Goal: Task Accomplishment & Management: Manage account settings

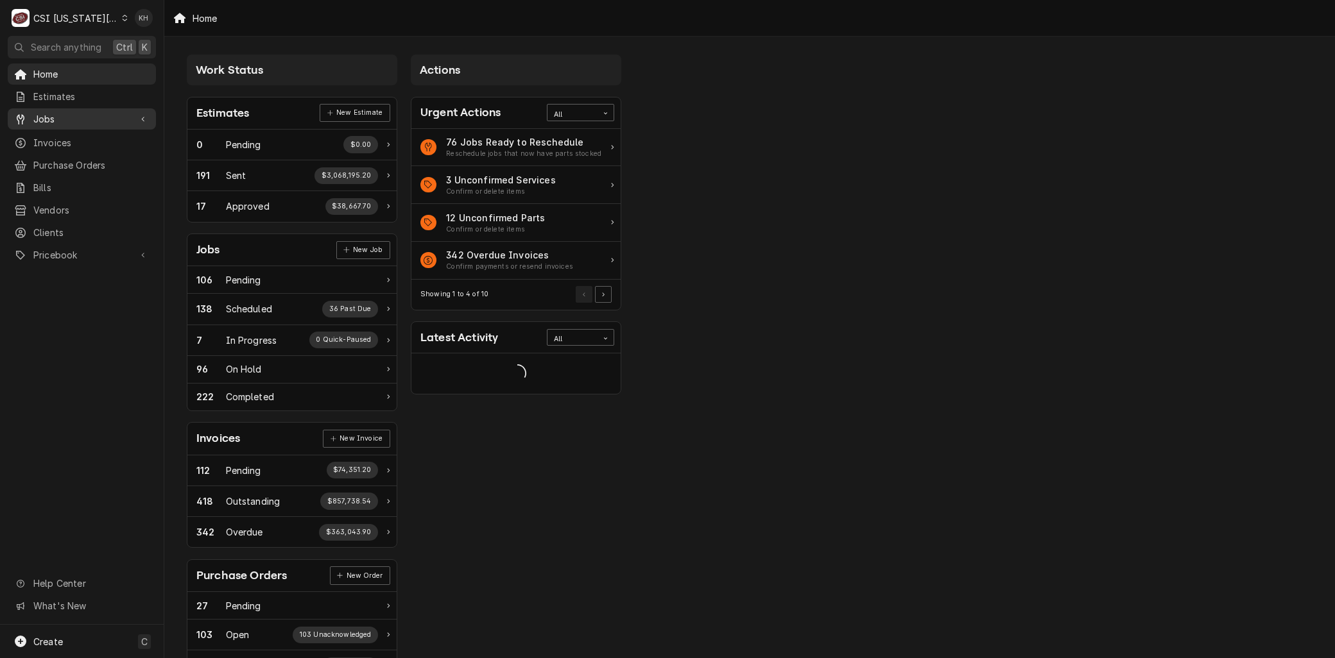
click at [65, 117] on span "Jobs" at bounding box center [81, 118] width 97 height 13
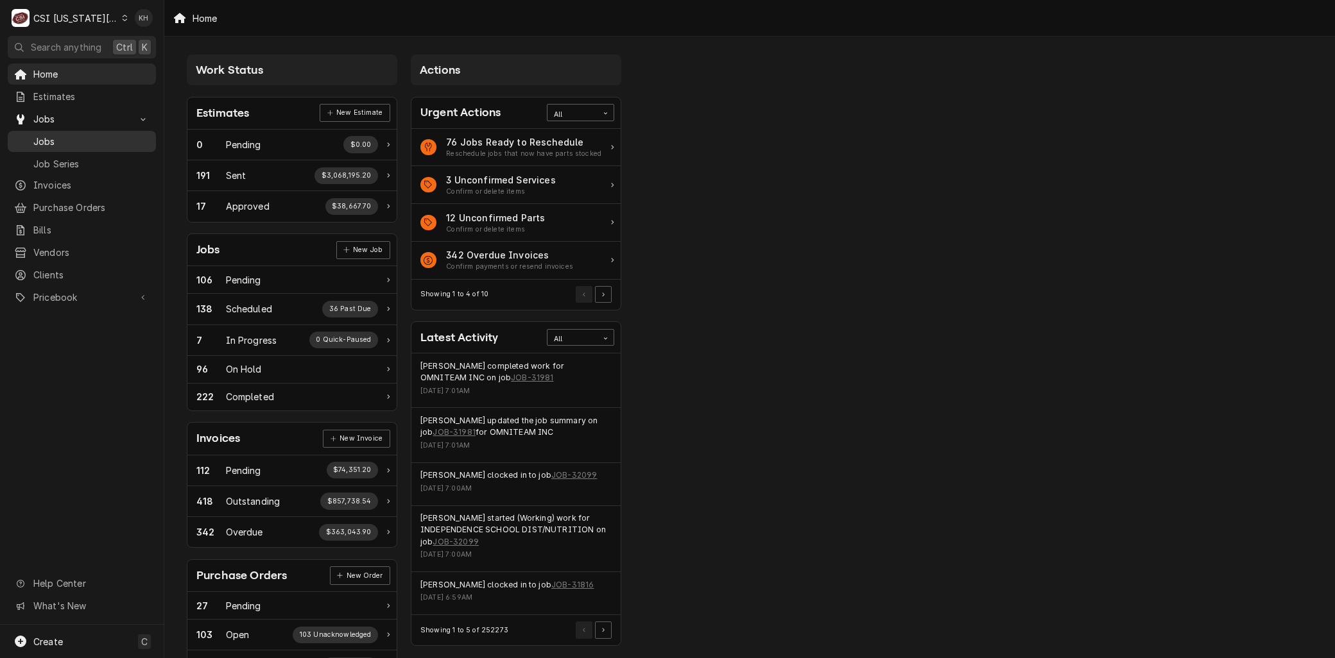
click at [66, 135] on span "Jobs" at bounding box center [91, 141] width 116 height 13
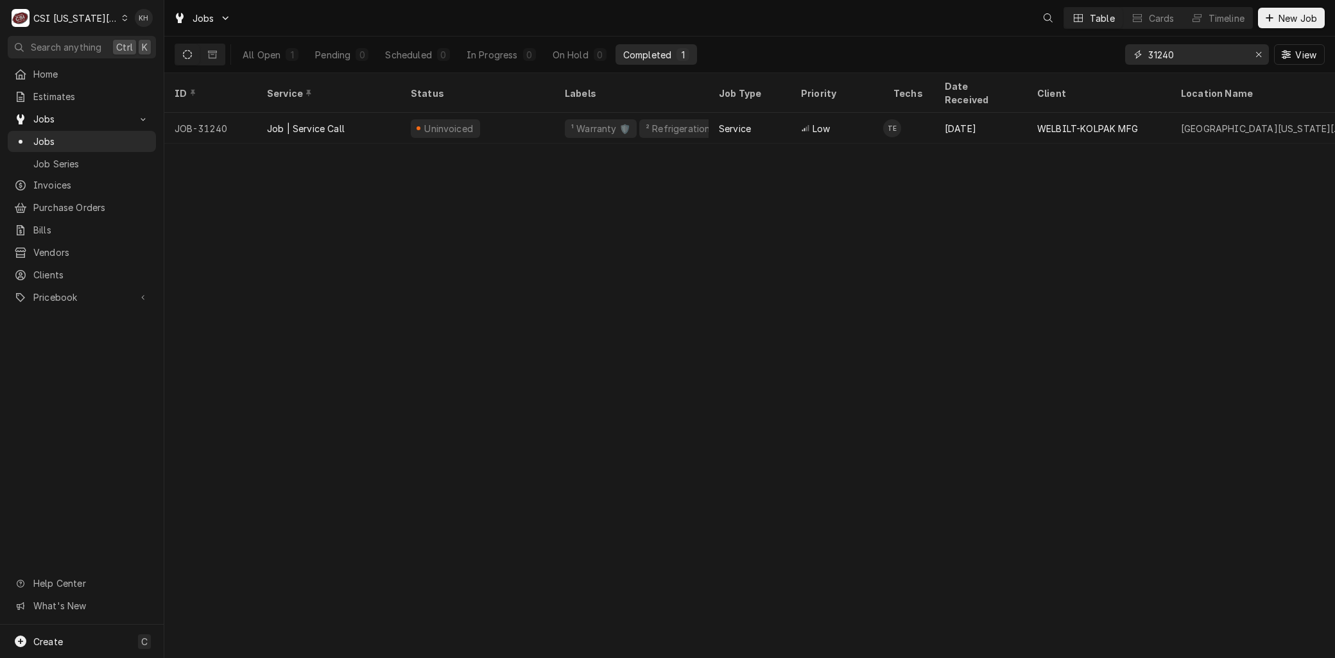
drag, startPoint x: 1181, startPoint y: 46, endPoint x: 920, endPoint y: 55, distance: 260.7
click at [955, 53] on div "All Open 1 Pending 0 Scheduled 0 In Progress 0 On Hold 0 Completed 1 31240 View" at bounding box center [750, 55] width 1150 height 36
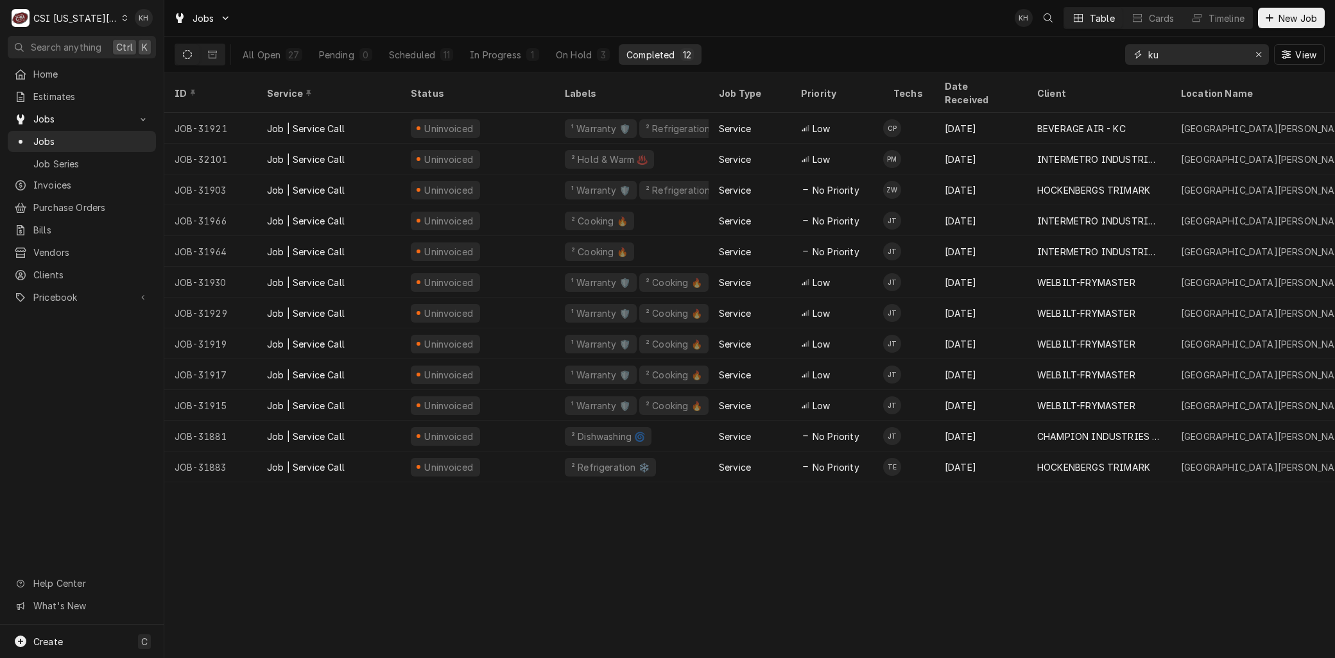
type input "ku"
click at [522, 580] on div "ID Service Status Labels Job Type Priority Techs Date Received Client Location …" at bounding box center [749, 365] width 1171 height 585
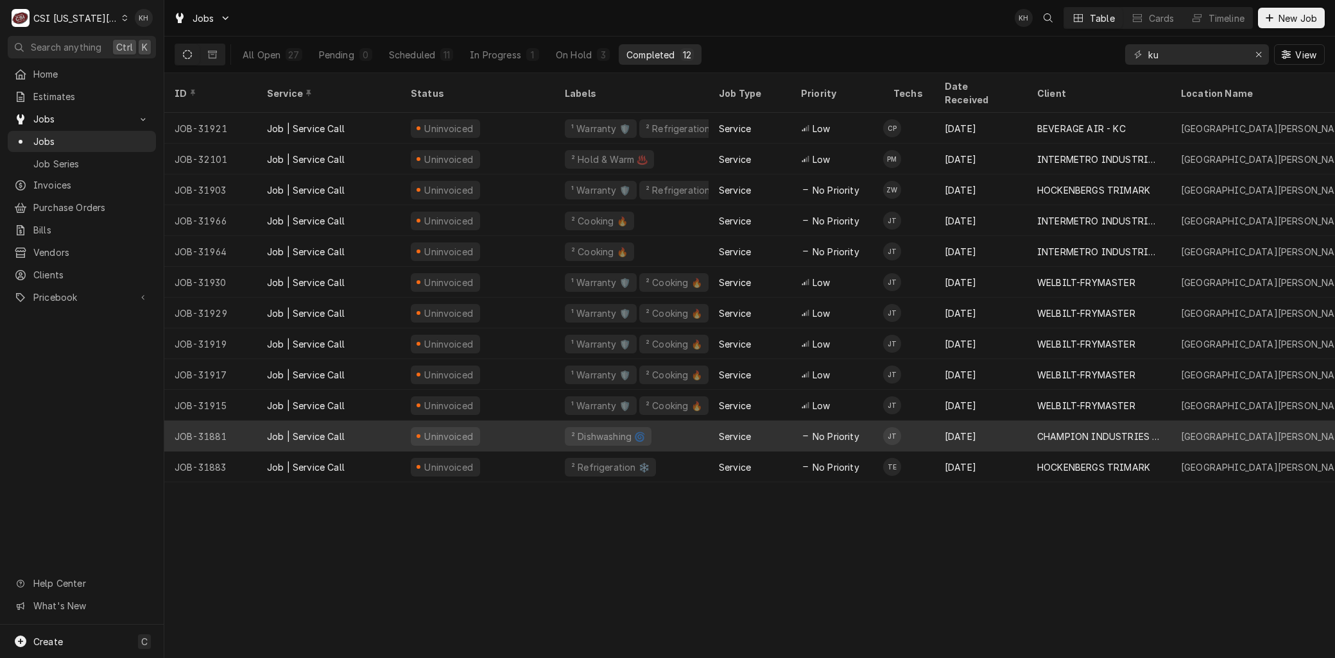
click at [285, 430] on div "Job | Service Call" at bounding box center [306, 436] width 78 height 13
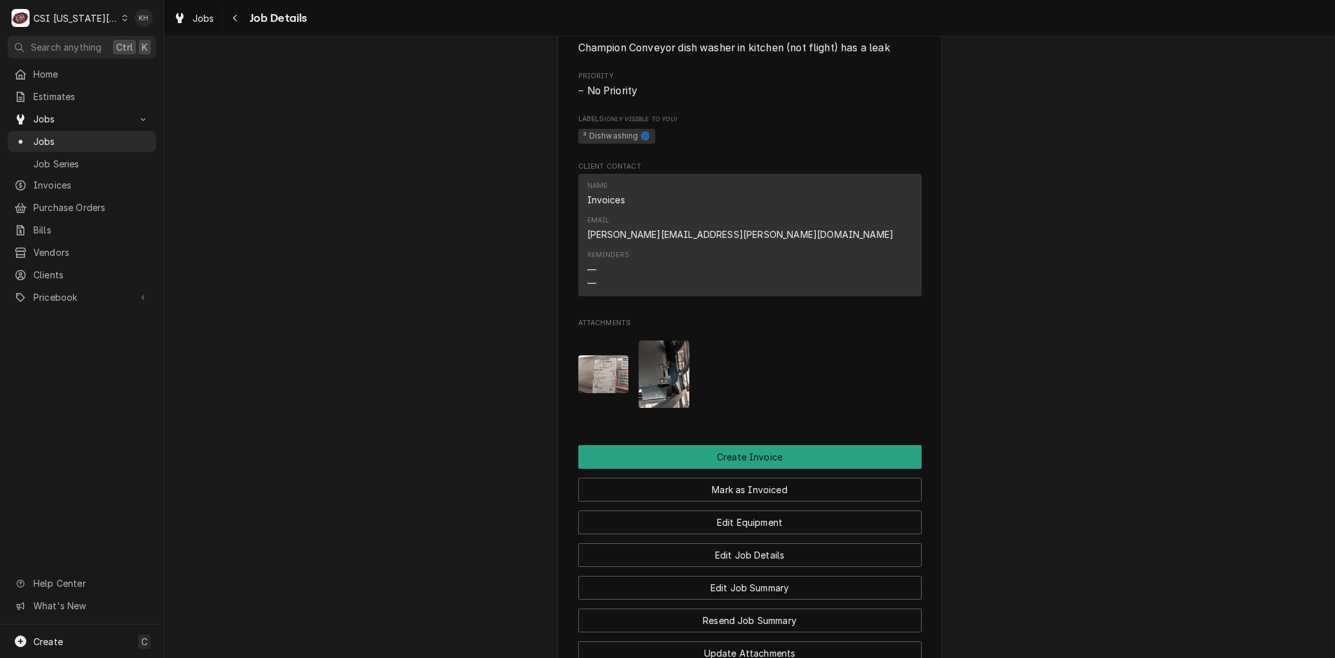
scroll to position [2185, 0]
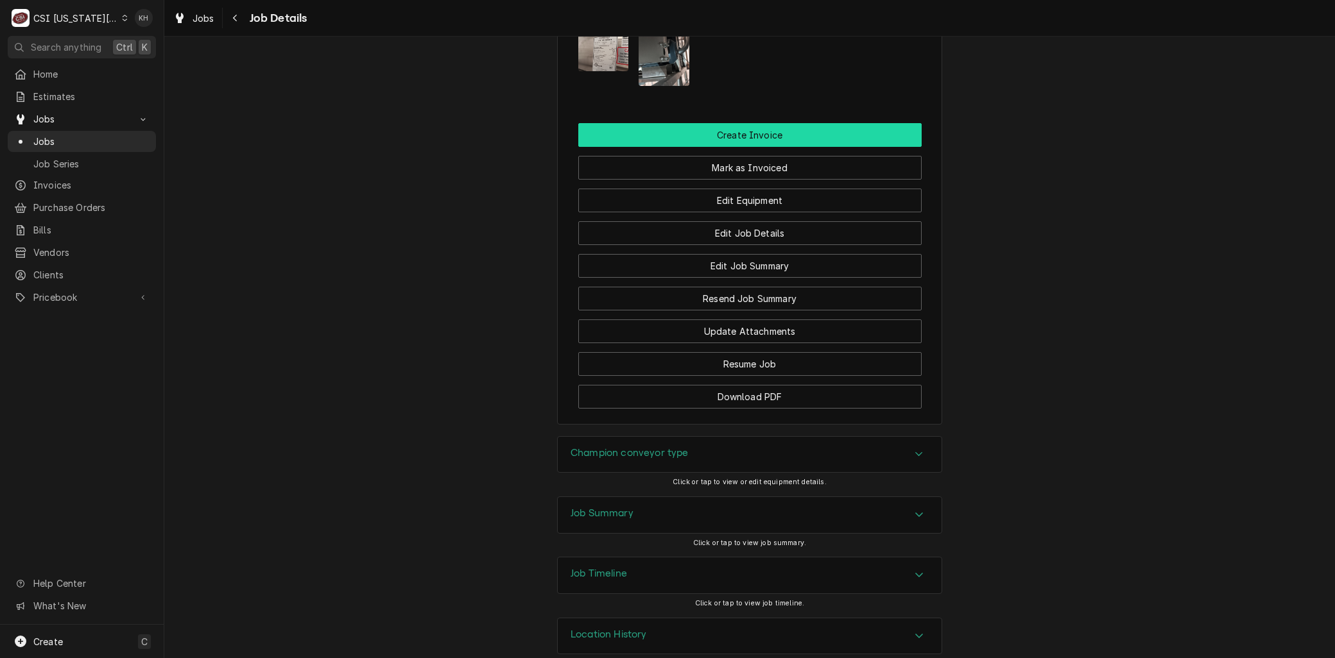
click at [749, 123] on button "Create Invoice" at bounding box center [749, 135] width 343 height 24
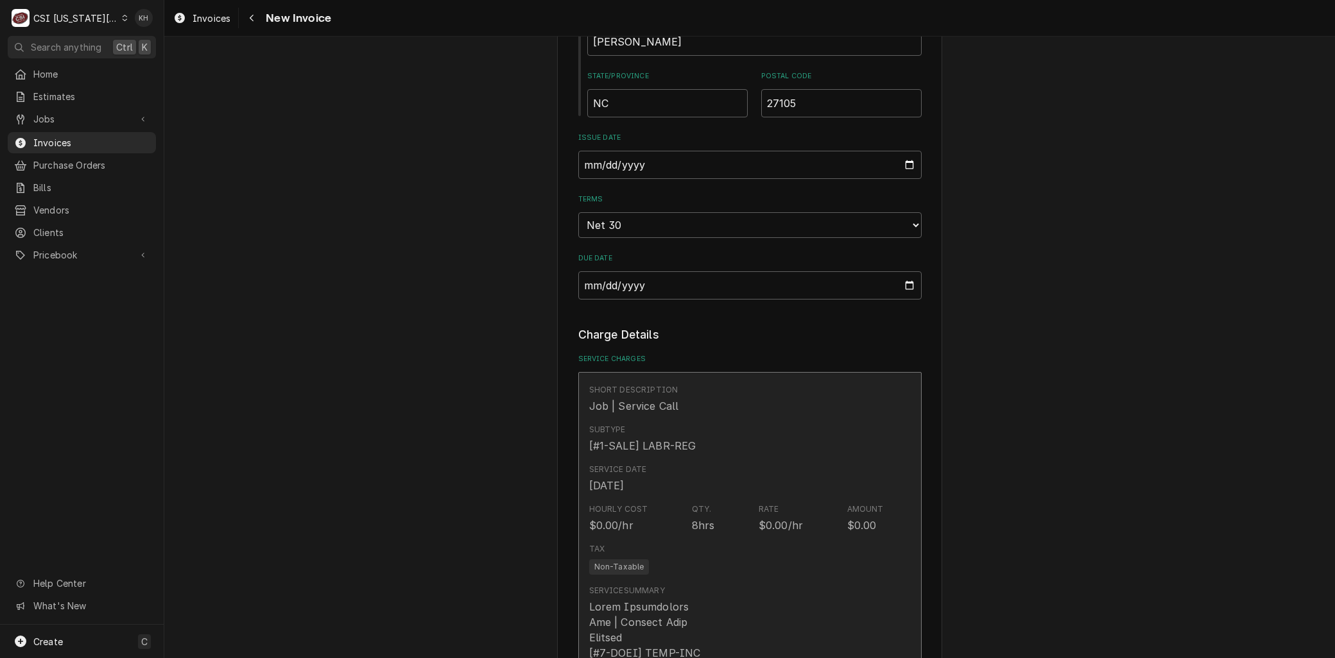
scroll to position [2424, 0]
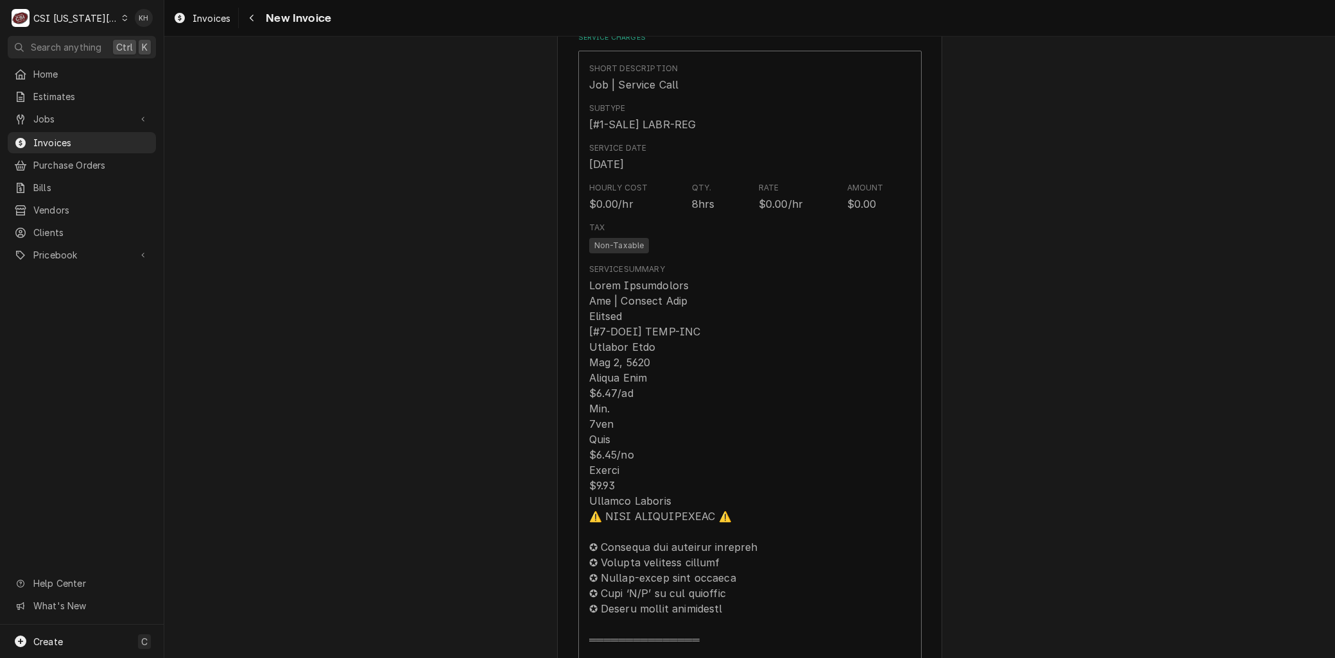
drag, startPoint x: 420, startPoint y: 348, endPoint x: 510, endPoint y: 373, distance: 92.7
click at [420, 349] on div "Please provide the following information to create your invoice: Client Details…" at bounding box center [749, 518] width 1171 height 5785
click at [989, 441] on div "Please provide the following information to create your invoice: Client Details…" at bounding box center [749, 518] width 1171 height 5785
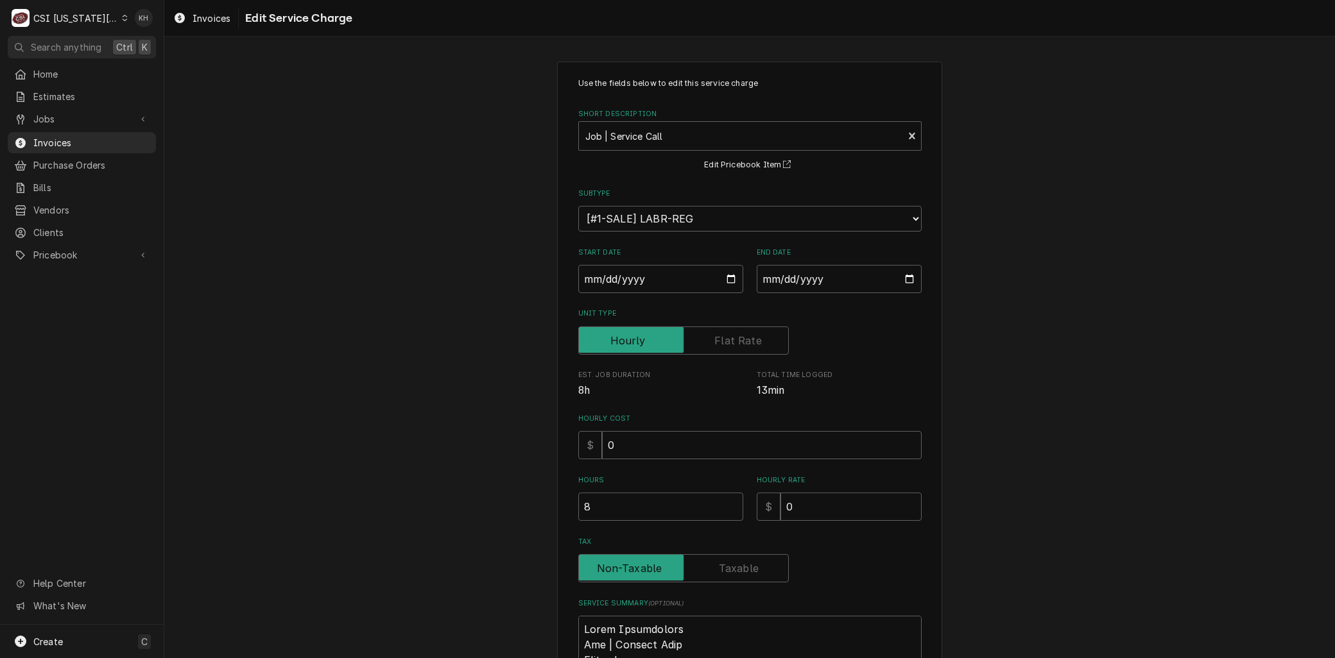
drag, startPoint x: 594, startPoint y: 202, endPoint x: 490, endPoint y: -74, distance: 295.3
click at [490, 0] on html "C CSI Kansas City KH Search anything Ctrl K Home Estimates Jobs Jobs Job Series…" at bounding box center [667, 329] width 1335 height 658
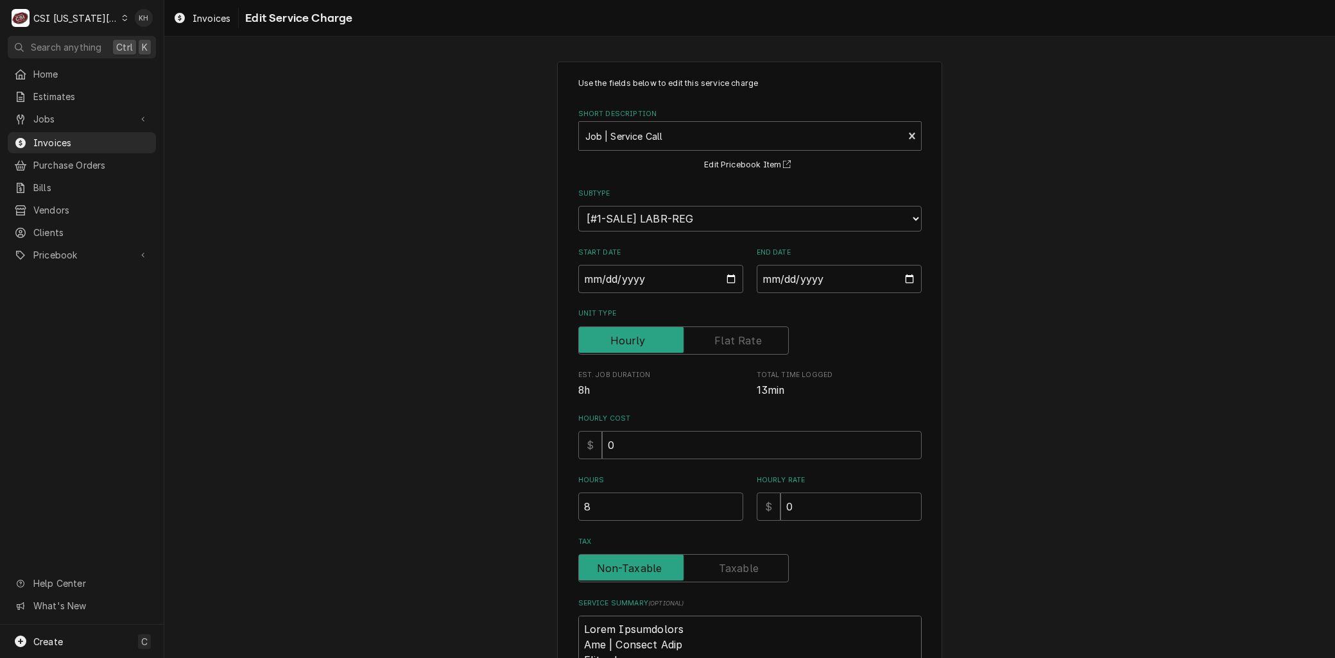
type textarea "x"
type textarea "MMod: 66 PRO S/N: RP25045311 Series: STD. Volt. 480 Amp: 50 Hz: 60 PH: 3 ■ 𝗜𝘀 𝘁…"
type textarea "x"
type textarea "MoMod: 66 PRO S/N: RP25045311 Series: STD. Volt. 480 Amp: 50 Hz: 60 PH: 3 ■ 𝗜𝘀 …"
type textarea "x"
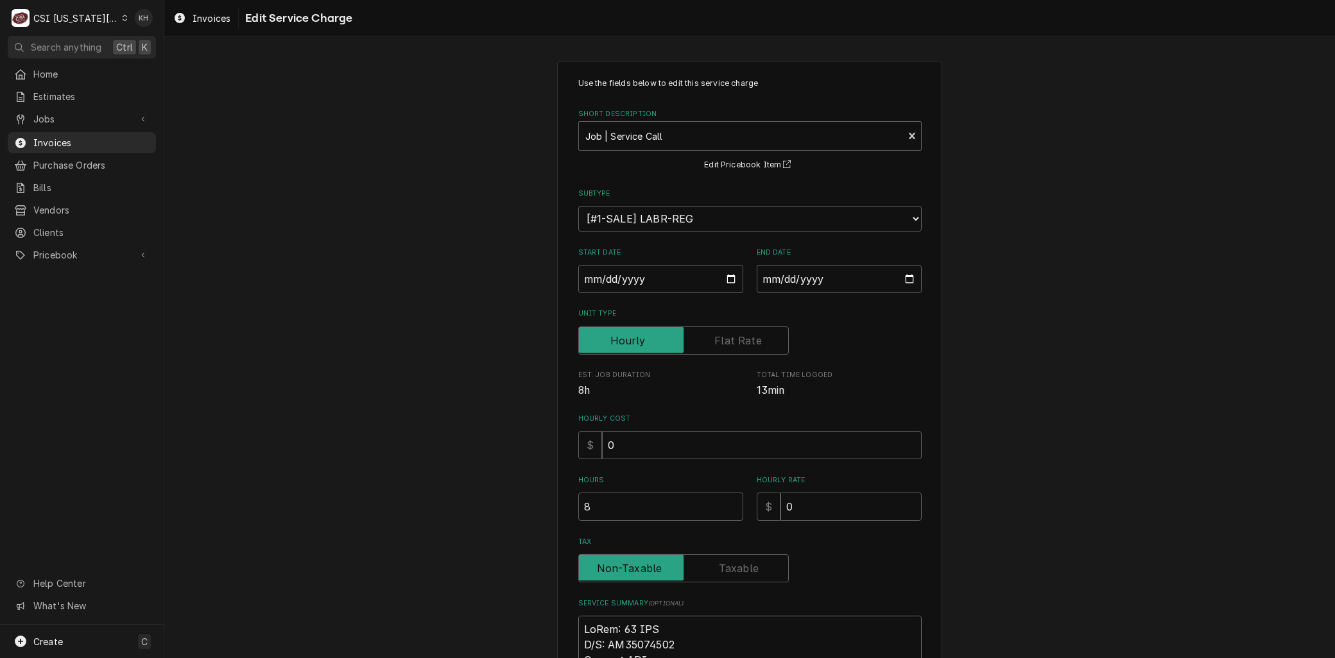
type textarea "ModMod: 66 PRO S/N: RP25045311 Series: STD. Volt. 480 Amp: 50 Hz: 60 PH: 3 ■ 𝗜𝘀…"
type textarea "x"
type textarea "ModeMod: 66 PRO S/N: RP25045311 Series: STD. Volt. 480 Amp: 50 Hz: 60 PH: 3 ■ 𝗜…"
type textarea "x"
type textarea "ModelMod: 66 PRO S/N: RP25045311 Series: STD. Volt. 480 Amp: 50 Hz: 60 PH: 3 ■ …"
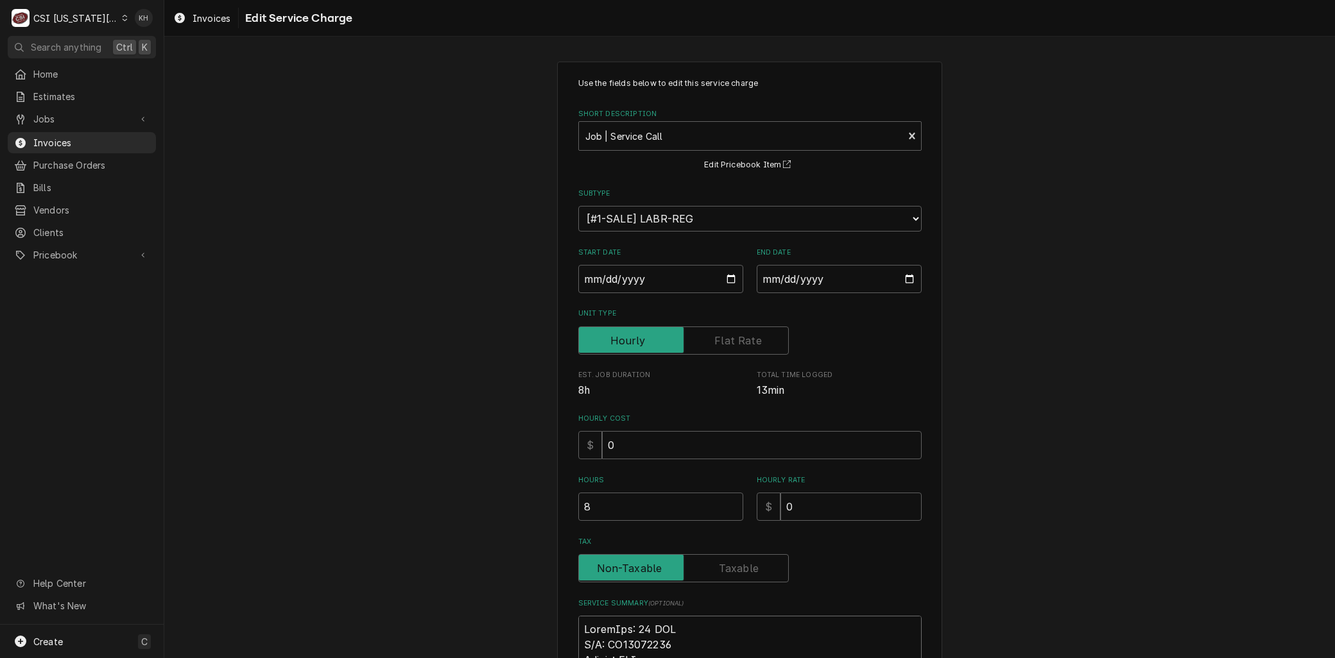
type textarea "x"
type textarea "Model"Mod: 66 PRO S/N: RP25045311 Series: STD. Volt. 480 Amp: 50 Hz: 60 PH: 3 ■…"
type textarea "x"
type textarea "ModelMod: 66 PRO S/N: RP25045311 Series: STD. Volt. 480 Amp: 50 Hz: 60 PH: 3 ■ …"
type textarea "x"
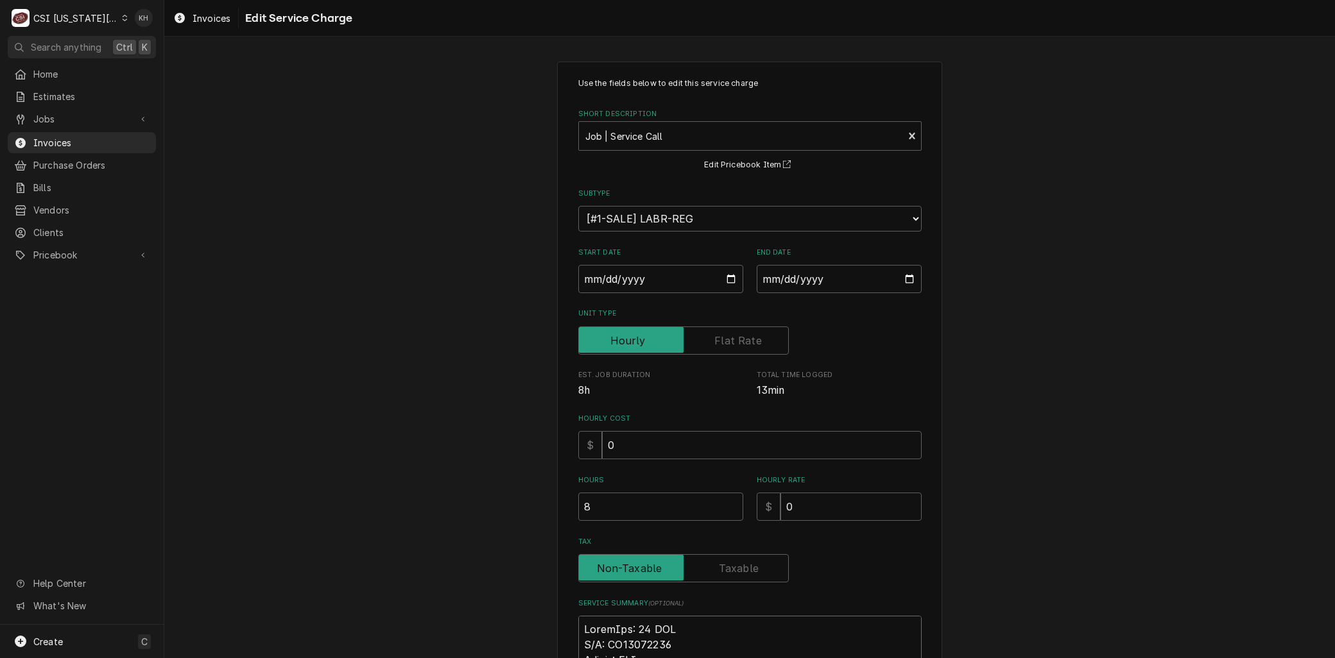
type textarea "Model:Mod: 66 PRO S/N: RP25045311 Series: STD. Volt. 480 Amp: 50 Hz: 60 PH: 3 ■…"
type textarea "x"
type textarea "Model:od: 66 PRO S/N: RP25045311 Series: STD. Volt. 480 Amp: 50 Hz: 60 PH: 3 ■ …"
type textarea "x"
type textarea "Model:d: 66 PRO S/N: RP25045311 Series: STD. Volt. 480 Amp: 50 Hz: 60 PH: 3 ■ 𝗜…"
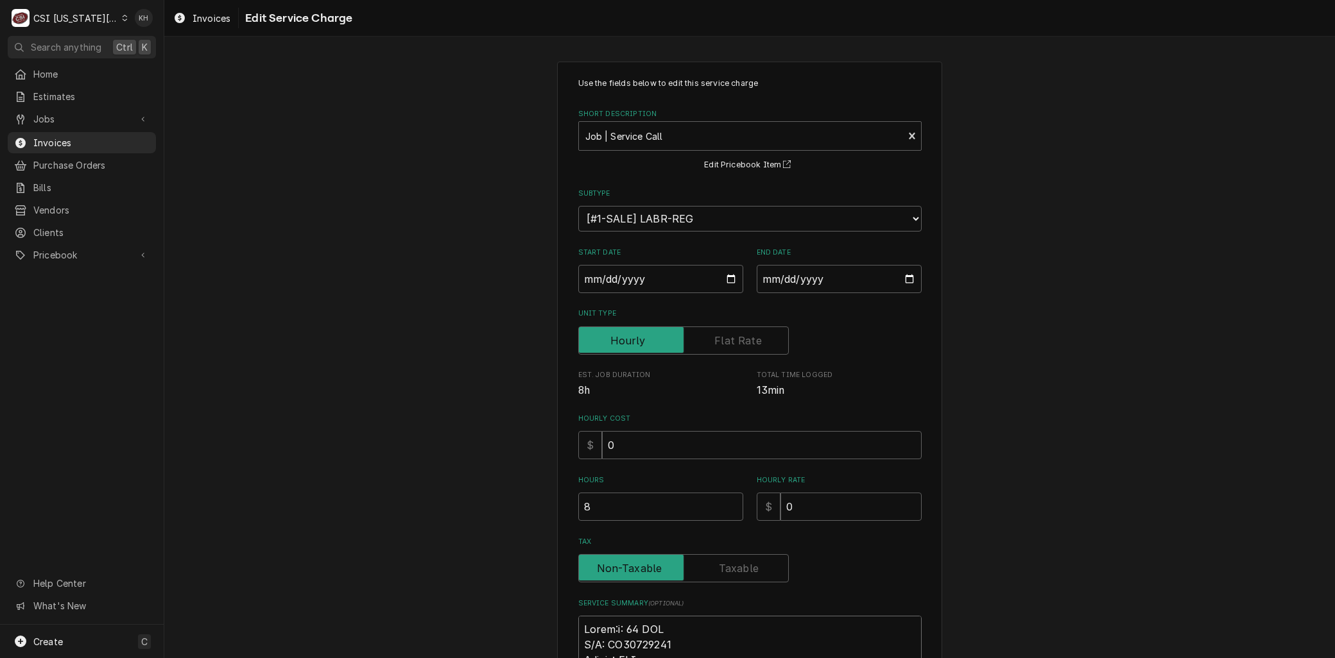
type textarea "x"
type textarea "Model:: 66 PRO S/N: RP25045311 Series: STD. Volt. 480 Amp: 50 Hz: 60 PH: 3 ■ 𝗜𝘀…"
type textarea "x"
type textarea "Model: 66 PRO S/N: RP25045311 Series: STD. Volt. 480 Amp: 50 Hz: 60 PH: 3 ■ 𝗜𝘀 …"
type textarea "x"
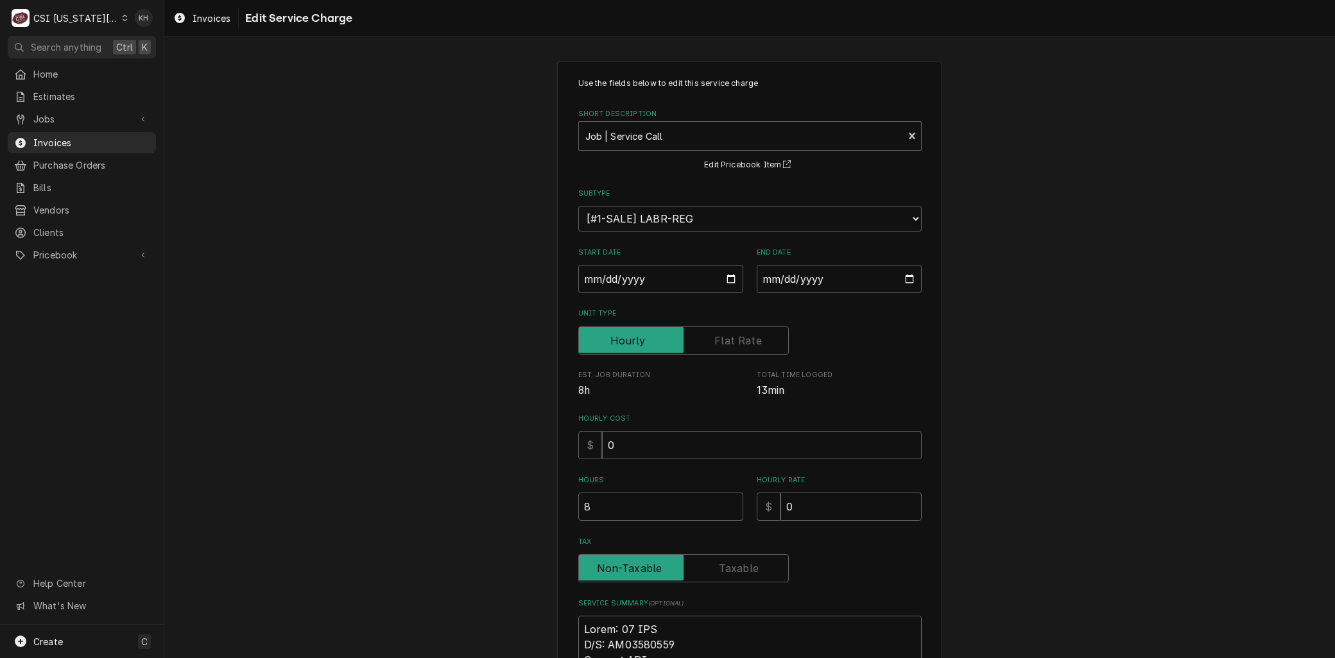
type textarea "Model: 66 PRO /N: RP25045311 Series: STD. Volt. 480 Amp: 50 Hz: 60 PH: 3 ■ 𝗜𝘀 𝘁…"
type textarea "x"
type textarea "Model: 66 PRO N: RP25045311 Series: STD. Volt. 480 Amp: 50 Hz: 60 PH: 3 ■ 𝗜𝘀 𝘁𝗵…"
type textarea "x"
type textarea "Model: 66 PRO : RP25045311 Series: STD. Volt. 480 Amp: 50 Hz: 60 PH: 3 ■ 𝗜𝘀 𝘁𝗵𝗲…"
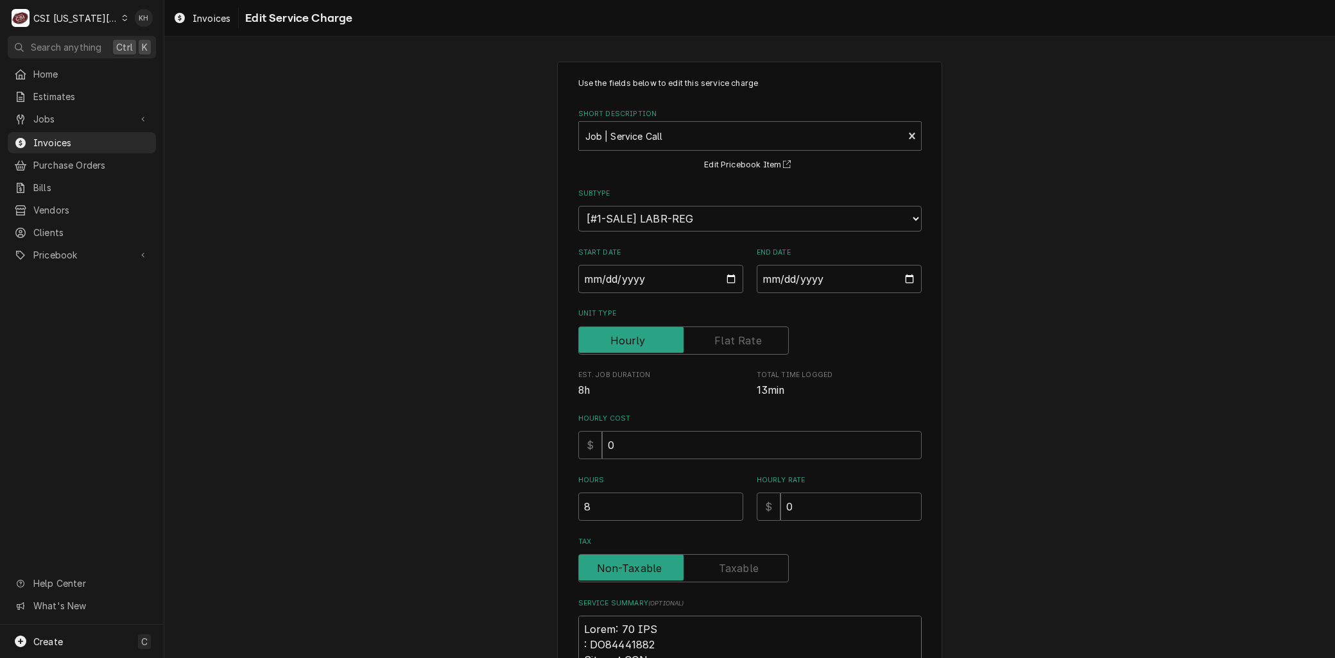
type textarea "x"
type textarea "Model: 66 PRO RP25045311 Series: STD. Volt. 480 Amp: 50 Hz: 60 PH: 3 ■ 𝗜𝘀 𝘁𝗵𝗲 𝘂…"
type textarea "x"
type textarea "Model: 66 PRO S RP25045311 Series: STD. Volt. 480 Amp: 50 Hz: 60 PH: 3 ■ 𝗜𝘀 𝘁𝗵𝗲…"
type textarea "x"
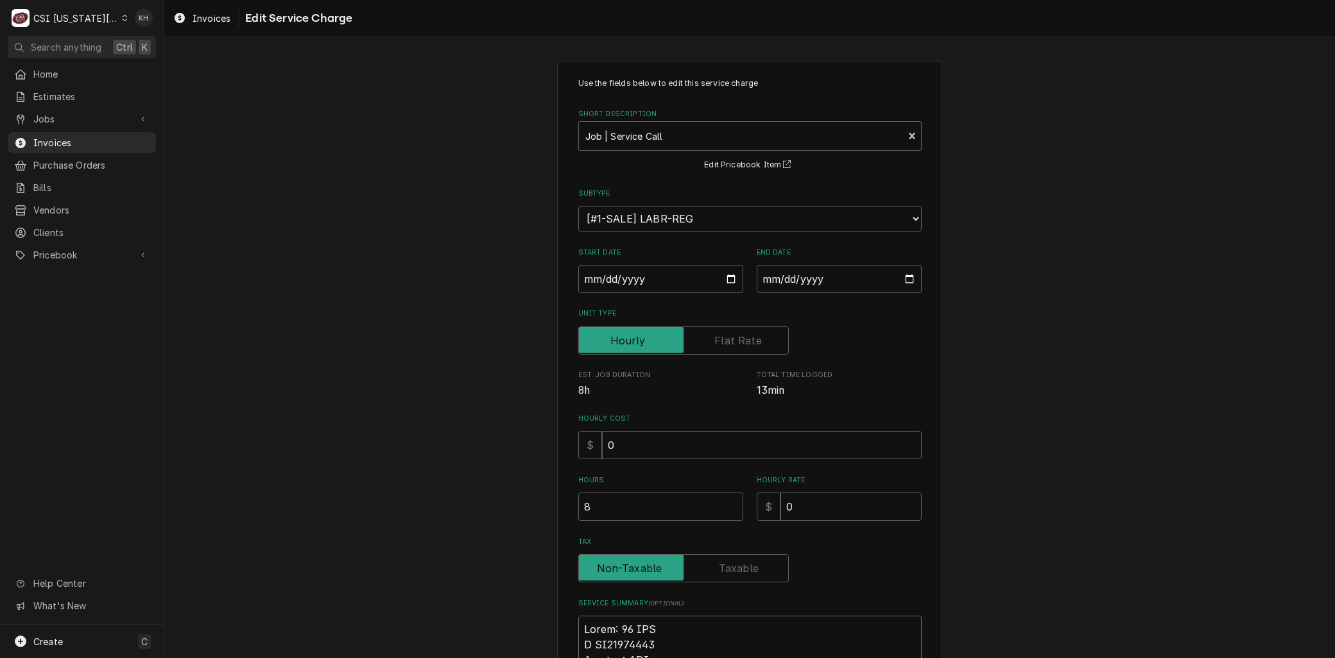
type textarea "Model: 66 PRO Se RP25045311 Series: STD. Volt. 480 Amp: 50 Hz: 60 PH: 3 ■ 𝗜𝘀 𝘁𝗵…"
type textarea "x"
type textarea "Model: 66 PRO Ser RP25045311 Series: STD. Volt. 480 Amp: 50 Hz: 60 PH: 3 ■ 𝗜𝘀 𝘁…"
type textarea "x"
type textarea "Model: 66 PRO Seri RP25045311 Series: STD. Volt. 480 Amp: 50 Hz: 60 PH: 3 ■ 𝗜𝘀 …"
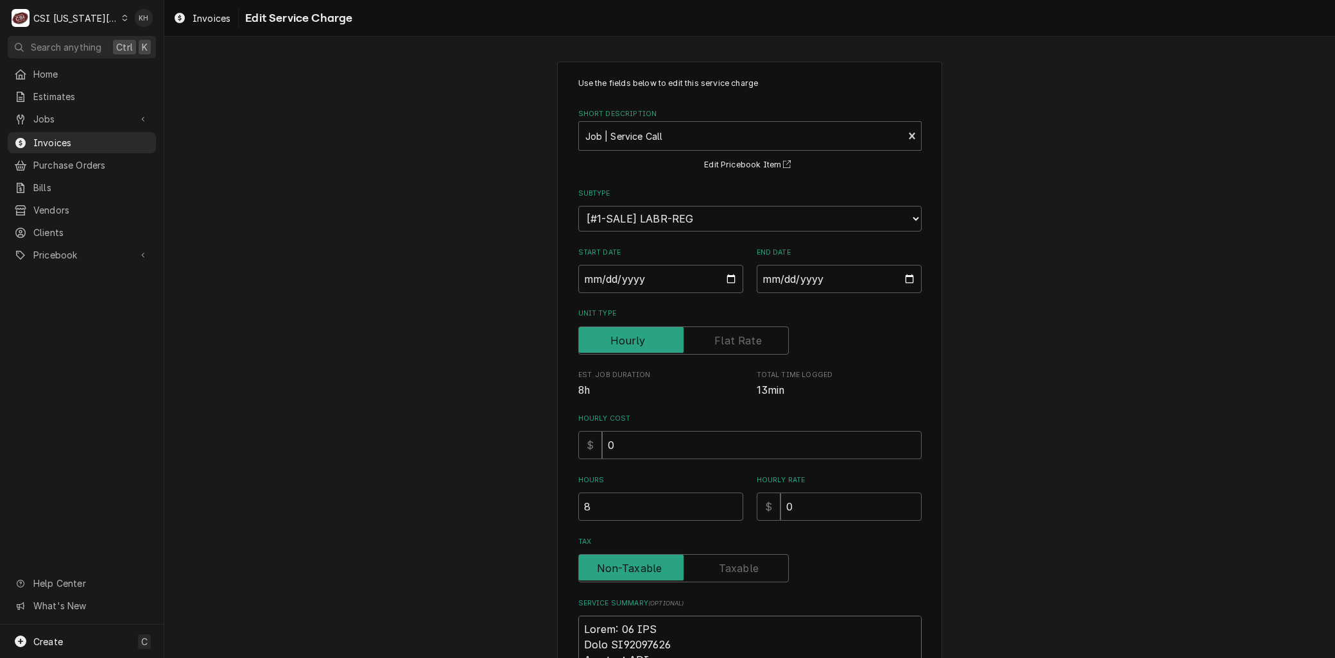
type textarea "x"
type textarea "Model: 66 PRO Seria RP25045311 Series: STD. Volt. 480 Amp: 50 Hz: 60 PH: 3 ■ 𝗜𝘀…"
type textarea "x"
type textarea "Model: 66 PRO Serial RP25045311 Series: STD. Volt. 480 Amp: 50 Hz: 60 PH: 3 ■ 𝗜…"
type textarea "x"
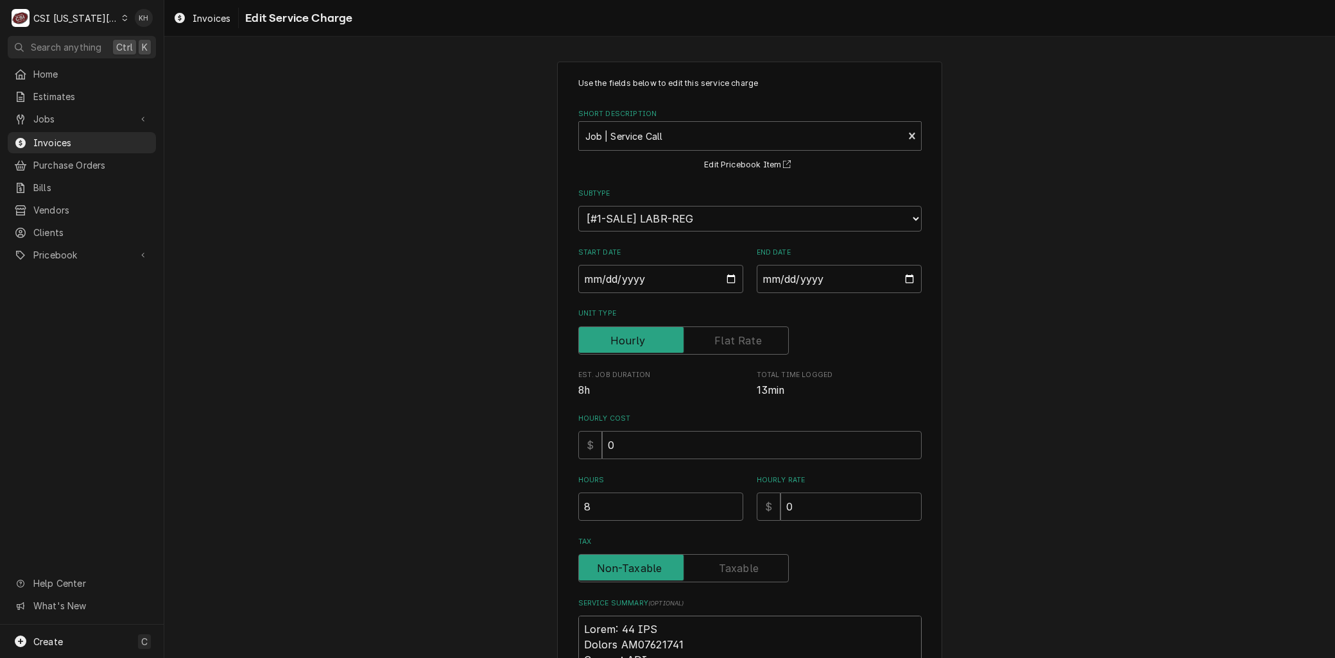
type textarea "Model: 66 PRO Serial: RP25045311 Series: STD. Volt. 480 Amp: 50 Hz: 60 PH: 3 ■ …"
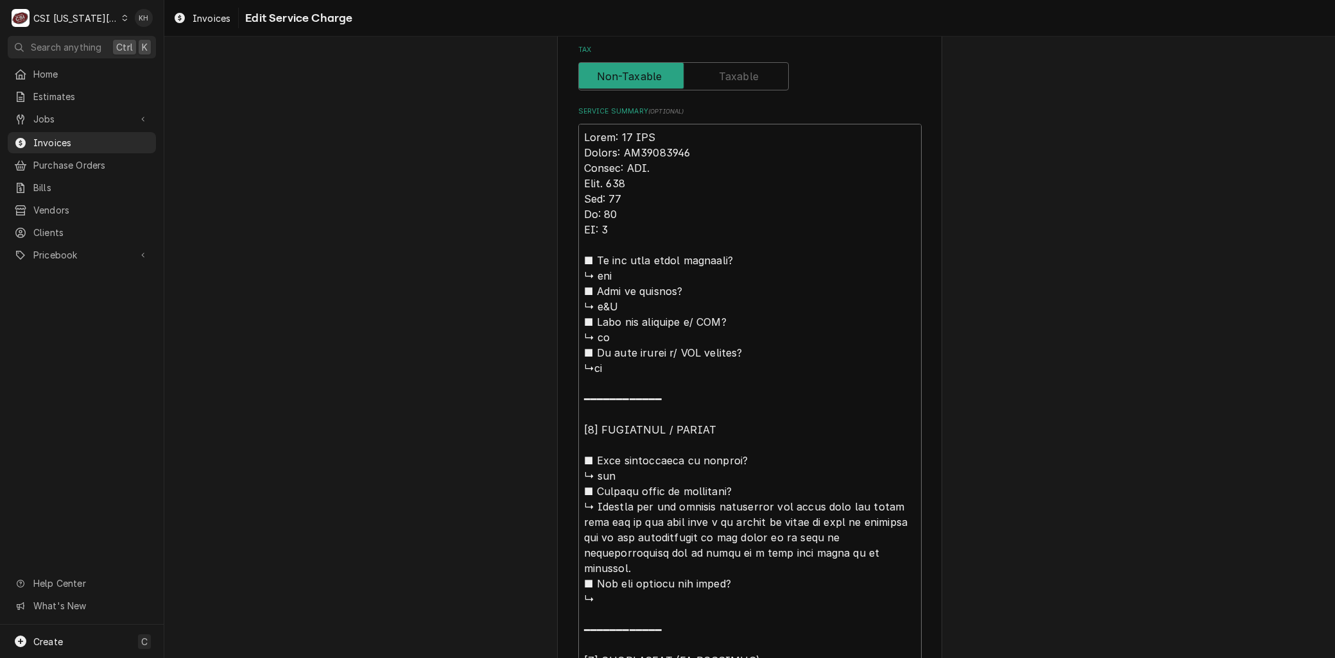
scroll to position [499, 0]
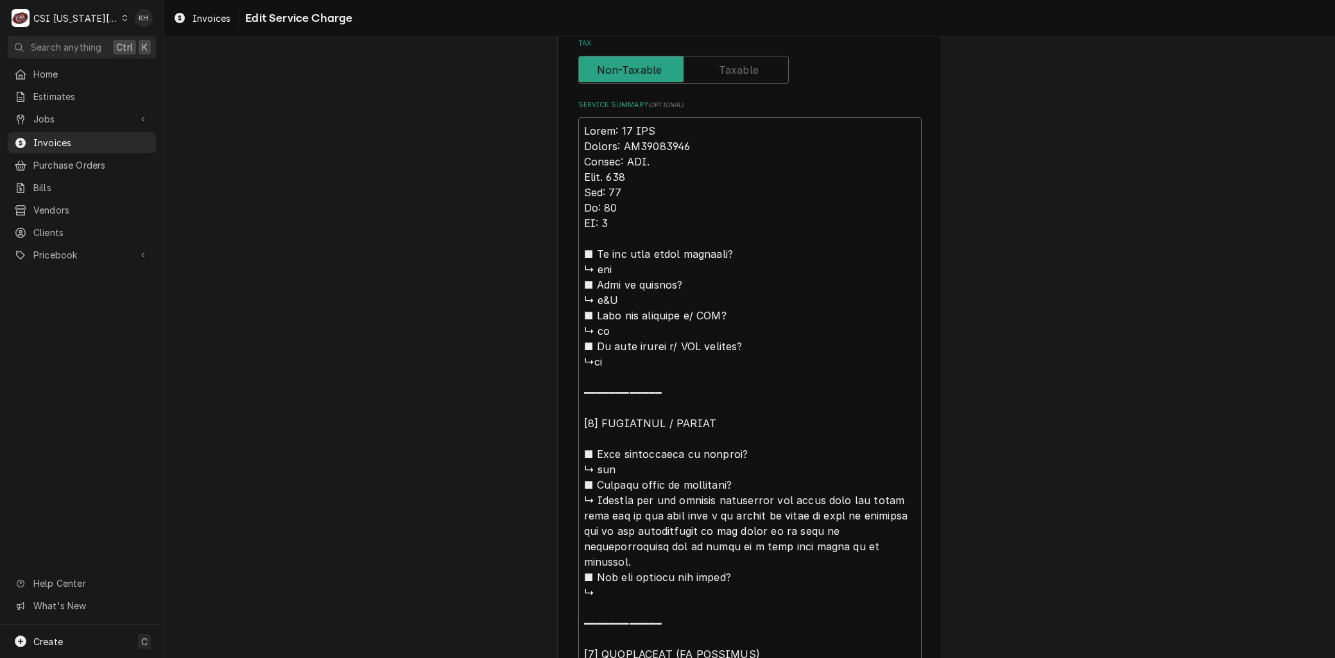
drag, startPoint x: 550, startPoint y: 476, endPoint x: 537, endPoint y: 178, distance: 298.1
click at [537, 178] on div "Use the fields below to edit this service charge Short Description Job | Servic…" at bounding box center [749, 426] width 1171 height 1751
type textarea "x"
type textarea "Model: 66 PRO Serial: RP25045311 Series: STD. Checked out the smaller dishwashe…"
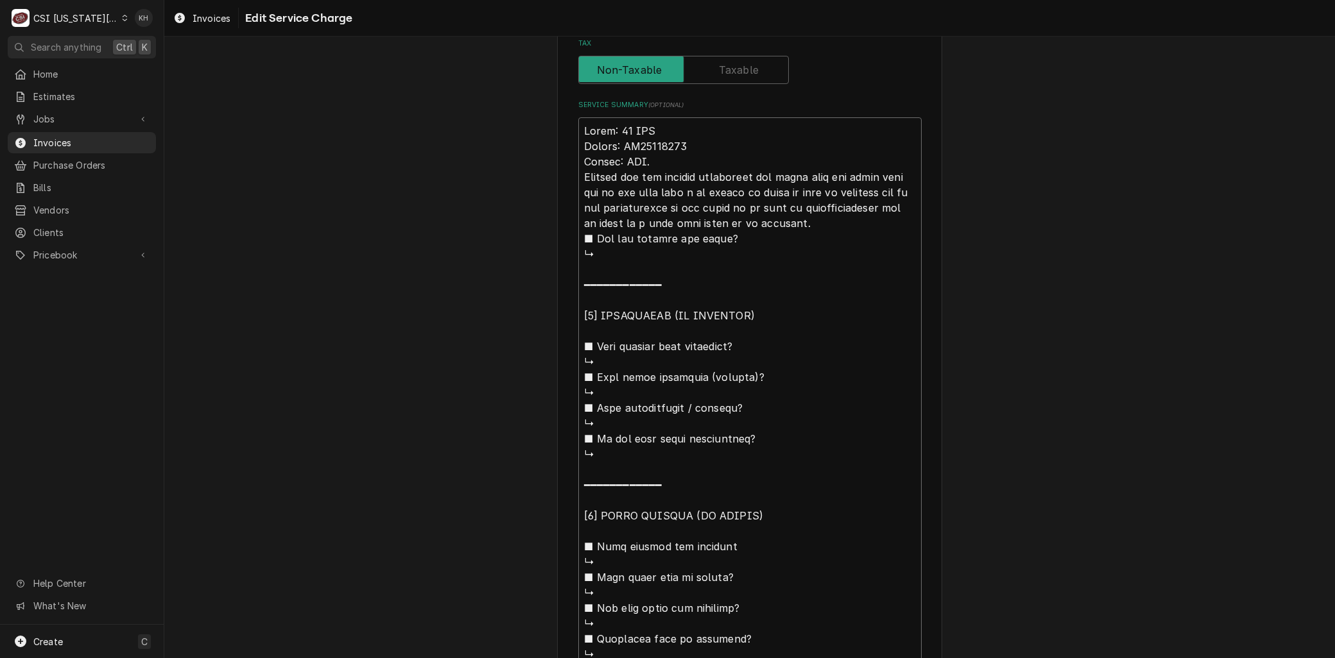
type textarea "x"
type textarea "Model: 66 PRO Serial: RP25045311 Series: STD.Checked out the smaller dishwasher…"
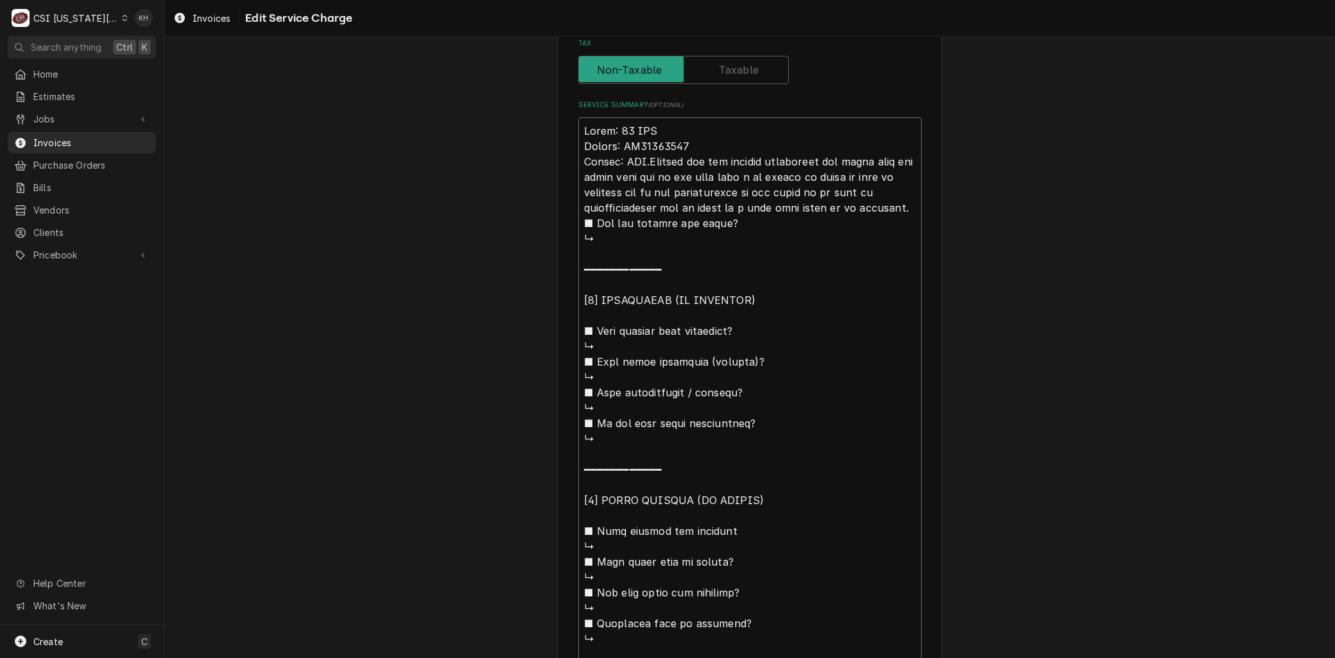
type textarea "x"
type textarea "Model: 66 PRO Serial: RP25045311 Series: STDChecked out the smaller dishwasher …"
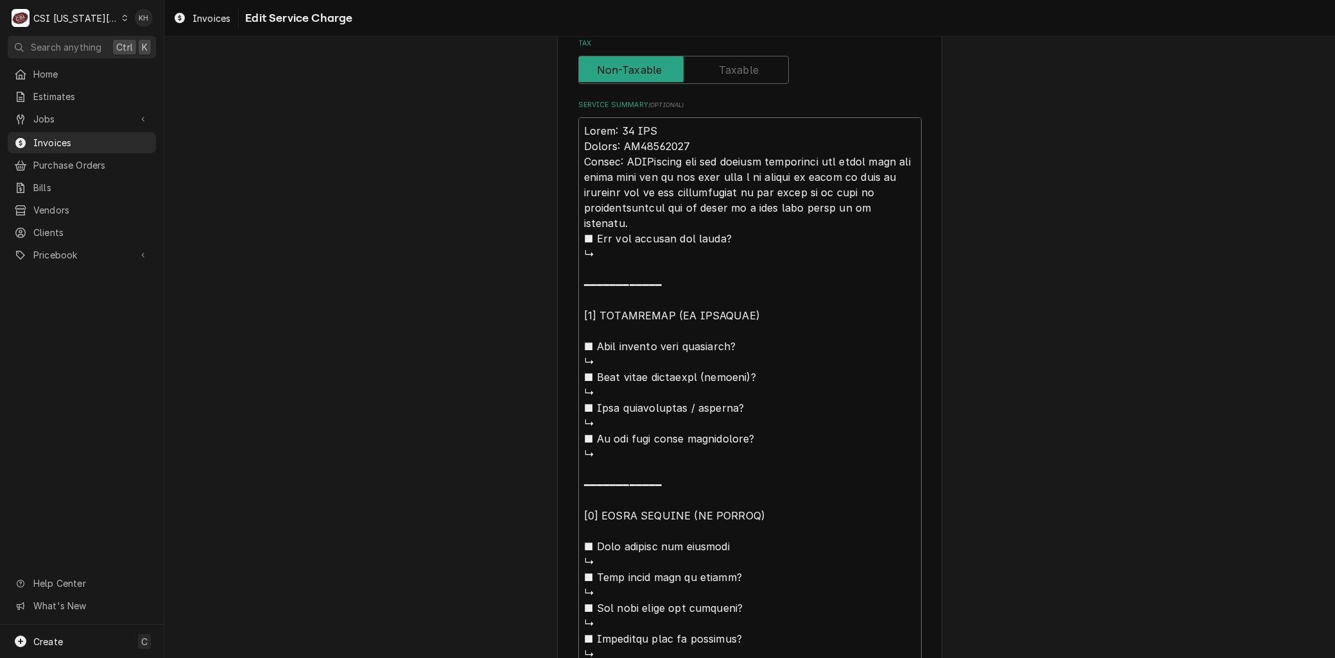
type textarea "x"
type textarea "Model: 66 PRO Serial: RP25045311 Series: STChecked out the smaller dishwasher a…"
type textarea "x"
type textarea "Model: 66 PRO Serial: RP25045311 Series: SChecked out the smaller dishwasher an…"
type textarea "x"
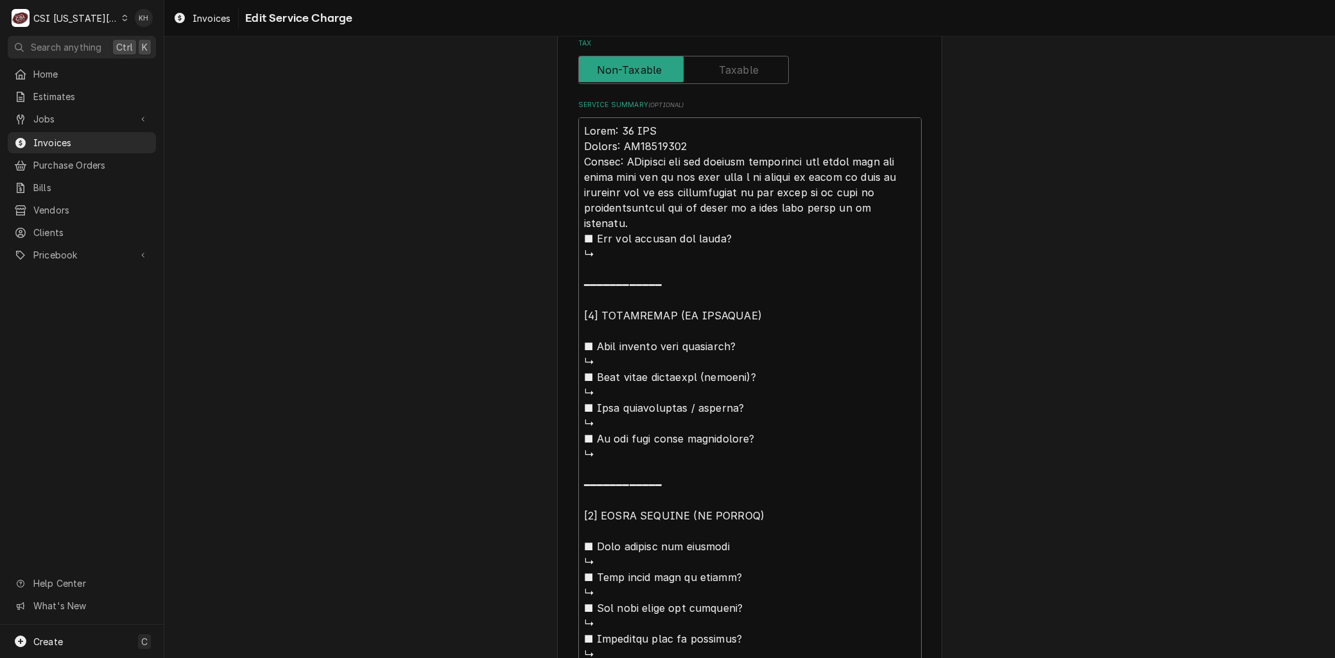
type textarea "Model: 66 PRO Serial: RP25045311 Series: Checked out the smaller dishwasher and…"
type textarea "x"
type textarea "Model: 66 PRO Serial: RP25045311 Series:Checked out the smaller dishwasher and …"
type textarea "x"
type textarea "Model: 66 PRO Serial: RP25045311 SeriesChecked out the smaller dishwasher and f…"
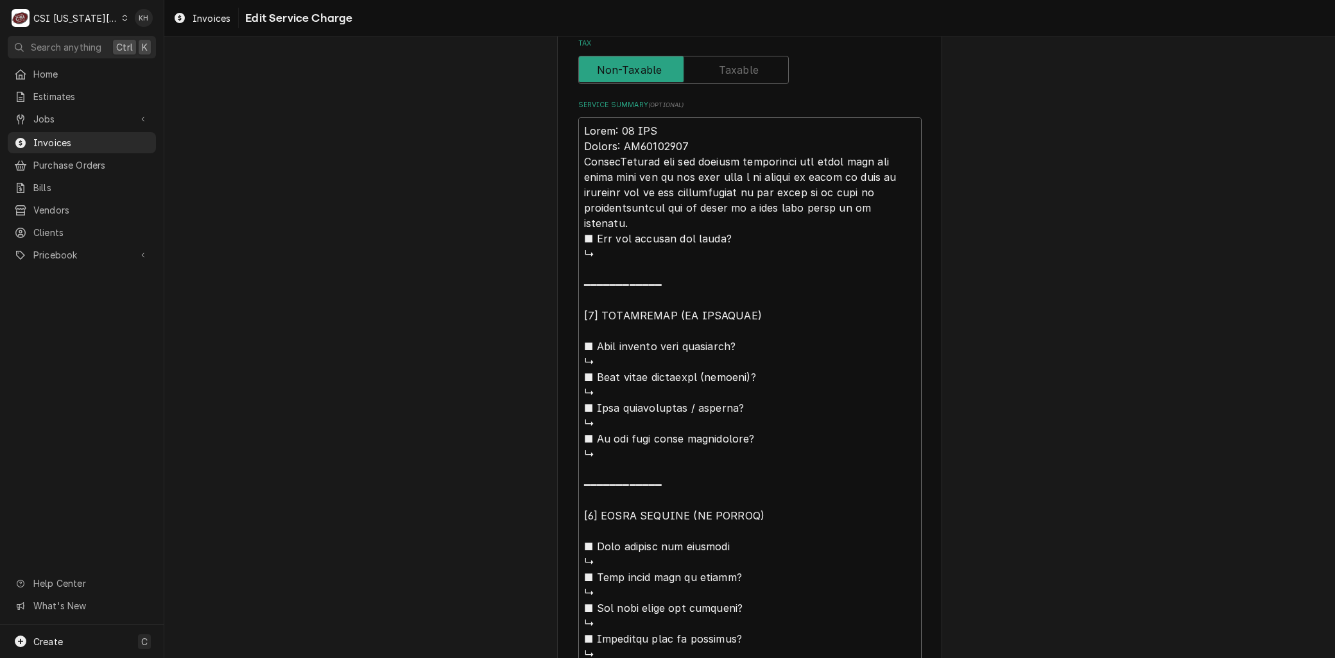
type textarea "x"
type textarea "Model: 66 PRO Serial: RP25045311 SerieChecked out the smaller dishwasher and fo…"
type textarea "x"
type textarea "Model: 66 PRO Serial: RP25045311 SeriChecked out the smaller dishwasher and fou…"
type textarea "x"
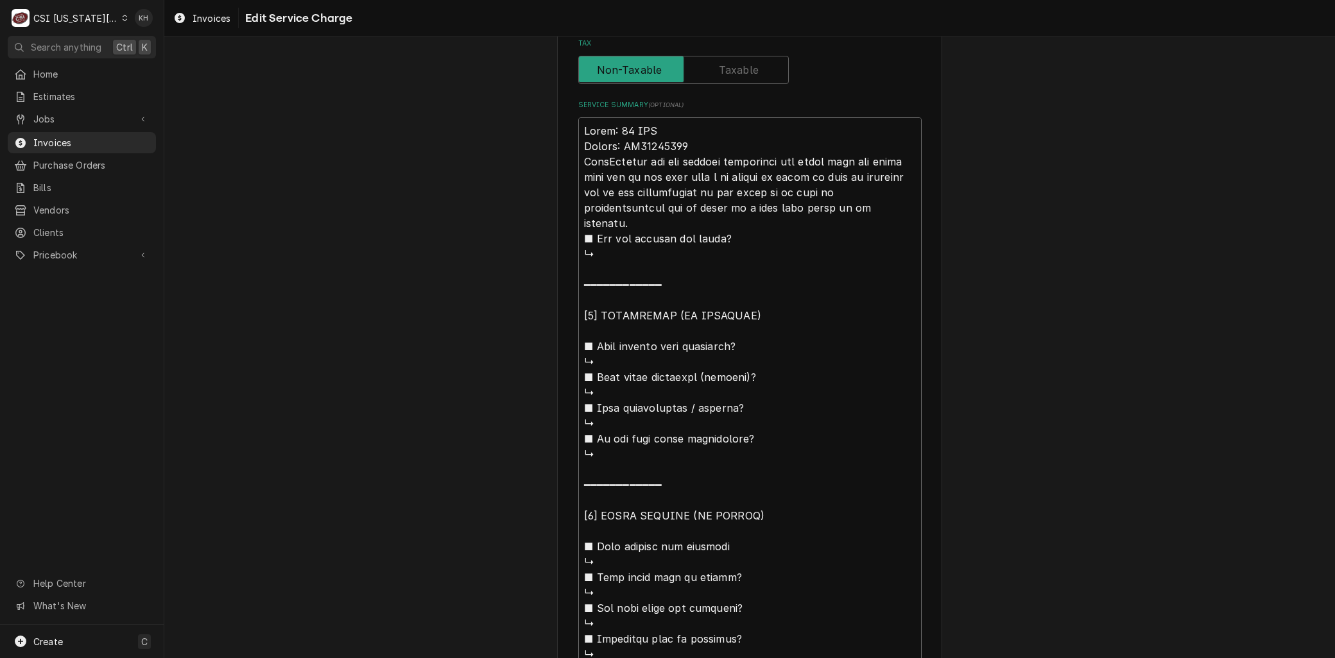
type textarea "Model: 66 PRO Serial: RP25045311 SerChecked out the smaller dishwasher and foun…"
type textarea "x"
type textarea "Model: 66 PRO Serial: RP25045311 SeChecked out the smaller dishwasher and found…"
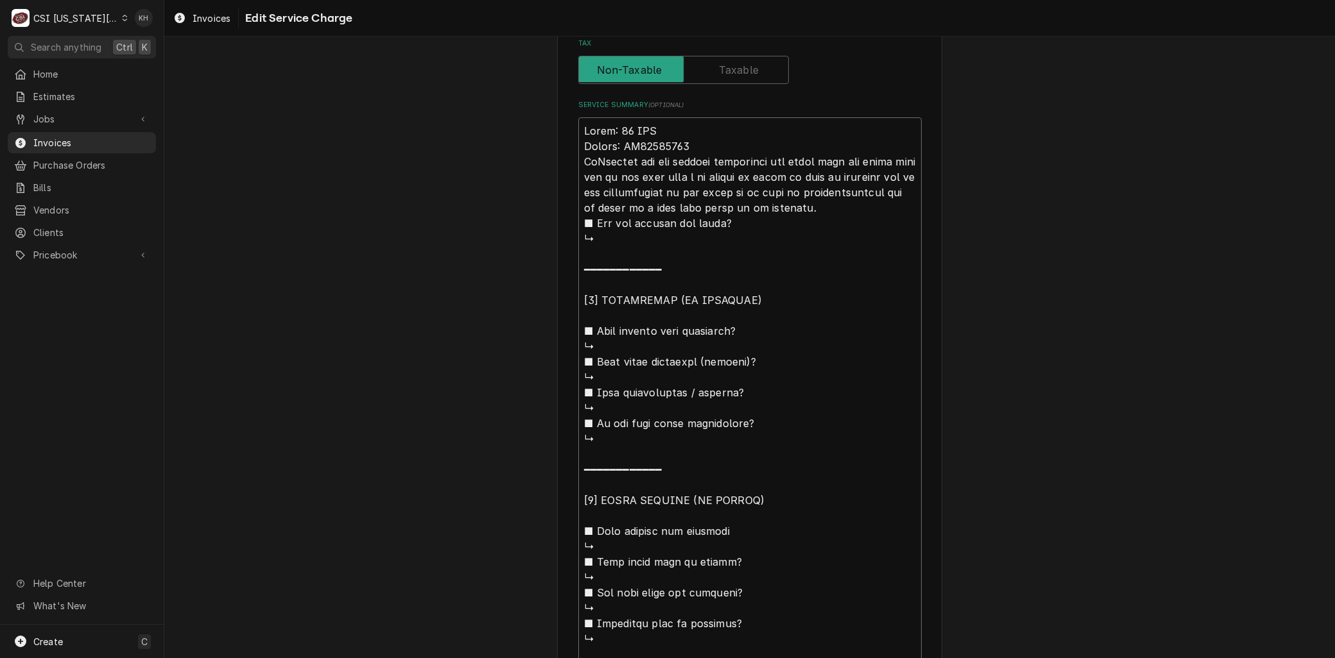
type textarea "x"
type textarea "Model: 66 PRO Serial: RP25045311 SChecked out the smaller dishwasher and found …"
type textarea "x"
type textarea "Model: 66 PRO Serial: RP25045311 Checked out the smaller dishwasher and found t…"
type textarea "x"
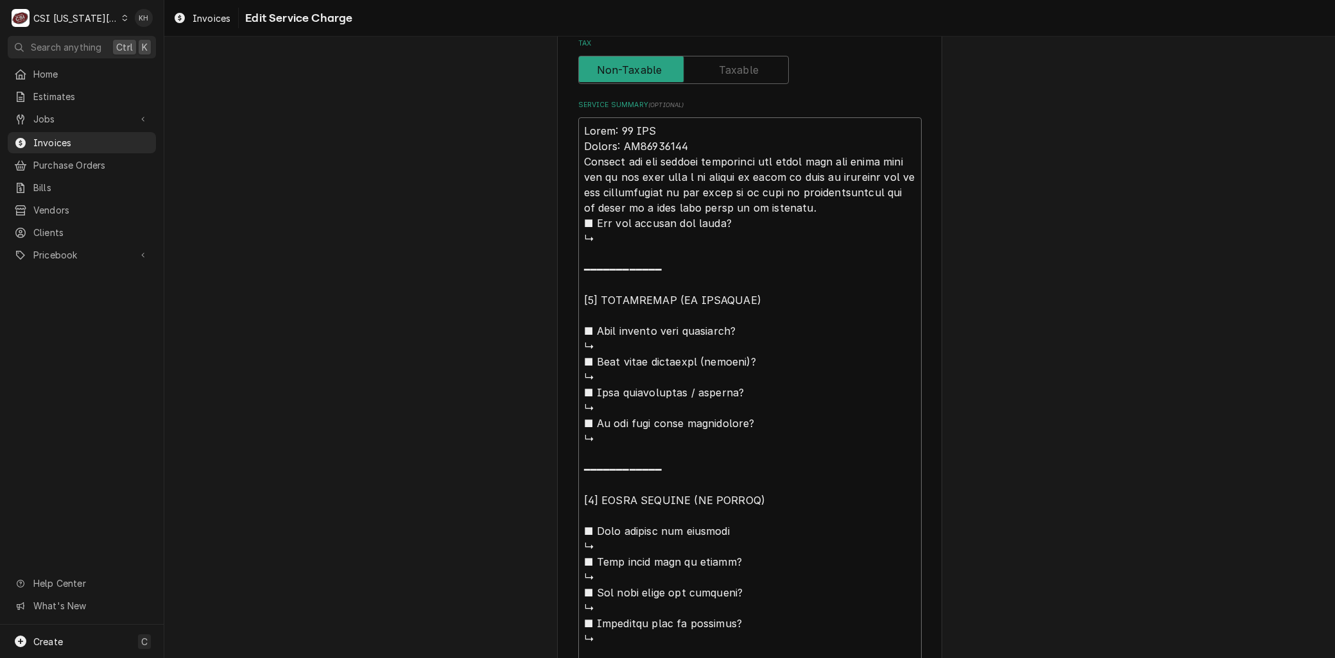
type textarea "Model: 66 PRO Serial: RP25045311 Checked out the smaller dishwasher and found t…"
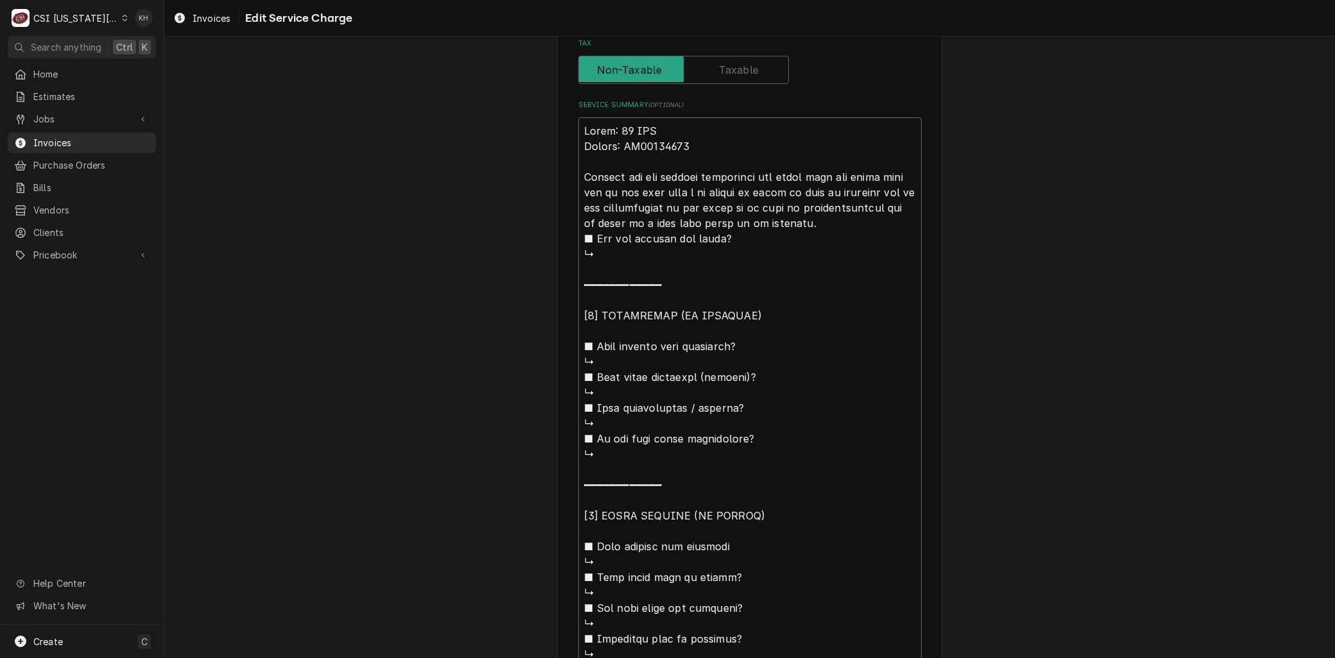
type textarea "x"
type textarea "Model: 66 PRO Serial: RP25045311 Checked out the smaller dishwasher and found t…"
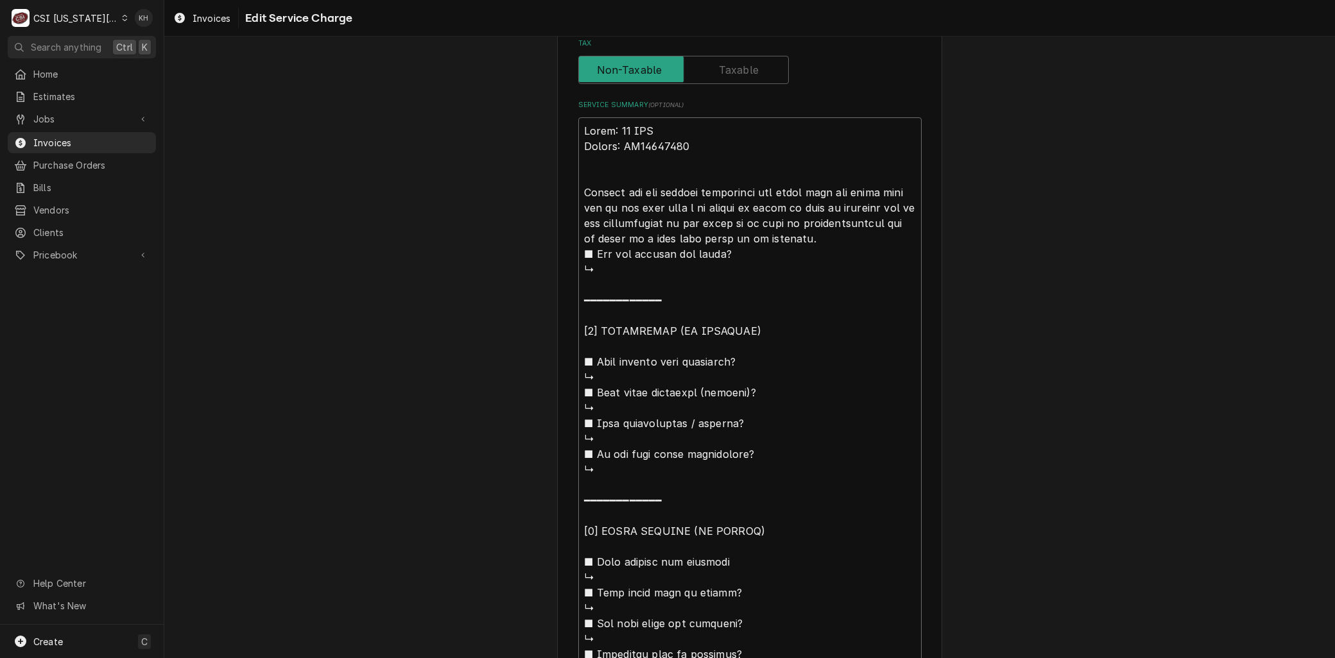
type textarea "x"
type textarea "Model: 66 PRO Serial: RP25045311 Checked out the smaller dishwasher and found t…"
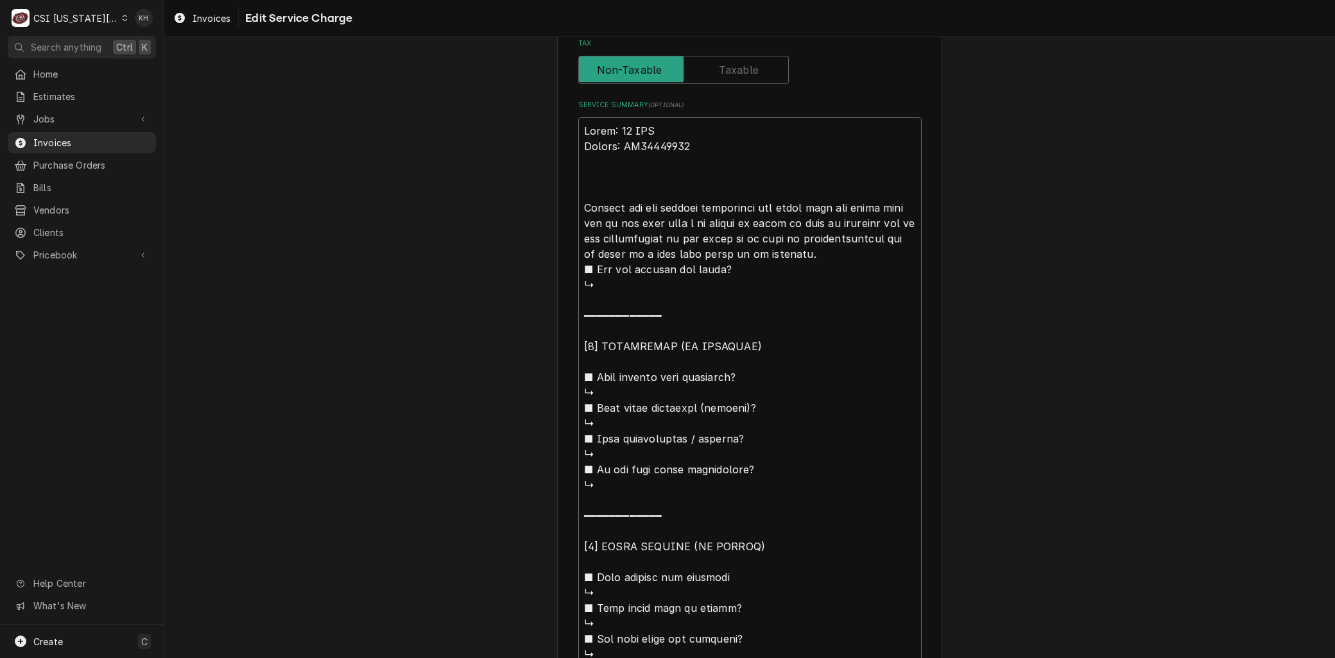
type textarea "x"
type textarea "Model: 66 PRO Serial: RP25045311 AChecked out the smaller dishwasher and found …"
type textarea "x"
type textarea "Model: 66 PRO Serial: RP25045311 ArChecked out the smaller dishwasher and found…"
type textarea "x"
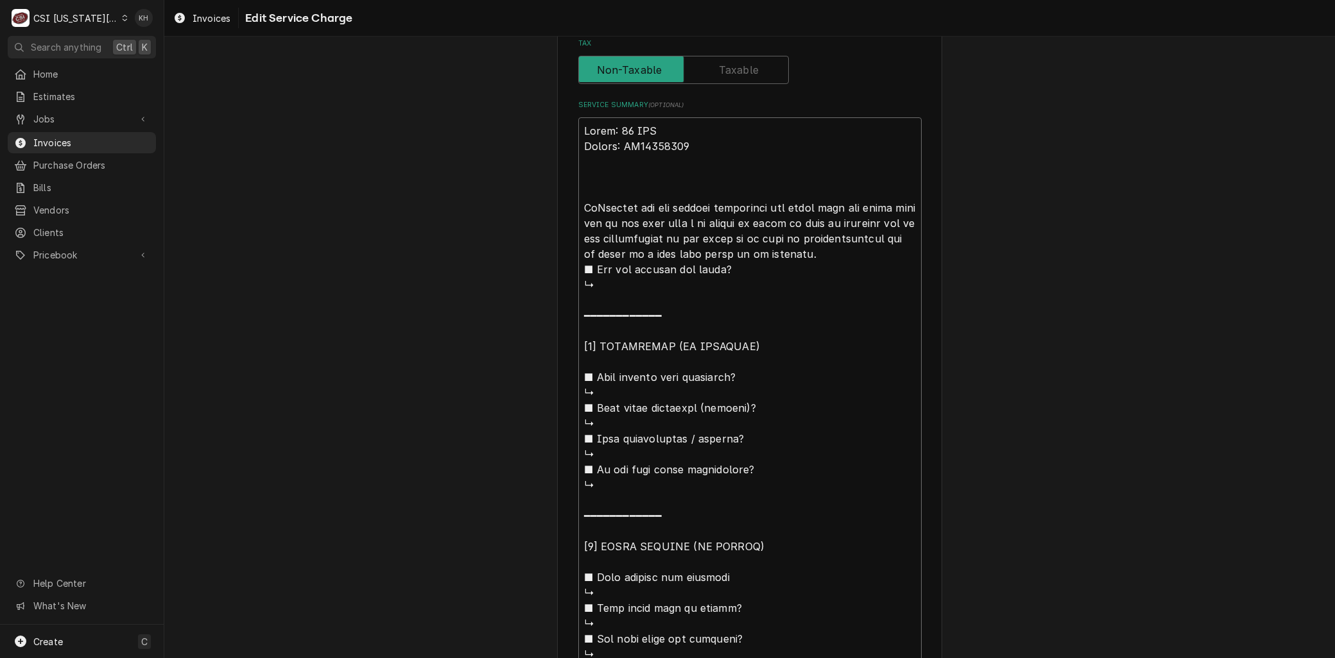
type textarea "Model: 66 PRO Serial: RP25045311 ArrChecked out the smaller dishwasher and foun…"
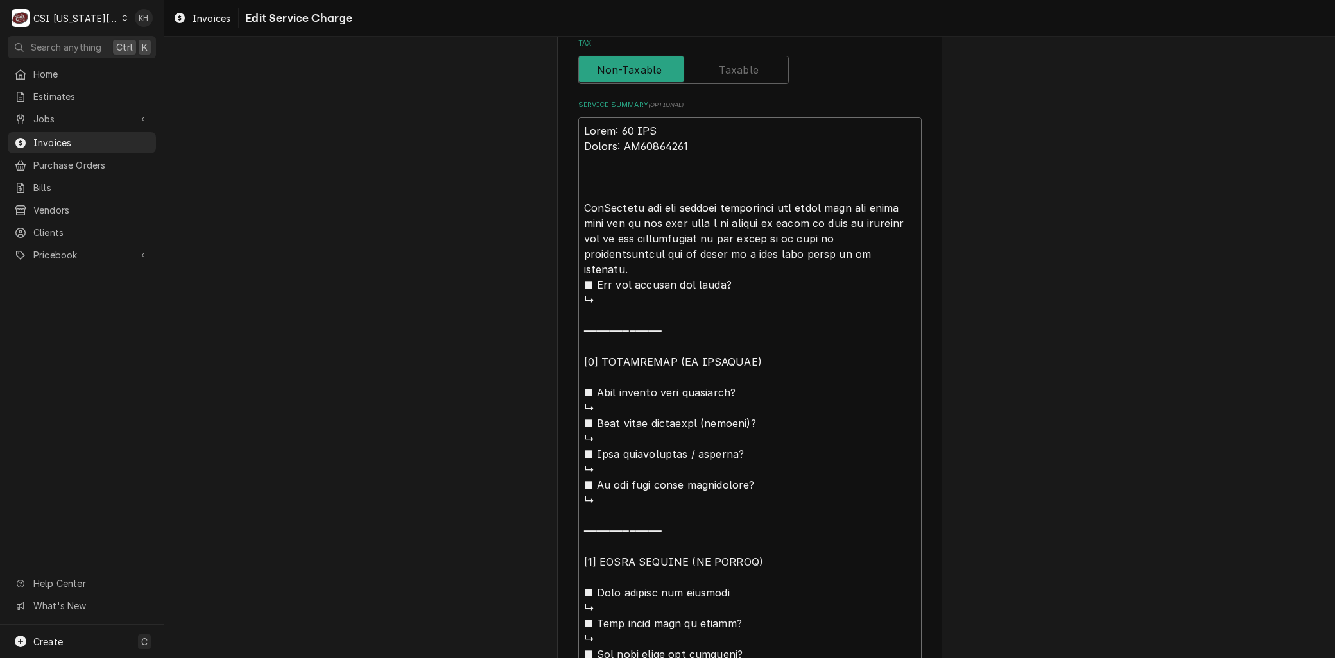
type textarea "x"
type textarea "Model: 66 PRO Serial: RP25045311 ArriChecked out the smaller dishwasher and fou…"
type textarea "x"
type textarea "Model: 66 PRO Serial: RP25045311 ArrivChecked out the smaller dishwasher and fo…"
type textarea "x"
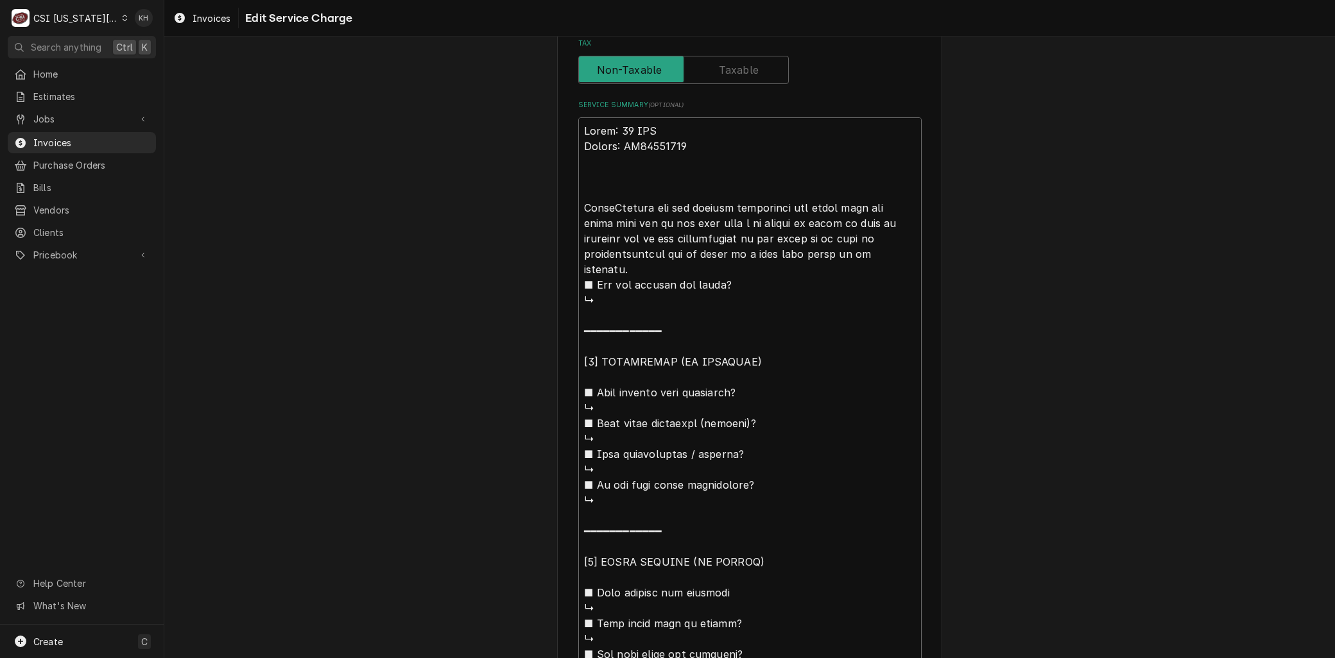
type textarea "Model: 66 PRO Serial: RP25045311 ArriveChecked out the smaller dishwasher and f…"
type textarea "x"
type textarea "Model: 66 PRO Serial: RP25045311 ArrivedChecked out the smaller dishwasher and …"
type textarea "x"
type textarea "Model: 66 PRO Serial: RP25045311 Arrived Checked out the smaller dishwasher and…"
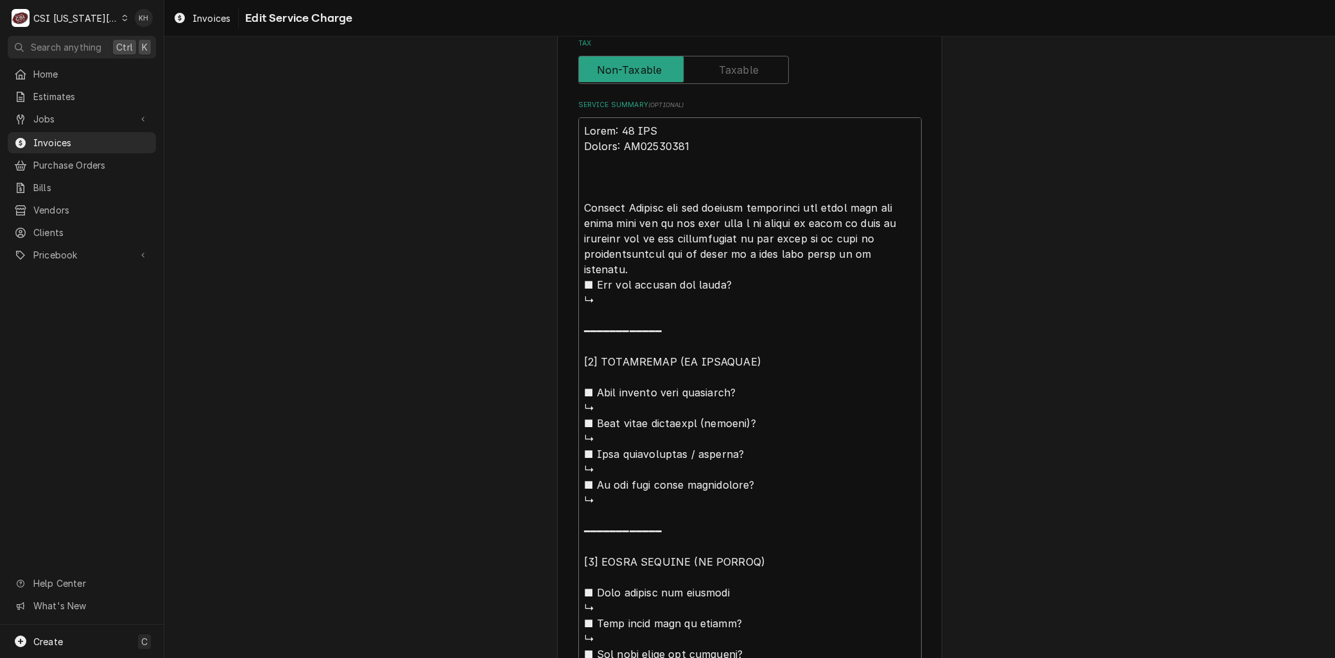
type textarea "x"
type textarea "Model: 66 PRO Serial: RP25045311 Arrived oChecked out the smaller dishwasher an…"
type textarea "x"
type textarea "Model: 66 PRO Serial: RP25045311 Arrived onChecked out the smaller dishwasher a…"
type textarea "x"
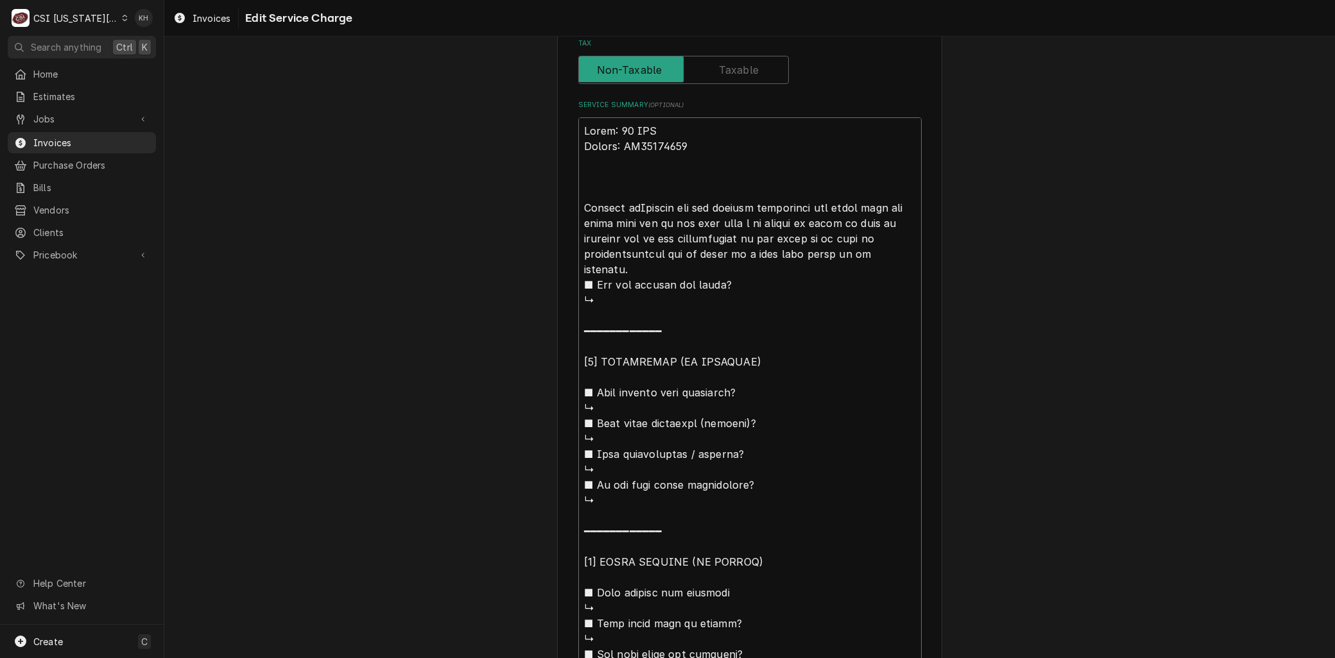
type textarea "Model: 66 PRO Serial: RP25045311 Arrived on Checked out the smaller dishwasher …"
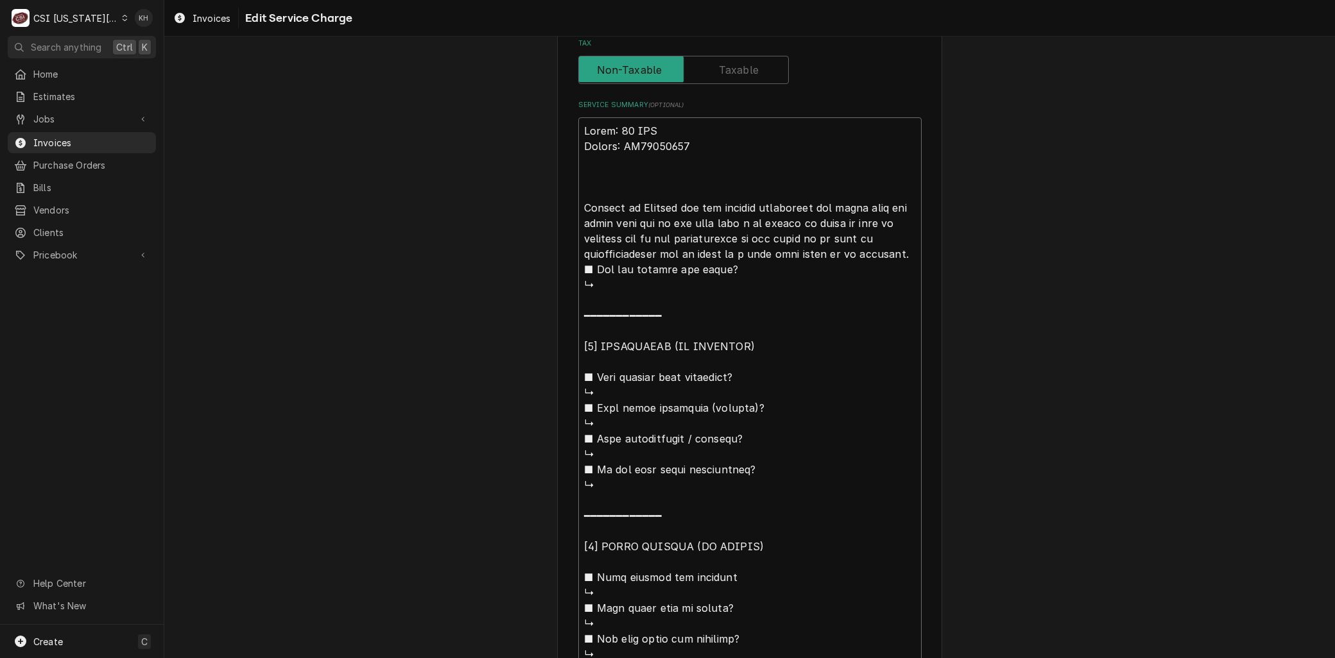
type textarea "x"
type textarea "Model: 66 PRO Serial: RP25045311 Arrived on sChecked out the smaller dishwasher…"
type textarea "x"
type textarea "Model: 66 PRO Serial: RP25045311 Arrived on siChecked out the smaller dishwashe…"
type textarea "x"
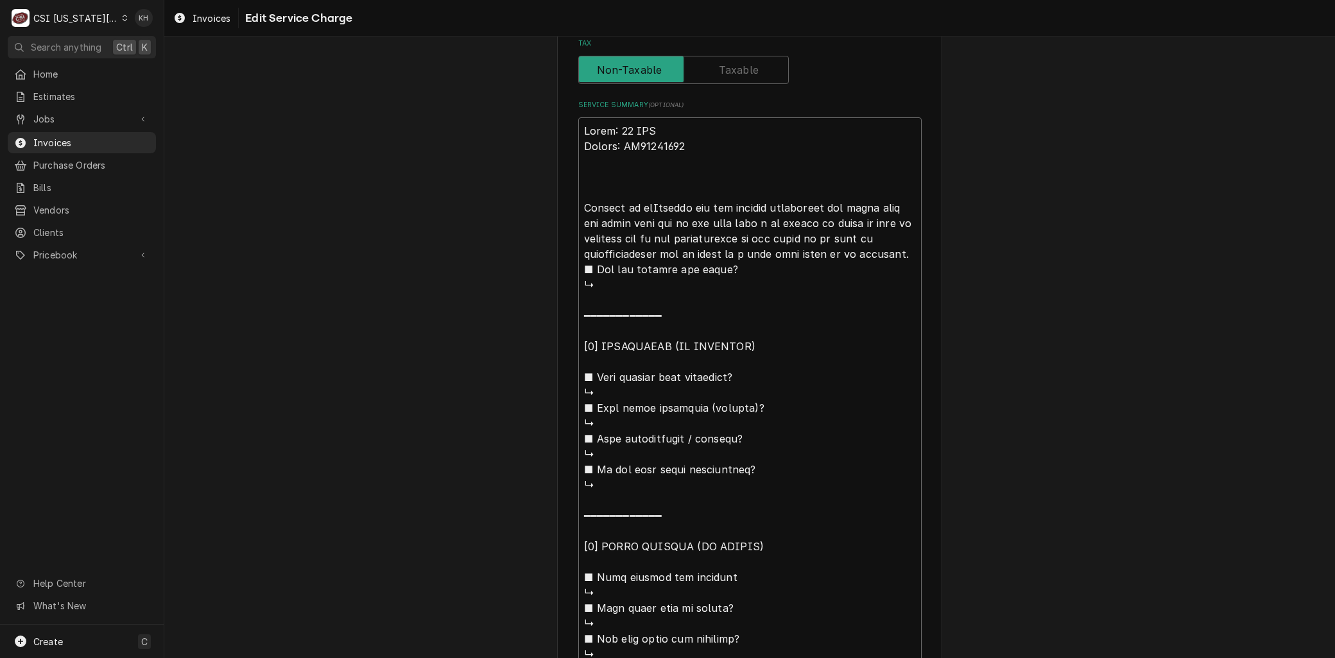
type textarea "Model: 66 PRO Serial: RP25045311 Arrived on sitChecked out the smaller dishwash…"
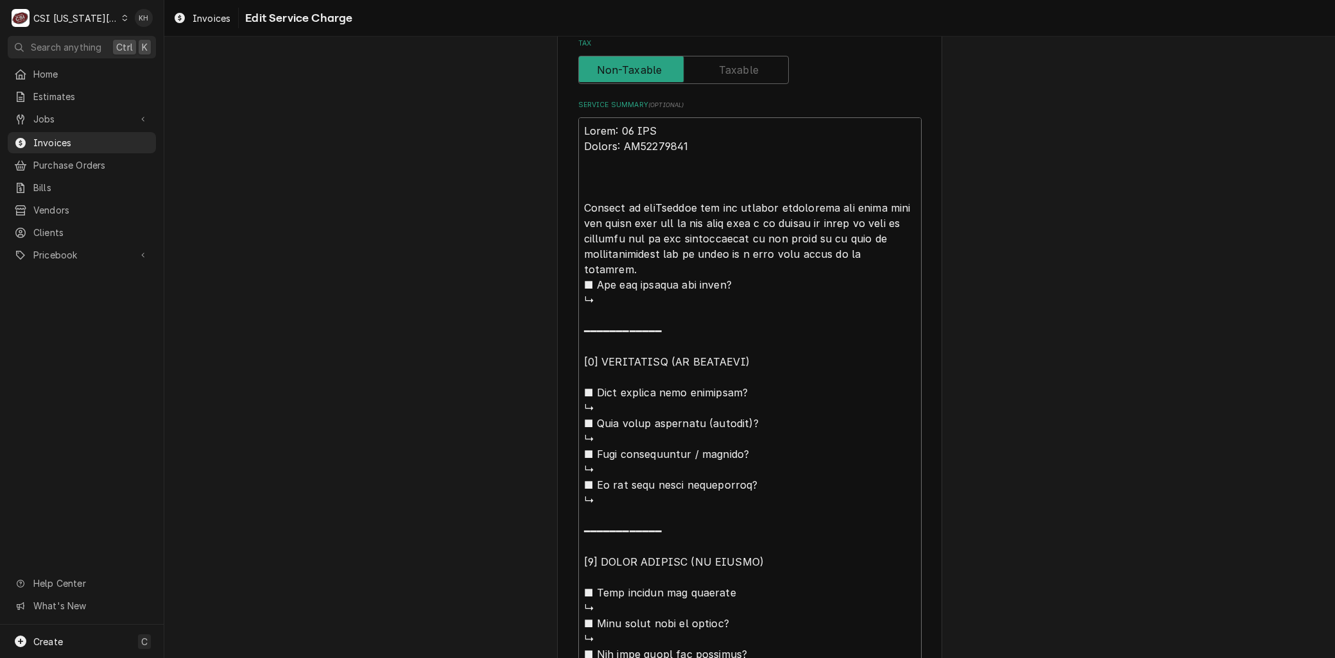
type textarea "x"
type textarea "Model: 66 PRO Serial: RP25045311 Arrived on siteChecked out the smaller dishwas…"
type textarea "x"
type textarea "Model: 66 PRO Serial: RP25045311 Arrived on site,Checked out the smaller dishwa…"
type textarea "x"
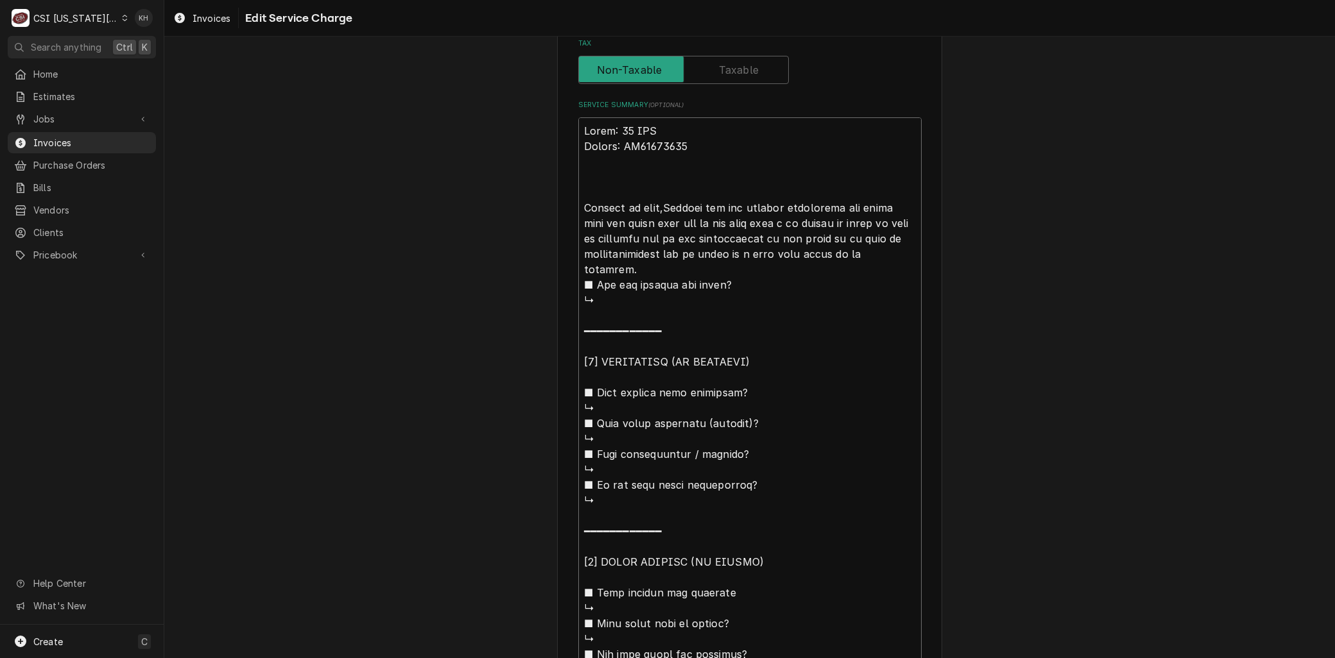
type textarea "Model: 66 PRO Serial: RP25045311 Arrived on site, Checked out the smaller dishw…"
type textarea "x"
type textarea "Model: 66 PRO Serial: RP25045311 Arrived on site, hecked out the smaller dishwa…"
type textarea "x"
type textarea "Model: 66 PRO Serial: RP25045311 Arrived on site, Checked out the smaller dishw…"
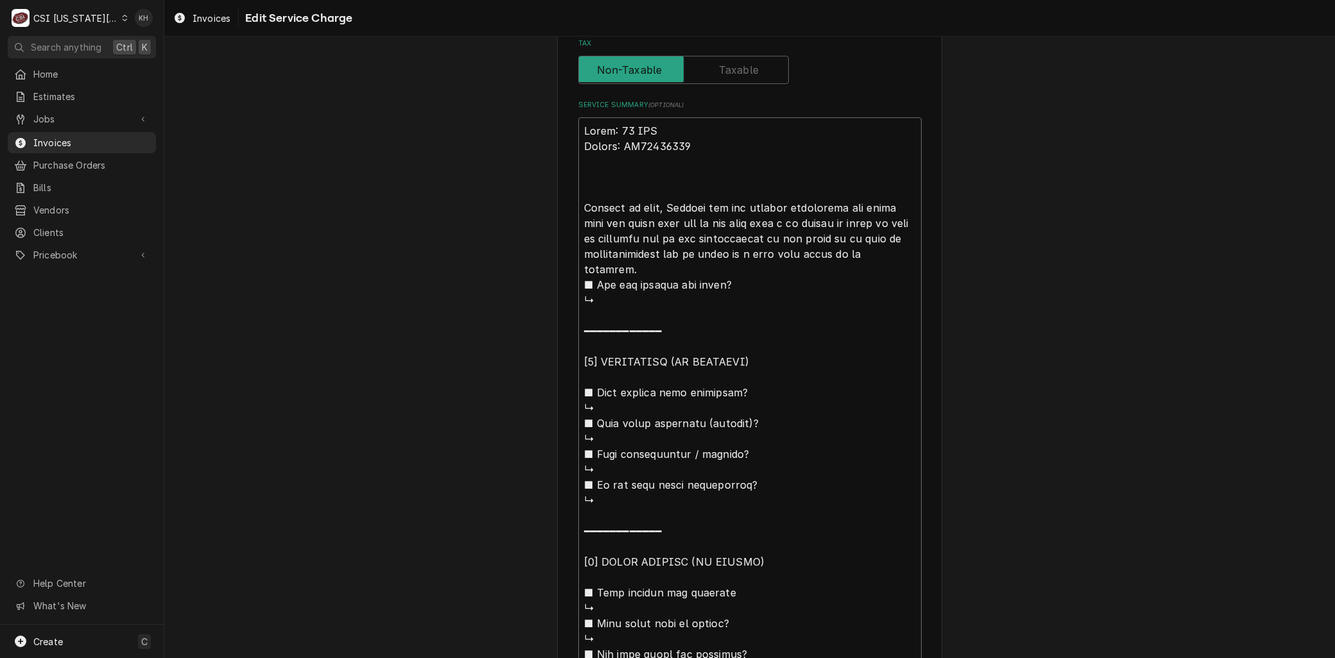
type textarea "x"
type textarea "BModel: 66 PRO Serial: RP25045311 Arrived on site, Checked out the smaller dish…"
type textarea "x"
type textarea "BrModel: 66 PRO Serial: RP25045311 Arrived on site, Checked out the smaller dis…"
type textarea "x"
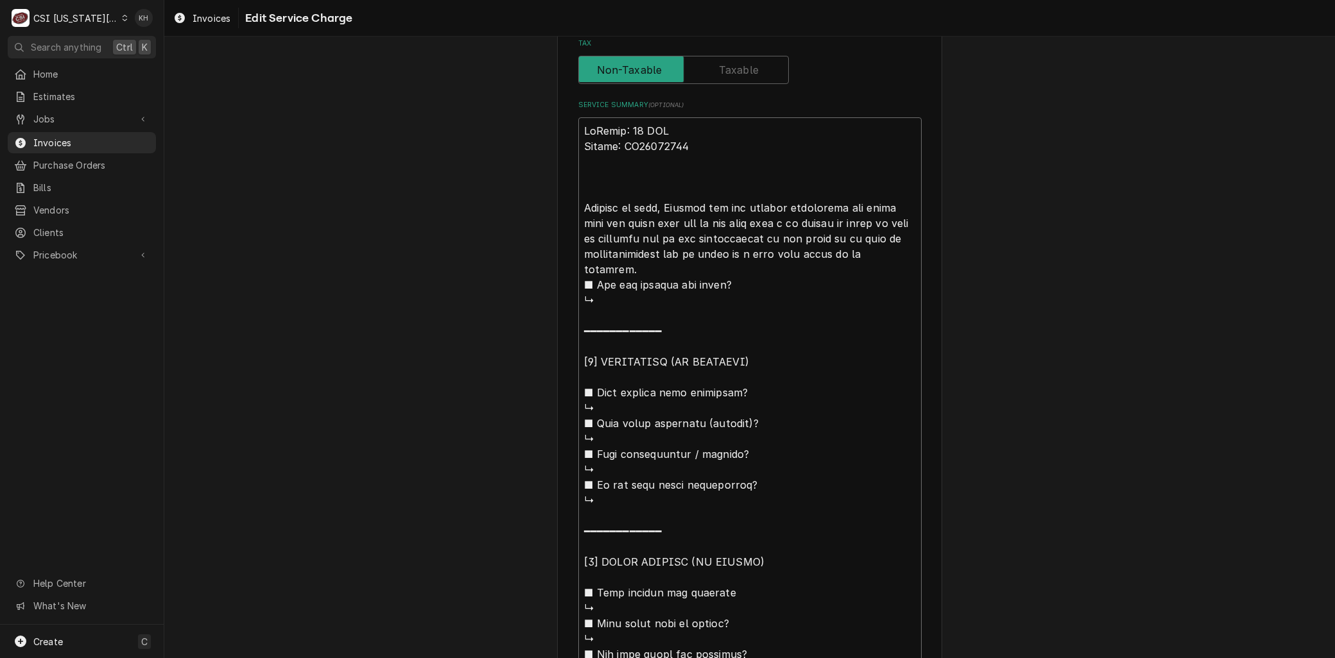
type textarea "BraModel: 66 PRO Serial: RP25045311 Arrived on site, Checked out the smaller di…"
type textarea "x"
type textarea "BranModel: 66 PRO Serial: RP25045311 Arrived on site, Checked out the smaller d…"
type textarea "x"
type textarea "BrandLModel: 66 PRO Serial: RP25045311 Arrived on site, Checked out the smaller…"
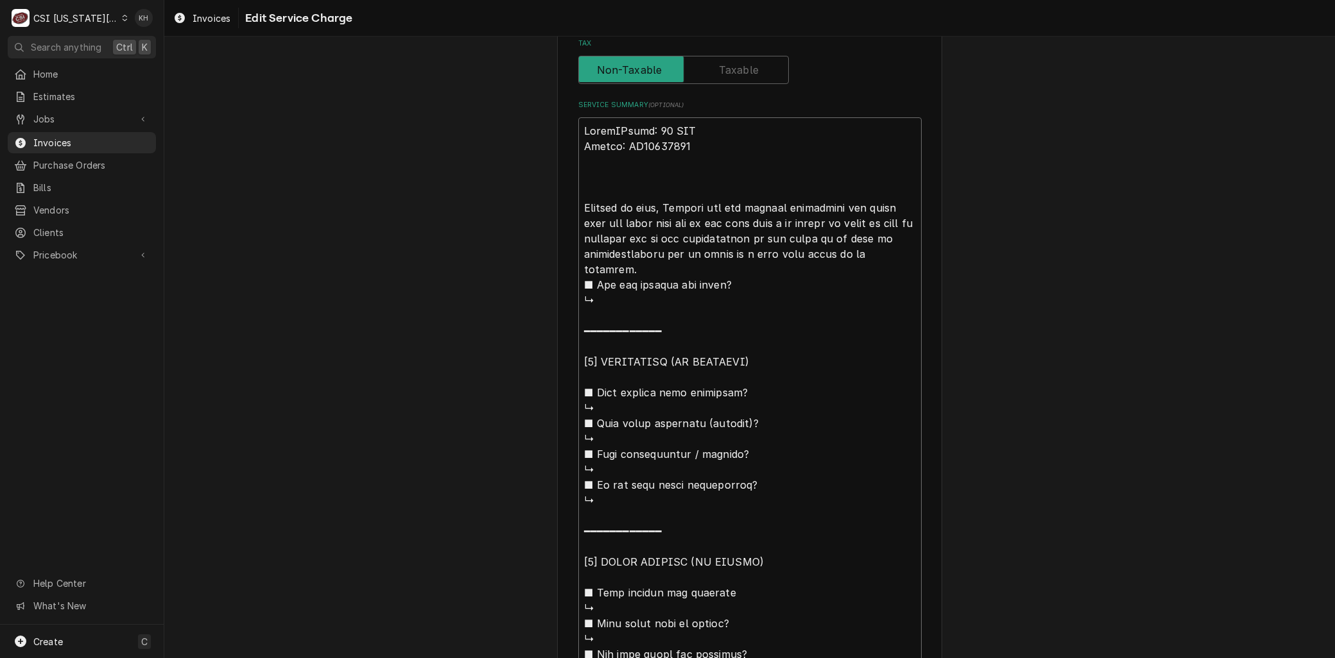
type textarea "x"
type textarea "BrandL:Model: 66 PRO Serial: RP25045311 Arrived on site, Checked out the smalle…"
type textarea "x"
type textarea "BrandL: Model: 66 PRO Serial: RP25045311 Arrived on site, Checked out the small…"
type textarea "x"
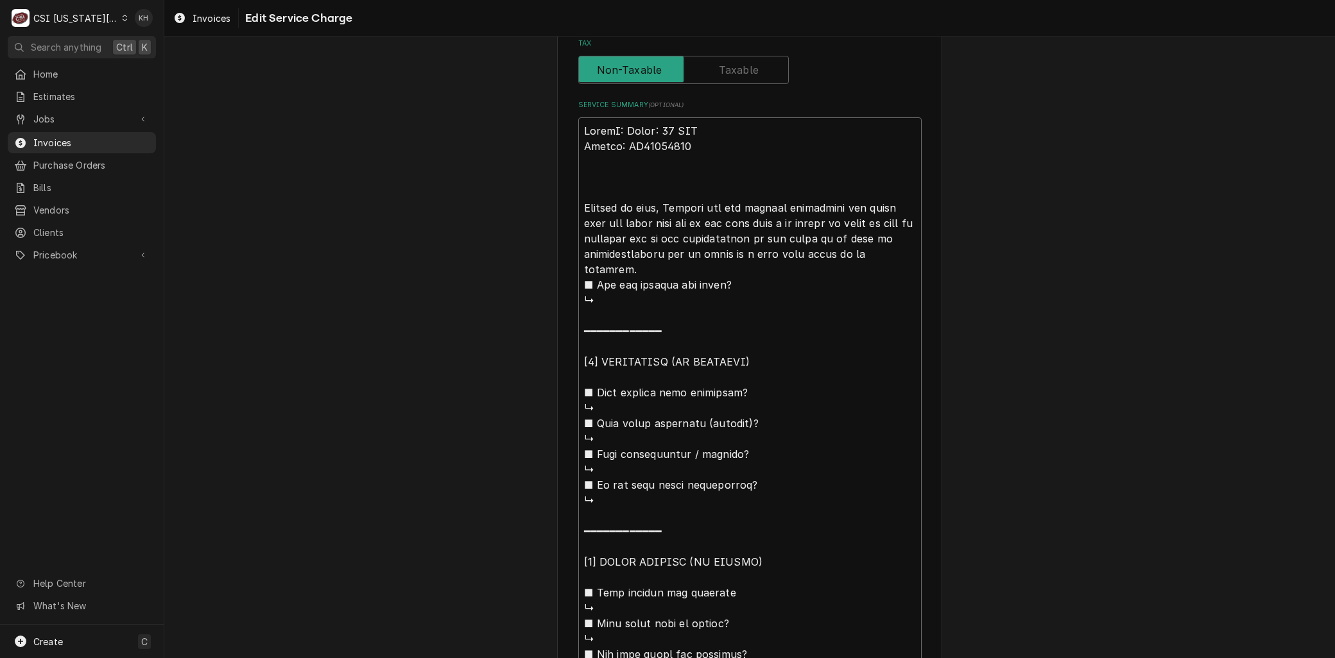
type textarea "BrandL:Model: 66 PRO Serial: RP25045311 Arrived on site, Checked out the smalle…"
type textarea "x"
type textarea "BrandLModel: 66 PRO Serial: RP25045311 Arrived on site, Checked out the smaller…"
type textarea "x"
type textarea "BrandModel: 66 PRO Serial: RP25045311 Arrived on site, Checked out the smaller …"
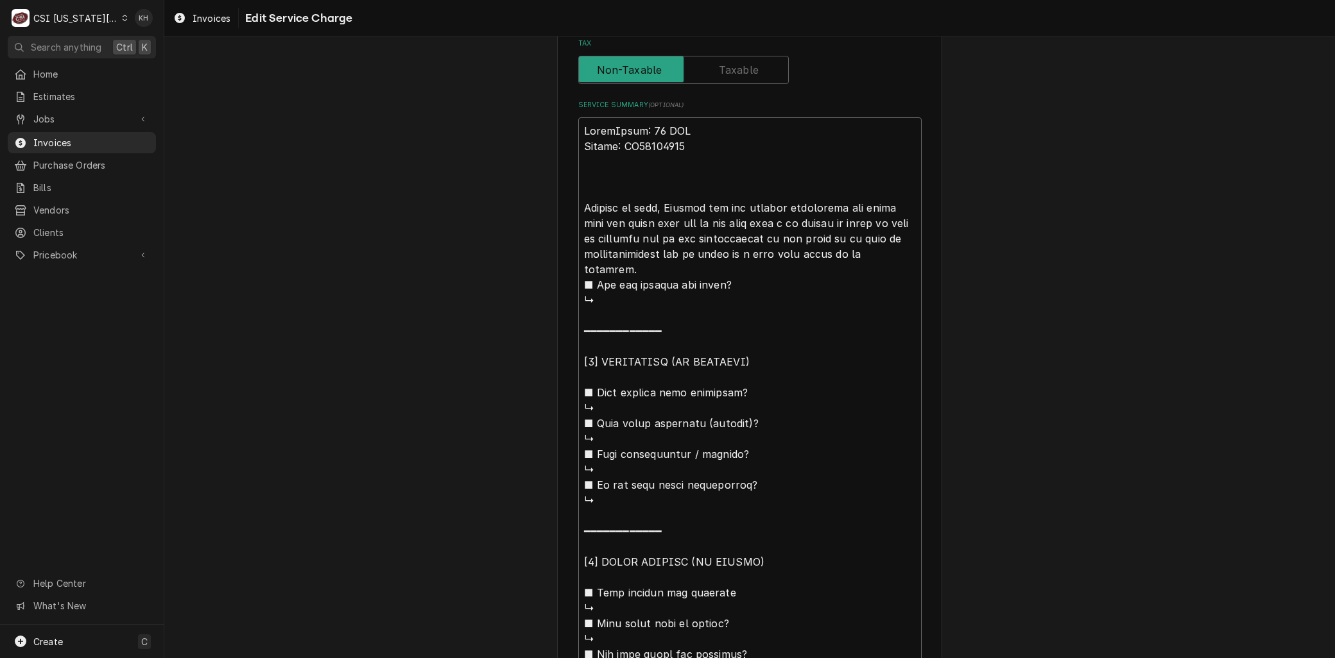
type textarea "x"
type textarea "Brand:Model: 66 PRO Serial: RP25045311 Arrived on site, Checked out the smaller…"
type textarea "x"
type textarea "Brand: Model: 66 PRO Serial: RP25045311 Arrived on site, Checked out the smalle…"
type textarea "x"
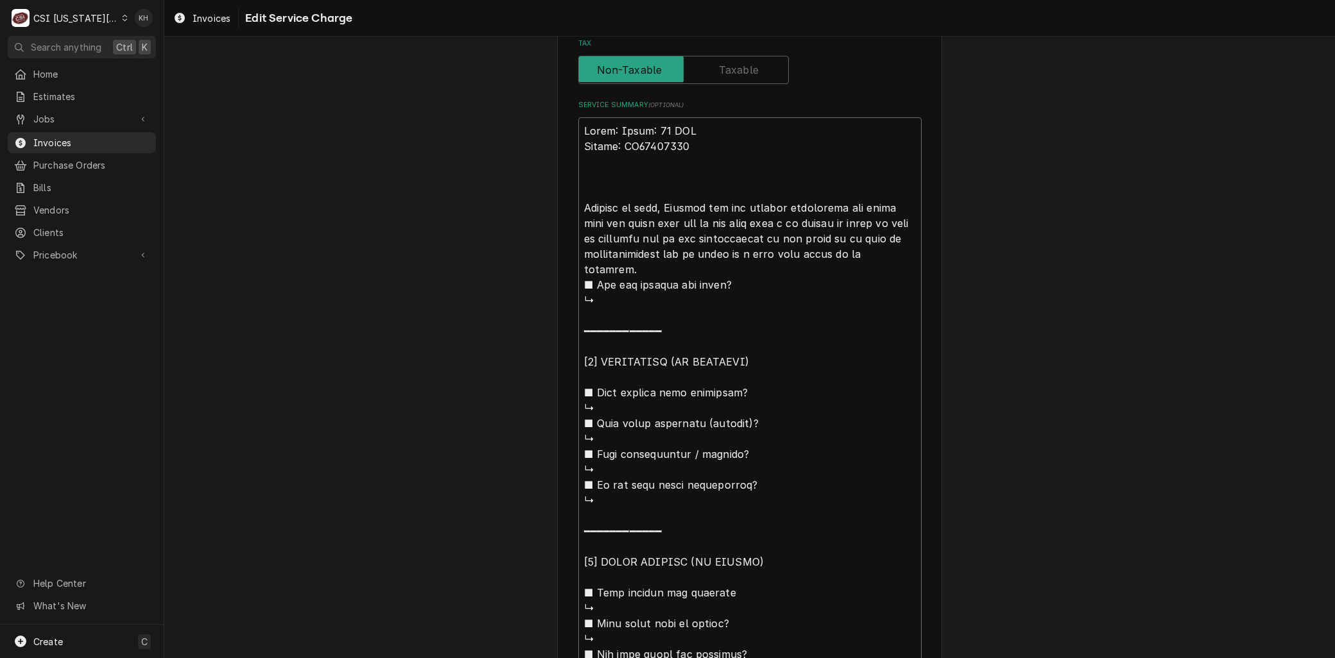
type textarea "Brand: CModel: 66 PRO Serial: RP25045311 Arrived on site, Checked out the small…"
type textarea "x"
type textarea "Brand: CHModel: 66 PRO Serial: RP25045311 Arrived on site, Checked out the smal…"
type textarea "x"
type textarea "Brand: CHaModel: 66 PRO Serial: RP25045311 Arrived on site, Checked out the sma…"
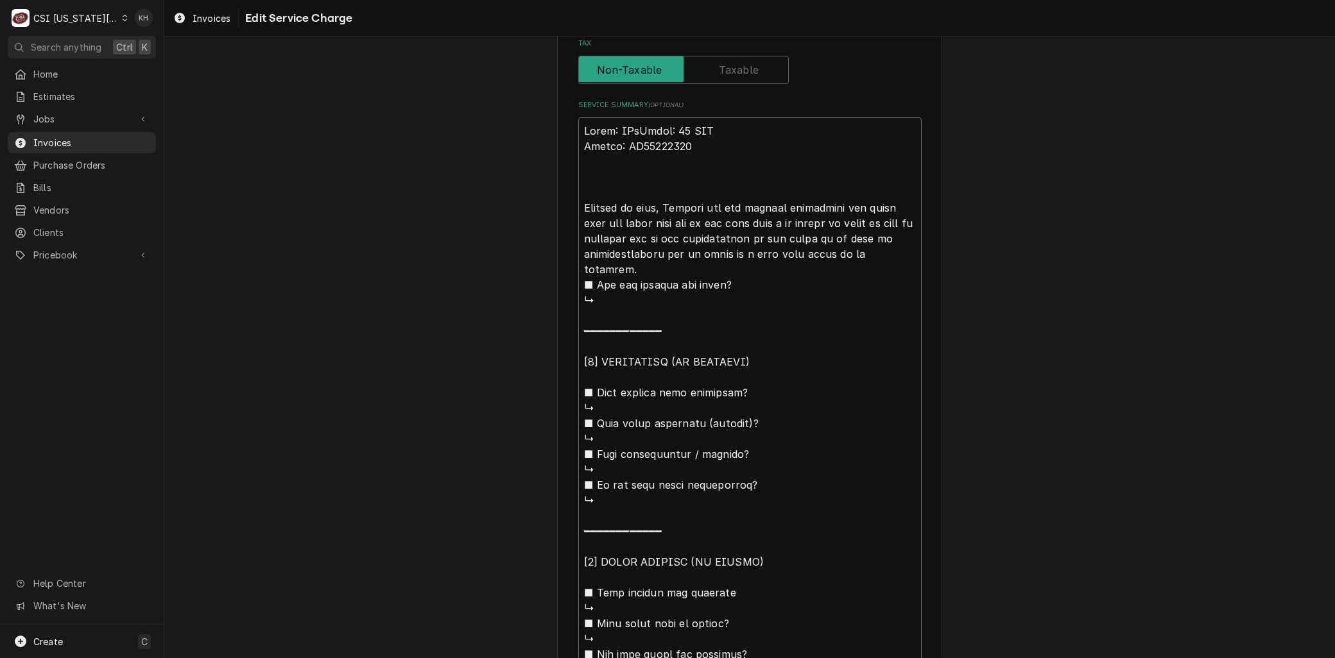
type textarea "x"
type textarea "Brand: CHamModel: 66 PRO Serial: RP25045311 Arrived on site, Checked out the sm…"
type textarea "x"
type textarea "Brand: CHampModel: 66 PRO Serial: RP25045311 Arrived on site, Checked out the s…"
type textarea "x"
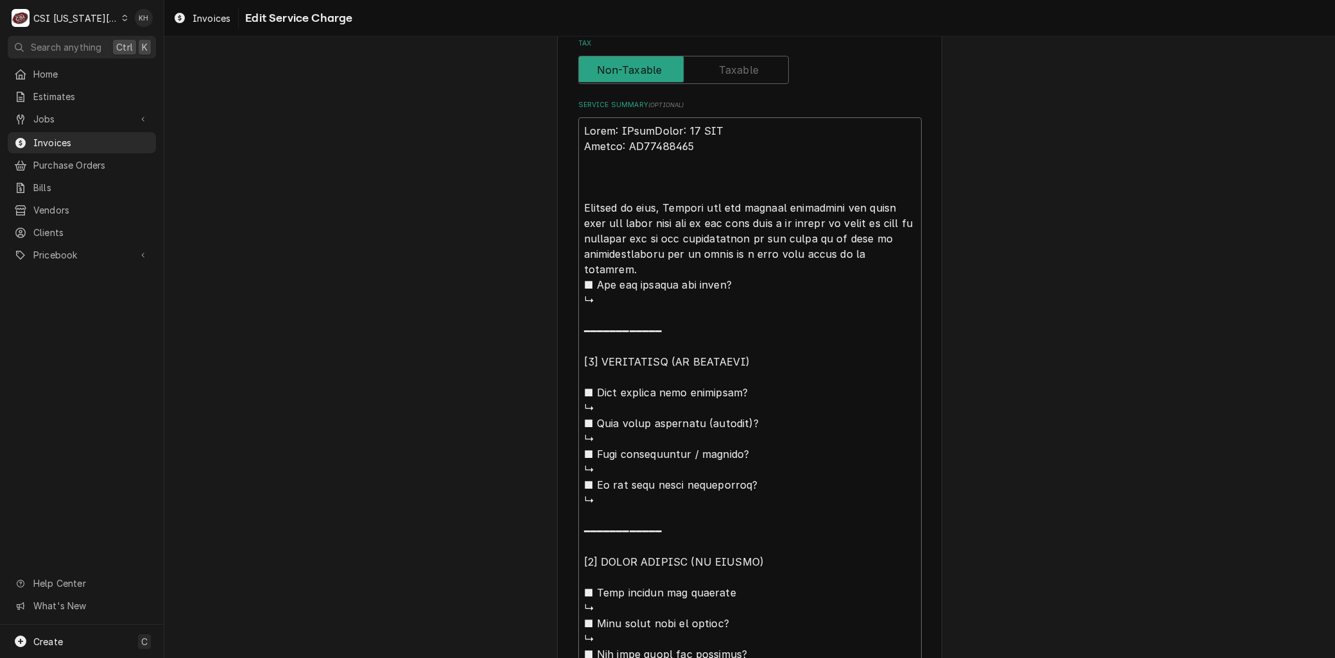
type textarea "Brand: CHampiModel: 66 PRO Serial: RP25045311 Arrived on site, Checked out the …"
type textarea "x"
type textarea "Brand: CHampioModel: 66 PRO Serial: RP25045311 Arrived on site, Checked out the…"
type textarea "x"
type textarea "Brand: CHampionModel: 66 PRO Serial: RP25045311 Arrived on site, Checked out th…"
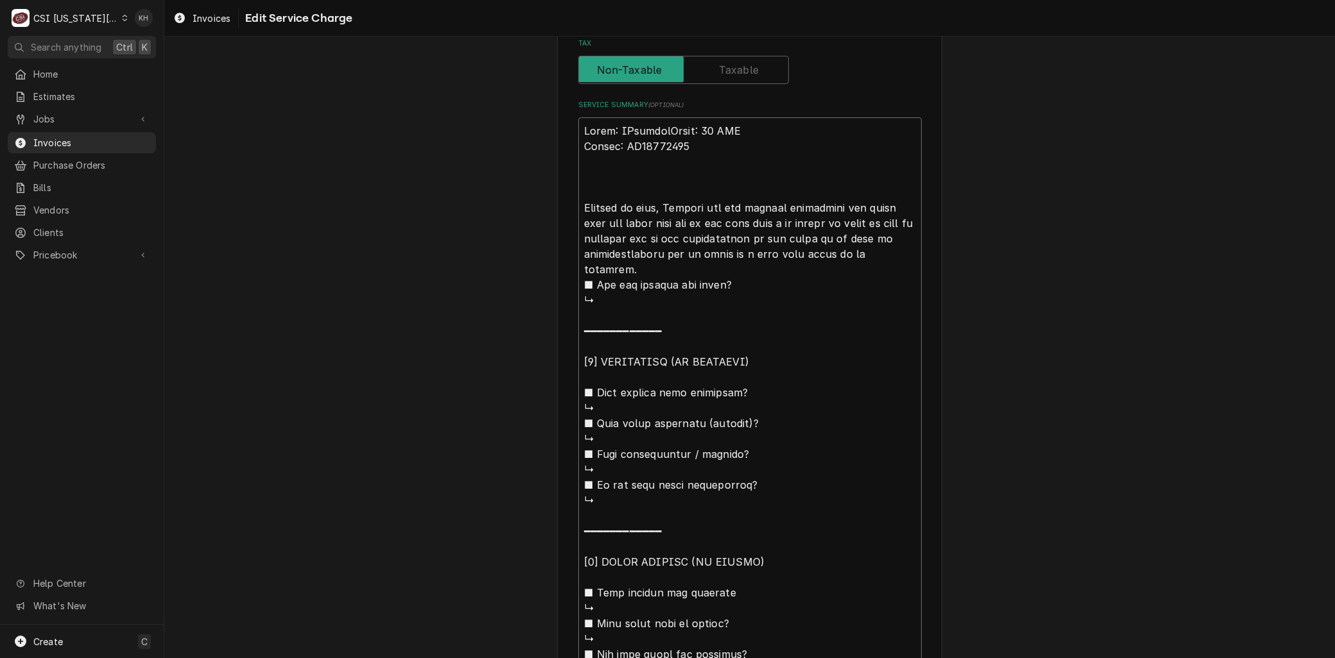
type textarea "x"
type textarea "Brand: CHampion Model: 66 PRO Serial: RP25045311 Arrived on site, Checked out t…"
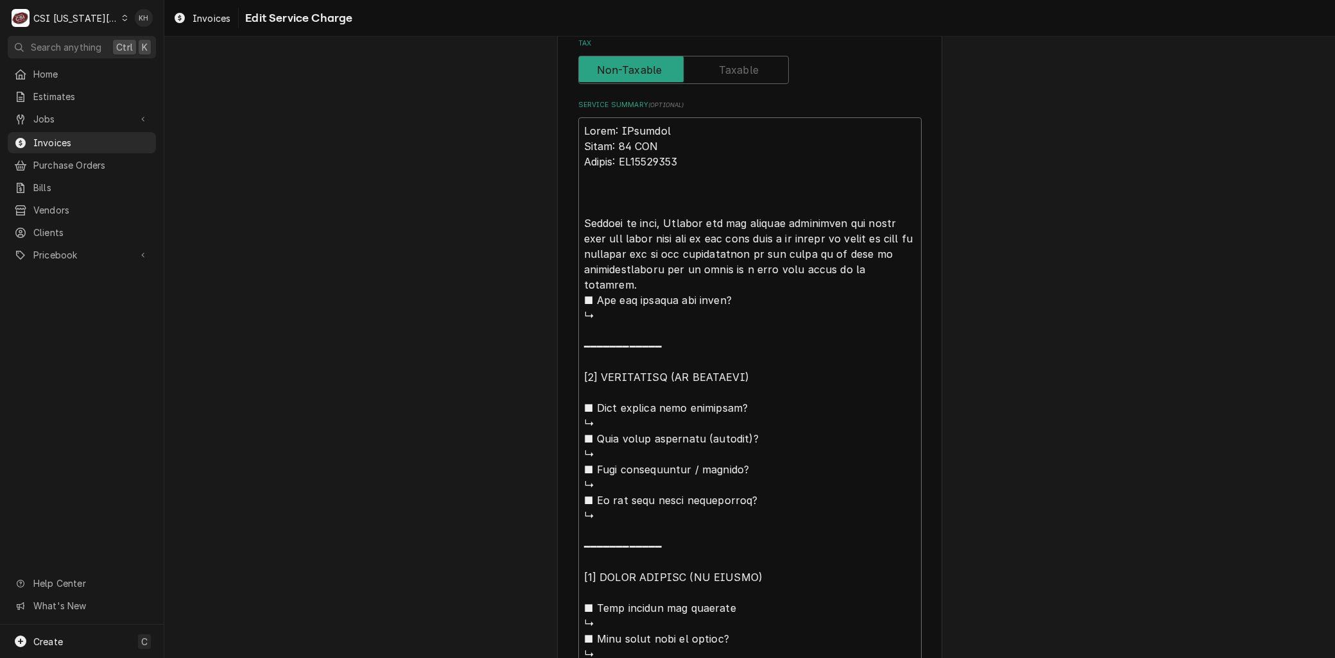
type textarea "x"
type textarea "Brand: Campion Model: 66 PRO Serial: RP25045311 Arrived on site, Checked out th…"
type textarea "x"
type textarea "Brand: Champion Model: 66 PRO Serial: RP25045311 Arrived on site, Checked out t…"
click at [617, 194] on textarea "Service Summary ( optional )" at bounding box center [749, 523] width 343 height 813
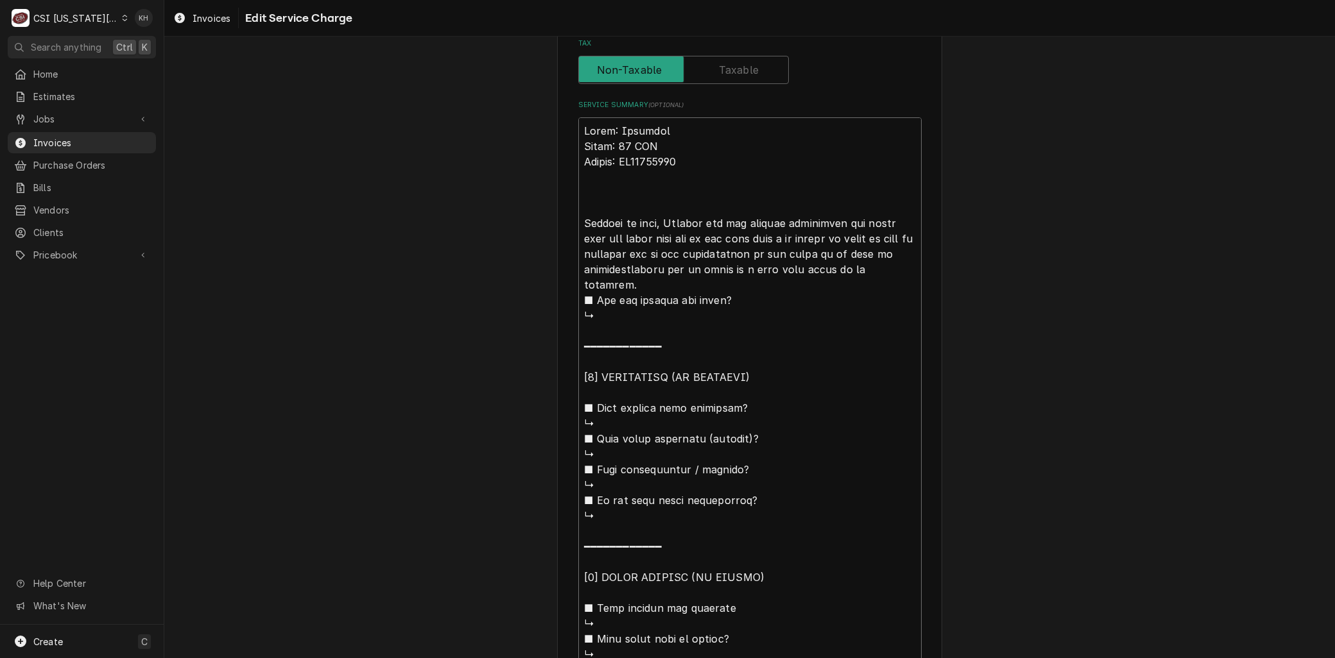
type textarea "x"
type textarea "Brand: Champion Model: 66 PRO Serial: RP25045311 Arrived on site, Checked out t…"
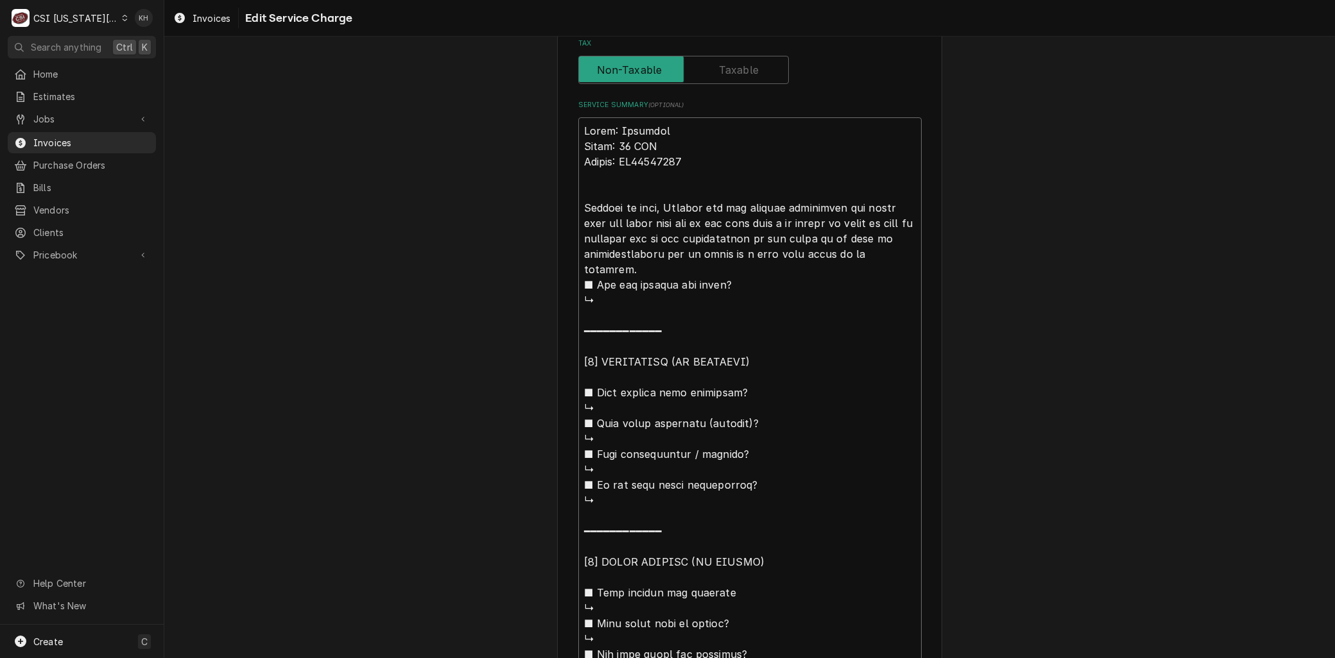
type textarea "x"
type textarea "Brand: Champion Model: 66 PRO Serial: RP25045311 Arrived on site, hecked out th…"
type textarea "x"
type textarea "Brand: Champion Model: 66 PRO Serial: RP25045311 Arrived on site, checked out t…"
click at [777, 220] on textarea "Service Summary ( optional )" at bounding box center [749, 515] width 343 height 797
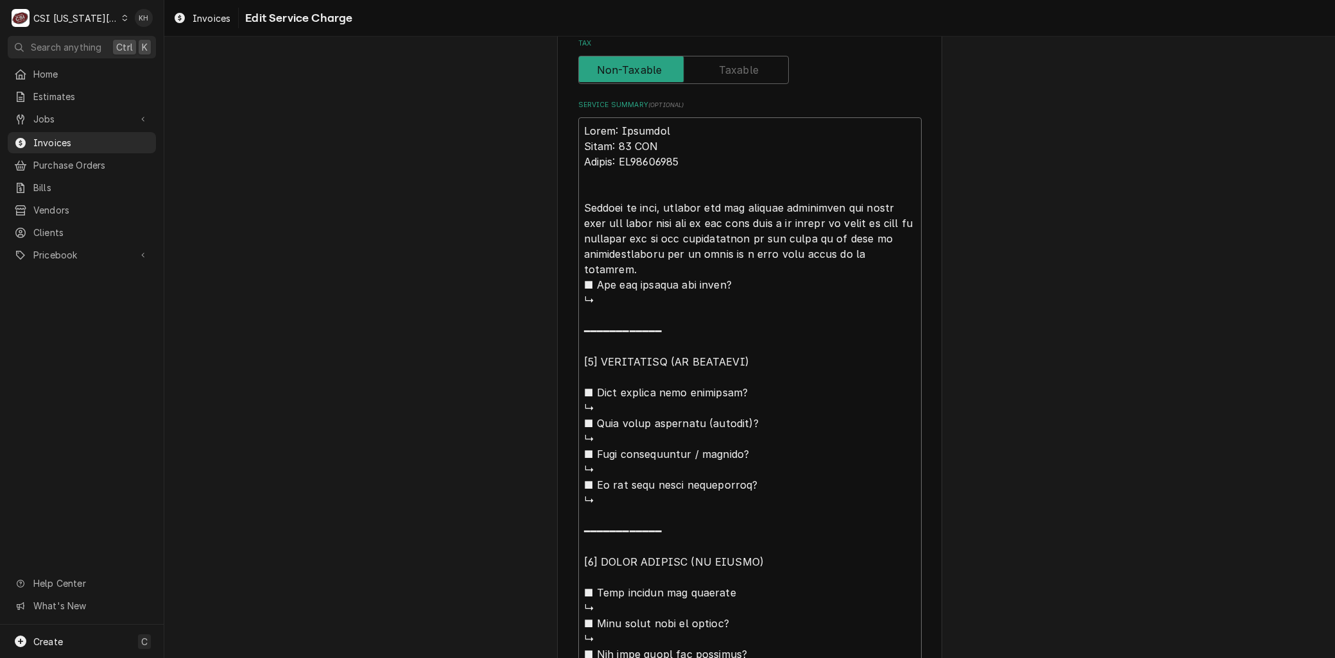
type textarea "x"
type textarea "Brand: Champion Model: 66 PRO Serial: RP25045311 Arrived on site, checked out t…"
type textarea "x"
type textarea "Brand: Champion Model: 66 PRO Serial: RP25045311 Arrived on site, checked out t…"
type textarea "x"
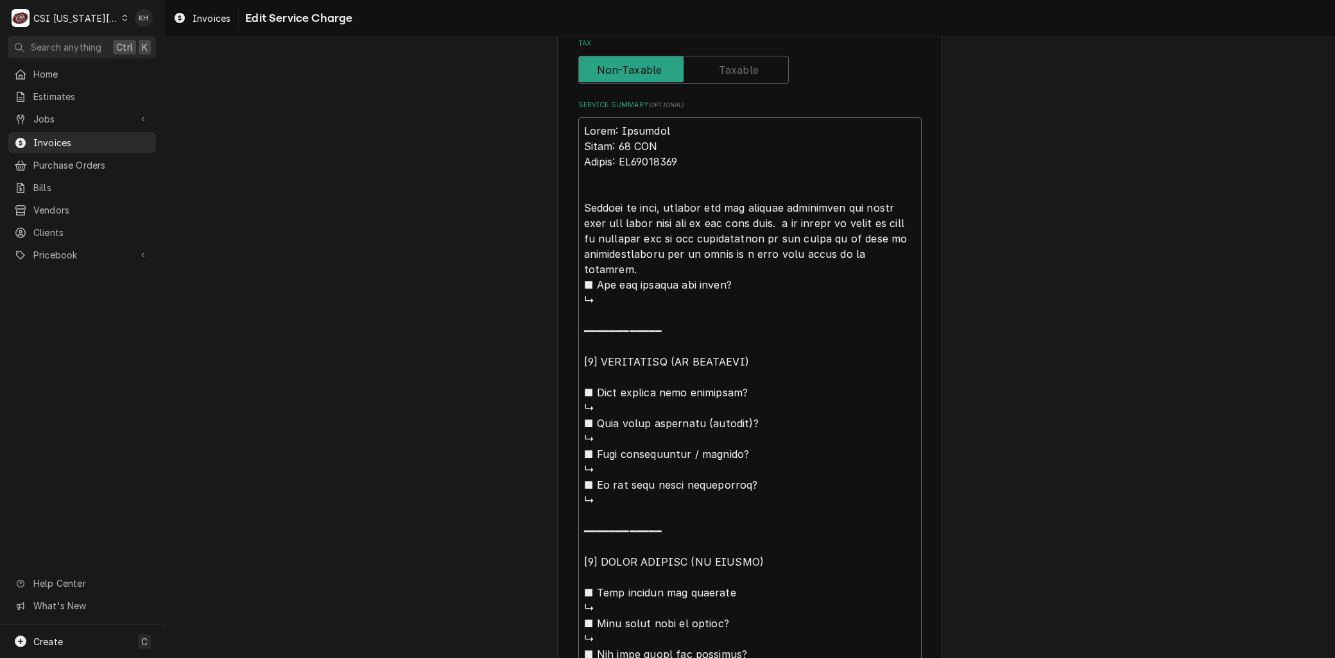
type textarea "Brand: Champion Model: 66 PRO Serial: RP25045311 Arrived on site, checked out t…"
type textarea "x"
type textarea "Brand: Champion Model: 66 PRO Serial: RP25045311 Arrived on site, checked out t…"
type textarea "x"
type textarea "Brand: Champion Model: 66 PRO Serial: RP25045311 Arrived on site, checked out t…"
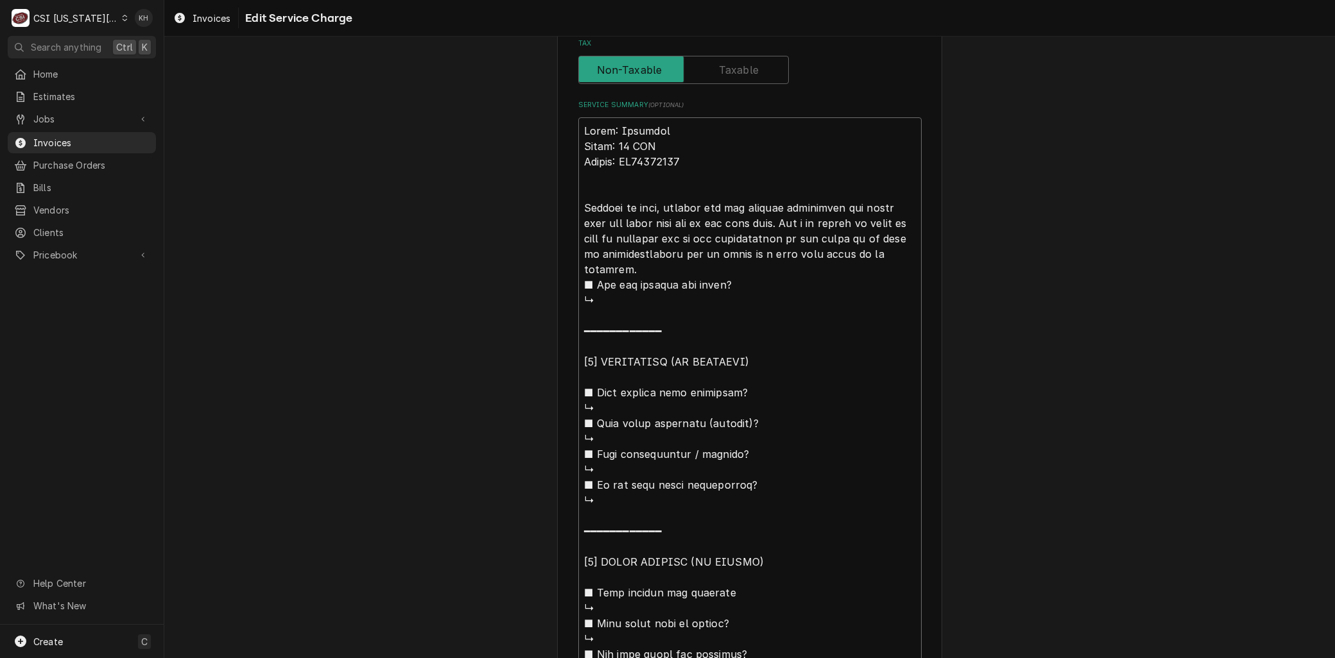
type textarea "x"
type textarea "Brand: Champion Model: 66 PRO Serial: RP25045311 Arrived on site, checked out t…"
type textarea "x"
type textarea "Brand: Champion Model: 66 PRO Serial: RP25045311 Arrived on site, checked out t…"
type textarea "x"
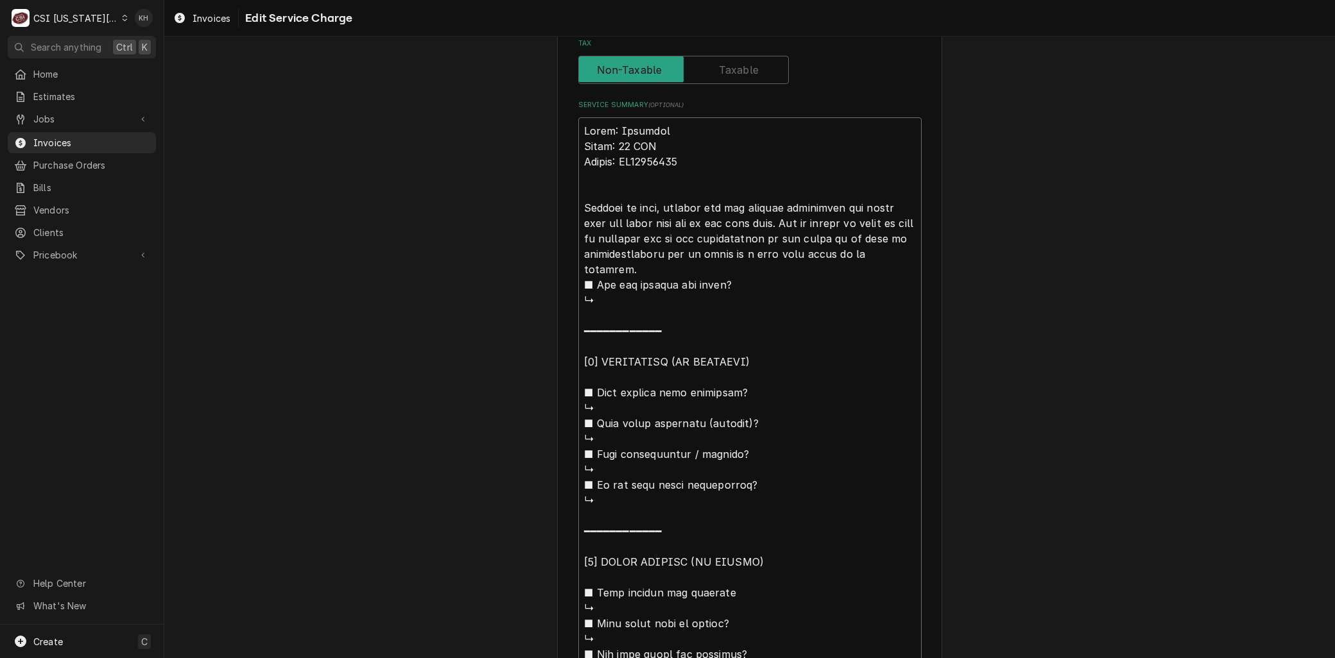
type textarea "Brand: Champion Model: 66 PRO Serial: RP25045311 Arrived on site, checked out t…"
type textarea "x"
type textarea "Brand: Champion Model: 66 PRO Serial: RP25045311 Arrived on site, checked out t…"
type textarea "x"
type textarea "Brand: Champion Model: 66 PRO Serial: RP25045311 Arrived on site, checked out t…"
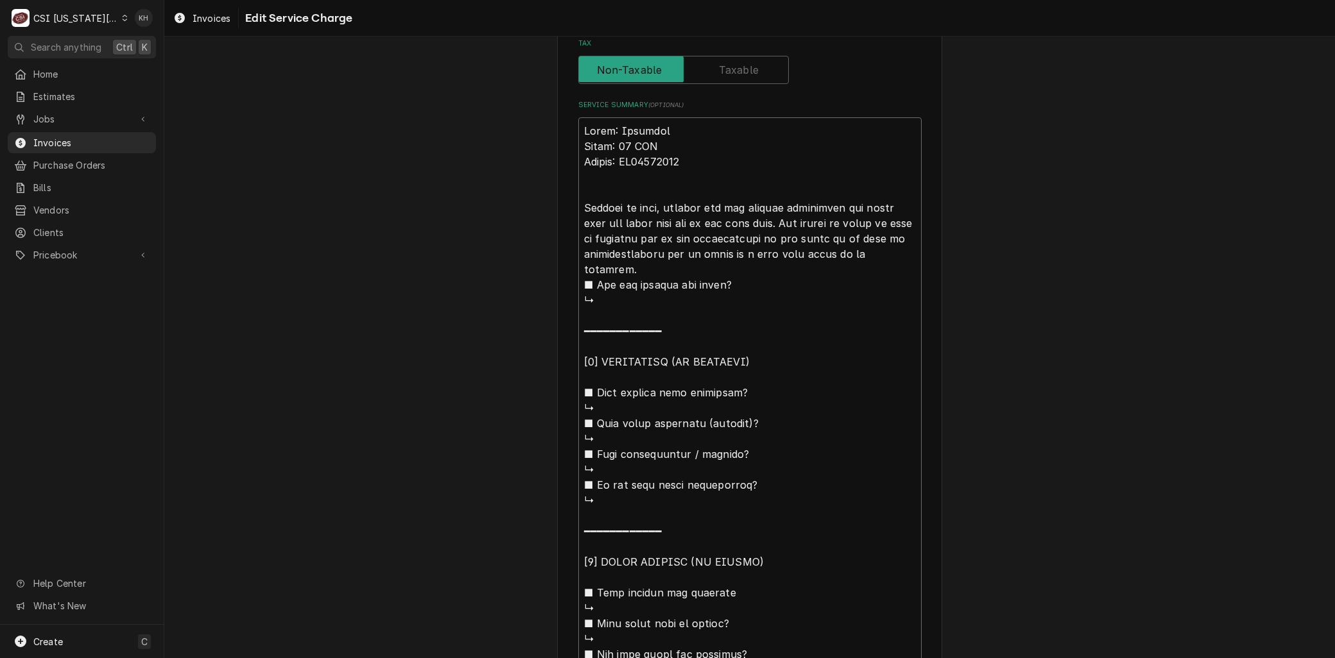
drag, startPoint x: 644, startPoint y: 270, endPoint x: 614, endPoint y: 262, distance: 30.5
click at [614, 262] on textarea "Service Summary ( optional )" at bounding box center [749, 515] width 343 height 797
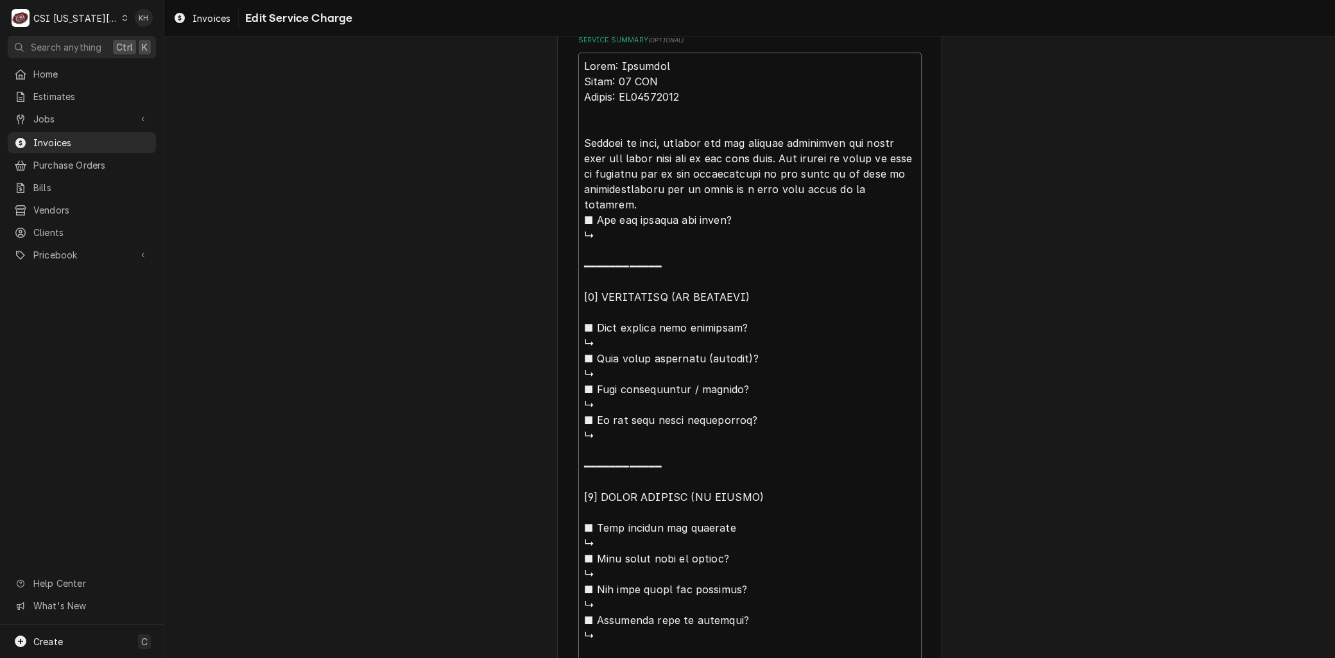
scroll to position [345, 0]
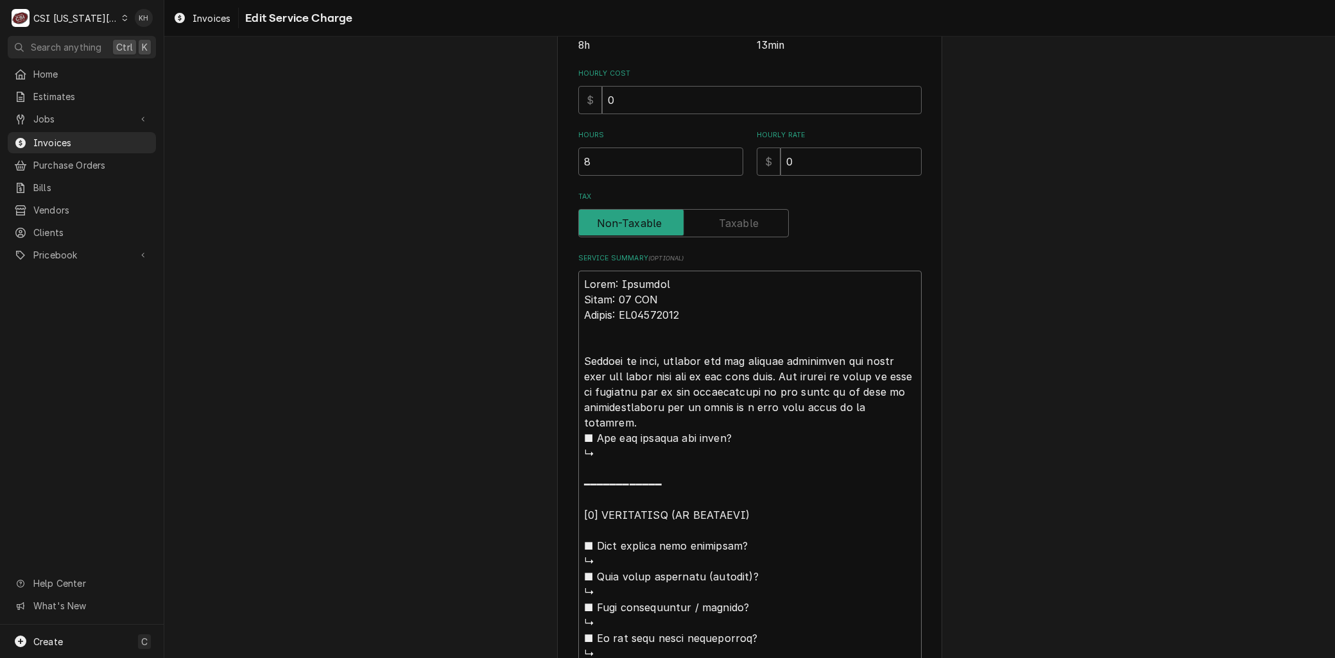
drag, startPoint x: 623, startPoint y: 499, endPoint x: 786, endPoint y: 377, distance: 202.7
click at [786, 377] on textarea "Service Summary ( optional )" at bounding box center [749, 669] width 343 height 797
type textarea "x"
type textarea "Brand: Champion Model: 66 PRO Serial: RP25045311 Arrived on site, checked out t…"
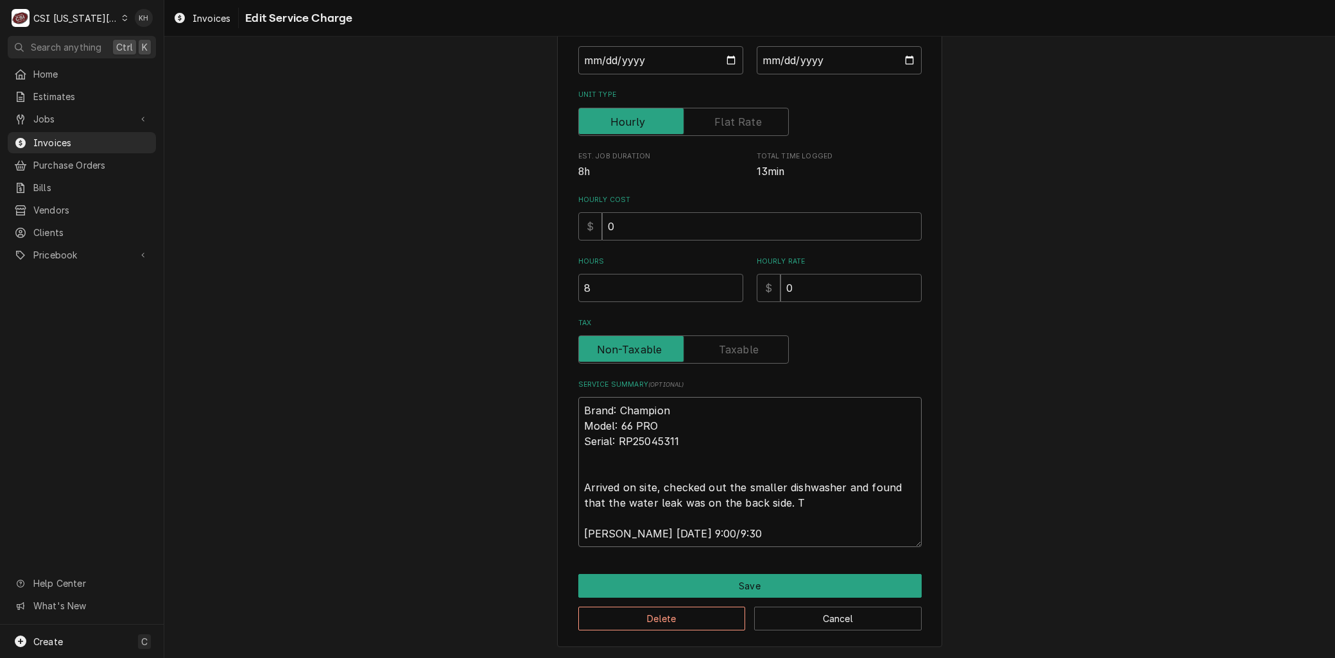
scroll to position [216, 0]
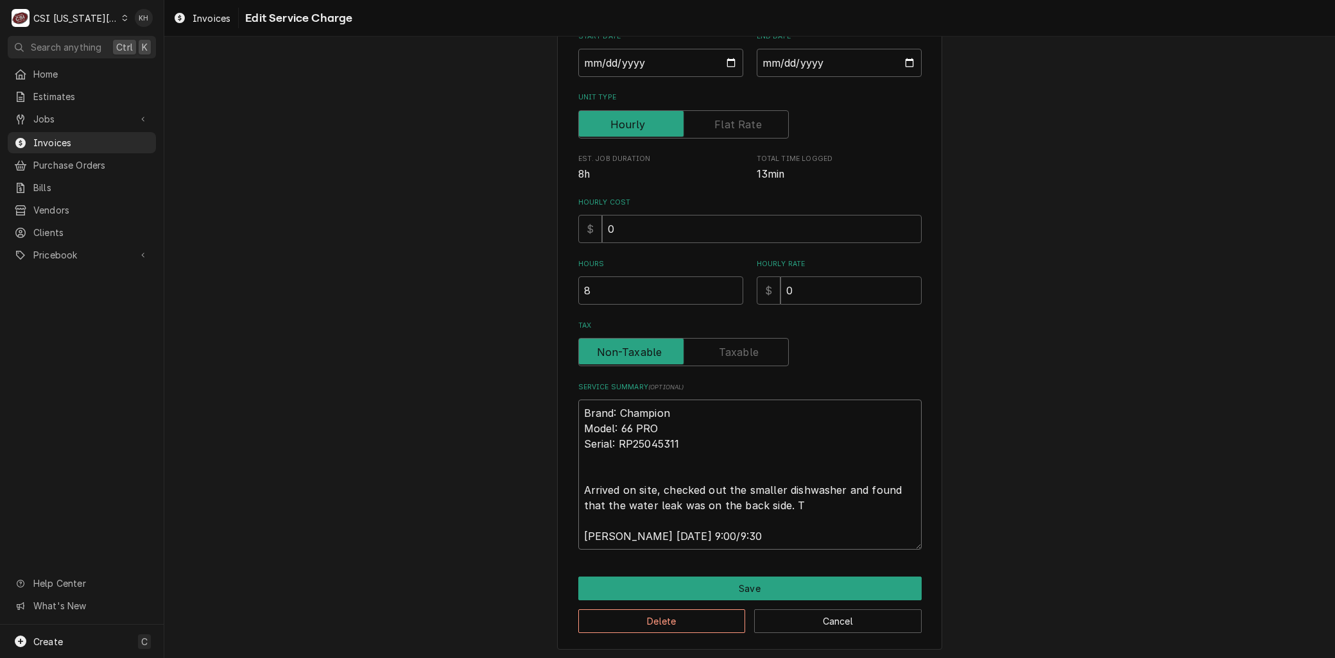
type textarea "x"
type textarea "Brand: Champion Model: 66 PRO Serial: RP25045311 Arrived on site, checked out t…"
type textarea "x"
type textarea "Brand: Champion Model: 66 PRO Serial: RP25045311 Arrived on site, checked out t…"
type textarea "x"
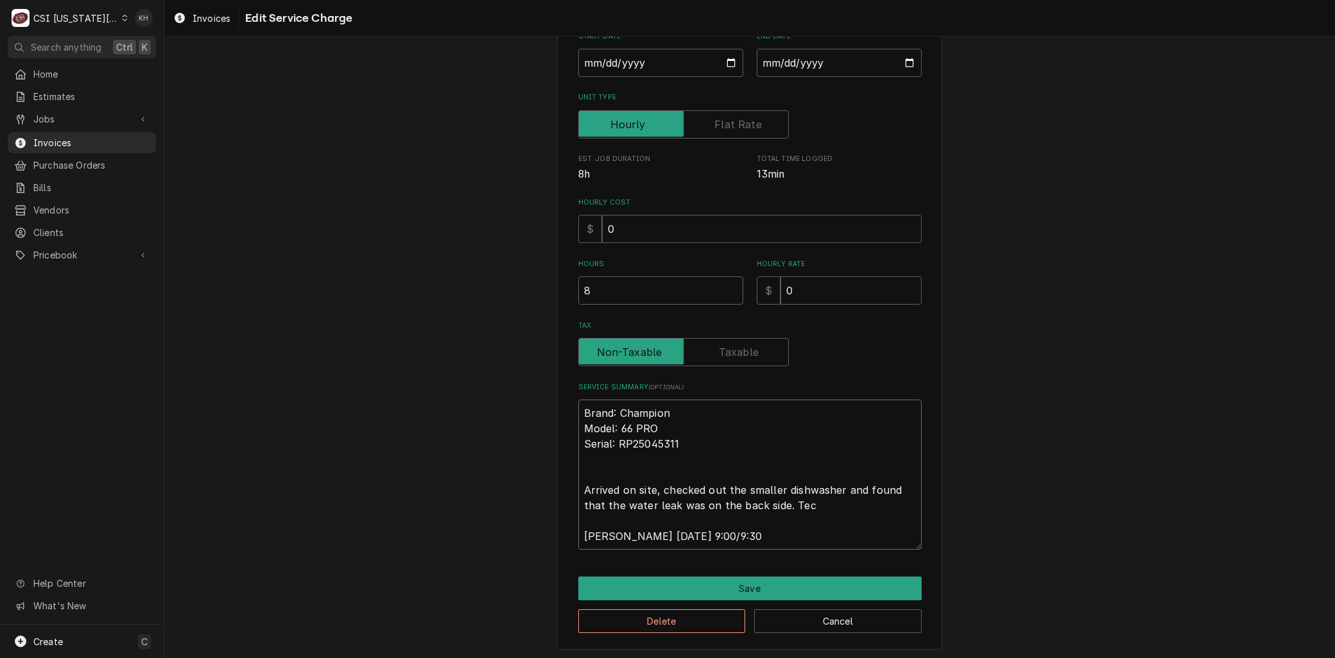
type textarea "Brand: Champion Model: 66 PRO Serial: RP25045311 Arrived on site, checked out t…"
type textarea "x"
type textarea "Brand: Champion Model: 66 PRO Serial: RP25045311 Arrived on site, checked out t…"
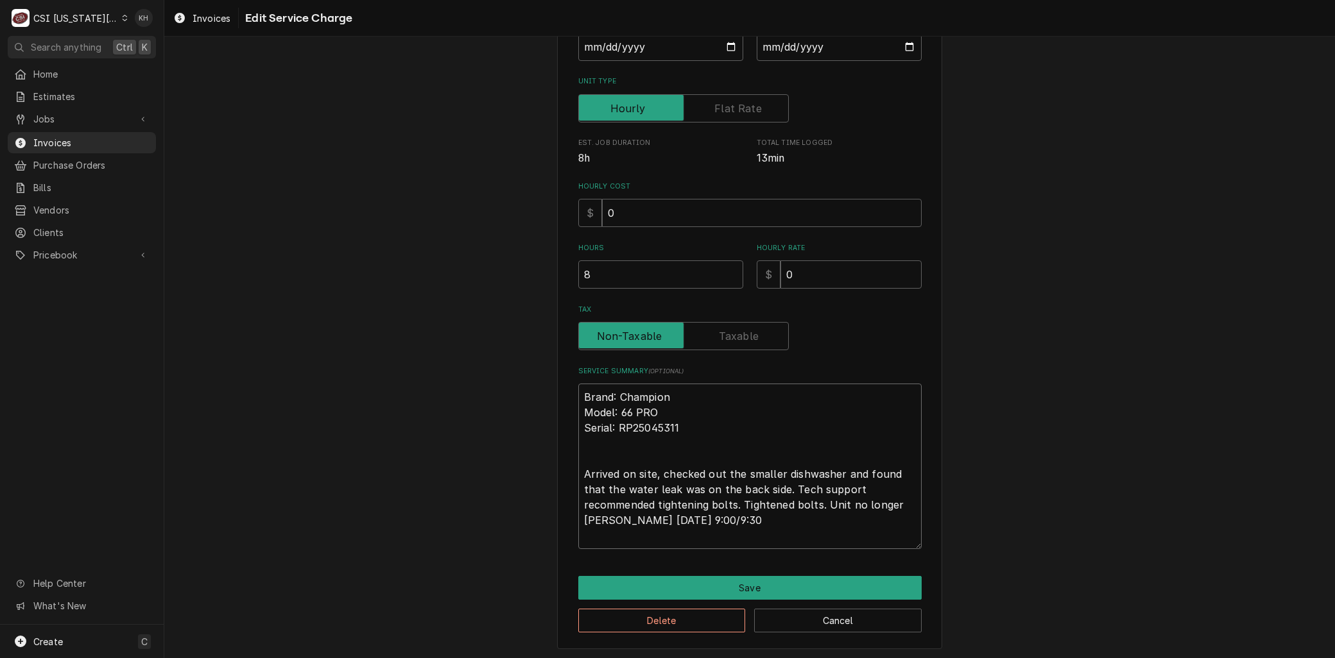
scroll to position [247, 0]
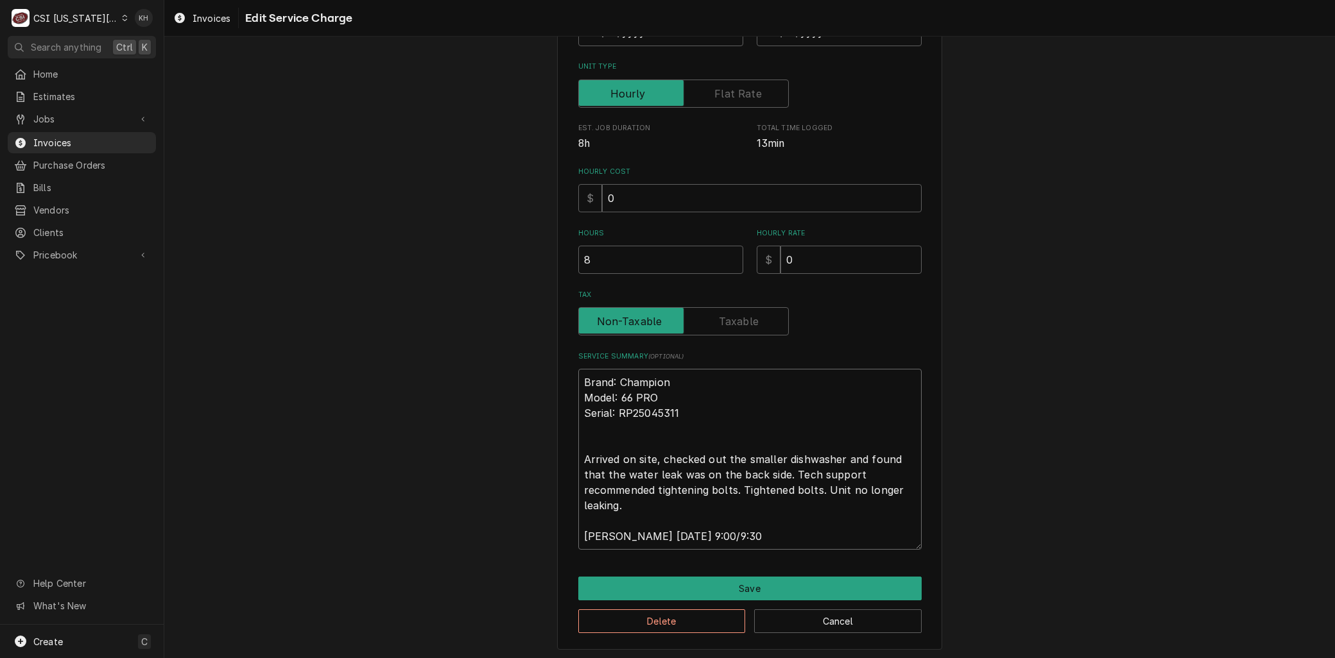
drag, startPoint x: 673, startPoint y: 499, endPoint x: 981, endPoint y: 580, distance: 318.3
click at [981, 580] on div "Use the fields below to edit this service charge Short Description Job | Servic…" at bounding box center [749, 232] width 1171 height 858
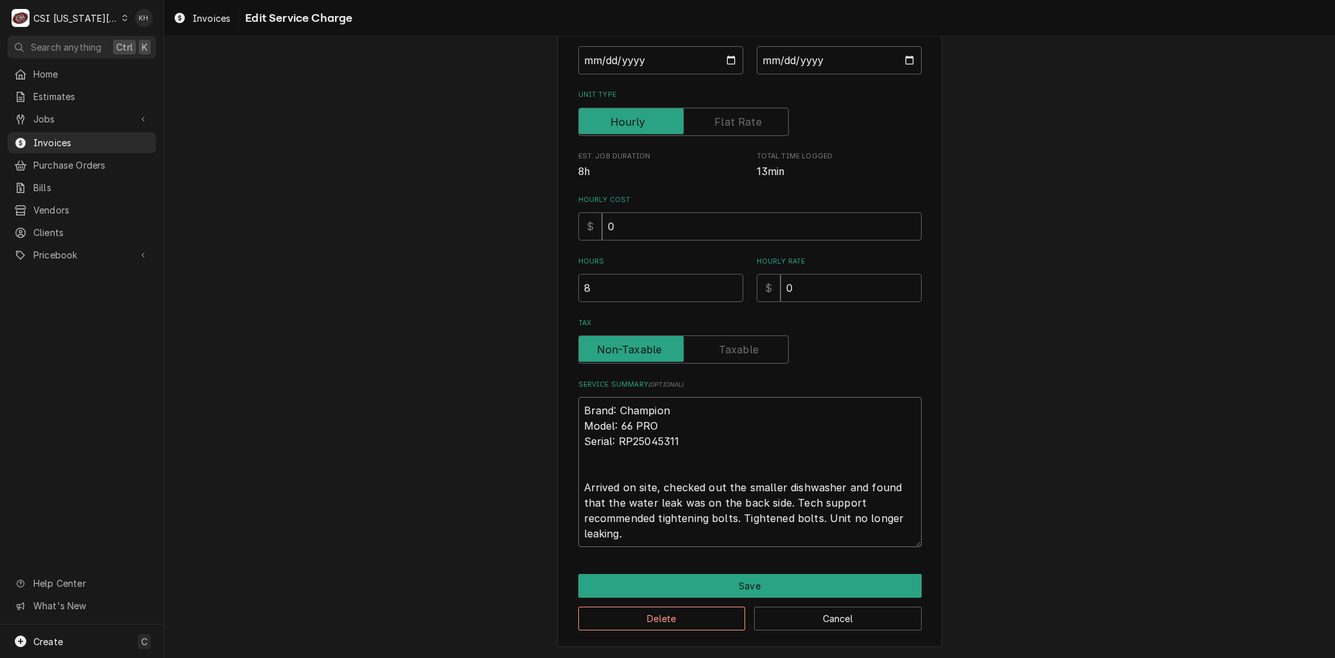
scroll to position [216, 0]
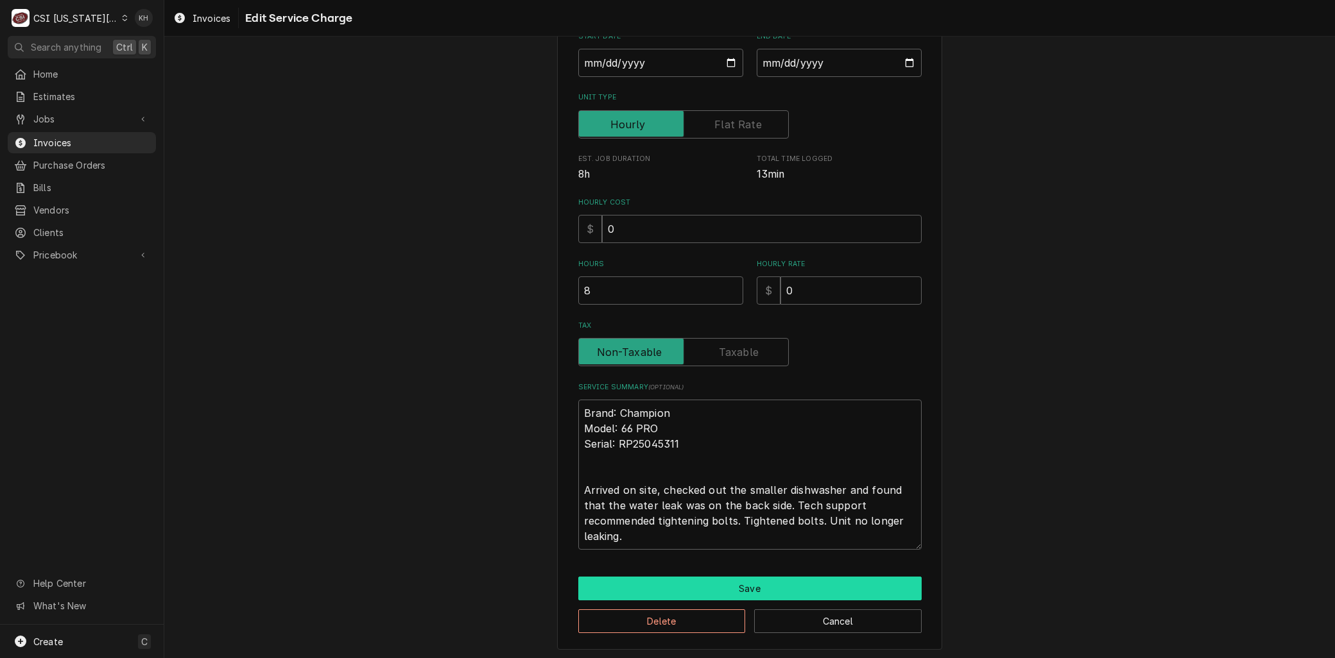
click at [749, 576] on div "Use the fields below to edit this service charge Short Description Job | Servic…" at bounding box center [749, 247] width 385 height 805
click at [747, 581] on button "Save" at bounding box center [749, 589] width 343 height 24
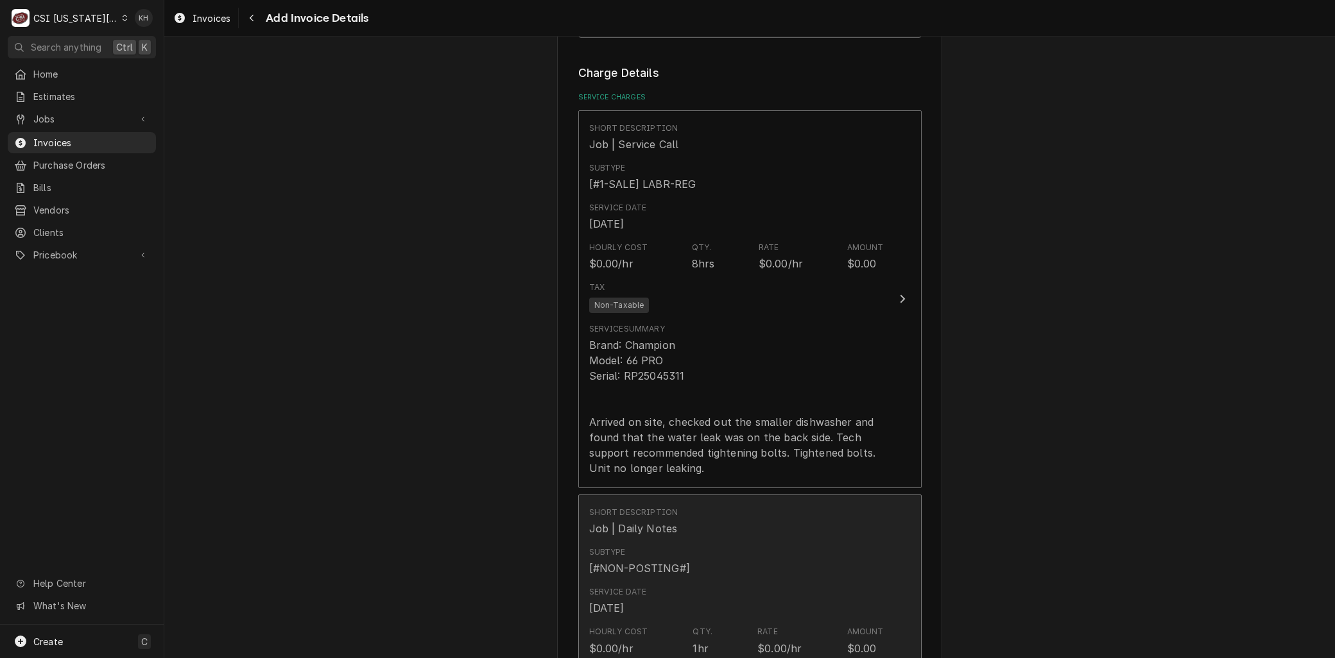
scroll to position [2552, 0]
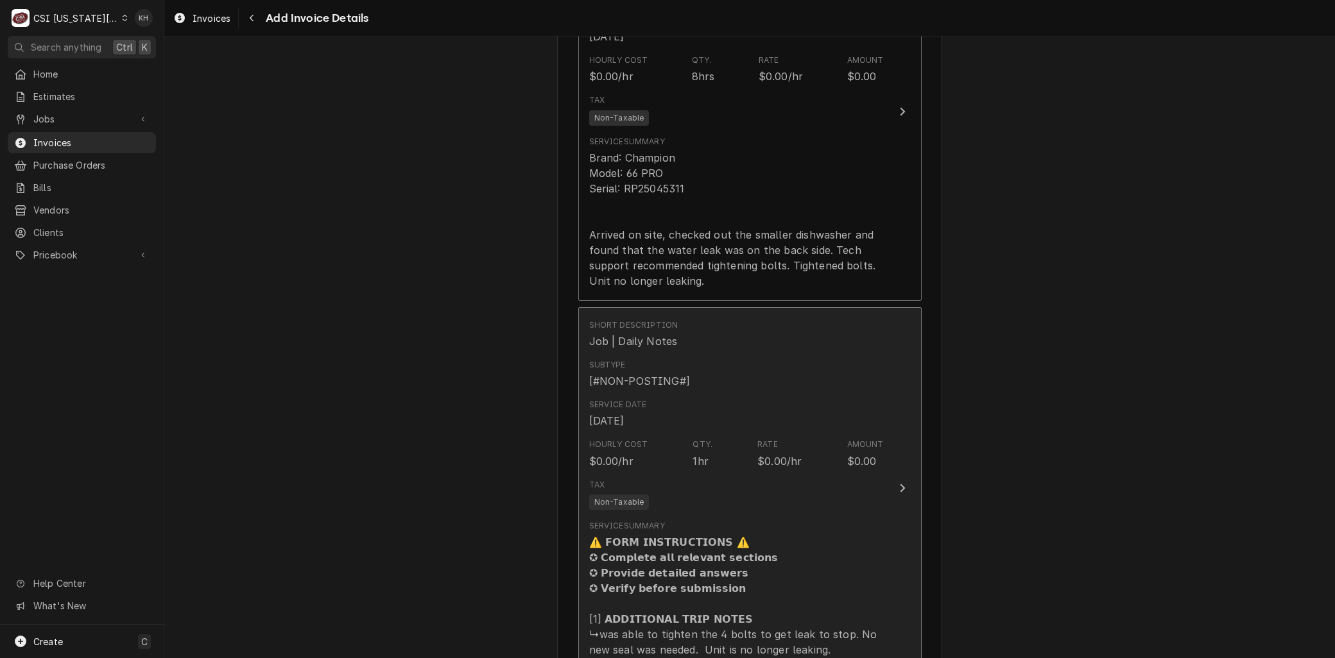
click at [694, 535] on div "⚠️ 𝗙𝗢𝗥𝗠 𝗜𝗡𝗦𝗧𝗥𝗨𝗖𝗧𝗜𝗢𝗡𝗦 ⚠️ ✪ 𝗖𝗼𝗺𝗽𝗹𝗲𝘁𝗲 𝗮𝗹𝗹 𝗿𝗲𝗹𝗲𝘃𝗮𝗻𝘁 𝘀𝗲𝗰𝘁𝗶𝗼𝗻𝘀 ✪ 𝗣𝗿𝗼𝘃𝗶𝗱𝗲 𝗱𝗲𝘁𝗮𝗶𝗹𝗲𝗱 𝗮𝗻𝘀…" at bounding box center [736, 596] width 295 height 123
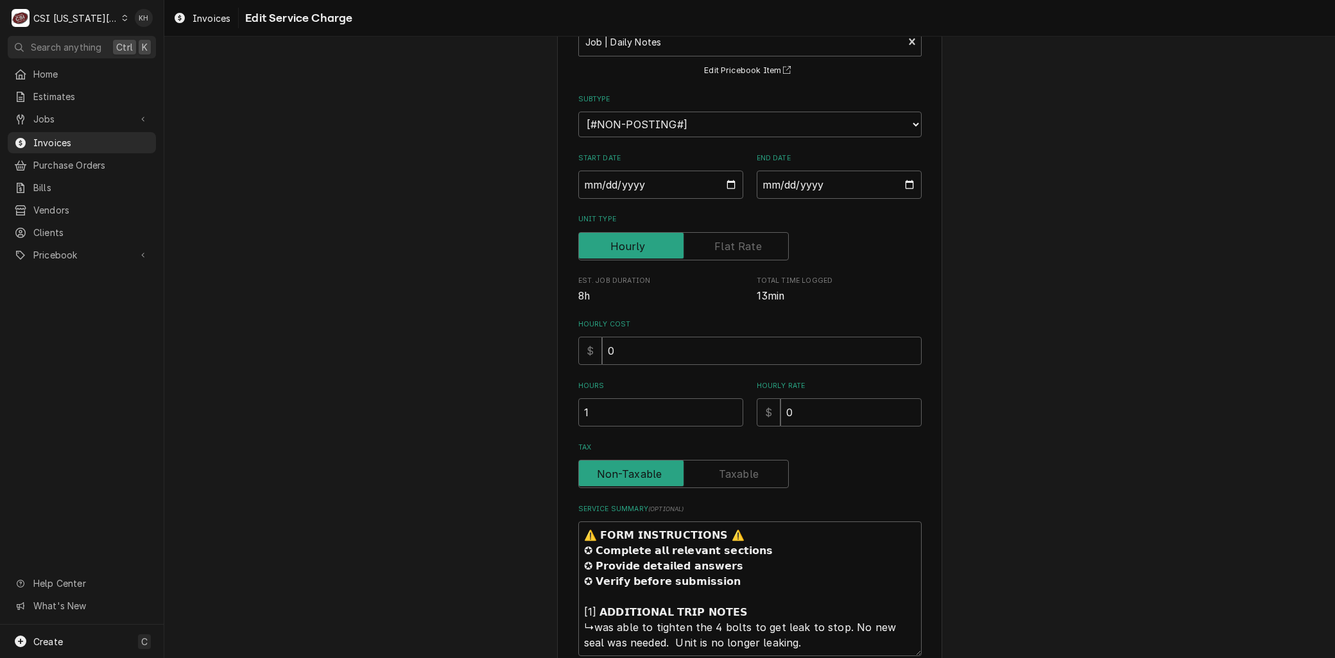
scroll to position [202, 0]
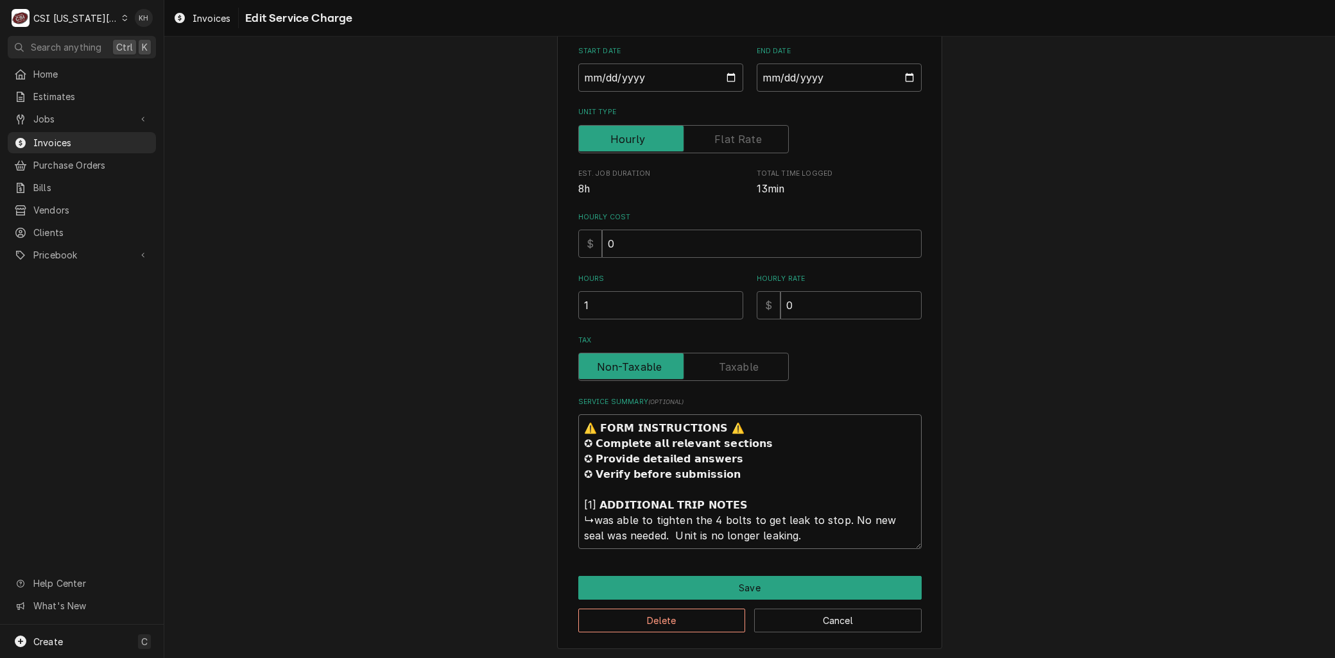
click at [773, 534] on textarea "⚠️ 𝗙𝗢𝗥𝗠 𝗜𝗡𝗦𝗧𝗥𝗨𝗖𝗧𝗜𝗢𝗡𝗦 ⚠️ ✪ 𝗖𝗼𝗺𝗽𝗹𝗲𝘁𝗲 𝗮𝗹𝗹 𝗿𝗲𝗹𝗲𝘃𝗮𝗻𝘁 𝘀𝗲𝗰𝘁𝗶𝗼𝗻𝘀 ✪ 𝗣𝗿𝗼𝘃𝗶𝗱𝗲 𝗱𝗲𝘁𝗮𝗶𝗹𝗲𝗱 𝗮𝗻𝘀…" at bounding box center [749, 482] width 343 height 135
click at [696, 620] on button "Delete" at bounding box center [662, 621] width 168 height 24
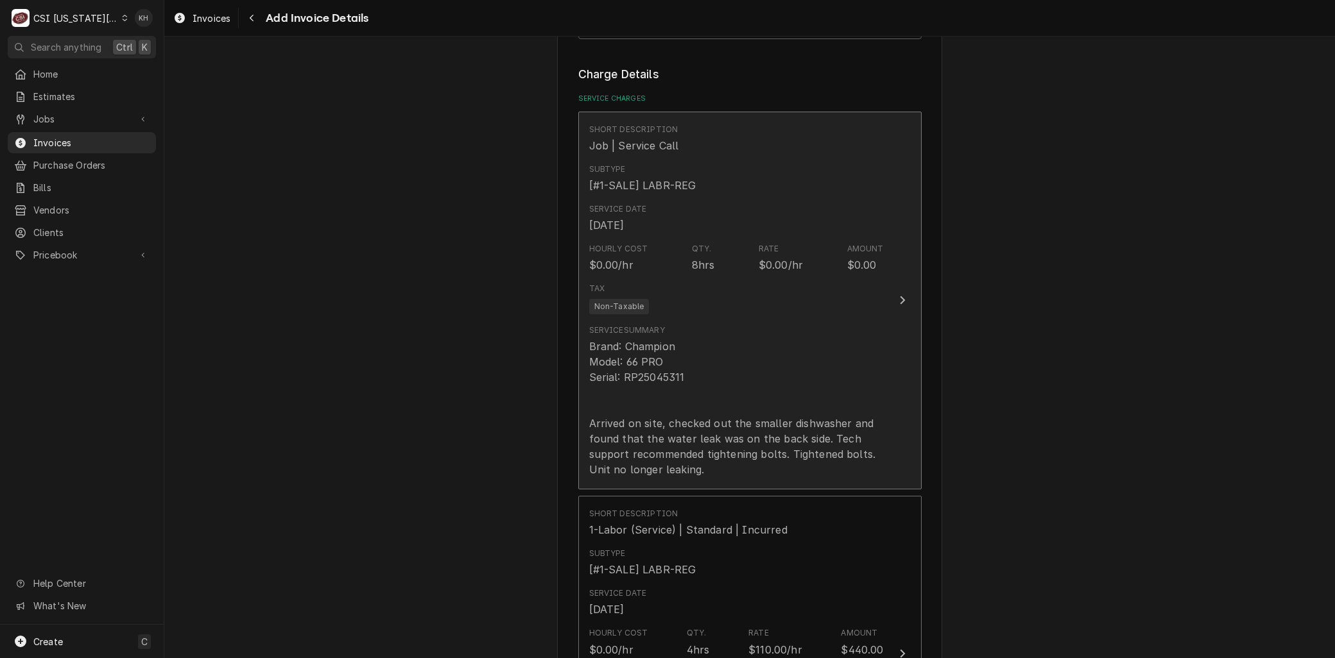
click at [671, 428] on div "Brand: Champion Model: 66 PRO Serial: RP25045311 Arrived on site, checked out t…" at bounding box center [736, 408] width 295 height 139
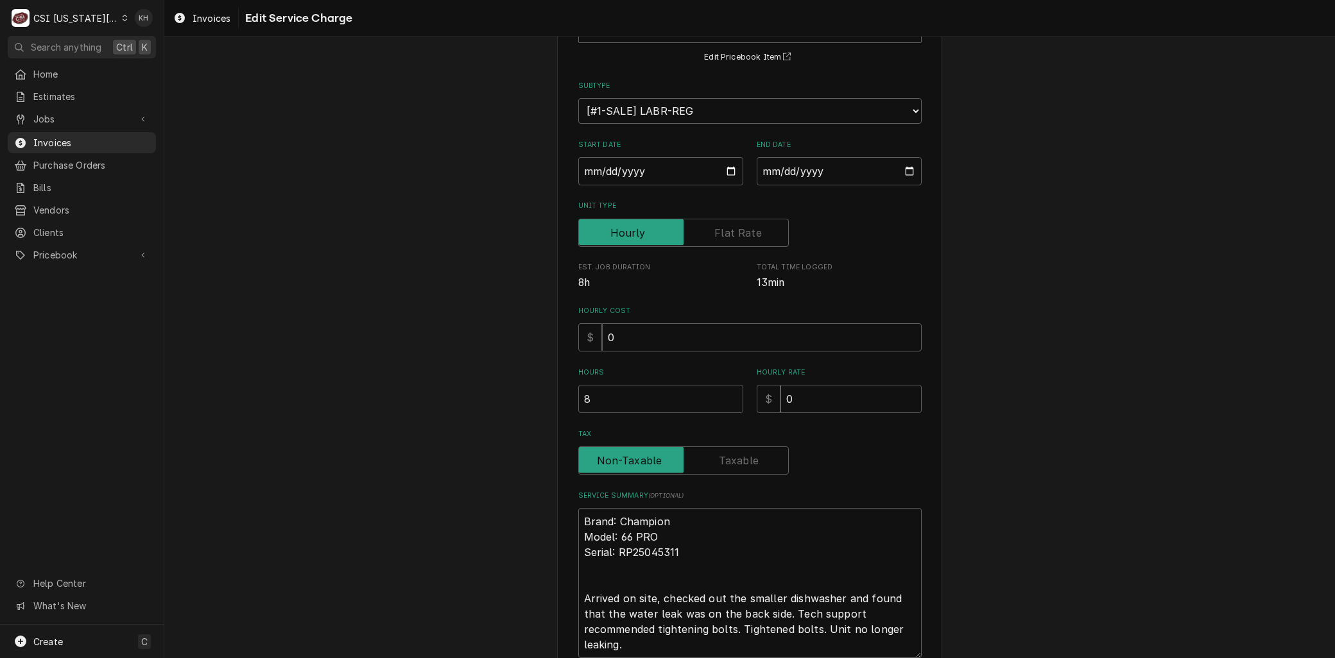
scroll to position [216, 0]
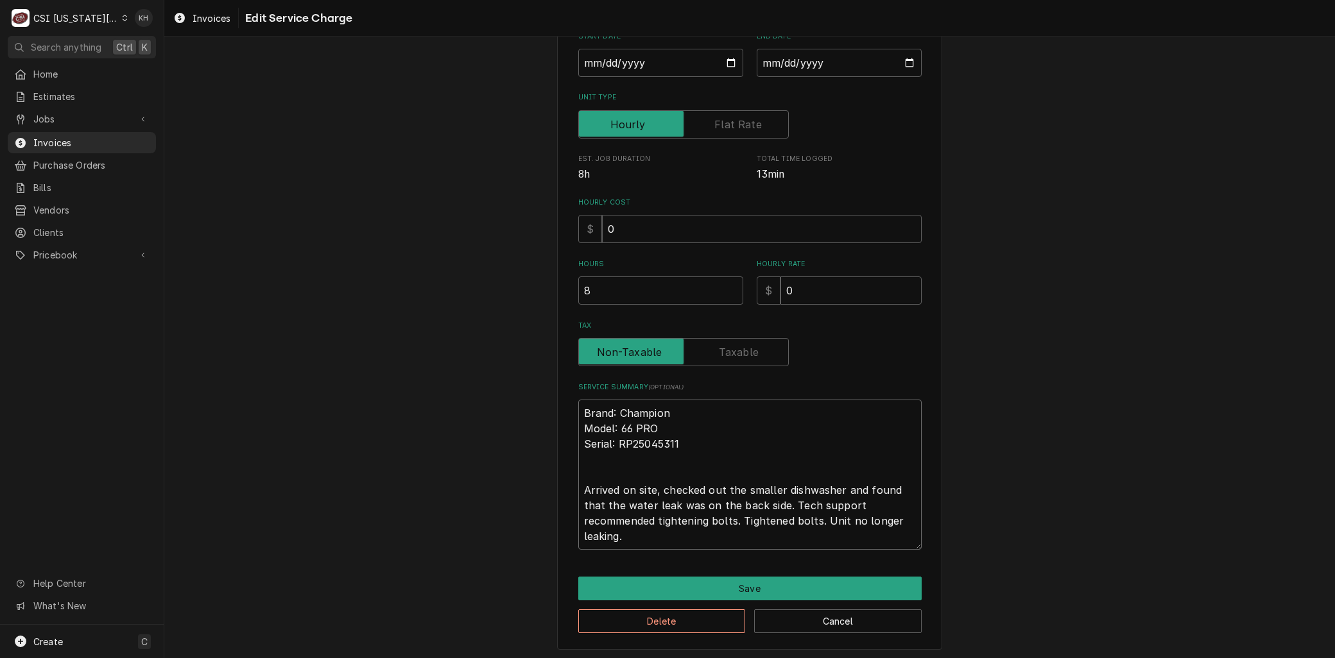
click at [736, 520] on textarea "Brand: Champion Model: 66 PRO Serial: RP25045311 Arrived on site, checked out t…" at bounding box center [749, 475] width 343 height 150
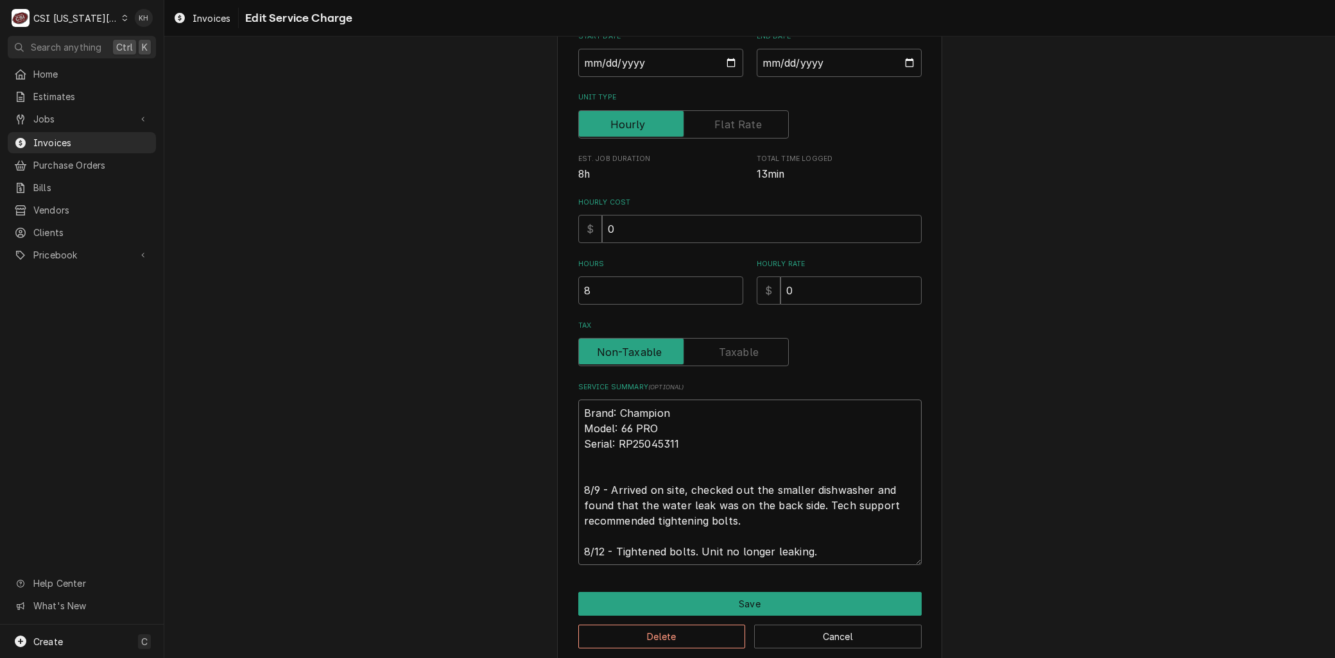
drag, startPoint x: 694, startPoint y: 560, endPoint x: 672, endPoint y: 563, distance: 22.7
drag, startPoint x: 672, startPoint y: 563, endPoint x: 612, endPoint y: 553, distance: 61.2
click at [612, 553] on textarea "Brand: Champion Model: 66 PRO Serial: RP25045311 8/9 - Arrived on site, checked…" at bounding box center [749, 483] width 343 height 166
click at [712, 599] on button "Save" at bounding box center [749, 604] width 343 height 24
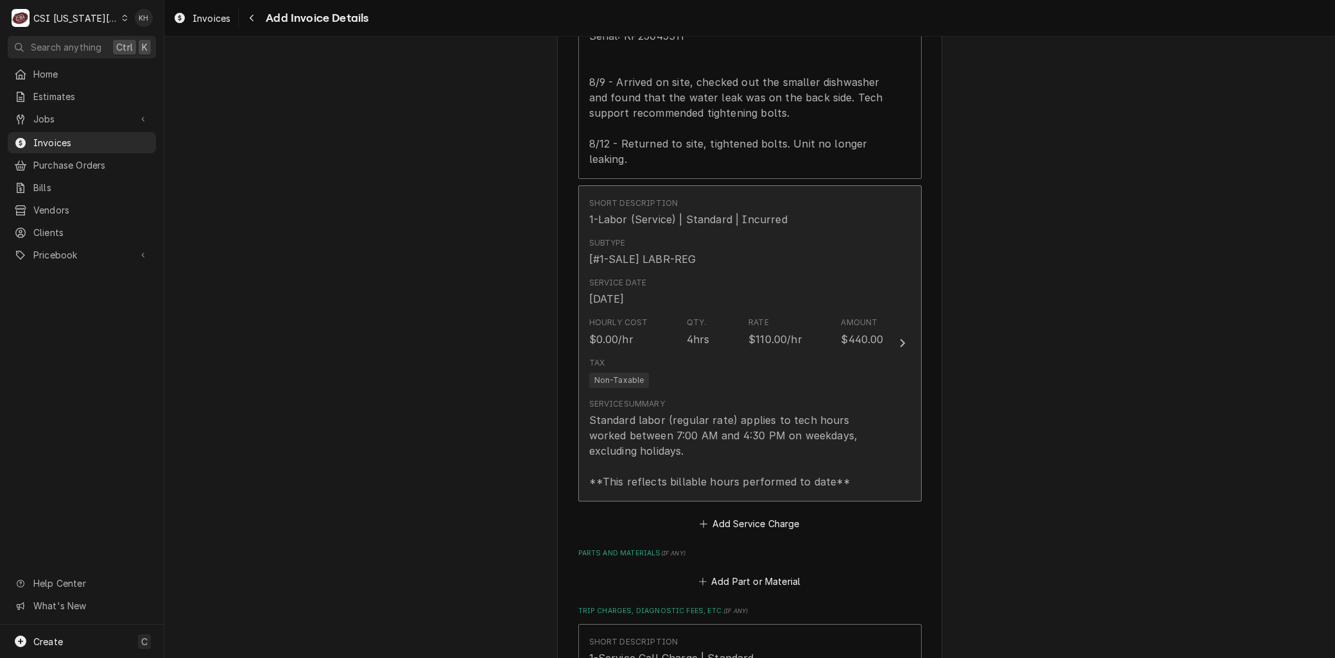
click at [683, 420] on div "Standard labor (regular rate) applies to tech hours worked between 7:00 AM and …" at bounding box center [736, 451] width 295 height 77
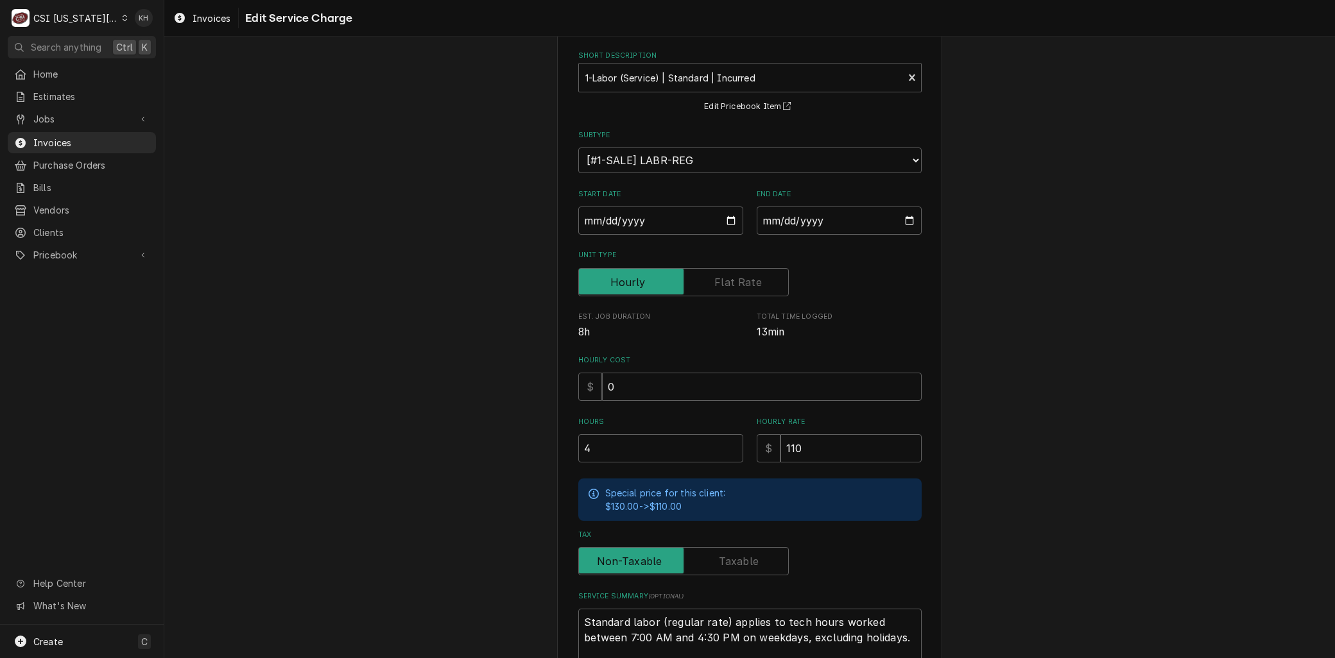
scroll to position [189, 0]
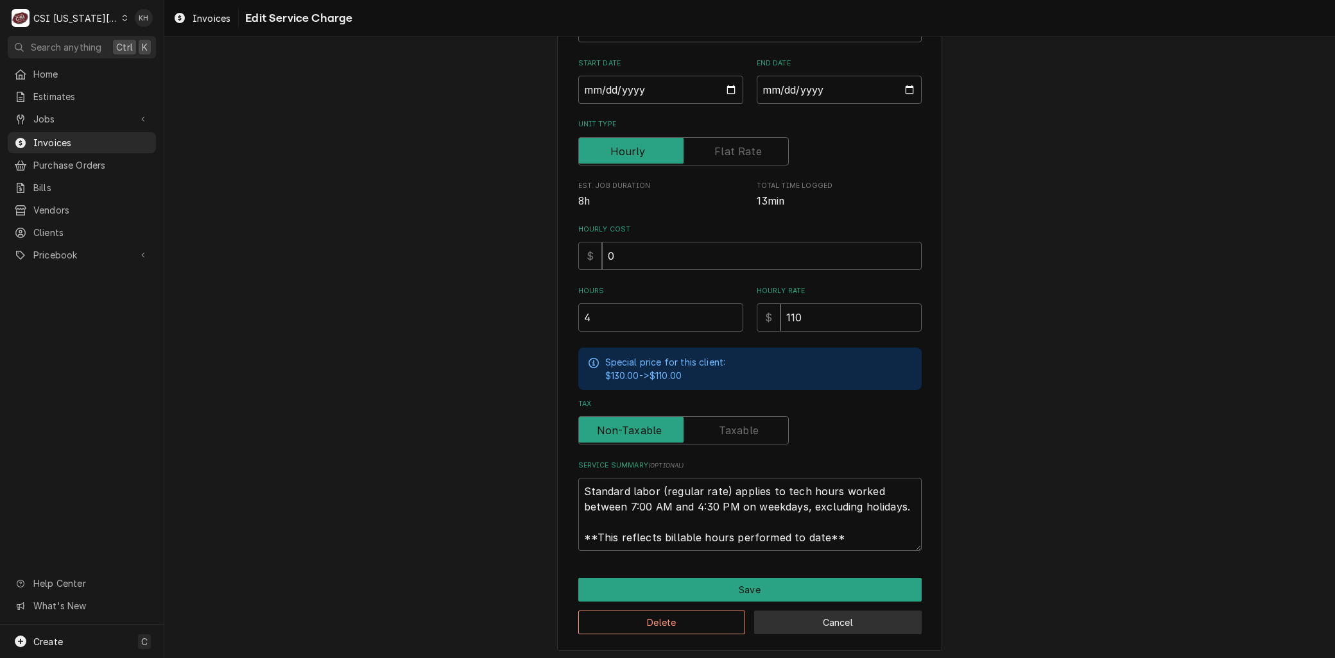
click at [784, 626] on button "Cancel" at bounding box center [838, 623] width 168 height 24
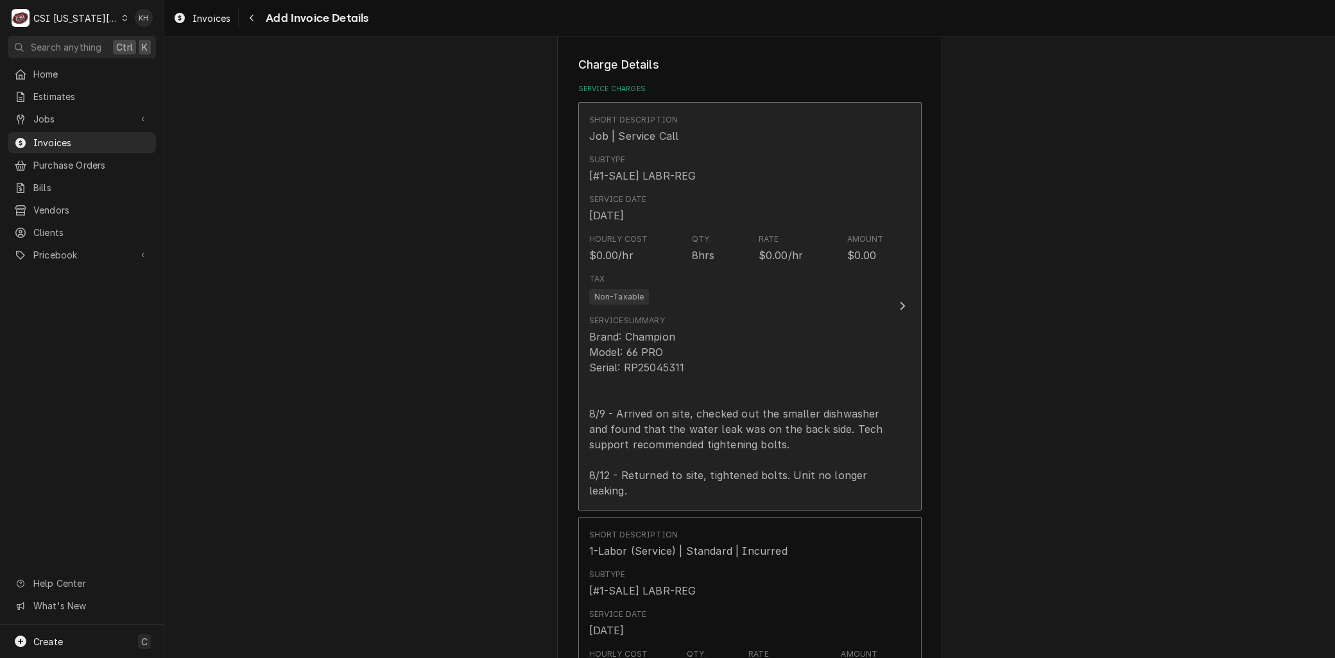
click at [675, 329] on div "Brand: Champion Model: 66 PRO Serial: RP25045311 8/9 - Arrived on site, checked…" at bounding box center [736, 413] width 295 height 169
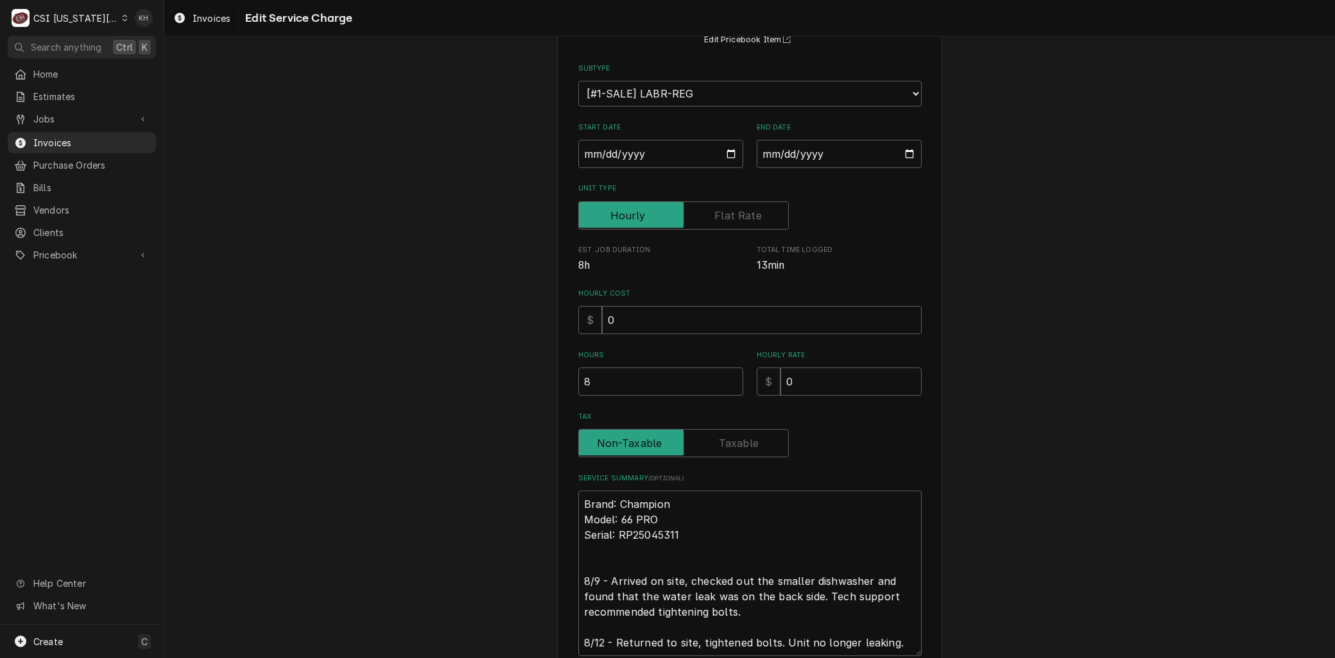
scroll to position [232, 0]
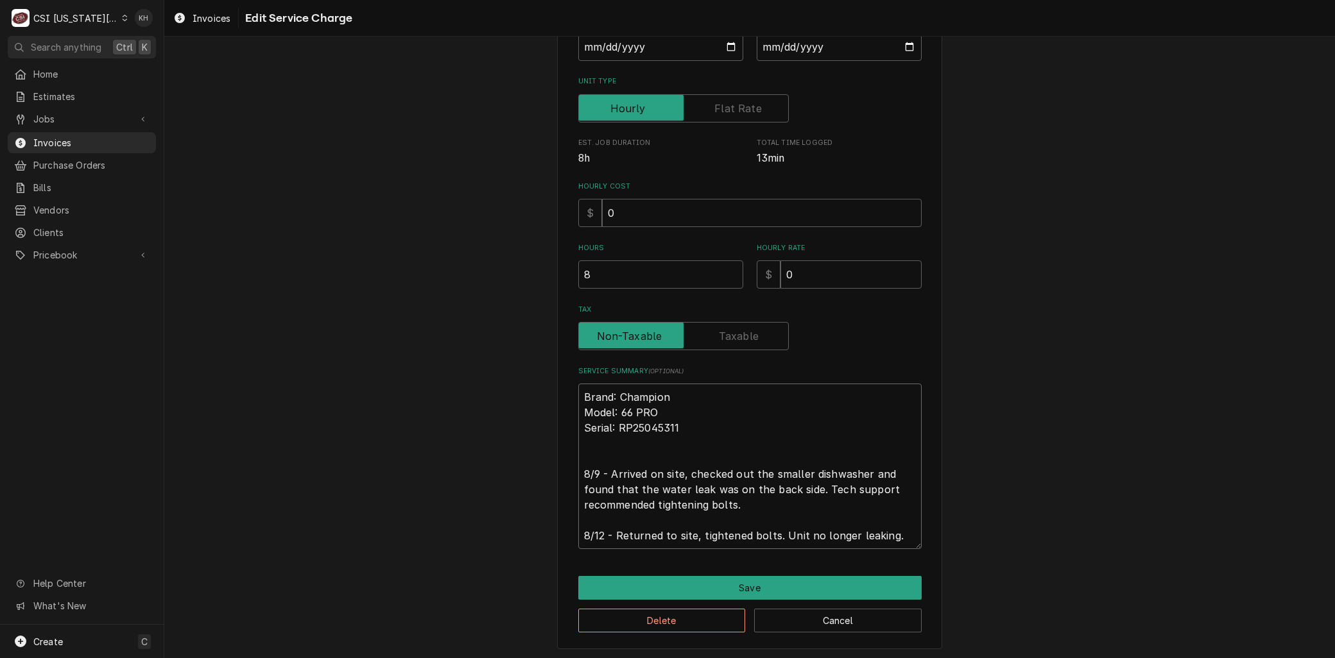
click at [636, 507] on textarea "Brand: Champion Model: 66 PRO Serial: RP25045311 8/9 - Arrived on site, checked…" at bounding box center [749, 467] width 343 height 166
click at [657, 615] on button "Delete" at bounding box center [662, 621] width 168 height 24
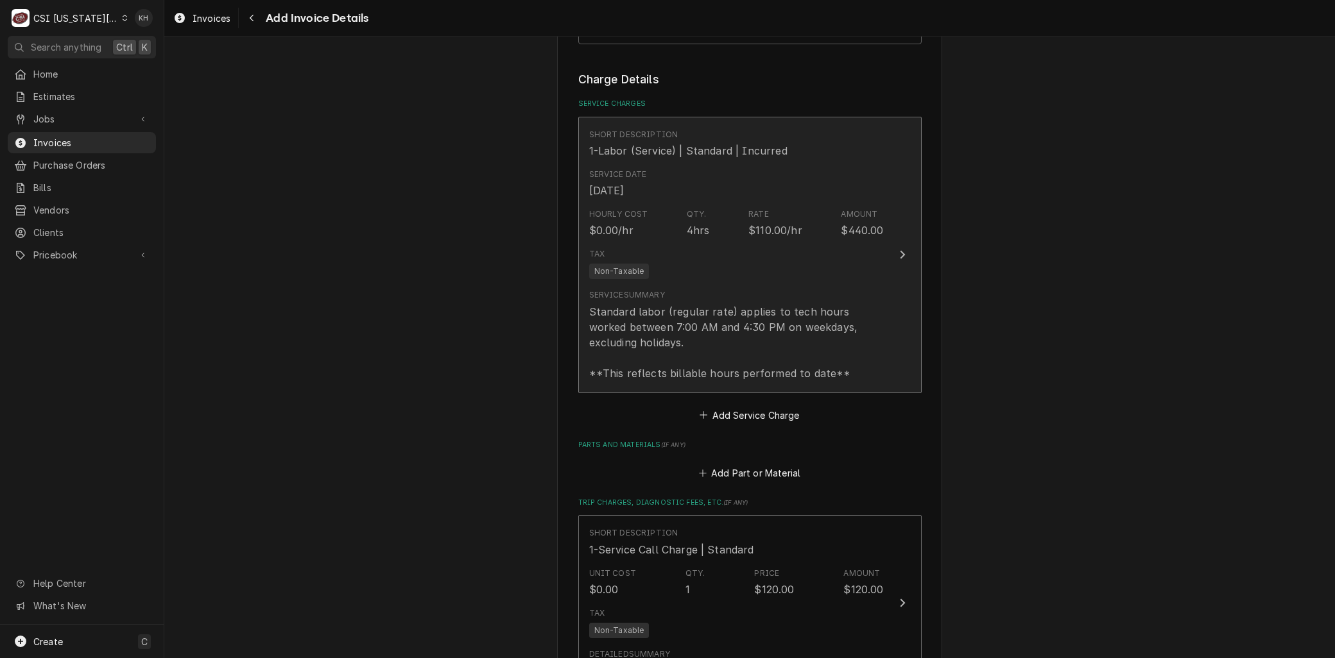
click at [644, 321] on div "Standard labor (regular rate) applies to tech hours worked between 7:00 AM and …" at bounding box center [736, 342] width 295 height 77
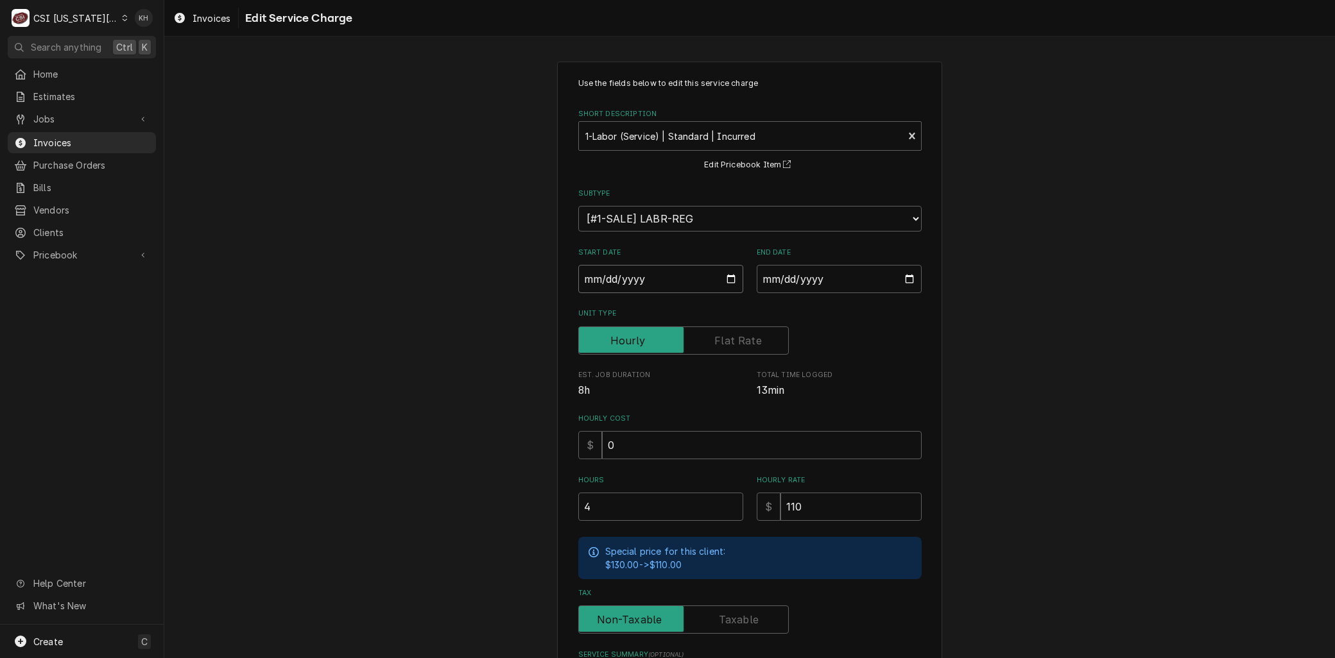
click at [725, 275] on input "2025-08-12" at bounding box center [660, 279] width 165 height 28
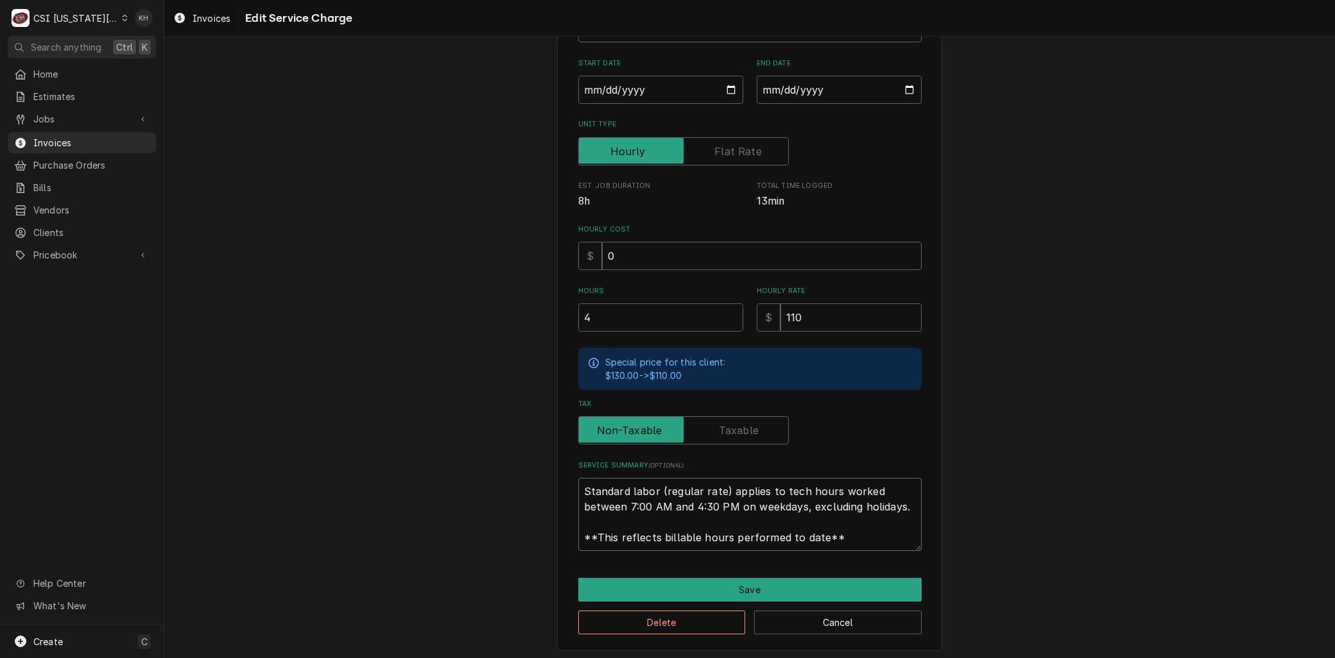
drag, startPoint x: 830, startPoint y: 536, endPoint x: 480, endPoint y: 454, distance: 359.8
click at [462, 463] on div "Use the fields below to edit this service charge Short Description 1-Labor (Ser…" at bounding box center [749, 262] width 1171 height 802
paste textarea "Brand: Champion Model: 66 PRO Serial: RP25045311 8/9 - Arrived on site, checked…"
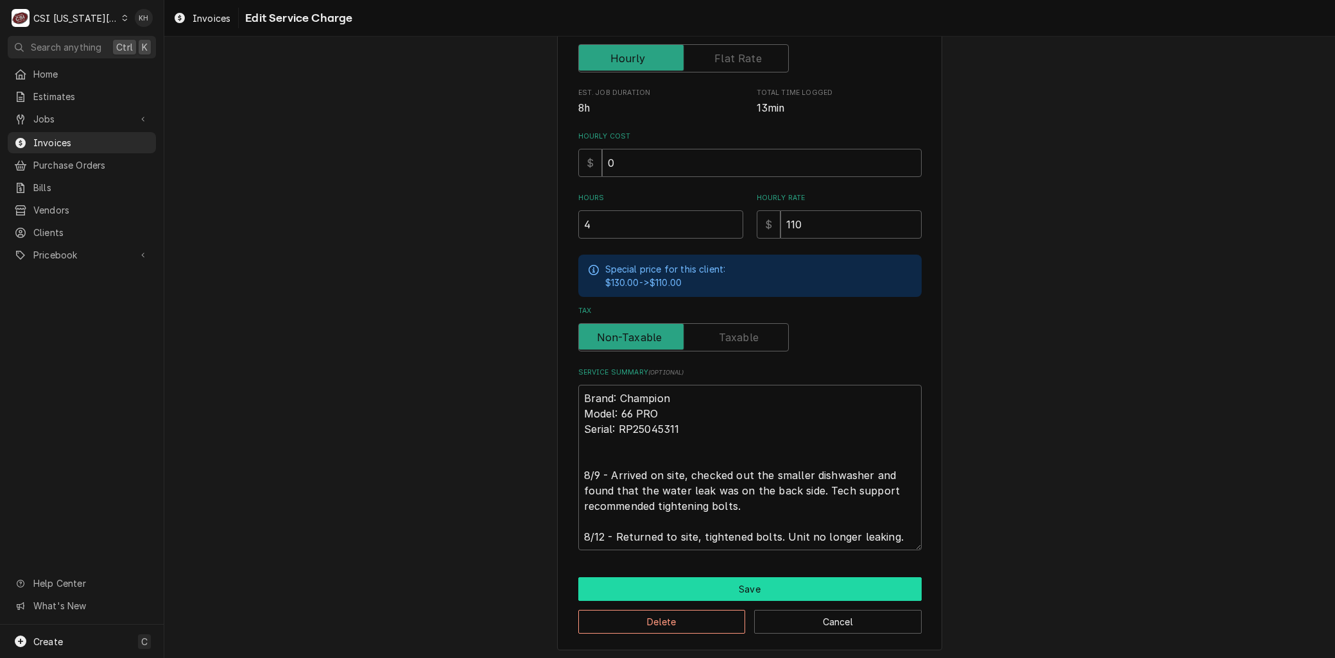
click at [729, 589] on button "Save" at bounding box center [749, 590] width 343 height 24
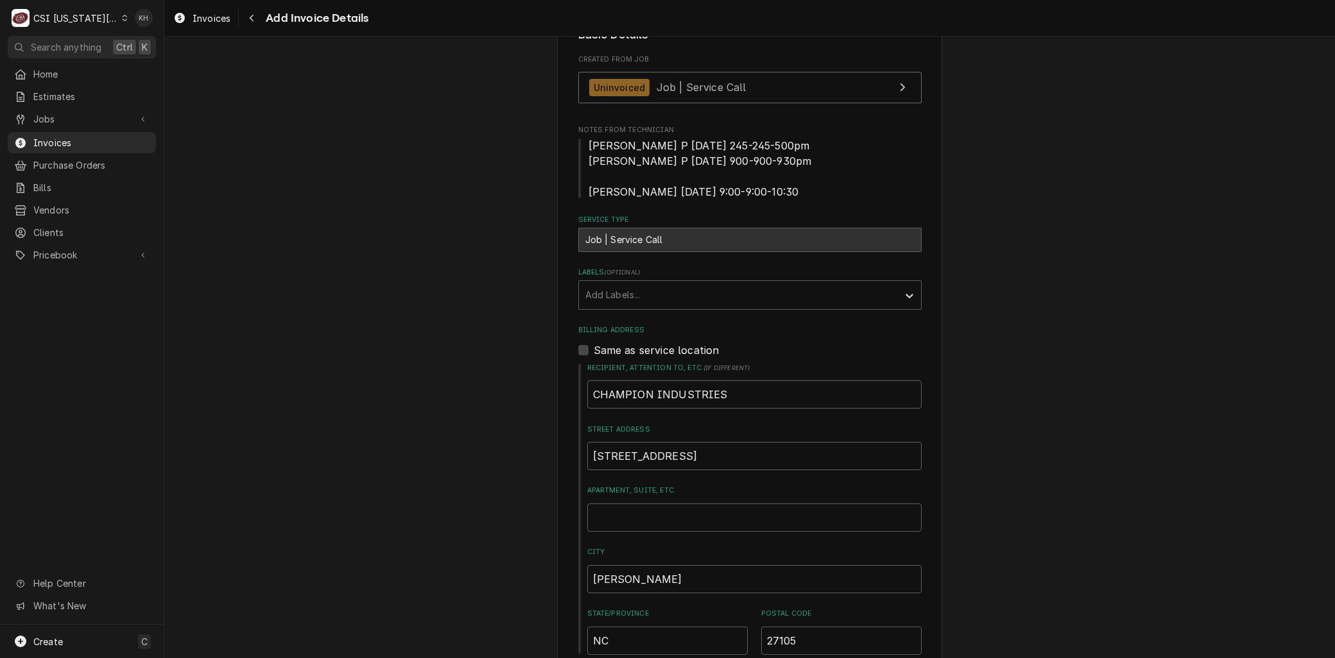
scroll to position [1345, 0]
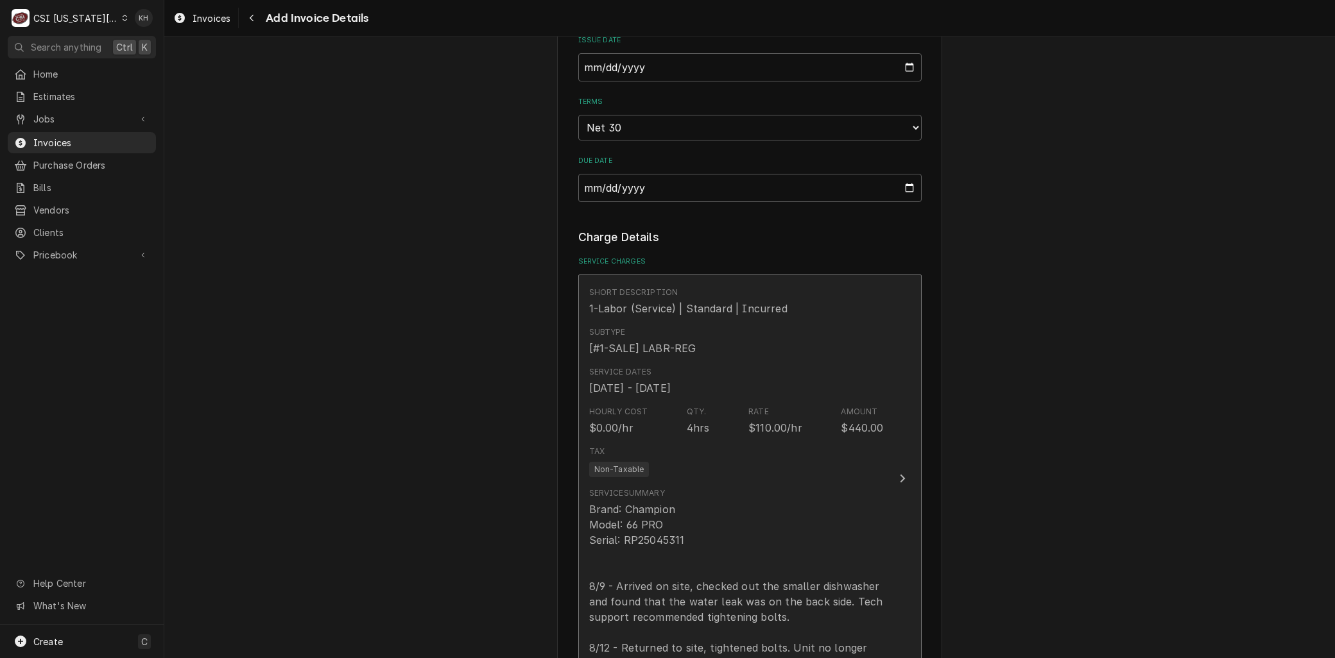
click at [638, 488] on div "Service Summary" at bounding box center [627, 494] width 76 height 12
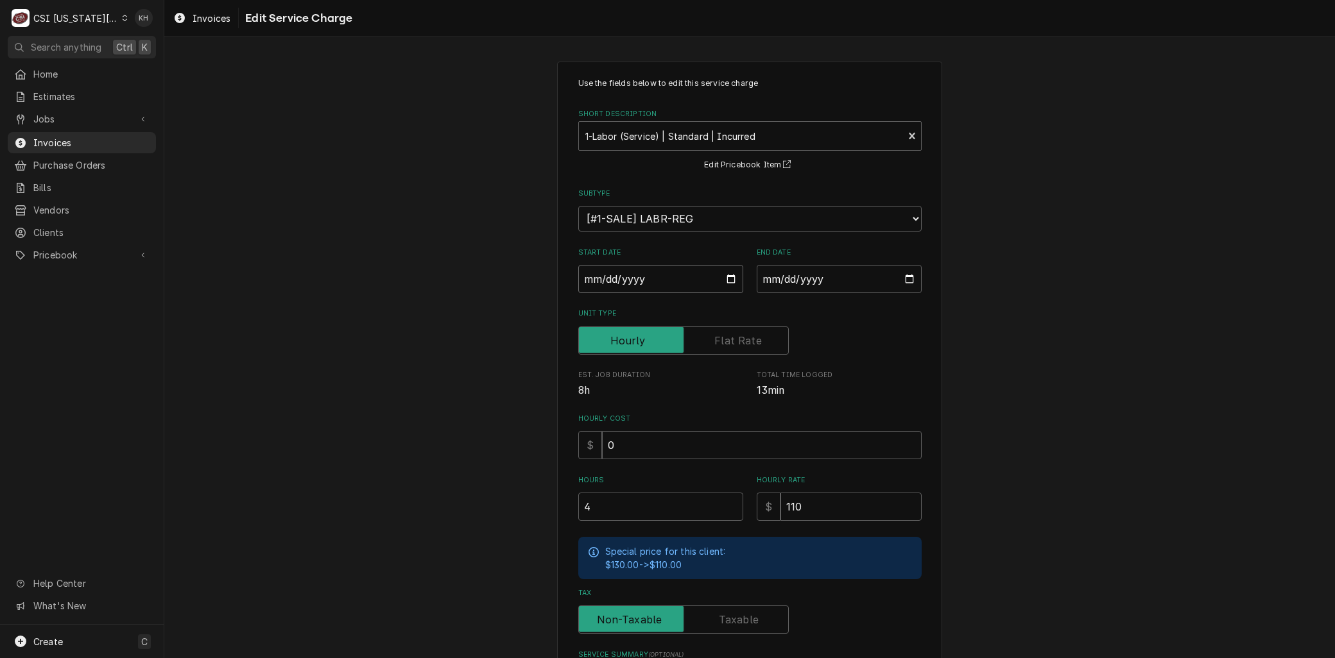
click at [724, 278] on input "2025-08-09" at bounding box center [660, 279] width 165 height 28
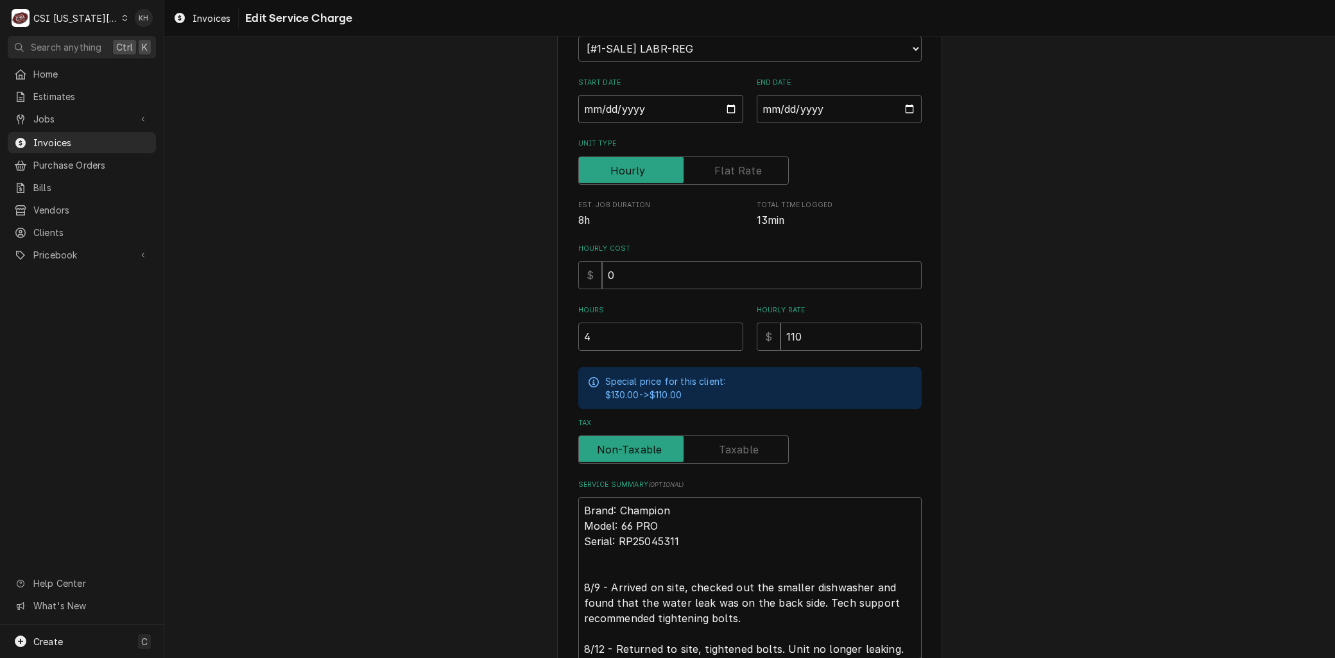
scroll to position [282, 0]
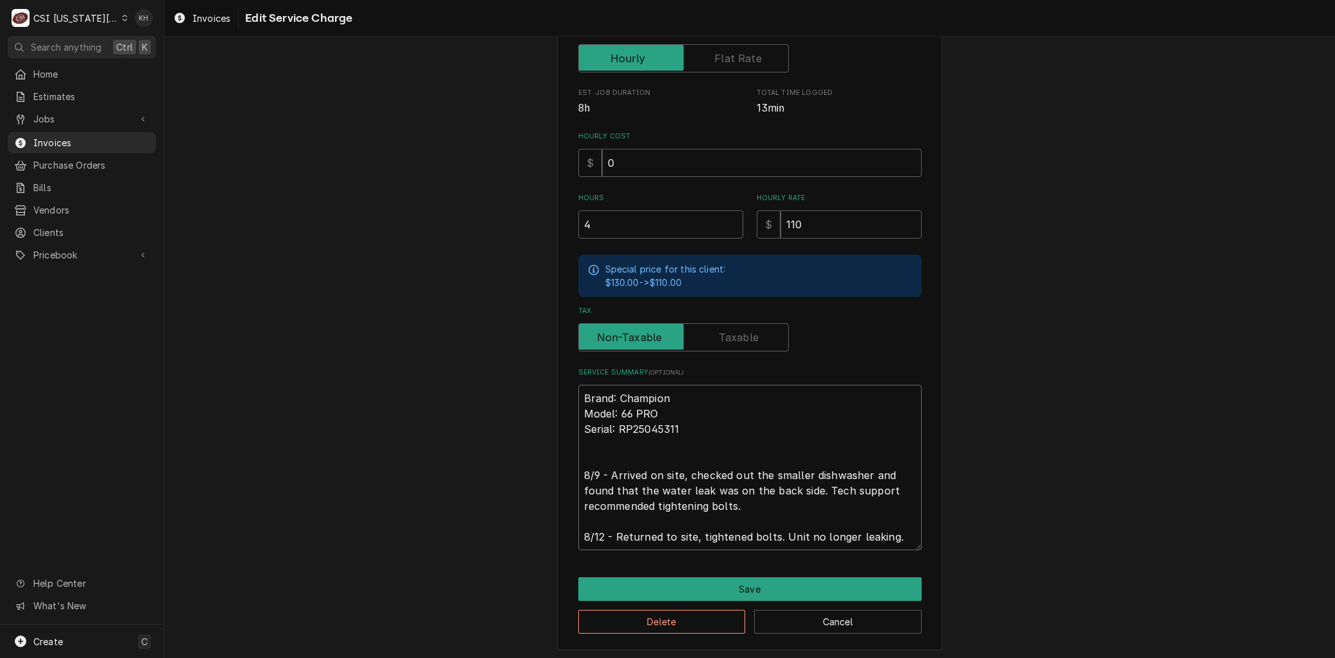
click at [594, 475] on textarea "Brand: Champion Model: 66 PRO Serial: RP25045311 8/9 - Arrived on site, checked…" at bounding box center [749, 468] width 343 height 166
click at [634, 590] on button "Save" at bounding box center [749, 590] width 343 height 24
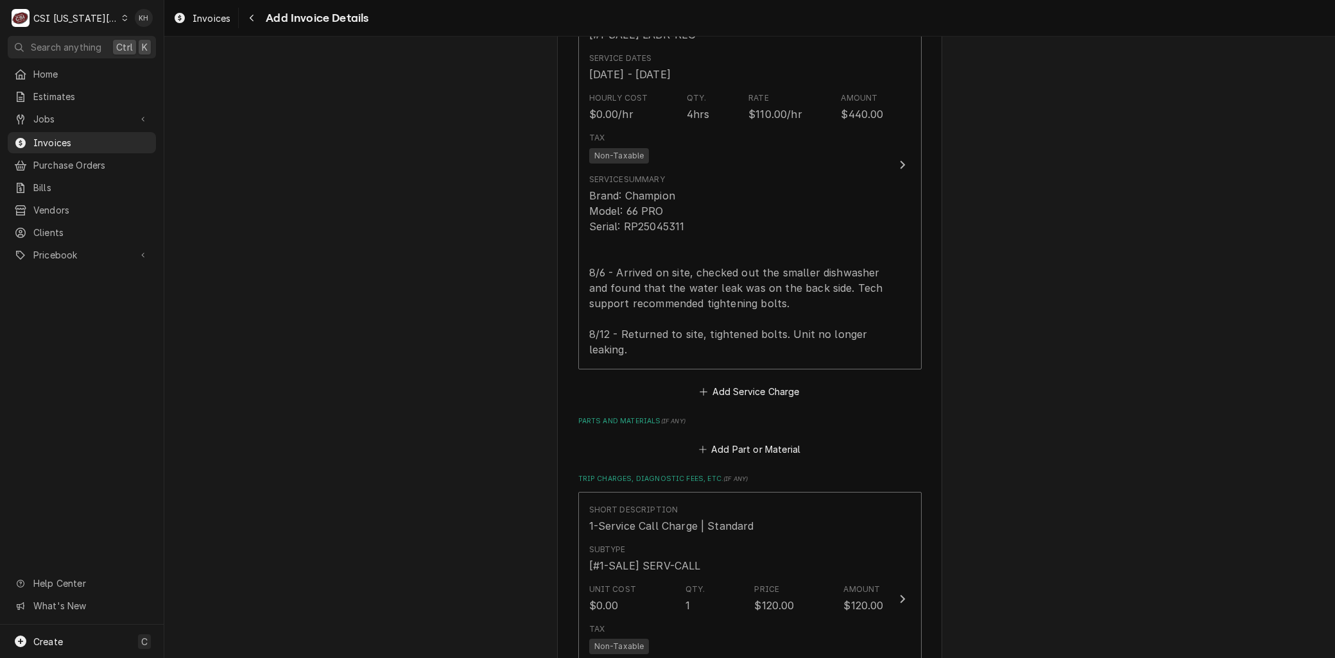
scroll to position [2755, 0]
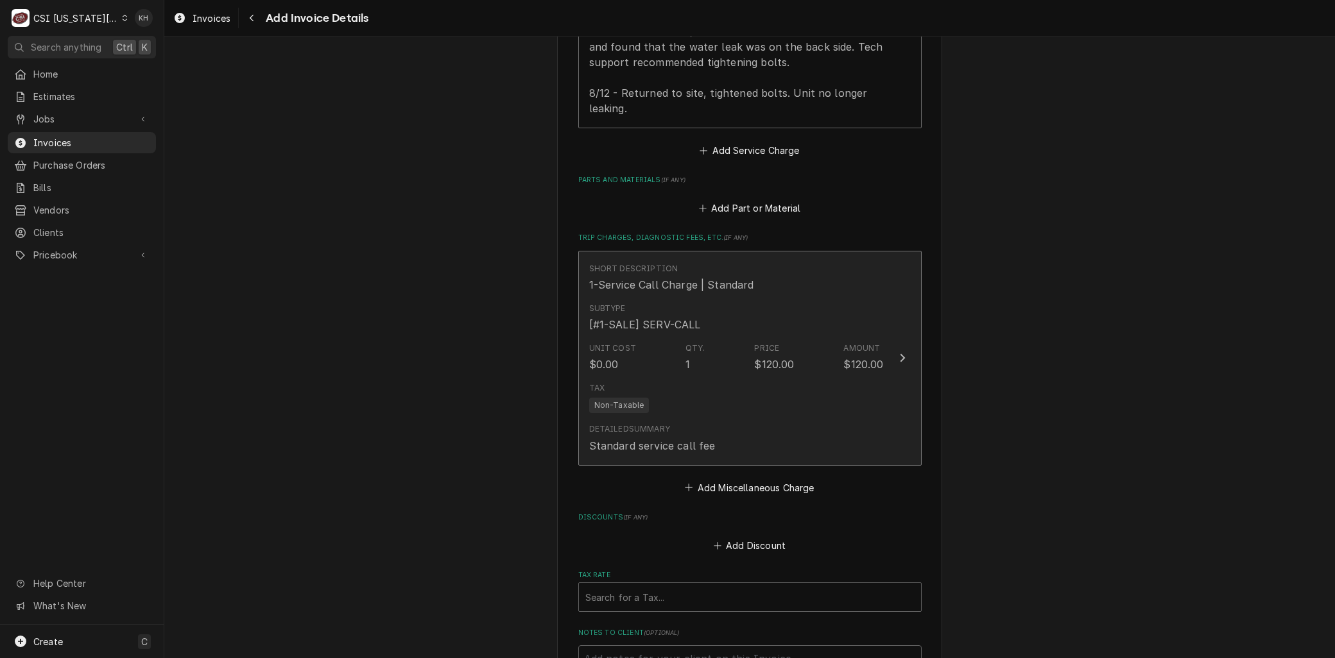
click at [721, 298] on div "Subtype [#1-SALE] SERV-CALL" at bounding box center [736, 318] width 295 height 40
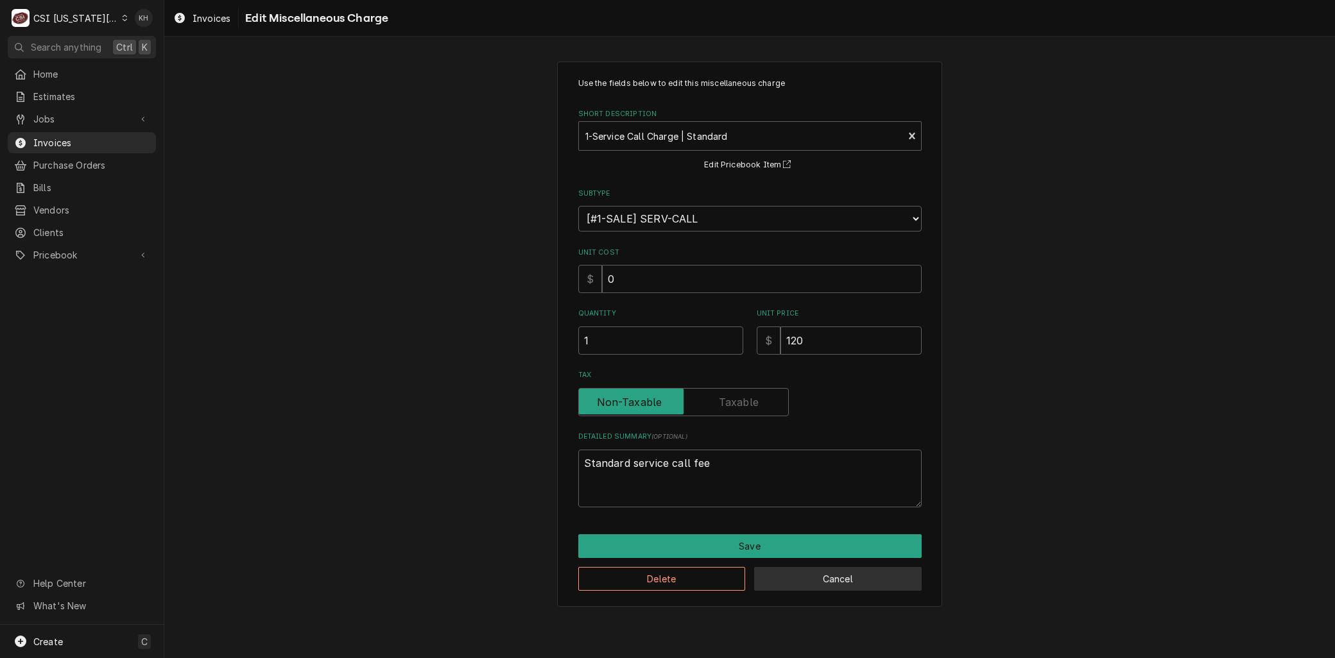
click at [805, 578] on button "Cancel" at bounding box center [838, 579] width 168 height 24
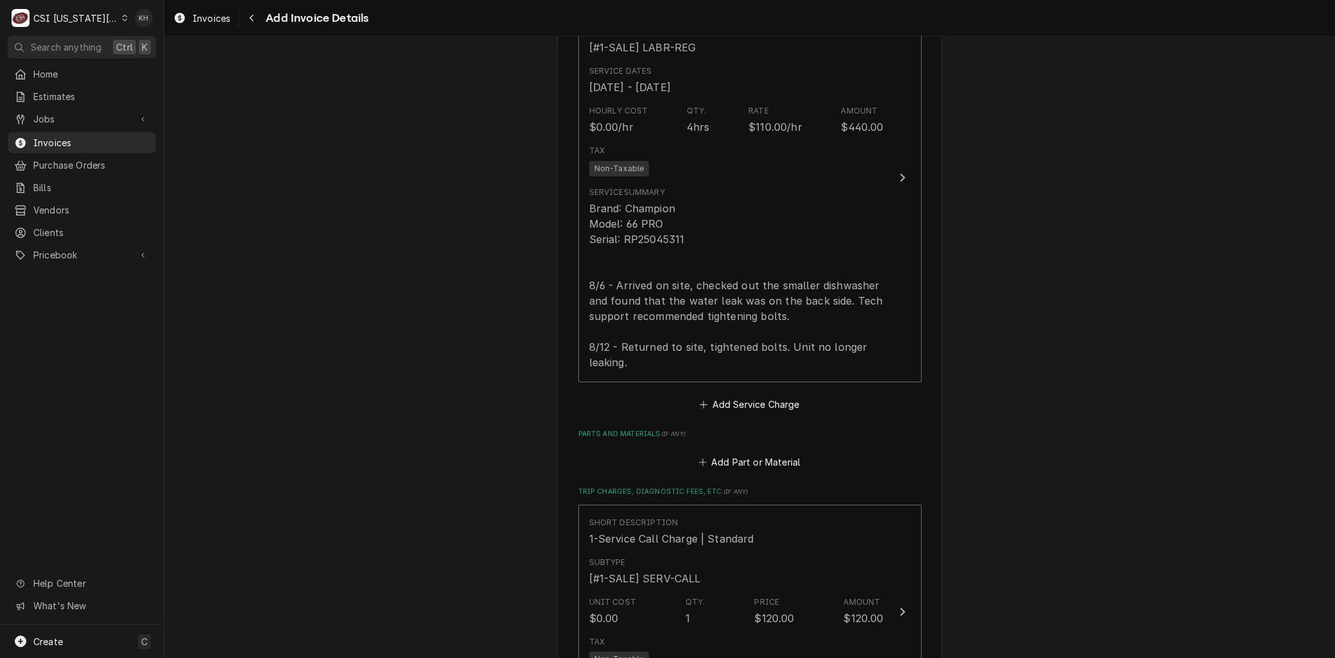
scroll to position [2780, 0]
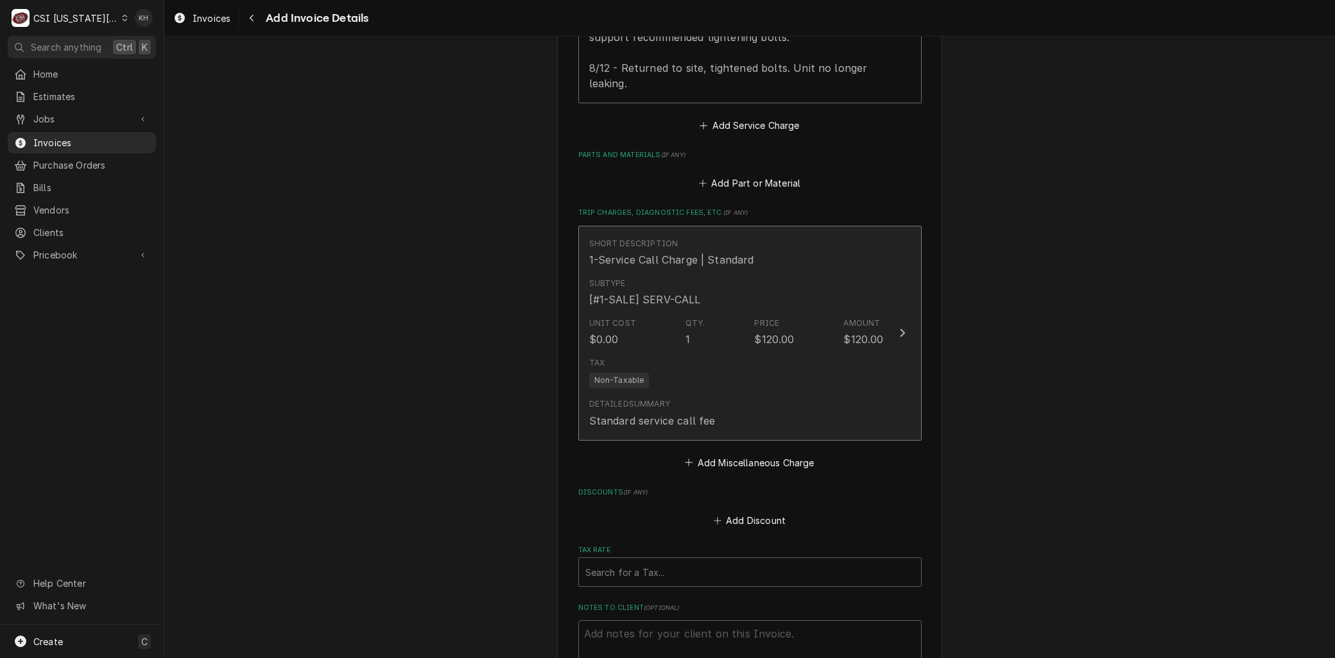
click at [673, 352] on div "Tax Non-Taxable" at bounding box center [736, 372] width 295 height 41
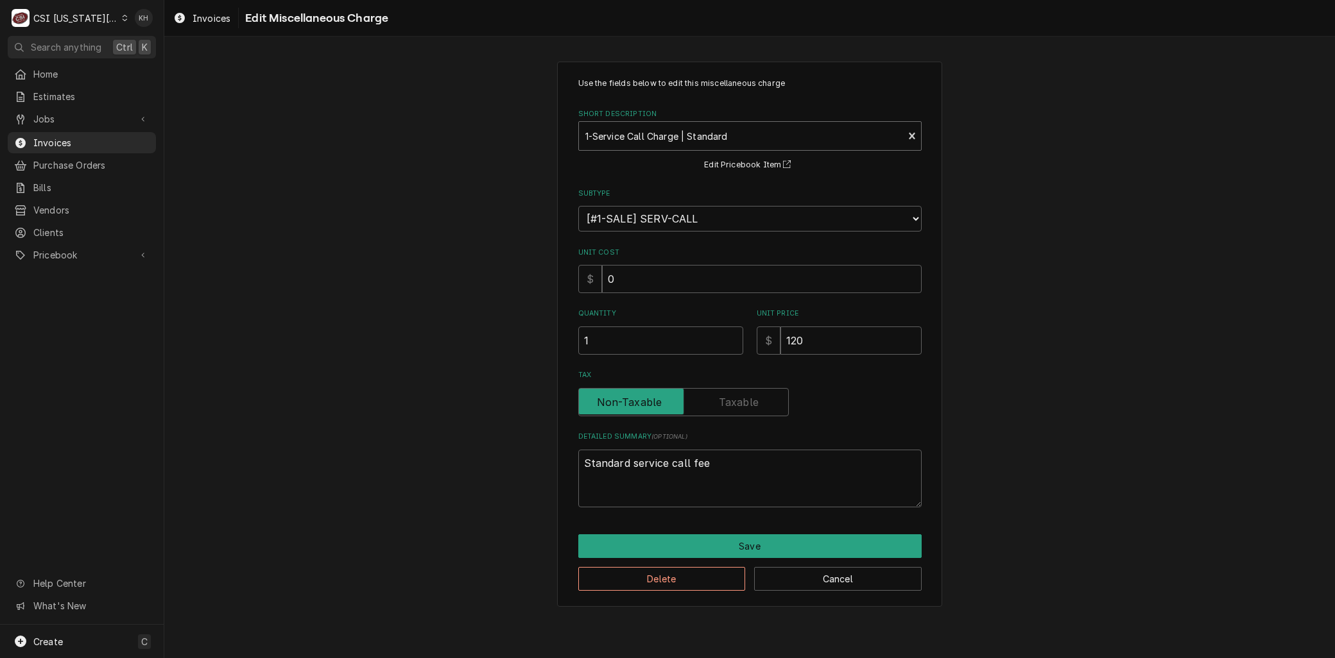
click at [645, 135] on div "Short Description" at bounding box center [741, 136] width 312 height 23
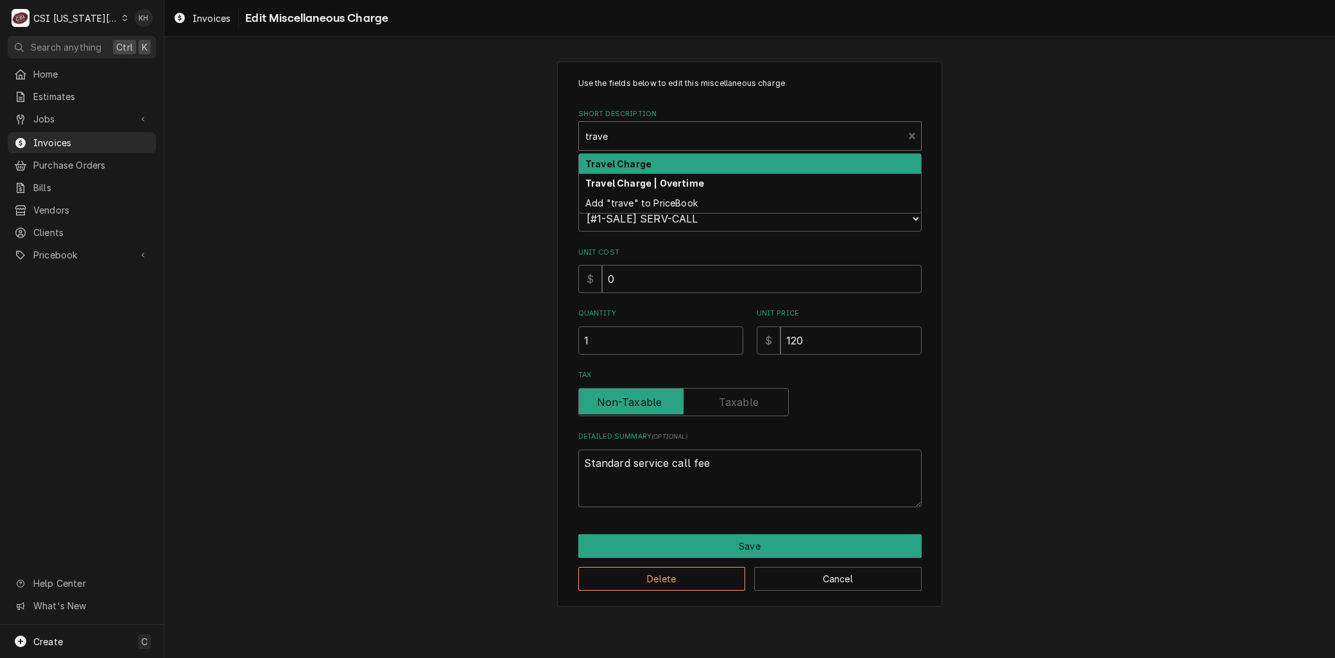
click at [623, 161] on strong "Travel Charge" at bounding box center [618, 164] width 66 height 11
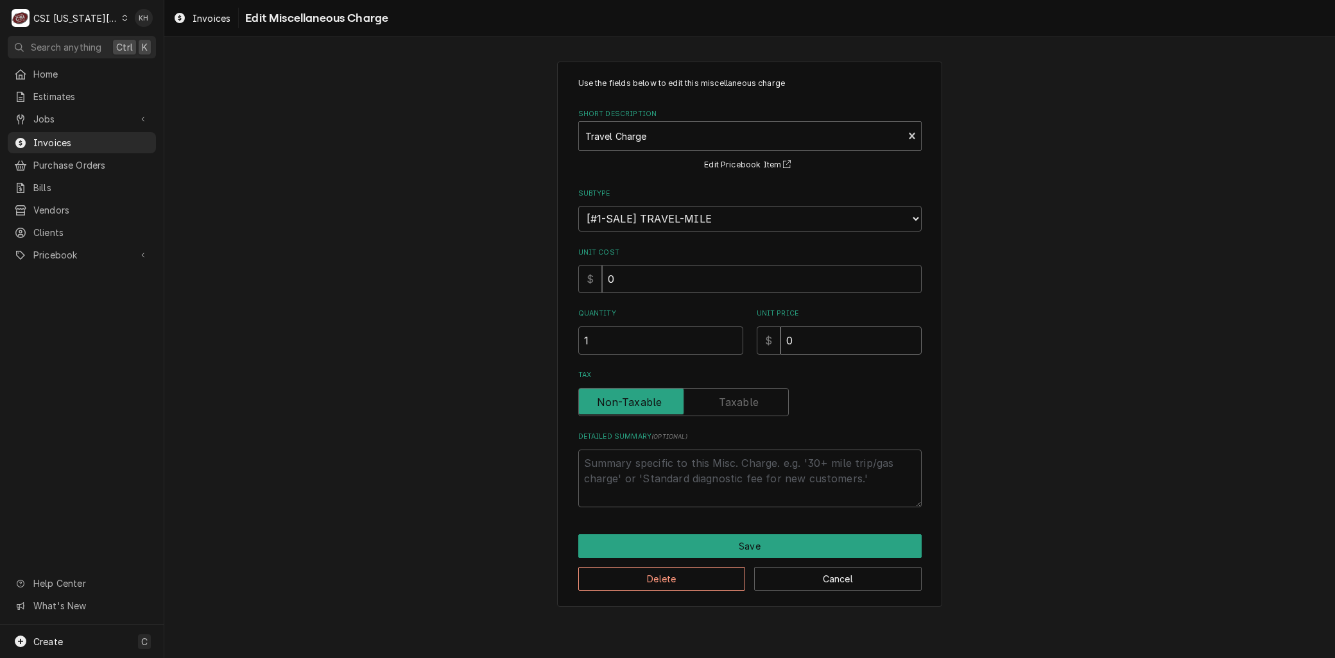
drag, startPoint x: 845, startPoint y: 327, endPoint x: 624, endPoint y: 322, distance: 221.5
click at [626, 324] on div "Quantity 1 Unit Price $ 0" at bounding box center [749, 332] width 343 height 46
click at [741, 549] on button "Save" at bounding box center [749, 547] width 343 height 24
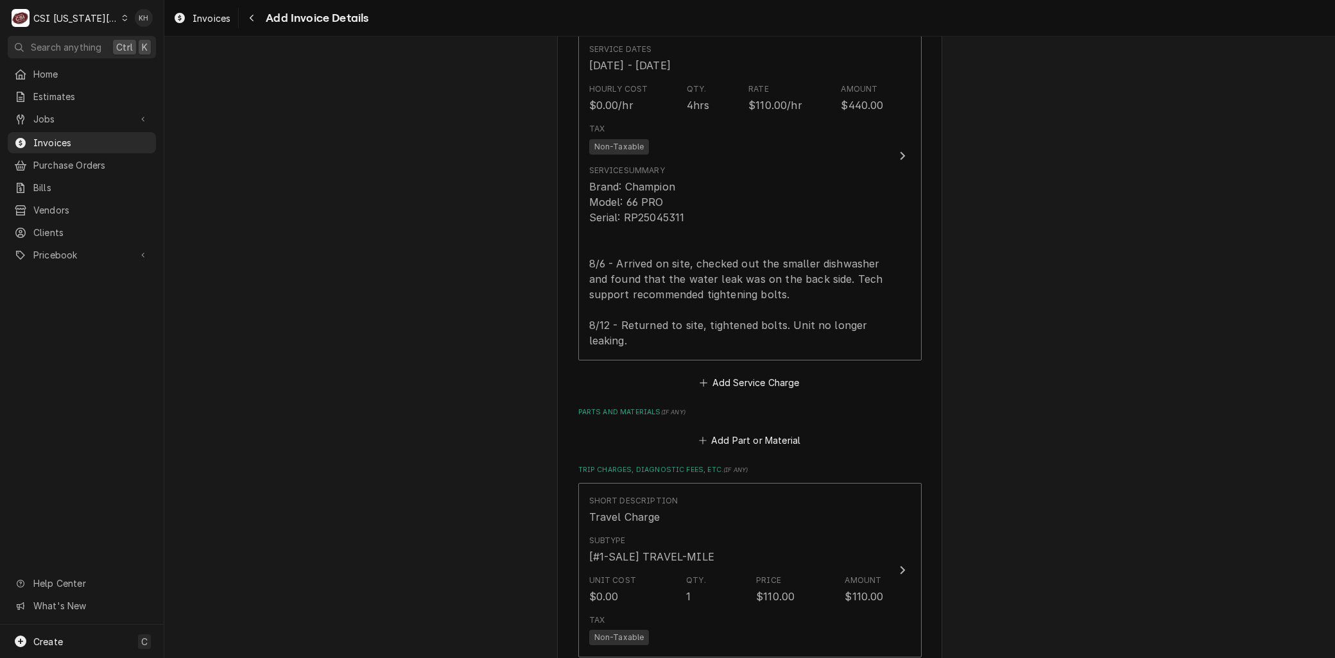
scroll to position [2520, 0]
click at [710, 411] on div "Parts and Materials ( if any ) Add Part or Material" at bounding box center [749, 432] width 343 height 42
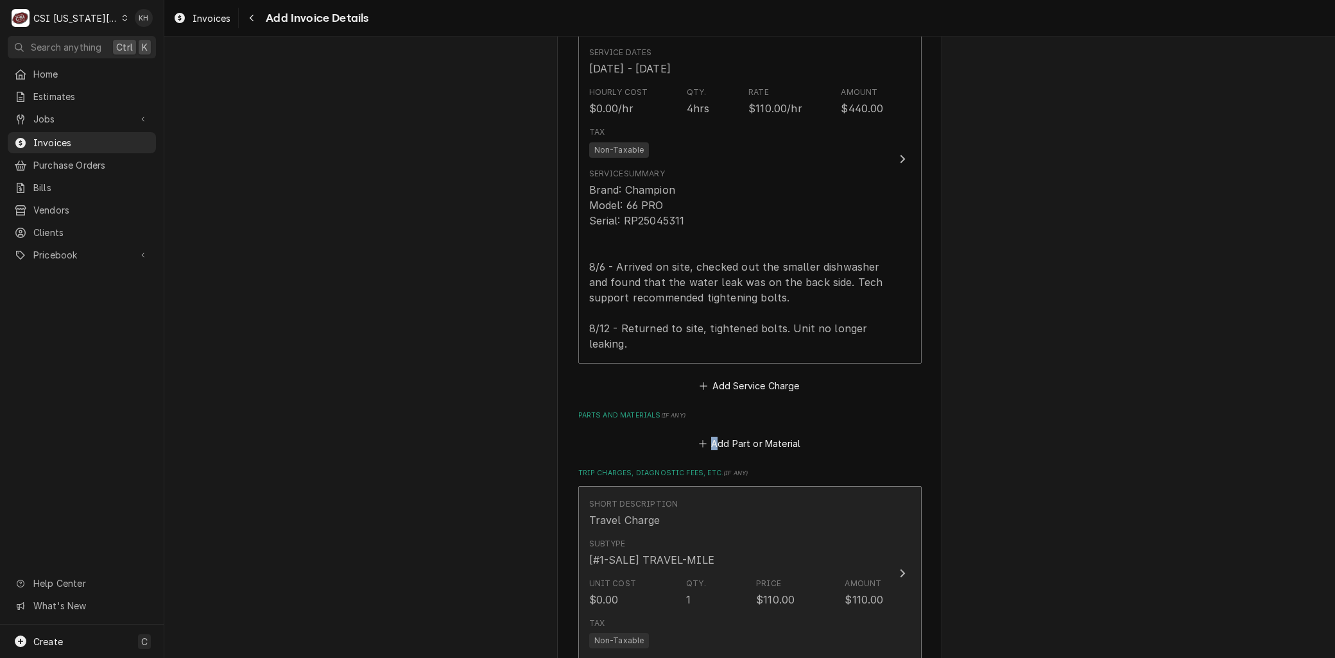
drag, startPoint x: 710, startPoint y: 398, endPoint x: 640, endPoint y: 506, distance: 128.5
click at [640, 533] on div "Subtype [#1-SALE] TRAVEL-MILE" at bounding box center [736, 553] width 295 height 40
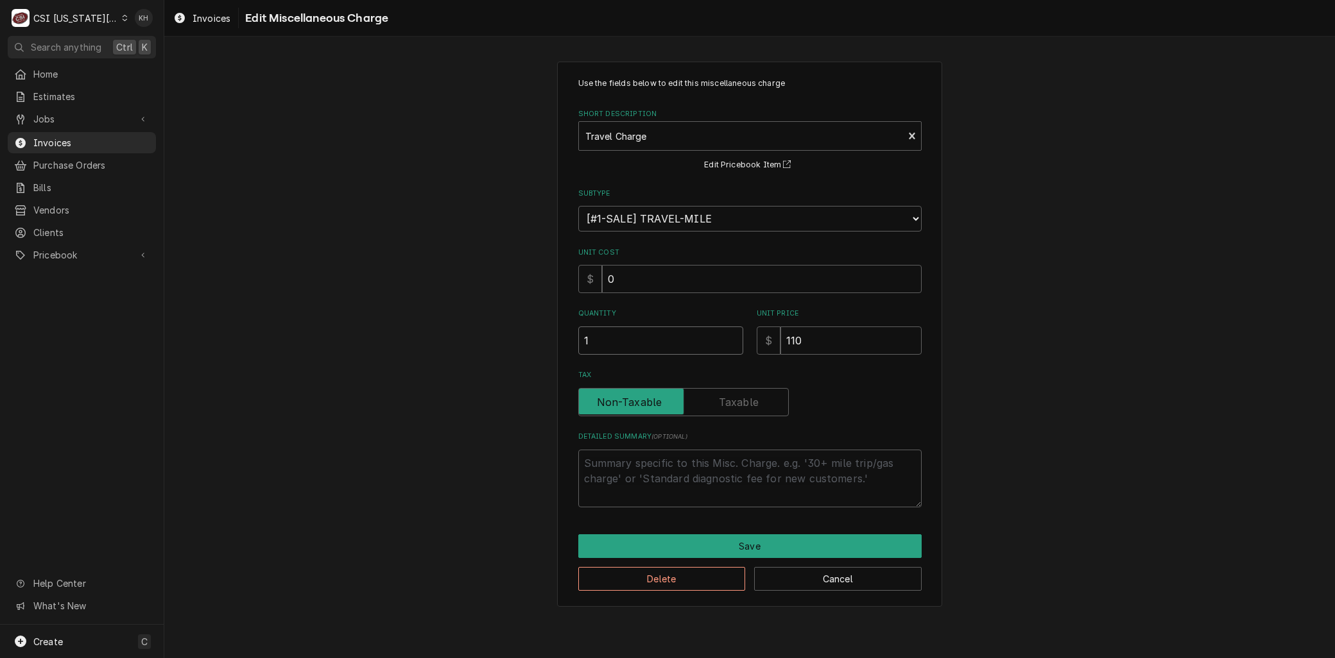
drag, startPoint x: 593, startPoint y: 334, endPoint x: 510, endPoint y: 335, distance: 83.4
click at [510, 336] on div "Use the fields below to edit this miscellaneous charge Short Description Travel…" at bounding box center [749, 334] width 1171 height 569
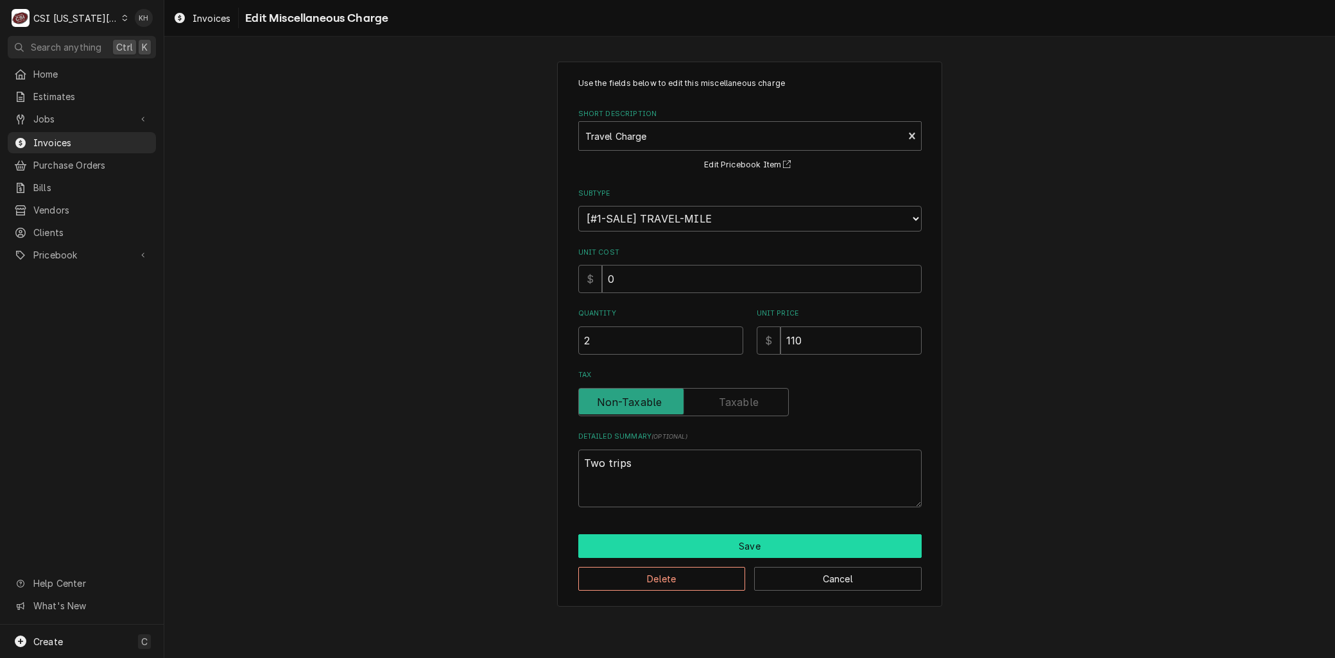
click at [739, 538] on button "Save" at bounding box center [749, 547] width 343 height 24
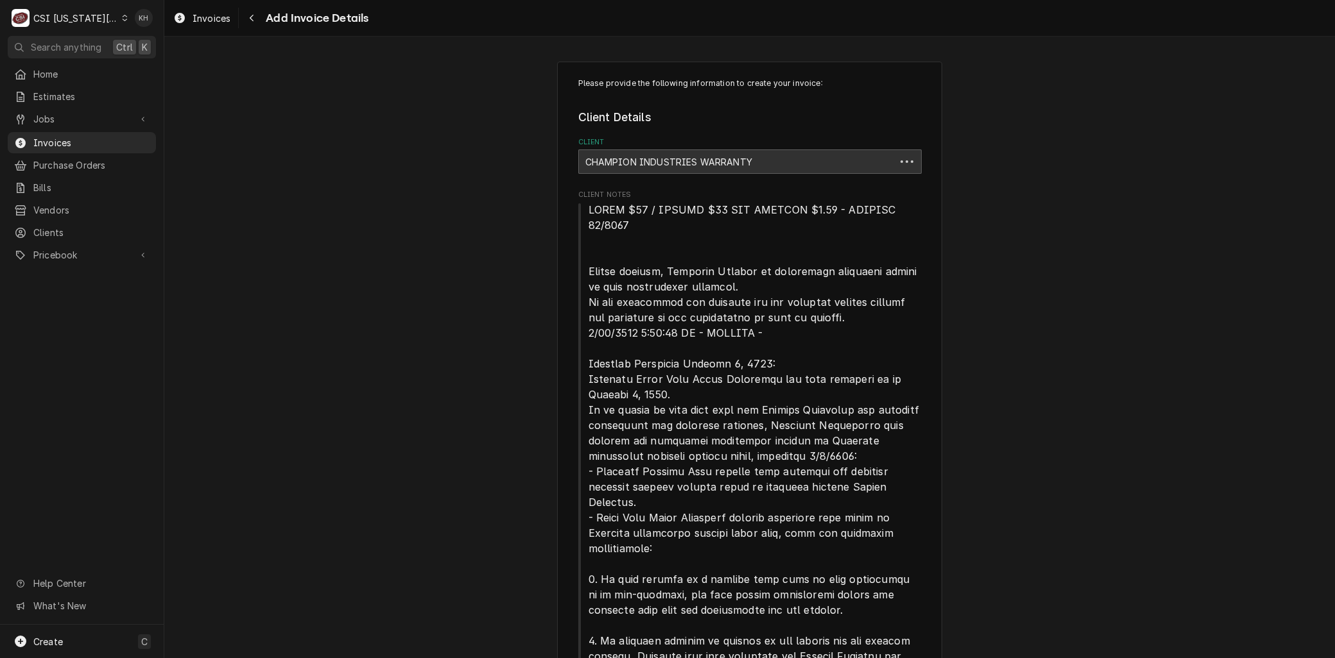
scroll to position [2545, 0]
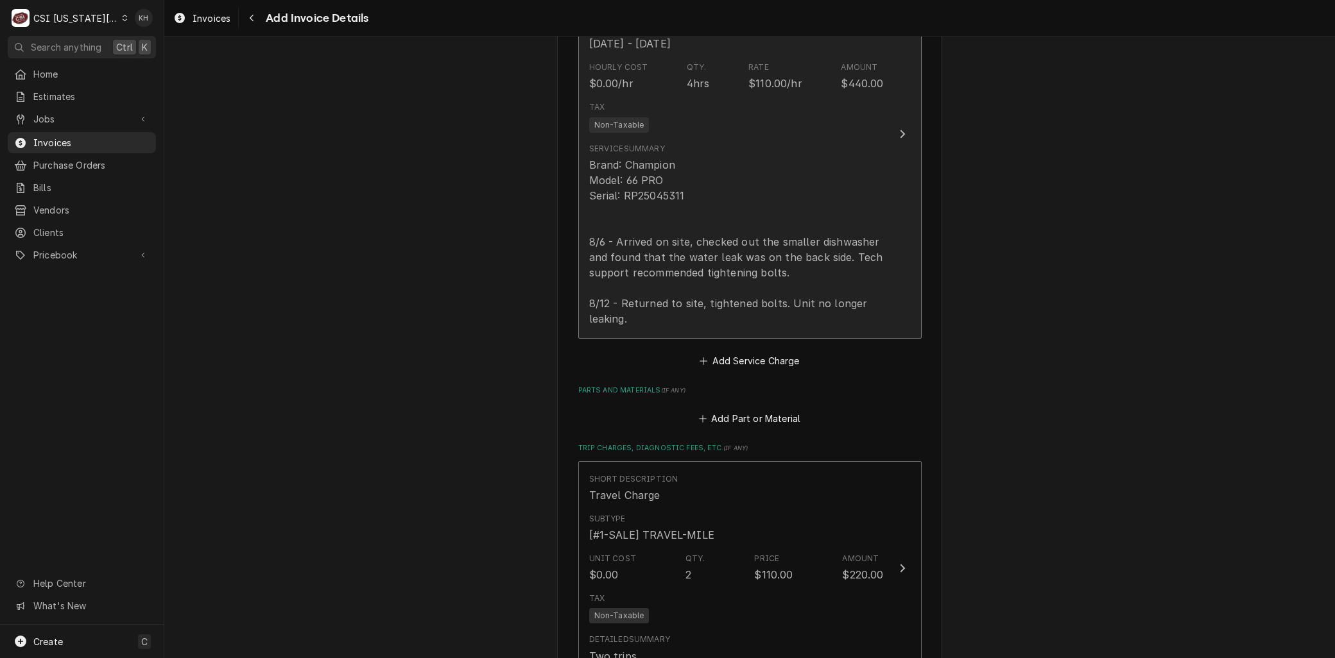
click at [777, 252] on div "Brand: Champion Model: 66 PRO Serial: RP25045311 8/6 - Arrived on site, checked…" at bounding box center [736, 241] width 295 height 169
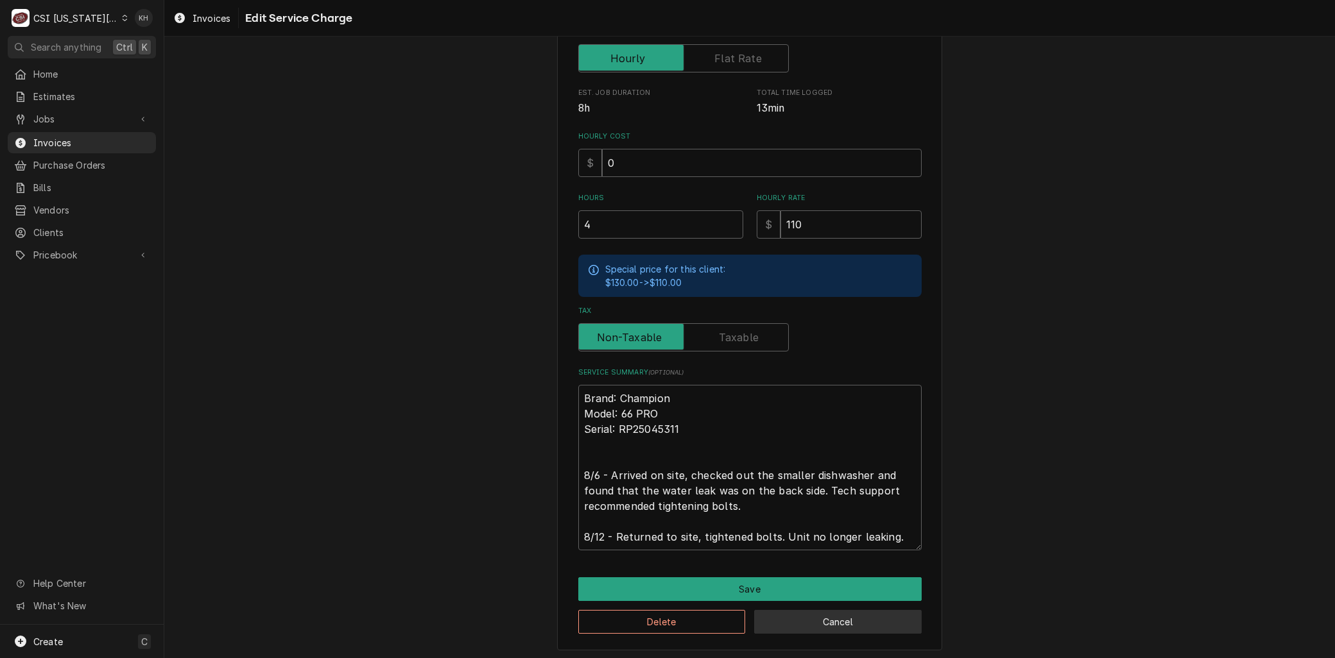
click at [839, 627] on button "Cancel" at bounding box center [838, 622] width 168 height 24
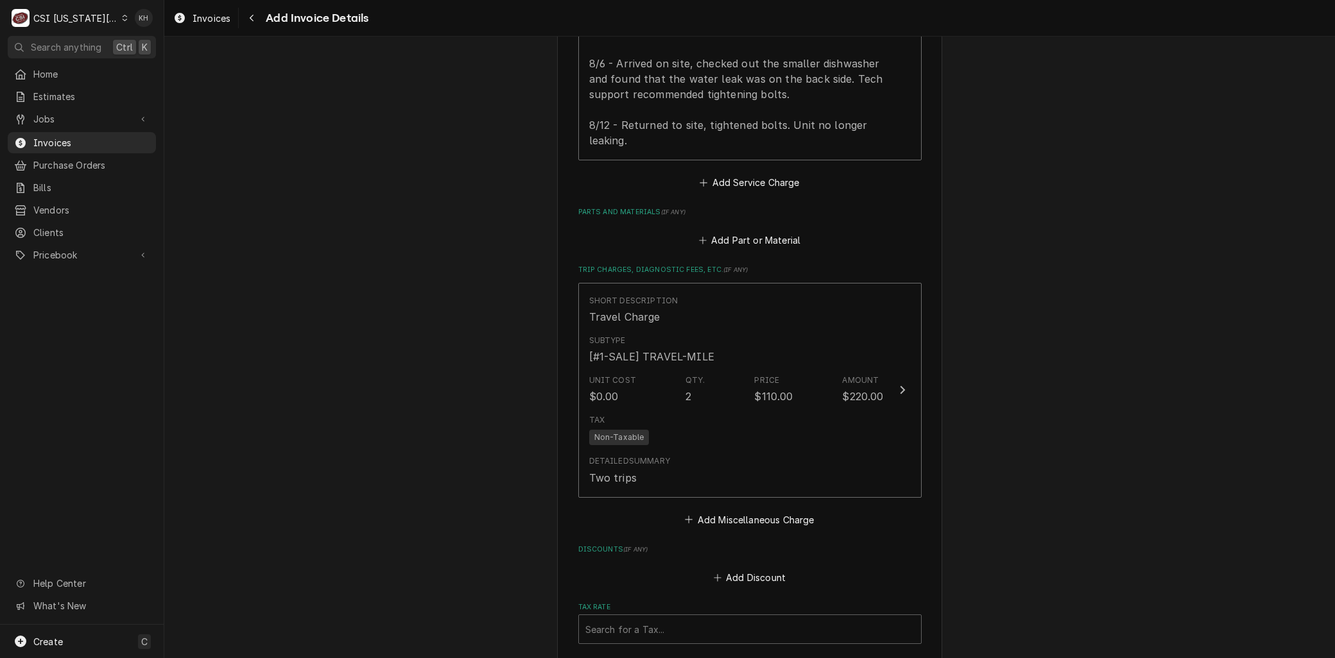
scroll to position [2927, 0]
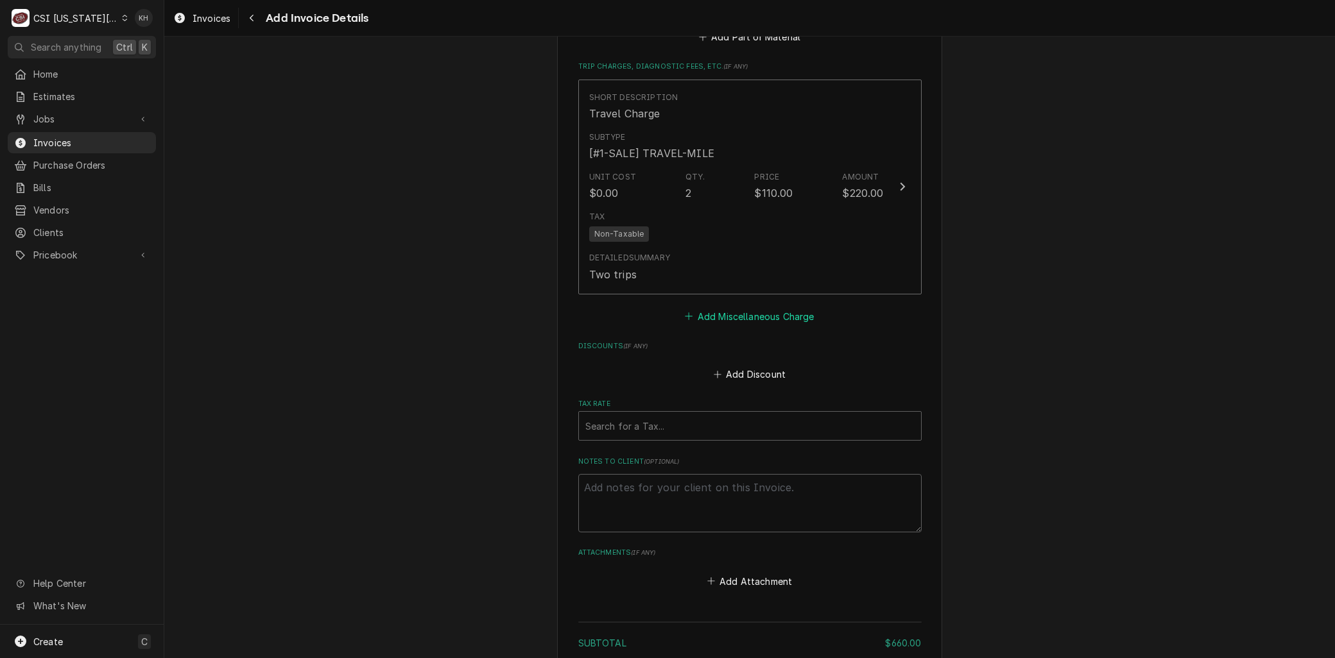
click at [732, 307] on button "Add Miscellaneous Charge" at bounding box center [749, 316] width 133 height 18
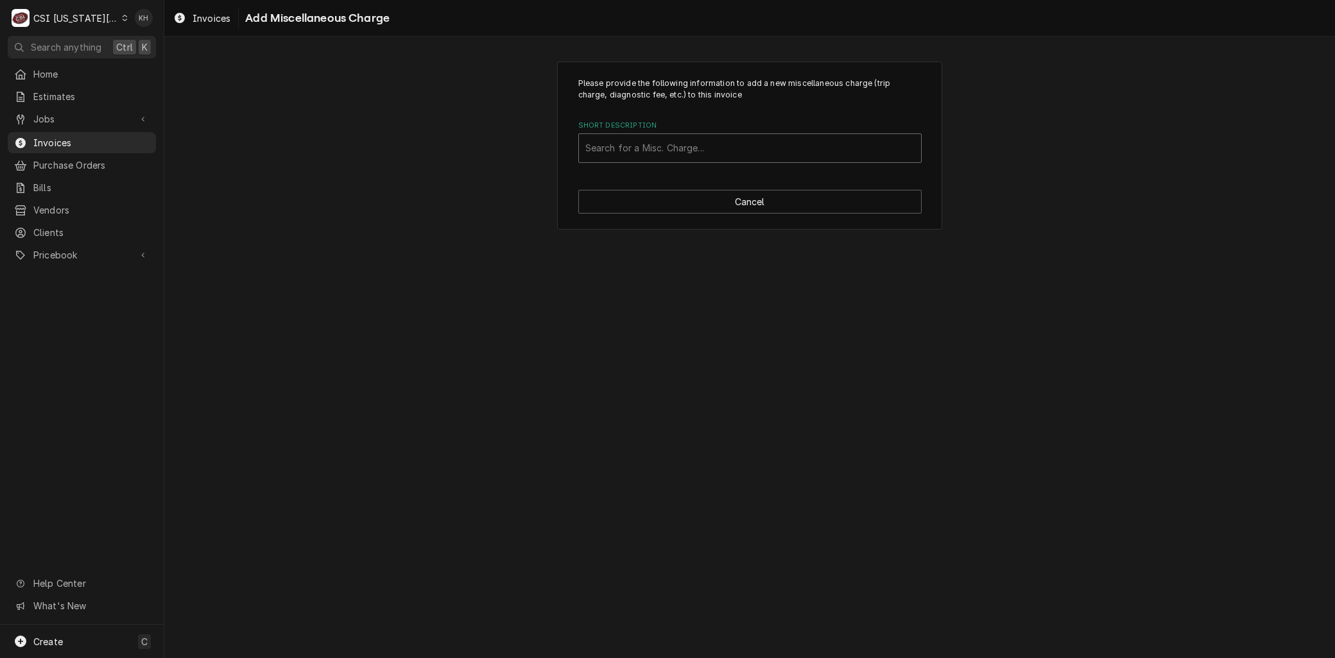
click at [646, 145] on div "Short Description" at bounding box center [749, 148] width 329 height 23
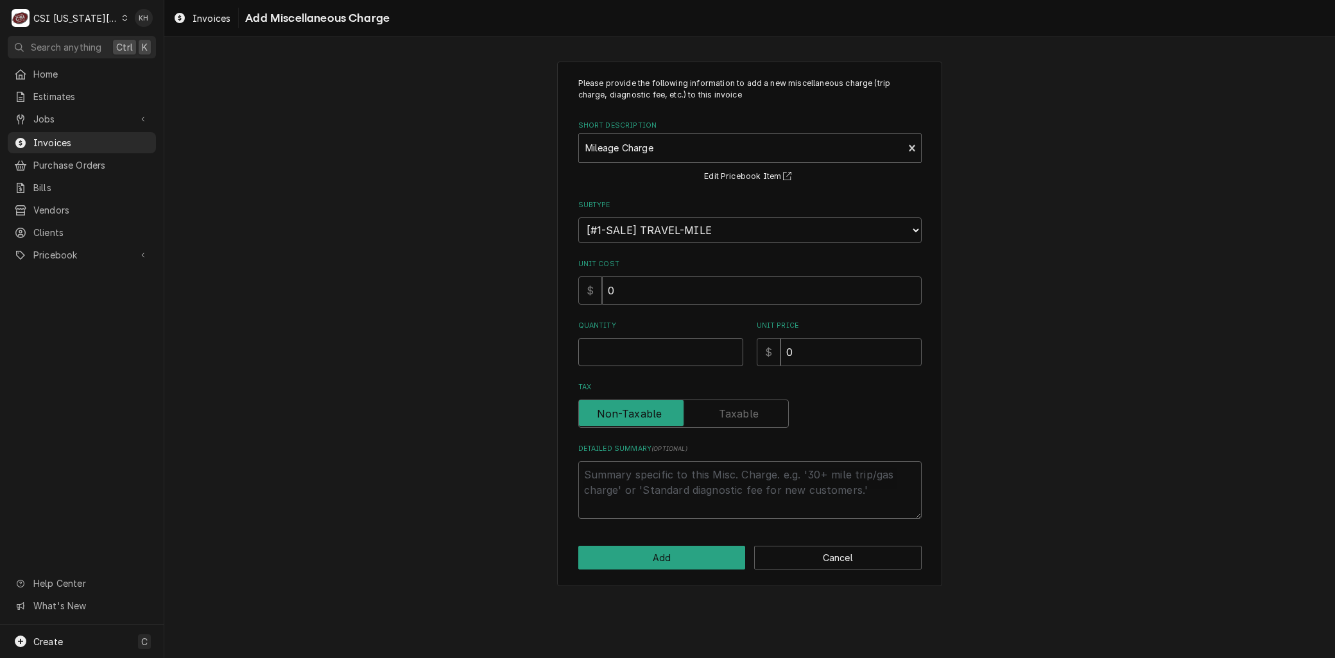
click at [608, 345] on input "Quantity" at bounding box center [660, 352] width 165 height 28
click at [672, 550] on button "Add" at bounding box center [662, 558] width 168 height 24
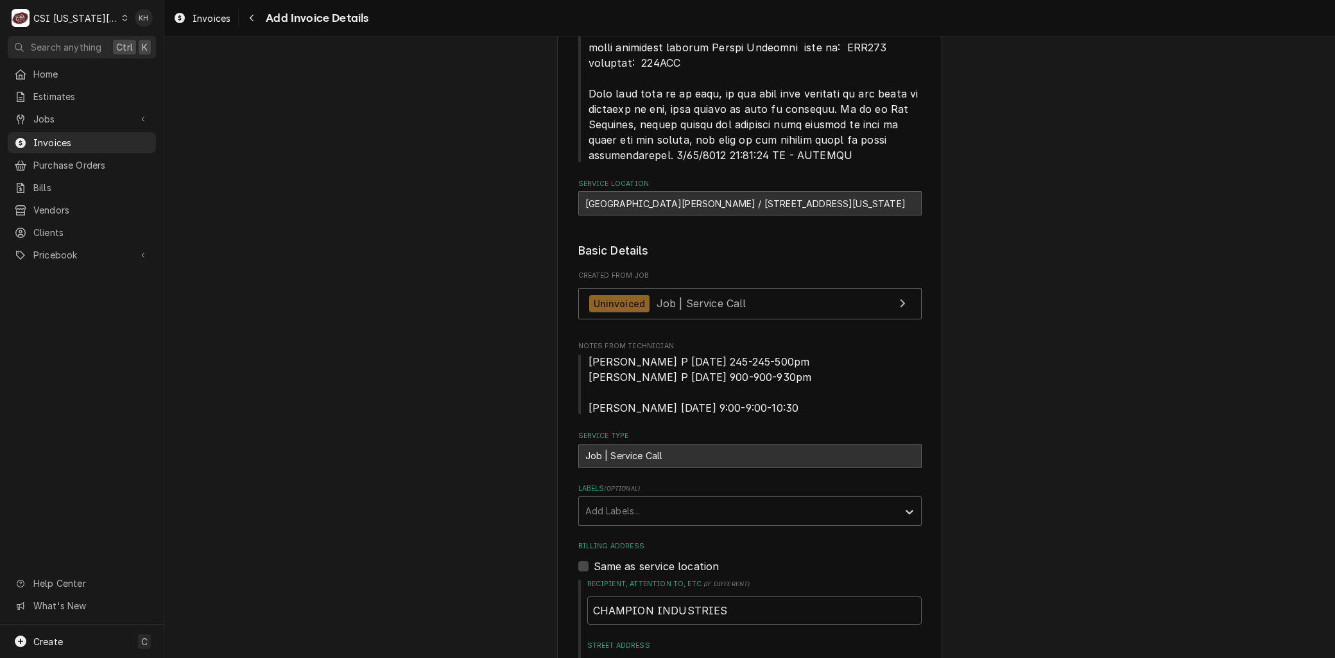
scroll to position [1026, 0]
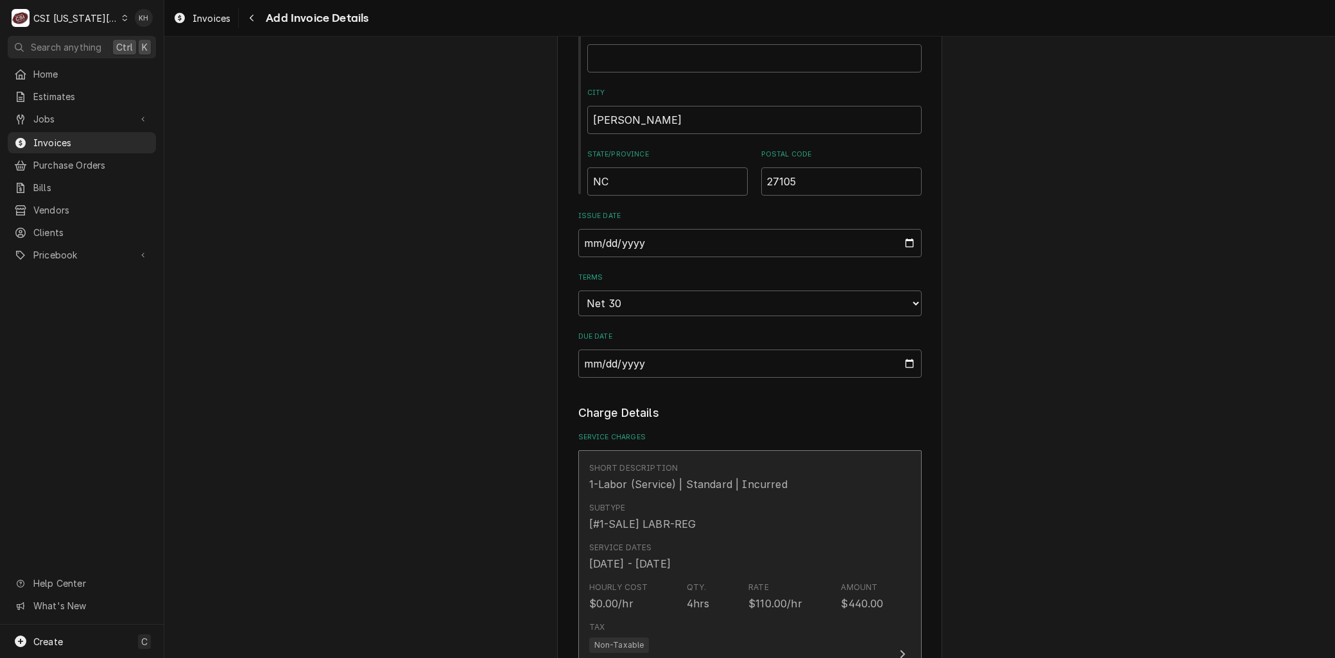
click at [633, 463] on div "Short Description" at bounding box center [633, 469] width 89 height 12
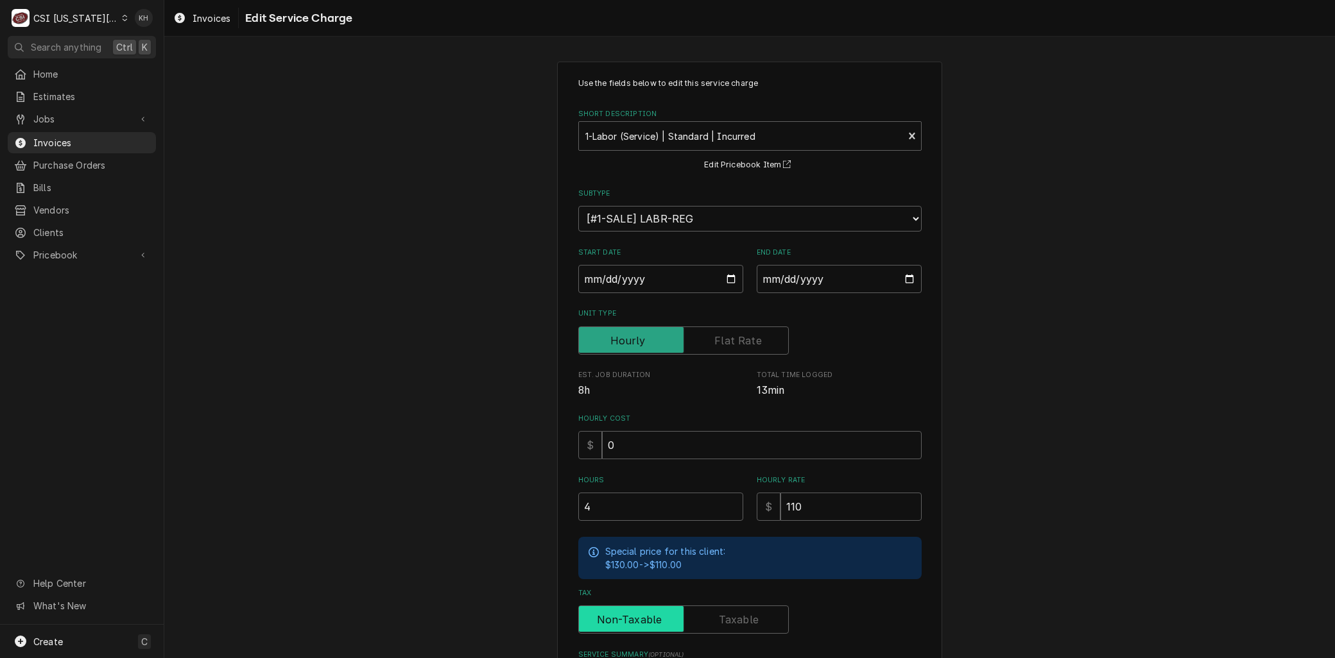
click at [719, 606] on input "Tax" at bounding box center [683, 620] width 199 height 28
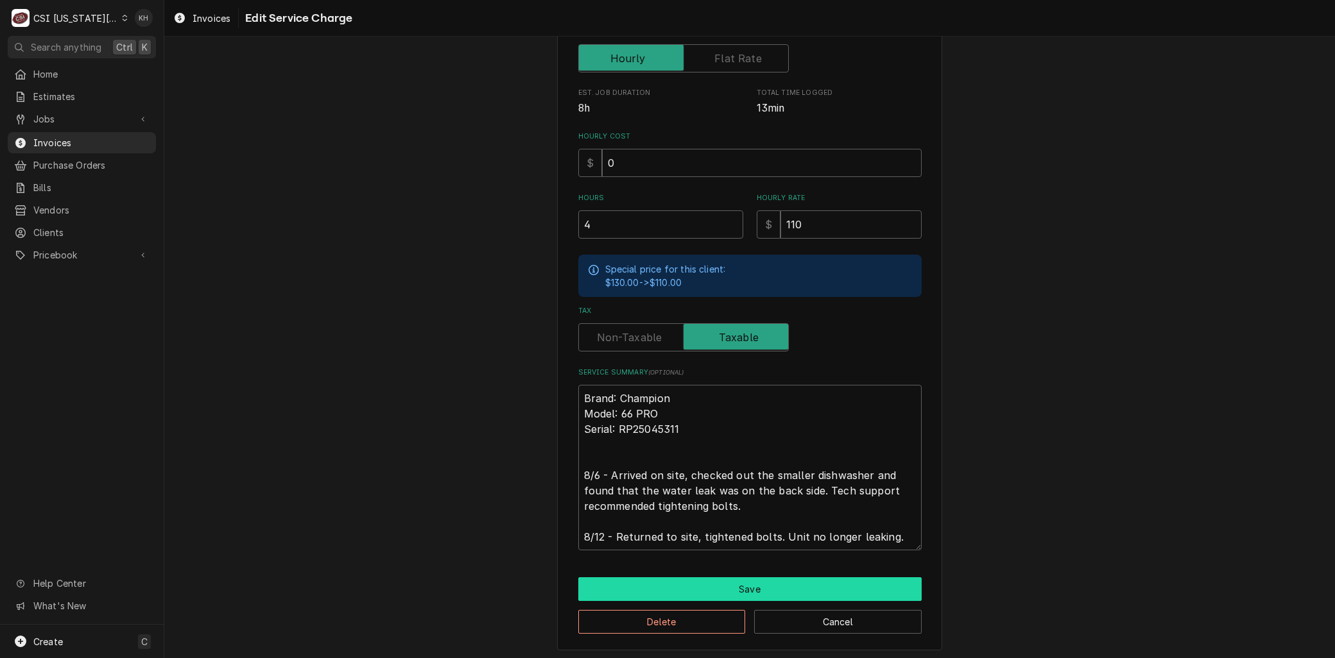
click at [724, 593] on button "Save" at bounding box center [749, 590] width 343 height 24
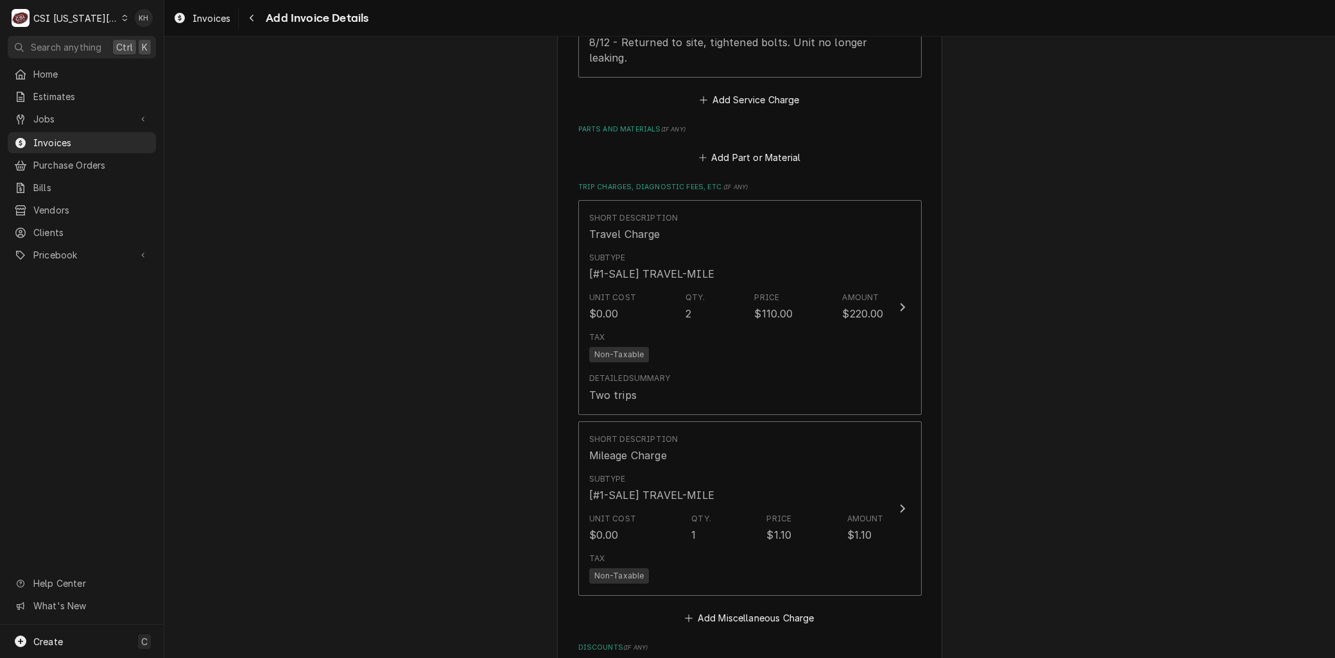
scroll to position [3007, 0]
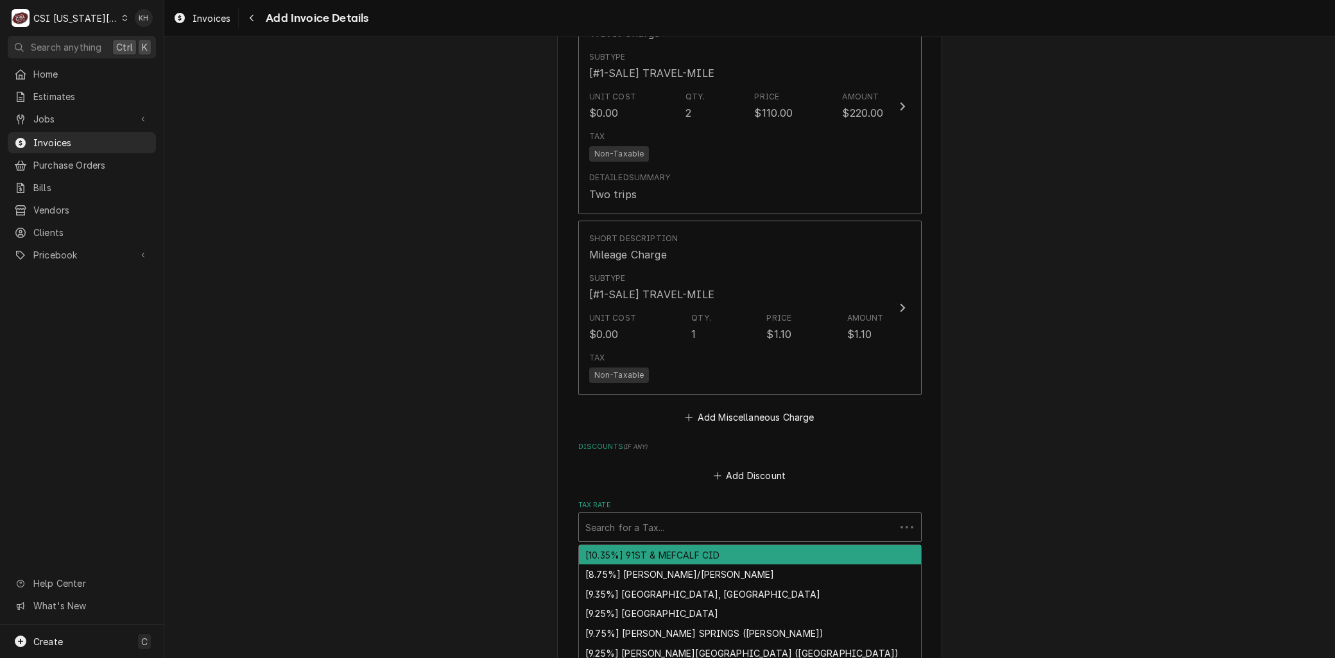
click at [657, 516] on div "Tax Rate" at bounding box center [737, 527] width 304 height 23
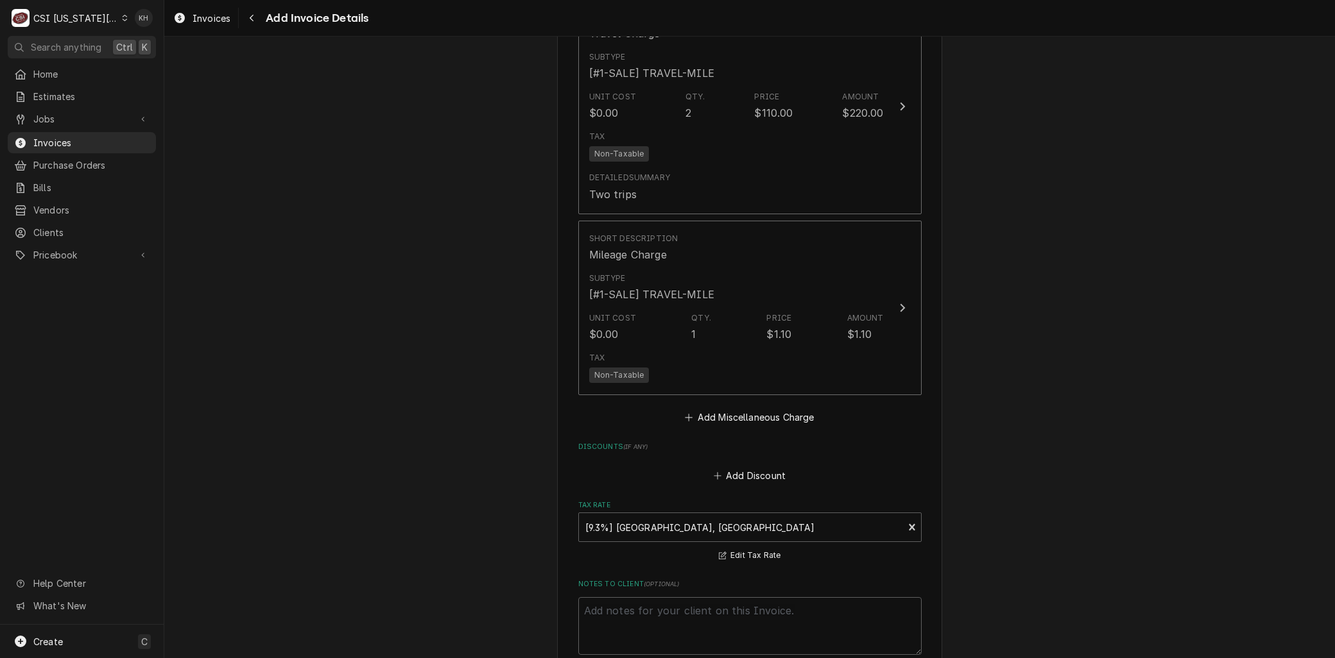
drag, startPoint x: 406, startPoint y: 492, endPoint x: 416, endPoint y: 489, distance: 10.8
click at [645, 516] on div "Tax Rate" at bounding box center [741, 527] width 312 height 23
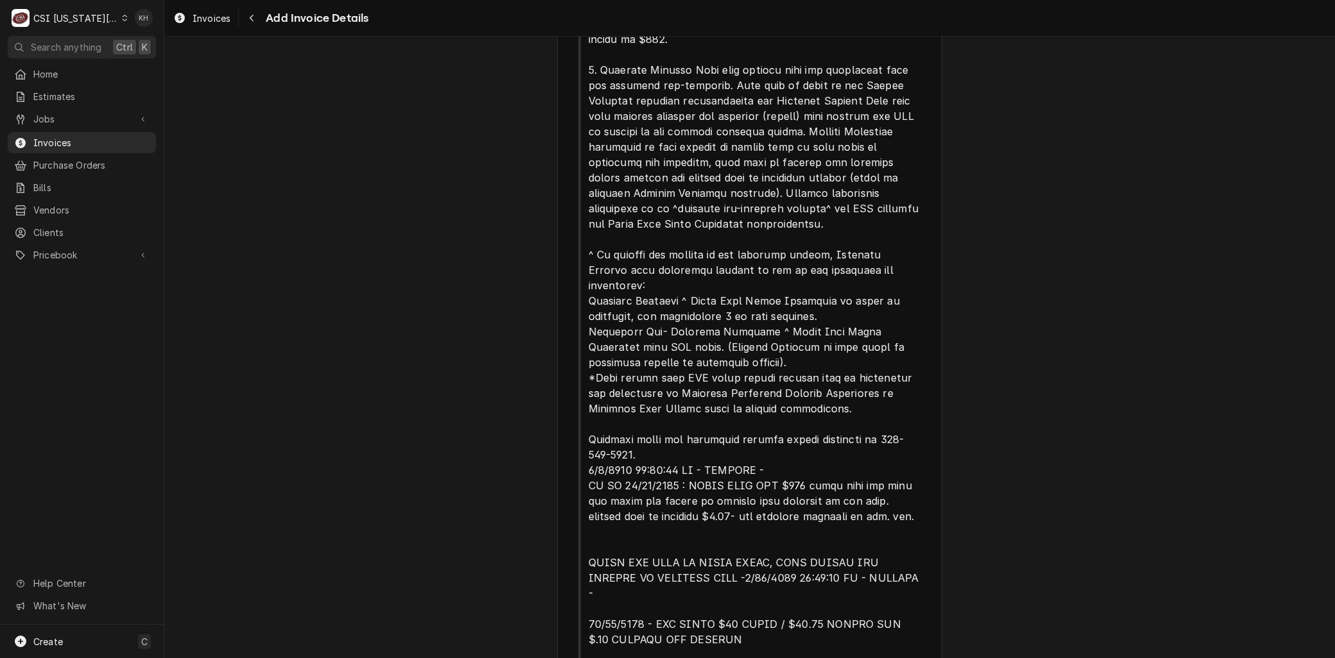
scroll to position [1153, 0]
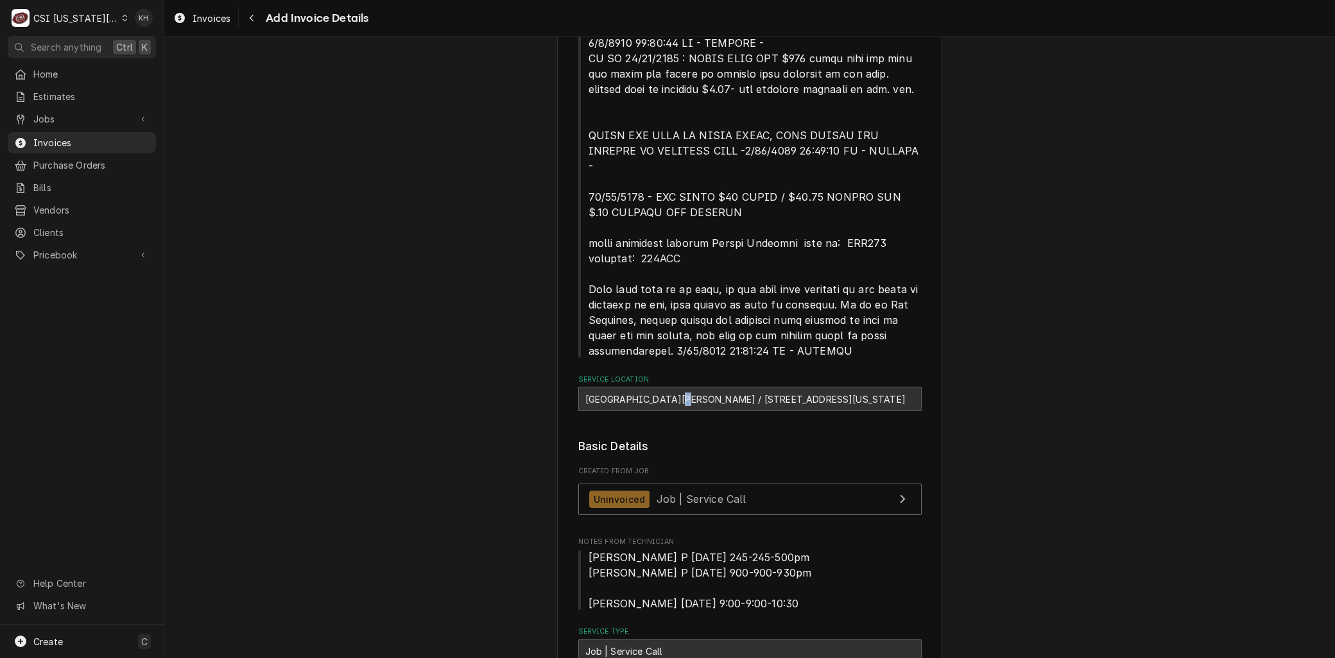
click at [675, 387] on div "KU David Booth Memorial Stadium / 1101 Mississippi St, Lawrence, KS 66044" at bounding box center [749, 399] width 343 height 24
copy div "o"
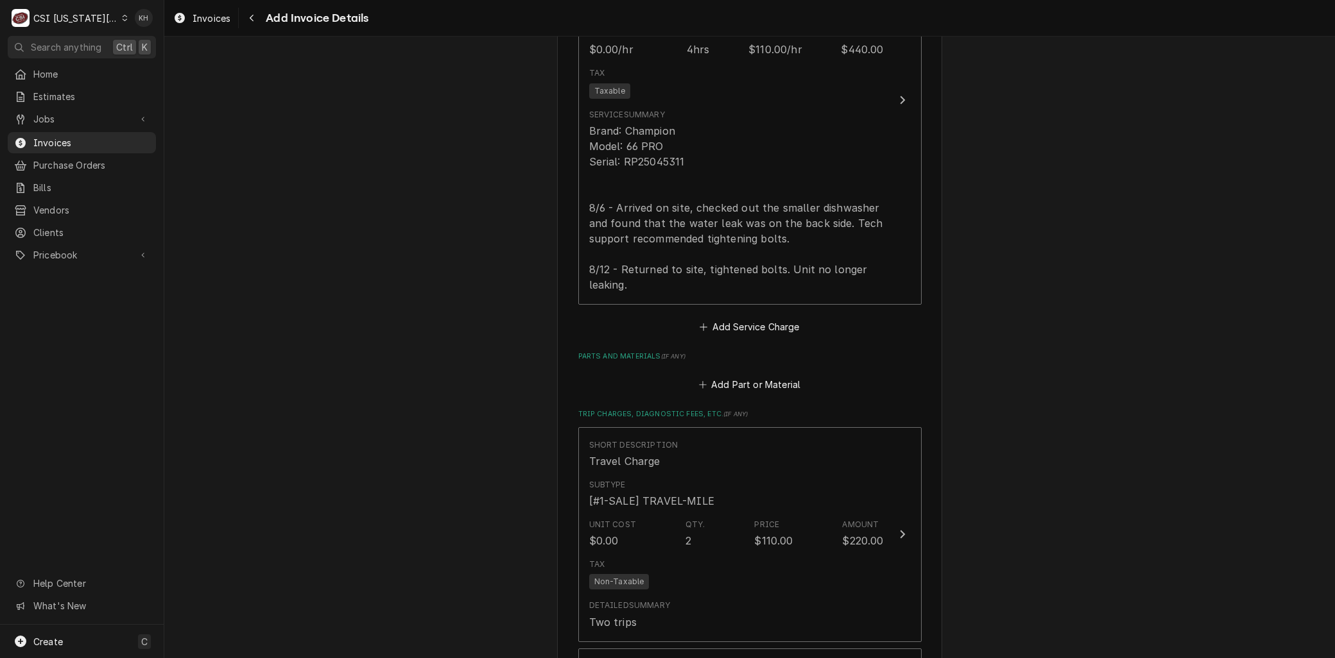
scroll to position [3007, 0]
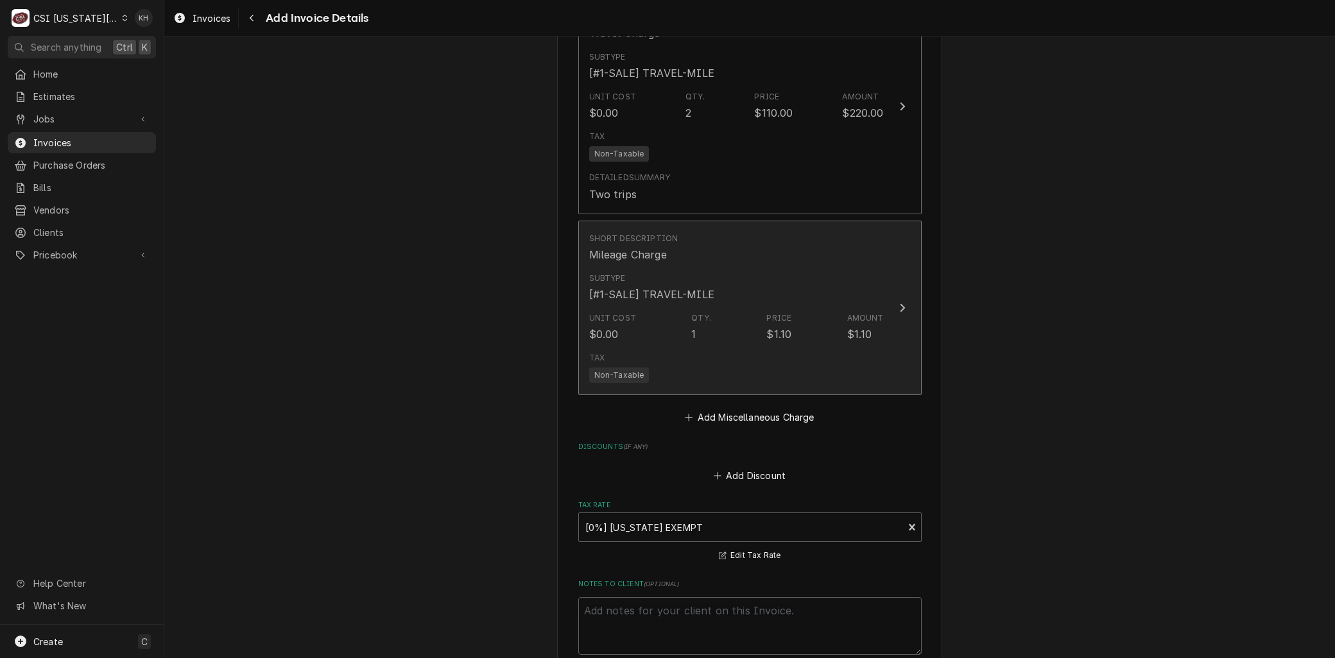
click at [672, 315] on div "Short Description Mileage Charge Subtype [#1-SALE] TRAVEL-MILE Unit Cost $0.00 …" at bounding box center [736, 308] width 295 height 161
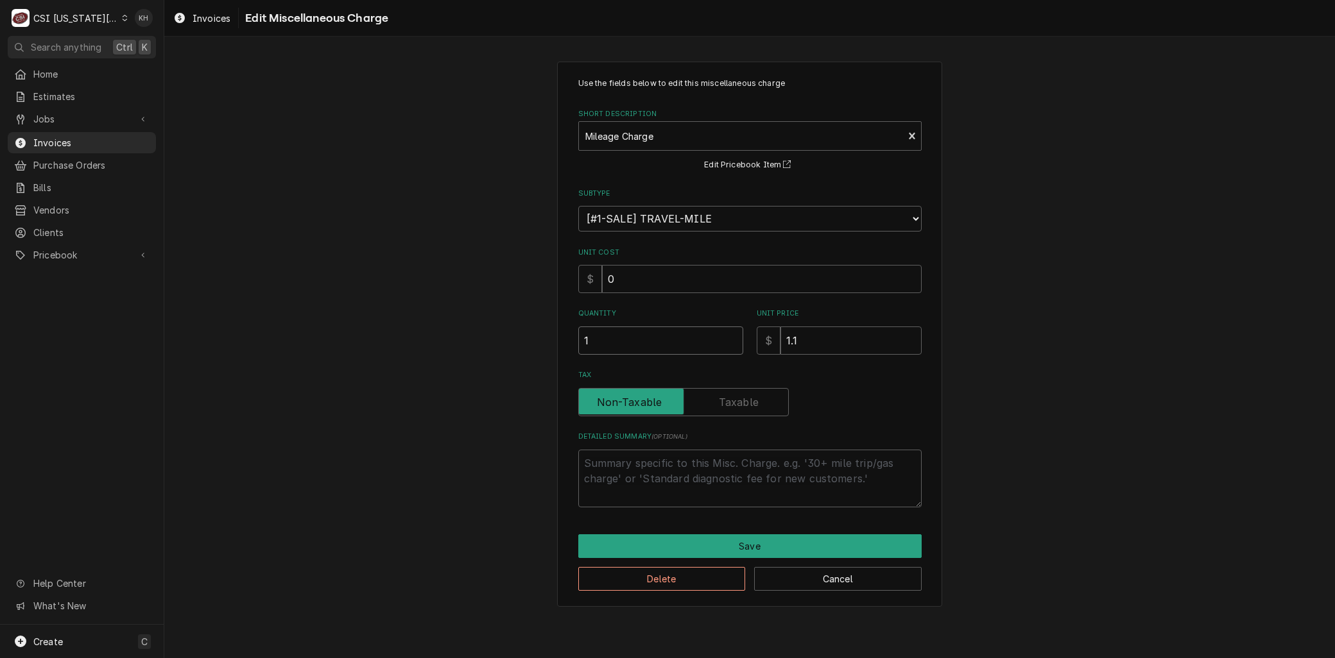
drag, startPoint x: 604, startPoint y: 344, endPoint x: 445, endPoint y: 348, distance: 158.6
click at [445, 348] on div "Use the fields below to edit this miscellaneous charge Short Description Mileag…" at bounding box center [749, 334] width 1171 height 569
click at [658, 537] on button "Save" at bounding box center [749, 547] width 343 height 24
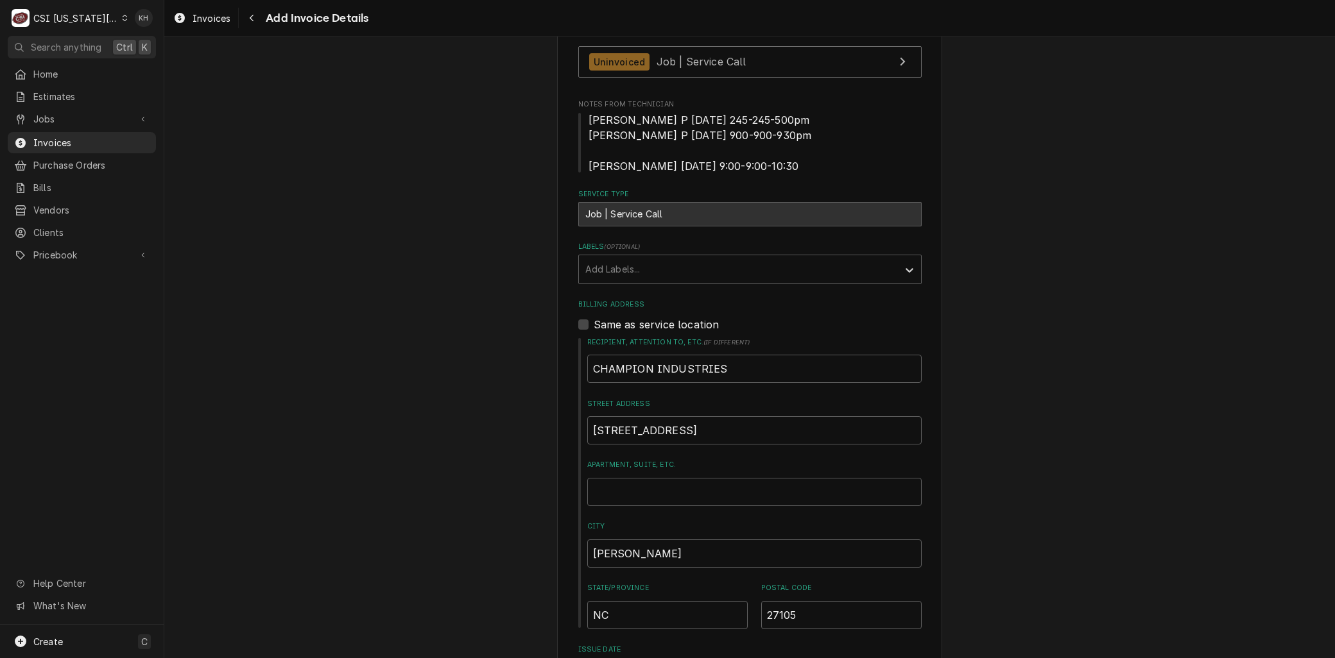
scroll to position [1569, 0]
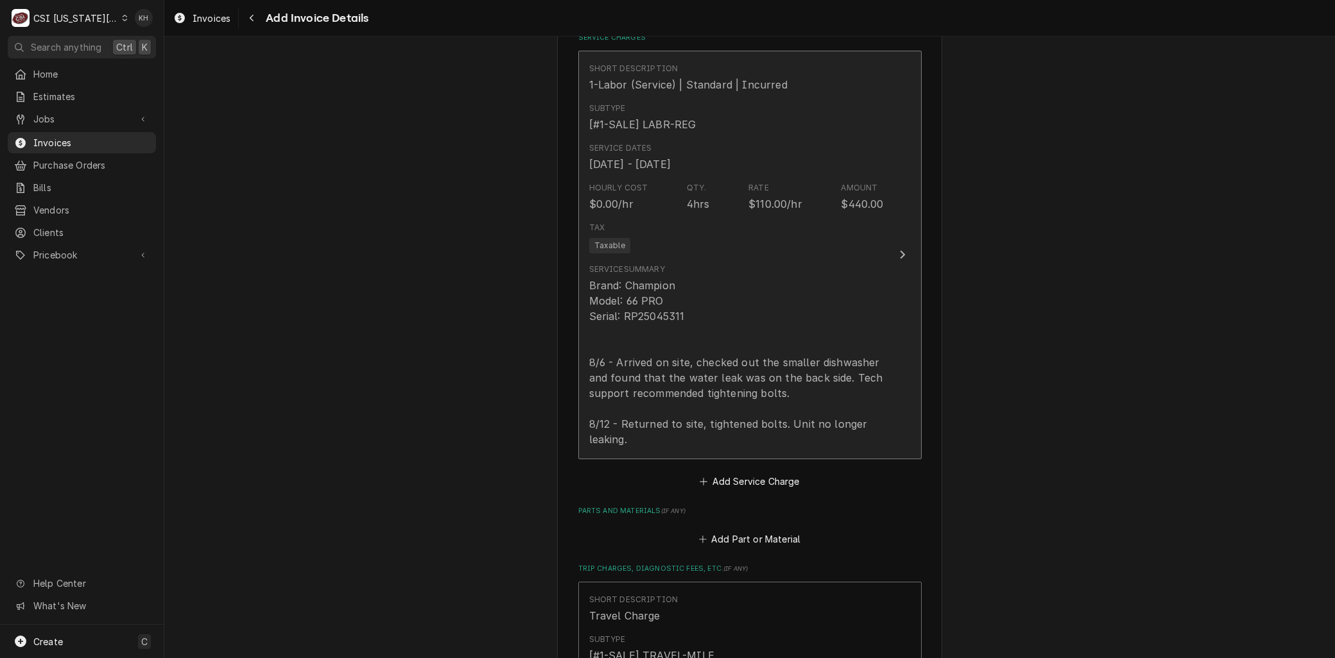
click at [689, 298] on div "Brand: Champion Model: 66 PRO Serial: RP25045311 8/6 - Arrived on site, checked…" at bounding box center [736, 362] width 295 height 169
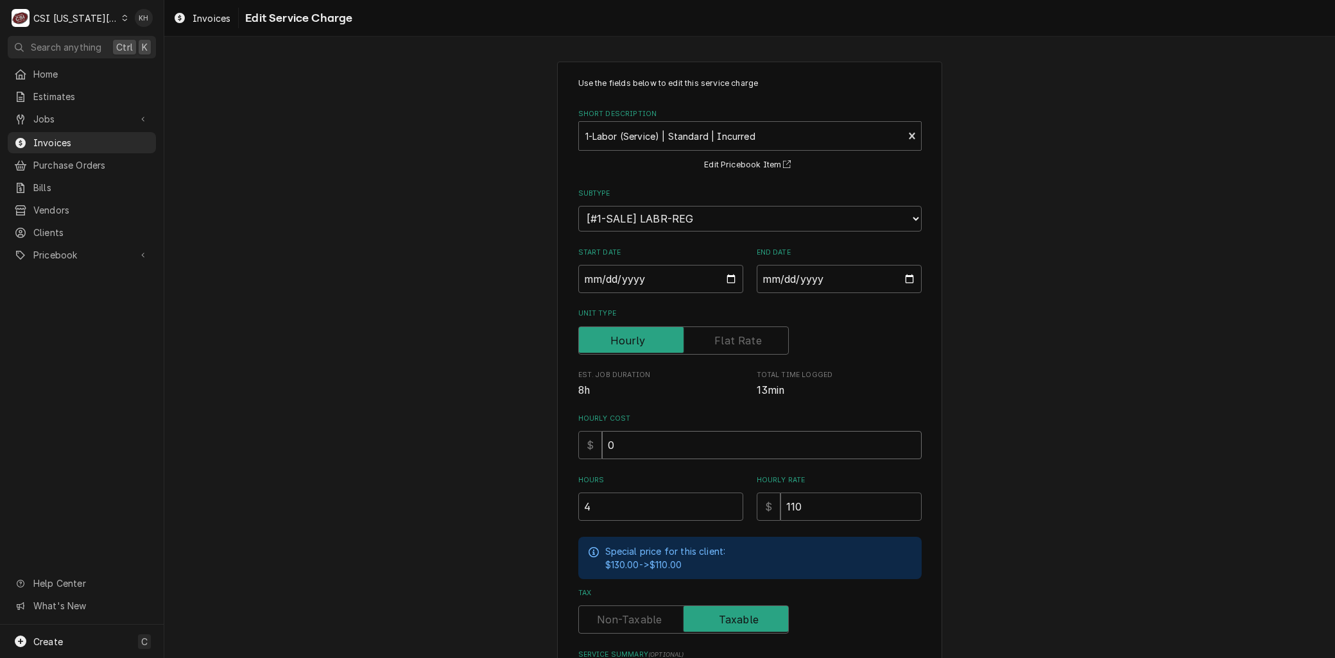
drag, startPoint x: 606, startPoint y: 458, endPoint x: 606, endPoint y: 498, distance: 39.8
click at [606, 488] on div "Use the fields below to edit this service charge Short Description 1-Labor (Ser…" at bounding box center [749, 455] width 343 height 755
click at [599, 504] on input "4" at bounding box center [660, 507] width 165 height 28
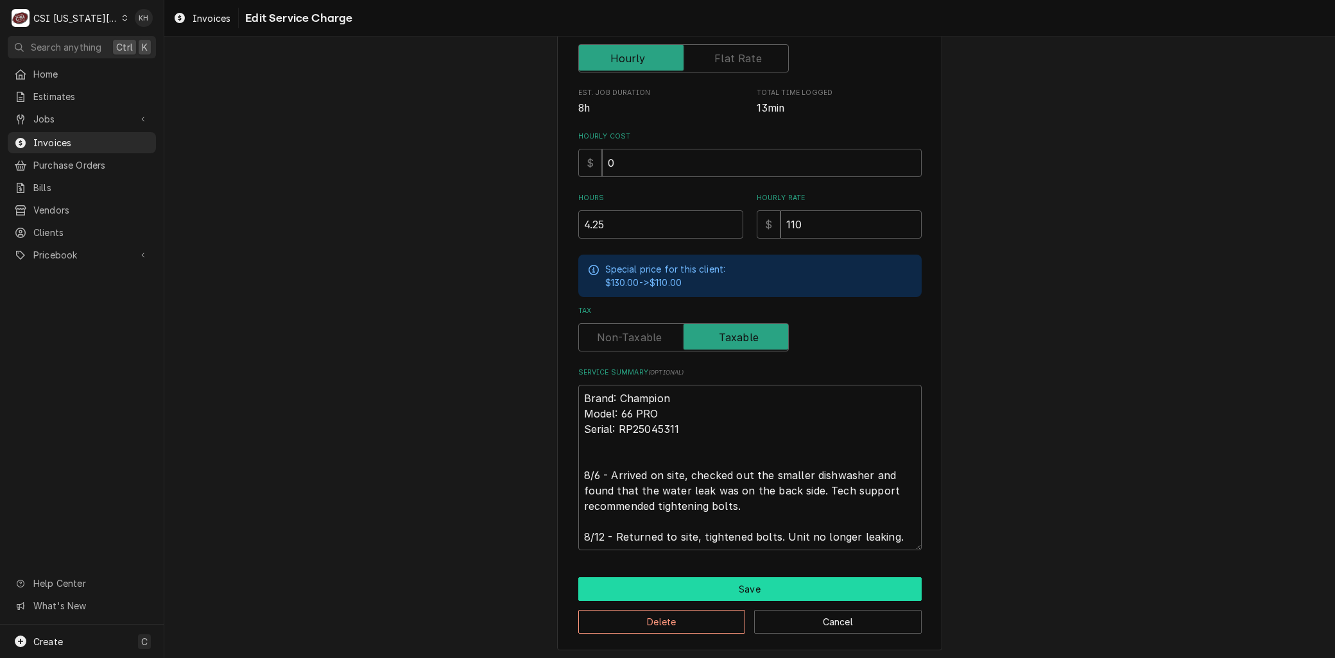
click at [694, 595] on button "Save" at bounding box center [749, 590] width 343 height 24
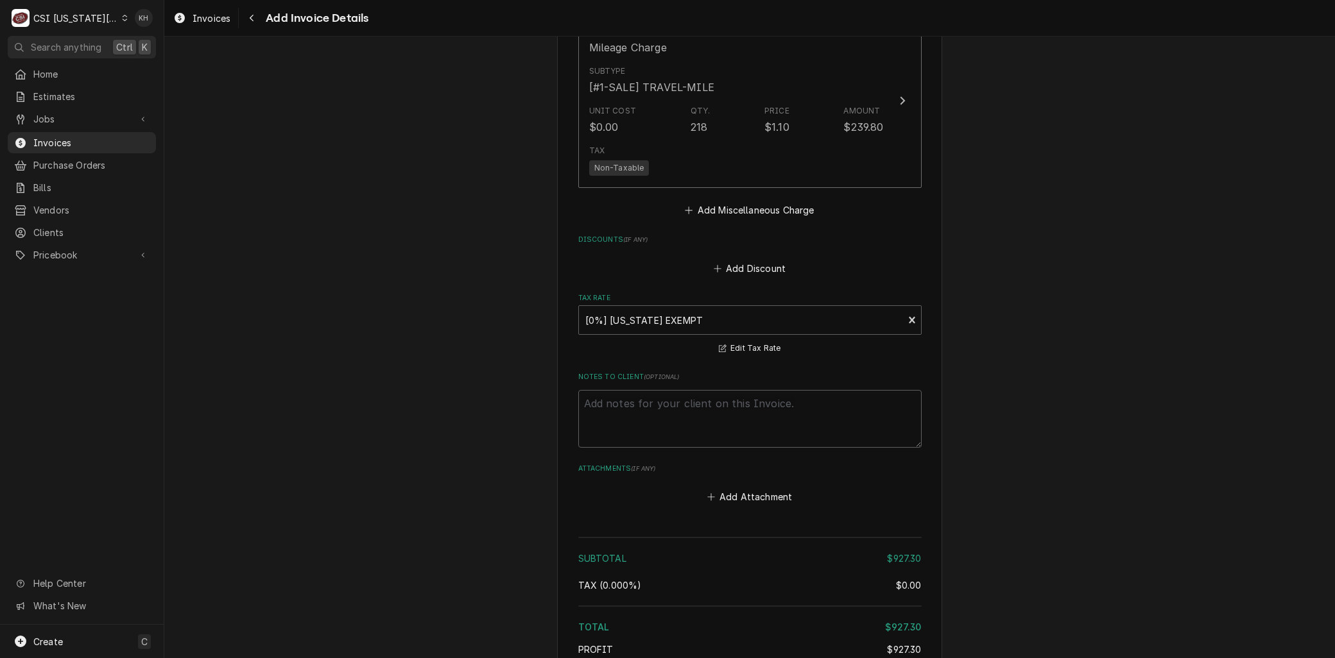
scroll to position [3301, 0]
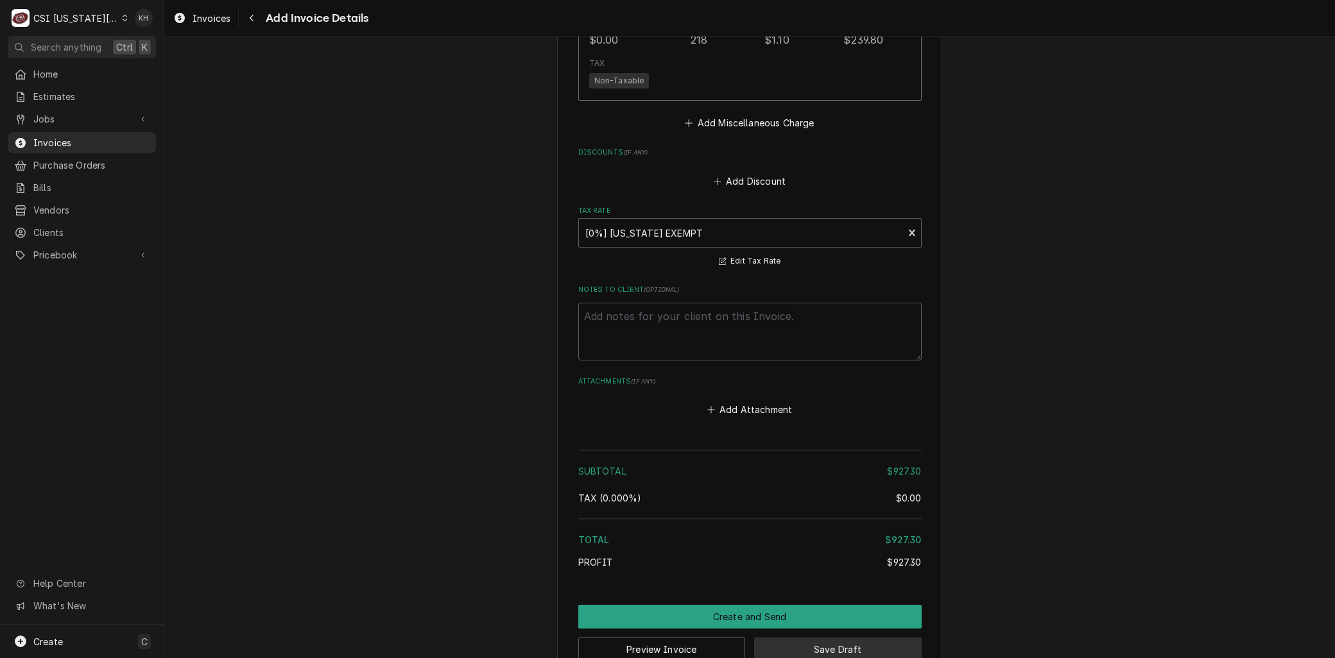
click at [813, 638] on button "Save Draft" at bounding box center [838, 650] width 168 height 24
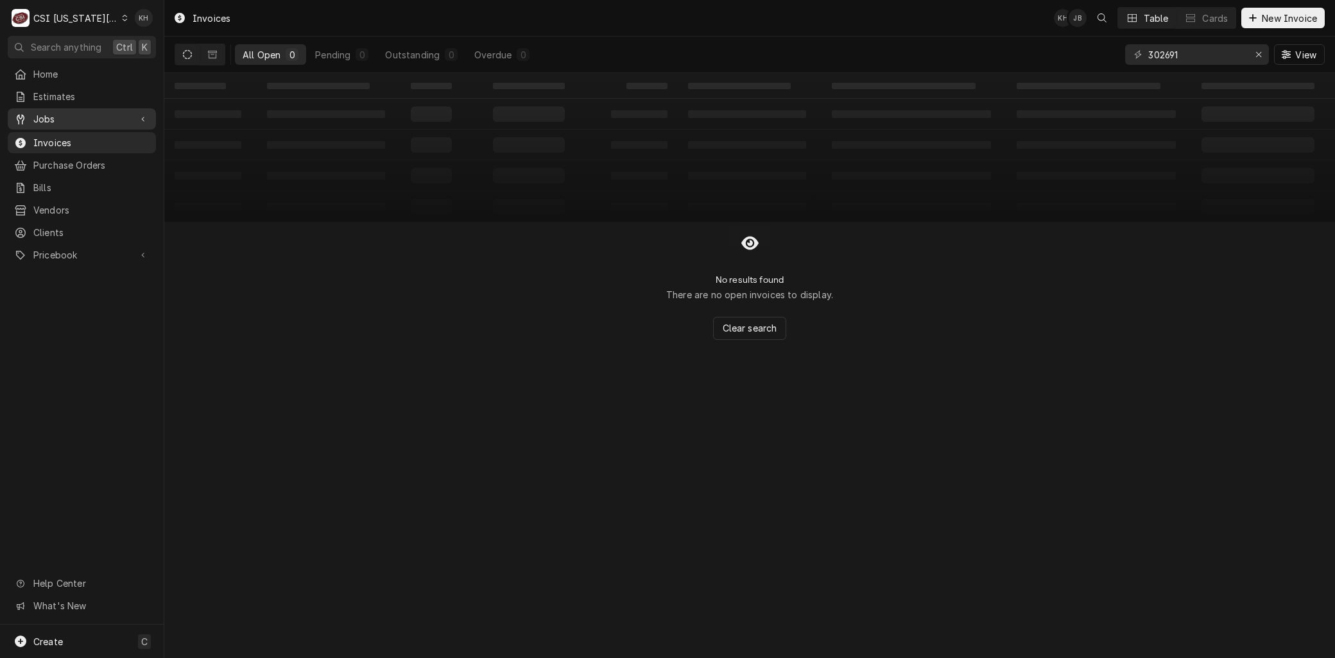
drag, startPoint x: 51, startPoint y: 116, endPoint x: 53, endPoint y: 125, distance: 9.1
click at [52, 116] on span "Jobs" at bounding box center [81, 118] width 97 height 13
click at [56, 135] on span "Jobs" at bounding box center [91, 141] width 116 height 13
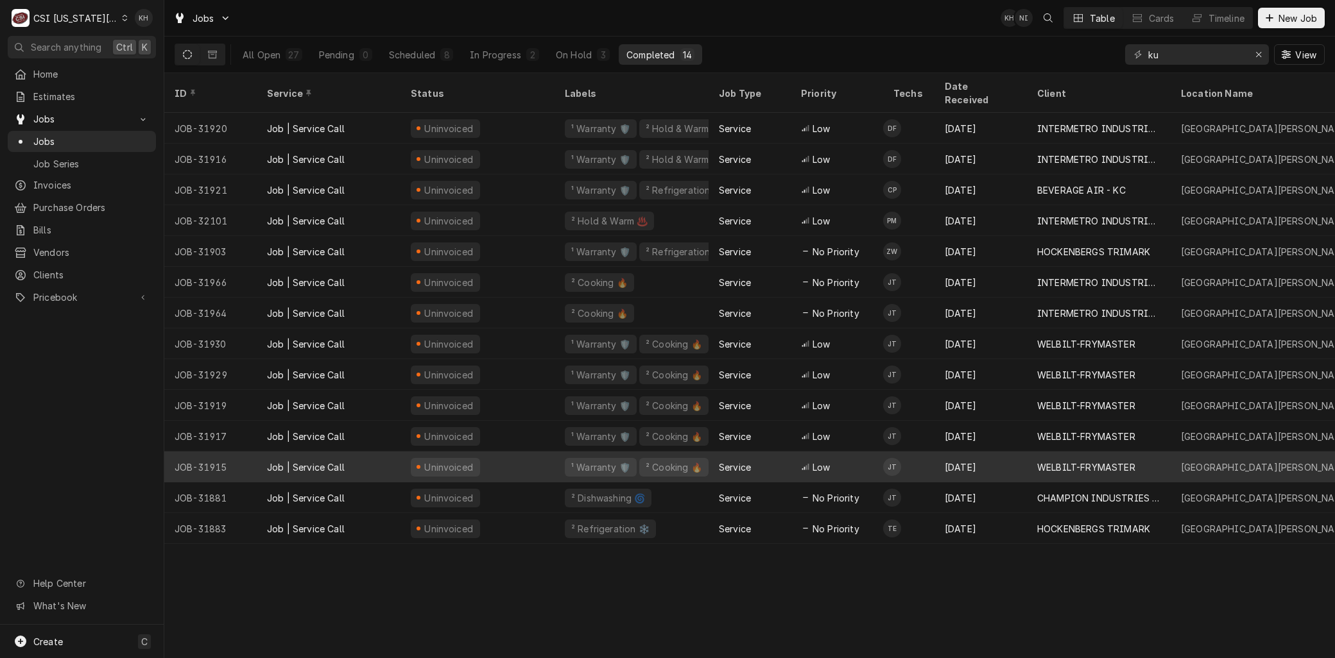
click at [437, 459] on div "Uninvoiced" at bounding box center [445, 467] width 69 height 19
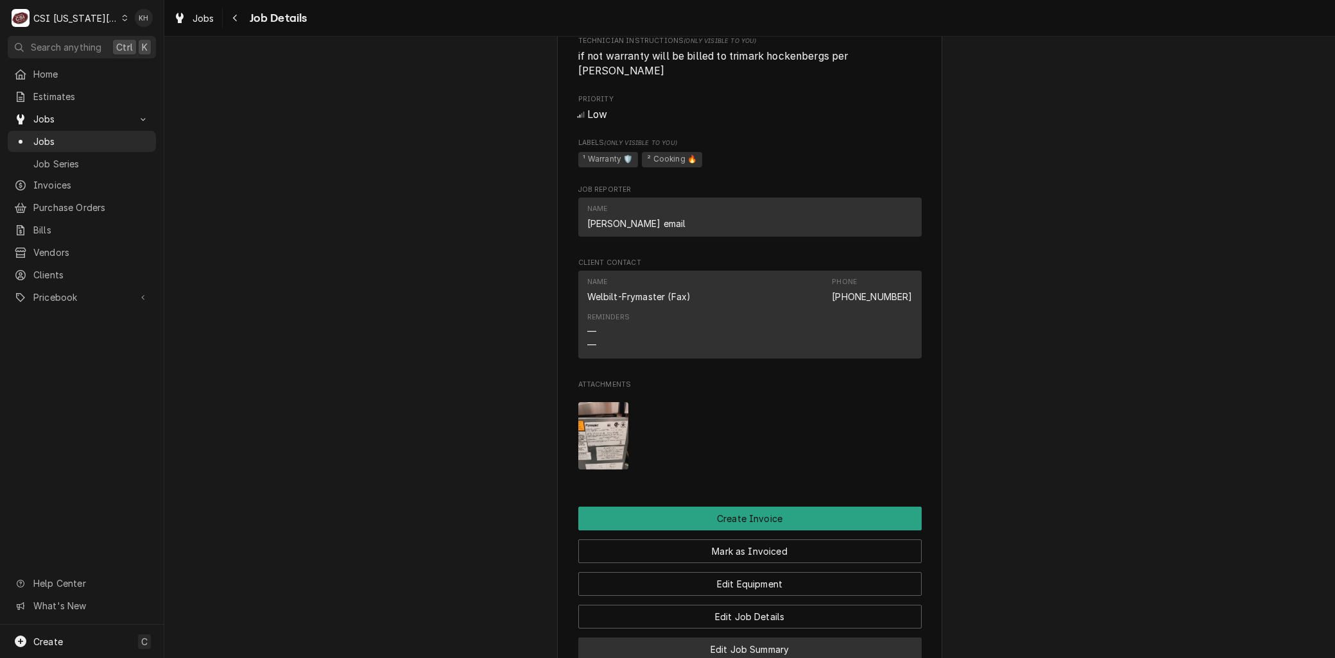
scroll to position [1569, 0]
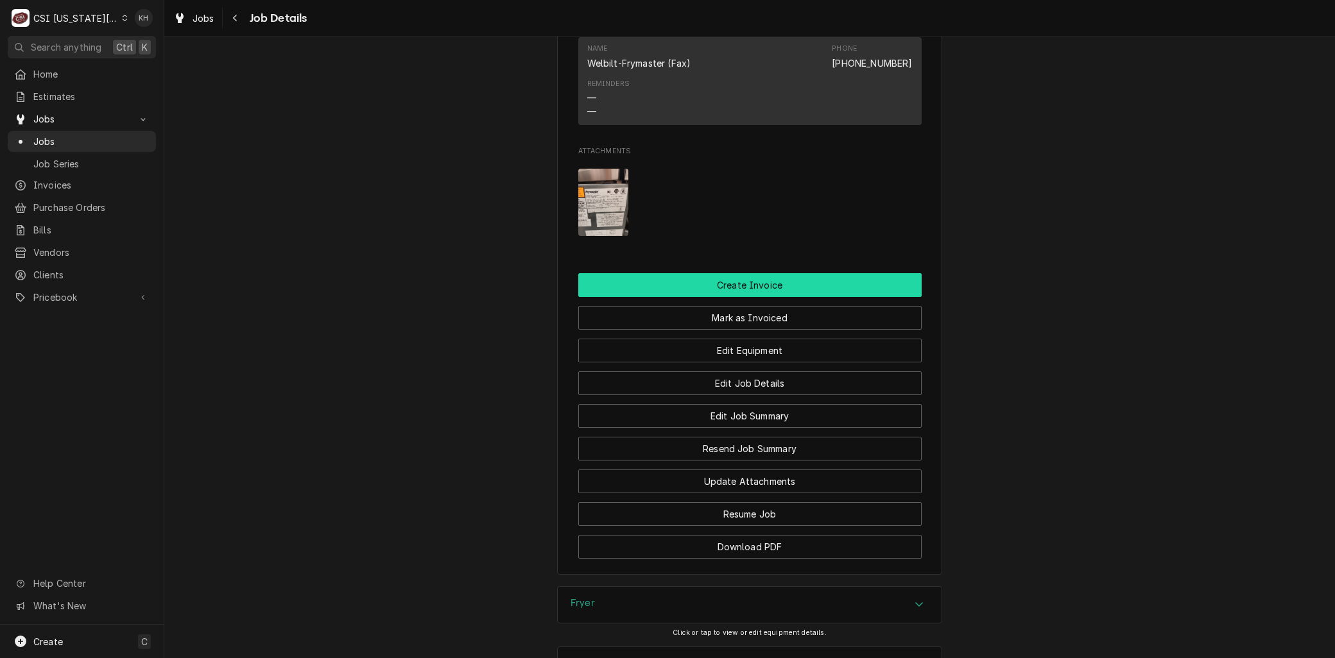
click at [724, 273] on button "Create Invoice" at bounding box center [749, 285] width 343 height 24
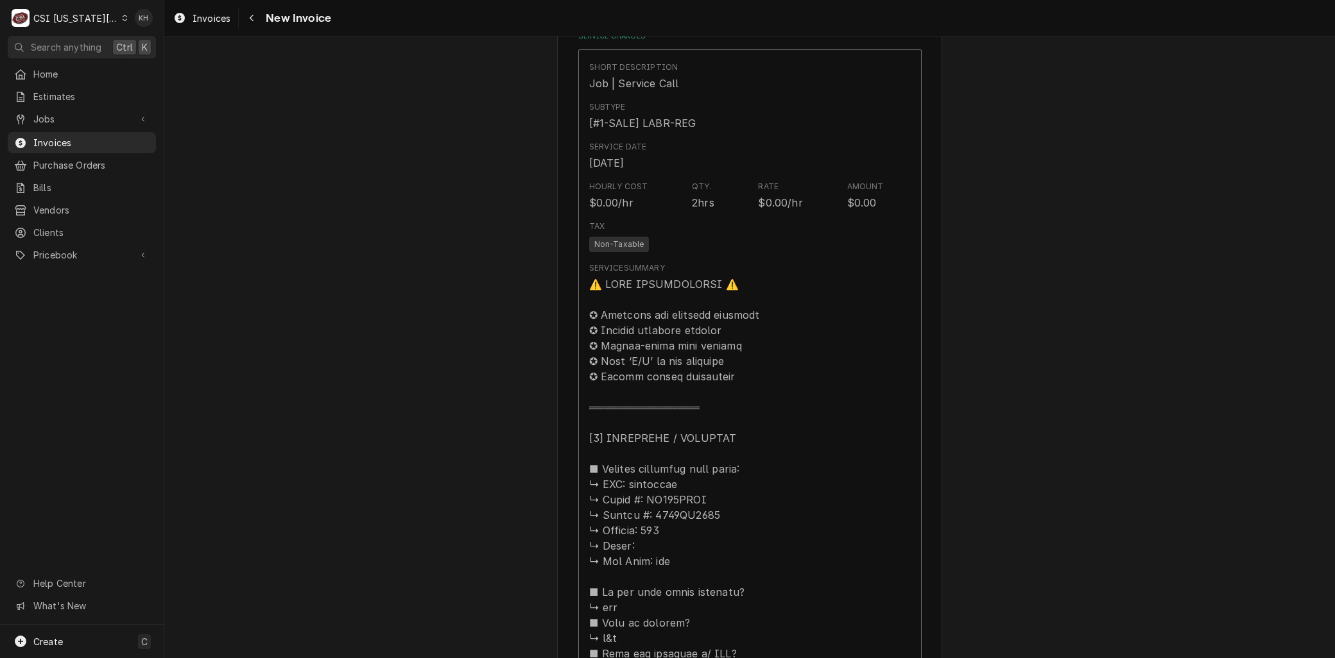
scroll to position [1925, 0]
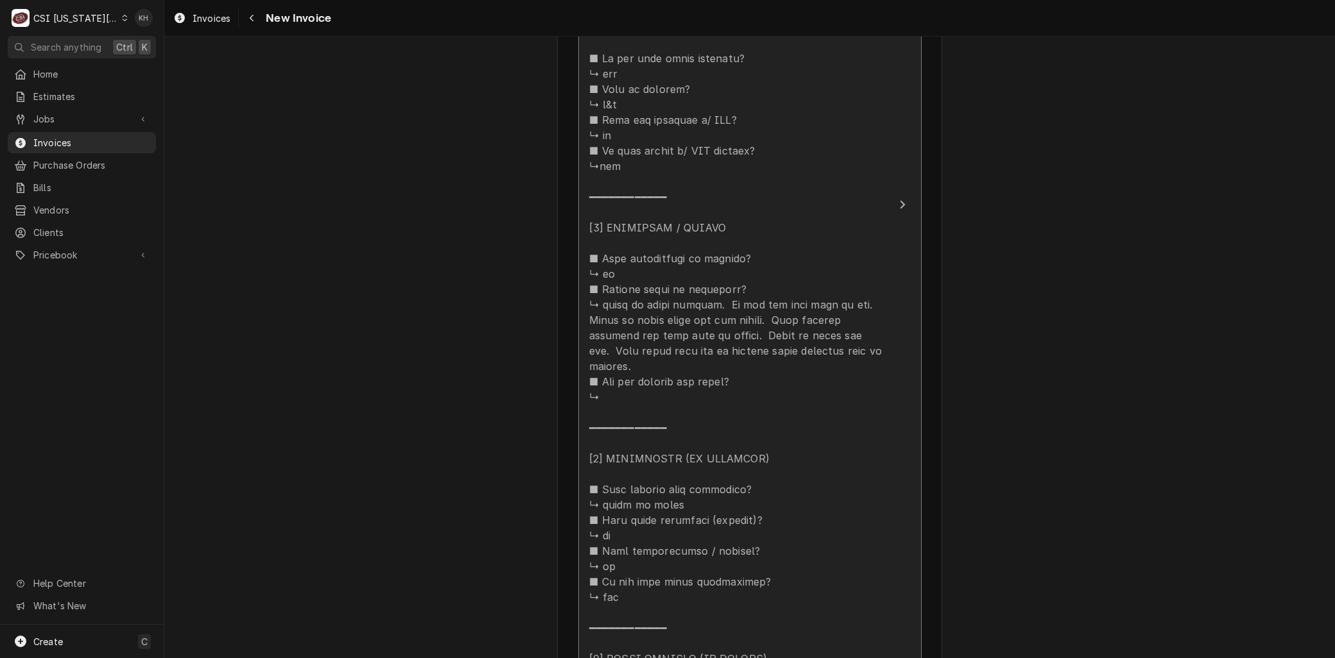
click at [681, 322] on div "Update Line Item" at bounding box center [736, 313] width 295 height 1140
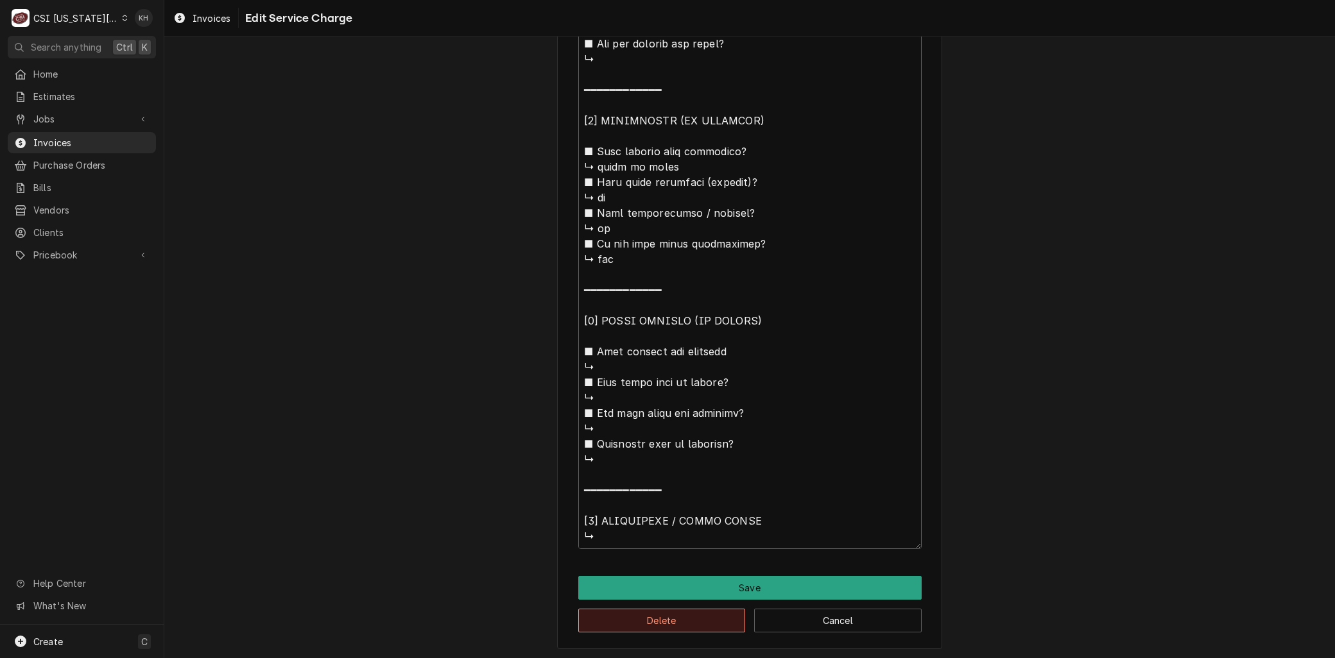
click at [642, 620] on button "Delete" at bounding box center [662, 621] width 168 height 24
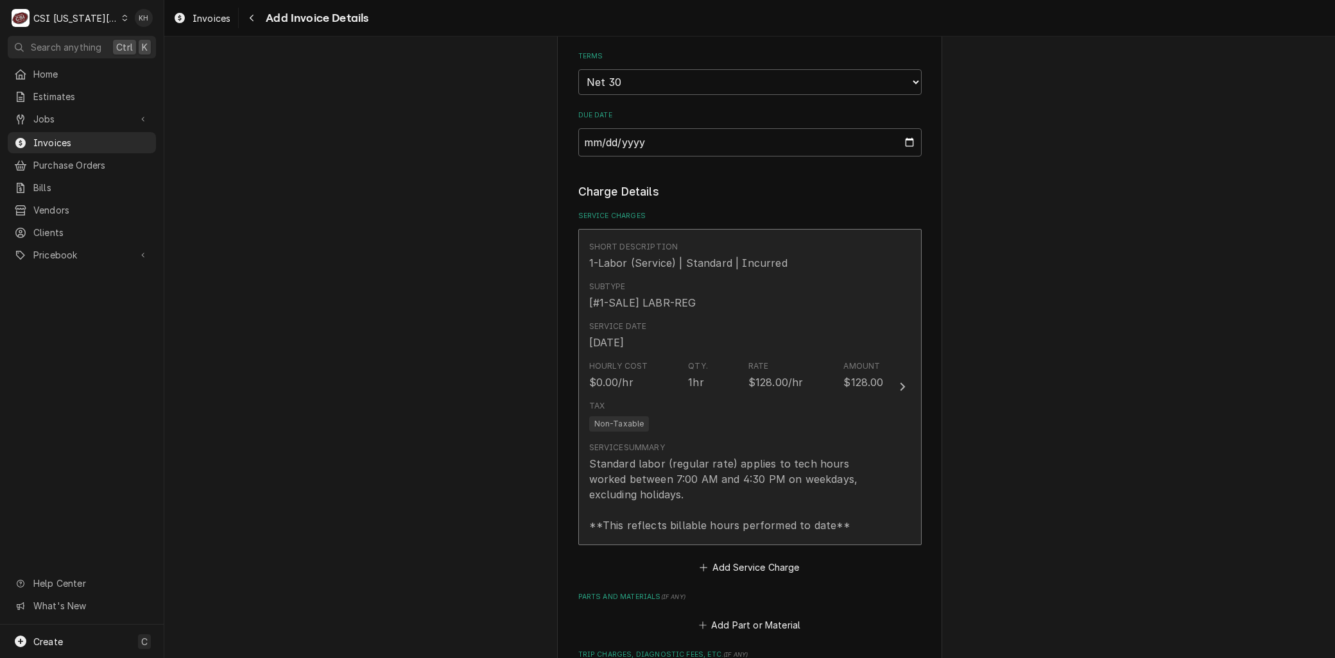
click at [676, 456] on div "Standard labor (regular rate) applies to tech hours worked between 7:00 AM and …" at bounding box center [736, 494] width 295 height 77
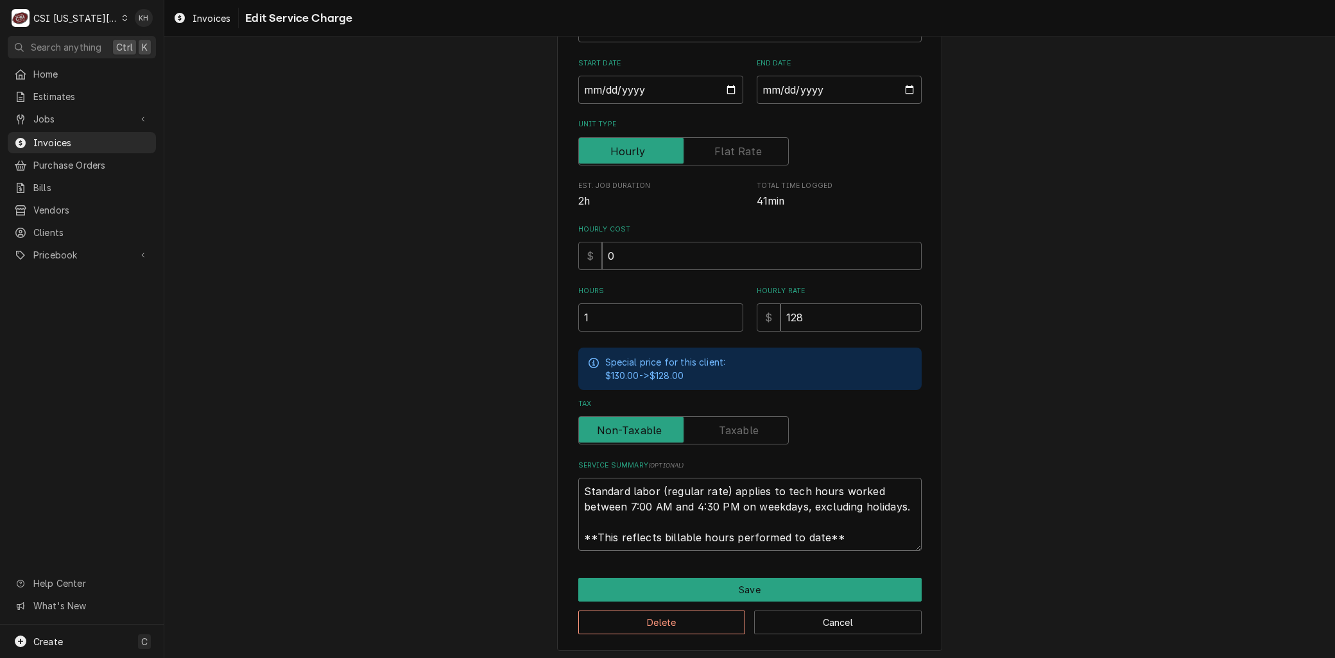
drag, startPoint x: 850, startPoint y: 543, endPoint x: 512, endPoint y: 411, distance: 362.9
click at [493, 415] on div "Use the fields below to edit this service charge Short Description 1-Labor (Ser…" at bounding box center [749, 262] width 1171 height 802
paste textarea "⚠️ 𝗙𝗢𝗥𝗠 𝗜𝗡𝗦𝗧𝗥𝗨𝗖𝗧𝗜𝗢𝗡𝗦 ⚠️ ✪ 𝗖𝗼𝗺𝗽𝗹𝗲𝘁𝗲 𝗮𝗹𝗹 𝗿𝗲𝗹𝗲𝘃𝗮𝗻𝘁 𝘀𝗲𝗰𝘁𝗶𝗼𝗻𝘀 ✪ 𝗣𝗿𝗼𝘃𝗶𝗱𝗲 𝗱𝗲𝘁𝗮𝗶𝗹𝗲𝗱 𝗮𝗻𝘀…"
type textarea "x"
type textarea "⚠️ 𝗙𝗢𝗥𝗠 𝗜𝗡𝗦𝗧𝗥𝗨𝗖𝗧𝗜𝗢𝗡𝗦 ⚠️ ✪ 𝗖𝗼𝗺𝗽𝗹𝗲𝘁𝗲 𝗮𝗹𝗹 𝗿𝗲𝗹𝗲𝘃𝗮𝗻𝘁 𝘀𝗲𝗰𝘁𝗶𝗼𝗻𝘀 ✪ 𝗣𝗿𝗼𝘃𝗶𝗱𝗲 𝗱𝗲𝘁𝗮𝗶𝗹𝗲𝗱 𝗮𝗻𝘀…"
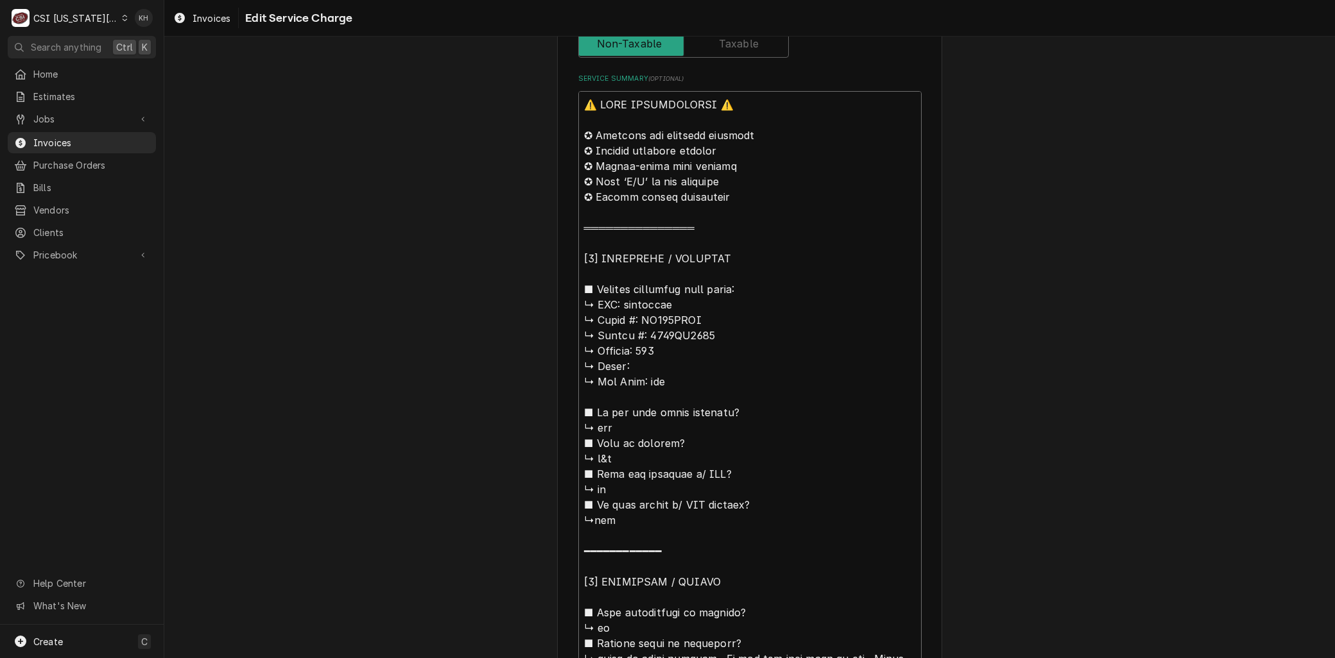
scroll to position [421, 0]
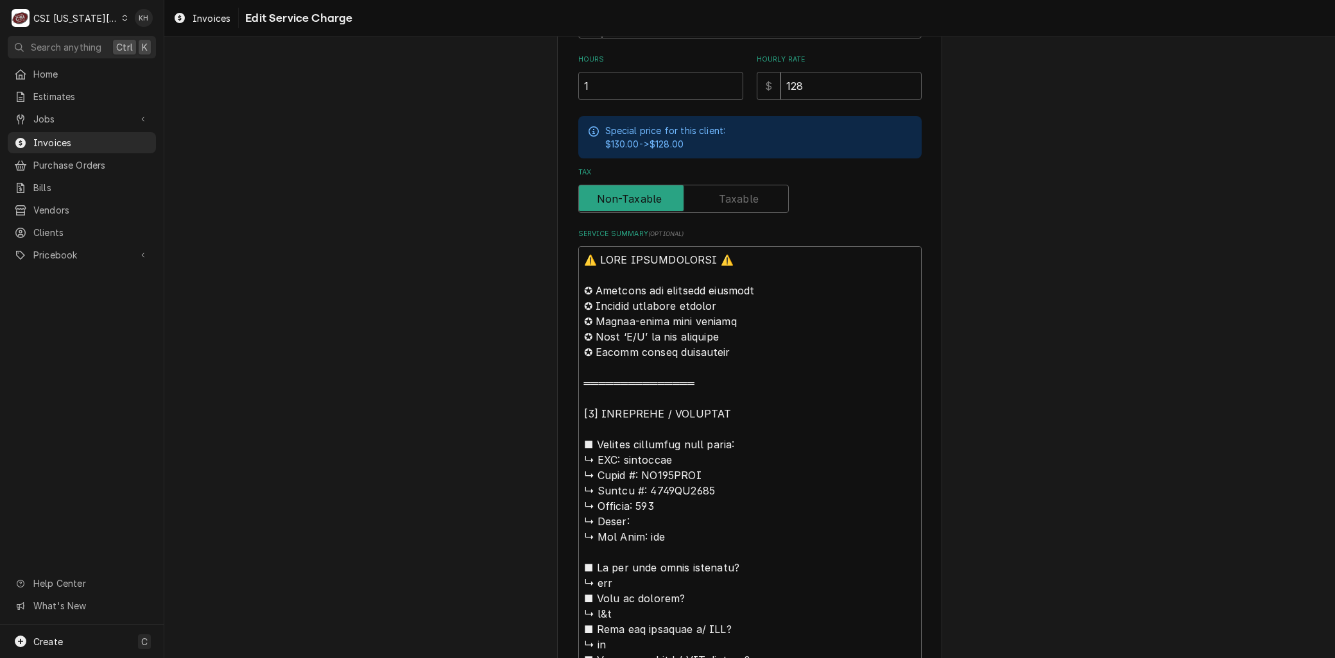
drag, startPoint x: 623, startPoint y: 454, endPoint x: 440, endPoint y: 221, distance: 296.2
click at [440, 221] on div "Use the fields below to edit this service charge Short Description 1-Labor (Ser…" at bounding box center [749, 561] width 1171 height 1864
type textarea "x"
type textarea "Brymaster ↳ 𝗠𝗼𝗱𝗲𝗹 #: HD150GNTS ↳ 𝗦𝗲𝗿𝗶𝗮𝗹 #: 2502TM0003 ↳ 𝗩𝗼𝗹𝘁𝗮𝗴𝗲: 120 ↳ 𝗣𝗵𝗮𝘀𝗲: ↳…"
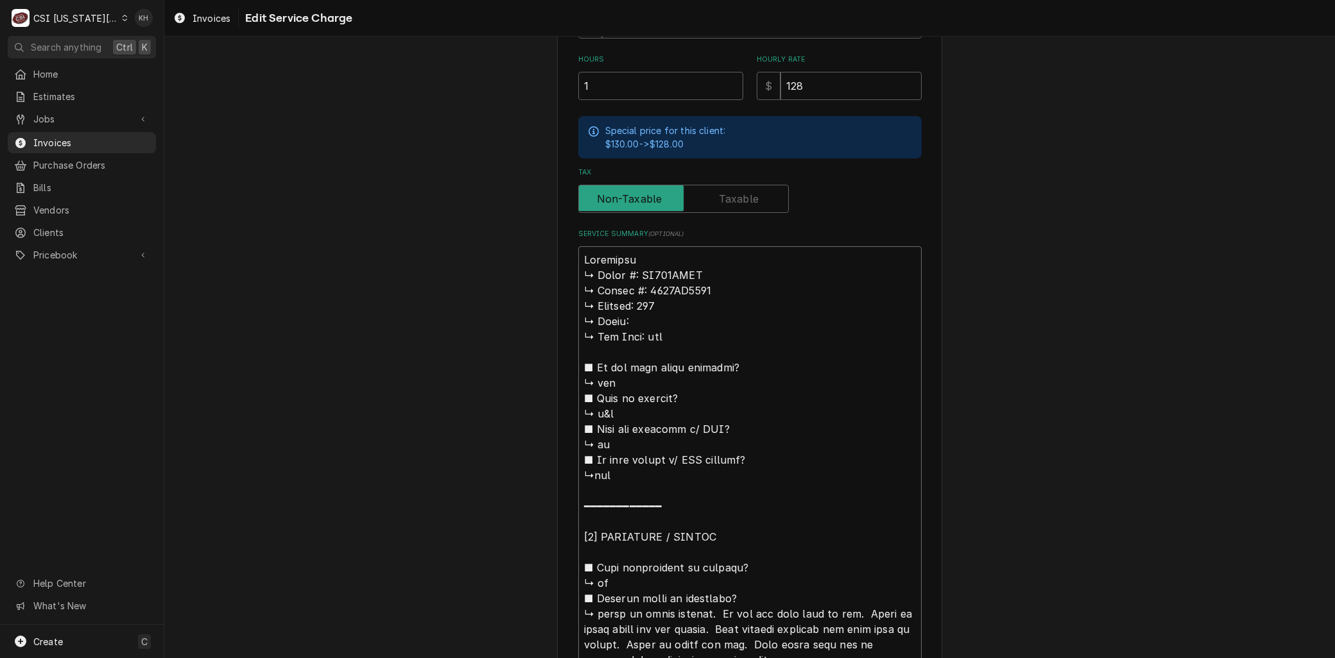
type textarea "x"
type textarea "Brrymaster ↳ 𝗠𝗼𝗱𝗲𝗹 #: HD150GNTS ↳ 𝗦𝗲𝗿𝗶𝗮𝗹 #: 2502TM0003 ↳ 𝗩𝗼𝗹𝘁𝗮𝗴𝗲: 120 ↳ 𝗣𝗵𝗮𝘀𝗲: …"
type textarea "x"
type textarea "Brarymaster ↳ 𝗠𝗼𝗱𝗲𝗹 #: HD150GNTS ↳ 𝗦𝗲𝗿𝗶𝗮𝗹 #: 2502TM0003 ↳ 𝗩𝗼𝗹𝘁𝗮𝗴𝗲: 120 ↳ 𝗣𝗵𝗮𝘀𝗲:…"
type textarea "x"
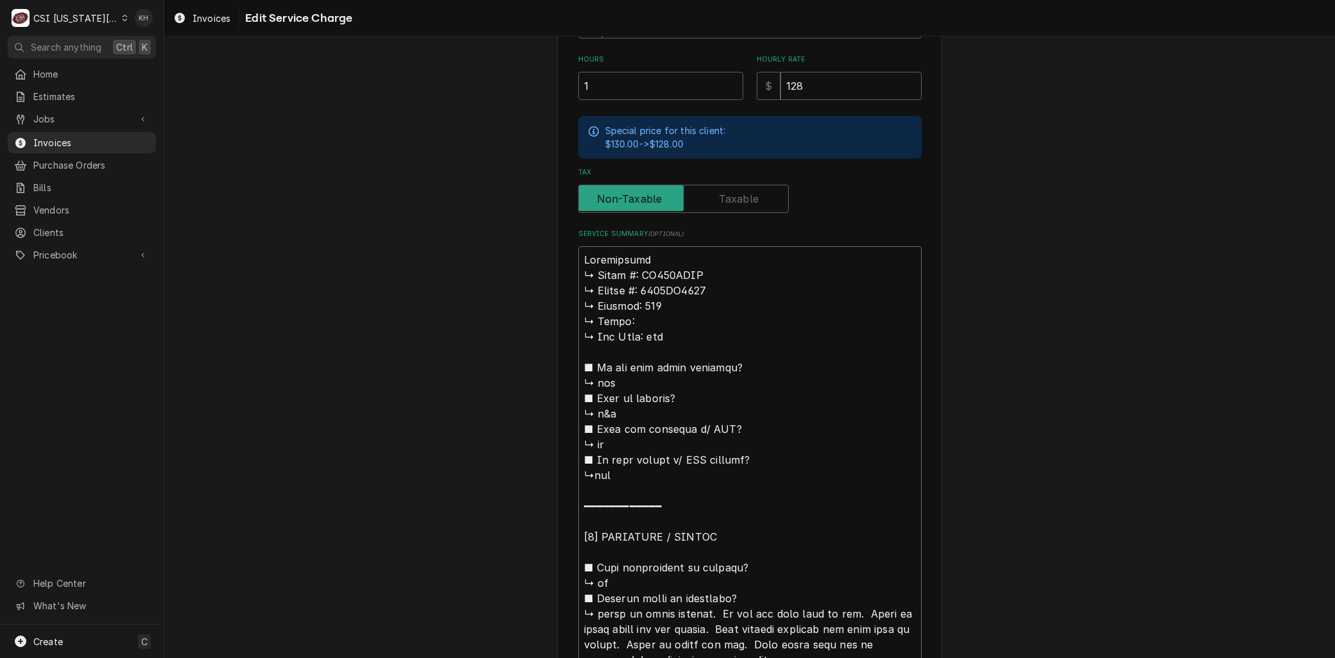
type textarea "Branrymaster ↳ 𝗠𝗼𝗱𝗲𝗹 #: HD150GNTS ↳ 𝗦𝗲𝗿𝗶𝗮𝗹 #: 2502TM0003 ↳ 𝗩𝗼𝗹𝘁𝗮𝗴𝗲: 120 ↳ 𝗣𝗵𝗮𝘀𝗲…"
type textarea "x"
type textarea "Brandrymaster ↳ 𝗠𝗼𝗱𝗲𝗹 #: HD150GNTS ↳ 𝗦𝗲𝗿𝗶𝗮𝗹 #: 2502TM0003 ↳ 𝗩𝗼𝗹𝘁𝗮𝗴𝗲: 120 ↳ 𝗣𝗵𝗮𝘀…"
type textarea "x"
type textarea "Brand:rymaster ↳ 𝗠𝗼𝗱𝗲𝗹 #: HD150GNTS ↳ 𝗦𝗲𝗿𝗶𝗮𝗹 #: 2502TM0003 ↳ 𝗩𝗼𝗹𝘁𝗮𝗴𝗲: 120 ↳ 𝗣𝗵𝗮…"
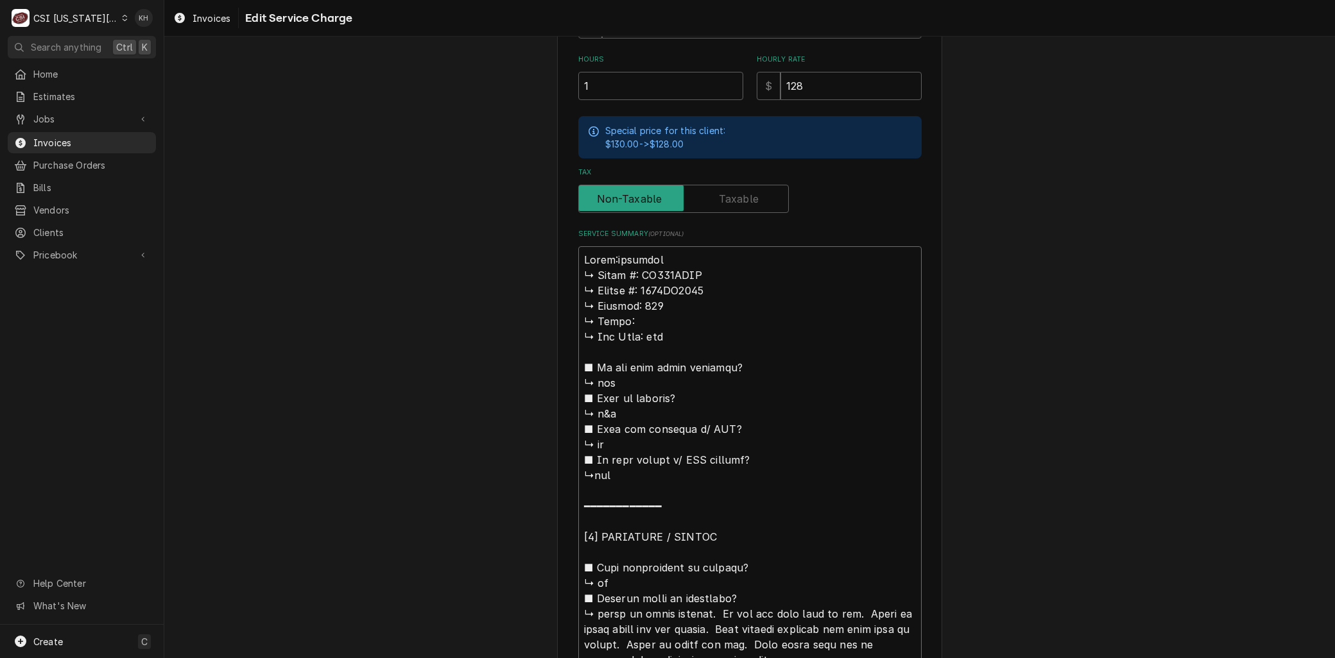
type textarea "x"
type textarea "Brand: rymaster ↳ 𝗠𝗼𝗱𝗲𝗹 #: HD150GNTS ↳ 𝗦𝗲𝗿𝗶𝗮𝗹 #: 2502TM0003 ↳ 𝗩𝗼𝗹𝘁𝗮𝗴𝗲: 120 ↳ 𝗣𝗵…"
type textarea "x"
type textarea "Brand: Grymaster ↳ 𝗠𝗼𝗱𝗲𝗹 #: HD150GNTS ↳ 𝗦𝗲𝗿𝗶𝗮𝗹 #: 2502TM0003 ↳ 𝗩𝗼𝗹𝘁𝗮𝗴𝗲: 120 ↳ 𝗣…"
type textarea "x"
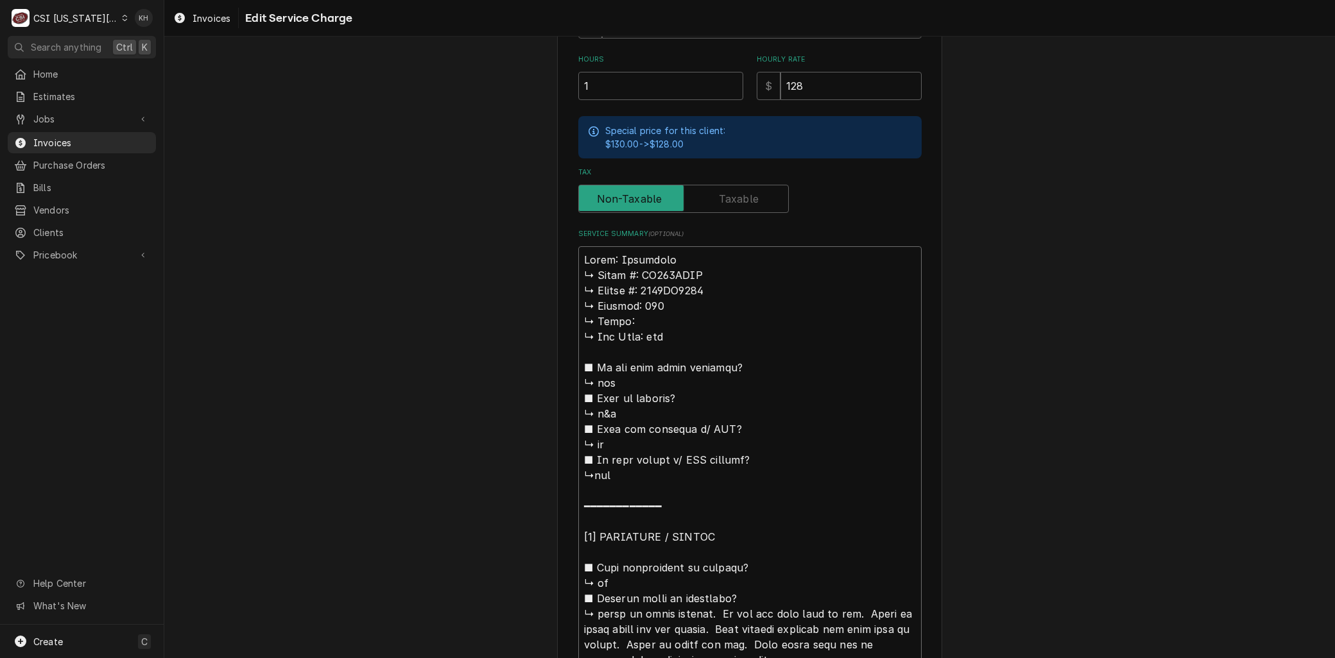
type textarea "Brand: rymaster ↳ 𝗠𝗼𝗱𝗲𝗹 #: HD150GNTS ↳ 𝗦𝗲𝗿𝗶𝗮𝗹 #: 2502TM0003 ↳ 𝗩𝗼𝗹𝘁𝗮𝗴𝗲: 120 ↳ 𝗣𝗵…"
type textarea "x"
type textarea "Brand: Frymaster ↳ 𝗠𝗼𝗱𝗲𝗹 #: HD150GNTS ↳ 𝗦𝗲𝗿𝗶𝗮𝗹 #: 2502TM0003 ↳ 𝗩𝗼𝗹𝘁𝗮𝗴𝗲: 120 ↳ 𝗣…"
type textarea "x"
type textarea "Brand: Frymaster 𝗠𝗼𝗱𝗲𝗹 #: HD150GNTS ↳ 𝗦𝗲𝗿𝗶𝗮𝗹 #: 2502TM0003 ↳ 𝗩𝗼𝗹𝘁𝗮𝗴𝗲: 120 ↳ 𝗣𝗵𝗮…"
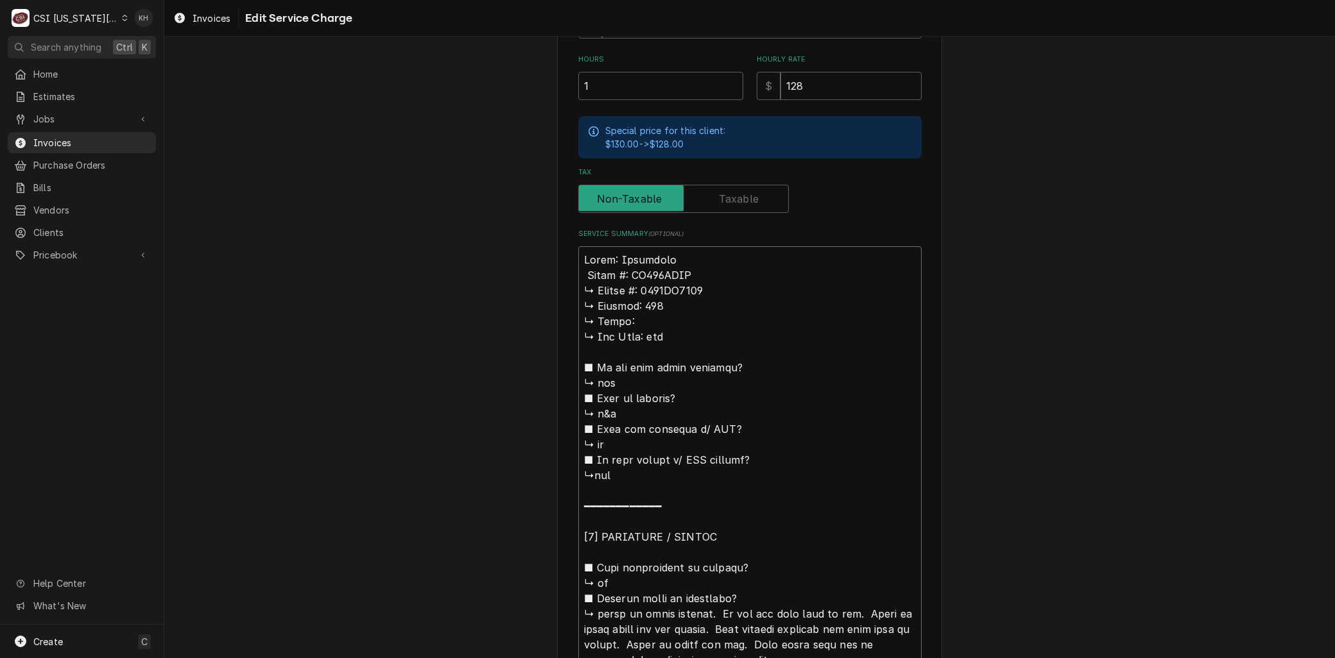
type textarea "x"
type textarea "Brand: Frymaster 𝗠𝗼𝗱𝗲𝗹 #: HD150GNTS ↳ 𝗦𝗲𝗿𝗶𝗮𝗹 #: 2502TM0003 ↳ 𝗩𝗼𝗹𝘁𝗮𝗴𝗲: 120 ↳ 𝗣𝗵𝗮…"
type textarea "x"
type textarea "Brand: Frymaster 𝗼𝗱𝗲𝗹 #: HD150GNTS ↳ 𝗦𝗲𝗿𝗶𝗮𝗹 #: 2502TM0003 ↳ 𝗩𝗼𝗹𝘁𝗮𝗴𝗲: 120 ↳ 𝗣𝗵𝗮𝘀…"
type textarea "x"
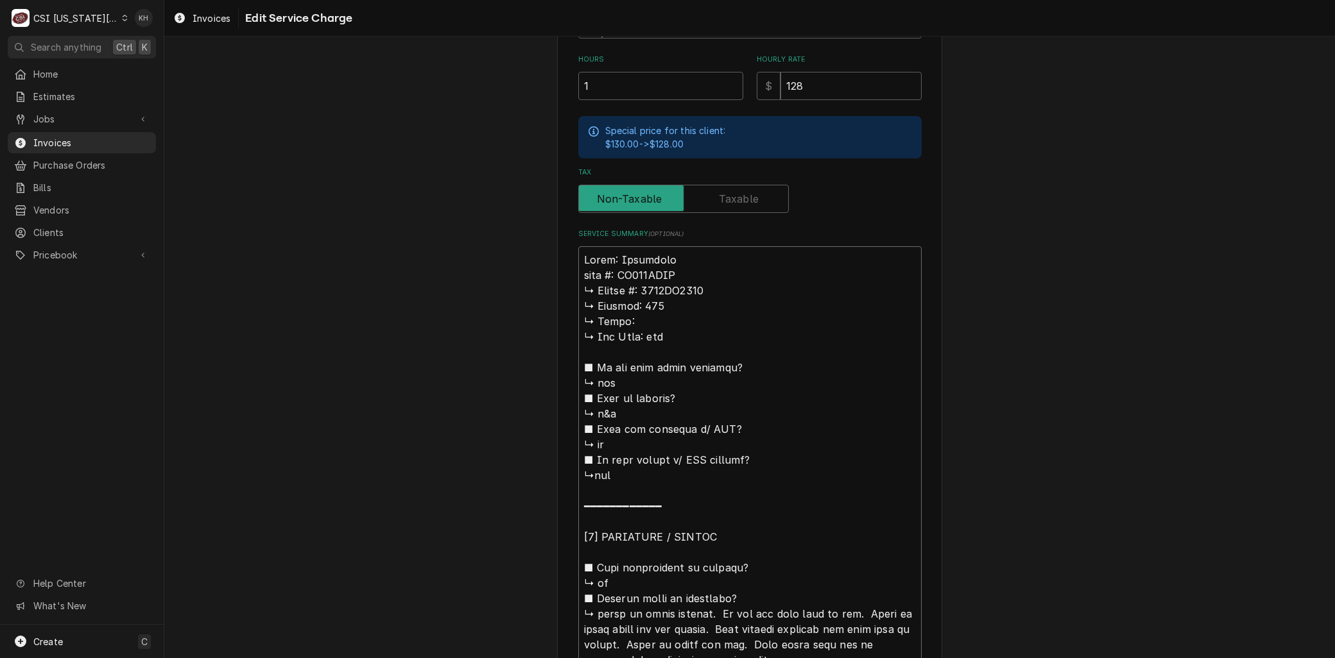
type textarea "Brand: Frymaster 𝗱𝗲𝗹 #: HD150GNTS ↳ 𝗦𝗲𝗿𝗶𝗮𝗹 #: 2502TM0003 ↳ 𝗩𝗼𝗹𝘁𝗮𝗴𝗲: 120 ↳ 𝗣𝗵𝗮𝘀𝗲…"
type textarea "x"
type textarea "Brand: Frymaster 𝗲𝗹 #: HD150GNTS ↳ 𝗦𝗲𝗿𝗶𝗮𝗹 #: 2502TM0003 ↳ 𝗩𝗼𝗹𝘁𝗮𝗴𝗲: 120 ↳ 𝗣𝗵𝗮𝘀𝗲:…"
type textarea "x"
type textarea "Brand: Frymaster 𝗹 #: HD150GNTS ↳ 𝗦𝗲𝗿𝗶𝗮𝗹 #: 2502TM0003 ↳ 𝗩𝗼𝗹𝘁𝗮𝗴𝗲: 120 ↳ 𝗣𝗵𝗮𝘀𝗲: …"
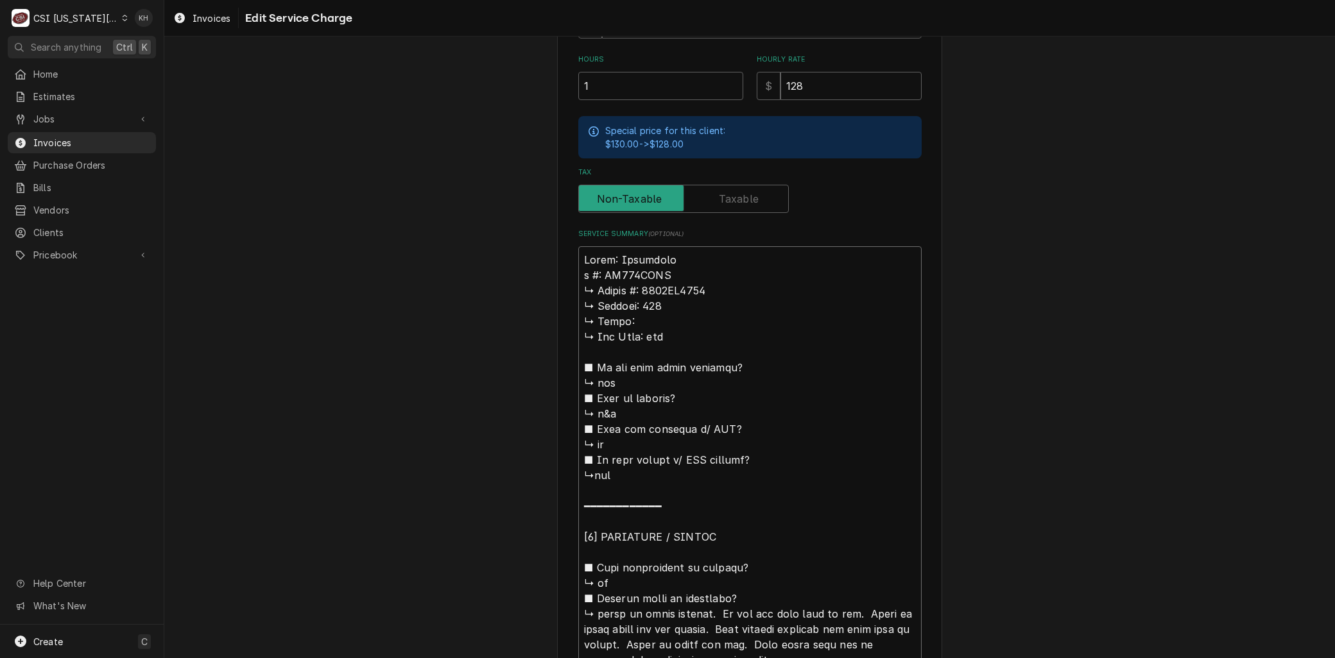
type textarea "x"
type textarea "Brand: Frymaster #: HD150GNTS ↳ 𝗦𝗲𝗿𝗶𝗮𝗹 #: 2502TM0003 ↳ 𝗩𝗼𝗹𝘁𝗮𝗴𝗲: 120 ↳ 𝗣𝗵𝗮𝘀𝗲: ↳ …"
type textarea "x"
type textarea "Brand: Frymaster #: HD150GNTS ↳ 𝗦𝗲𝗿𝗶𝗮𝗹 #: 2502TM0003 ↳ 𝗩𝗼𝗹𝘁𝗮𝗴𝗲: 120 ↳ 𝗣𝗵𝗮𝘀𝗲: ↳ …"
type textarea "x"
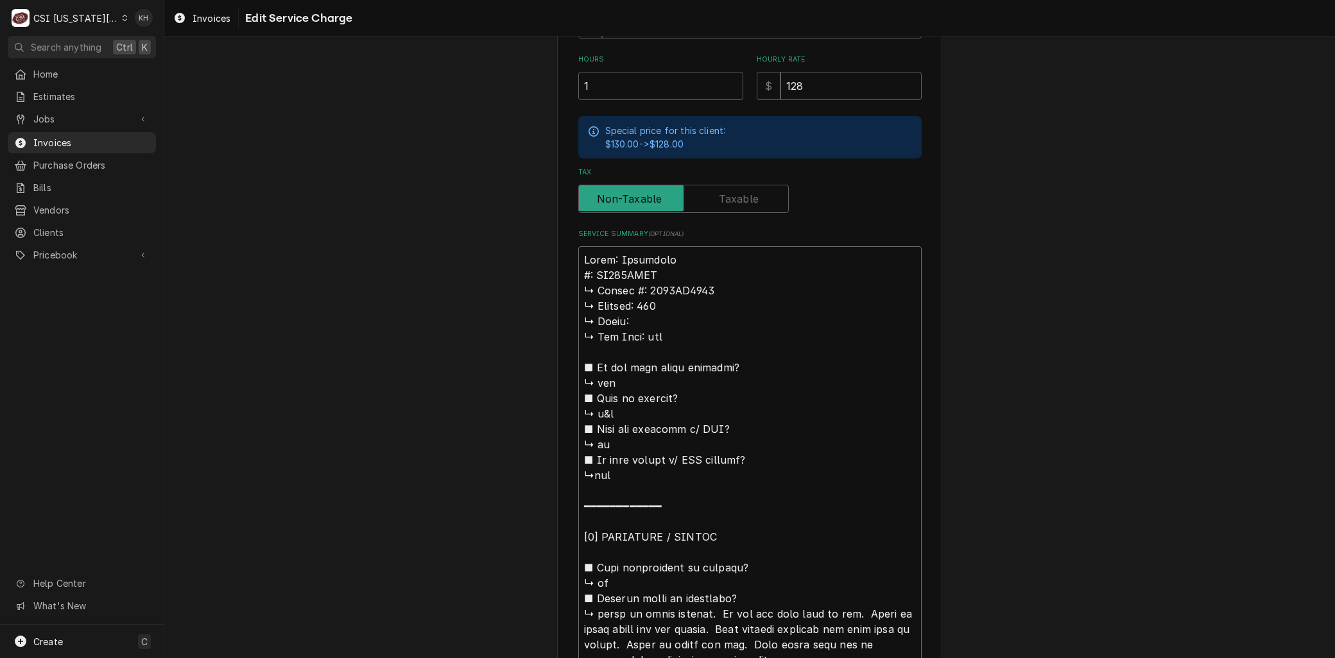
type textarea "Brand: Frymaster : HD150GNTS ↳ 𝗦𝗲𝗿𝗶𝗮𝗹 #: 2502TM0003 ↳ 𝗩𝗼𝗹𝘁𝗮𝗴𝗲: 120 ↳ 𝗣𝗵𝗮𝘀𝗲: ↳ 𝗚…"
type textarea "x"
type textarea "Brand: Frymaster M: HD150GNTS ↳ 𝗦𝗲𝗿𝗶𝗮𝗹 #: 2502TM0003 ↳ 𝗩𝗼𝗹𝘁𝗮𝗴𝗲: 120 ↳ 𝗣𝗵𝗮𝘀𝗲: ↳ …"
type textarea "x"
type textarea "Brand: Frymaster Mo: HD150GNTS ↳ 𝗦𝗲𝗿𝗶𝗮𝗹 #: 2502TM0003 ↳ 𝗩𝗼𝗹𝘁𝗮𝗴𝗲: 120 ↳ 𝗣𝗵𝗮𝘀𝗲: ↳…"
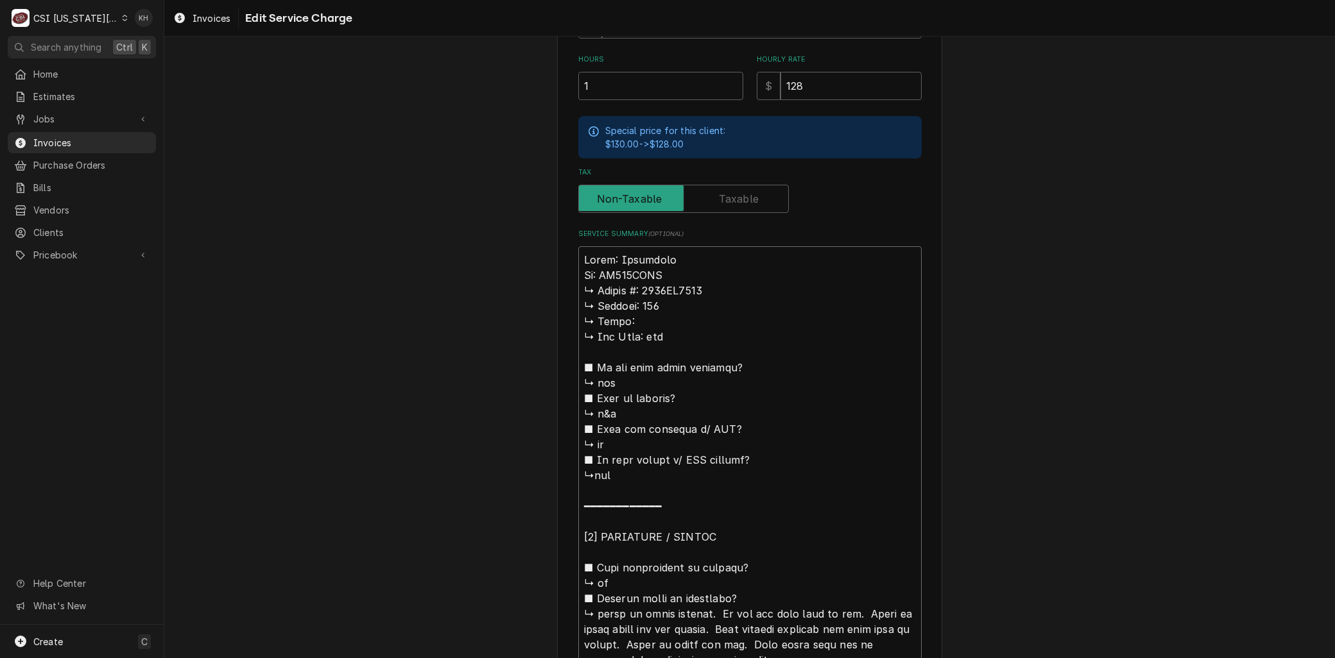
type textarea "x"
type textarea "Brand: Frymaster Mod: HD150GNTS ↳ 𝗦𝗲𝗿𝗶𝗮𝗹 #: 2502TM0003 ↳ 𝗩𝗼𝗹𝘁𝗮𝗴𝗲: 120 ↳ 𝗣𝗵𝗮𝘀𝗲: …"
type textarea "x"
type textarea "Brand: Frymaster Mode: HD150GNTS ↳ 𝗦𝗲𝗿𝗶𝗮𝗹 #: 2502TM0003 ↳ 𝗩𝗼𝗹𝘁𝗮𝗴𝗲: 120 ↳ 𝗣𝗵𝗮𝘀𝗲:…"
type textarea "x"
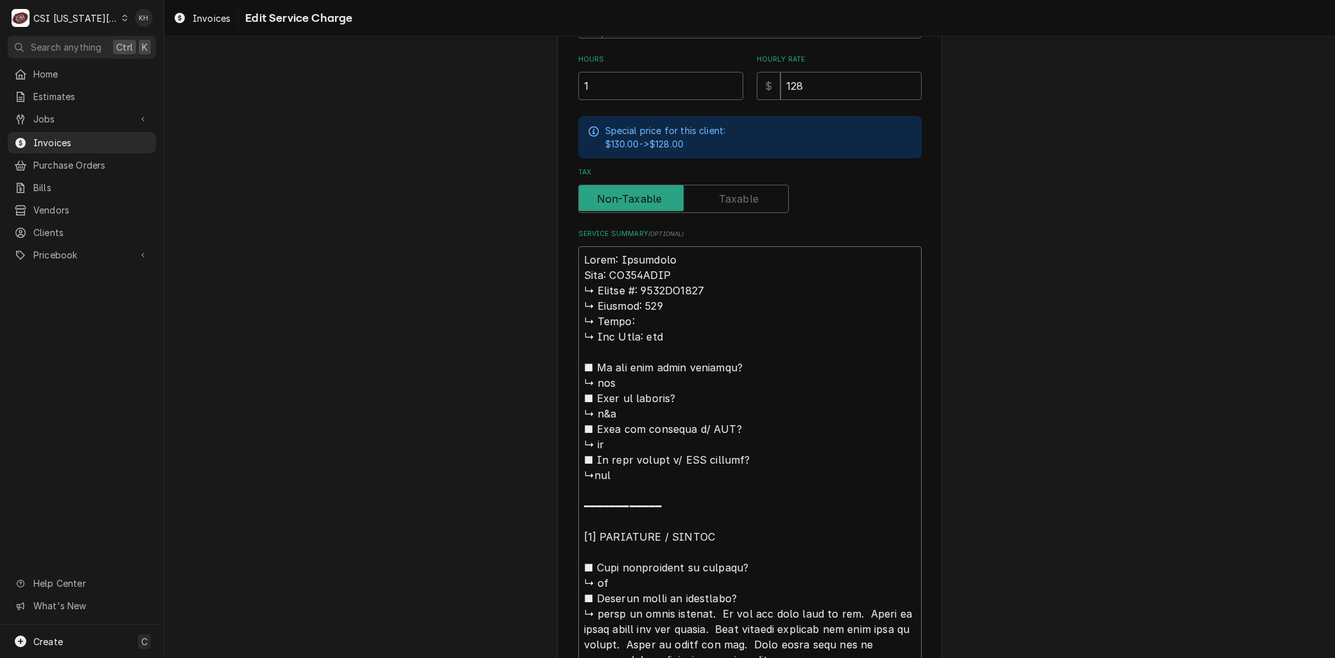
type textarea "Brand: Frymaster Model: HD150GNTS ↳ 𝗦𝗲𝗿𝗶𝗮𝗹 #: 2502TM0003 ↳ 𝗩𝗼𝗹𝘁𝗮𝗴𝗲: 120 ↳ 𝗣𝗵𝗮𝘀𝗲…"
type textarea "x"
type textarea "Brand: Frymaster Model: HD150GNTS 𝗦𝗲𝗿𝗶𝗮𝗹 #: 2502TM0003 ↳ 𝗩𝗼𝗹𝘁𝗮𝗴𝗲: 120 ↳ 𝗣𝗵𝗮𝘀𝗲: …"
type textarea "x"
type textarea "Brand: Frymaster Model: HD150GNTS 𝗦𝗲𝗿𝗶𝗮𝗹 #: 2502TM0003 ↳ 𝗩𝗼𝗹𝘁𝗮𝗴𝗲: 120 ↳ 𝗣𝗵𝗮𝘀𝗲: …"
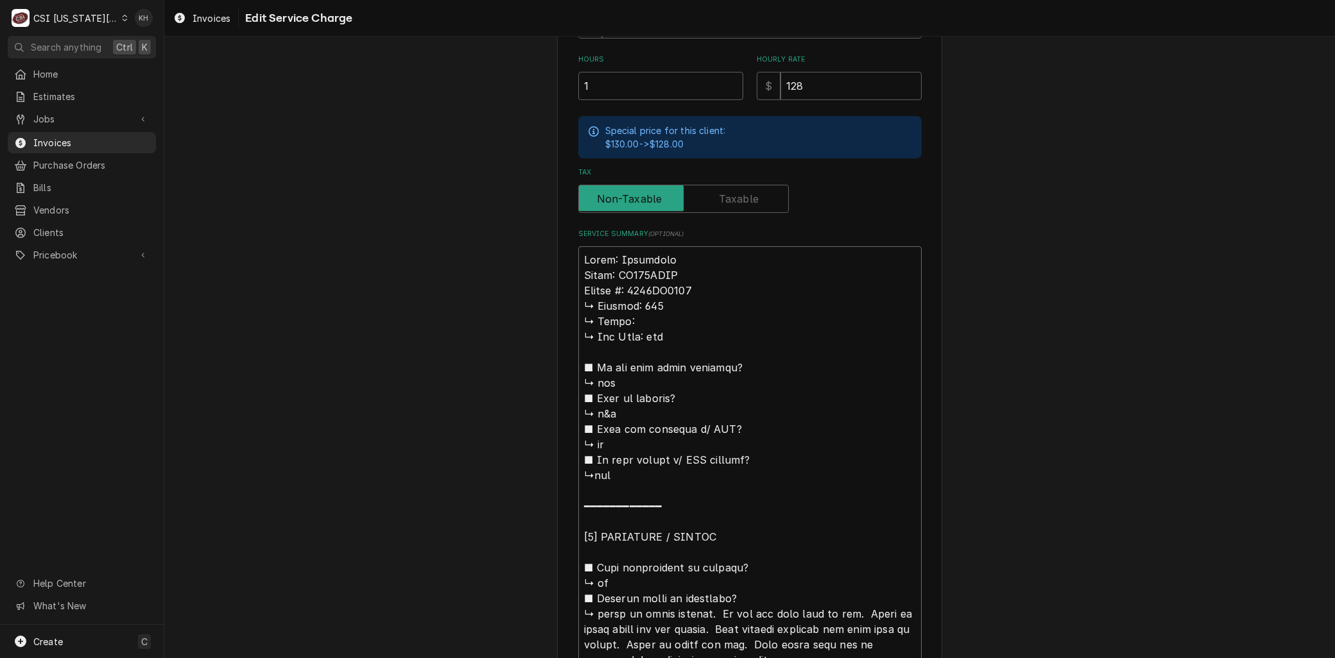
type textarea "x"
type textarea "Brand: Frymaster Model: HD150GNTS 𝗲𝗿𝗶𝗮𝗹 #: 2502TM0003 ↳ 𝗩𝗼𝗹𝘁𝗮𝗴𝗲: 120 ↳ 𝗣𝗵𝗮𝘀𝗲: ↳…"
type textarea "x"
type textarea "Brand: Frymaster Model: HD150GNTS 𝗿𝗶𝗮𝗹 #: 2502TM0003 ↳ 𝗩𝗼𝗹𝘁𝗮𝗴𝗲: 120 ↳ 𝗣𝗵𝗮𝘀𝗲: ↳ …"
type textarea "x"
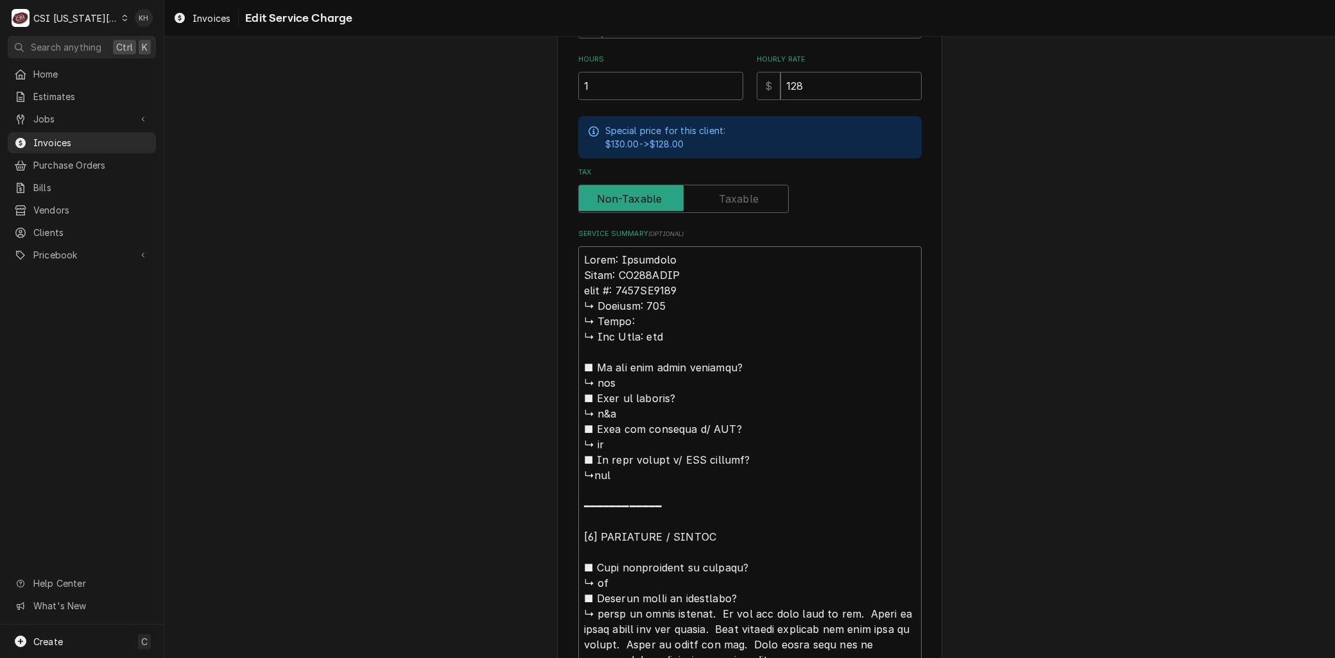
type textarea "Brand: Frymaster Model: HD150GNTS 𝗶𝗮𝗹 #: 2502TM0003 ↳ 𝗩𝗼𝗹𝘁𝗮𝗴𝗲: 120 ↳ 𝗣𝗵𝗮𝘀𝗲: ↳ 𝗚…"
type textarea "x"
type textarea "Brand: Frymaster Model: HD150GNTS 𝗮𝗹 #: 2502TM0003 ↳ 𝗩𝗼𝗹𝘁𝗮𝗴𝗲: 120 ↳ 𝗣𝗵𝗮𝘀𝗲: ↳ 𝗚𝗮…"
type textarea "x"
type textarea "Brand: Frymaster Model: HD150GNTS 𝗹 #: 2502TM0003 ↳ 𝗩𝗼𝗹𝘁𝗮𝗴𝗲: 120 ↳ 𝗣𝗵𝗮𝘀𝗲: ↳ 𝗚𝗮𝘀…"
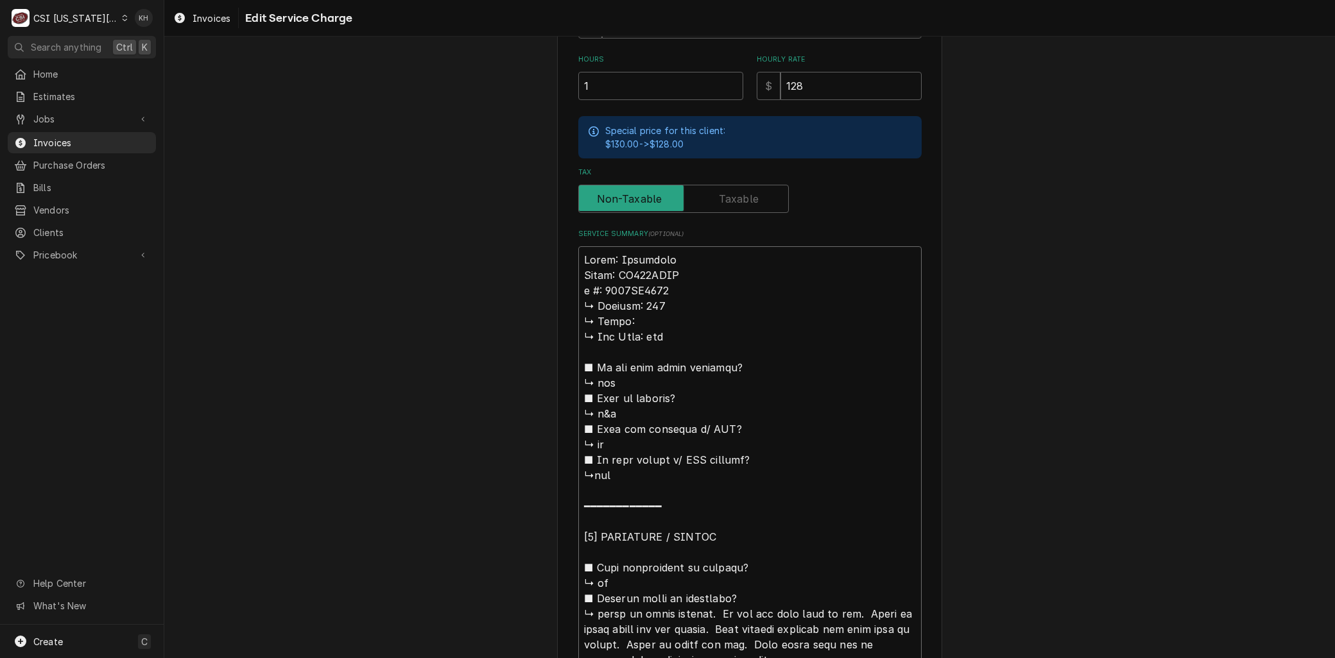
type textarea "x"
type textarea "Brand: Frymaster Model: HD150GNTS #: 2502TM0003 ↳ 𝗩𝗼𝗹𝘁𝗮𝗴𝗲: 120 ↳ 𝗣𝗵𝗮𝘀𝗲: ↳ 𝗚𝗮𝘀 𝗧…"
type textarea "x"
type textarea "Brand: Frymaster Model: HD150GNTS #: 2502TM0003 ↳ 𝗩𝗼𝗹𝘁𝗮𝗴𝗲: 120 ↳ 𝗣𝗵𝗮𝘀𝗲: ↳ 𝗚𝗮𝘀 𝗧…"
type textarea "x"
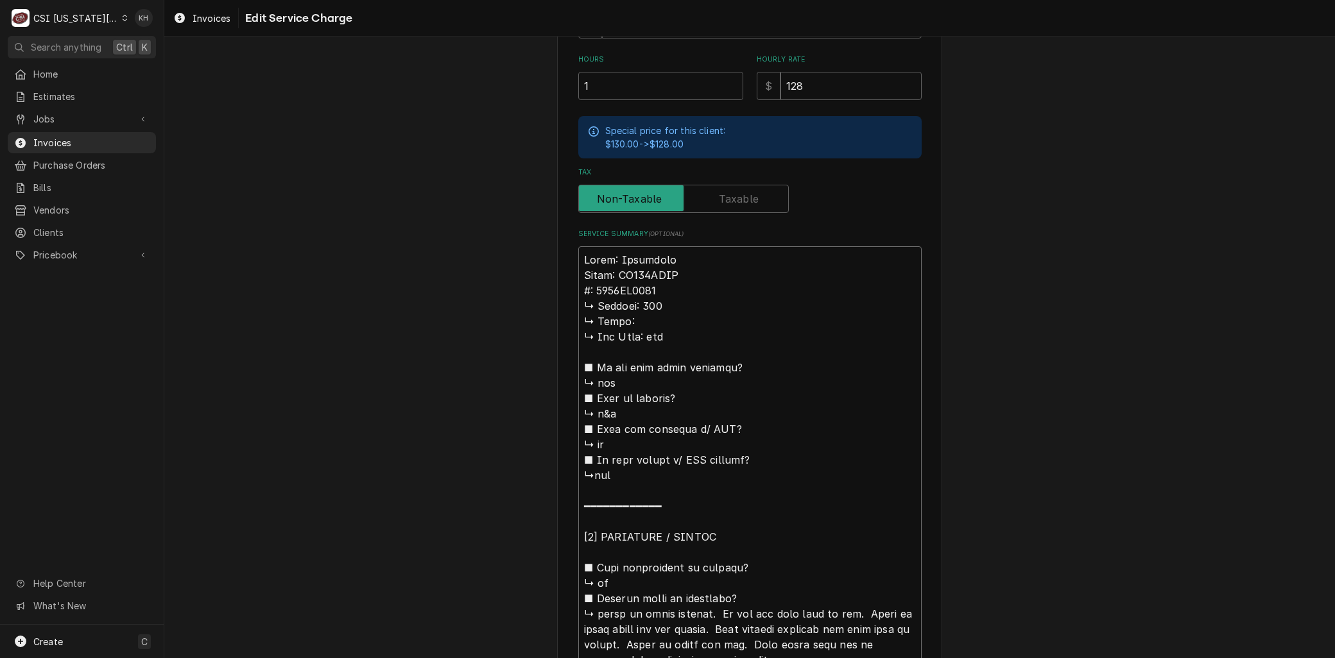
type textarea "Brand: Frymaster Model: HD150GNTS : 2502TM0003 ↳ 𝗩𝗼𝗹𝘁𝗮𝗴𝗲: 120 ↳ 𝗣𝗵𝗮𝘀𝗲: ↳ 𝗚𝗮𝘀 𝗧𝘆…"
type textarea "x"
type textarea "Brand: Frymaster Model: HD150GNTS S: 2502TM0003 ↳ 𝗩𝗼𝗹𝘁𝗮𝗴𝗲: 120 ↳ 𝗣𝗵𝗮𝘀𝗲: ↳ 𝗚𝗮𝘀 𝗧…"
type textarea "x"
type textarea "Brand: Frymaster Model: HD150GNTS Se: 2502TM0003 ↳ 𝗩𝗼𝗹𝘁𝗮𝗴𝗲: 120 ↳ 𝗣𝗵𝗮𝘀𝗲: ↳ 𝗚𝗮𝘀 …"
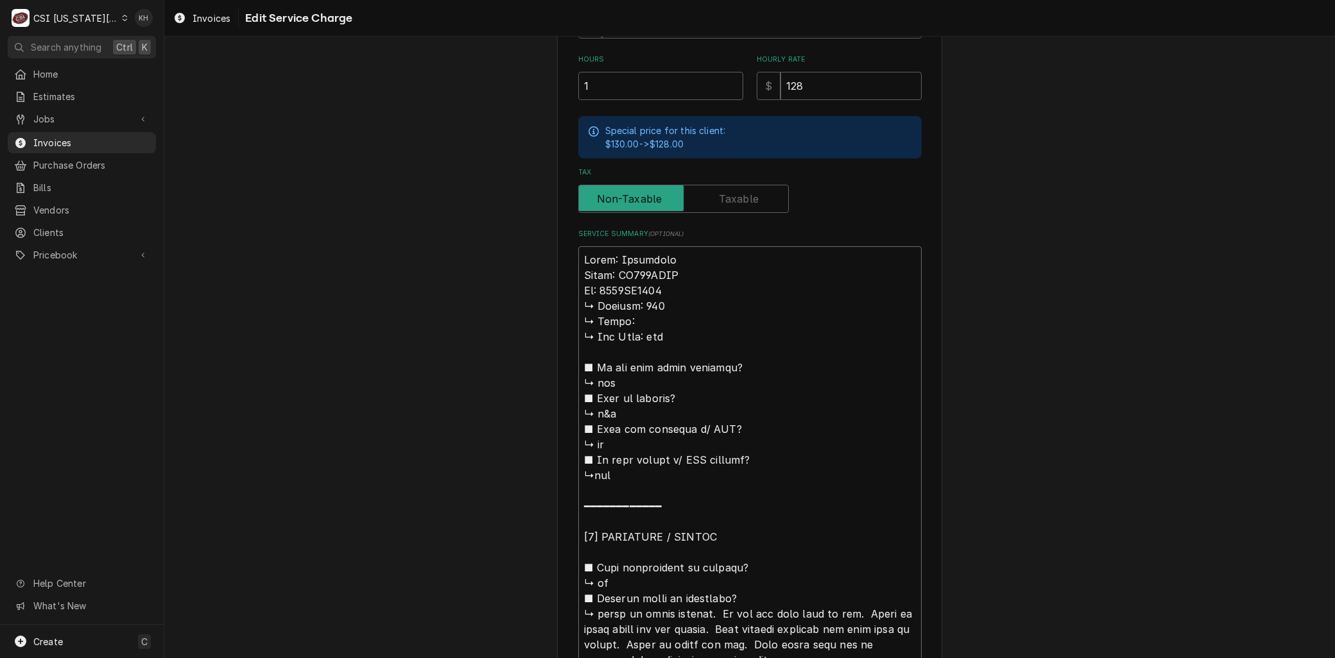
type textarea "x"
type textarea "Brand: Frymaster Model: HD150GNTS Ser: 2502TM0003 ↳ 𝗩𝗼𝗹𝘁𝗮𝗴𝗲: 120 ↳ 𝗣𝗵𝗮𝘀𝗲: ↳ 𝗚𝗮𝘀…"
type textarea "x"
type textarea "Brand: Frymaster Model: HD150GNTS Seri: 2502TM0003 ↳ 𝗩𝗼𝗹𝘁𝗮𝗴𝗲: 120 ↳ 𝗣𝗵𝗮𝘀𝗲: ↳ 𝗚𝗮…"
type textarea "x"
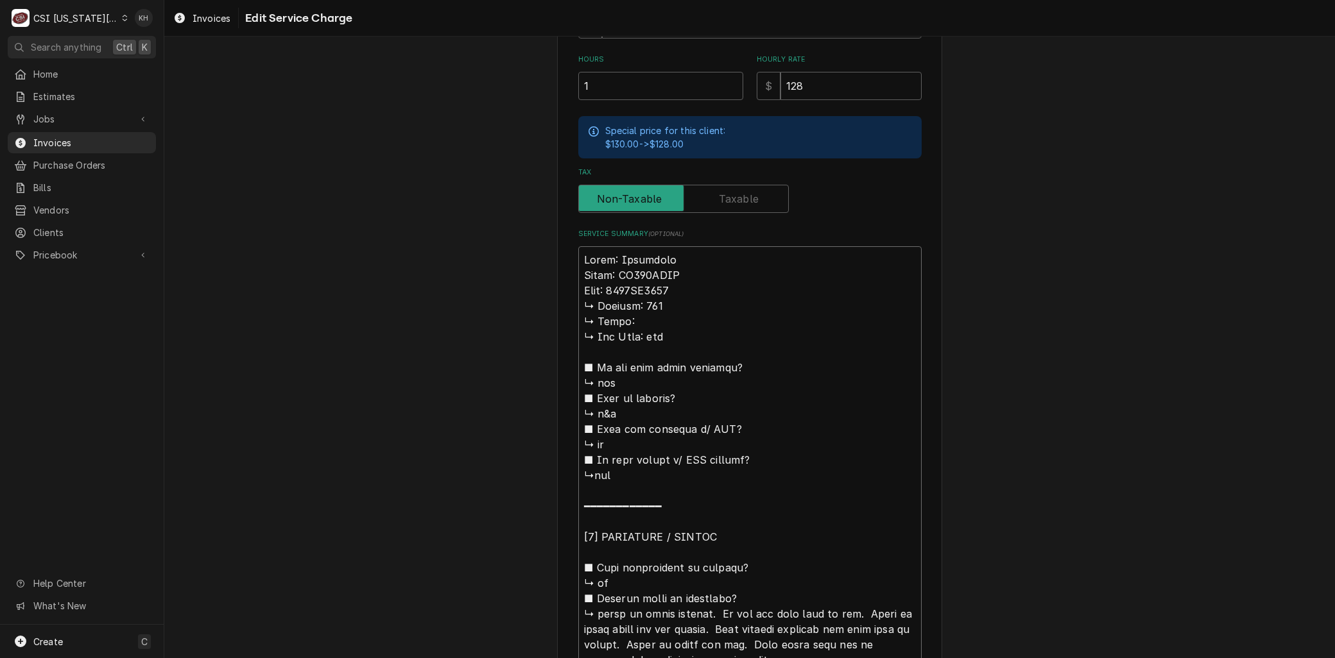
type textarea "Brand: Frymaster Model: HD150GNTS Seria: 2502TM0003 ↳ 𝗩𝗼𝗹𝘁𝗮𝗴𝗲: 120 ↳ 𝗣𝗵𝗮𝘀𝗲: ↳ 𝗚…"
type textarea "x"
type textarea "Brand: Frymaster Model: HD150GNTS Serial: 2502TM0003 ↳ 𝗩𝗼𝗹𝘁𝗮𝗴𝗲: 120 ↳ 𝗣𝗵𝗮𝘀𝗲: ↳ …"
drag, startPoint x: 701, startPoint y: 612, endPoint x: 579, endPoint y: 300, distance: 334.3
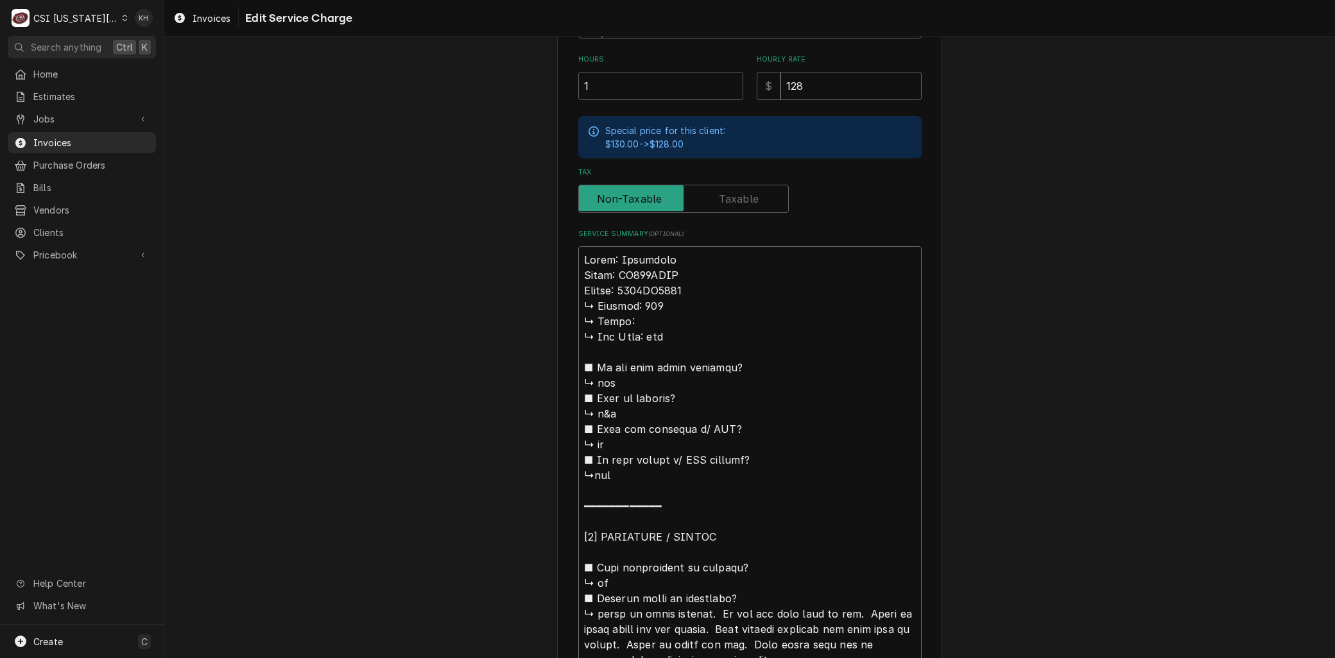
type textarea "x"
type textarea "Brand: Frymaster Model: HD150GNTS Serial: 2502TM0003 No oil has ever been in va…"
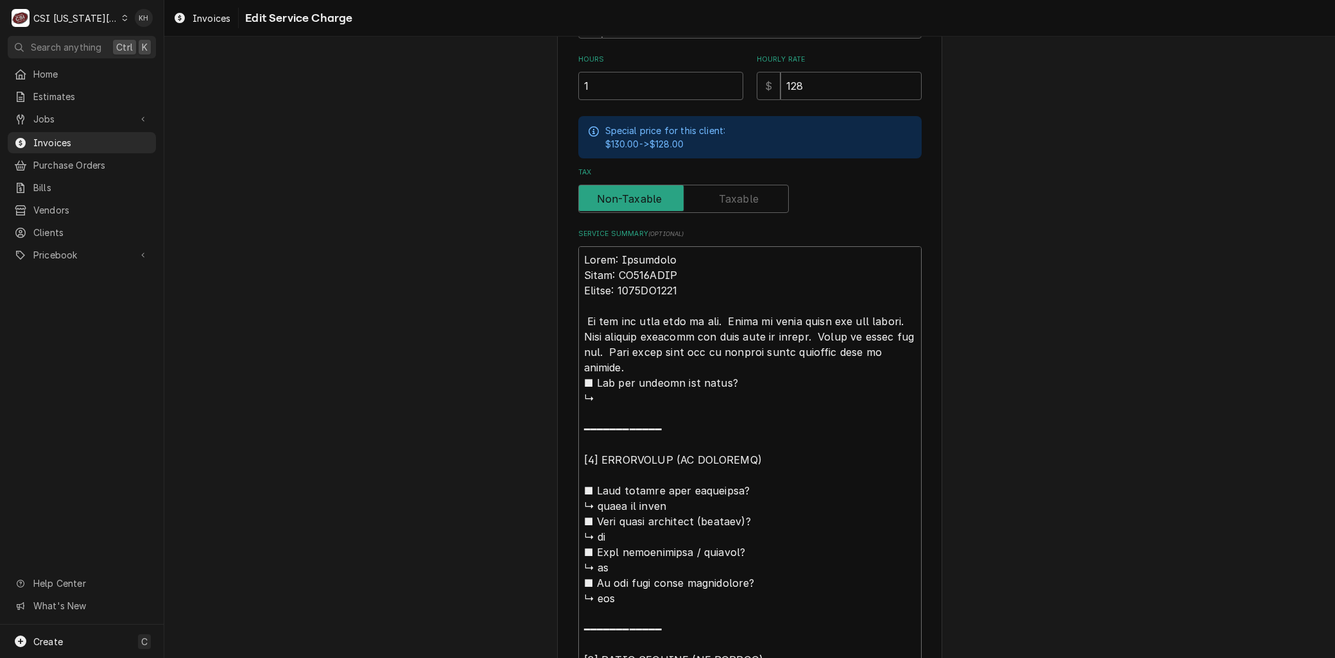
type textarea "x"
type textarea "Brand: Frymaster Model: HD150GNTS Serial: 2502TM0003 No oil has ever been in va…"
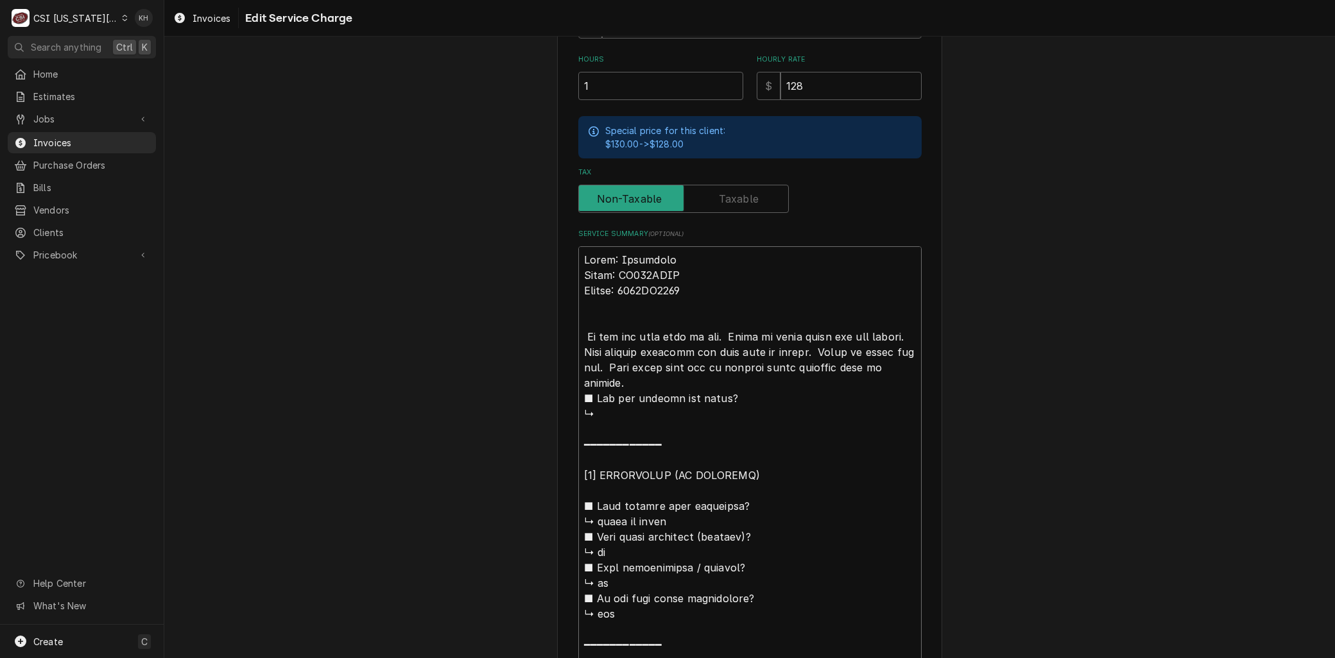
type textarea "x"
type textarea "Brand: Frymaster Model: HD150GNTS Serial: 2502TM0003 A No oil has ever been in …"
type textarea "x"
type textarea "Brand: Frymaster Model: HD150GNTS Serial: 2502TM0003 Ar No oil has ever been in…"
type textarea "x"
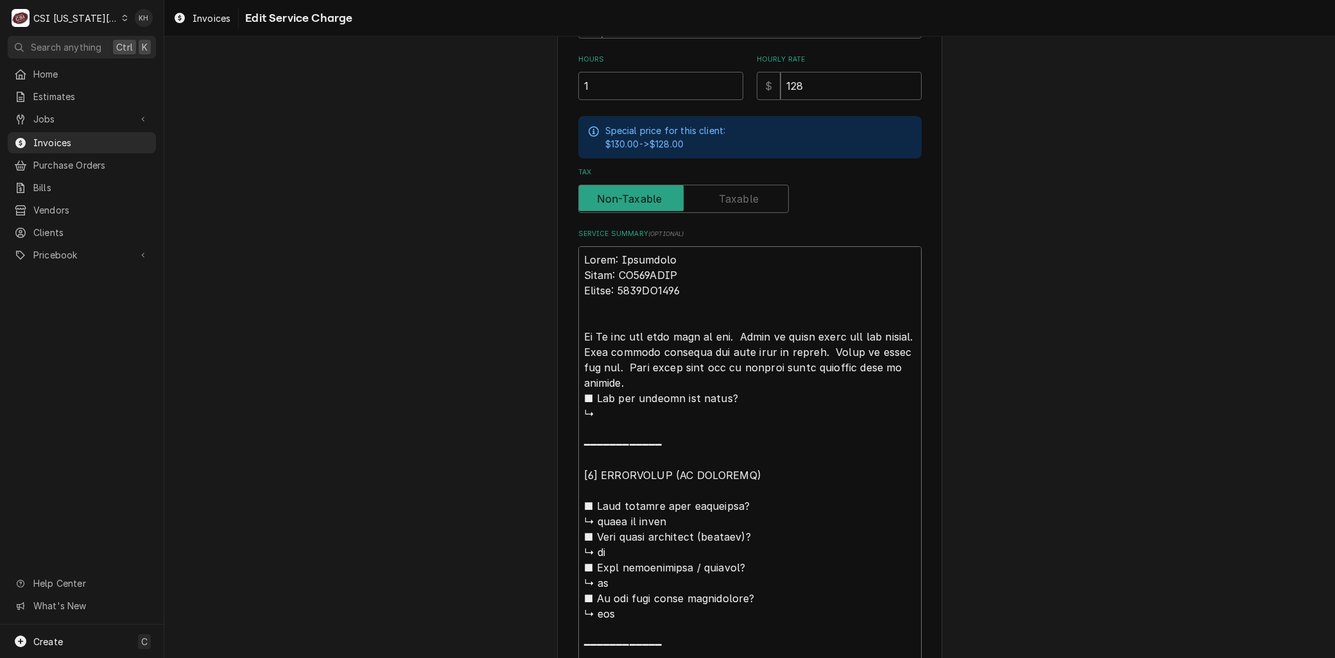
type textarea "Brand: Frymaster Model: HD150GNTS Serial: 2502TM0003 Ari No oil has ever been i…"
type textarea "x"
type textarea "Brand: Frymaster Model: HD150GNTS Serial: 2502TM0003 Ar No oil has ever been in…"
type textarea "x"
type textarea "Brand: Frymaster Model: HD150GNTS Serial: 2502TM0003 Arr No oil has ever been i…"
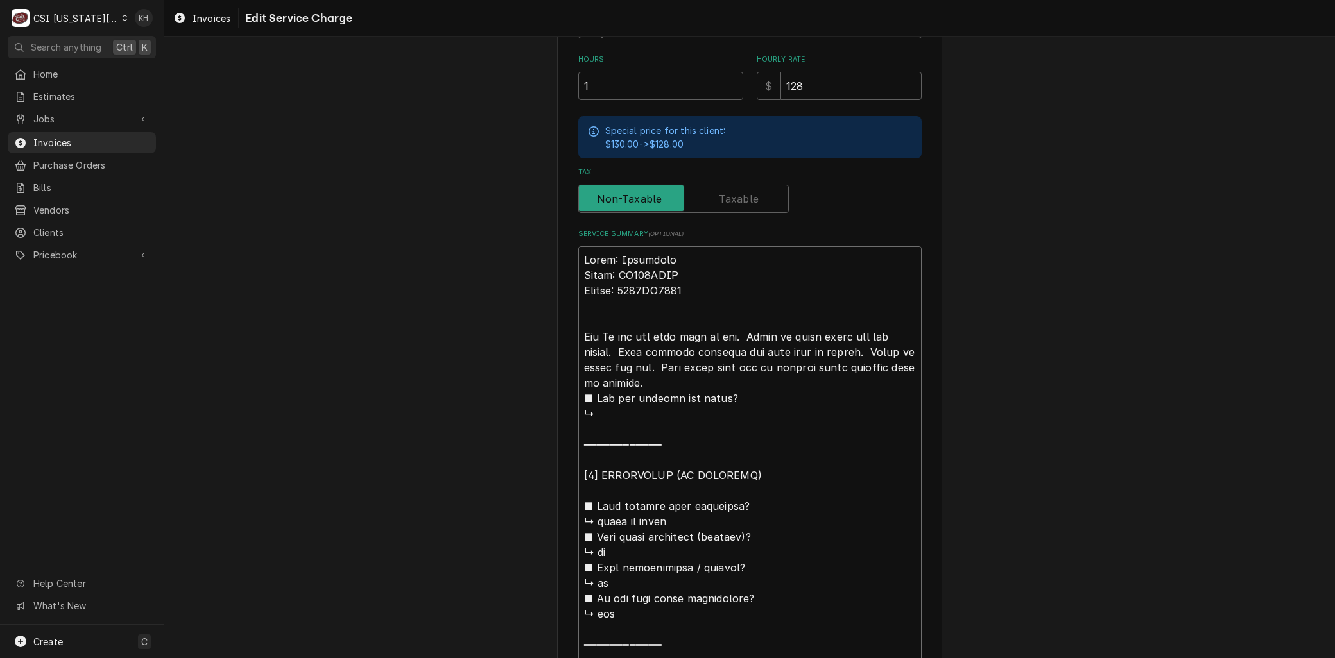
type textarea "x"
type textarea "Brand: Frymaster Model: HD150GNTS Serial: 2502TM0003 Arri No oil has ever been …"
type textarea "x"
type textarea "Brand: Frymaster Model: HD150GNTS Serial: 2502TM0003 Arriv No oil has ever been…"
type textarea "x"
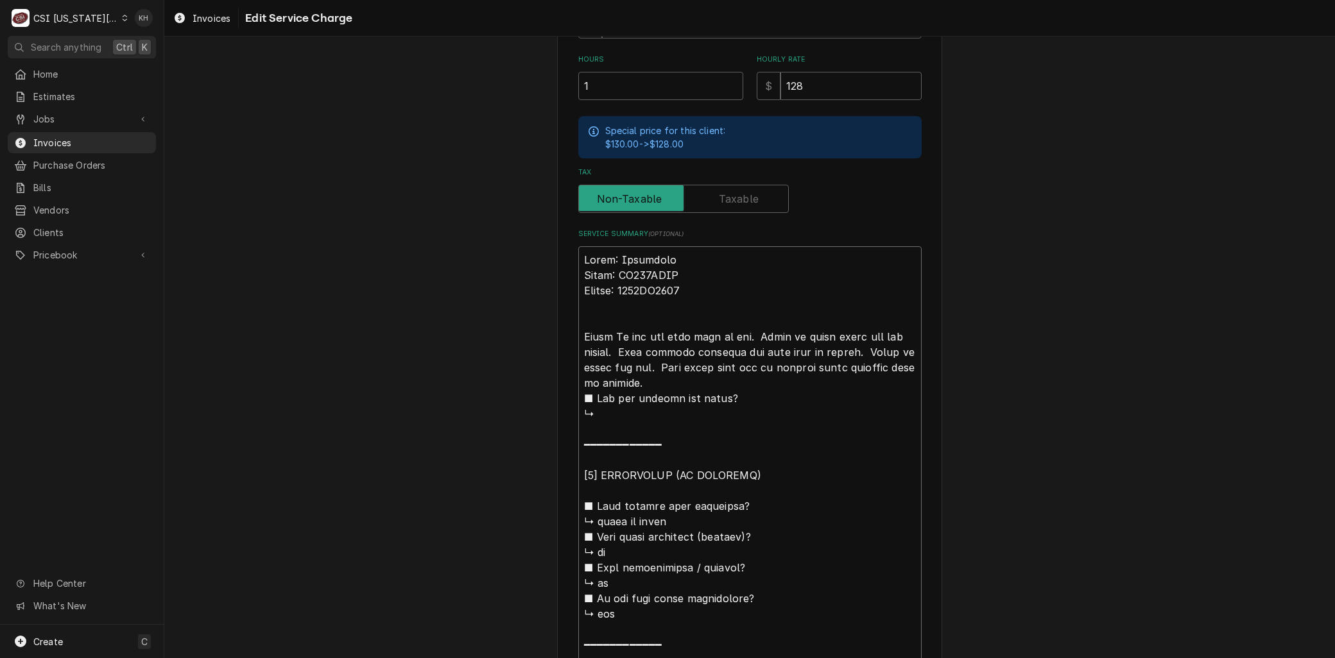
type textarea "Brand: Frymaster Model: HD150GNTS Serial: 2502TM0003 Arrive No oil has ever bee…"
type textarea "x"
type textarea "Brand: Frymaster Model: HD150GNTS Serial: 2502TM0003 Arrived No oil has ever be…"
type textarea "x"
type textarea "Brand: Frymaster Model: HD150GNTS Serial: 2502TM0003 Arrived No oil has ever be…"
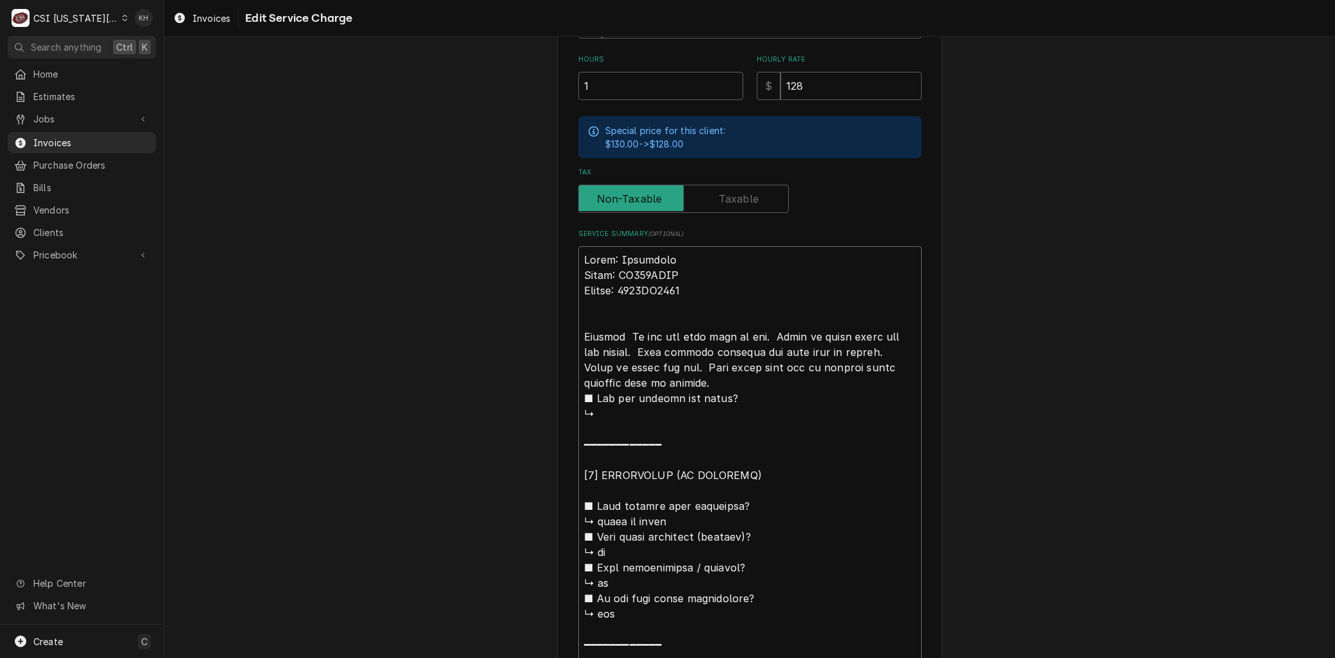
type textarea "x"
type textarea "Brand: Frymaster Model: HD150GNTS Serial: 2502TM0003 Arrived o No oil has ever …"
type textarea "x"
type textarea "Brand: Frymaster Model: HD150GNTS Serial: 2502TM0003 Arrived on No oil has ever…"
type textarea "x"
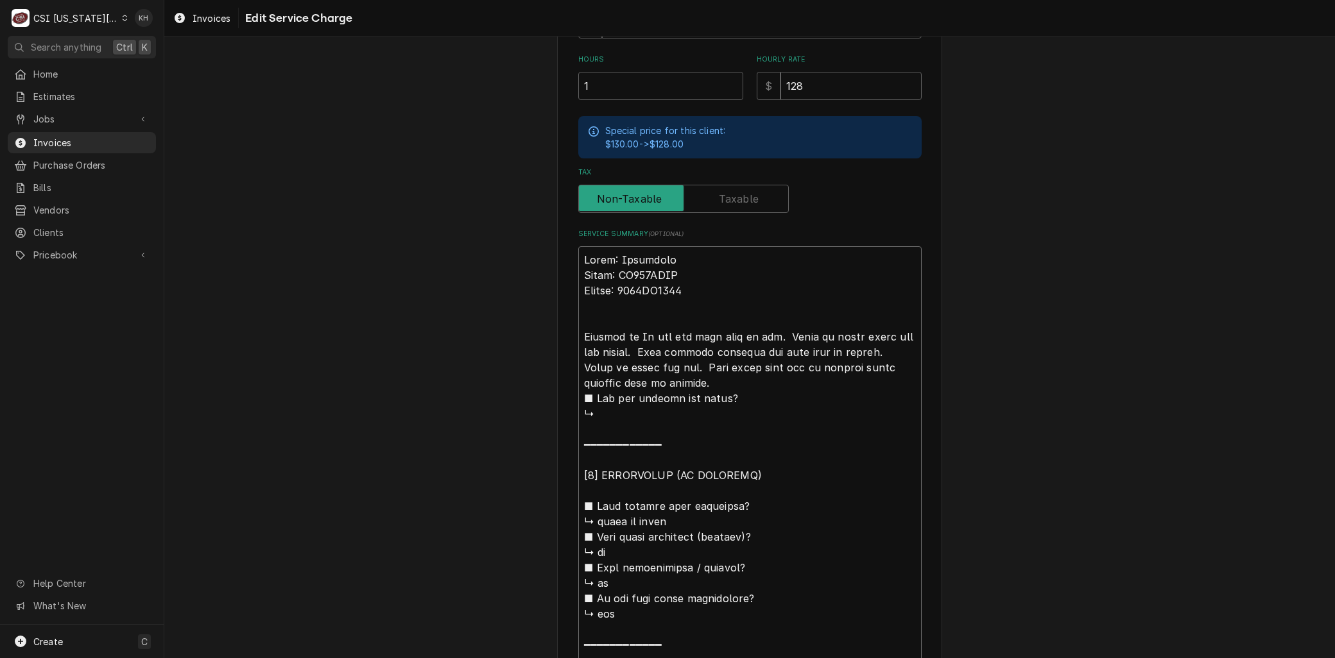
type textarea "Brand: Frymaster Model: HD150GNTS Serial: 2502TM0003 Arrived on No oil has ever…"
type textarea "x"
type textarea "Brand: Frymaster Model: HD150GNTS Serial: 2502TM0003 Arrived on s No oil has ev…"
type textarea "x"
type textarea "Brand: Frymaster Model: HD150GNTS Serial: 2502TM0003 Arrived on si No oil has e…"
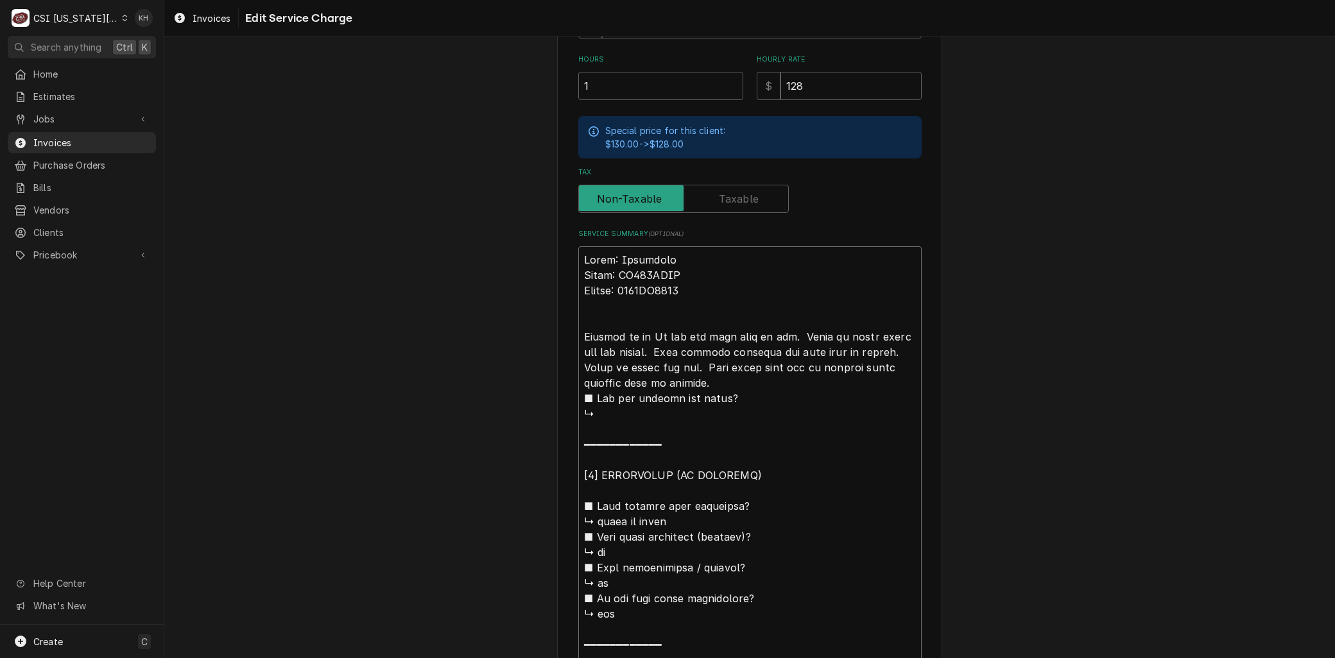
type textarea "x"
type textarea "Brand: Frymaster Model: HD150GNTS Serial: 2502TM0003 Arrived on sit No oil has …"
type textarea "x"
type textarea "Brand: Frymaster Model: HD150GNTS Serial: 2502TM0003 Arrived on site No oil has…"
type textarea "x"
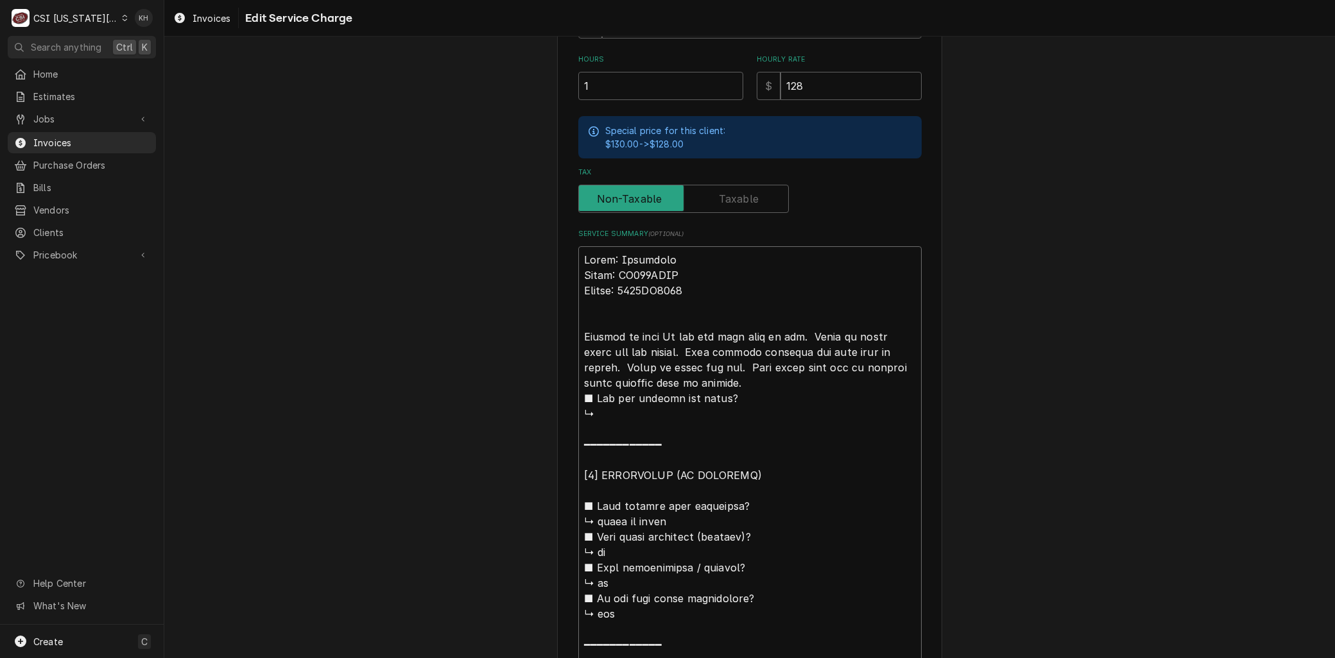
type textarea "Brand: Frymaster Model: HD150GNTS Serial: 2502TM0003 Arrived on site No oil has…"
type textarea "x"
type textarea "Brand: Frymaster Model: HD150GNTS Serial: 2502TM0003 Arrived on site a No oil h…"
type textarea "x"
type textarea "Brand: Frymaster Model: HD150GNTS Serial: 2502TM0003 Arrived on site an No oil …"
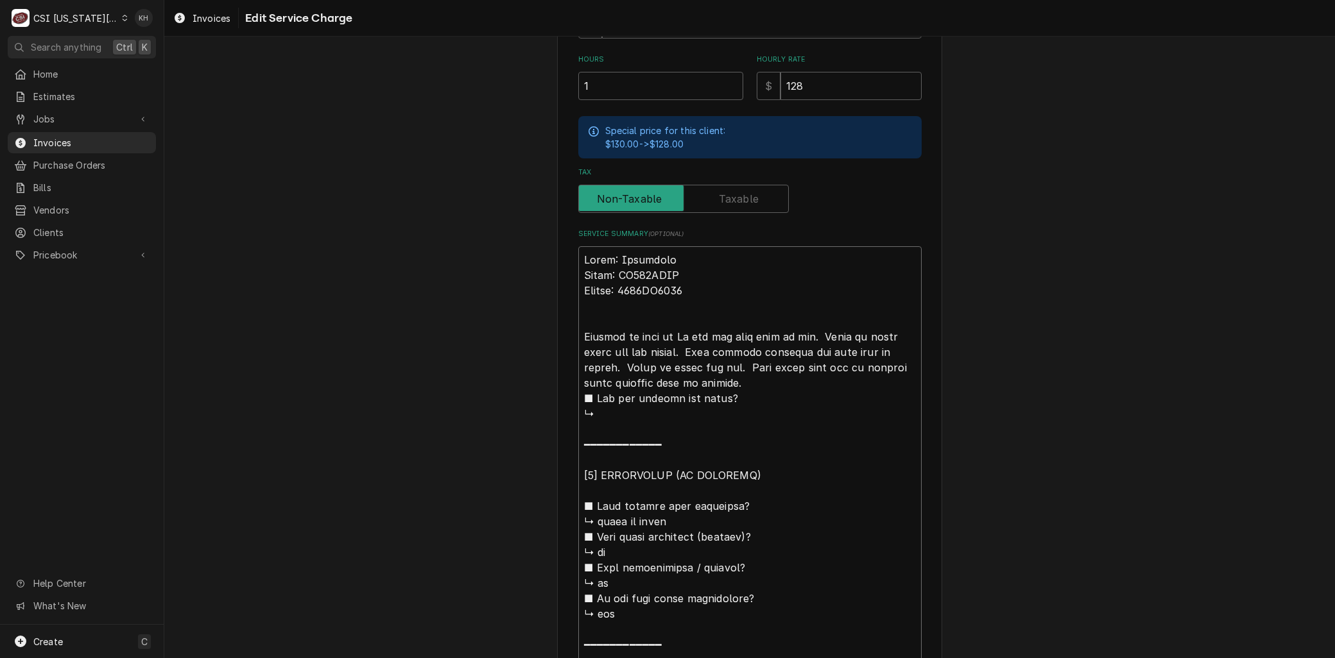
type textarea "x"
type textarea "Brand: Frymaster Model: HD150GNTS Serial: 2502TM0003 Arrived on site and No oil…"
type textarea "x"
type textarea "Brand: Frymaster Model: HD150GNTS Serial: 2502TM0003 Arrived on site and No oil…"
type textarea "x"
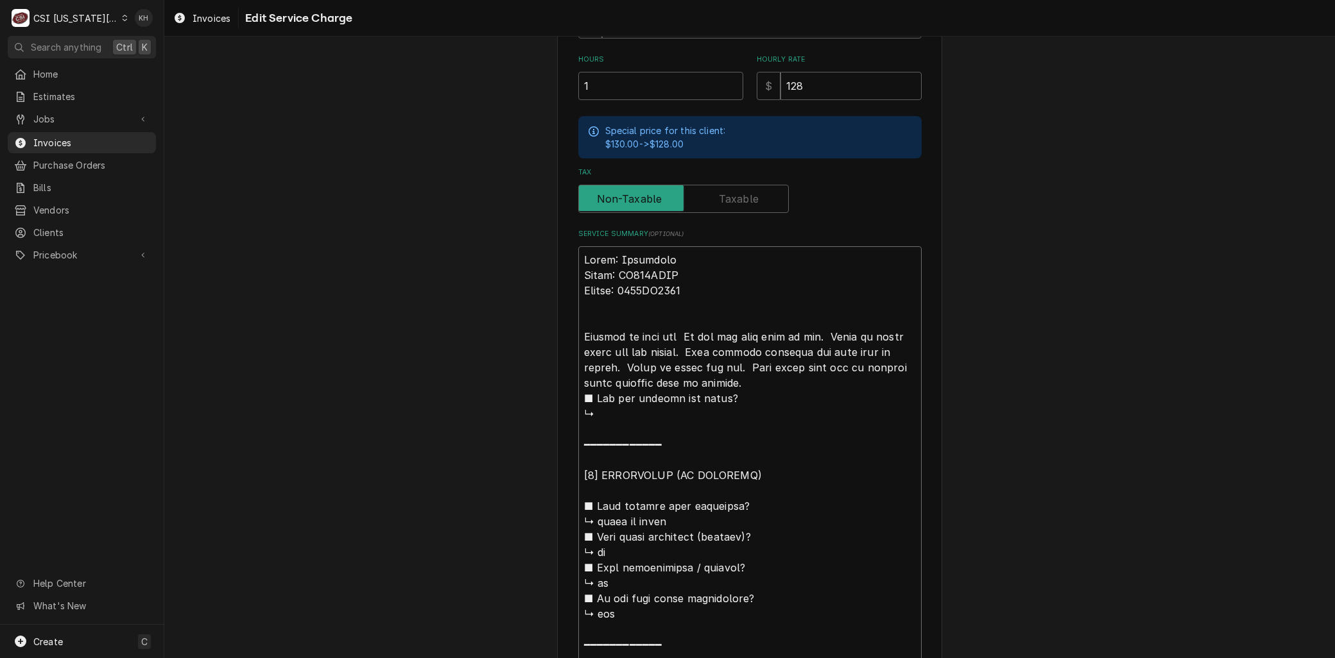
type textarea "Brand: Frymaster Model: HD150GNTS Serial: 2502TM0003 Arrived on site and i No o…"
type textarea "x"
type textarea "Brand: Frymaster Model: HD150GNTS Serial: 2502TM0003 Arrived on site and in No …"
type textarea "x"
type textarea "Brand: Frymaster Model: HD150GNTS Serial: 2502TM0003 Arrived on site and ins No…"
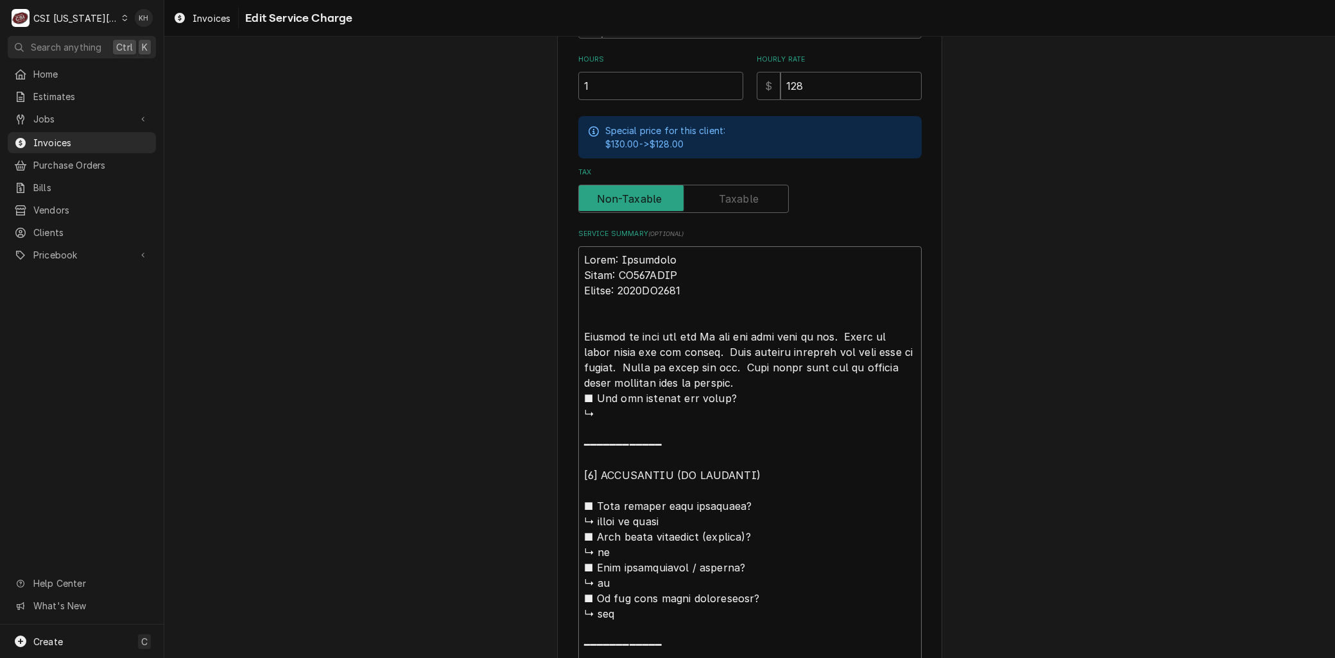
type textarea "x"
type textarea "Brand: Frymaster Model: HD150GNTS Serial: 2502TM0003 Arrived on site and insp N…"
type textarea "x"
type textarea "Brand: Frymaster Model: HD150GNTS Serial: 2502TM0003 Arrived on site and inspe …"
type textarea "x"
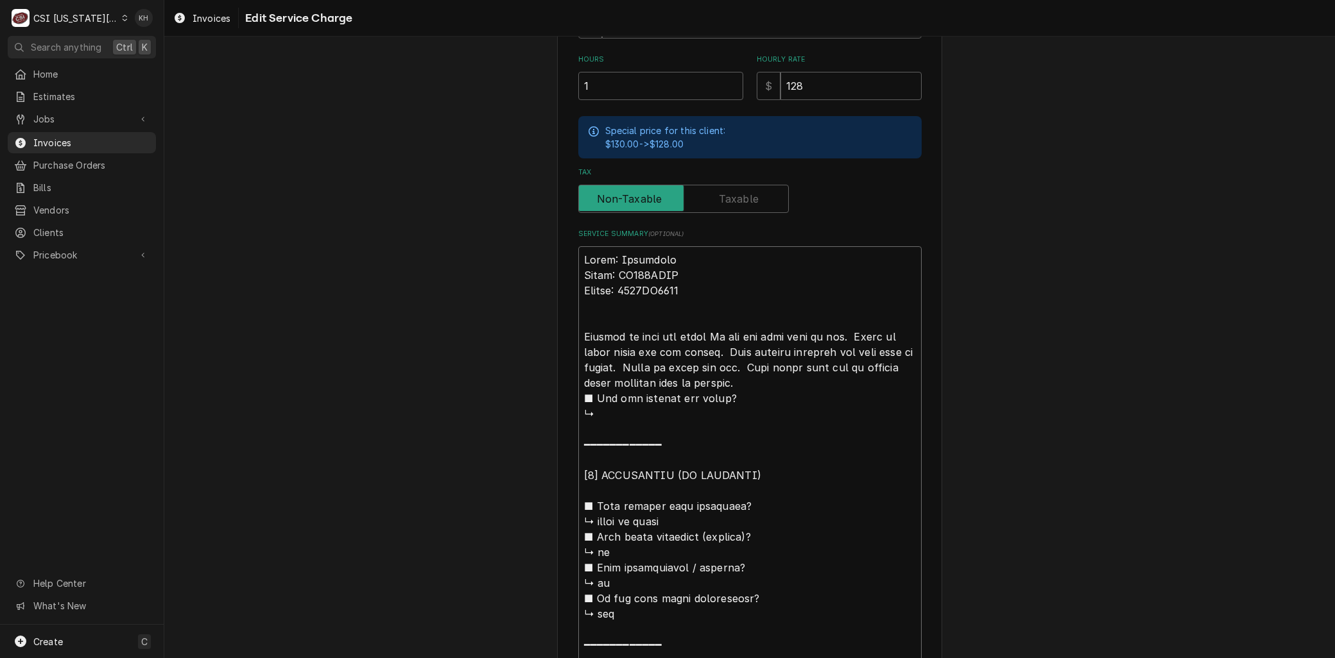
type textarea "Brand: Frymaster Model: HD150GNTS Serial: 2502TM0003 Arrived on site and inspec…"
type textarea "x"
type textarea "Brand: Frymaster Model: HD150GNTS Serial: 2502TM0003 Arrived on site and inspec…"
type textarea "x"
type textarea "Brand: Frymaster Model: HD150GNTS Serial: 2502TM0003 Arrived on site and inspec…"
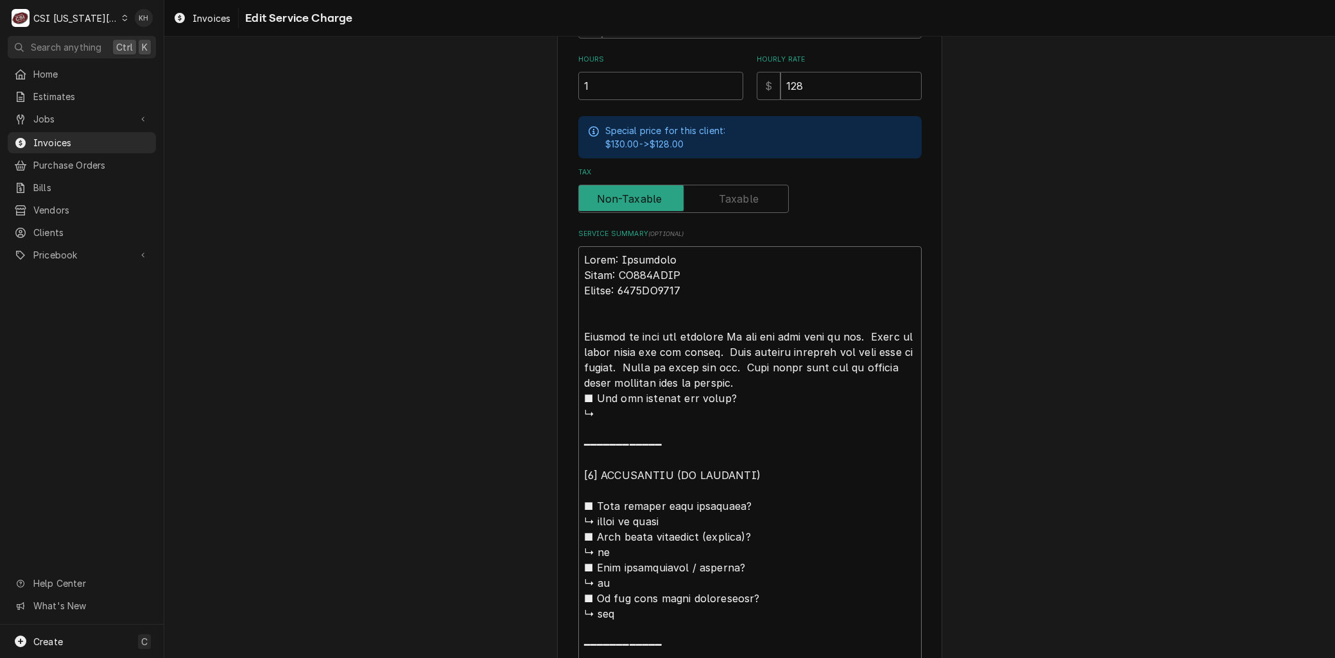
type textarea "x"
type textarea "Brand: Frymaster Model: HD150GNTS Serial: 2502TM0003 Arrived on site and inspec…"
type textarea "x"
type textarea "Brand: Frymaster Model: HD150GNTS Serial: 2502TM0003 Arrived on site and inspec…"
type textarea "x"
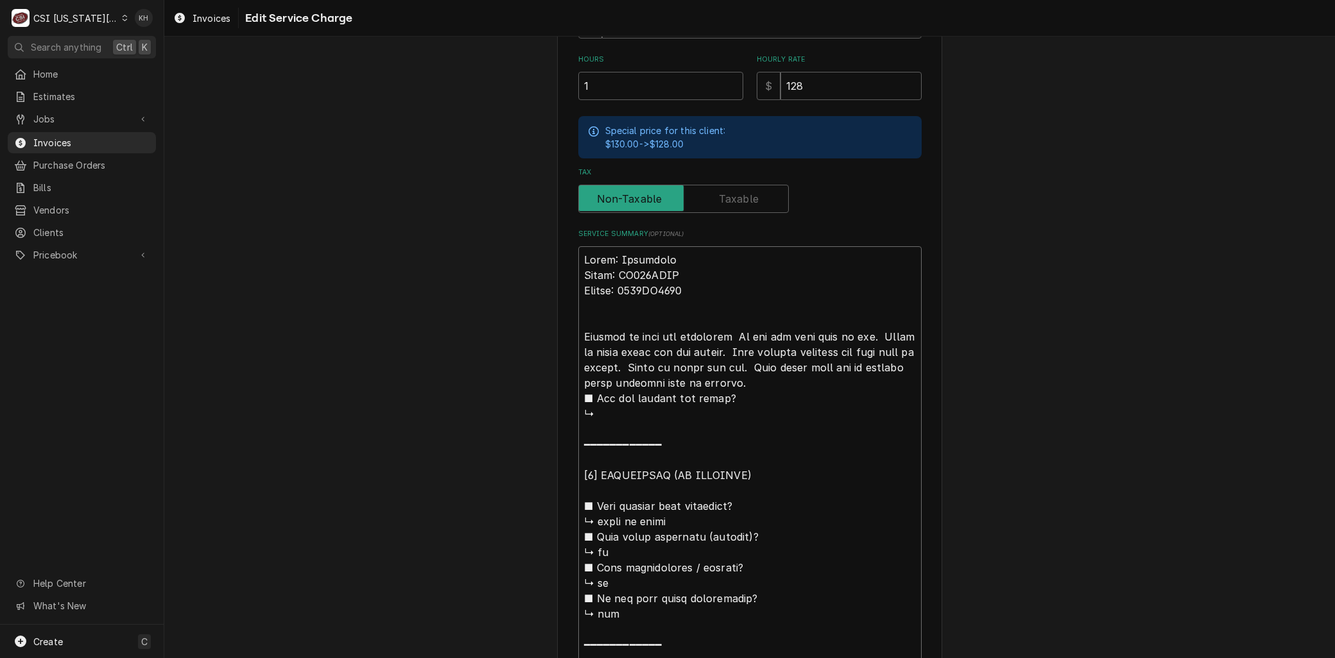
type textarea "Brand: Frymaster Model: HD150GNTS Serial: 2502TM0003 Arrived on site and inspec…"
type textarea "x"
type textarea "Brand: Frymaster Model: HD150GNTS Serial: 2502TM0003 Arrived on site and inspec…"
type textarea "x"
type textarea "Brand: Frymaster Model: HD150GNTS Serial: 2502TM0003 Arrived on site and inspec…"
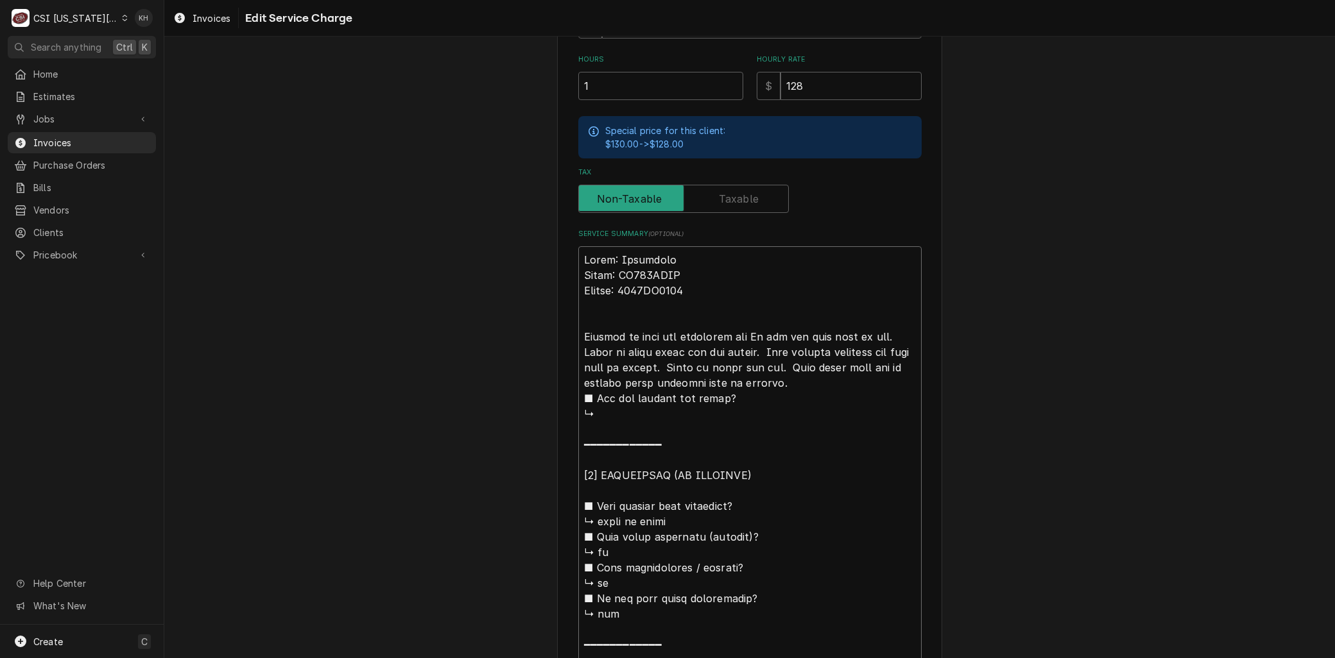
type textarea "x"
type textarea "Brand: Frymaster Model: HD150GNTS Serial: 2502TM0003 Arrived on site and inspec…"
type textarea "x"
type textarea "Brand: Frymaster Model: HD150GNTS Serial: 2502TM0003 Arrived on site and inspec…"
type textarea "x"
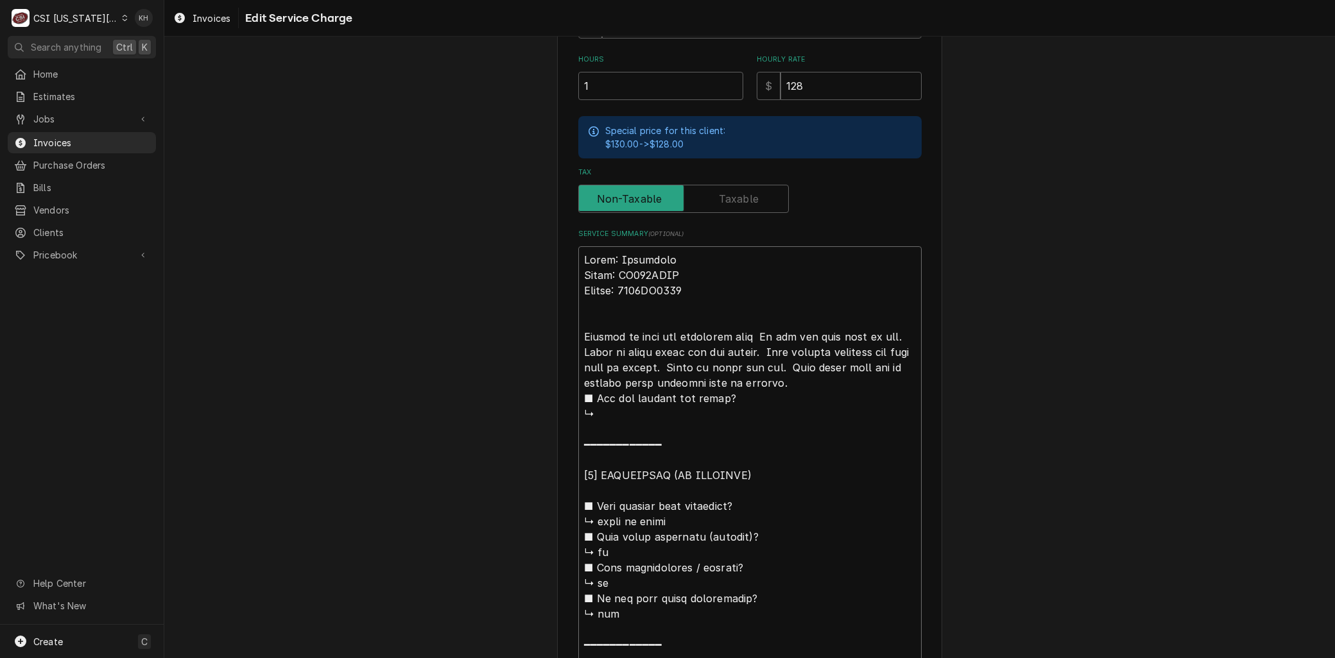
type textarea "Brand: Frymaster Model: HD150GNTS Serial: 2502TM0003 Arrived on site and inspec…"
type textarea "x"
type textarea "Brand: Frymaster Model: HD150GNTS Serial: 2502TM0003 Arrived on site and inspec…"
type textarea "x"
type textarea "Brand: Frymaster Model: HD150GNTS Serial: 2502TM0003 Arrived on site and inspec…"
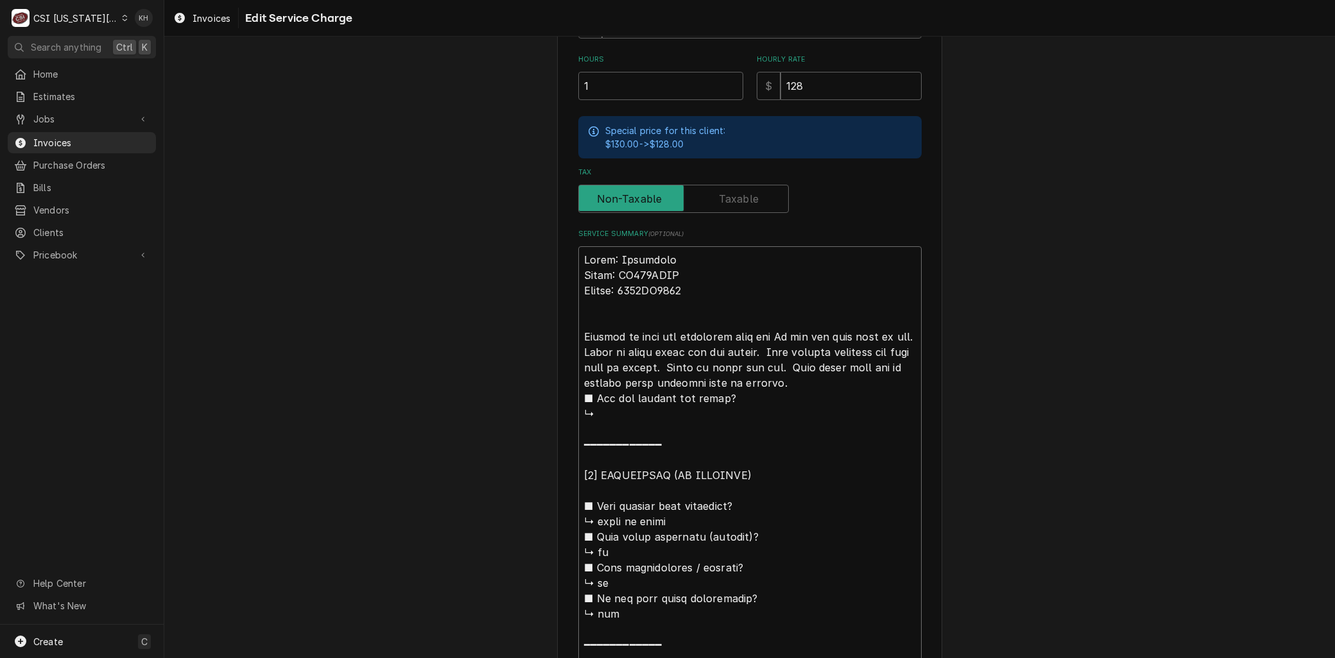
type textarea "x"
type textarea "Brand: Frymaster Model: HD150GNTS Serial: 2502TM0003 Arrived on site and inspec…"
type textarea "x"
type textarea "Brand: Frymaster Model: HD150GNTS Serial: 2502TM0003 Arrived on site and inspec…"
type textarea "x"
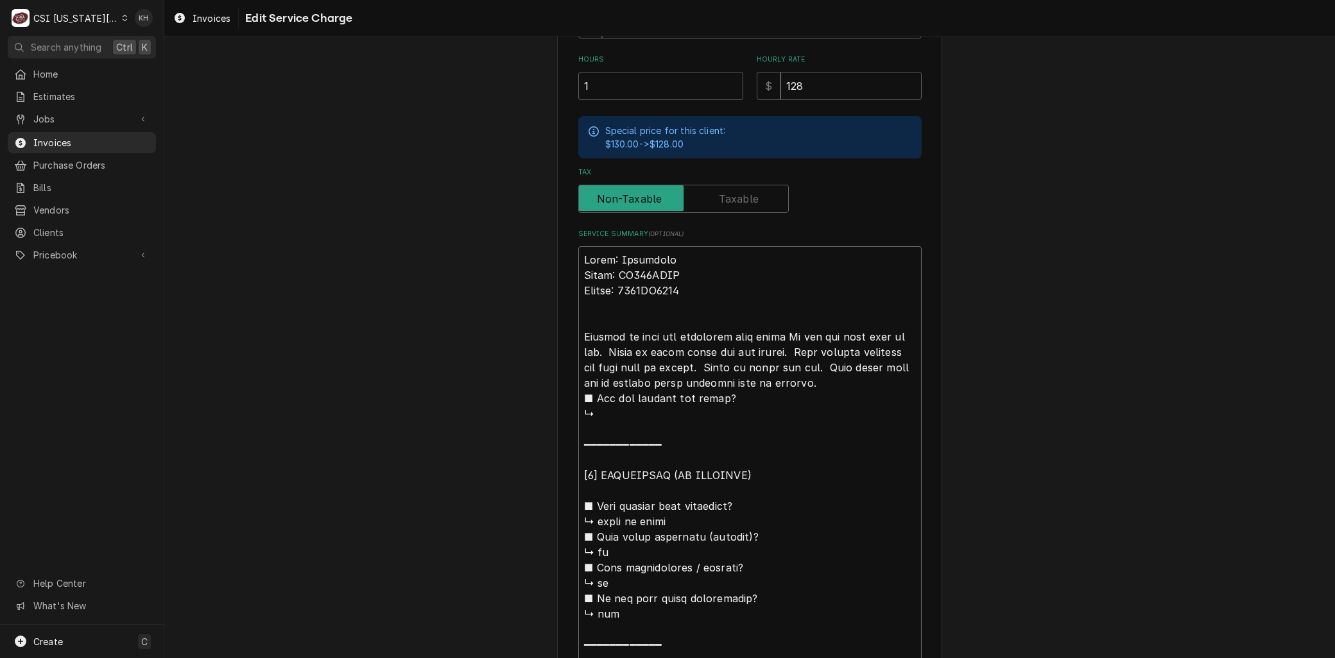
type textarea "Brand: Frymaster Model: HD150GNTS Serial: 2502TM0003 Arrived on site and inspec…"
type textarea "x"
type textarea "Brand: Frymaster Model: HD150GNTS Serial: 2502TM0003 Arrived on site and inspec…"
type textarea "x"
type textarea "Brand: Frymaster Model: HD150GNTS Serial: 2502TM0003 Arrived on site f and insp…"
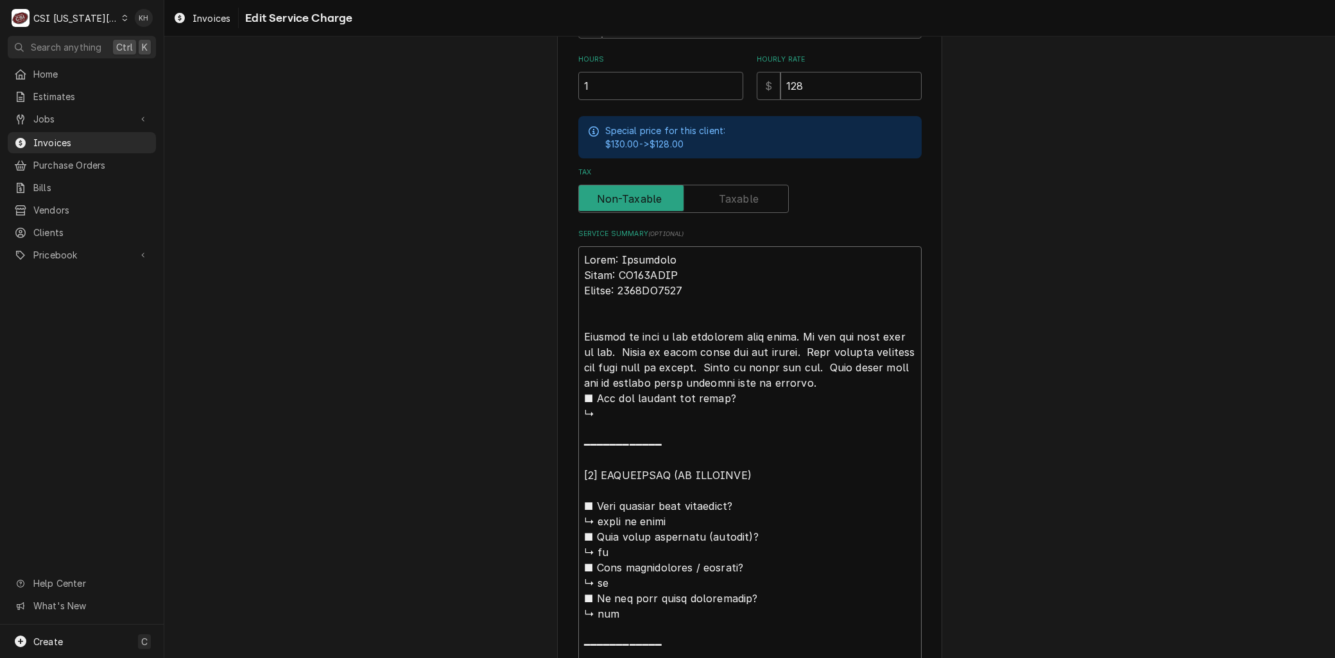
type textarea "x"
type textarea "Brand: Frymaster Model: HD150GNTS Serial: 2502TM0003 Arrived on site fo and ins…"
type textarea "x"
type textarea "Brand: Frymaster Model: HD150GNTS Serial: 2502TM0003 Arrived on site for and in…"
type textarea "x"
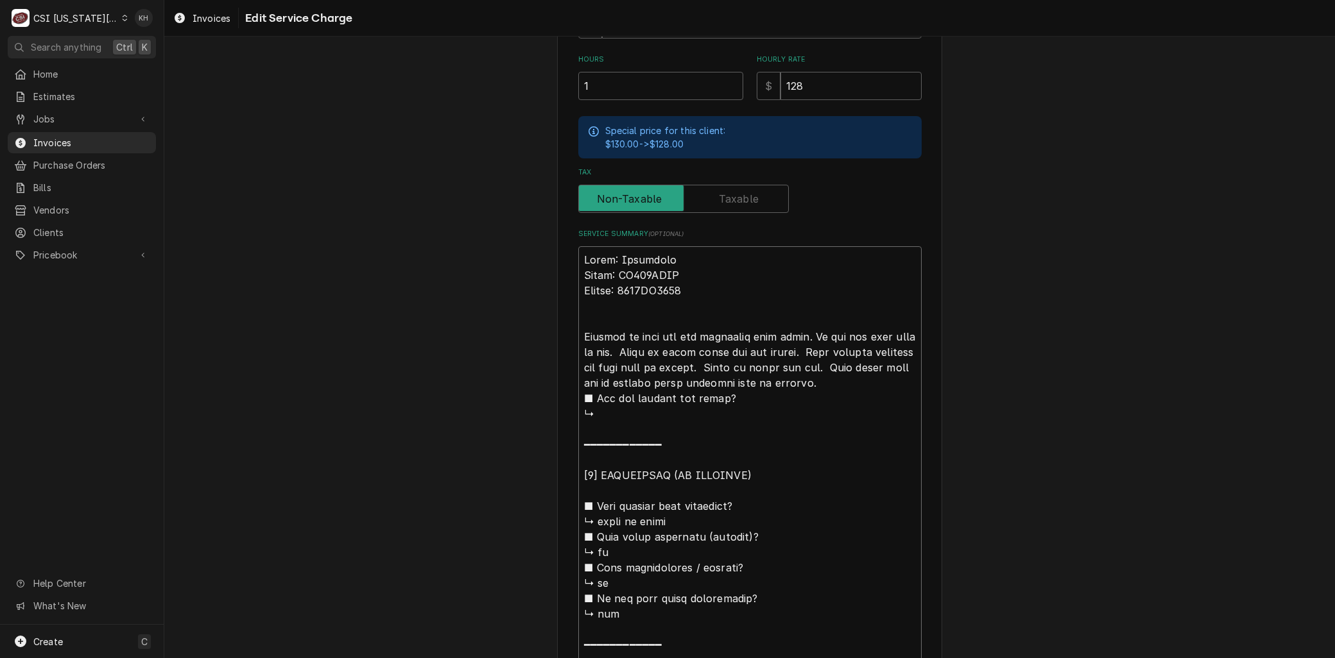
type textarea "Brand: Frymaster Model: HD150GNTS Serial: 2502TM0003 Arrived on site for and in…"
type textarea "x"
type textarea "Brand: Frymaster Model: HD150GNTS Serial: 2502TM0003 Arrived on site for u and …"
type textarea "x"
type textarea "Brand: Frymaster Model: HD150GNTS Serial: 2502TM0003 Arrived on site for un and…"
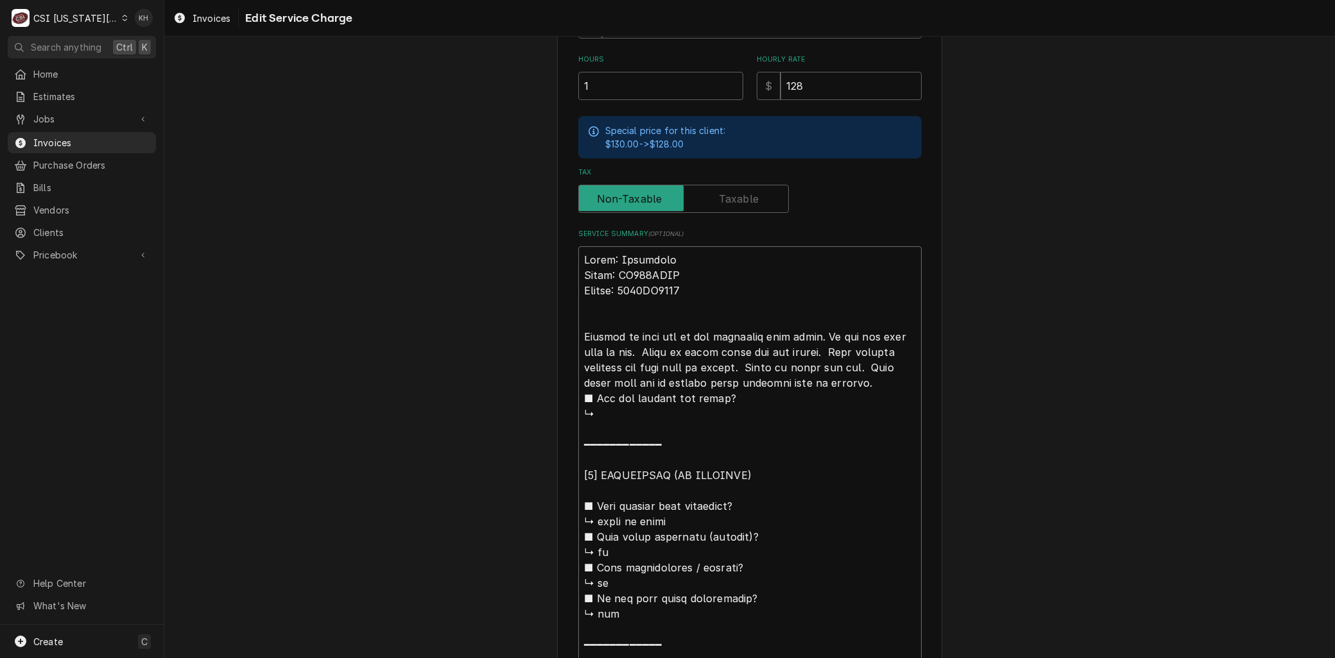
type textarea "x"
type textarea "Brand: Frymaster Model: HD150GNTS Serial: 2502TM0003 Arrived on site for uni an…"
type textarea "x"
type textarea "Brand: Frymaster Model: HD150GNTS Serial: 2502TM0003 Arrived on site for unit a…"
type textarea "x"
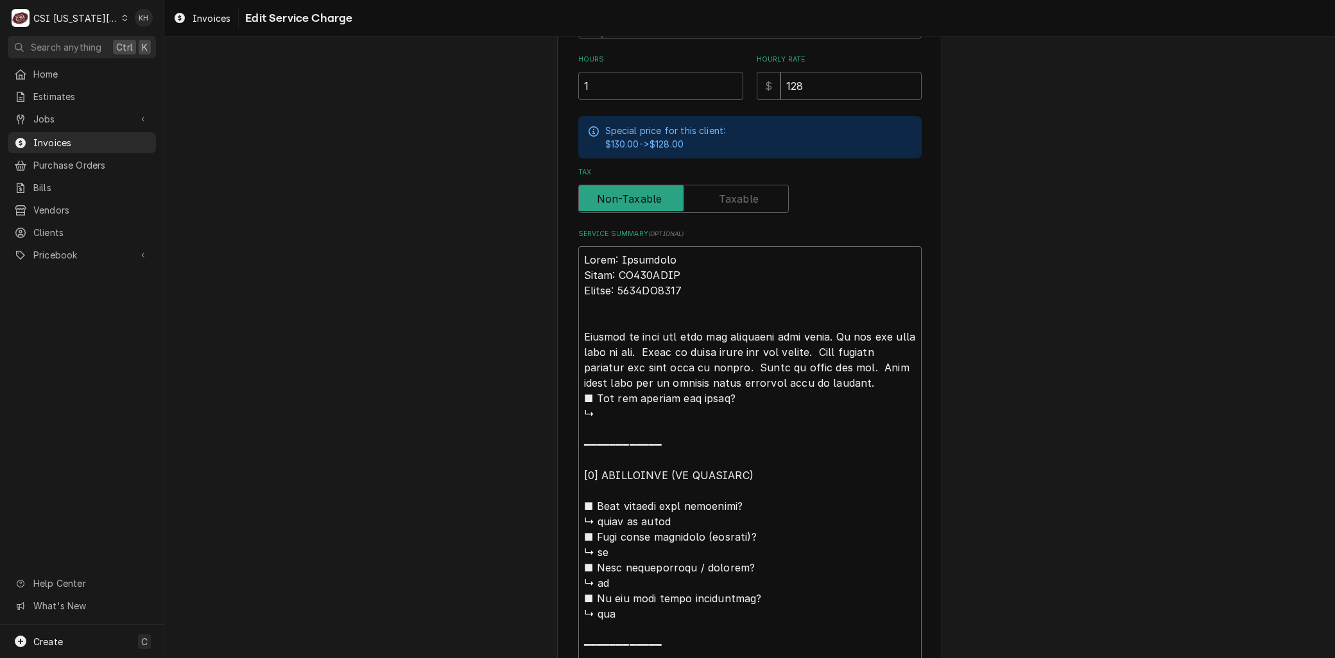
type textarea "Brand: Frymaster Model: HD150GNTS Serial: 2502TM0003 Arrived on site for unit a…"
type textarea "x"
type textarea "Brand: Frymaster Model: HD150GNTS Serial: 2502TM0003 Arrived on site for unit n…"
type textarea "x"
type textarea "Brand: Frymaster Model: HD150GNTS Serial: 2502TM0003 Arrived on site for unit n…"
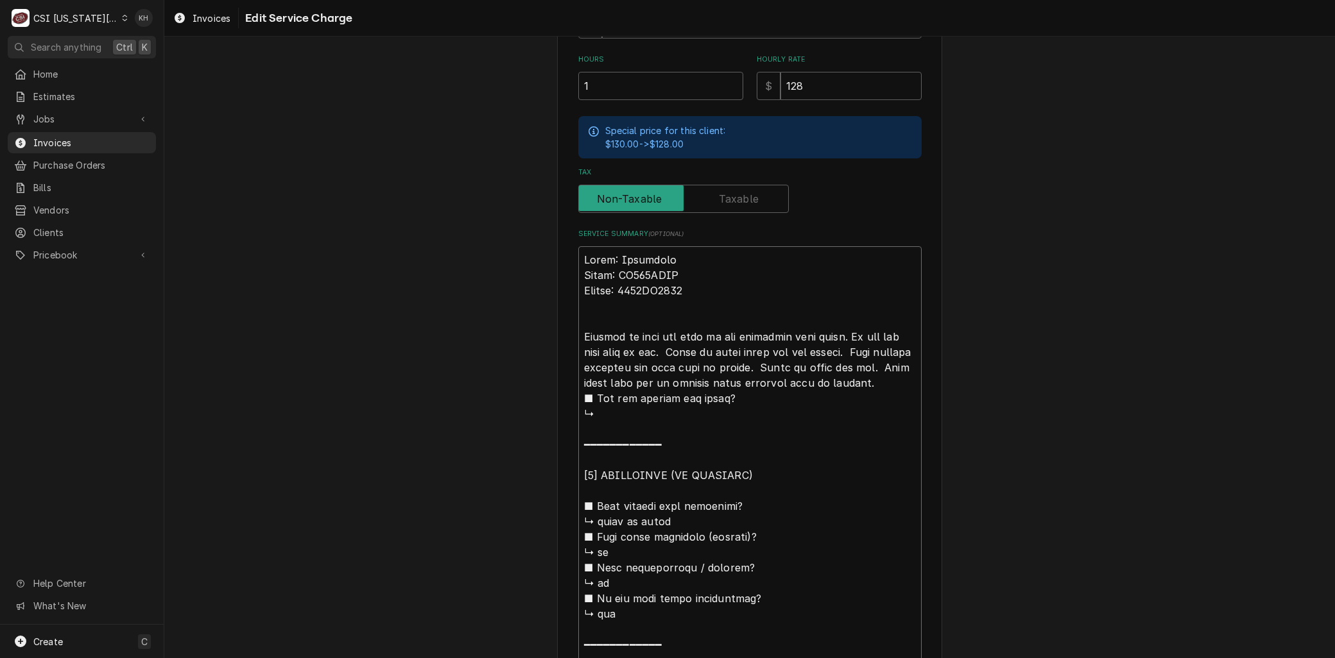
type textarea "x"
type textarea "Brand: Frymaster Model: HD150GNTS Serial: 2502TM0003 Arrived on site for unit n…"
type textarea "x"
type textarea "Brand: Frymaster Model: HD150GNTS Serial: 2502TM0003 Arrived on site for unit n…"
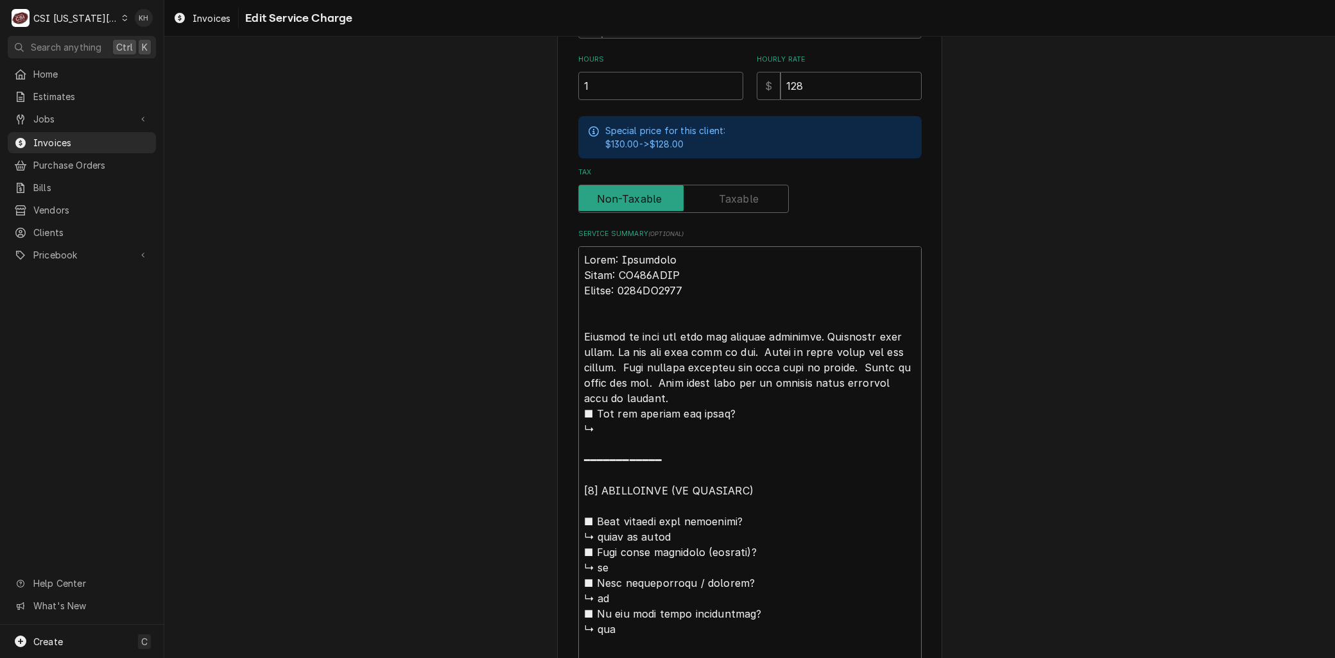
click at [742, 350] on textarea "Service Summary ( optional )" at bounding box center [749, 575] width 343 height 658
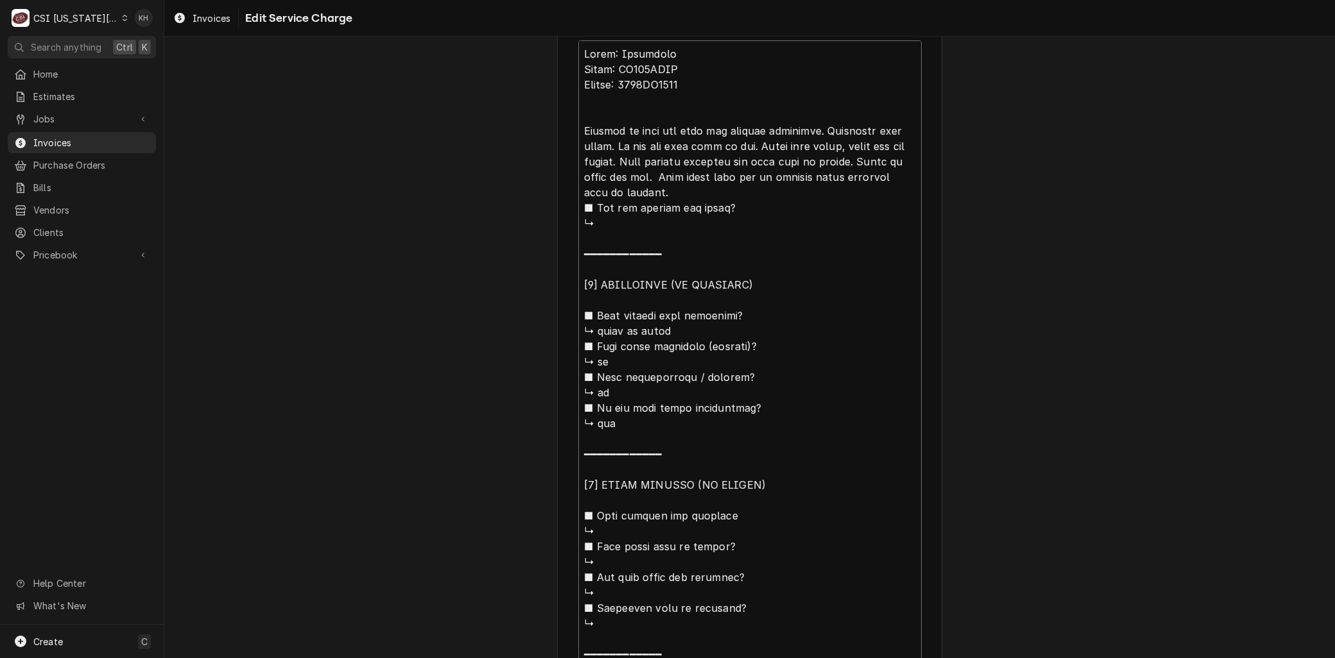
scroll to position [775, 0]
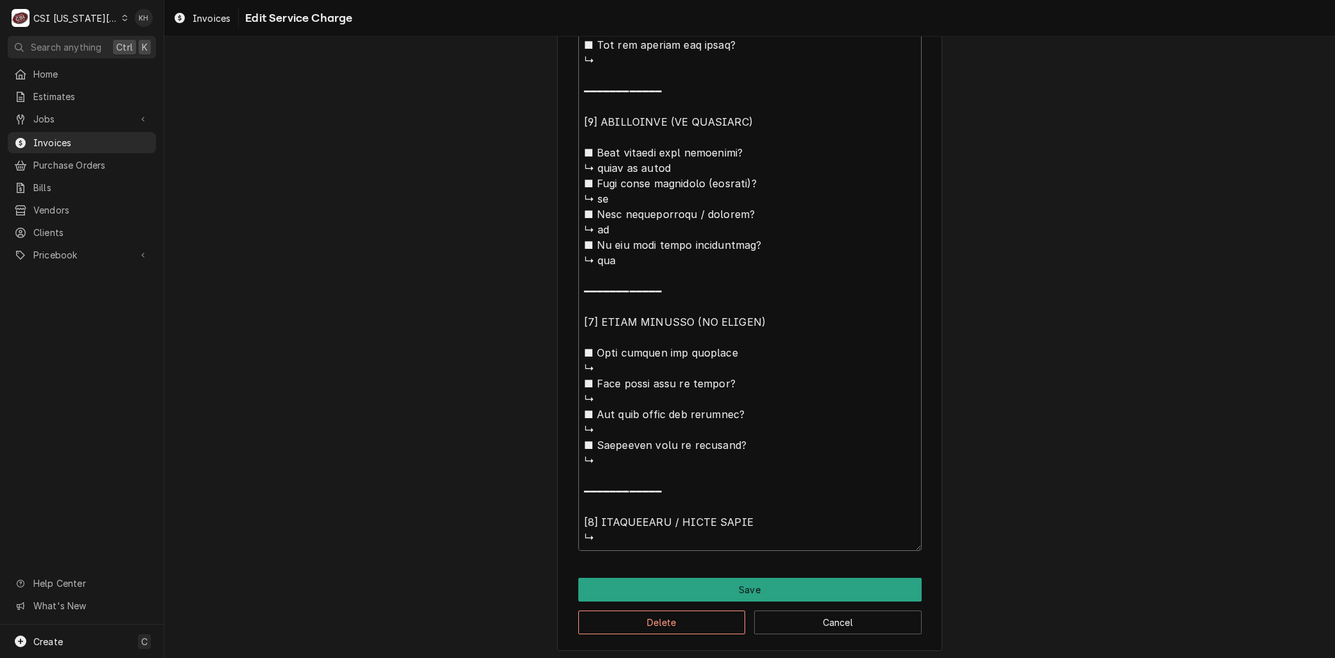
drag, startPoint x: 651, startPoint y: 380, endPoint x: 794, endPoint y: 695, distance: 346.1
click at [794, 658] on html "C CSI Kansas City KH Search anything Ctrl K Home Estimates Jobs Jobs Job Series…" at bounding box center [667, 329] width 1335 height 658
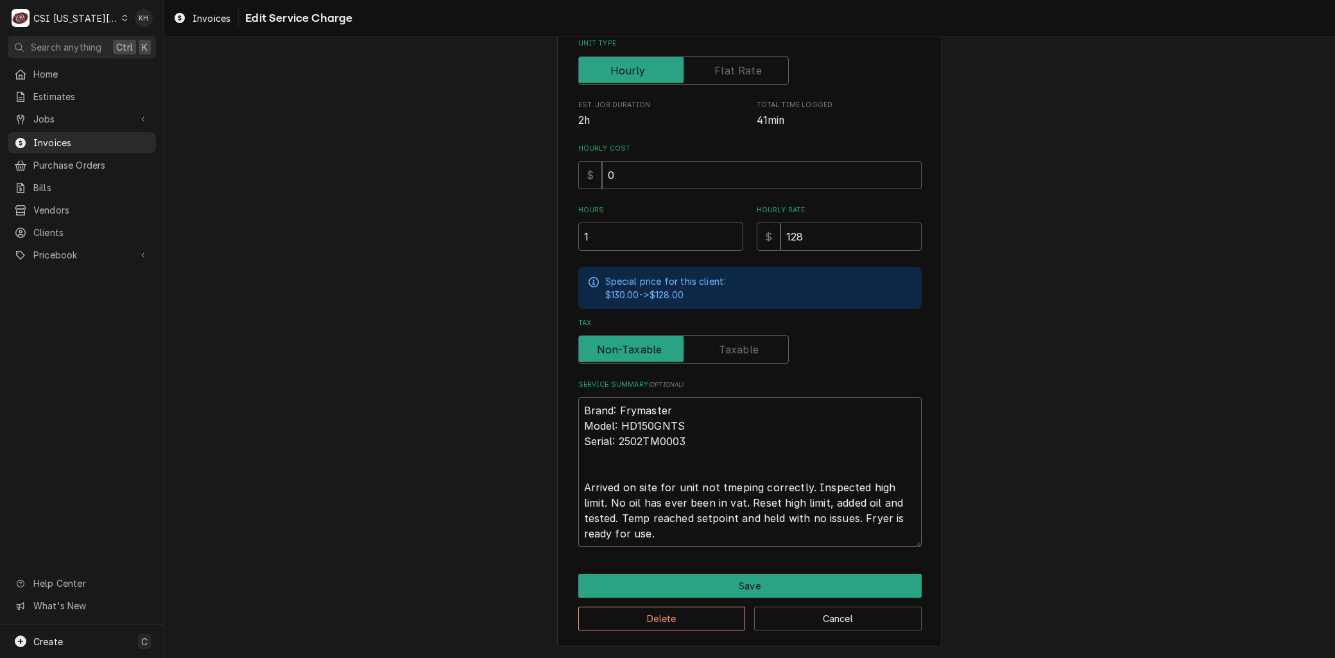
scroll to position [266, 0]
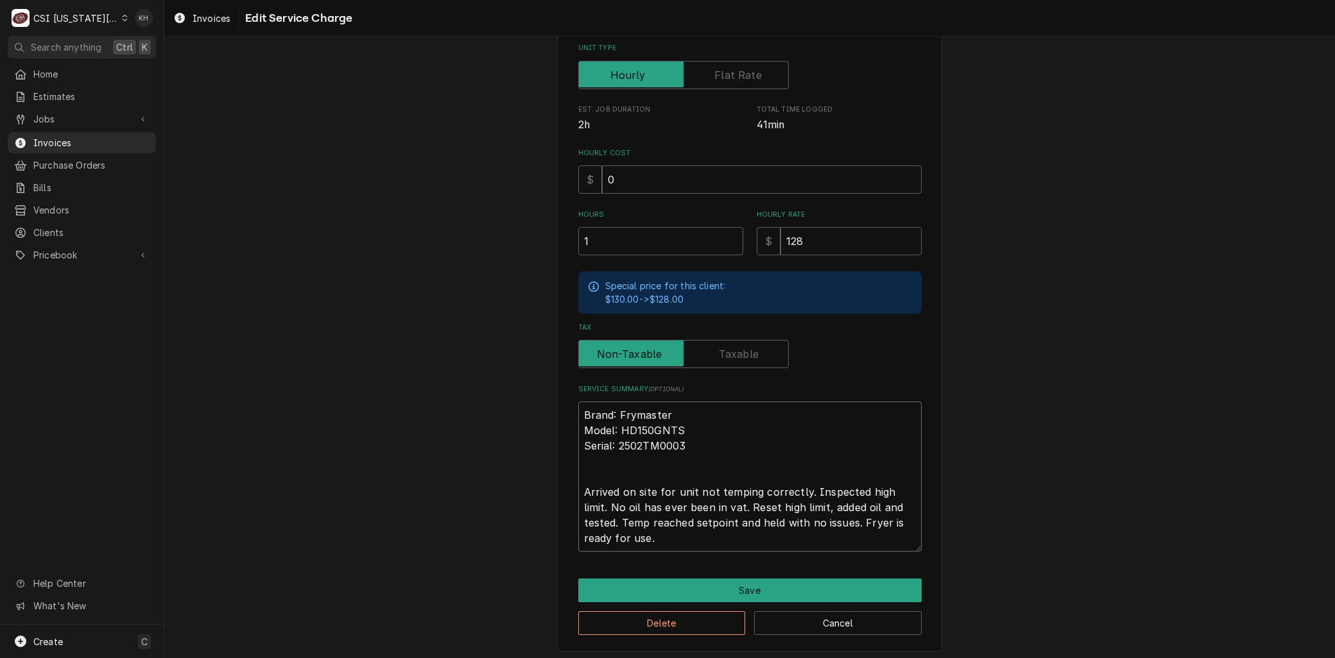
drag, startPoint x: 761, startPoint y: 493, endPoint x: 759, endPoint y: 499, distance: 6.7
click at [762, 494] on textarea "Brand: Frymaster Model: HD150GNTS Serial: 2502TM0003 Arrived on site for unit n…" at bounding box center [749, 477] width 343 height 150
drag, startPoint x: 661, startPoint y: 518, endPoint x: 675, endPoint y: 547, distance: 32.7
click at [661, 519] on textarea "Brand: Frymaster Model: HD150GNTS Serial: 2502TM0003 Arrived on site for unit n…" at bounding box center [749, 477] width 343 height 150
drag, startPoint x: 792, startPoint y: 503, endPoint x: 802, endPoint y: 531, distance: 29.4
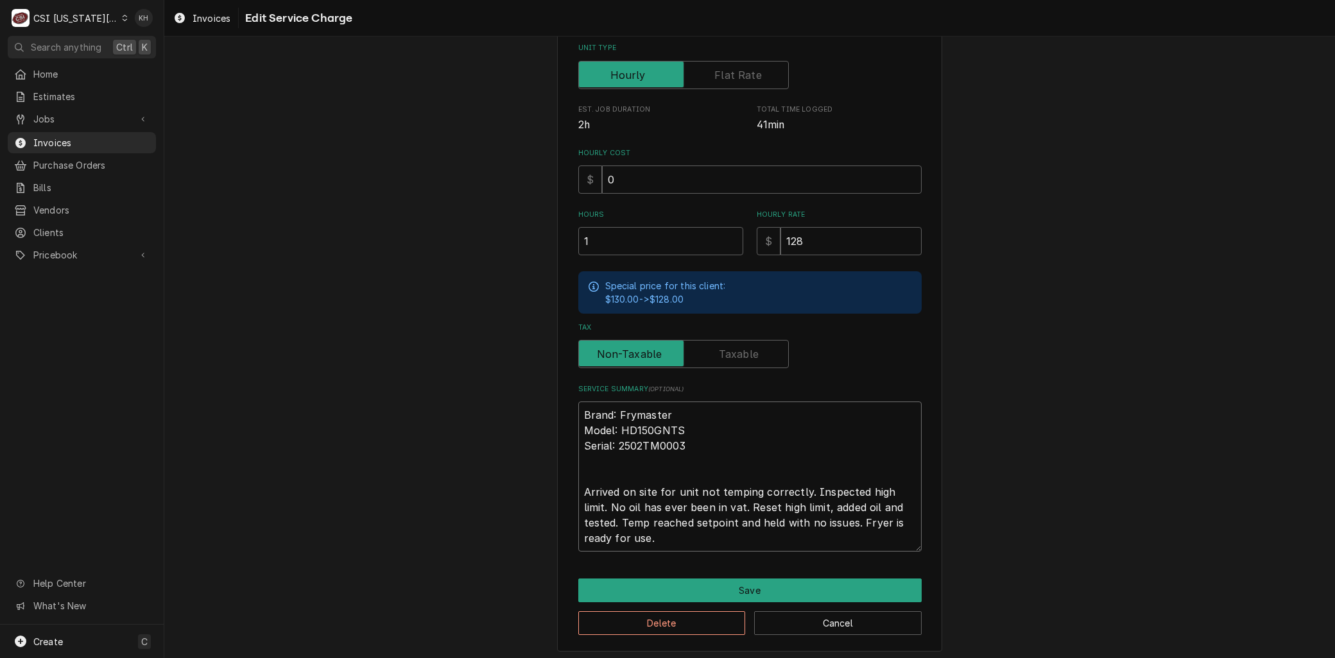
click at [794, 504] on textarea "Brand: Frymaster Model: HD150GNTS Serial: 2502TM0003 Arrived on site for unit n…" at bounding box center [749, 477] width 343 height 150
drag, startPoint x: 766, startPoint y: 566, endPoint x: 758, endPoint y: 575, distance: 11.8
click at [762, 570] on div "Use the fields below to edit this service charge Short Description 1-Labor (Ser…" at bounding box center [749, 224] width 385 height 856
click at [753, 584] on button "Save" at bounding box center [749, 591] width 343 height 24
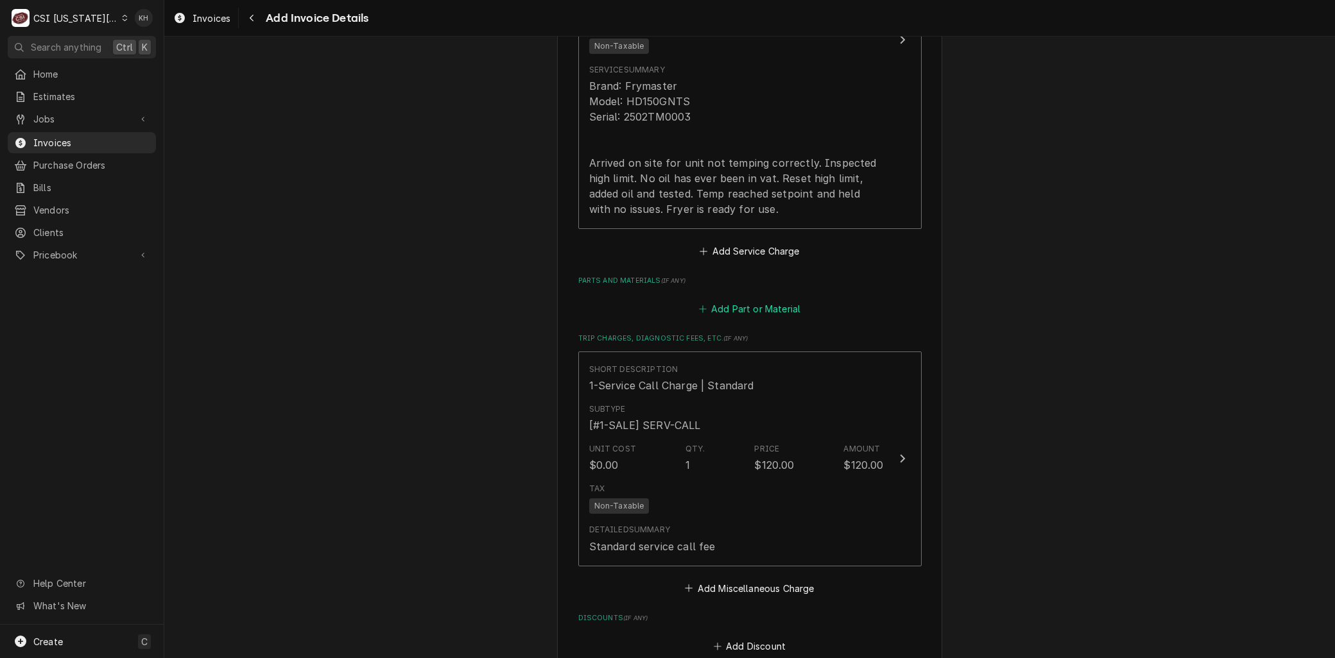
scroll to position [2051, 0]
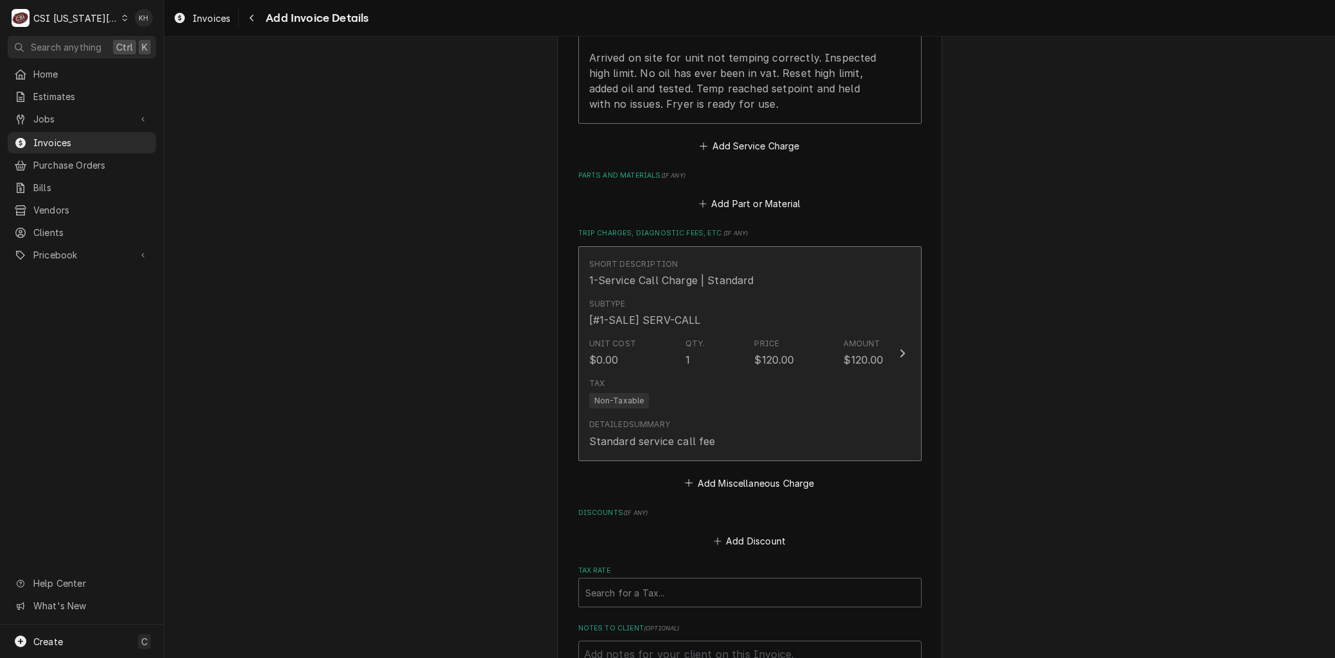
click at [644, 373] on div "Tax Non-Taxable" at bounding box center [736, 393] width 295 height 41
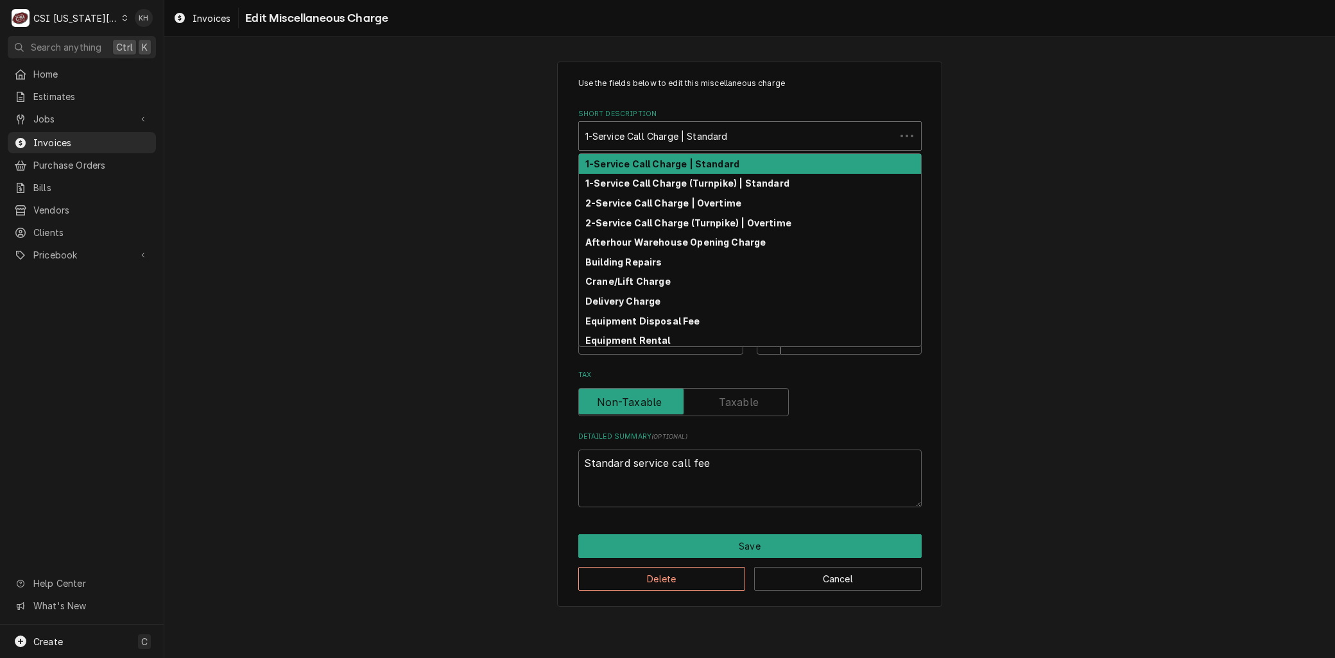
click at [638, 139] on div "Short Description" at bounding box center [737, 136] width 304 height 23
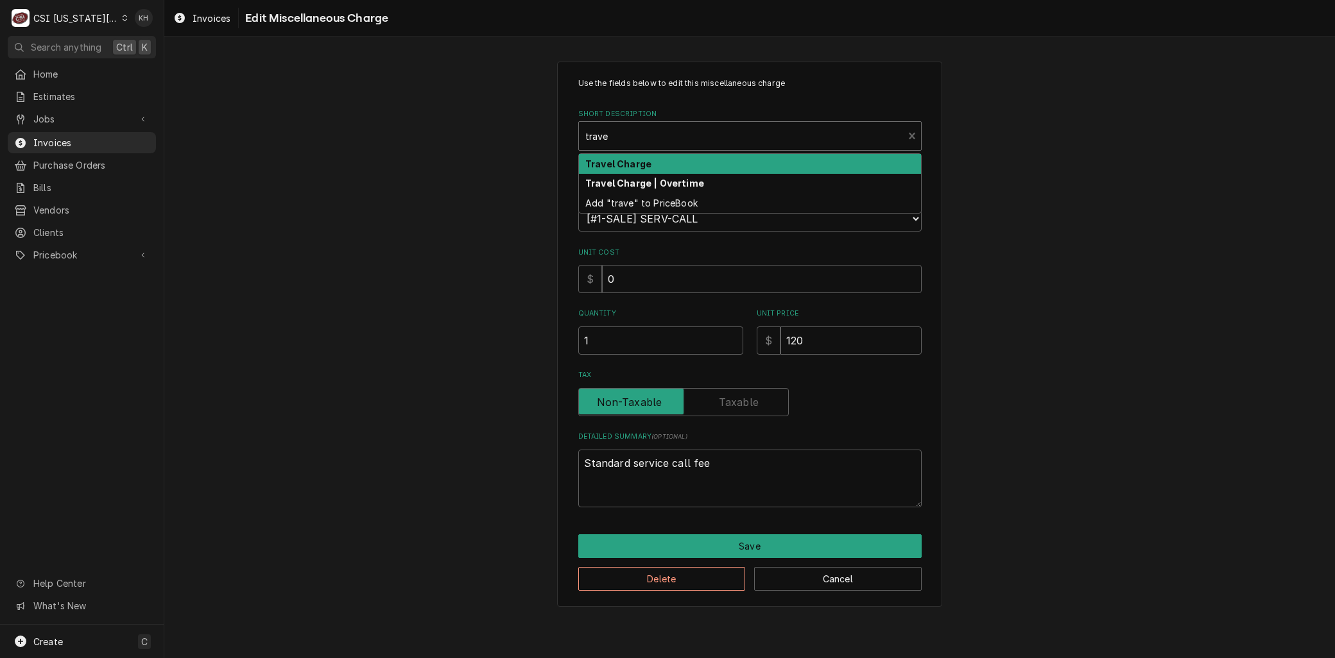
click at [624, 170] on div "Travel Charge" at bounding box center [750, 164] width 342 height 20
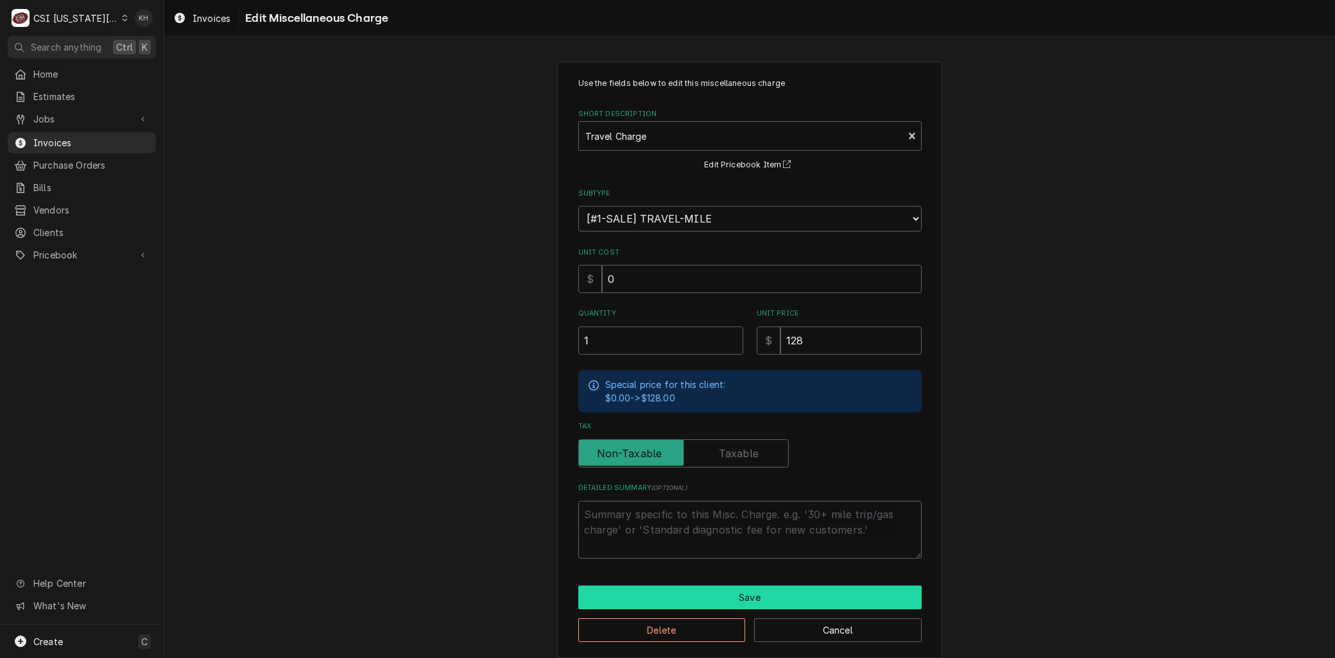
click at [736, 599] on button "Save" at bounding box center [749, 598] width 343 height 24
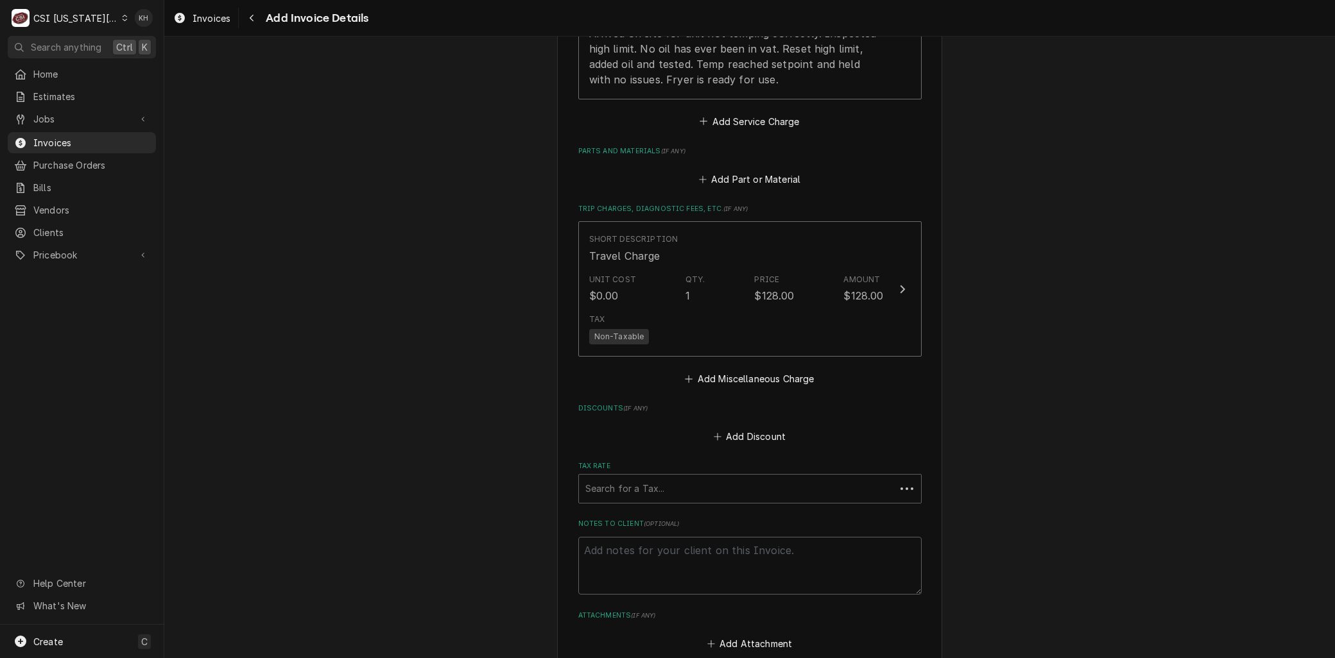
scroll to position [2076, 0]
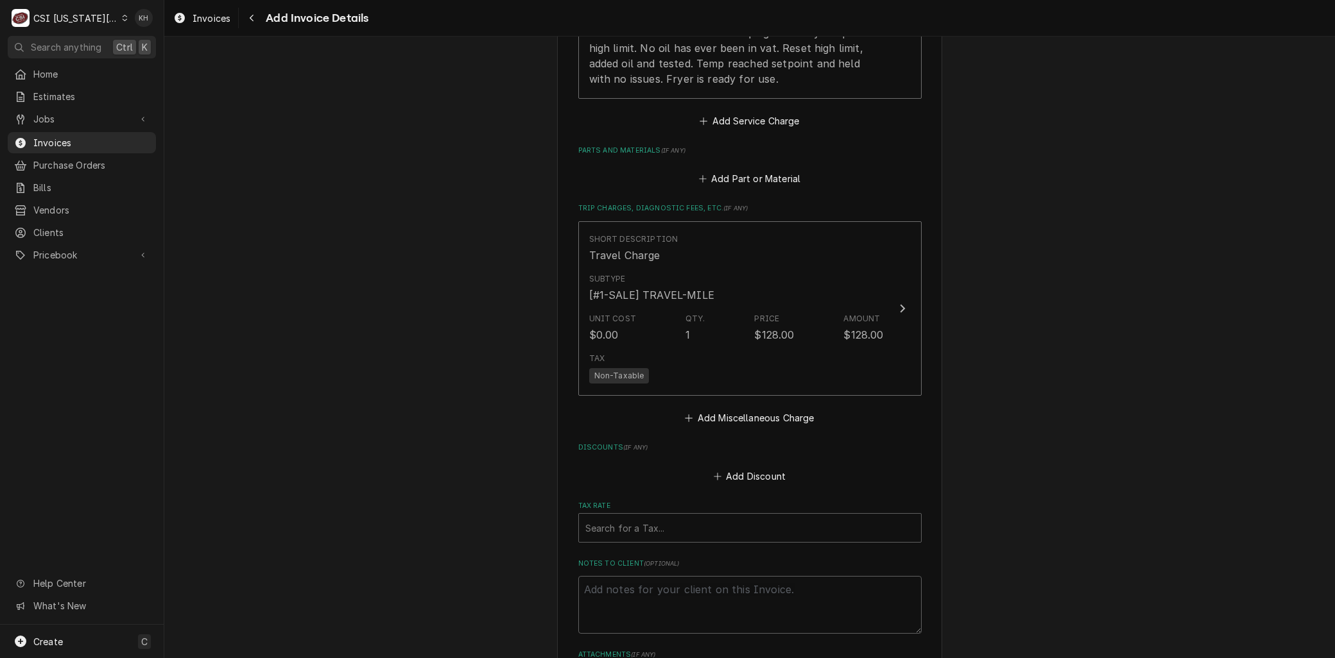
click at [711, 350] on fieldset "Charge Details Service Charges Short Description 1-Labor (Service) | Standard |…" at bounding box center [749, 183] width 343 height 1017
click at [712, 409] on button "Add Miscellaneous Charge" at bounding box center [749, 418] width 133 height 18
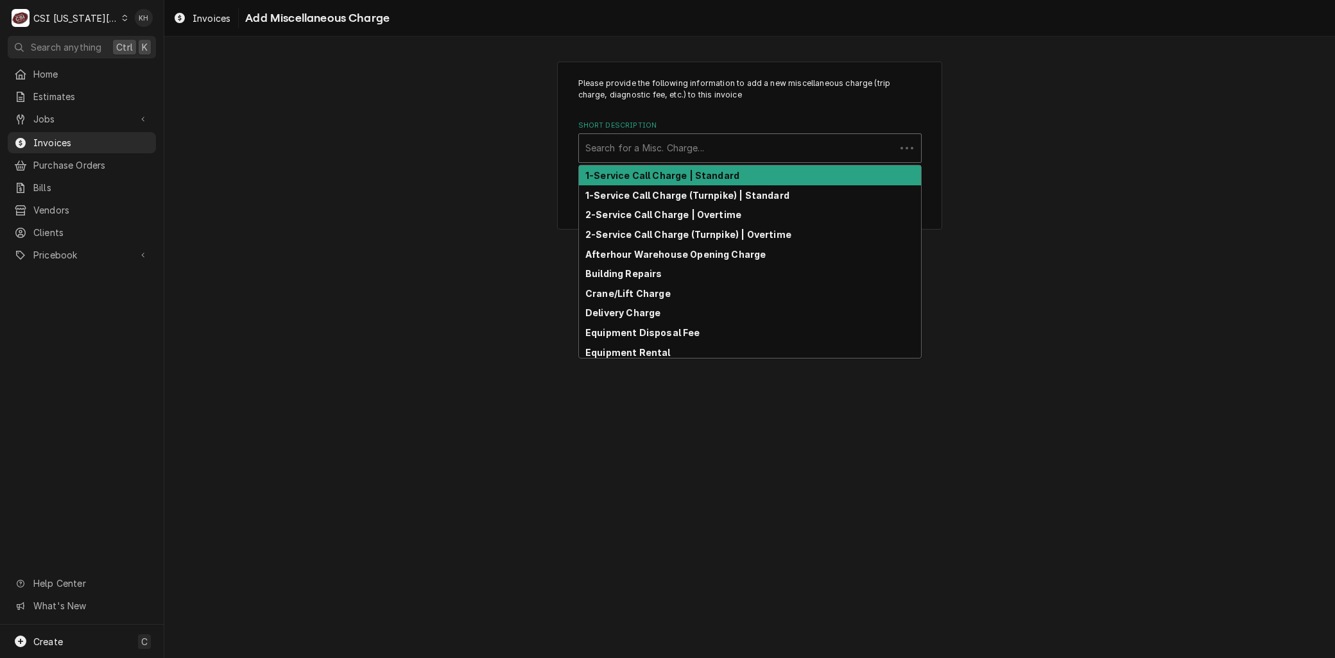
click at [632, 162] on div "Search for a Misc. Charge..." at bounding box center [749, 148] width 343 height 30
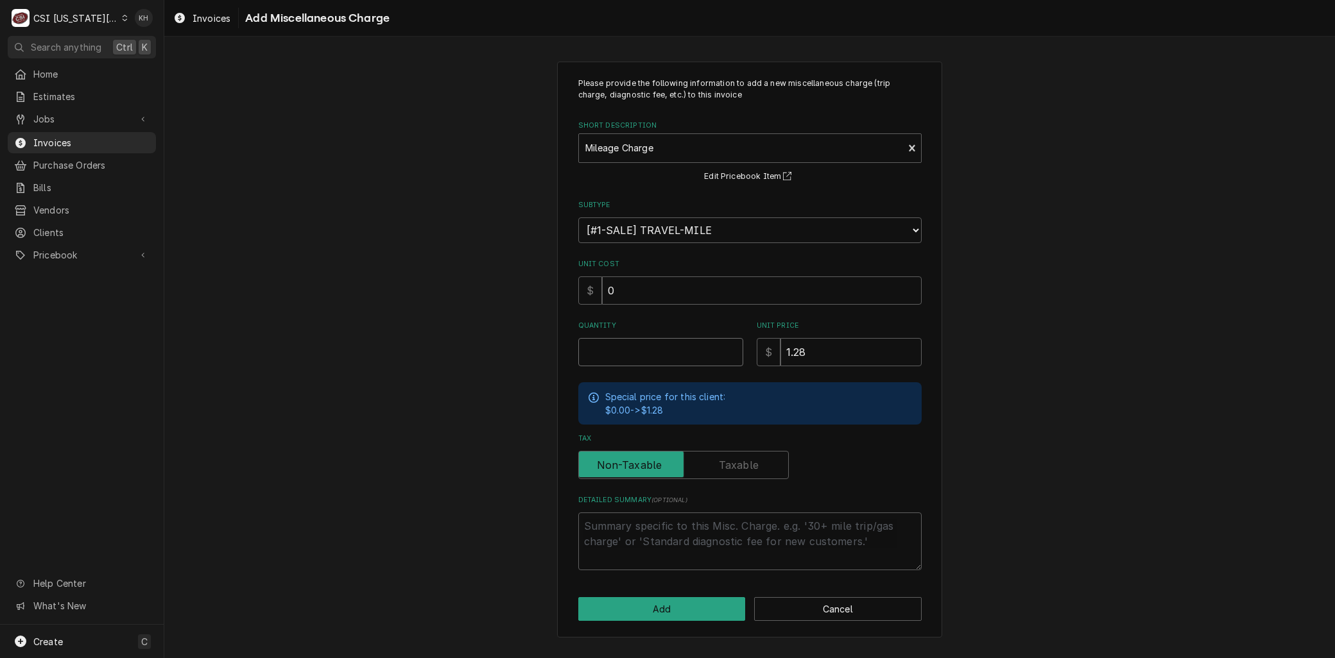
drag, startPoint x: 614, startPoint y: 350, endPoint x: 602, endPoint y: 343, distance: 14.1
click at [612, 349] on input "Quantity" at bounding box center [660, 352] width 165 height 28
click at [649, 599] on button "Add" at bounding box center [662, 610] width 168 height 24
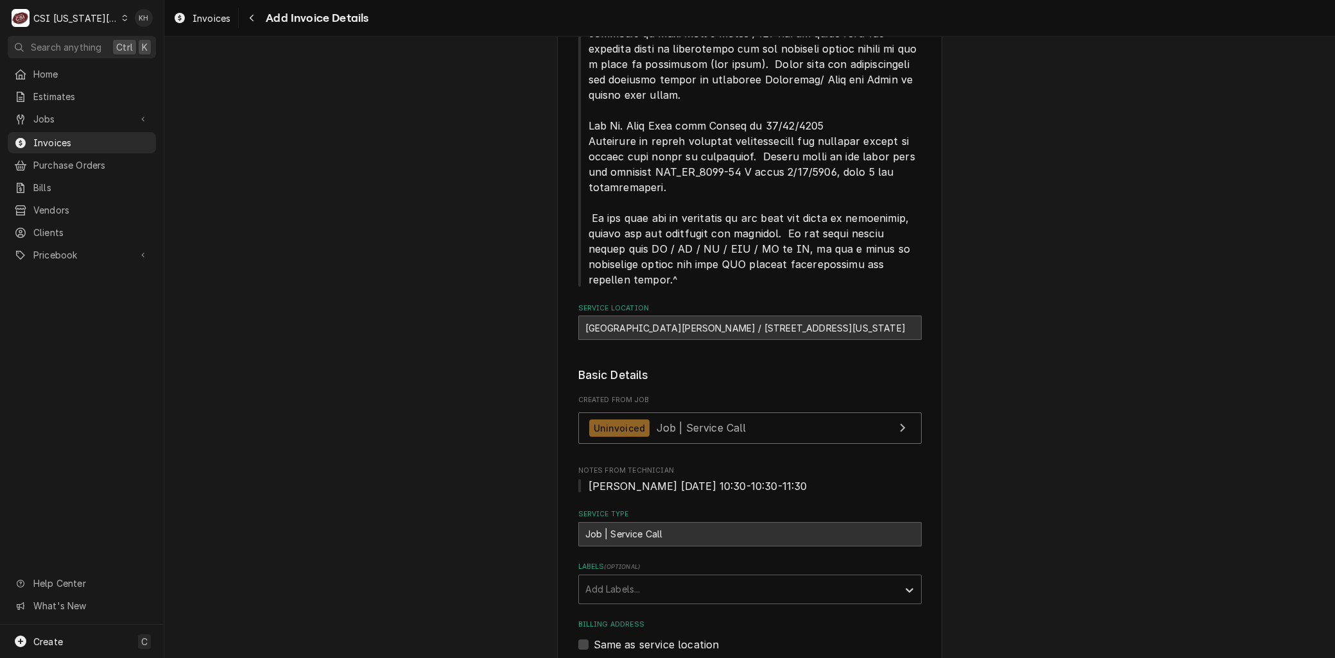
scroll to position [318, 0]
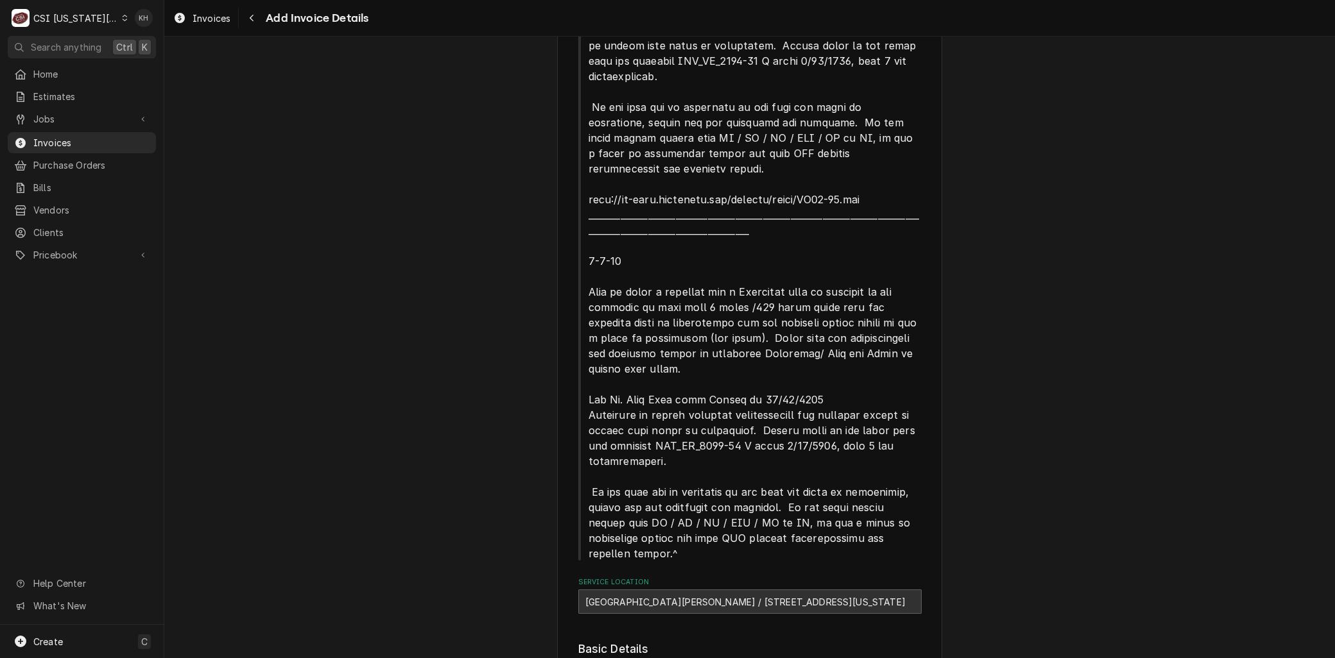
click at [710, 590] on div "[GEOGRAPHIC_DATA][PERSON_NAME] / [STREET_ADDRESS][US_STATE]" at bounding box center [749, 602] width 343 height 24
click at [709, 590] on div "[GEOGRAPHIC_DATA][PERSON_NAME] / [STREET_ADDRESS][US_STATE]" at bounding box center [749, 602] width 343 height 24
copy div "Stadium"
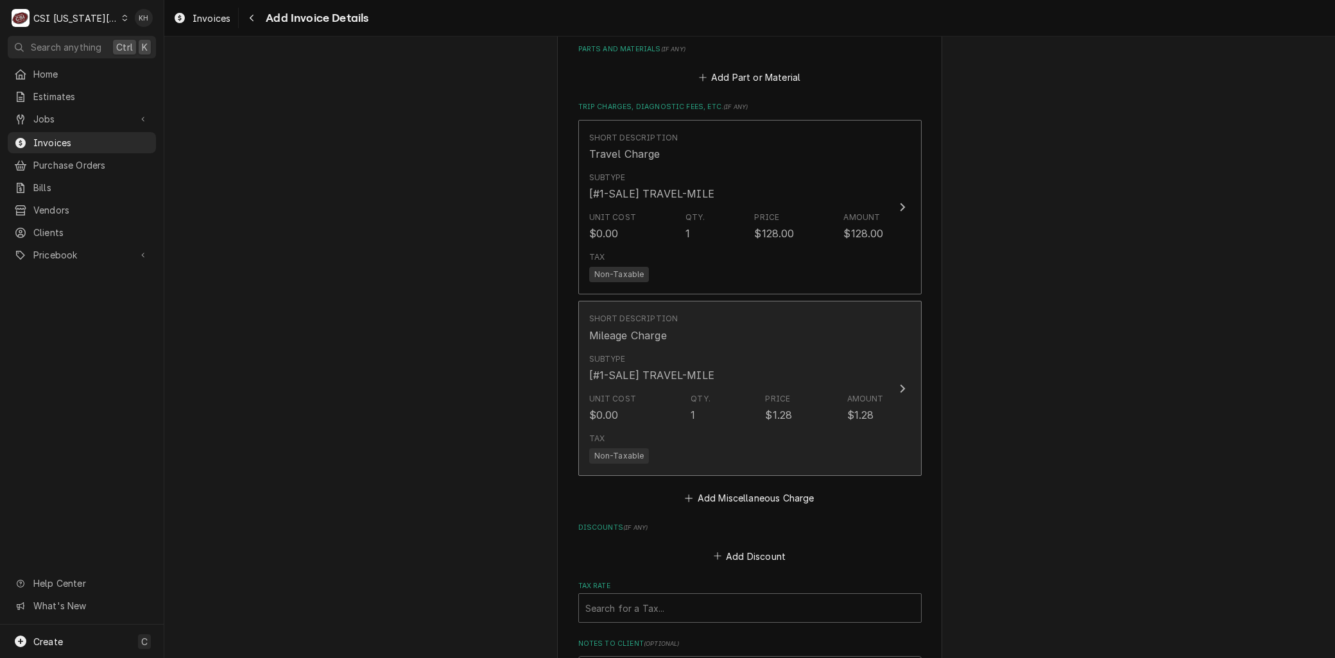
scroll to position [1986, 0]
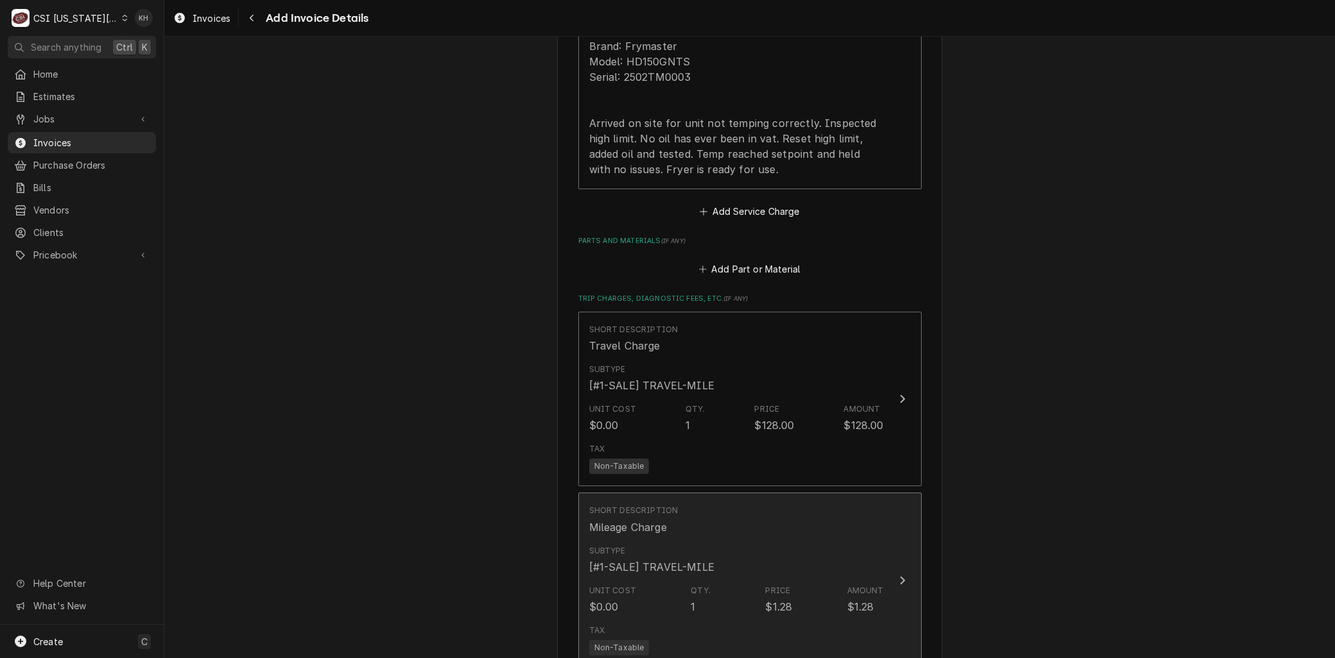
click at [671, 493] on button "Short Description Mileage Charge Subtype [#1-SALE] TRAVEL-MILE Unit Cost $0.00 …" at bounding box center [749, 580] width 343 height 175
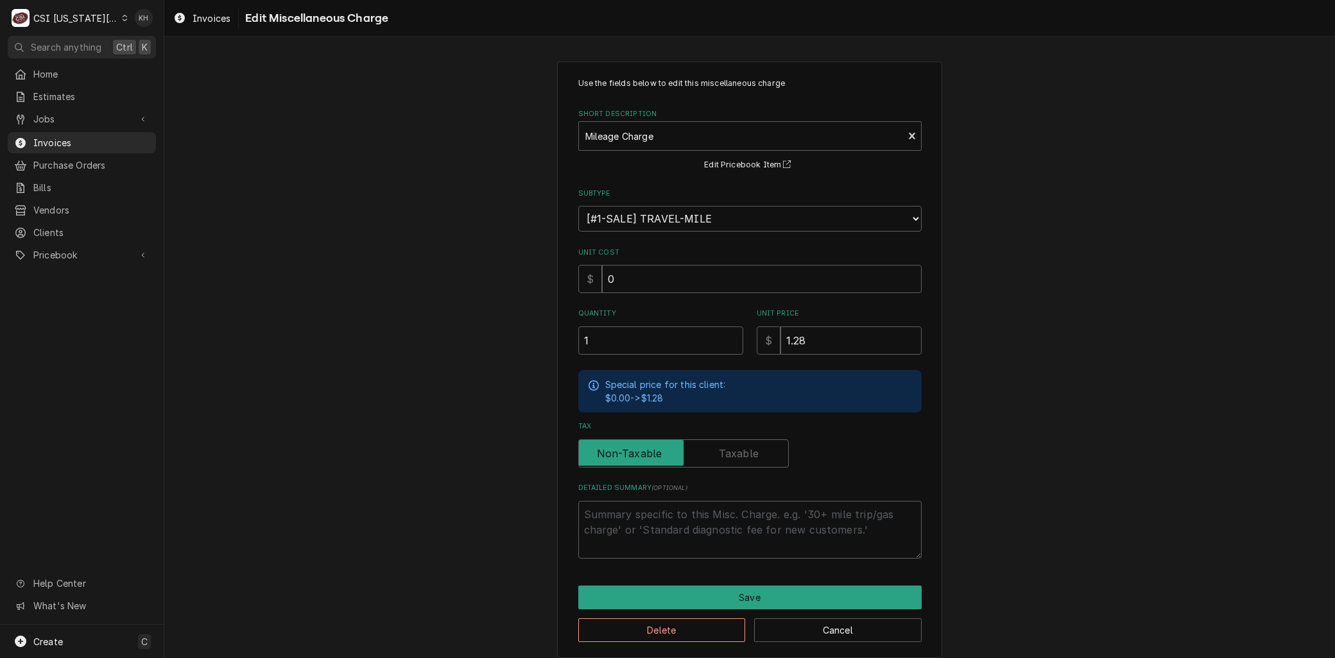
click at [630, 362] on div "Use the fields below to edit this miscellaneous charge Short Description Mileag…" at bounding box center [749, 318] width 343 height 481
click at [608, 340] on input "1" at bounding box center [660, 341] width 165 height 28
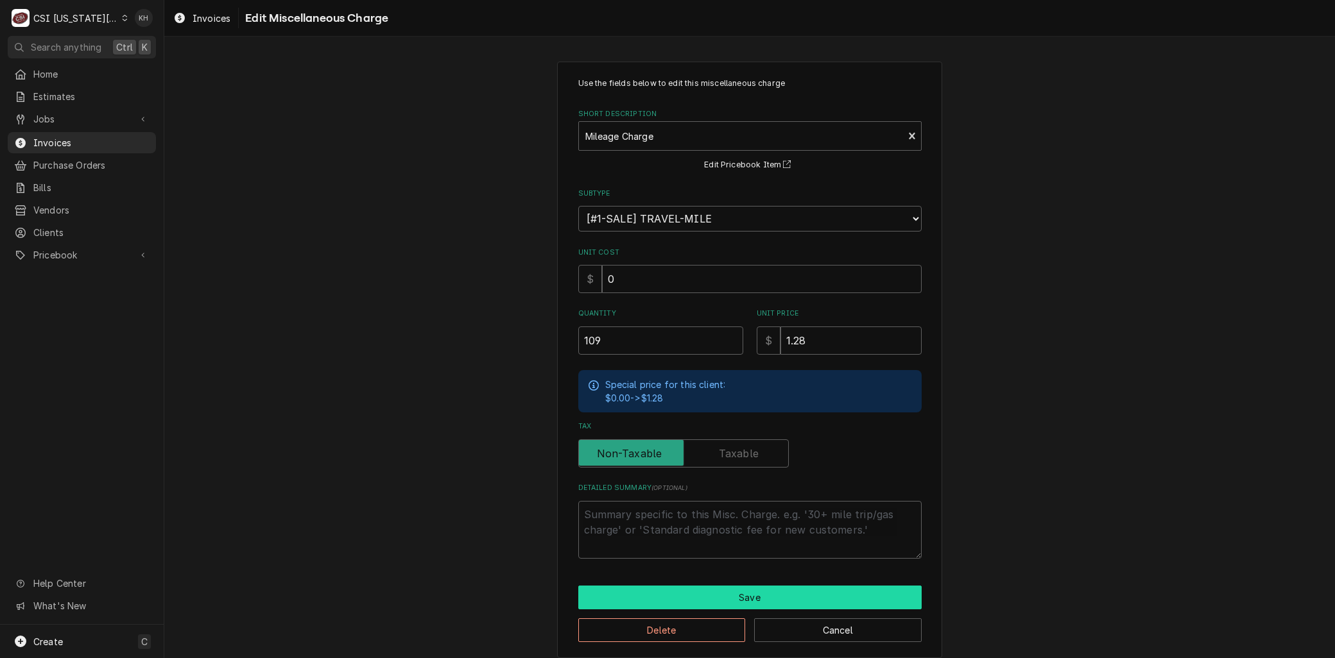
click at [730, 596] on button "Save" at bounding box center [749, 598] width 343 height 24
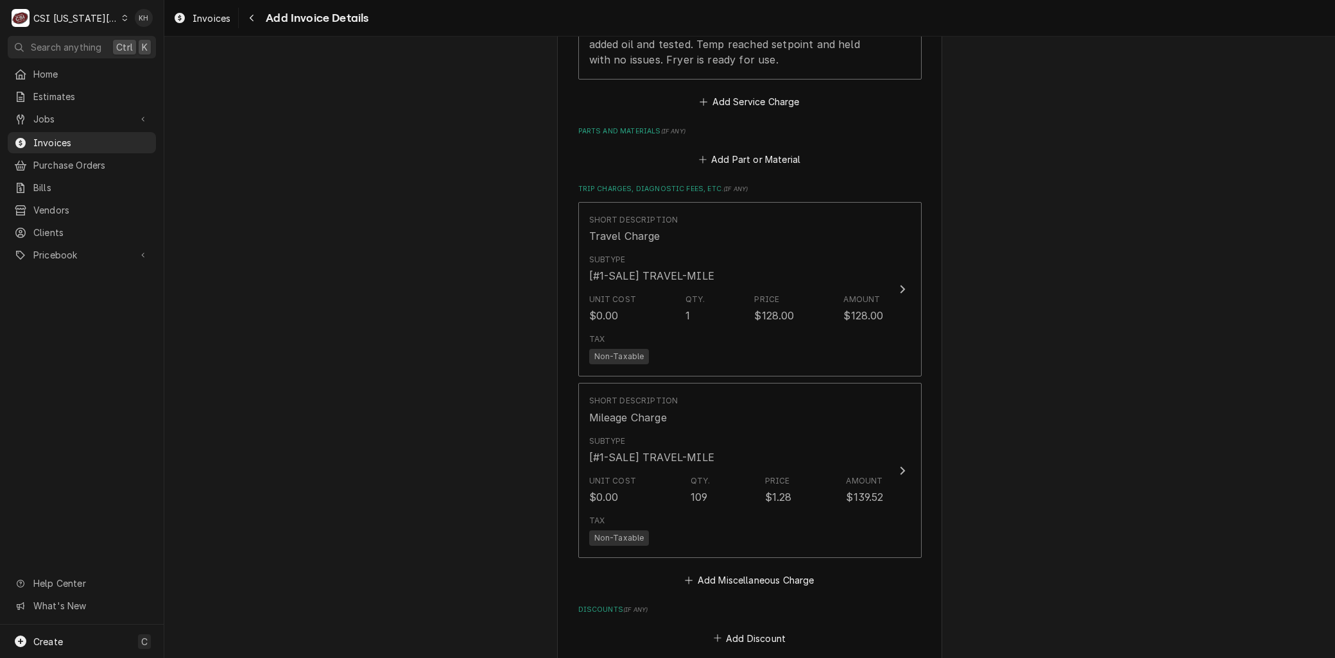
scroll to position [2199, 0]
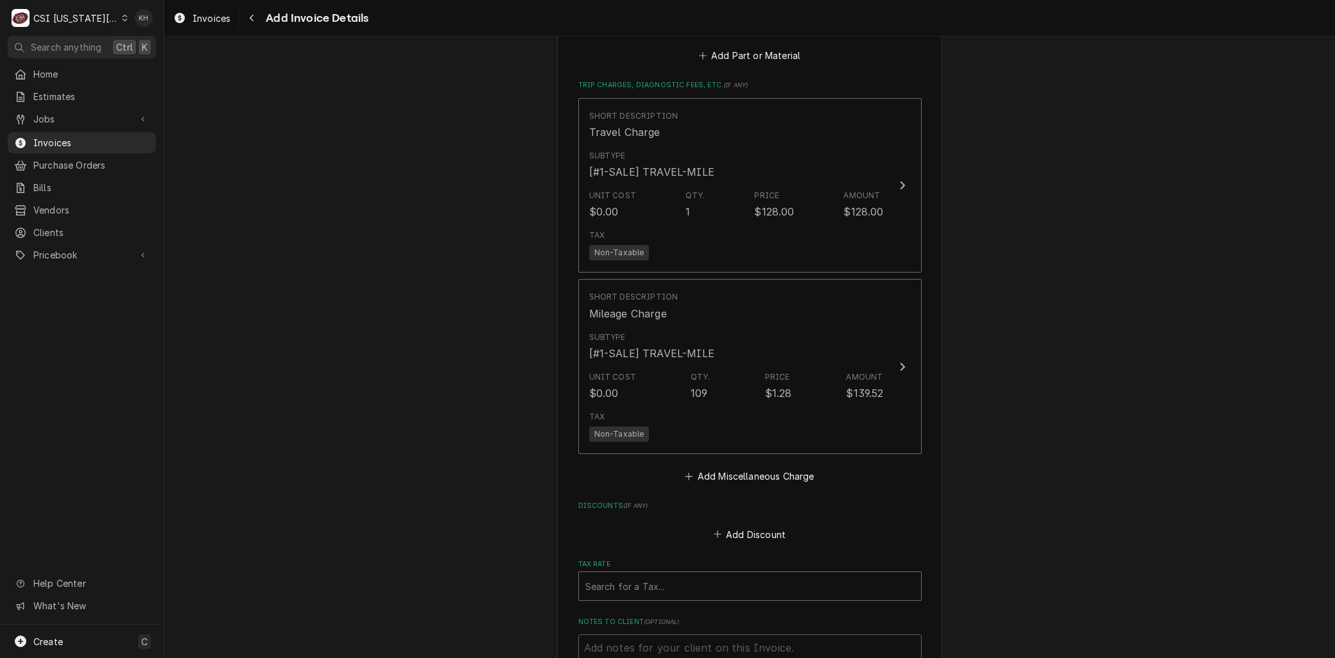
click at [627, 575] on div "Tax Rate" at bounding box center [749, 586] width 329 height 23
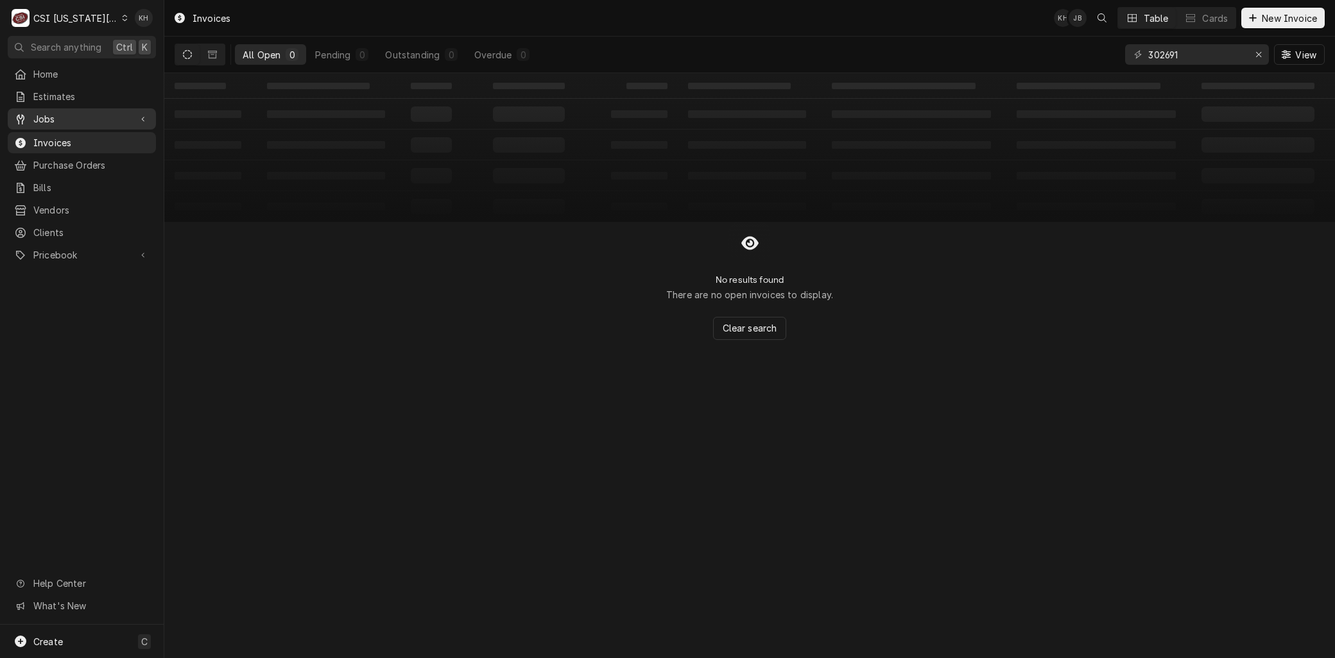
drag, startPoint x: 55, startPoint y: 113, endPoint x: 55, endPoint y: 123, distance: 9.6
click at [55, 113] on span "Jobs" at bounding box center [81, 118] width 97 height 13
click at [55, 135] on span "Jobs" at bounding box center [91, 141] width 116 height 13
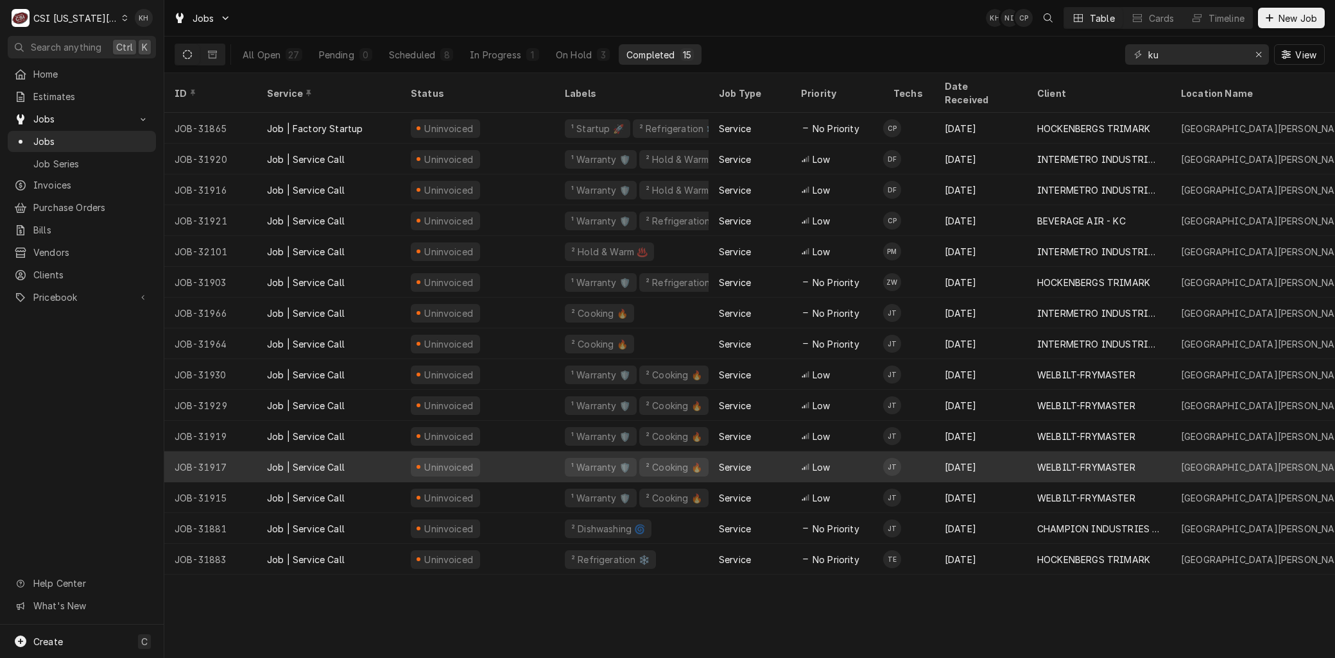
click at [225, 454] on div "JOB-31917" at bounding box center [210, 467] width 92 height 31
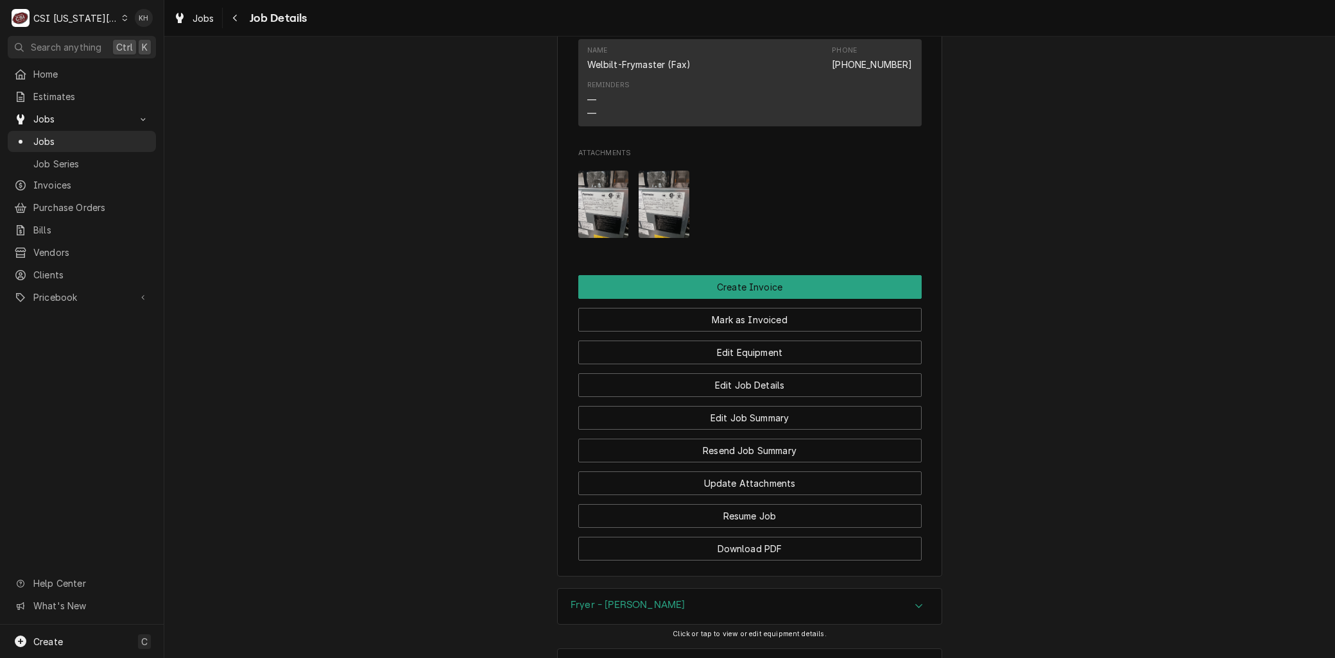
scroll to position [1711, 0]
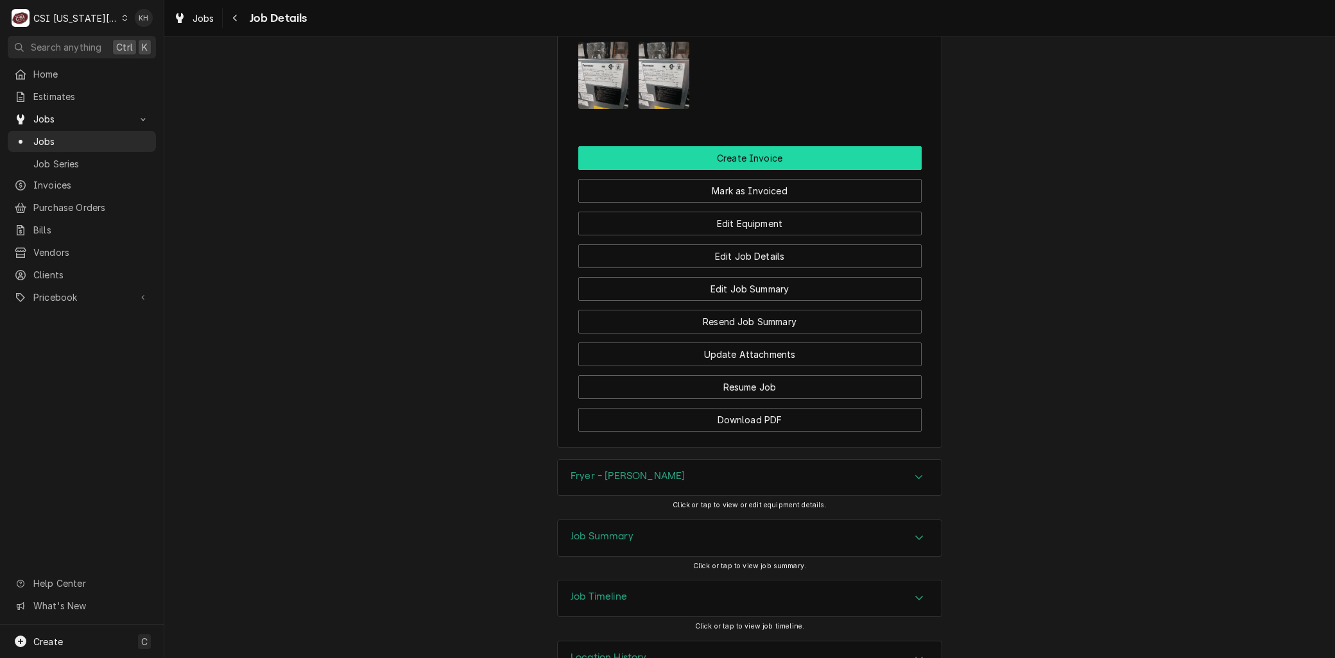
click at [748, 146] on button "Create Invoice" at bounding box center [749, 158] width 343 height 24
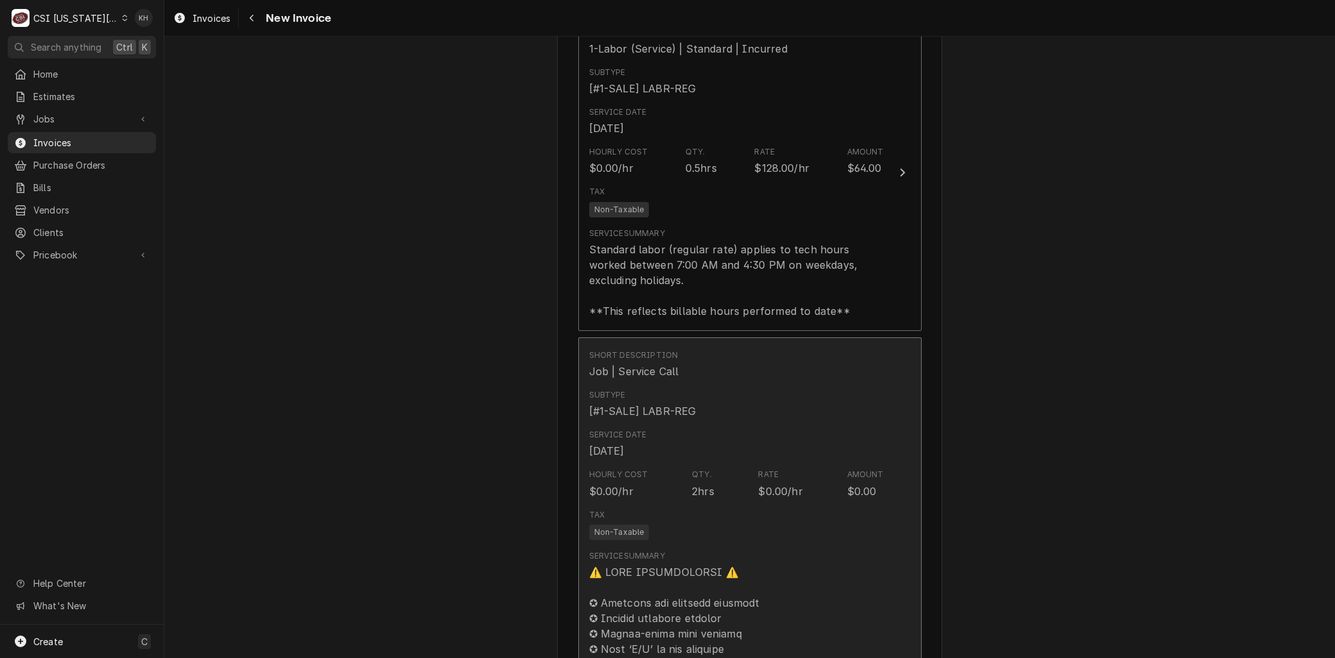
click at [643, 390] on div "Subtype [#1-SALE] LABR-REG" at bounding box center [642, 405] width 107 height 30
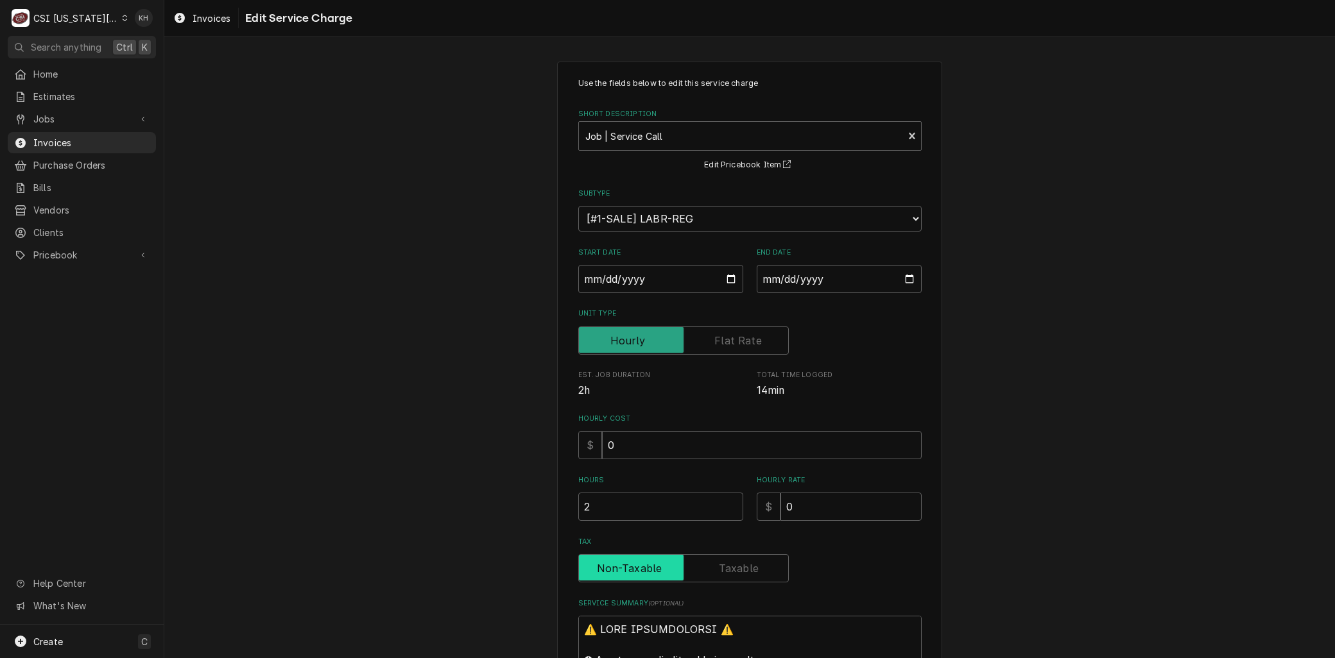
scroll to position [1, 0]
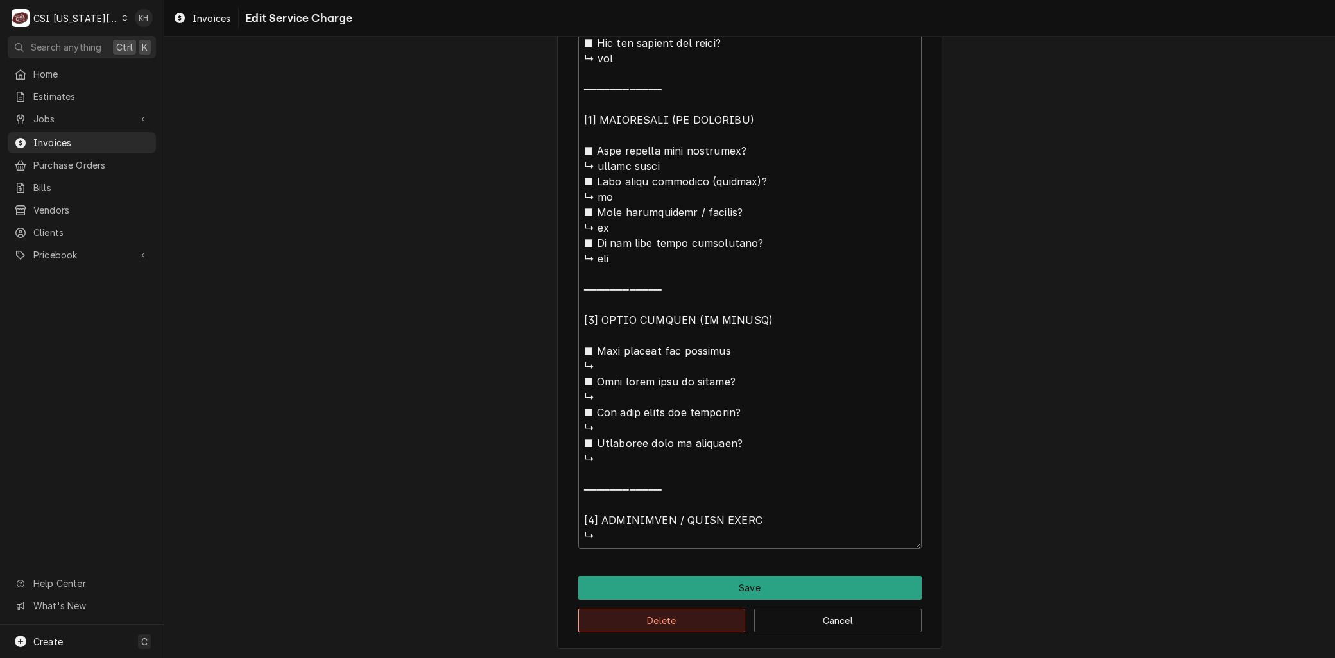
click at [624, 612] on button "Delete" at bounding box center [662, 621] width 168 height 24
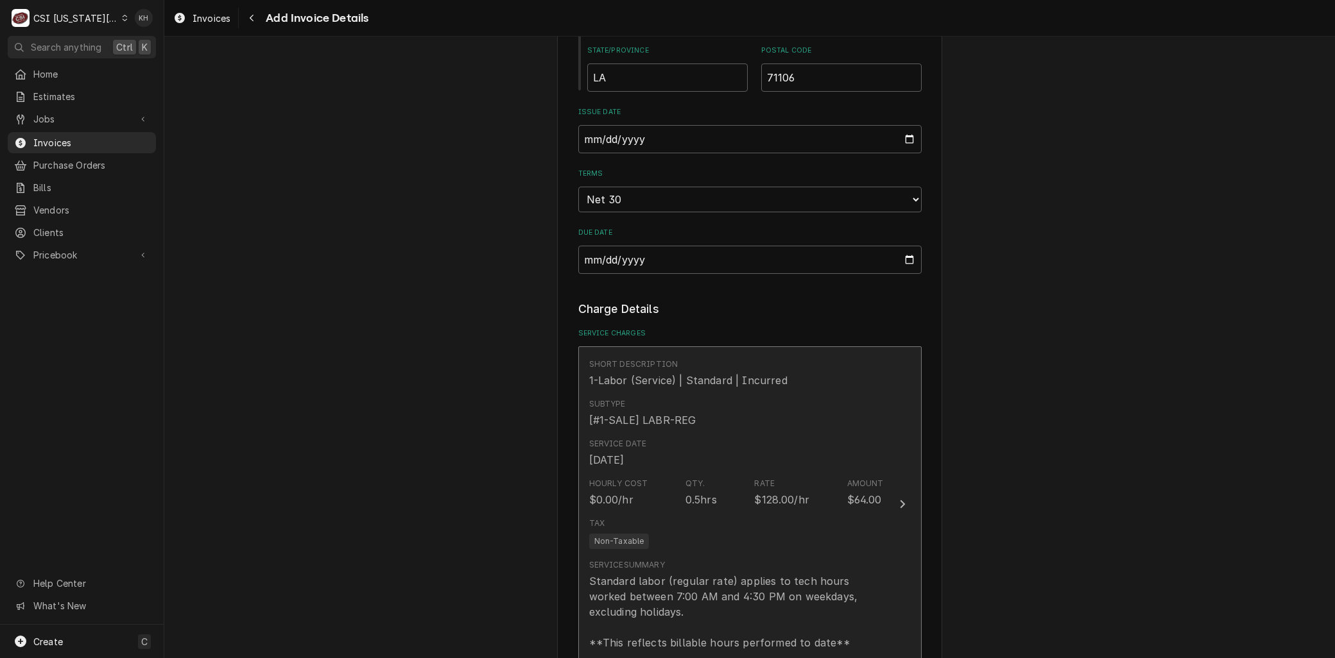
click at [675, 513] on div "Tax Non-Taxable" at bounding box center [736, 533] width 295 height 41
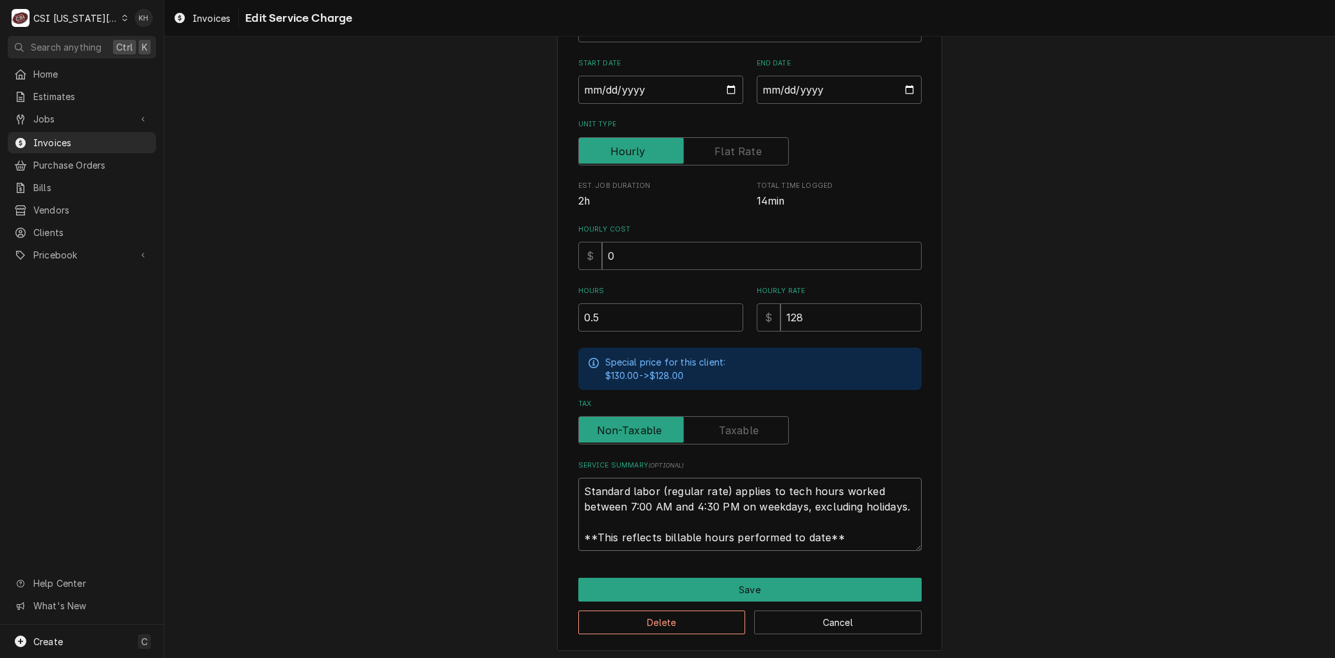
drag, startPoint x: 852, startPoint y: 537, endPoint x: 454, endPoint y: 395, distance: 423.0
click at [454, 395] on div "Use the fields below to edit this service charge Short Description 1-Labor (Ser…" at bounding box center [749, 262] width 1171 height 802
paste textarea "⚠️ 𝗙𝗢𝗥𝗠 𝗜𝗡𝗦𝗧𝗥𝗨𝗖𝗧𝗜𝗢𝗡𝗦 ⚠️ ✪ 𝗖𝗼𝗺𝗽𝗹𝗲𝘁𝗲 𝗮𝗹𝗹 𝗿𝗲𝗹𝗲𝘃𝗮𝗻𝘁 𝘀𝗲𝗰𝘁𝗶𝗼𝗻𝘀 ✪ 𝗣𝗿𝗼𝘃𝗶𝗱𝗲 𝗱𝗲𝘁𝗮𝗶𝗹𝗲𝗱 𝗮𝗻𝘀…"
type textarea "x"
type textarea "⚠️ 𝗙𝗢𝗥𝗠 𝗜𝗡𝗦𝗧𝗥𝗨𝗖𝗧𝗜𝗢𝗡𝗦 ⚠️ ✪ 𝗖𝗼𝗺𝗽𝗹𝗲𝘁𝗲 𝗮𝗹𝗹 𝗿𝗲𝗹𝗲𝘃𝗮𝗻𝘁 𝘀𝗲𝗰𝘁𝗶𝗼𝗻𝘀 ✪ 𝗣𝗿𝗼𝘃𝗶𝗱𝗲 𝗱𝗲𝘁𝗮𝗶𝗹𝗲𝗱 𝗮𝗻𝘀…"
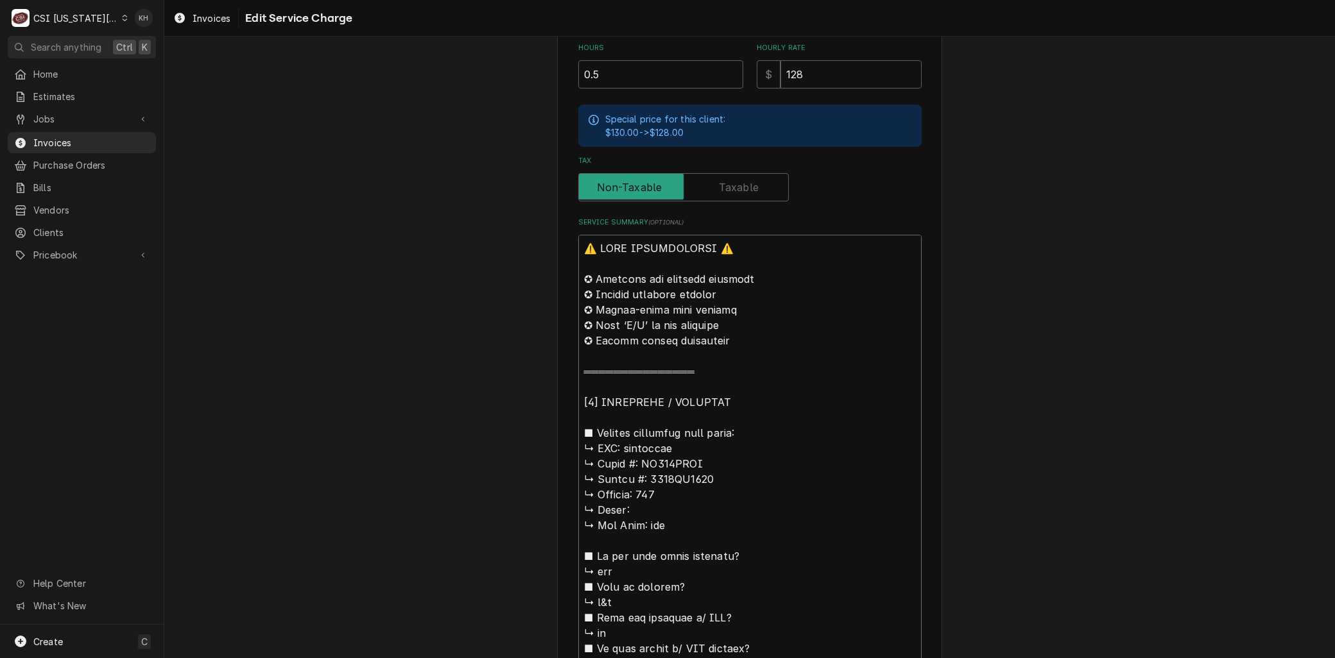
scroll to position [421, 0]
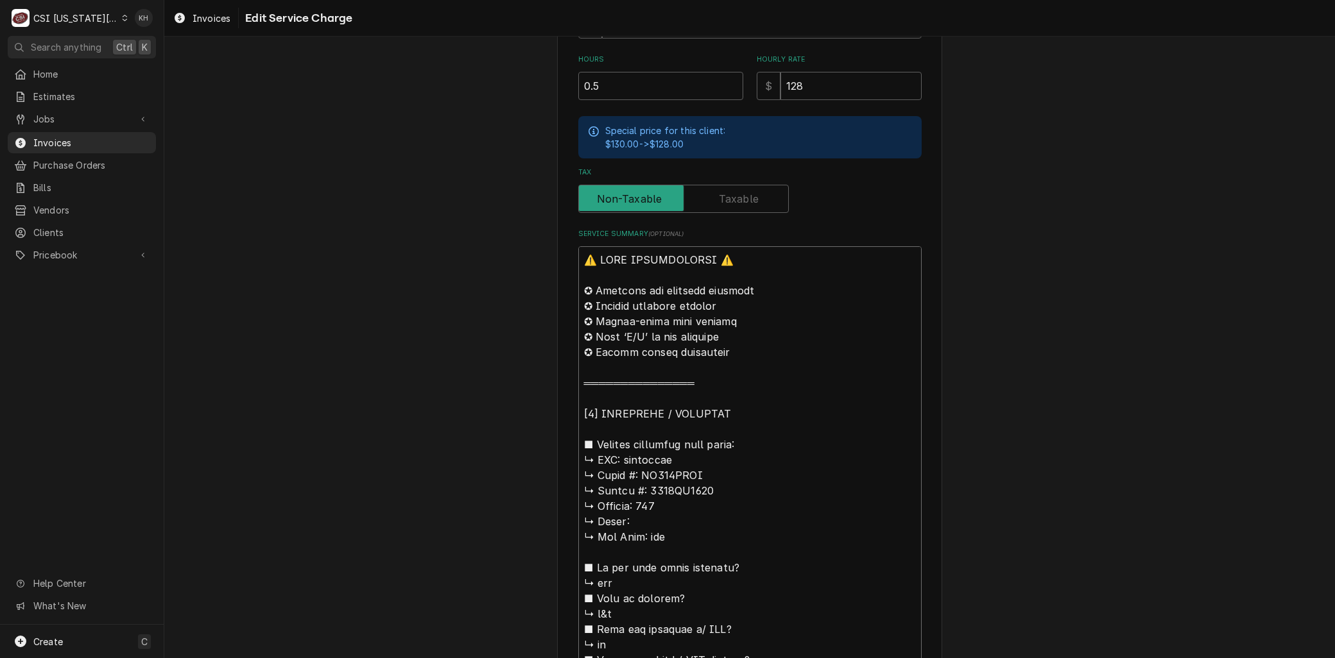
drag, startPoint x: 621, startPoint y: 457, endPoint x: 368, endPoint y: 178, distance: 376.2
click at [368, 178] on div "Use the fields below to edit this service charge Short Description 1-Labor (Ser…" at bounding box center [749, 561] width 1171 height 1864
type textarea "x"
type textarea "Brymaster ↳ 𝗠𝗼𝗱𝗲𝗹 #: HD150GNTS ↳ 𝗦𝗲𝗿𝗶𝗮𝗹 #: 2503TM0002 ↳ 𝗩𝗼𝗹𝘁𝗮𝗴𝗲: 120 ↳ 𝗣𝗵𝗮𝘀𝗲: ↳…"
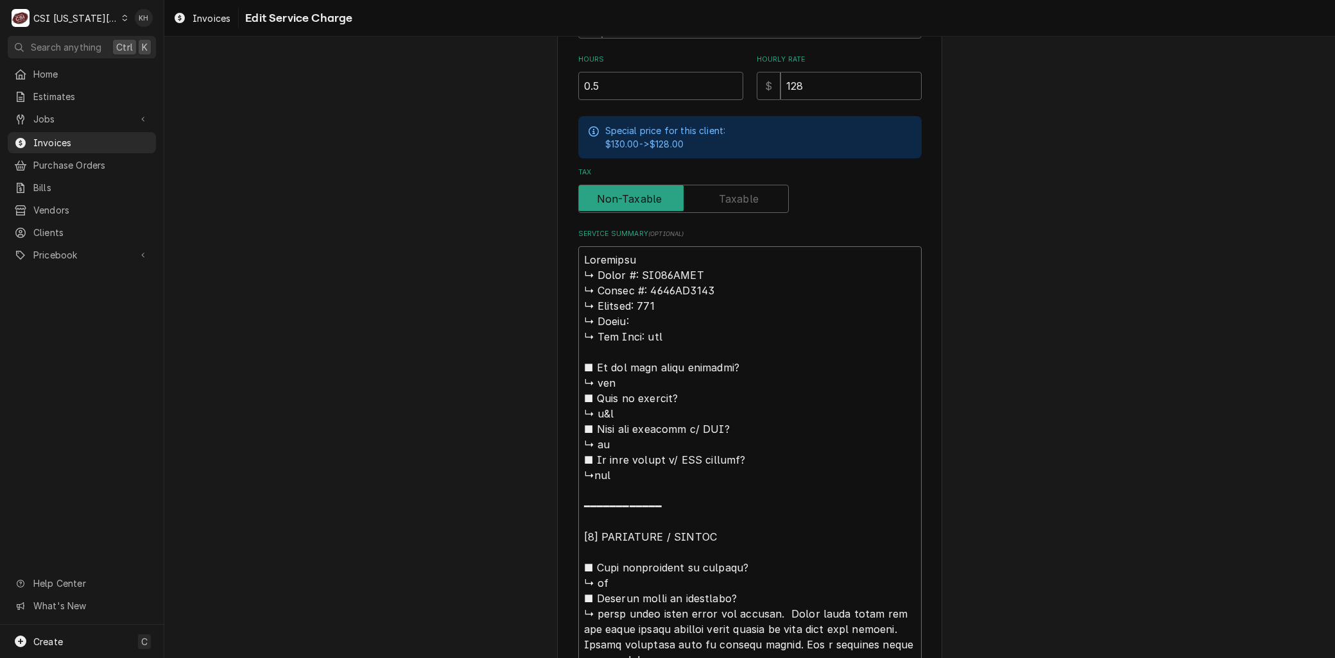
type textarea "x"
type textarea "Brrymaster ↳ 𝗠𝗼𝗱𝗲𝗹 #: HD150GNTS ↳ 𝗦𝗲𝗿𝗶𝗮𝗹 #: 2503TM0002 ↳ 𝗩𝗼𝗹𝘁𝗮𝗴𝗲: 120 ↳ 𝗣𝗵𝗮𝘀𝗲: …"
type textarea "x"
type textarea "Brarymaster ↳ 𝗠𝗼𝗱𝗲𝗹 #: HD150GNTS ↳ 𝗦𝗲𝗿𝗶𝗮𝗹 #: 2503TM0002 ↳ 𝗩𝗼𝗹𝘁𝗮𝗴𝗲: 120 ↳ 𝗣𝗵𝗮𝘀𝗲:…"
type textarea "x"
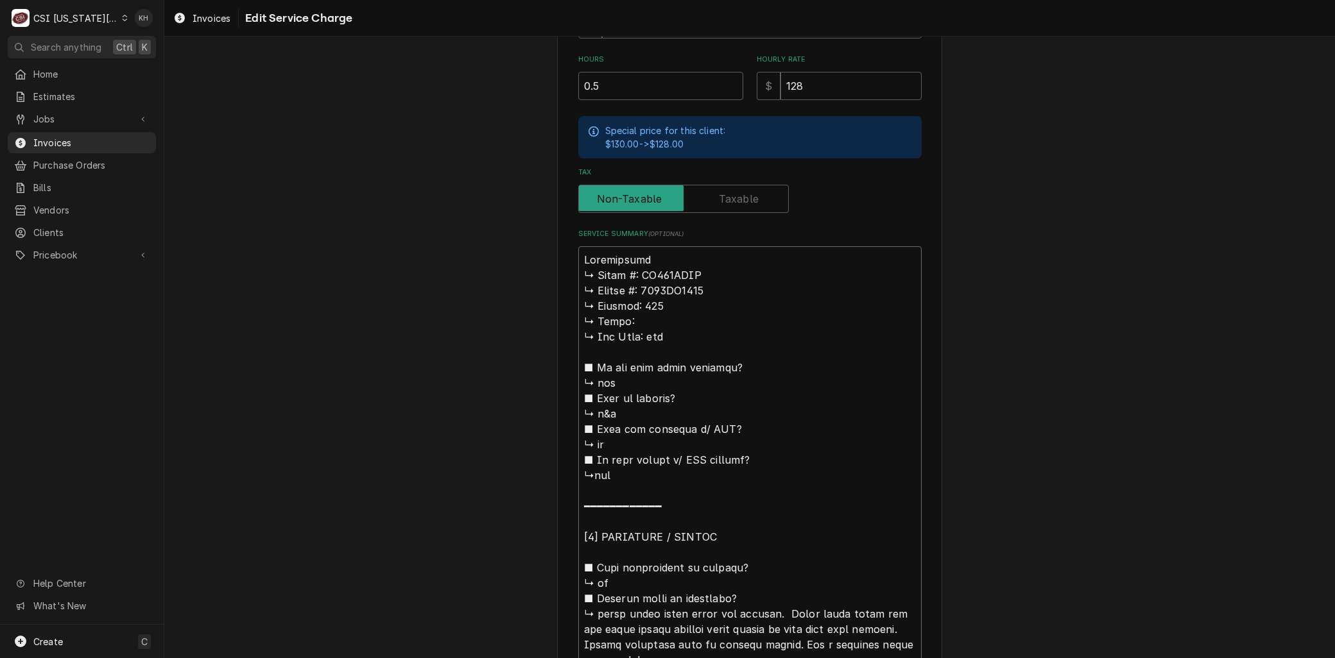
type textarea "Branrymaster ↳ 𝗠𝗼𝗱𝗲𝗹 #: HD150GNTS ↳ 𝗦𝗲𝗿𝗶𝗮𝗹 #: 2503TM0002 ↳ 𝗩𝗼𝗹𝘁𝗮𝗴𝗲: 120 ↳ 𝗣𝗵𝗮𝘀𝗲…"
type textarea "x"
type textarea "Brandrymaster ↳ 𝗠𝗼𝗱𝗲𝗹 #: HD150GNTS ↳ 𝗦𝗲𝗿𝗶𝗮𝗹 #: 2503TM0002 ↳ 𝗩𝗼𝗹𝘁𝗮𝗴𝗲: 120 ↳ 𝗣𝗵𝗮𝘀…"
type textarea "x"
type textarea "Brand:rymaster ↳ 𝗠𝗼𝗱𝗲𝗹 #: HD150GNTS ↳ 𝗦𝗲𝗿𝗶𝗮𝗹 #: 2503TM0002 ↳ 𝗩𝗼𝗹𝘁𝗮𝗴𝗲: 120 ↳ 𝗣𝗵𝗮…"
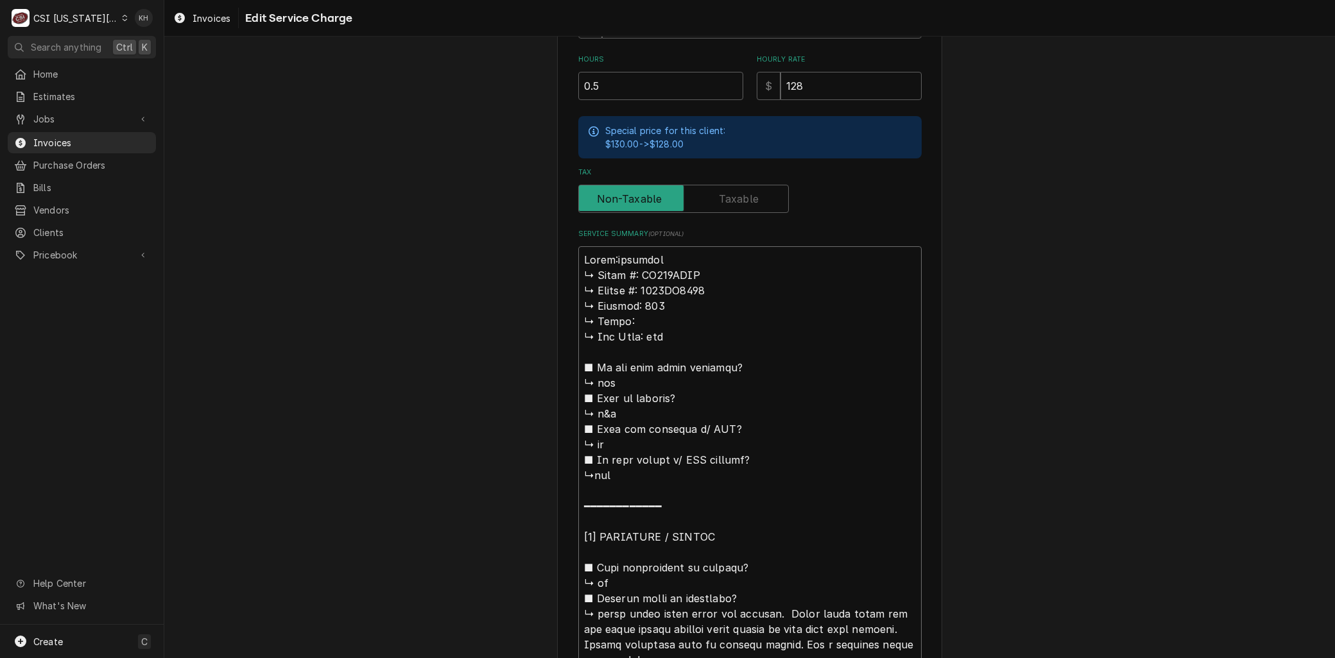
type textarea "x"
type textarea "Brand: rymaster ↳ 𝗠𝗼𝗱𝗲𝗹 #: HD150GNTS ↳ 𝗦𝗲𝗿𝗶𝗮𝗹 #: 2503TM0002 ↳ 𝗩𝗼𝗹𝘁𝗮𝗴𝗲: 120 ↳ 𝗣𝗵…"
type textarea "x"
type textarea "Brand: Frymaster ↳ 𝗠𝗼𝗱𝗲𝗹 #: HD150GNTS ↳ 𝗦𝗲𝗿𝗶𝗮𝗹 #: 2503TM0002 ↳ 𝗩𝗼𝗹𝘁𝗮𝗴𝗲: 120 ↳ 𝗣…"
type textarea "x"
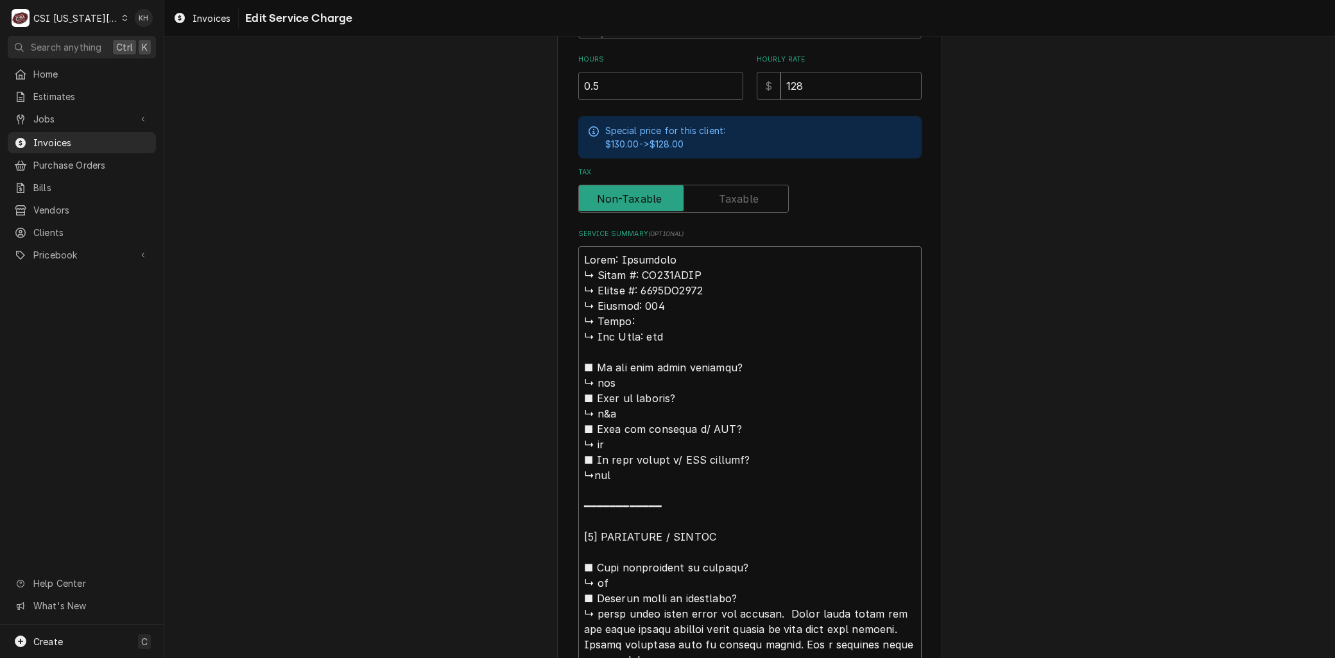
type textarea "Brand: Frymaster 𝗠𝗼𝗱𝗲𝗹 #: HD150GNTS ↳ 𝗦𝗲𝗿𝗶𝗮𝗹 #: 2503TM0002 ↳ 𝗩𝗼𝗹𝘁𝗮𝗴𝗲: 120 ↳ 𝗣𝗵𝗮…"
type textarea "x"
type textarea "Brand: Frymaster 𝗠𝗼𝗱𝗲𝗹 #: HD150GNTS ↳ 𝗦𝗲𝗿𝗶𝗮𝗹 #: 2503TM0002 ↳ 𝗩𝗼𝗹𝘁𝗮𝗴𝗲: 120 ↳ 𝗣𝗵𝗮…"
type textarea "x"
type textarea "Brand: Frymaster 𝗼𝗱𝗲𝗹 #: HD150GNTS ↳ 𝗦𝗲𝗿𝗶𝗮𝗹 #: 2503TM0002 ↳ 𝗩𝗼𝗹𝘁𝗮𝗴𝗲: 120 ↳ 𝗣𝗵𝗮𝘀…"
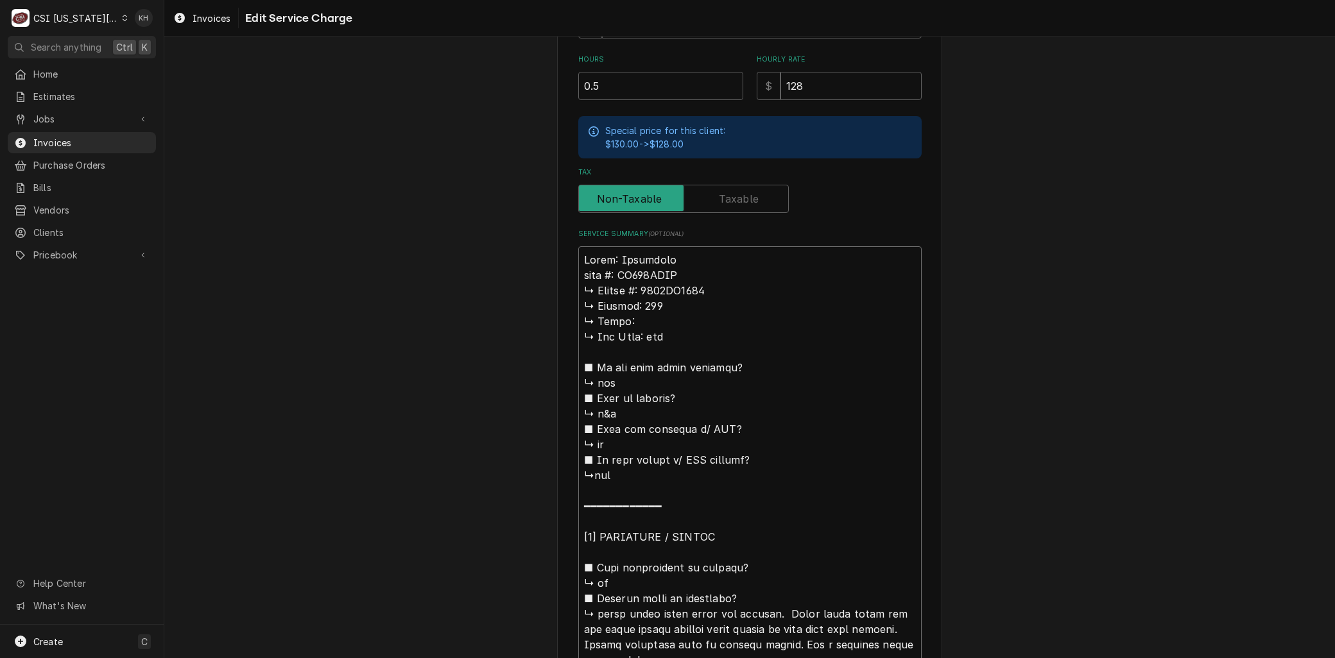
type textarea "x"
type textarea "Brand: Frymaster 𝗱𝗲𝗹 #: HD150GNTS ↳ 𝗦𝗲𝗿𝗶𝗮𝗹 #: 2503TM0002 ↳ 𝗩𝗼𝗹𝘁𝗮𝗴𝗲: 120 ↳ 𝗣𝗵𝗮𝘀𝗲…"
type textarea "x"
type textarea "Brand: Frymaster 𝗲𝗹 #: HD150GNTS ↳ 𝗦𝗲𝗿𝗶𝗮𝗹 #: 2503TM0002 ↳ 𝗩𝗼𝗹𝘁𝗮𝗴𝗲: 120 ↳ 𝗣𝗵𝗮𝘀𝗲:…"
type textarea "x"
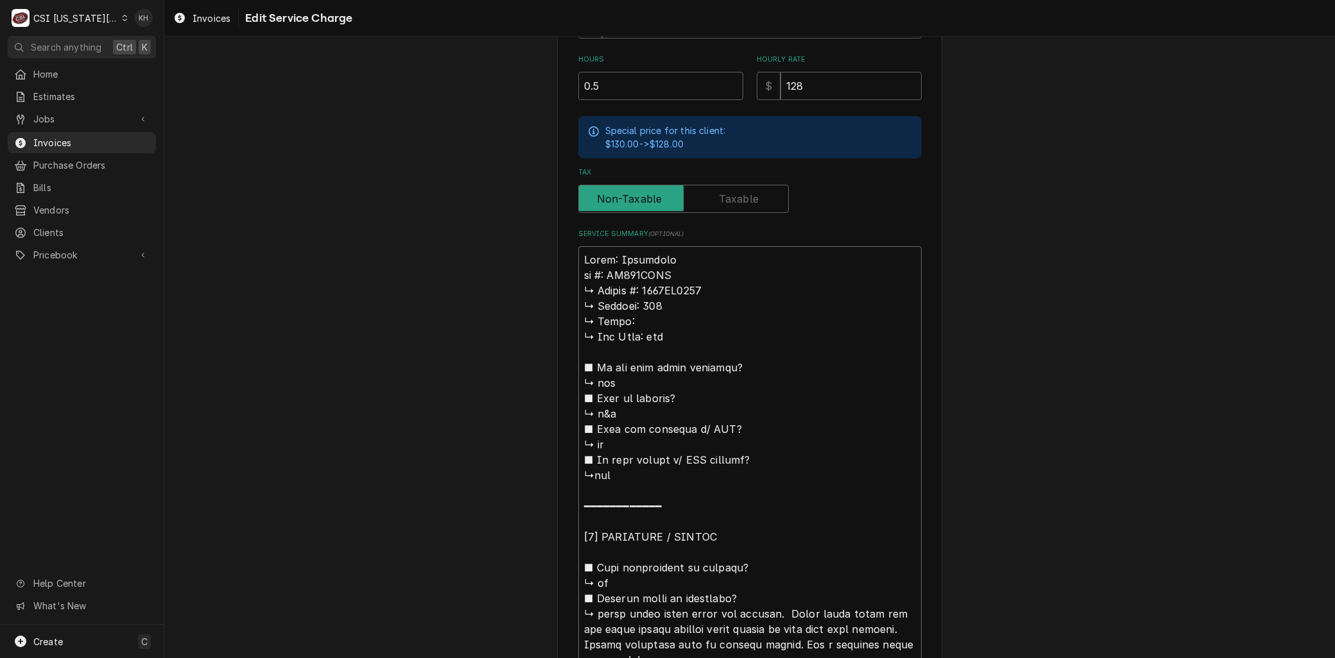
type textarea "Brand: Frymaster 𝗹 #: HD150GNTS ↳ 𝗦𝗲𝗿𝗶𝗮𝗹 #: 2503TM0002 ↳ 𝗩𝗼𝗹𝘁𝗮𝗴𝗲: 120 ↳ 𝗣𝗵𝗮𝘀𝗲: …"
type textarea "x"
type textarea "Brand: Frymaster #: HD150GNTS ↳ 𝗦𝗲𝗿𝗶𝗮𝗹 #: 2503TM0002 ↳ 𝗩𝗼𝗹𝘁𝗮𝗴𝗲: 120 ↳ 𝗣𝗵𝗮𝘀𝗲: ↳ …"
type textarea "x"
type textarea "Brand: Frymaster #: HD150GNTS ↳ 𝗦𝗲𝗿𝗶𝗮𝗹 #: 2503TM0002 ↳ 𝗩𝗼𝗹𝘁𝗮𝗴𝗲: 120 ↳ 𝗣𝗵𝗮𝘀𝗲: ↳ …"
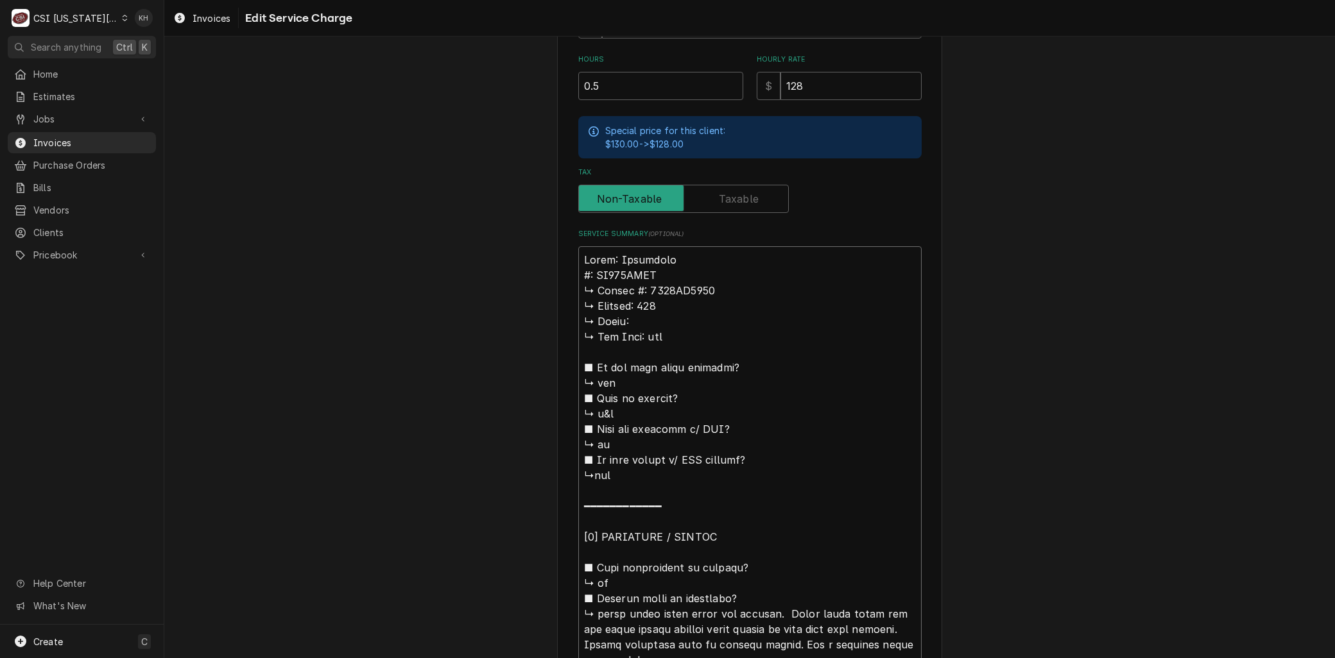
type textarea "x"
type textarea "Brand: Frymaster : HD150GNTS ↳ 𝗦𝗲𝗿𝗶𝗮𝗹 #: 2503TM0002 ↳ 𝗩𝗼𝗹𝘁𝗮𝗴𝗲: 120 ↳ 𝗣𝗵𝗮𝘀𝗲: ↳ 𝗚…"
type textarea "x"
type textarea "Brand: Frymaster M: HD150GNTS ↳ 𝗦𝗲𝗿𝗶𝗮𝗹 #: 2503TM0002 ↳ 𝗩𝗼𝗹𝘁𝗮𝗴𝗲: 120 ↳ 𝗣𝗵𝗮𝘀𝗲: ↳ …"
type textarea "x"
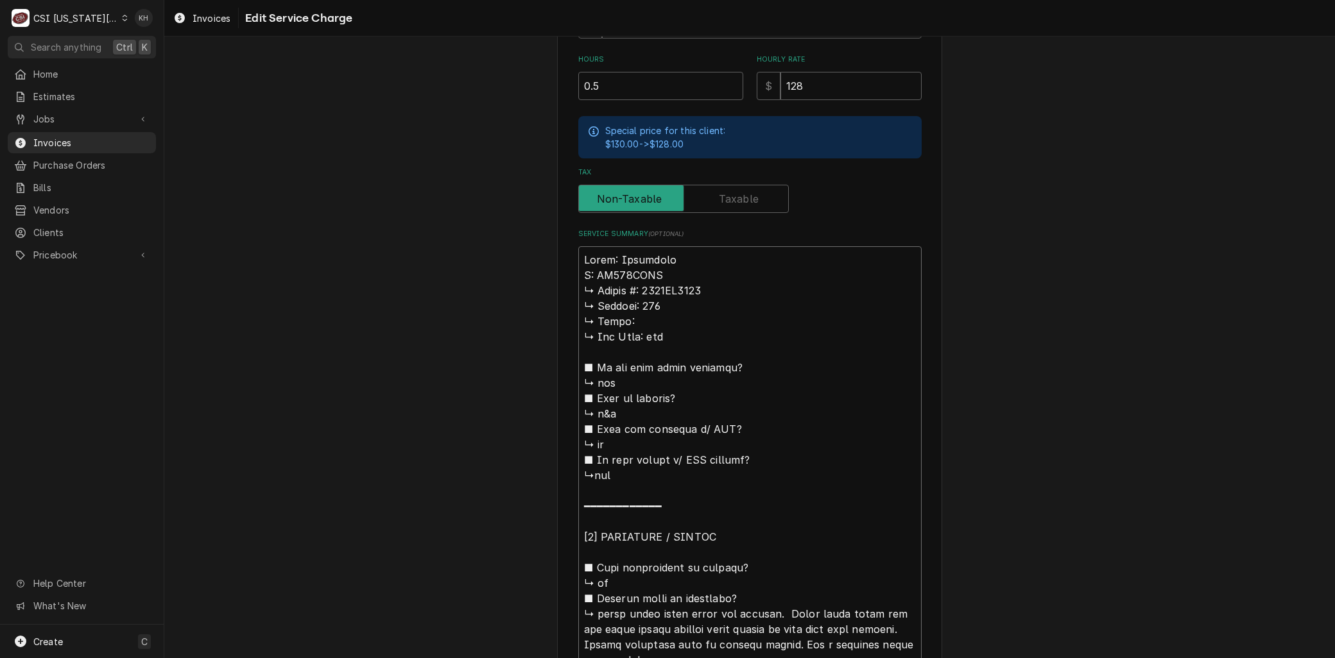
type textarea "Brand: Frymaster Mo: HD150GNTS ↳ 𝗦𝗲𝗿𝗶𝗮𝗹 #: 2503TM0002 ↳ 𝗩𝗼𝗹𝘁𝗮𝗴𝗲: 120 ↳ 𝗣𝗵𝗮𝘀𝗲: ↳…"
type textarea "x"
type textarea "Brand: Frymaster Mod: HD150GNTS ↳ 𝗦𝗲𝗿𝗶𝗮𝗹 #: 2503TM0002 ↳ 𝗩𝗼𝗹𝘁𝗮𝗴𝗲: 120 ↳ 𝗣𝗵𝗮𝘀𝗲: …"
type textarea "x"
type textarea "Brand: Frymaster Mode: HD150GNTS ↳ 𝗦𝗲𝗿𝗶𝗮𝗹 #: 2503TM0002 ↳ 𝗩𝗼𝗹𝘁𝗮𝗴𝗲: 120 ↳ 𝗣𝗵𝗮𝘀𝗲:…"
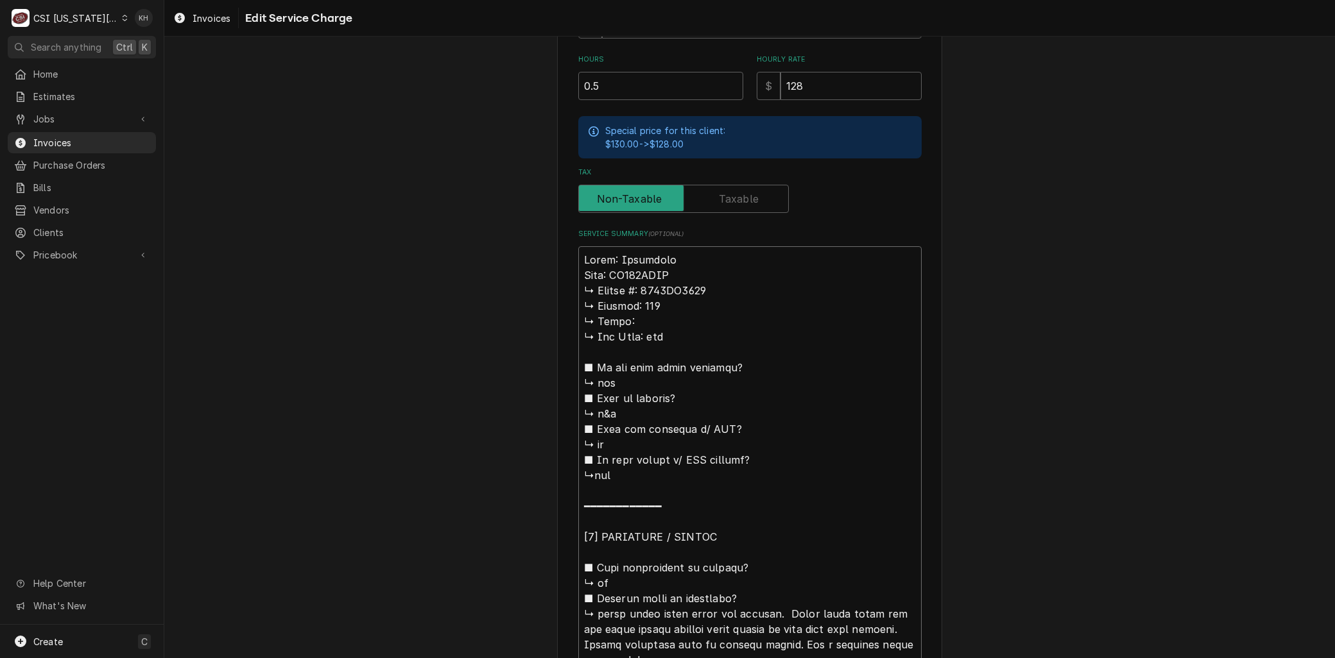
type textarea "x"
type textarea "Brand: Frymaster Model: HD150GNTS ↳ 𝗦𝗲𝗿𝗶𝗮𝗹 #: 2503TM0002 ↳ 𝗩𝗼𝗹𝘁𝗮𝗴𝗲: 120 ↳ 𝗣𝗵𝗮𝘀𝗲…"
type textarea "x"
type textarea "Brand: Frymaster Model: HD150GNTS 𝗦𝗲𝗿𝗶𝗮𝗹 #: 2503TM0002 ↳ 𝗩𝗼𝗹𝘁𝗮𝗴𝗲: 120 ↳ 𝗣𝗵𝗮𝘀𝗲: …"
type textarea "x"
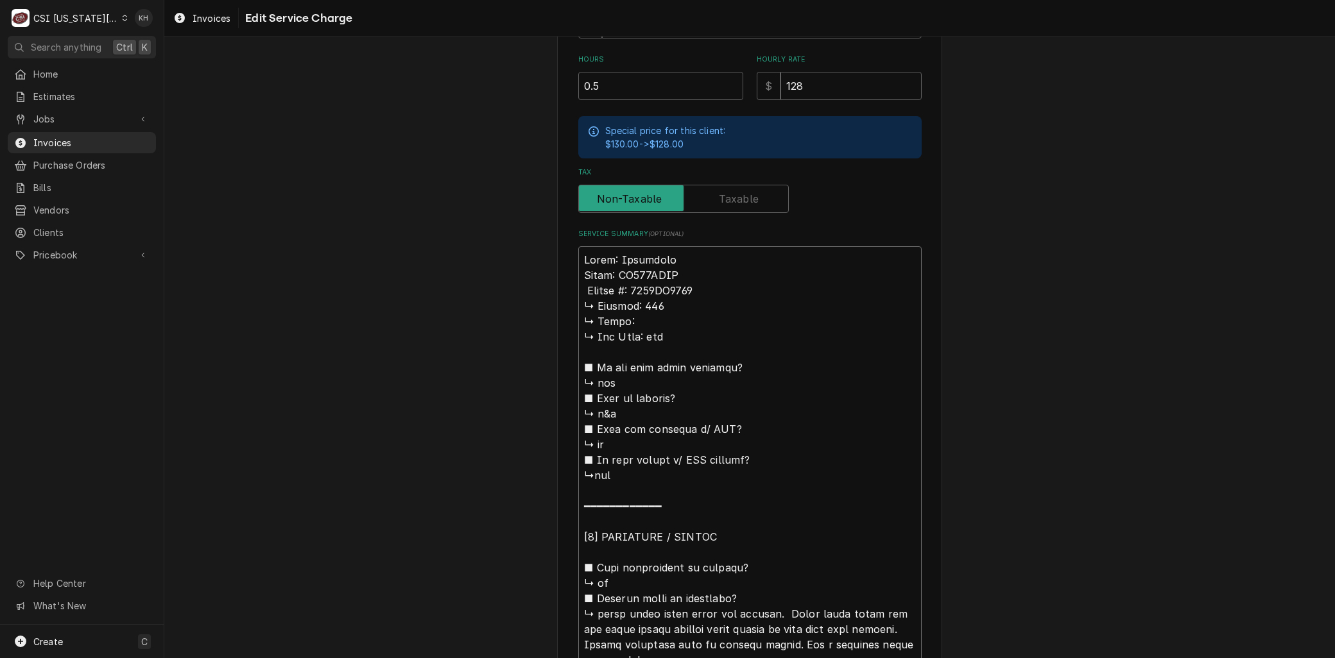
type textarea "Brand: Frymaster Model: HD150GNTS 𝗦𝗲𝗿𝗶𝗮𝗹 #: 2503TM0002 ↳ 𝗩𝗼𝗹𝘁𝗮𝗴𝗲: 120 ↳ 𝗣𝗵𝗮𝘀𝗲: …"
type textarea "x"
type textarea "Brand: Frymaster Model: HD150GNTS 𝗲𝗿𝗶𝗮𝗹 #: 2503TM0002 ↳ 𝗩𝗼𝗹𝘁𝗮𝗴𝗲: 120 ↳ 𝗣𝗵𝗮𝘀𝗲: ↳…"
type textarea "x"
type textarea "Brand: Frymaster Model: HD150GNTS 𝗿𝗶𝗮𝗹 #: 2503TM0002 ↳ 𝗩𝗼𝗹𝘁𝗮𝗴𝗲: 120 ↳ 𝗣𝗵𝗮𝘀𝗲: ↳ …"
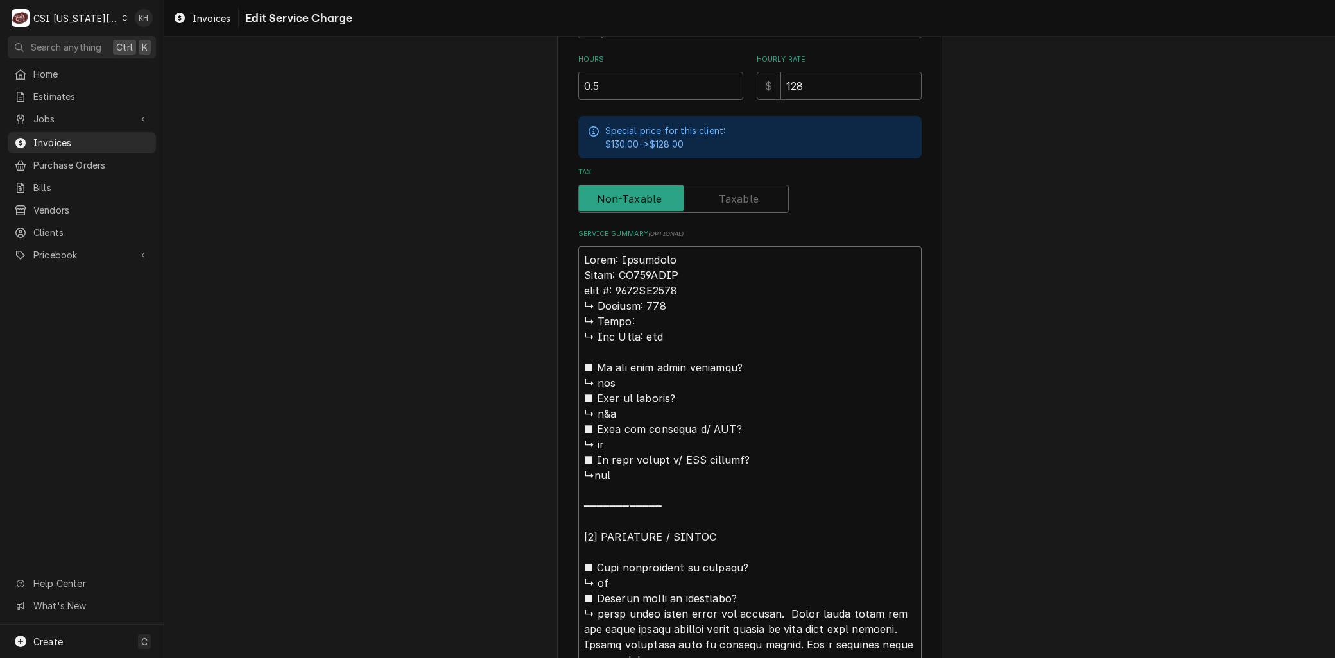
type textarea "x"
type textarea "Brand: Frymaster Model: HD150GNTS 𝗶𝗮𝗹 #: 2503TM0002 ↳ 𝗩𝗼𝗹𝘁𝗮𝗴𝗲: 120 ↳ 𝗣𝗵𝗮𝘀𝗲: ↳ 𝗚…"
type textarea "x"
type textarea "Brand: Frymaster Model: HD150GNTS 𝗮𝗹 #: 2503TM0002 ↳ 𝗩𝗼𝗹𝘁𝗮𝗴𝗲: 120 ↳ 𝗣𝗵𝗮𝘀𝗲: ↳ 𝗚𝗮…"
type textarea "x"
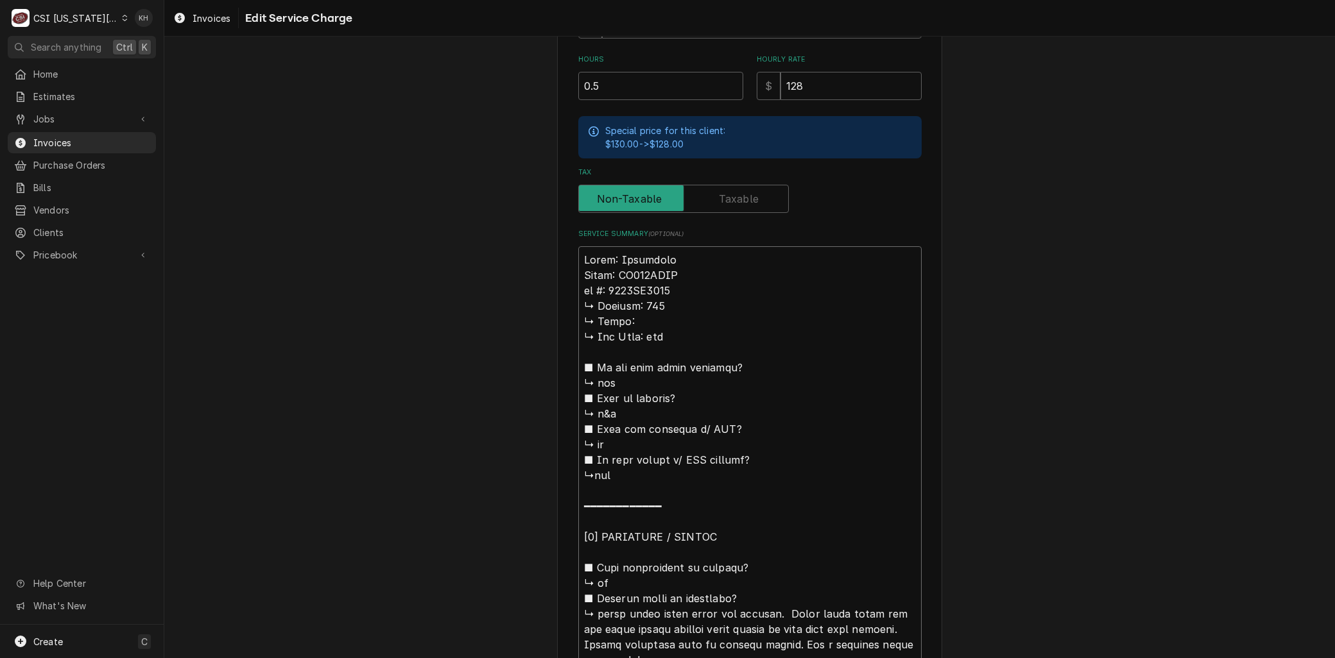
type textarea "Brand: Frymaster Model: HD150GNTS 𝗹 #: 2503TM0002 ↳ 𝗩𝗼𝗹𝘁𝗮𝗴𝗲: 120 ↳ 𝗣𝗵𝗮𝘀𝗲: ↳ 𝗚𝗮𝘀…"
type textarea "x"
type textarea "Brand: Frymaster Model: HD150GNTS #: 2503TM0002 ↳ 𝗩𝗼𝗹𝘁𝗮𝗴𝗲: 120 ↳ 𝗣𝗵𝗮𝘀𝗲: ↳ 𝗚𝗮𝘀 𝗧…"
type textarea "x"
type textarea "Brand: Frymaster Model: HD150GNTS #: 2503TM0002 ↳ 𝗩𝗼𝗹𝘁𝗮𝗴𝗲: 120 ↳ 𝗣𝗵𝗮𝘀𝗲: ↳ 𝗚𝗮𝘀 𝗧…"
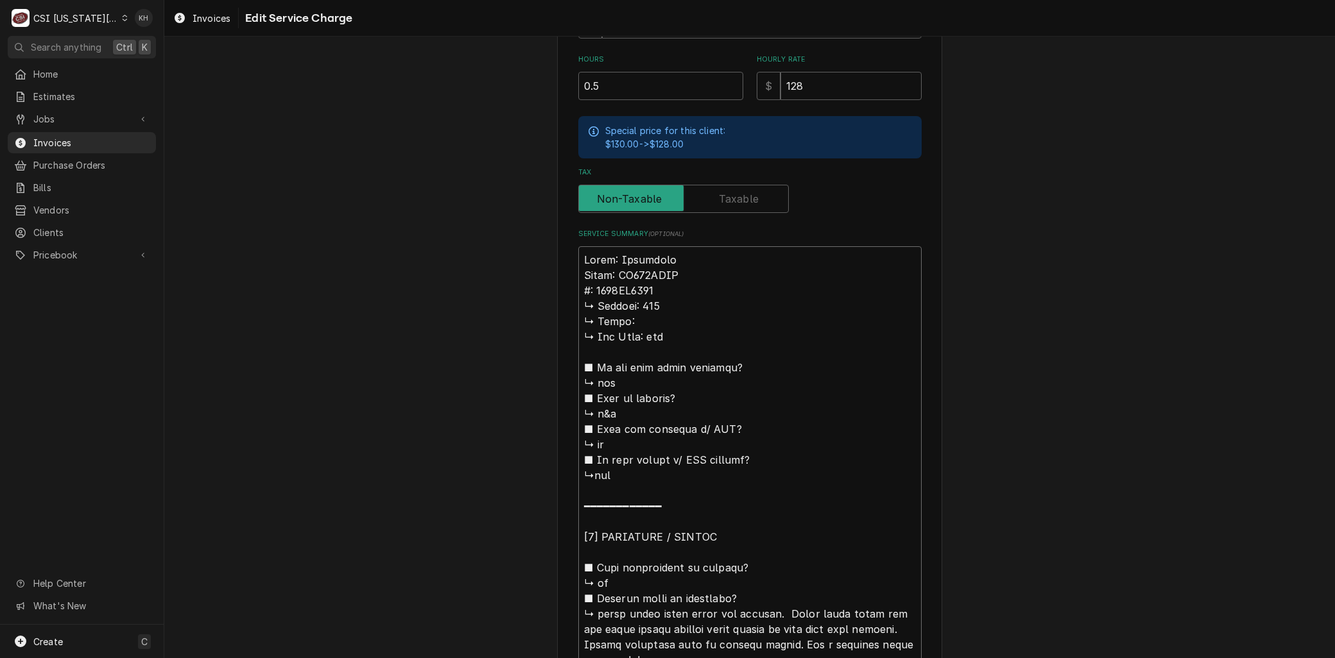
type textarea "x"
type textarea "Brand: Frymaster Model: HD150GNTS : 2503TM0002 ↳ 𝗩𝗼𝗹𝘁𝗮𝗴𝗲: 120 ↳ 𝗣𝗵𝗮𝘀𝗲: ↳ 𝗚𝗮𝘀 𝗧𝘆…"
type textarea "x"
type textarea "Brand: Frymaster Model: HD150GNTS S: 2503TM0002 ↳ 𝗩𝗼𝗹𝘁𝗮𝗴𝗲: 120 ↳ 𝗣𝗵𝗮𝘀𝗲: ↳ 𝗚𝗮𝘀 𝗧…"
type textarea "x"
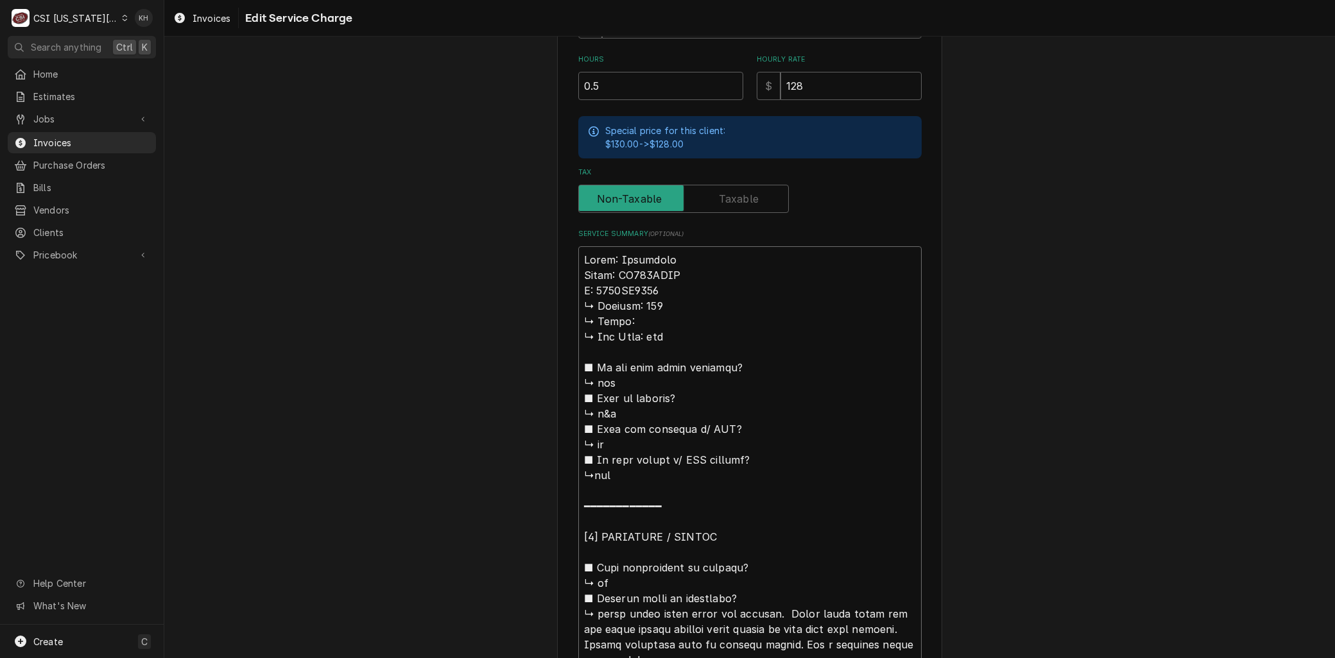
type textarea "Brand: Frymaster Model: HD150GNTS Se: 2503TM0002 ↳ 𝗩𝗼𝗹𝘁𝗮𝗴𝗲: 120 ↳ 𝗣𝗵𝗮𝘀𝗲: ↳ 𝗚𝗮𝘀 …"
type textarea "x"
type textarea "Brand: Frymaster Model: HD150GNTS Ser: 2503TM0002 ↳ 𝗩𝗼𝗹𝘁𝗮𝗴𝗲: 120 ↳ 𝗣𝗵𝗮𝘀𝗲: ↳ 𝗚𝗮𝘀…"
type textarea "x"
type textarea "Brand: Frymaster Model: HD150GNTS Seria: 2503TM0002 ↳ 𝗩𝗼𝗹𝘁𝗮𝗴𝗲: 120 ↳ 𝗣𝗵𝗮𝘀𝗲: ↳ 𝗚…"
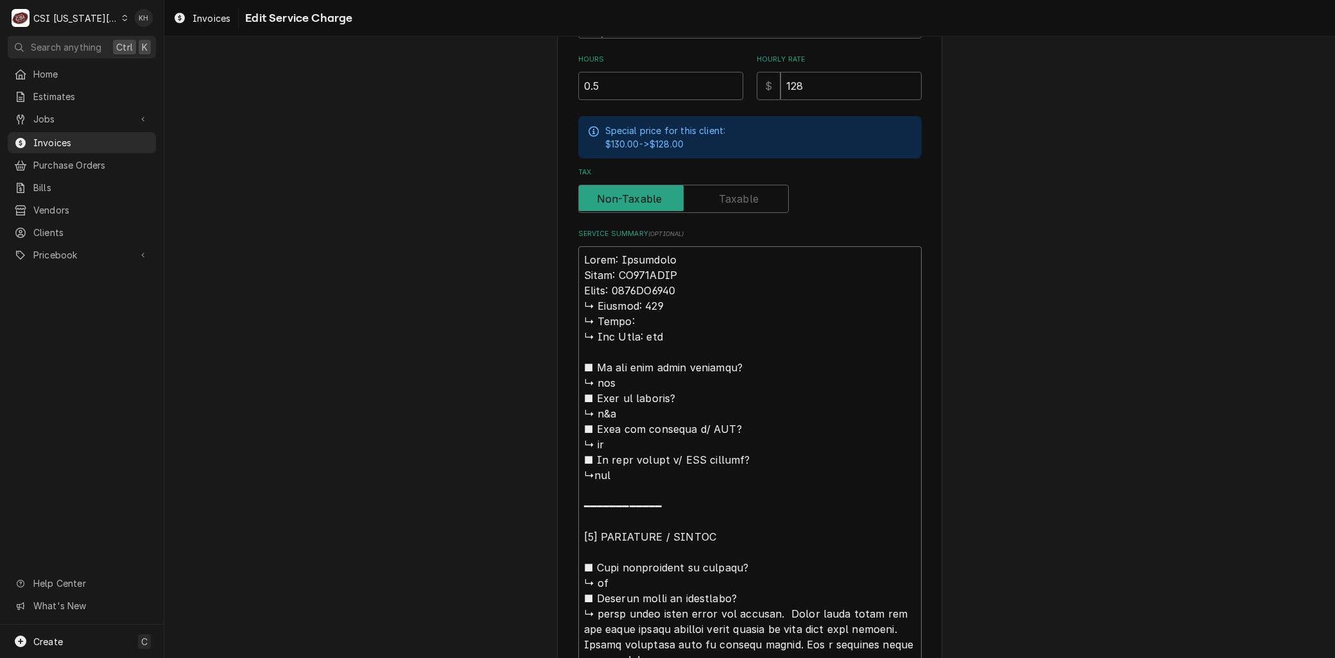
type textarea "x"
type textarea "Brand: Frymaster Model: HD150GNTS Serial: 2503TM0002 ↳ 𝗩𝗼𝗹𝘁𝗮𝗴𝗲: 120 ↳ 𝗣𝗵𝗮𝘀𝗲: ↳ …"
drag, startPoint x: 597, startPoint y: 612, endPoint x: 520, endPoint y: 304, distance: 317.4
click at [520, 304] on div "Use the fields below to edit this service charge Short Description 1-Labor (Ser…" at bounding box center [749, 461] width 1171 height 1664
type textarea "x"
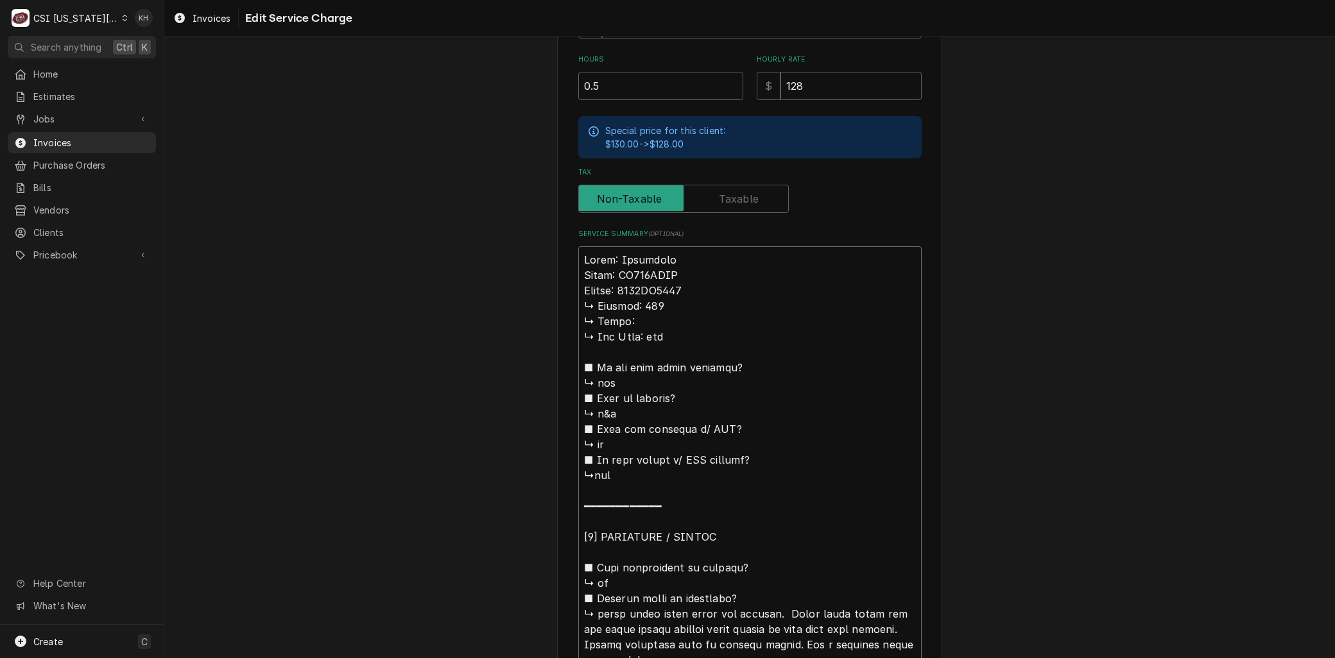
type textarea "Brand: Frymaster Model: HD150GNTS Serial: 2503TM0002 ound fryer pilot would not…"
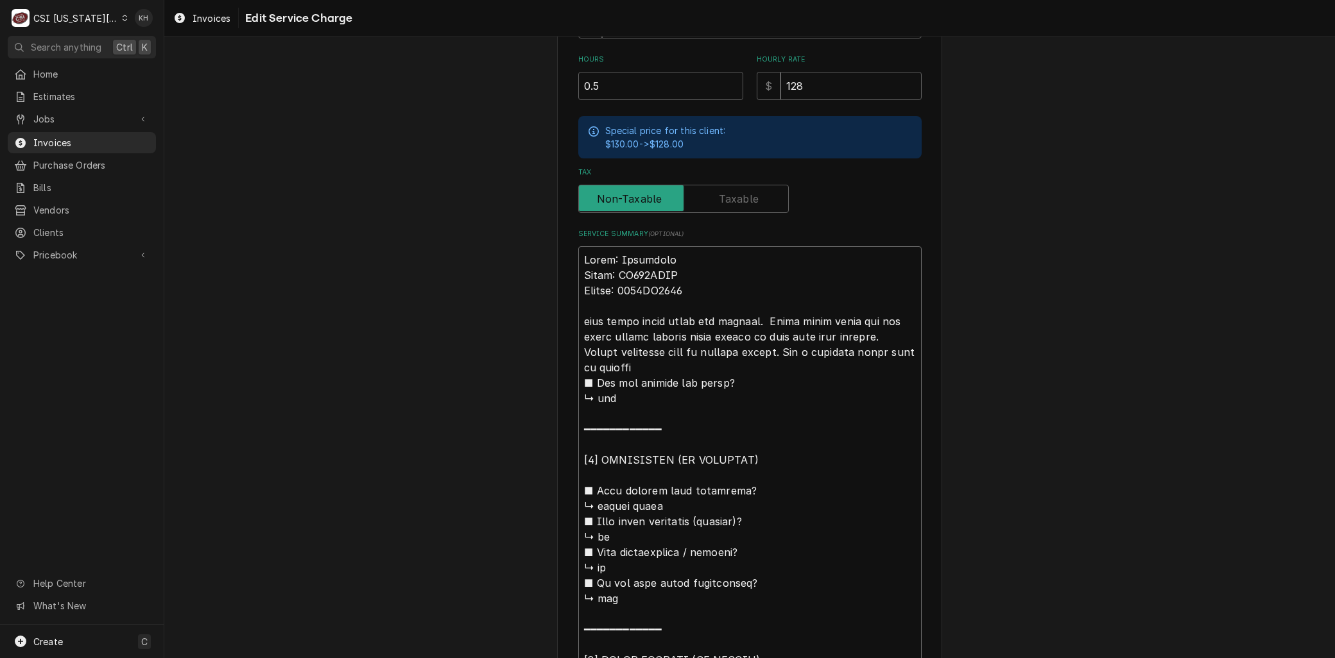
type textarea "x"
type textarea "Brand: Frymaster Model: HD150GNTS Serial: 2503TM0002 ound fryer pilot would not…"
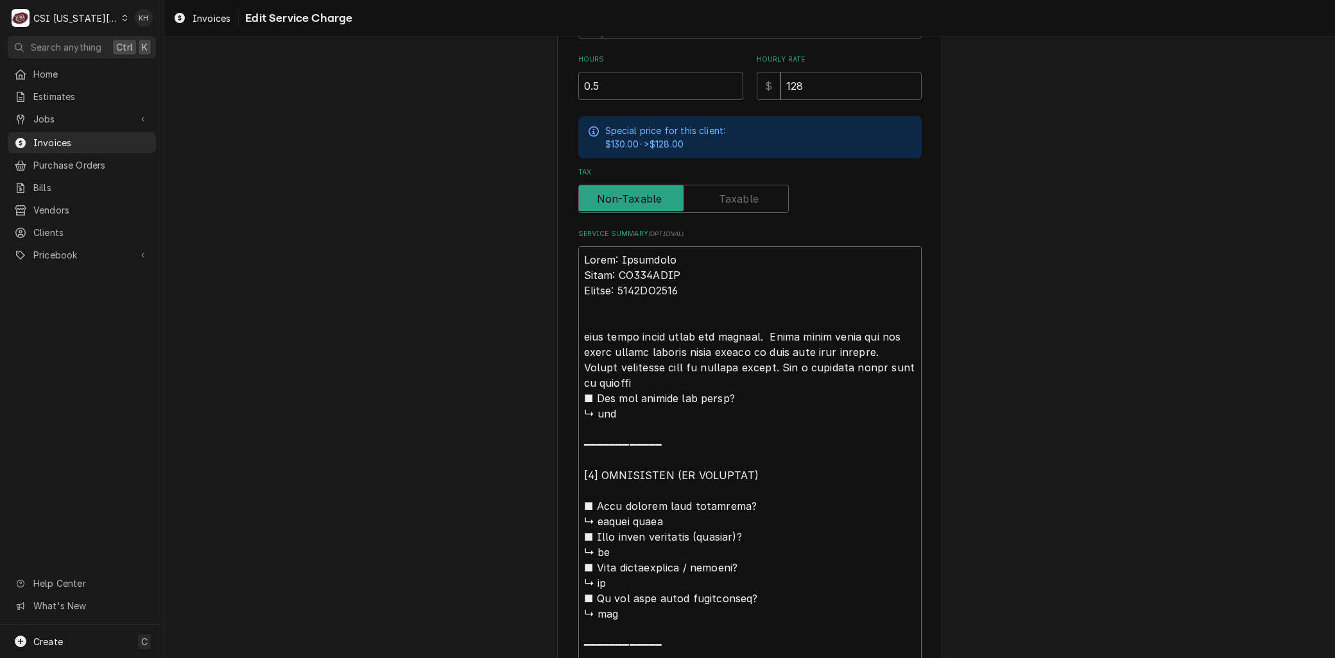
type textarea "x"
type textarea "Brand: Frymaster Model: HD150GNTS Serial: 2503TM0002 Aound fryer pilot would no…"
type textarea "x"
type textarea "Brand: Frymaster Model: HD150GNTS Serial: 2503TM0002 Around fryer pilot would n…"
type textarea "x"
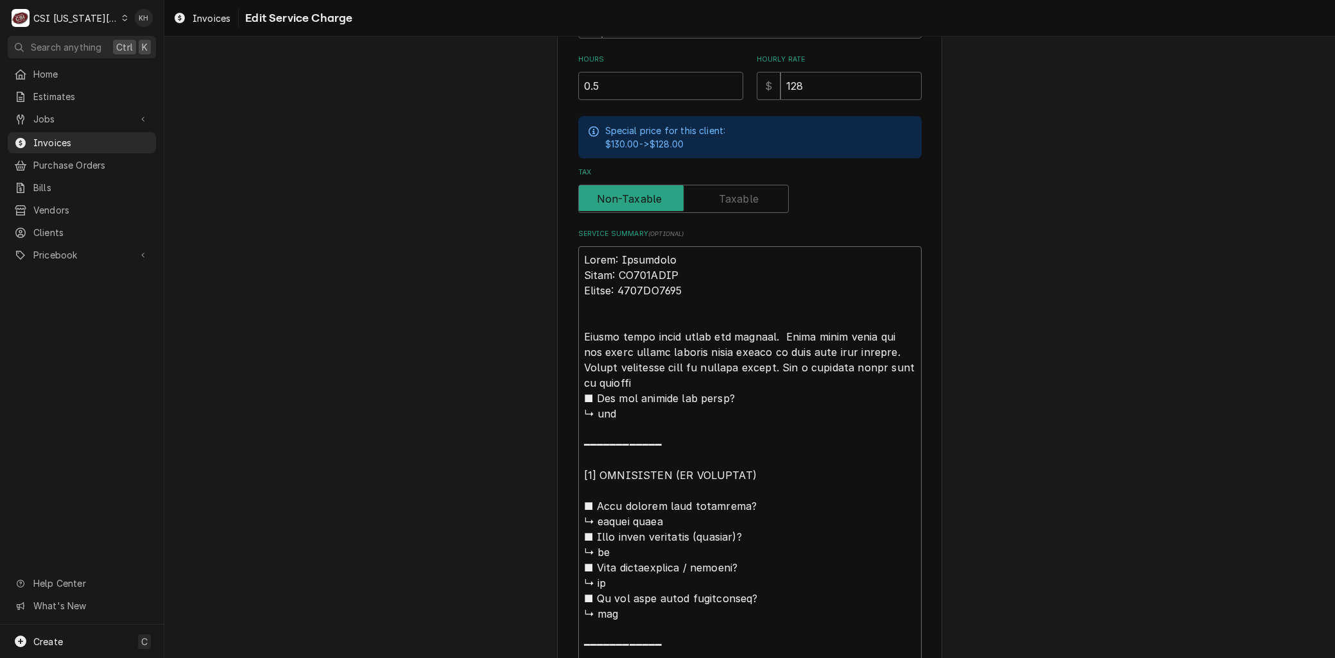
type textarea "Brand: Frymaster Model: HD150GNTS Serial: 2503TM0002 Arround fryer pilot would …"
type textarea "x"
type textarea "Brand: Frymaster Model: HD150GNTS Serial: 2503TM0002 Arriound fryer pilot would…"
type textarea "x"
type textarea "Brand: Frymaster Model: HD150GNTS Serial: 2503TM0002 Arrivound fryer pilot woul…"
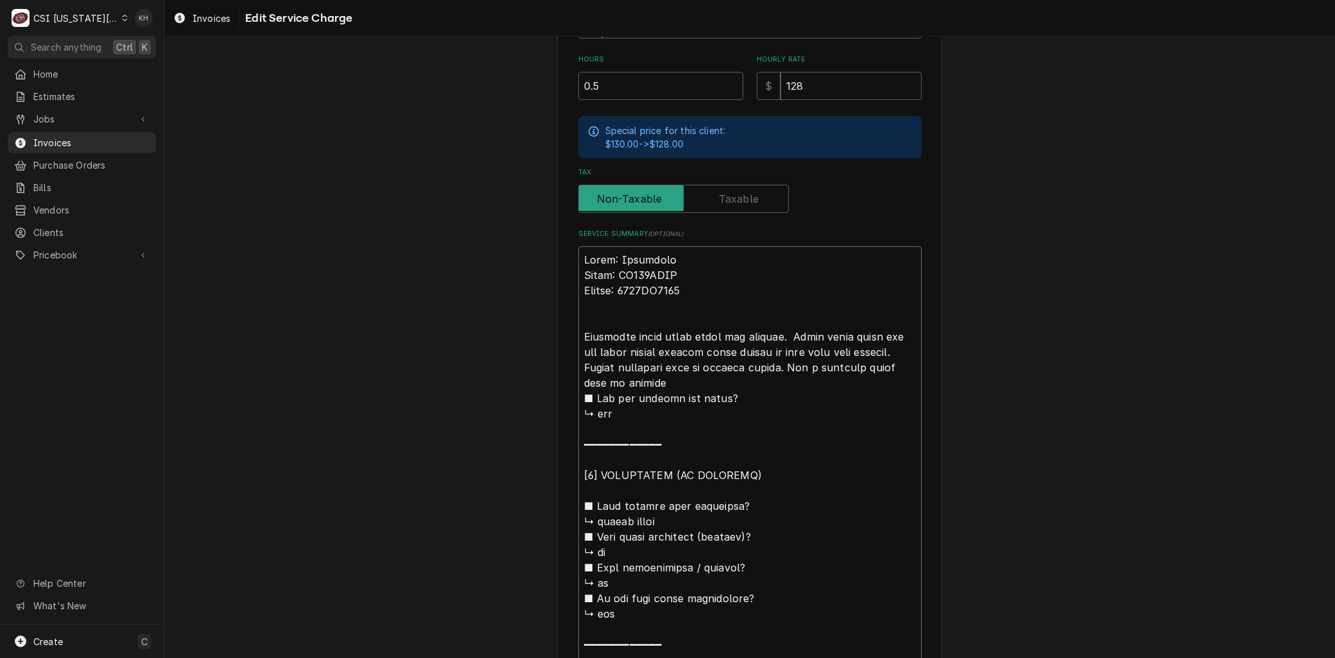
type textarea "x"
type textarea "Brand: Frymaster Model: HD150GNTS Serial: 2503TM0002 Arriveound fryer pilot wou…"
type textarea "x"
type textarea "Brand: Frymaster Model: HD150GNTS Serial: 2503TM0002 Arrivedound fryer pilot wo…"
type textarea "x"
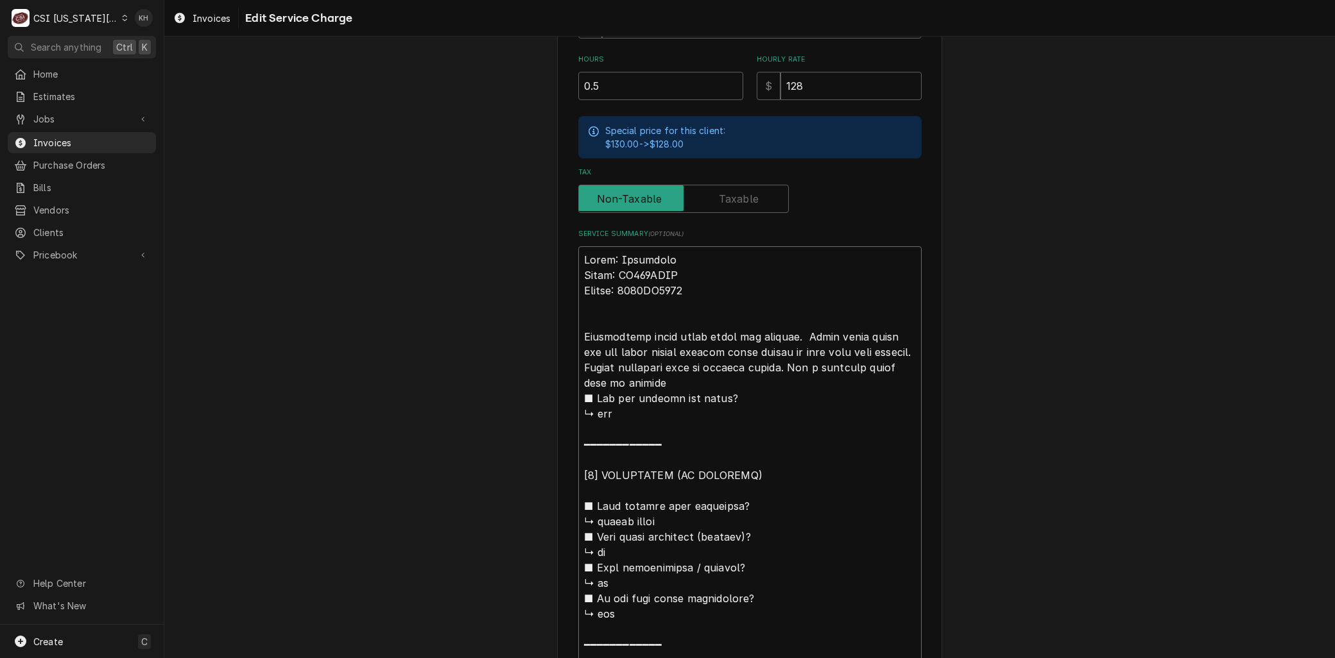
type textarea "Brand: Frymaster Model: HD150GNTS Serial: 2503TM0002 Arrived ound fryer pilot w…"
type textarea "x"
type textarea "Brand: Frymaster Model: HD150GNTS Serial: 2503TM0002 Arrived oound fryer pilot …"
type textarea "x"
type textarea "Brand: Frymaster Model: HD150GNTS Serial: 2503TM0002 Arrived onound fryer pilot…"
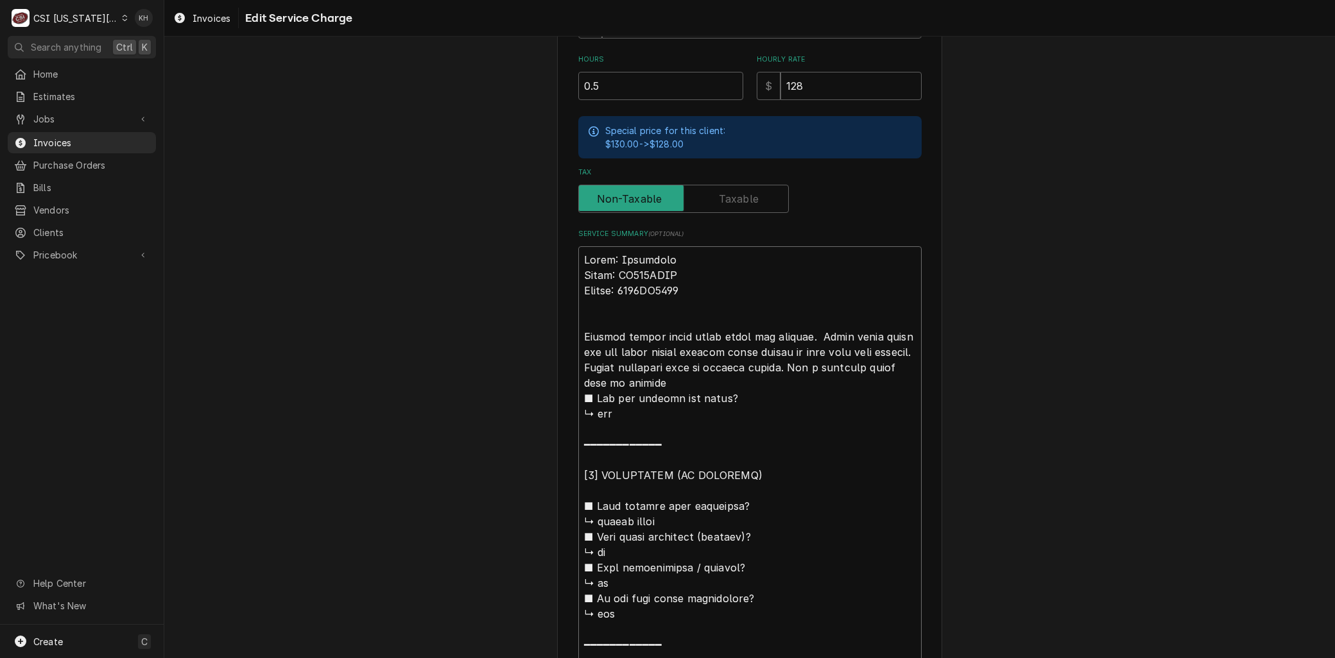
type textarea "x"
type textarea "Brand: Frymaster Model: HD150GNTS Serial: 2503TM0002 Arrived on ound fryer pilo…"
type textarea "x"
type textarea "Brand: Frymaster Model: HD150GNTS Serial: 2503TM0002 Arrived on sound fryer pil…"
type textarea "x"
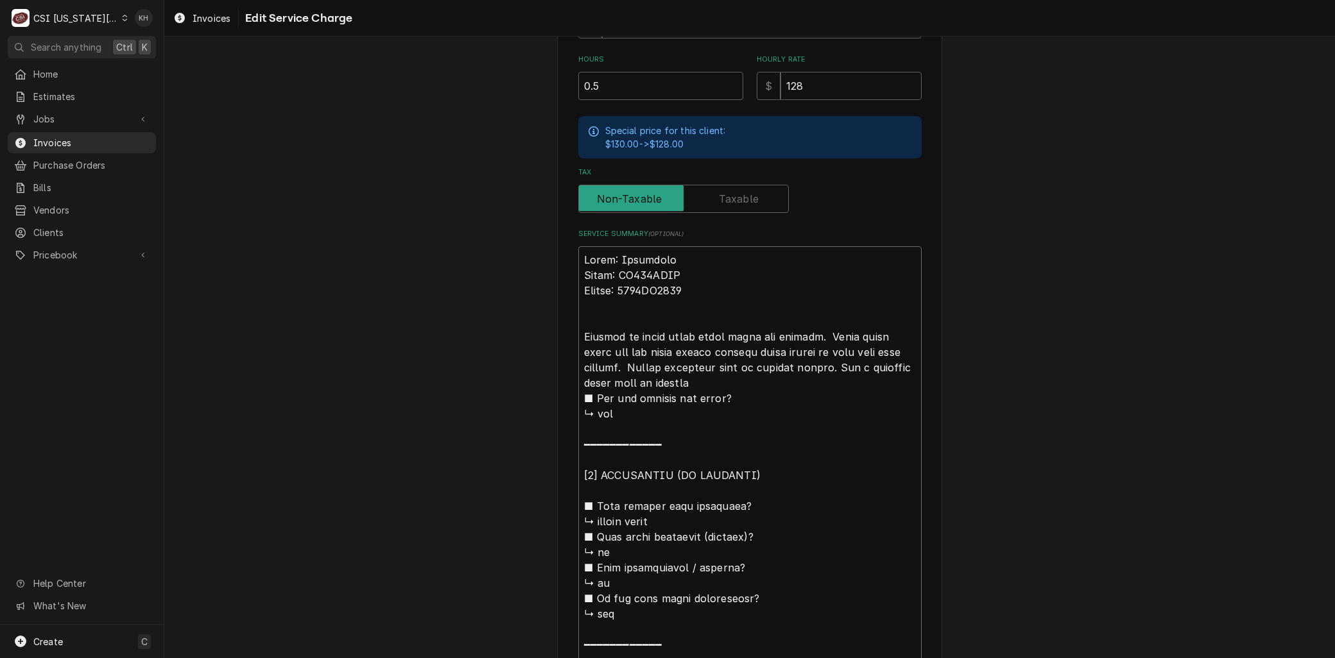
type textarea "Brand: Frymaster Model: HD150GNTS Serial: 2503TM0002 Arrived on siound fryer pi…"
type textarea "x"
type textarea "Brand: Frymaster Model: HD150GNTS Serial: 2503TM0002 Arrived on sitound fryer p…"
type textarea "x"
type textarea "Brand: Frymaster Model: HD150GNTS Serial: 2503TM0002 Arrived on siteound fryer …"
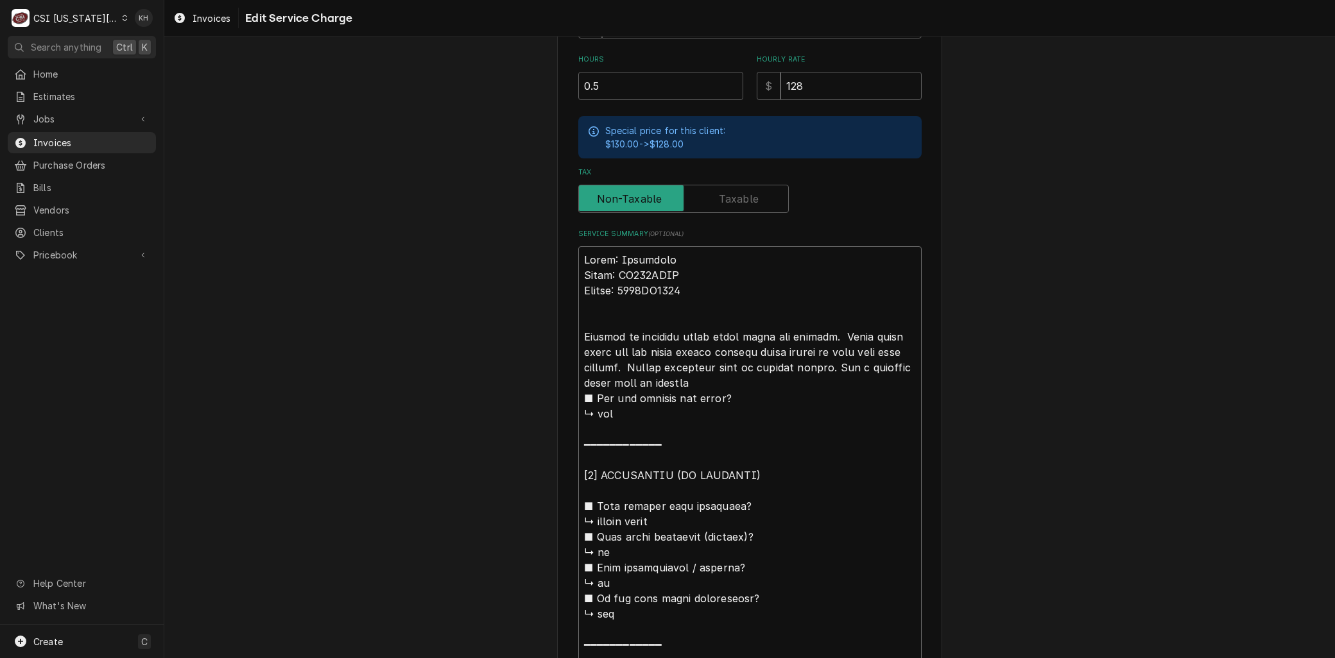
type textarea "x"
type textarea "Brand: Frymaster Model: HD150GNTS Serial: 2503TM0002 Arrived on site,ound fryer…"
type textarea "x"
type textarea "Brand: Frymaster Model: HD150GNTS Serial: 2503TM0002 Arrived on site, ound frye…"
type textarea "x"
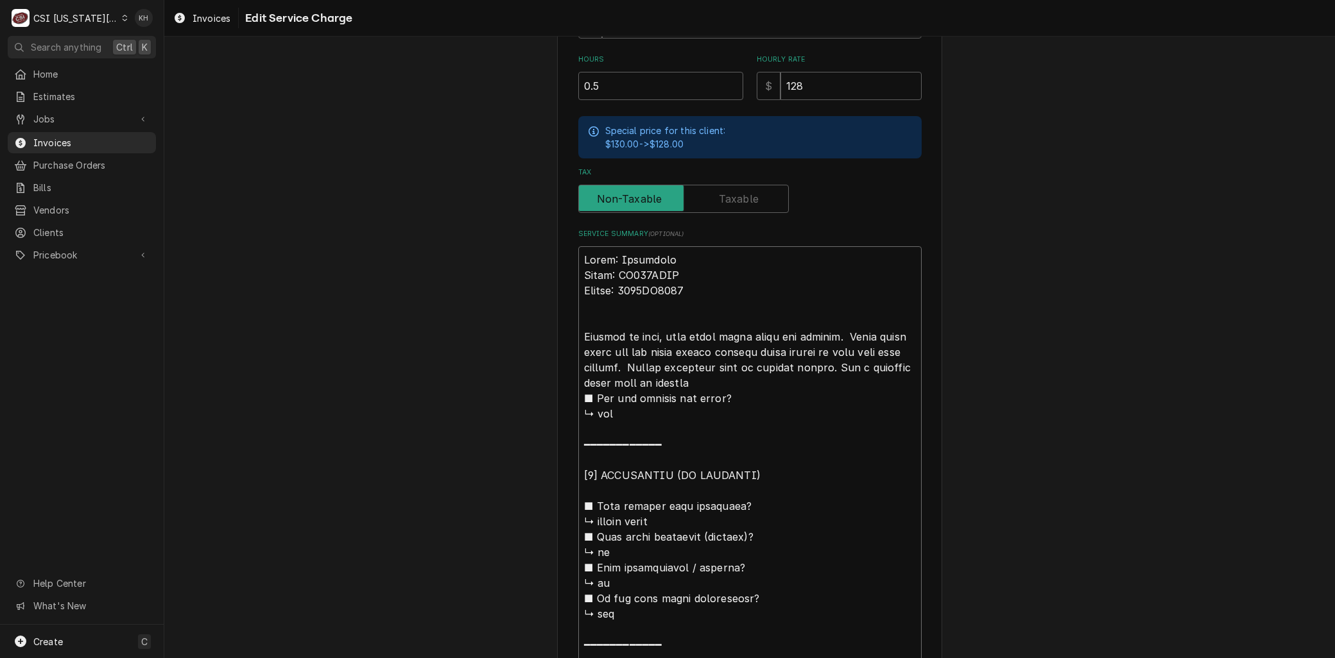
type textarea "Brand: Frymaster Model: HD150GNTS Serial: 2503TM0002 Arrived on site, found fry…"
click at [825, 334] on textarea "Service Summary ( optional )" at bounding box center [749, 575] width 343 height 658
type textarea "x"
type textarea "Brand: Frymaster Model: HD150GNTS Serial: 2503TM0002 Arrived on site, found fry…"
type textarea "x"
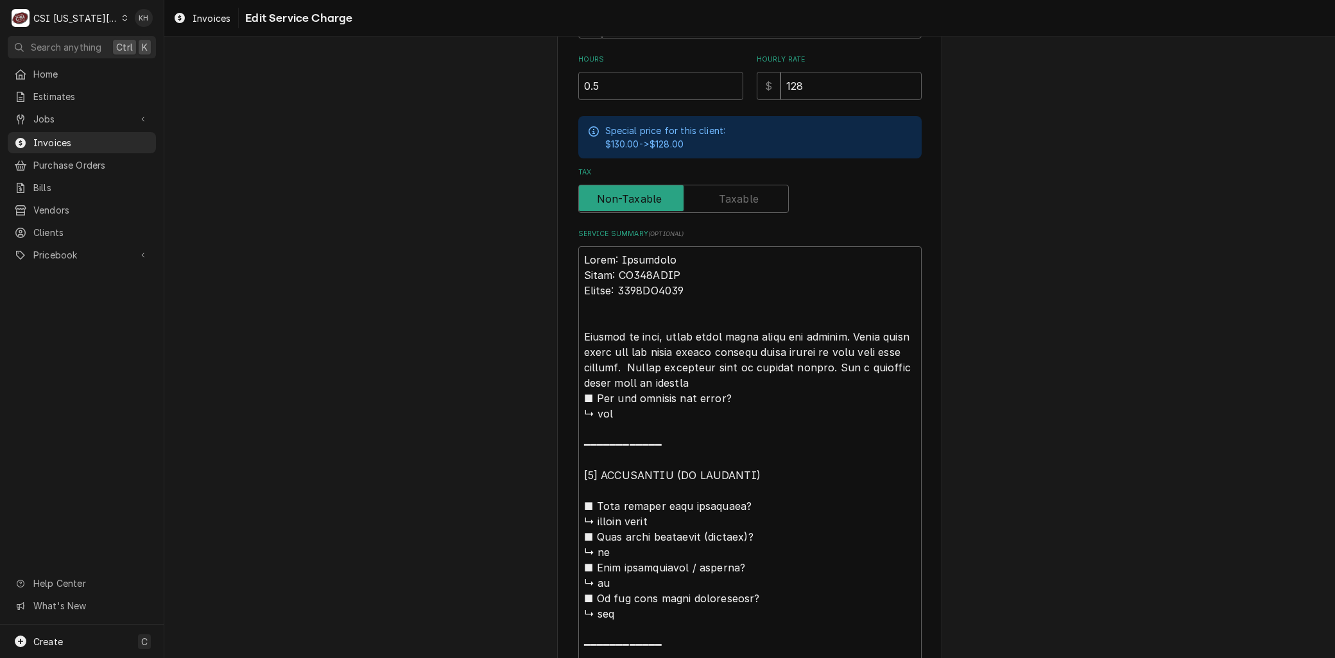
type textarea "Brand: Frymaster Model: HD150GNTS Serial: 2503TM0002 Arrived on site, found fry…"
type textarea "x"
type textarea "Brand: Frymaster Model: HD150GNTS Serial: 2503TM0002 Arrived on site, found fry…"
type textarea "x"
type textarea "Brand: Frymaster Model: HD150GNTS Serial: 2503TM0002 Arrived on site, found fry…"
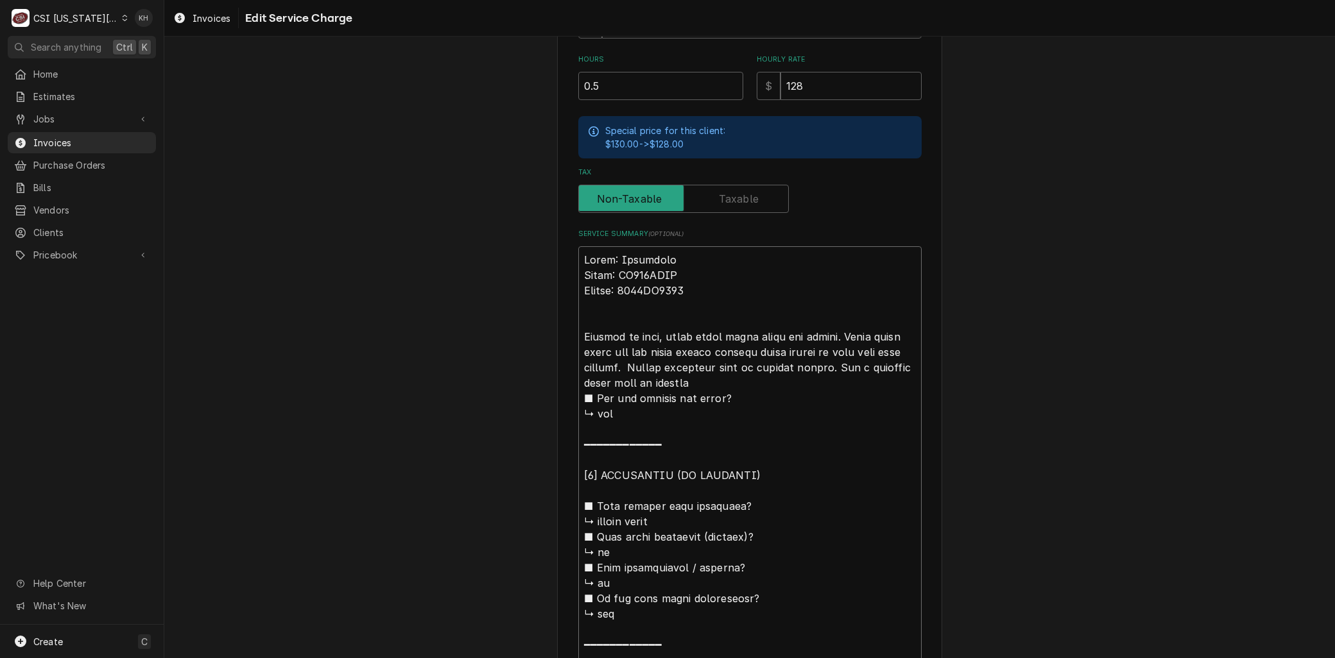
click at [624, 365] on textarea "Service Summary ( optional )" at bounding box center [749, 575] width 343 height 658
type textarea "x"
type textarea "Brand: Frymaster Model: HD150GNTS Serial: 2503TM0002 Arrived on site, found fry…"
click at [707, 363] on textarea "Service Summary ( optional )" at bounding box center [749, 575] width 343 height 658
type textarea "x"
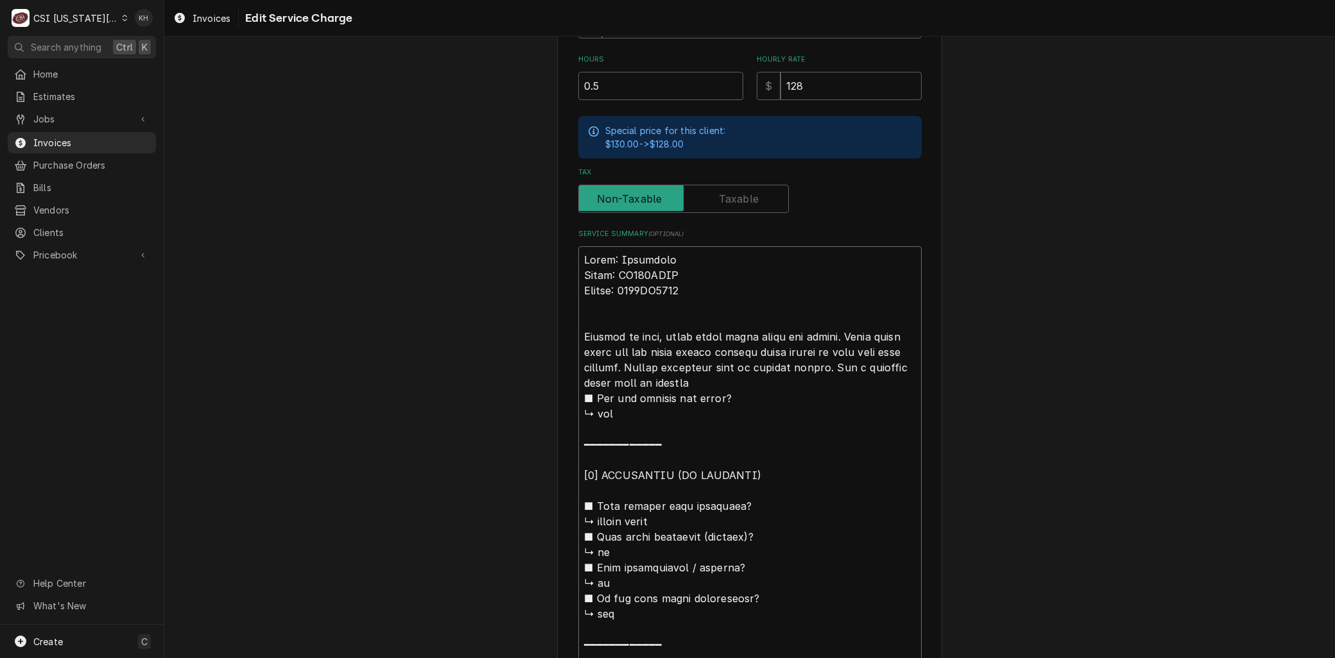
type textarea "Brand: Frymaster Model: HD150GNTS Serial: 2503TM0002 Arrived on site, found fry…"
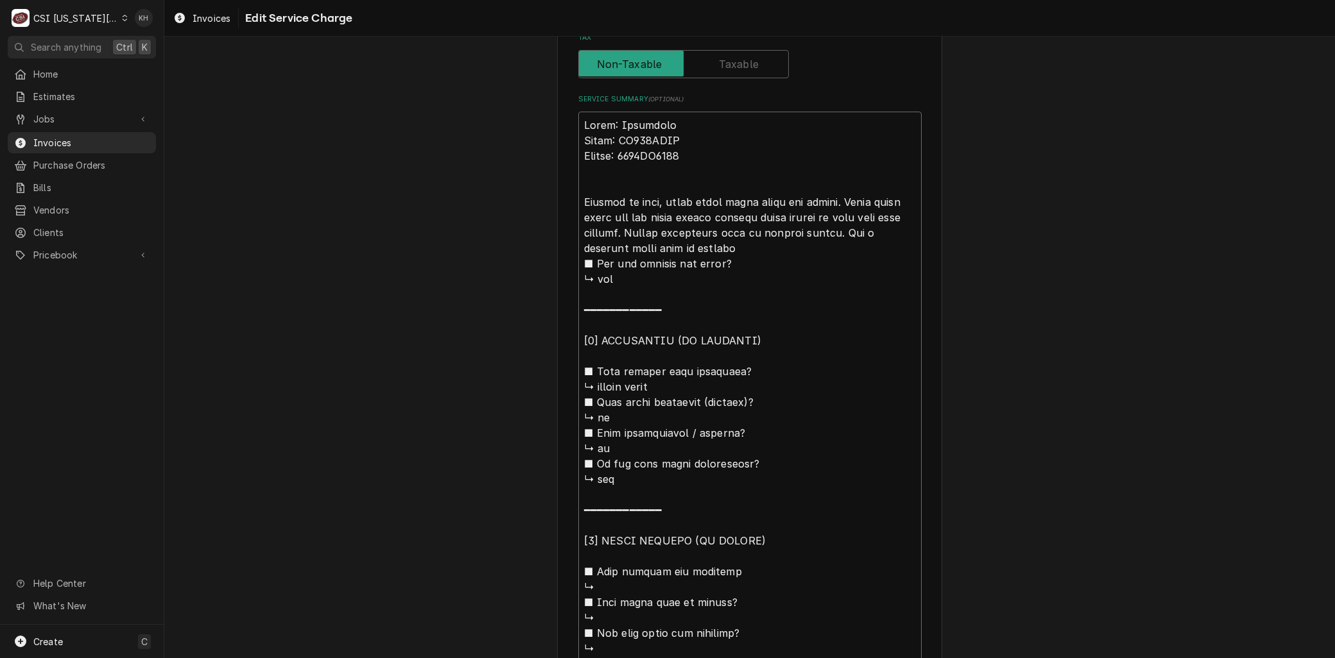
scroll to position [775, 0]
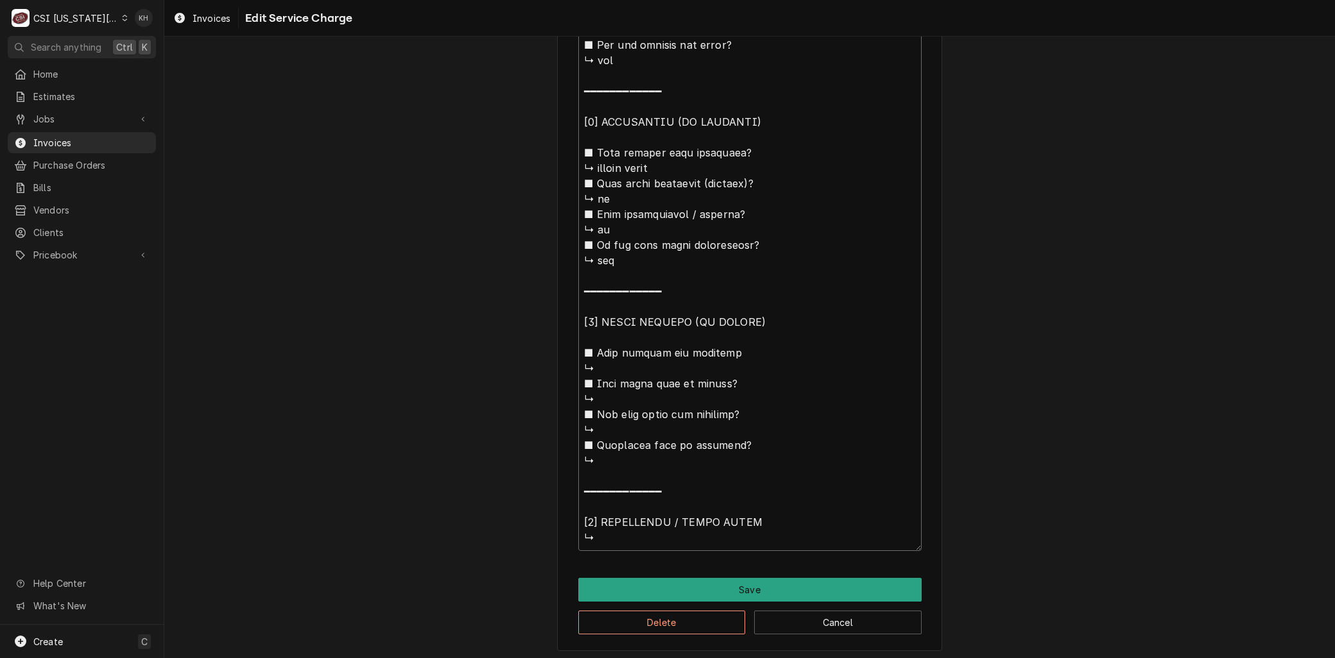
drag, startPoint x: 710, startPoint y: 366, endPoint x: 1038, endPoint y: 695, distance: 464.3
click at [1038, 658] on html "C CSI Kansas City KH Search anything Ctrl K Home Estimates Jobs Jobs Job Series…" at bounding box center [667, 329] width 1335 height 658
type textarea "x"
type textarea "Brand: Frymaster Model: HD150GNTS Serial: 2503TM0002 Arrived on site, found fry…"
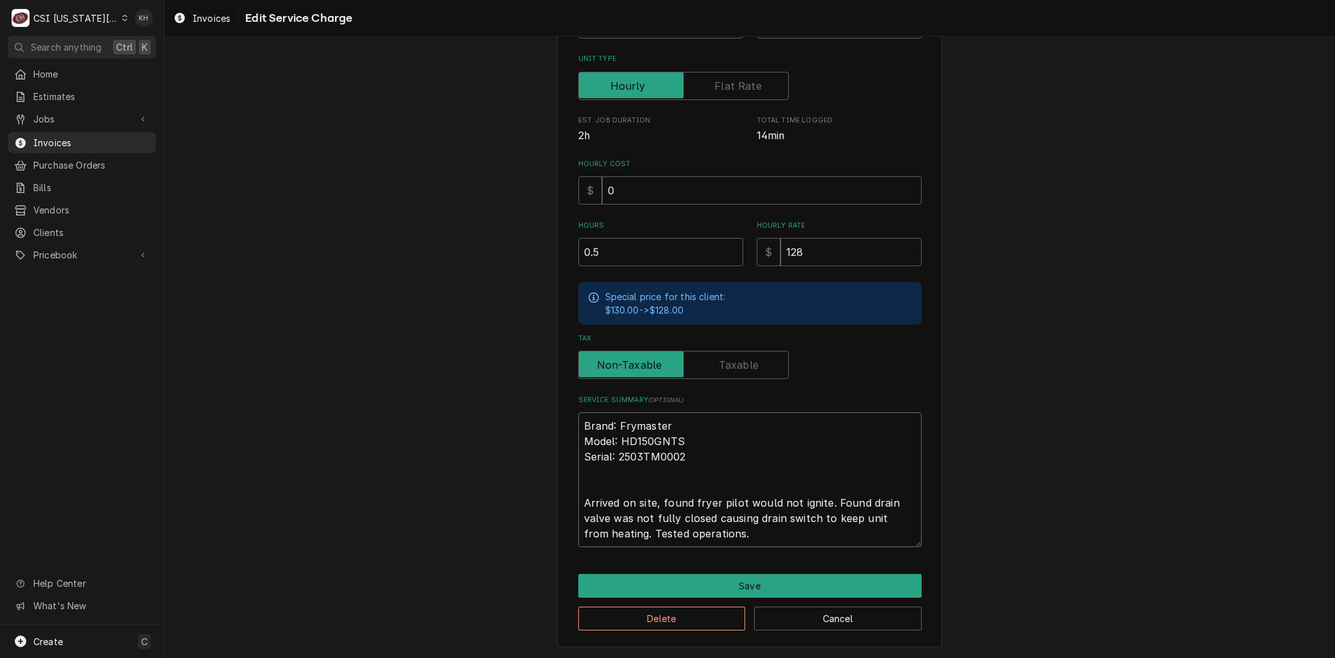
scroll to position [251, 0]
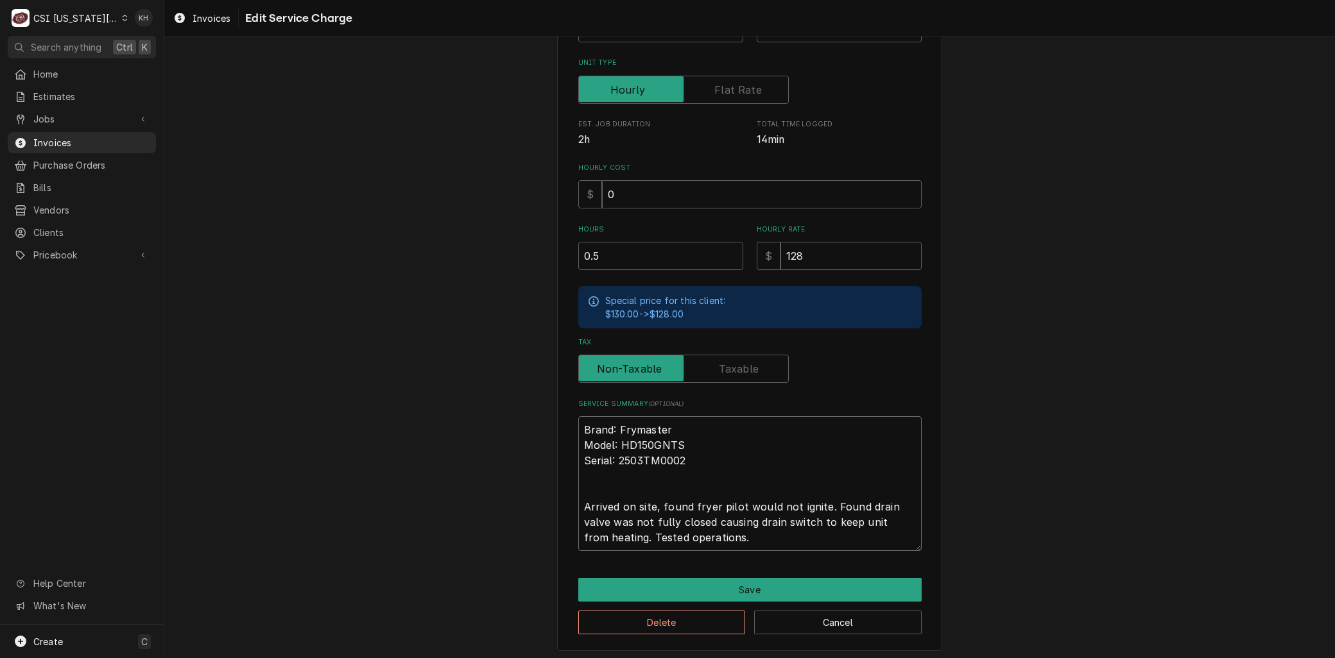
type textarea "x"
type textarea "Brand: Frymaster Model: HD150GNTS Serial: 2503TM0002 Arrived on site, found fry…"
type textarea "x"
type textarea "Brand: Frymaster Model: HD150GNTS Serial: 2503TM0002 Arrived on site, found fry…"
type textarea "x"
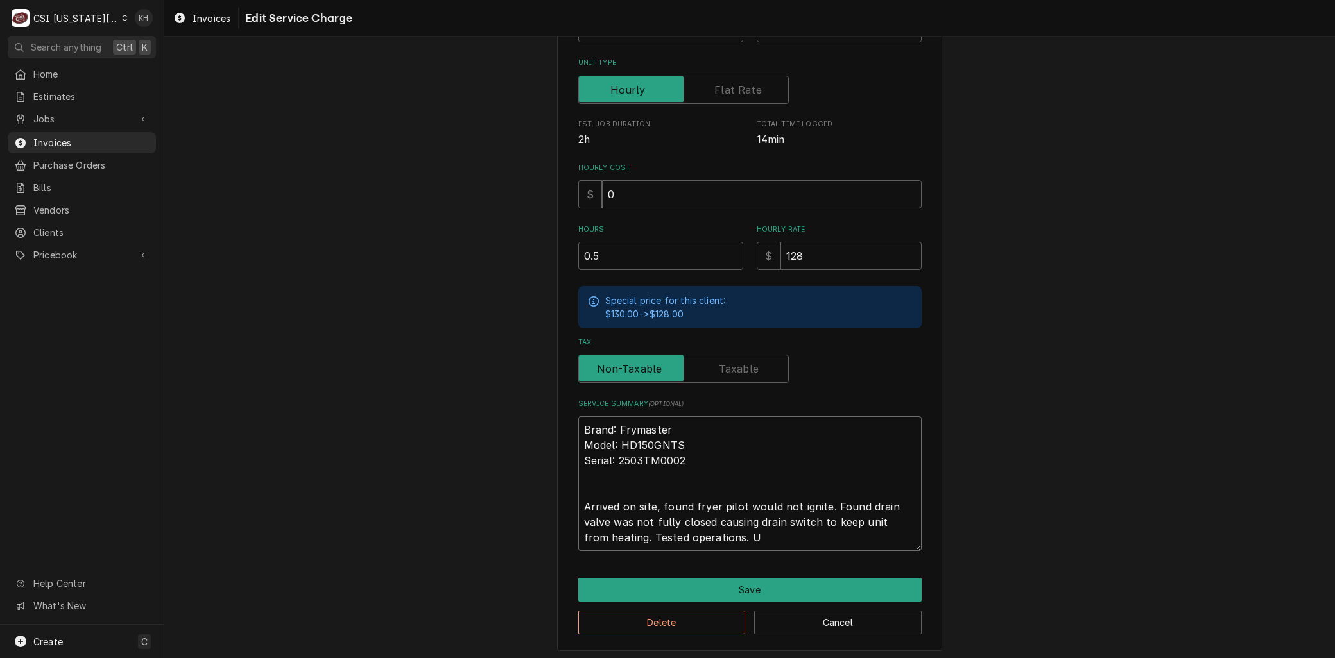
type textarea "Brand: Frymaster Model: HD150GNTS Serial: 2503TM0002 Arrived on site, found fry…"
type textarea "x"
type textarea "Brand: Frymaster Model: HD150GNTS Serial: 2503TM0002 Arrived on site, found fry…"
type textarea "x"
type textarea "Brand: Frymaster Model: HD150GNTS Serial: 2503TM0002 Arrived on site, found fry…"
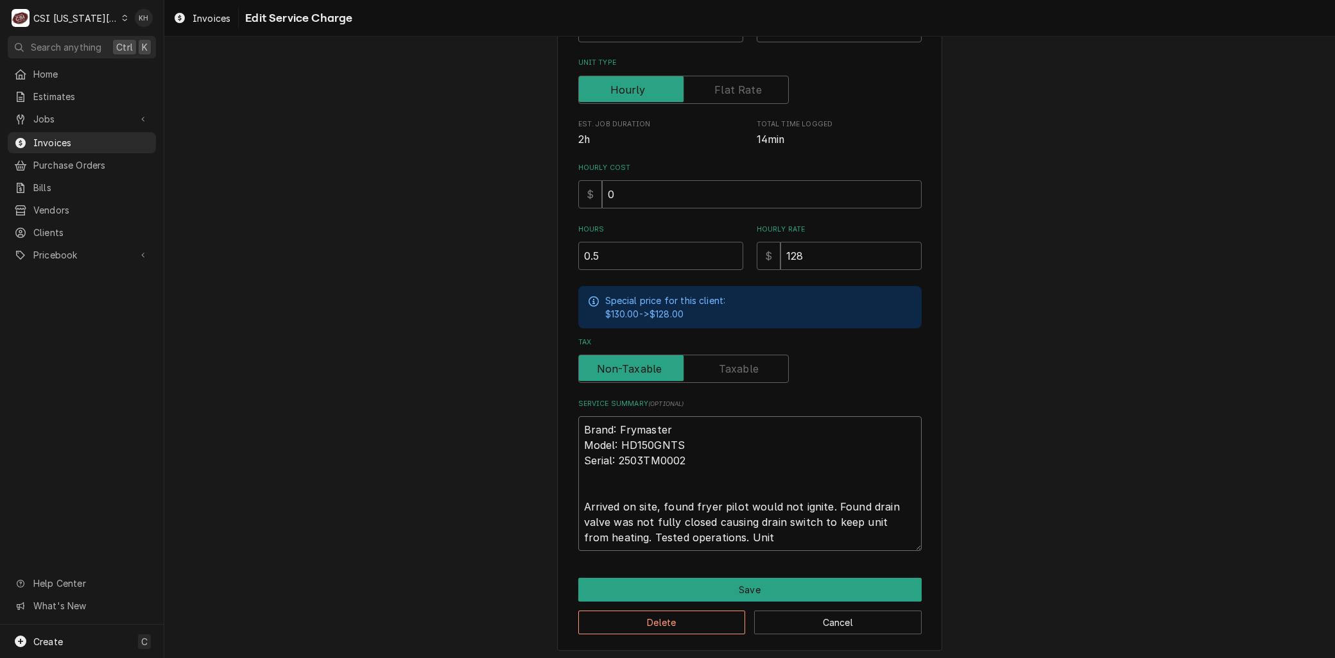
type textarea "x"
type textarea "Brand: Frymaster Model: HD150GNTS Serial: 2503TM0002 Arrived on site, found fry…"
type textarea "x"
type textarea "Brand: Frymaster Model: HD150GNTS Serial: 2503TM0002 Arrived on site, found fry…"
type textarea "x"
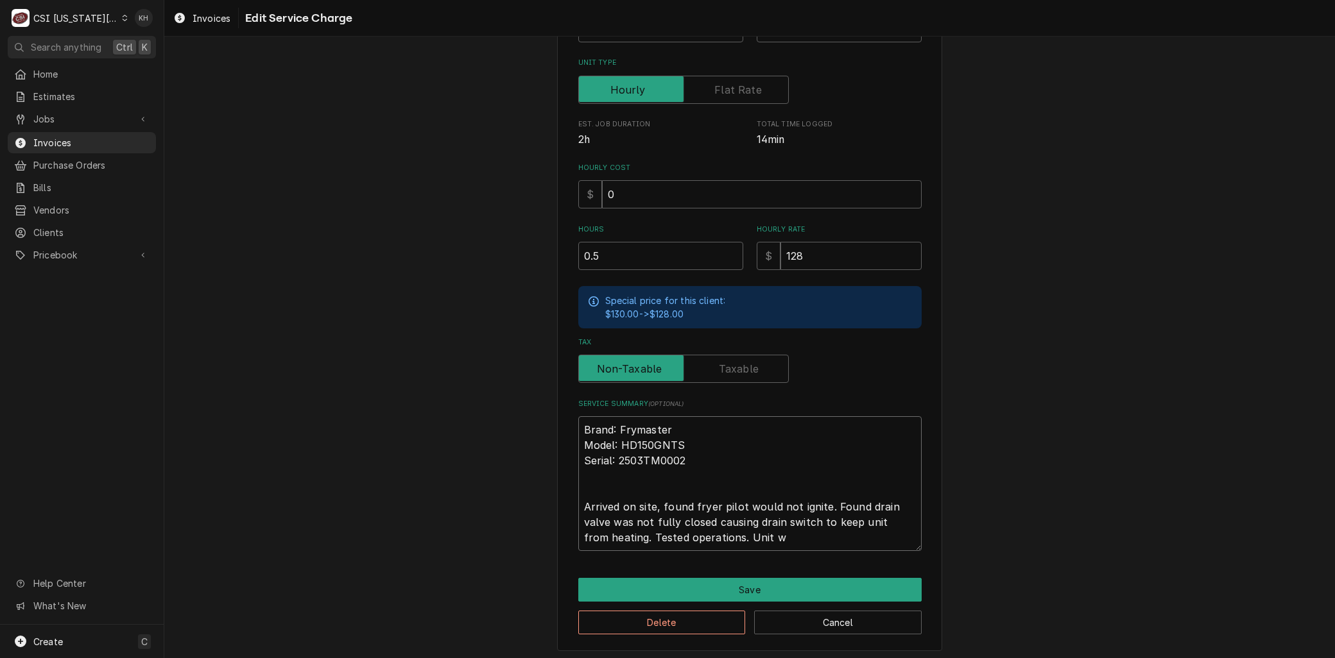
type textarea "Brand: Frymaster Model: HD150GNTS Serial: 2503TM0002 Arrived on site, found fry…"
type textarea "x"
type textarea "Brand: Frymaster Model: HD150GNTS Serial: 2503TM0002 Arrived on site, found fry…"
type textarea "x"
type textarea "Brand: Frymaster Model: HD150GNTS Serial: 2503TM0002 Arrived on site, found fry…"
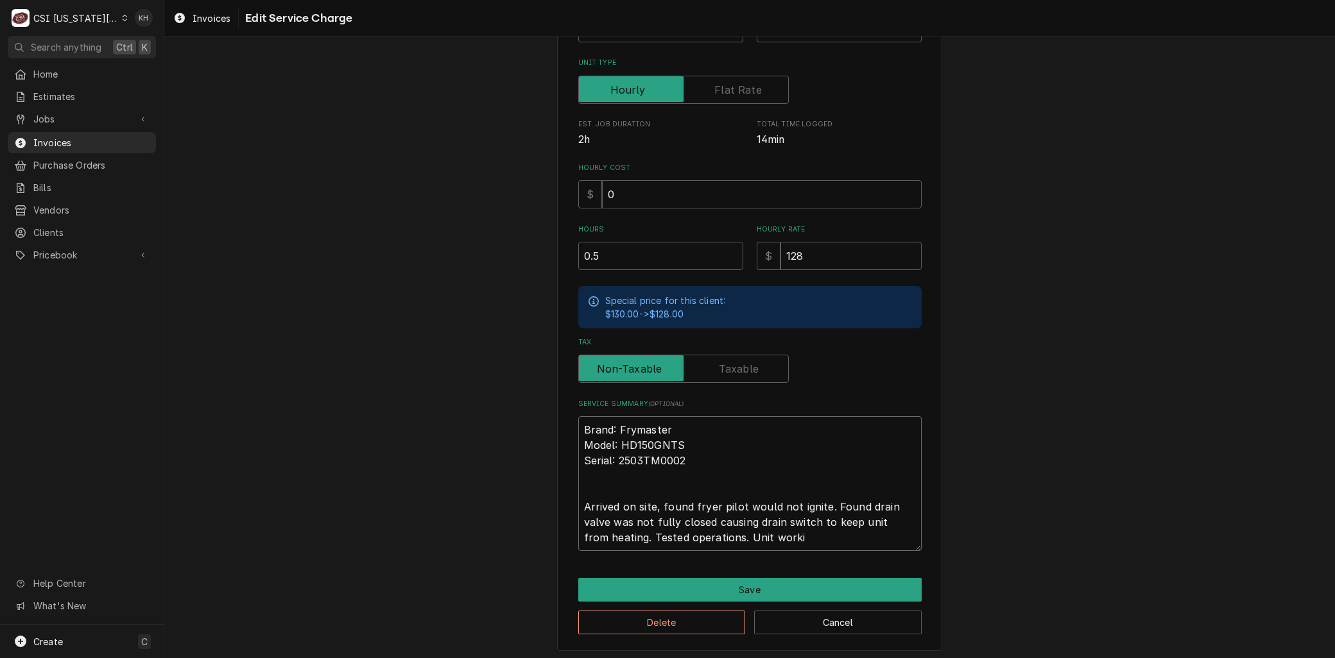
type textarea "x"
type textarea "Brand: Frymaster Model: HD150GNTS Serial: 2503TM0002 Arrived on site, found fry…"
type textarea "x"
type textarea "Brand: Frymaster Model: HD150GNTS Serial: 2503TM0002 Arrived on site, found fry…"
type textarea "x"
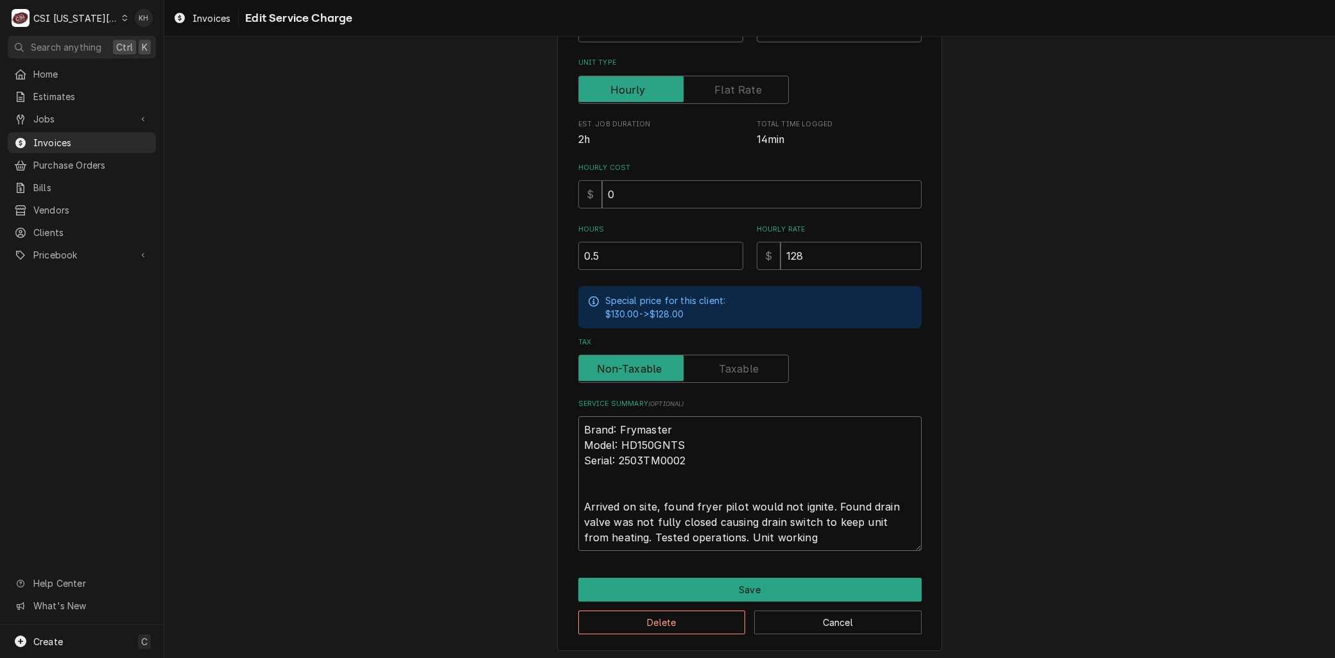
type textarea "Brand: Frymaster Model: HD150GNTS Serial: 2503TM0002 Arrived on site, found fry…"
type textarea "x"
type textarea "Brand: Frymaster Model: HD150GNTS Serial: 2503TM0002 Arrived on site, found fry…"
type textarea "x"
type textarea "Brand: Frymaster Model: HD150GNTS Serial: 2503TM0002 Arrived on site, found fry…"
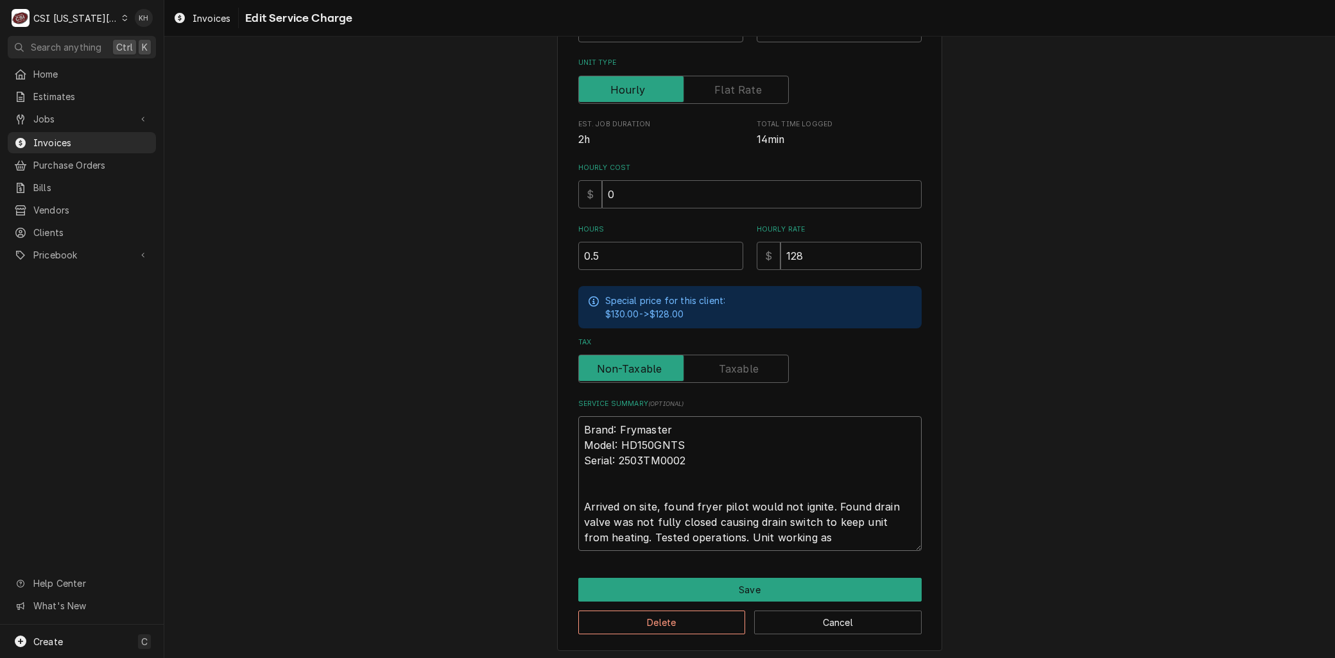
type textarea "x"
type textarea "Brand: Frymaster Model: HD150GNTS Serial: 2503TM0002 Arrived on site, found fry…"
type textarea "x"
type textarea "Brand: Frymaster Model: HD150GNTS Serial: 2503TM0002 Arrived on site, found fry…"
type textarea "x"
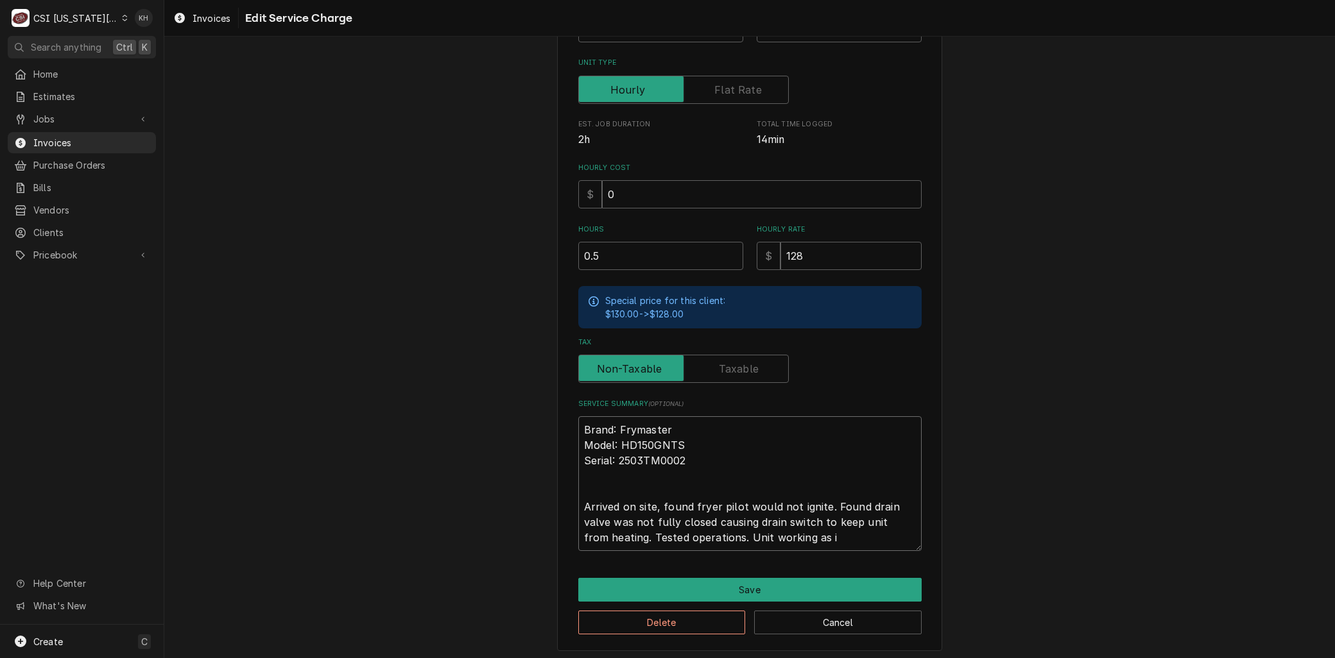
type textarea "Brand: Frymaster Model: HD150GNTS Serial: 2503TM0002 Arrived on site, found fry…"
type textarea "x"
type textarea "Brand: Frymaster Model: HD150GNTS Serial: 2503TM0002 Arrived on site, found fry…"
type textarea "x"
type textarea "Brand: Frymaster Model: HD150GNTS Serial: 2503TM0002 Arrived on site, found fry…"
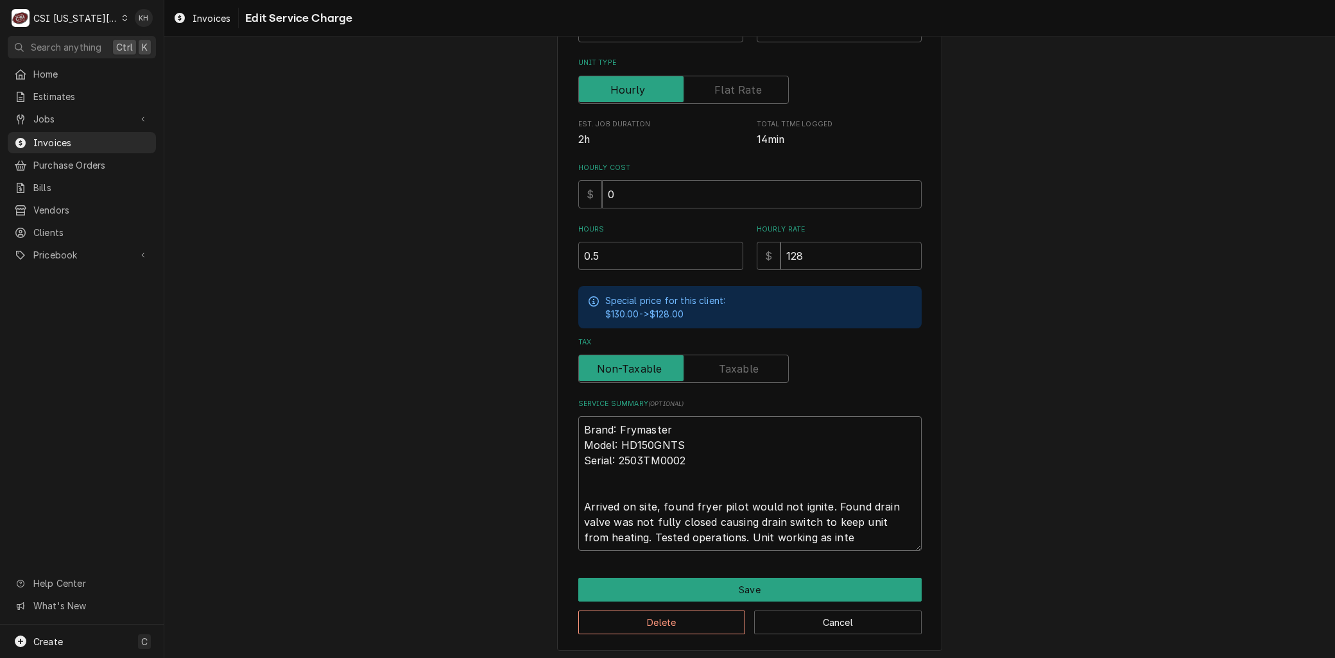
type textarea "x"
type textarea "Brand: Frymaster Model: HD150GNTS Serial: 2503TM0002 Arrived on site, found fry…"
type textarea "x"
type textarea "Brand: Frymaster Model: HD150GNTS Serial: 2503TM0002 Arrived on site, found fry…"
type textarea "x"
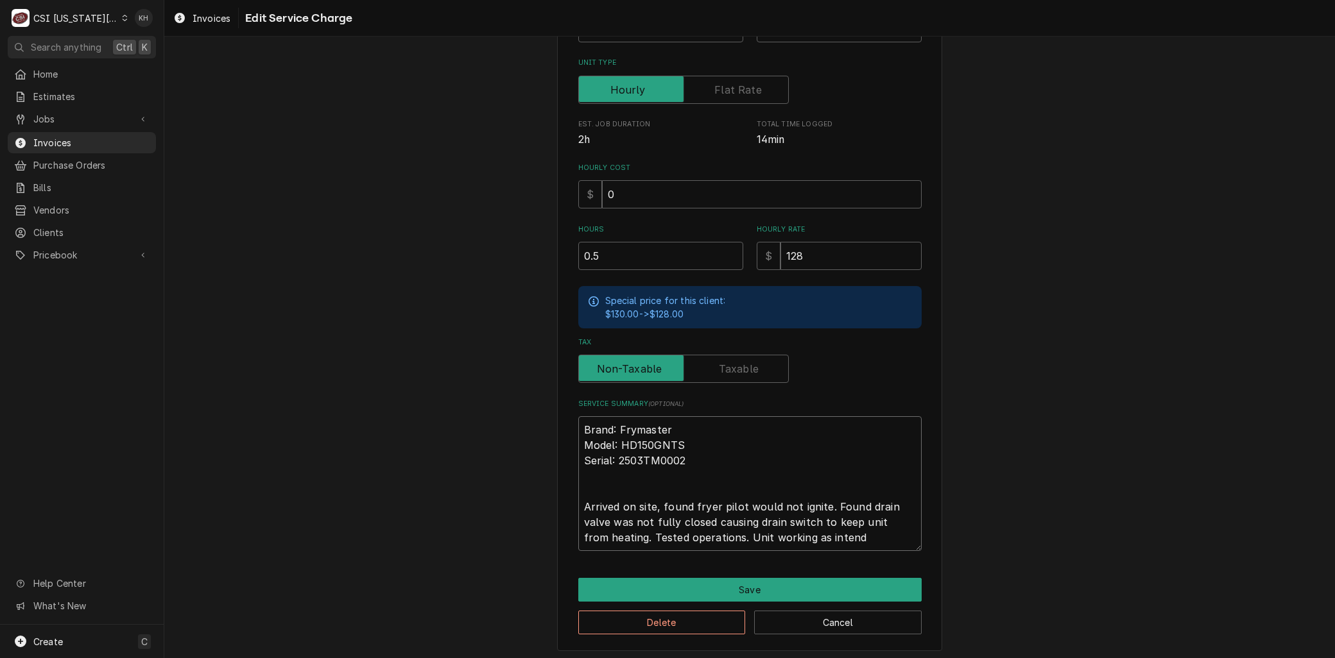
type textarea "Brand: Frymaster Model: HD150GNTS Serial: 2503TM0002 Arrived on site, found fry…"
type textarea "x"
type textarea "Brand: Frymaster Model: HD150GNTS Serial: 2503TM0002 Arrived on site, found fry…"
type textarea "x"
type textarea "Brand: Frymaster Model: HD150GNTS Serial: 2503TM0002 Arrived on site, found fry…"
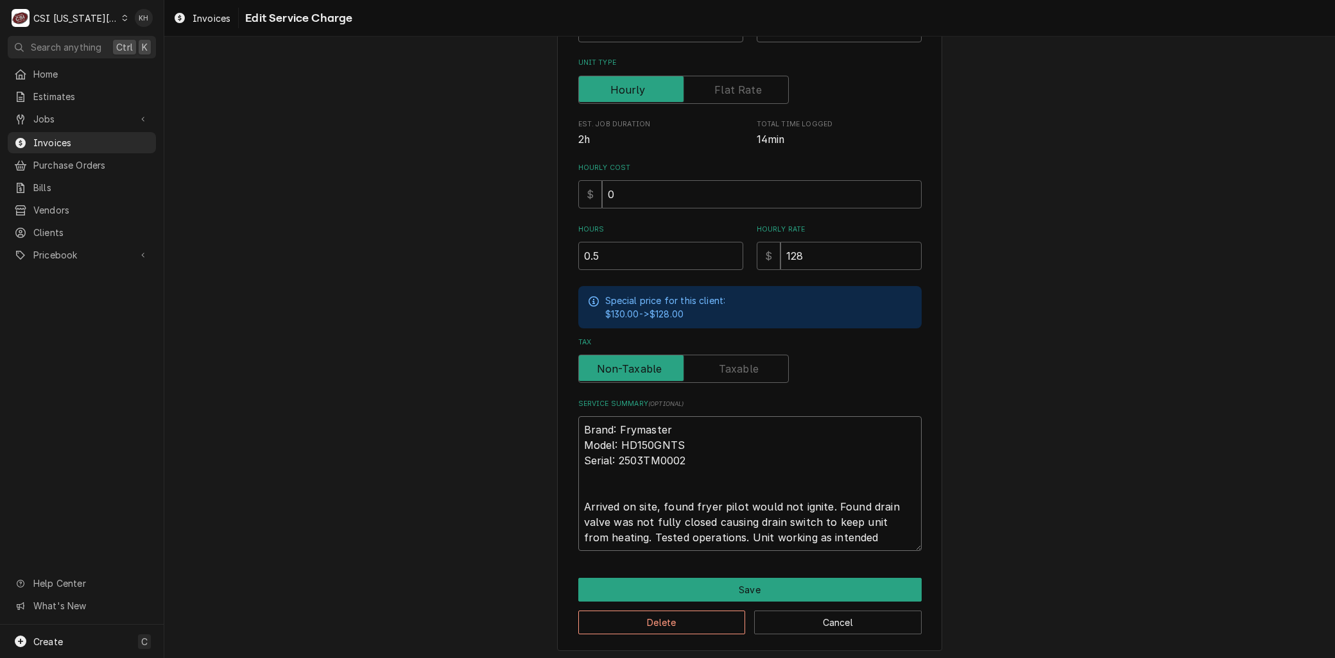
type textarea "x"
type textarea "Brand: Frymaster Model: HD150GNTS Serial: 2503TM0002 Arrived on site, found fry…"
type textarea "x"
type textarea "Brand: Frymaster Model: HD150GNTS Serial: 2503TM0002 Arrived on site, found fry…"
type textarea "x"
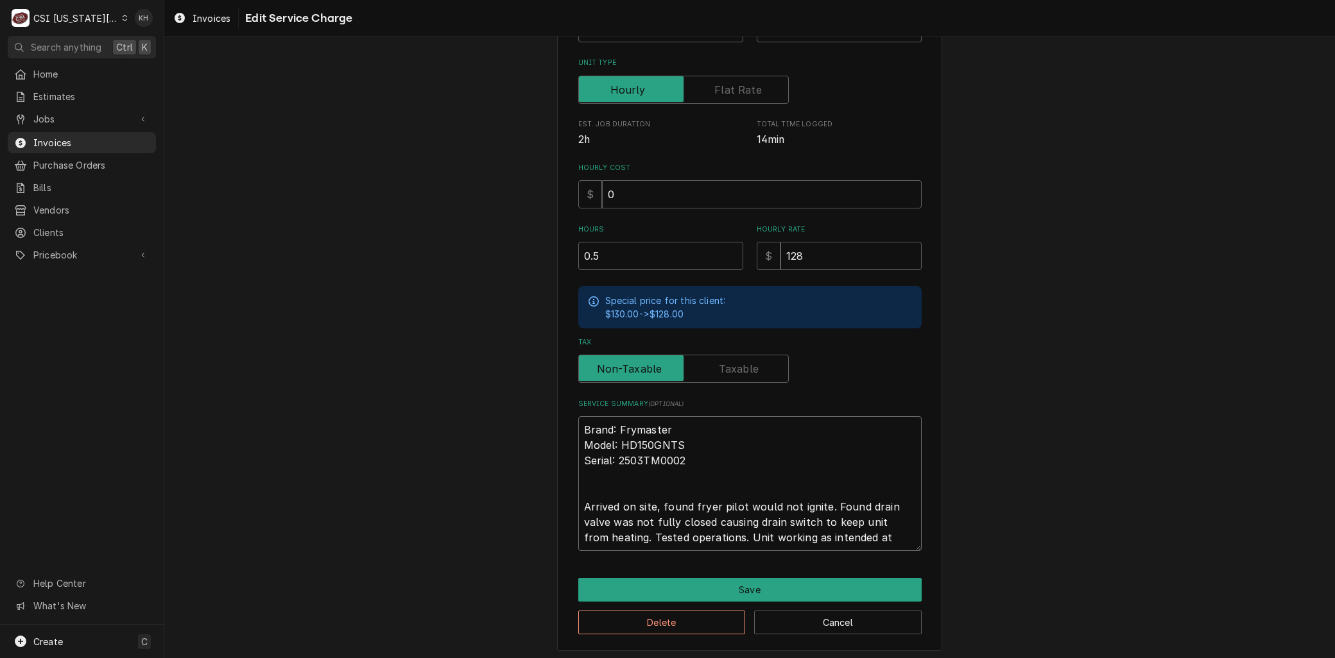
type textarea "Brand: Frymaster Model: HD150GNTS Serial: 2503TM0002 Arrived on site, found fry…"
type textarea "x"
type textarea "Brand: Frymaster Model: HD150GNTS Serial: 2503TM0002 Arrived on site, found fry…"
type textarea "x"
type textarea "Brand: Frymaster Model: HD150GNTS Serial: 2503TM0002 Arrived on site, found fry…"
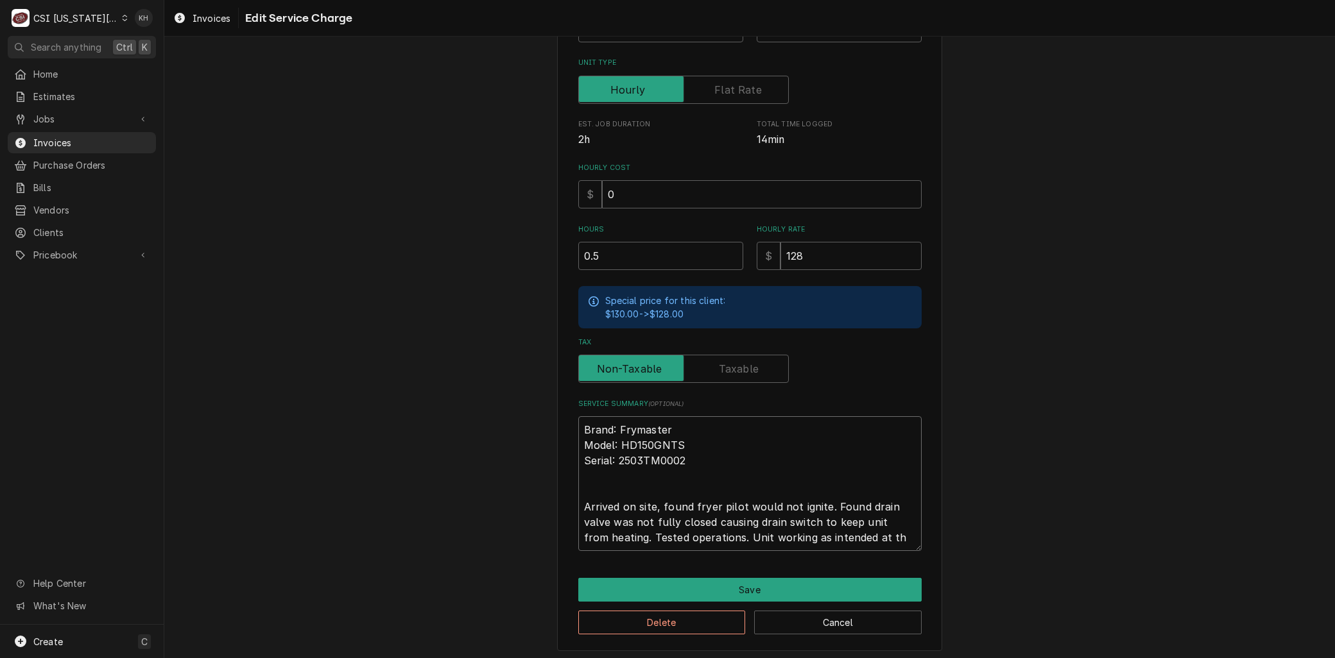
type textarea "x"
type textarea "Brand: Frymaster Model: HD150GNTS Serial: 2503TM0002 Arrived on site, found fry…"
type textarea "x"
type textarea "Brand: Frymaster Model: HD150GNTS Serial: 2503TM0002 Arrived on site, found fry…"
type textarea "x"
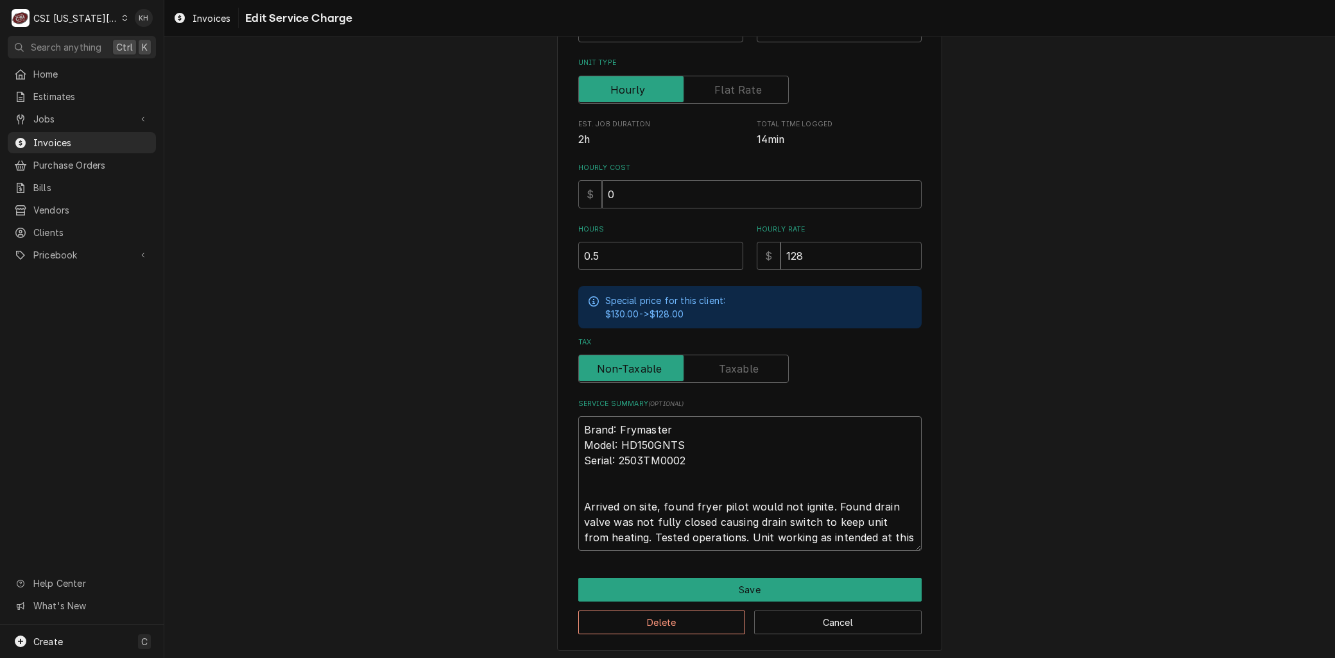
type textarea "Brand: Frymaster Model: HD150GNTS Serial: 2503TM0002 Arrived on site, found fry…"
type textarea "x"
type textarea "Brand: Frymaster Model: HD150GNTS Serial: 2503TM0002 Arrived on site, found fry…"
type textarea "x"
type textarea "Brand: Frymaster Model: HD150GNTS Serial: 2503TM0002 Arrived on site, found fry…"
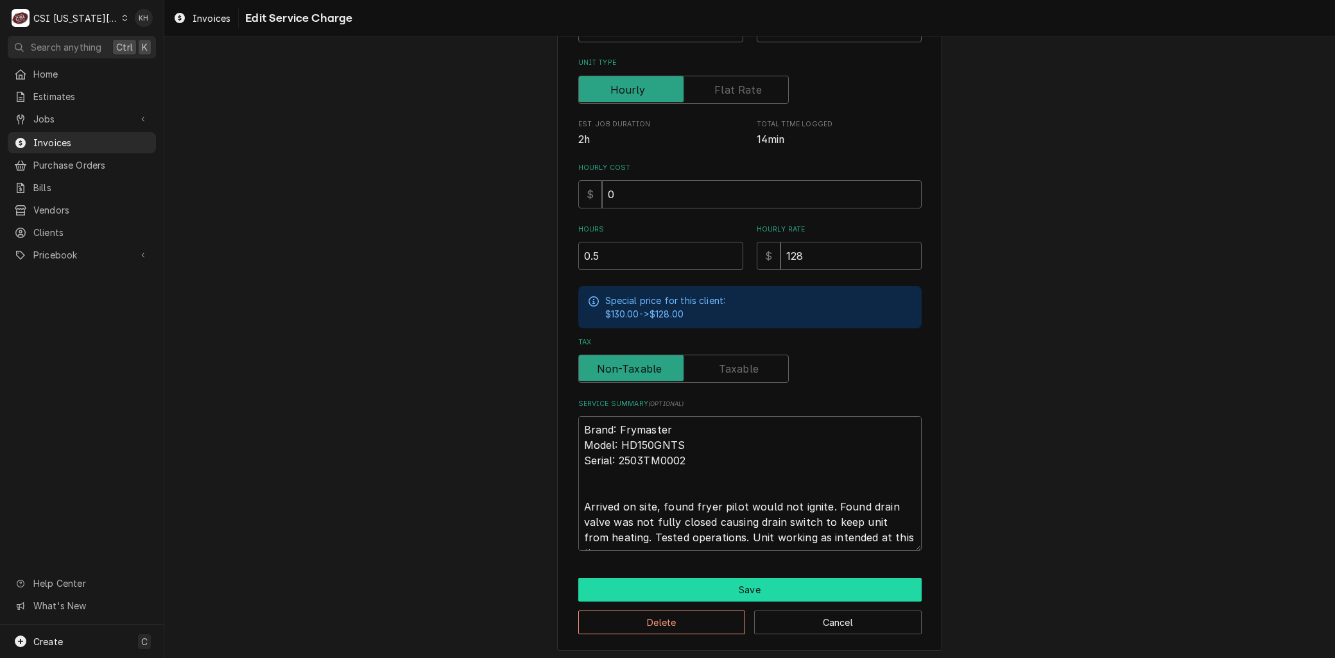
click at [675, 582] on button "Save" at bounding box center [749, 590] width 343 height 24
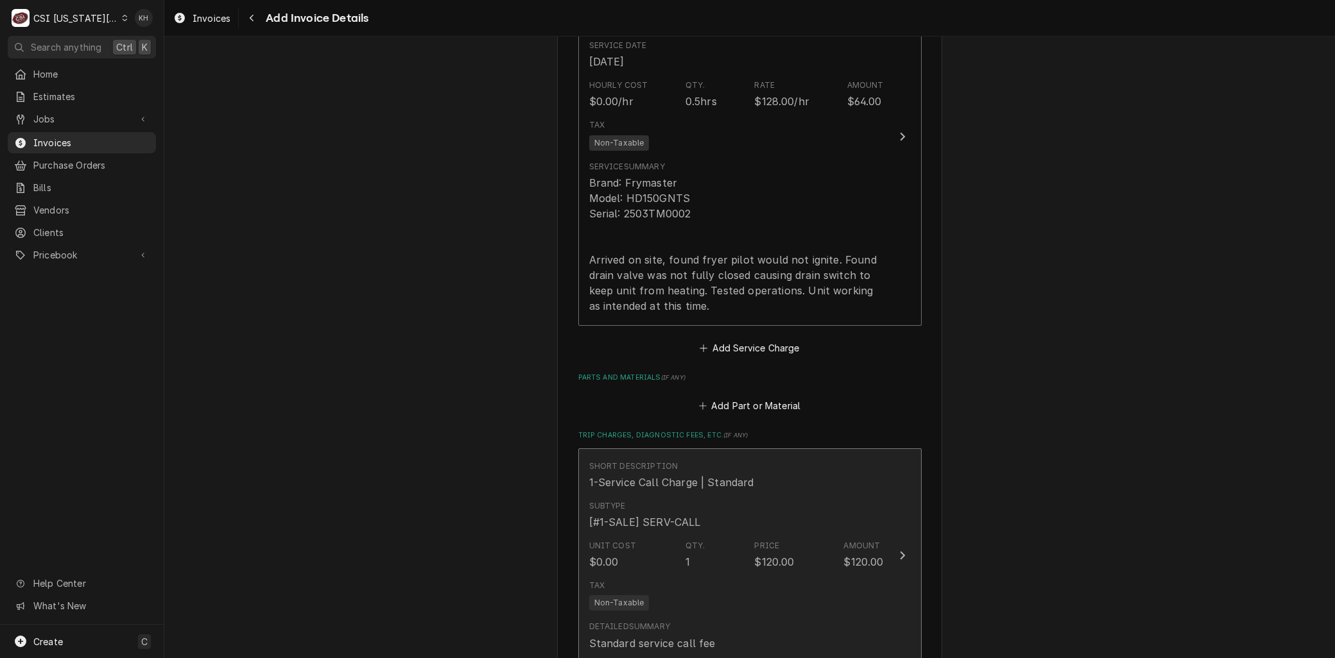
scroll to position [1863, 0]
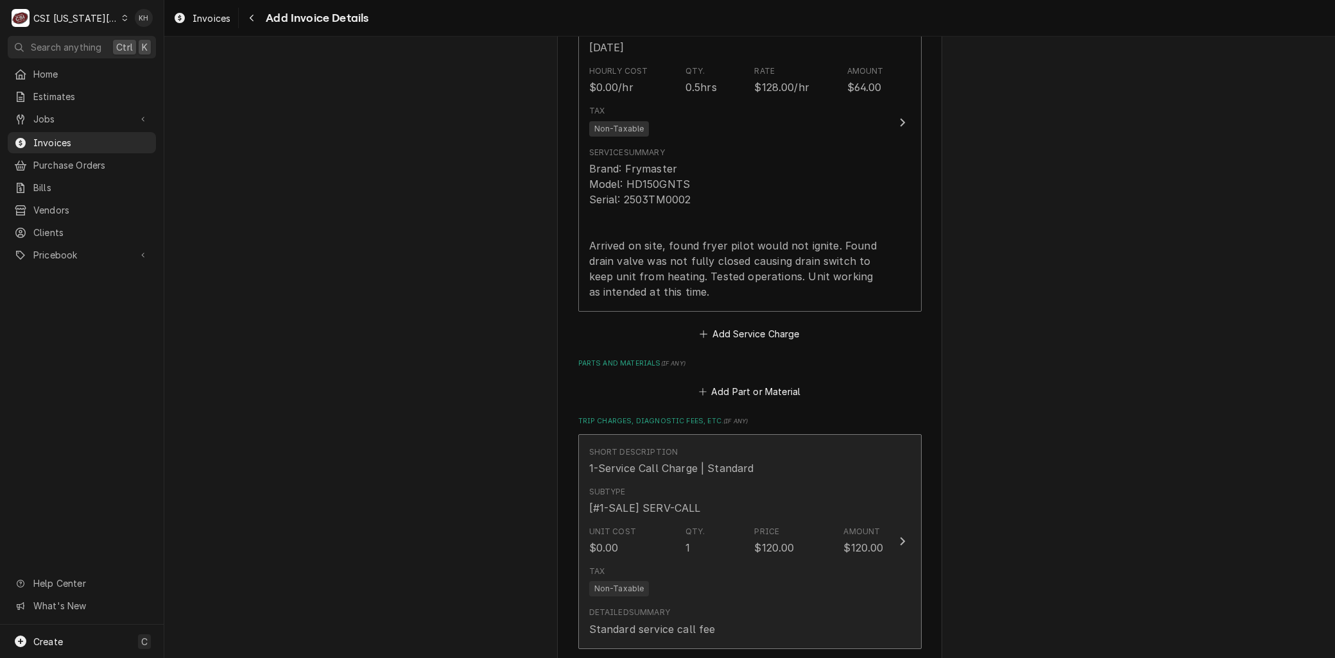
click at [673, 521] on div "Unit Cost $0.00 Qty. 1 Price $120.00 Amount $120.00" at bounding box center [736, 541] width 295 height 40
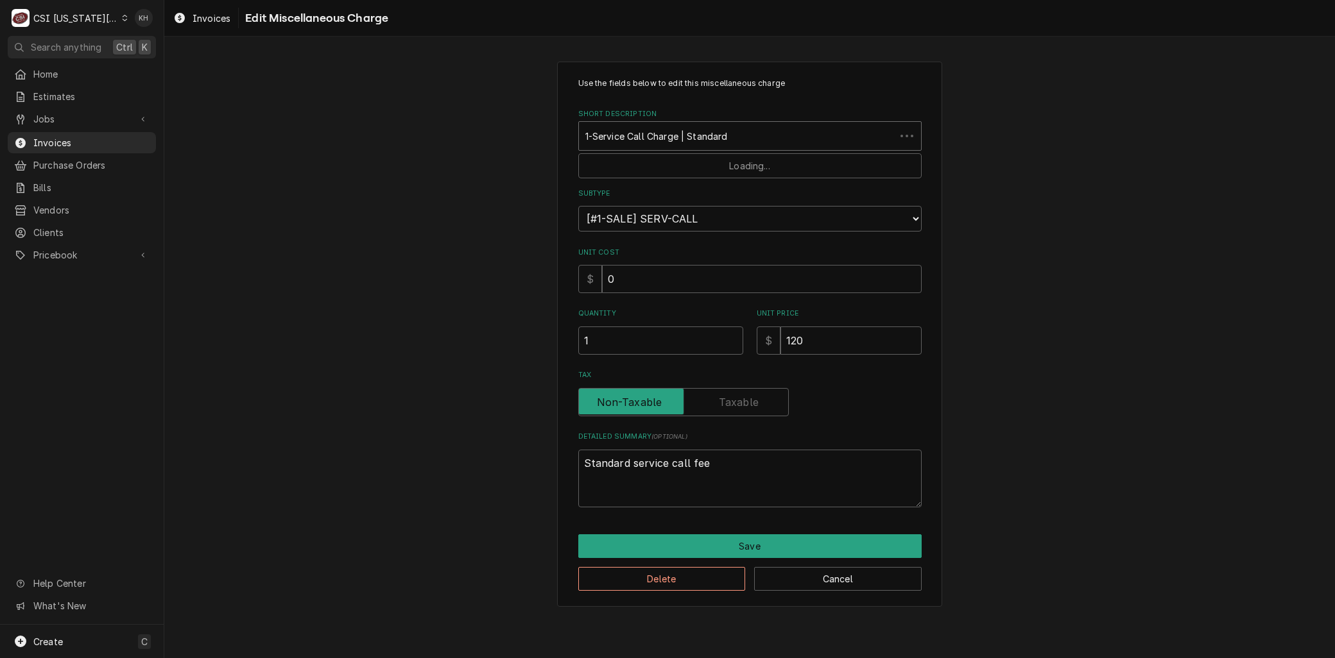
click at [632, 139] on div "Short Description" at bounding box center [737, 136] width 304 height 23
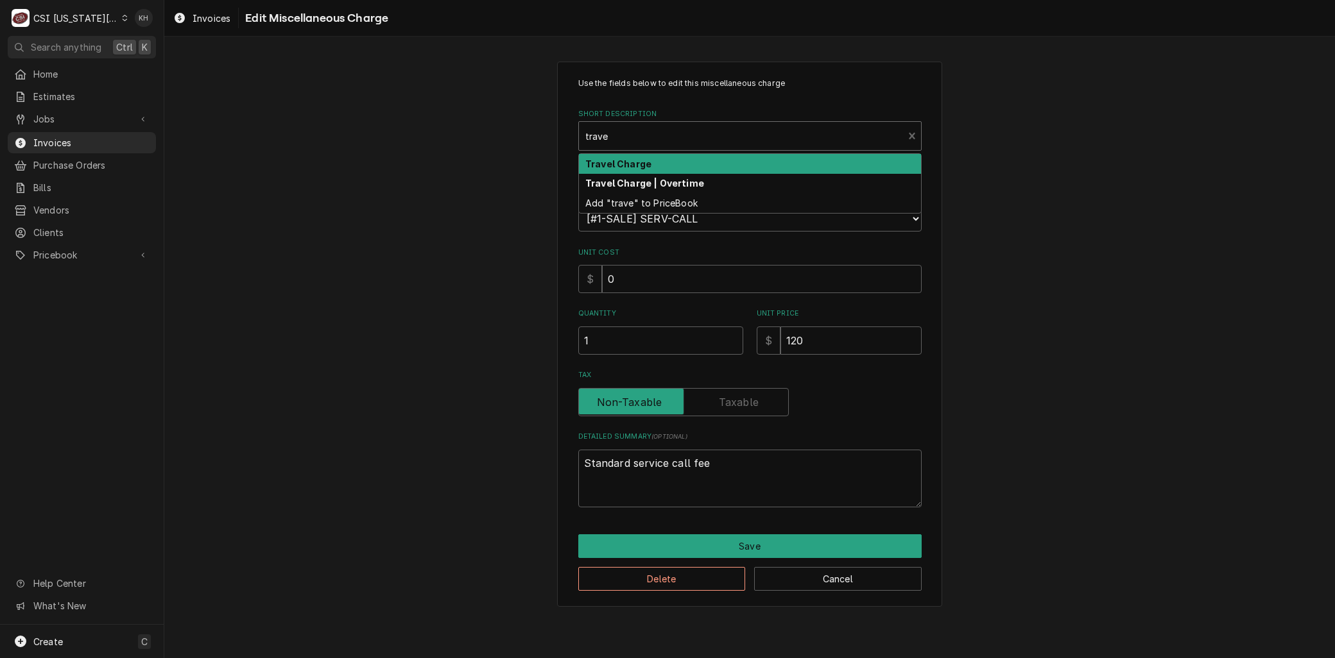
click at [635, 163] on strong "Travel Charge" at bounding box center [618, 164] width 66 height 11
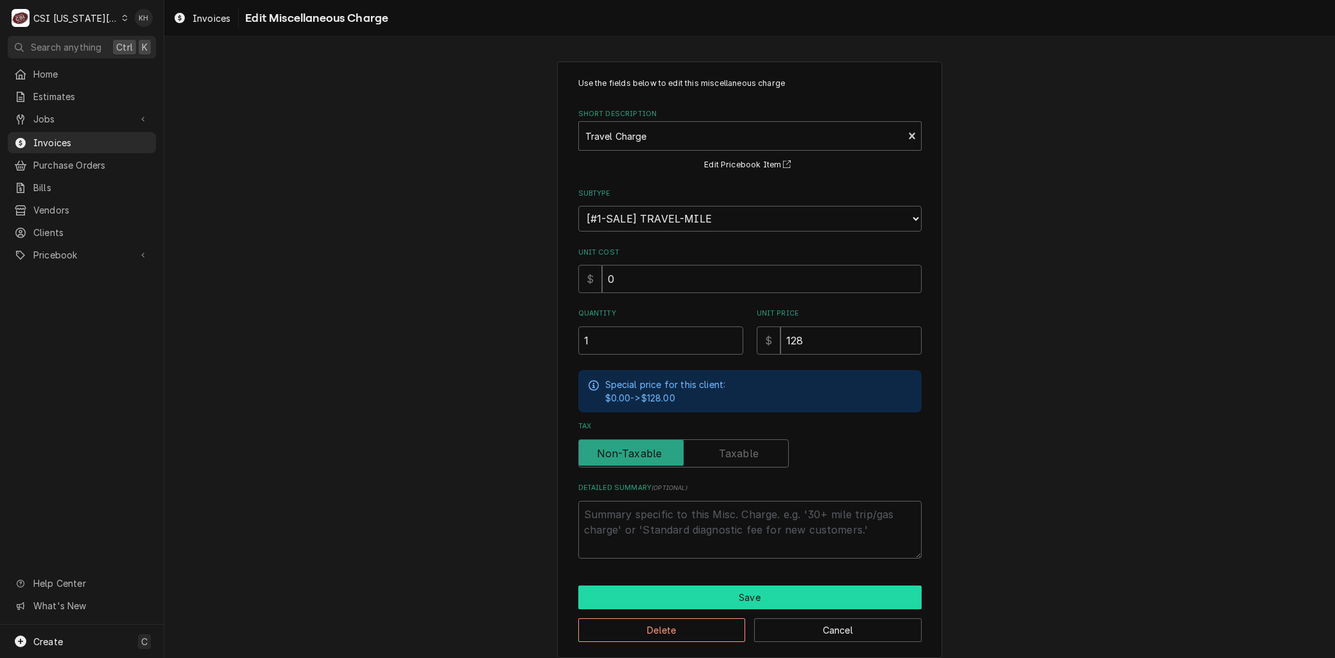
click at [707, 590] on button "Save" at bounding box center [749, 598] width 343 height 24
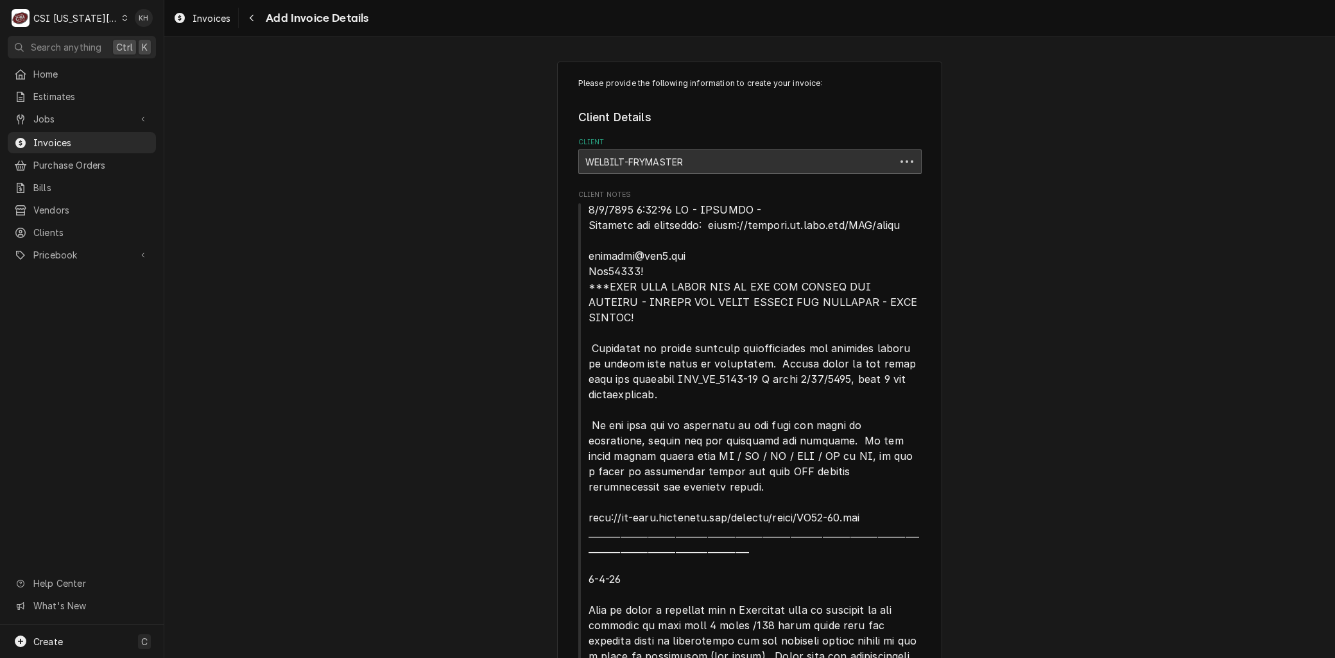
scroll to position [1888, 0]
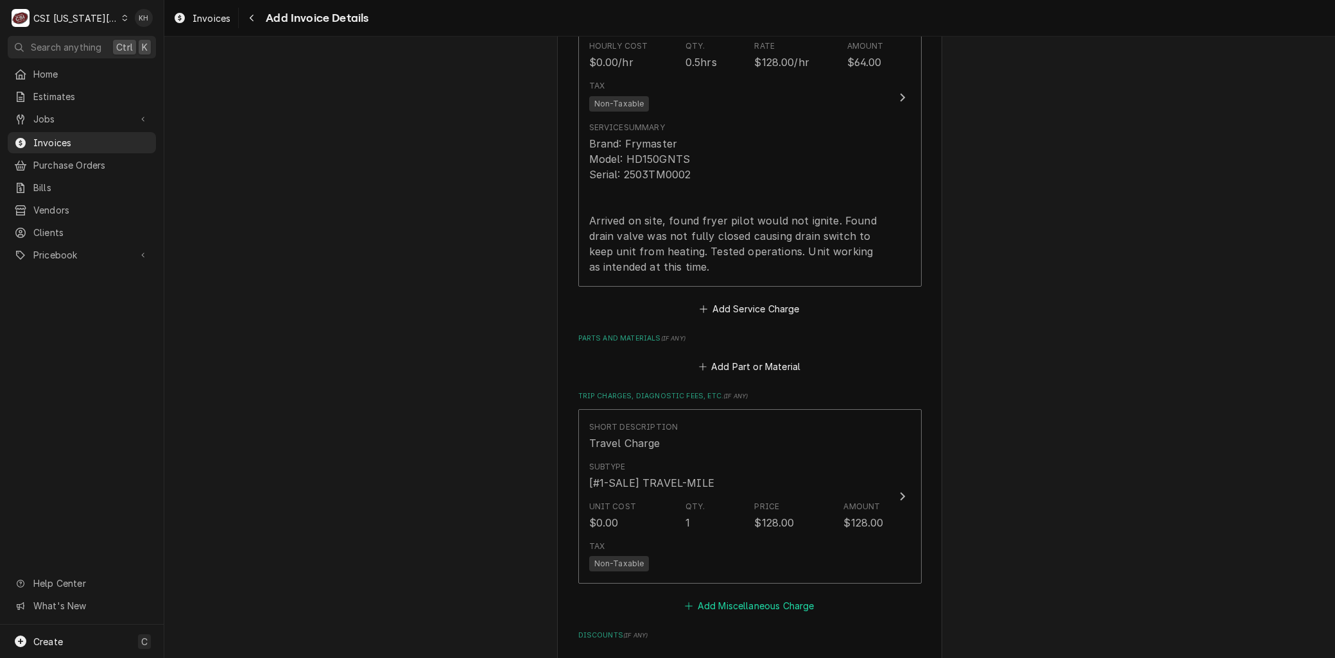
click at [712, 598] on button "Add Miscellaneous Charge" at bounding box center [749, 607] width 133 height 18
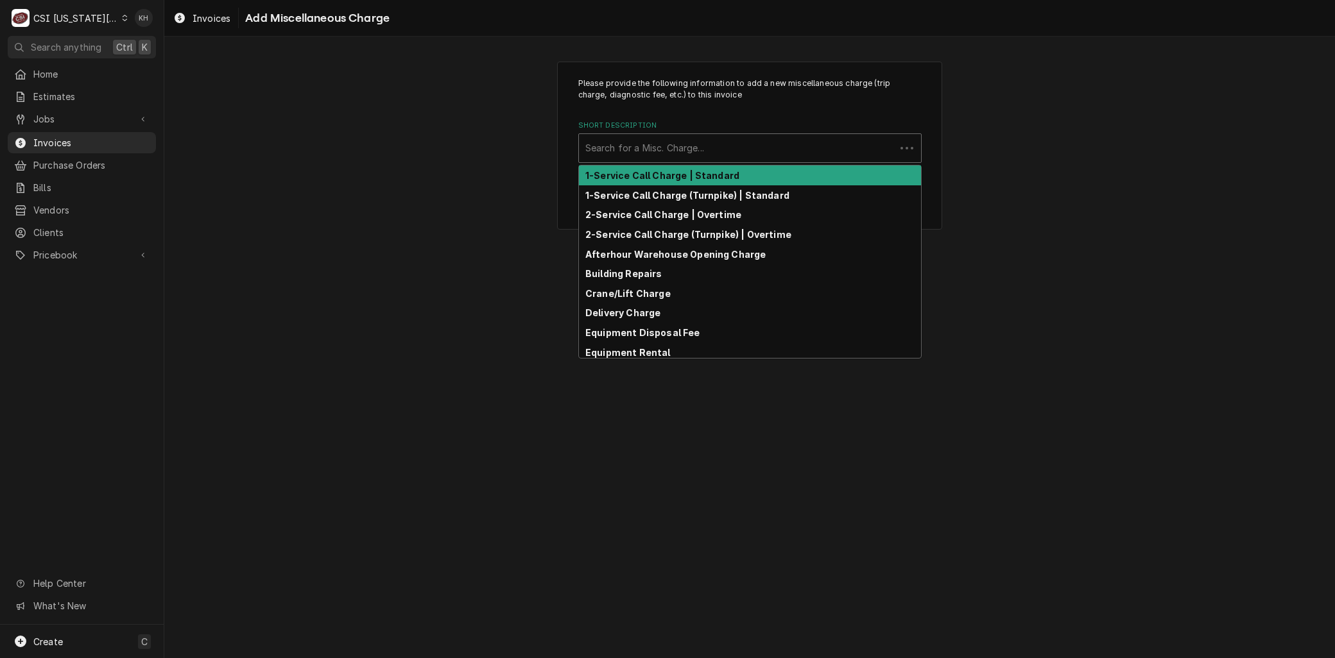
click at [653, 159] on div "Short Description" at bounding box center [737, 148] width 304 height 23
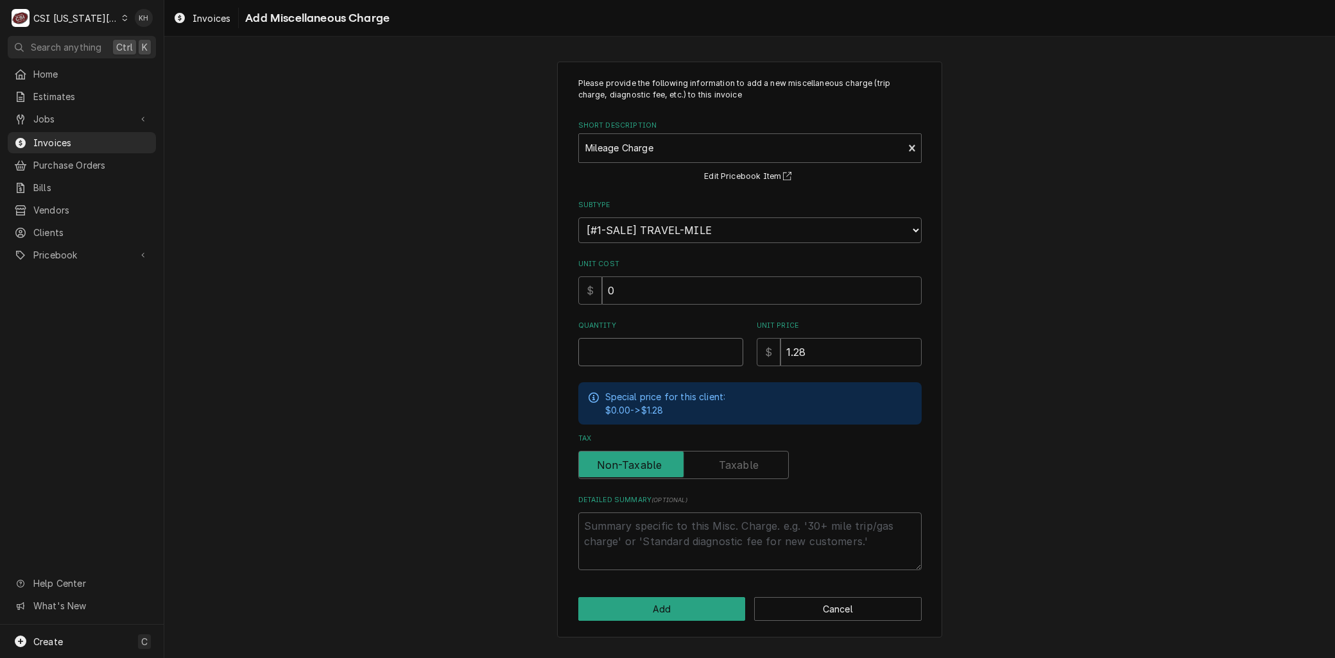
drag, startPoint x: 614, startPoint y: 358, endPoint x: 599, endPoint y: 350, distance: 17.2
click at [614, 357] on input "Quantity" at bounding box center [660, 352] width 165 height 28
click at [664, 610] on button "Add" at bounding box center [662, 610] width 168 height 24
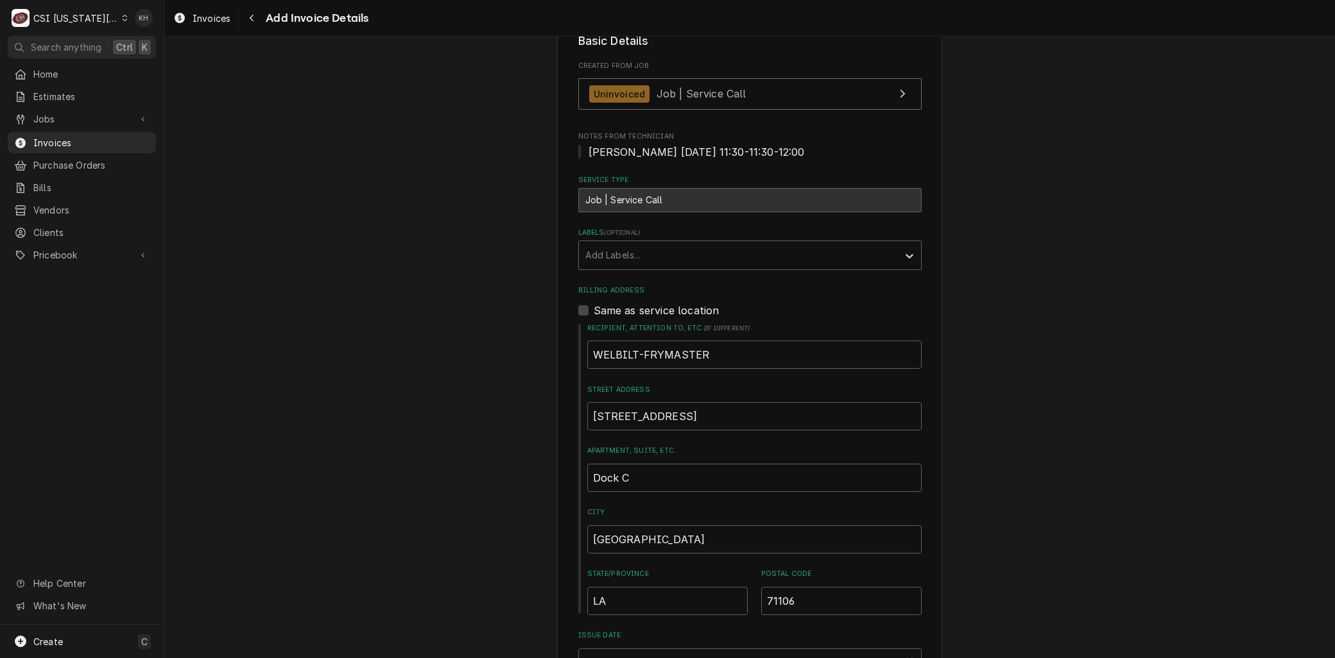
scroll to position [914, 0]
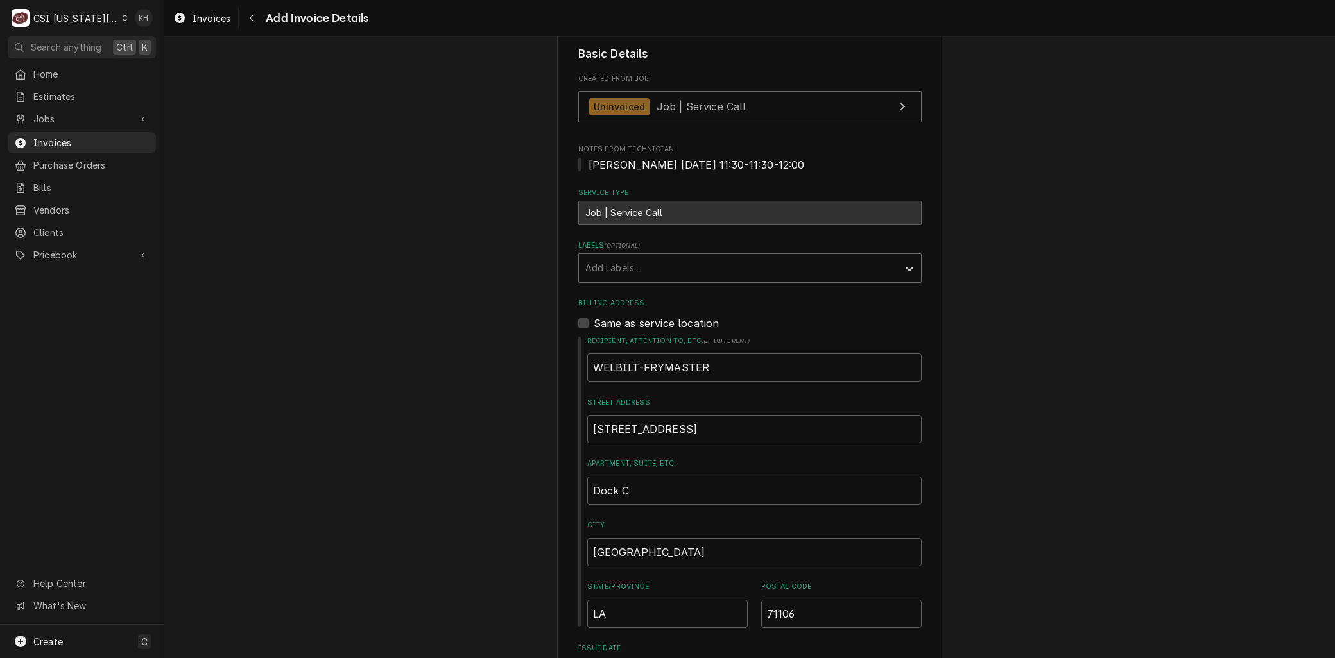
drag, startPoint x: 612, startPoint y: 189, endPoint x: 613, endPoint y: 205, distance: 16.1
click at [612, 257] on div "Labels" at bounding box center [738, 268] width 306 height 23
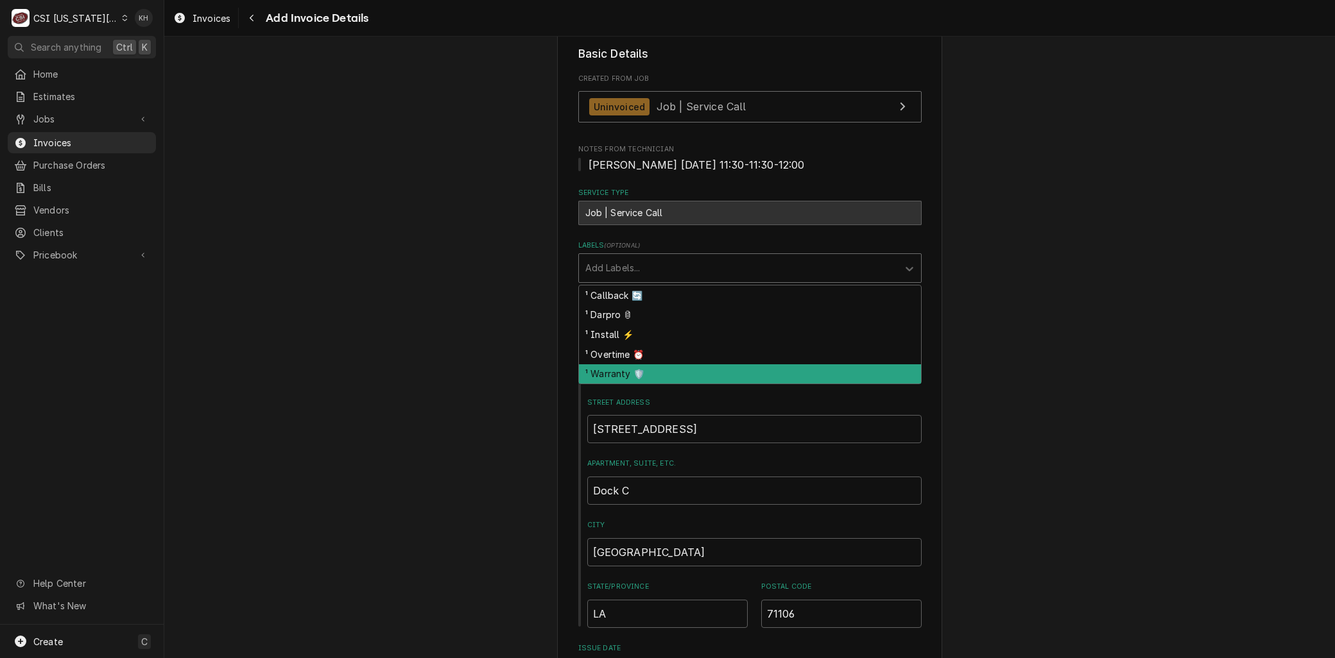
click at [605, 365] on div "¹ Warranty 🛡️" at bounding box center [750, 375] width 342 height 20
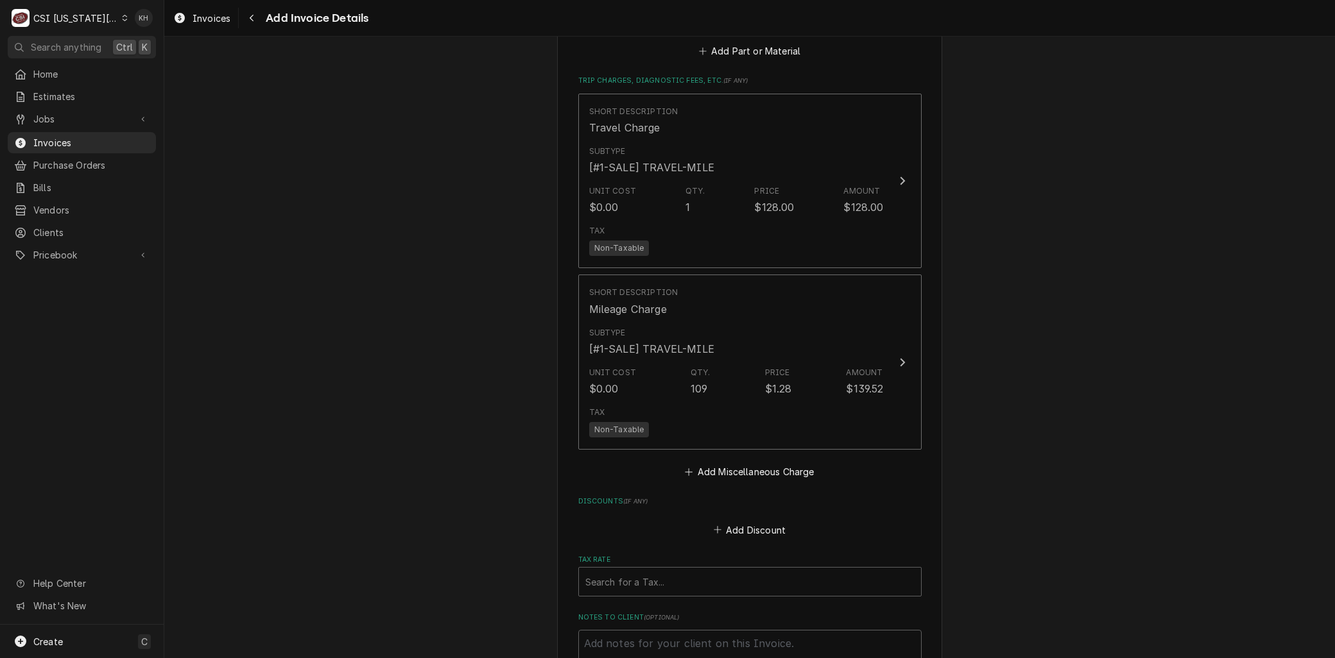
scroll to position [2411, 0]
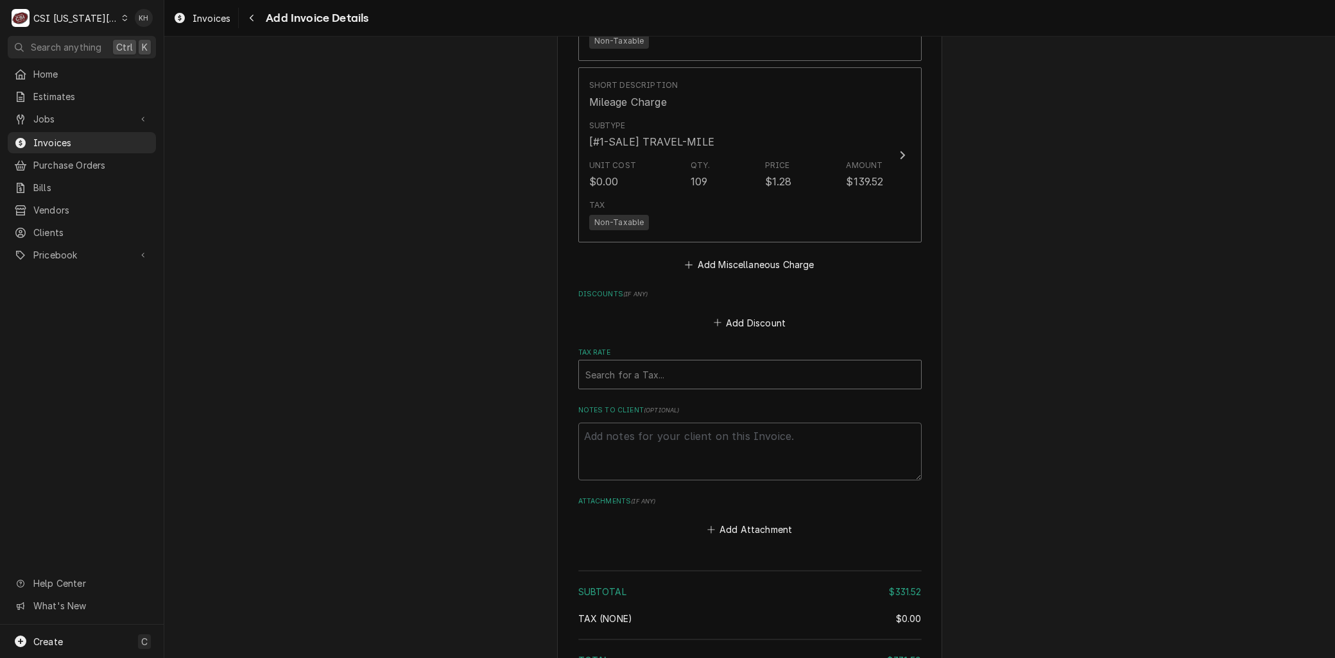
click at [612, 363] on div "Tax Rate" at bounding box center [749, 374] width 329 height 23
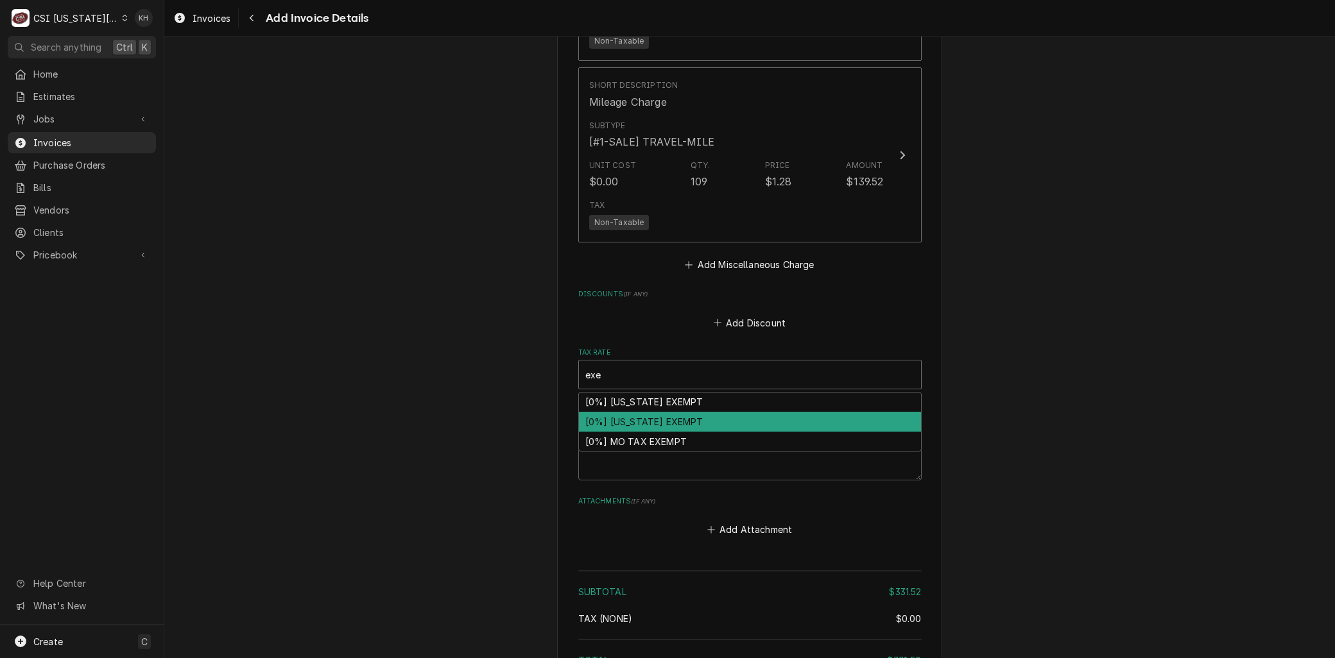
click at [619, 412] on div "[0%] KANSAS EXEMPT" at bounding box center [750, 422] width 342 height 20
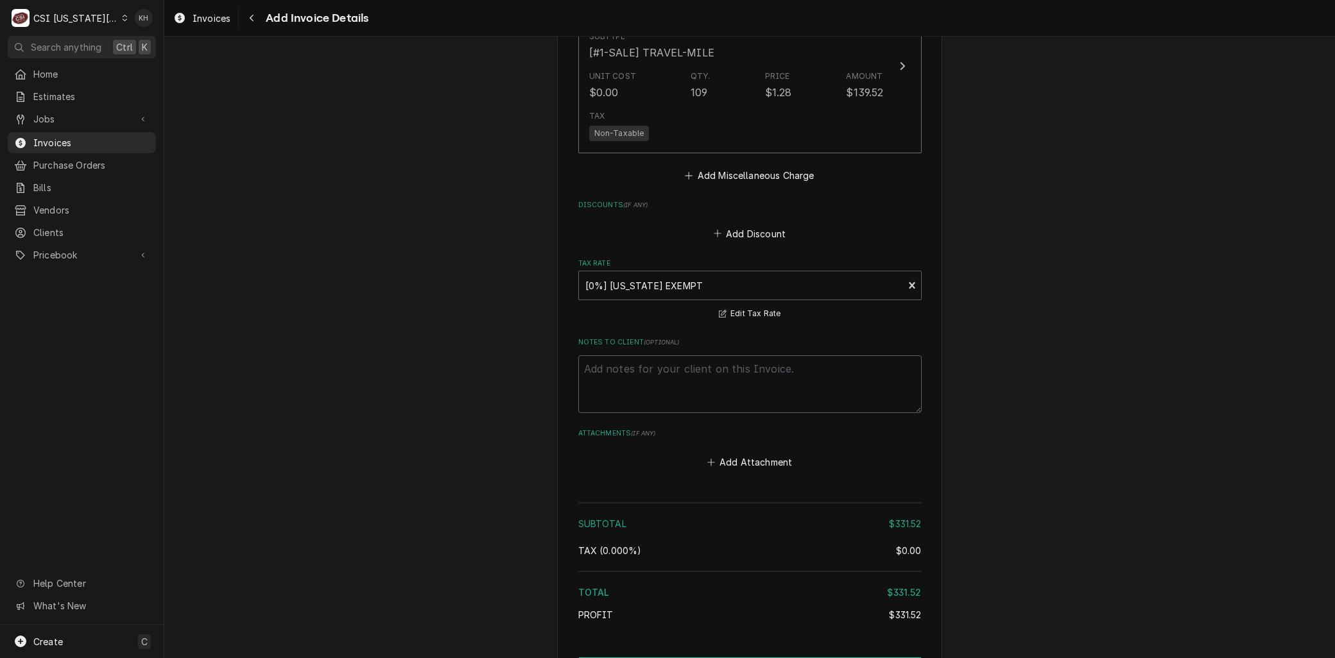
scroll to position [2506, 0]
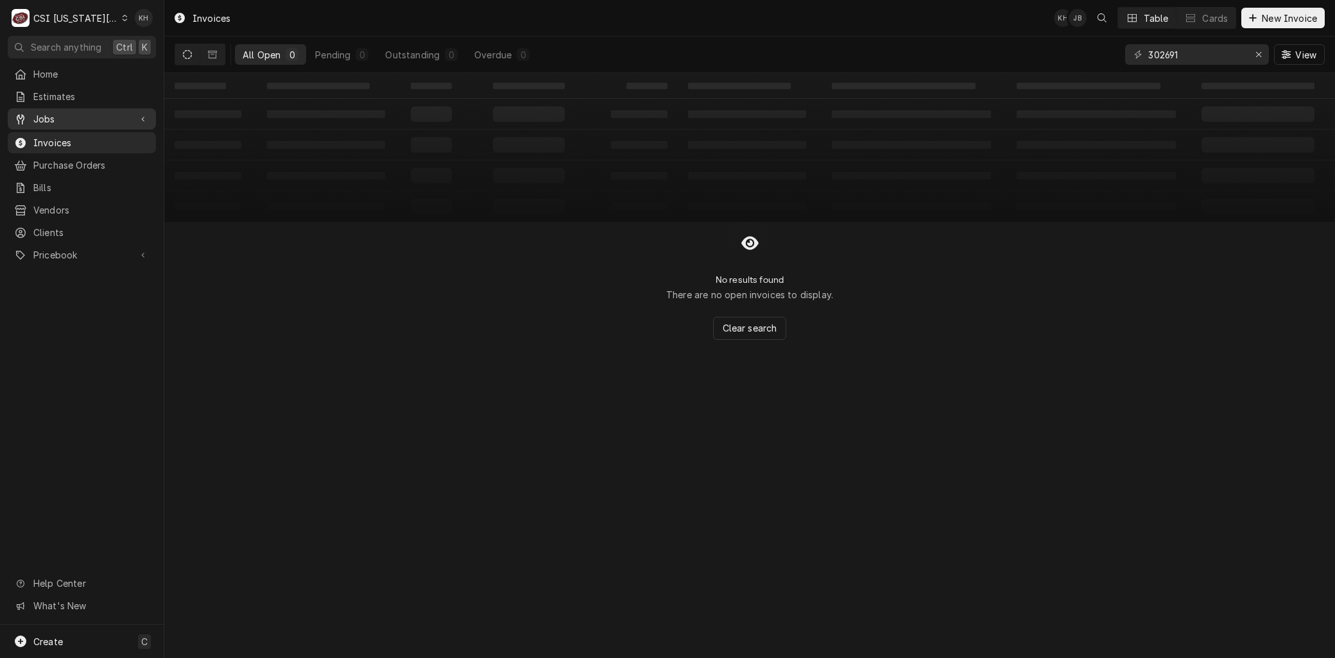
drag, startPoint x: 34, startPoint y: 219, endPoint x: 44, endPoint y: 118, distance: 101.9
click at [44, 118] on span "Jobs" at bounding box center [81, 118] width 97 height 13
click at [52, 137] on span "Jobs" at bounding box center [91, 141] width 116 height 13
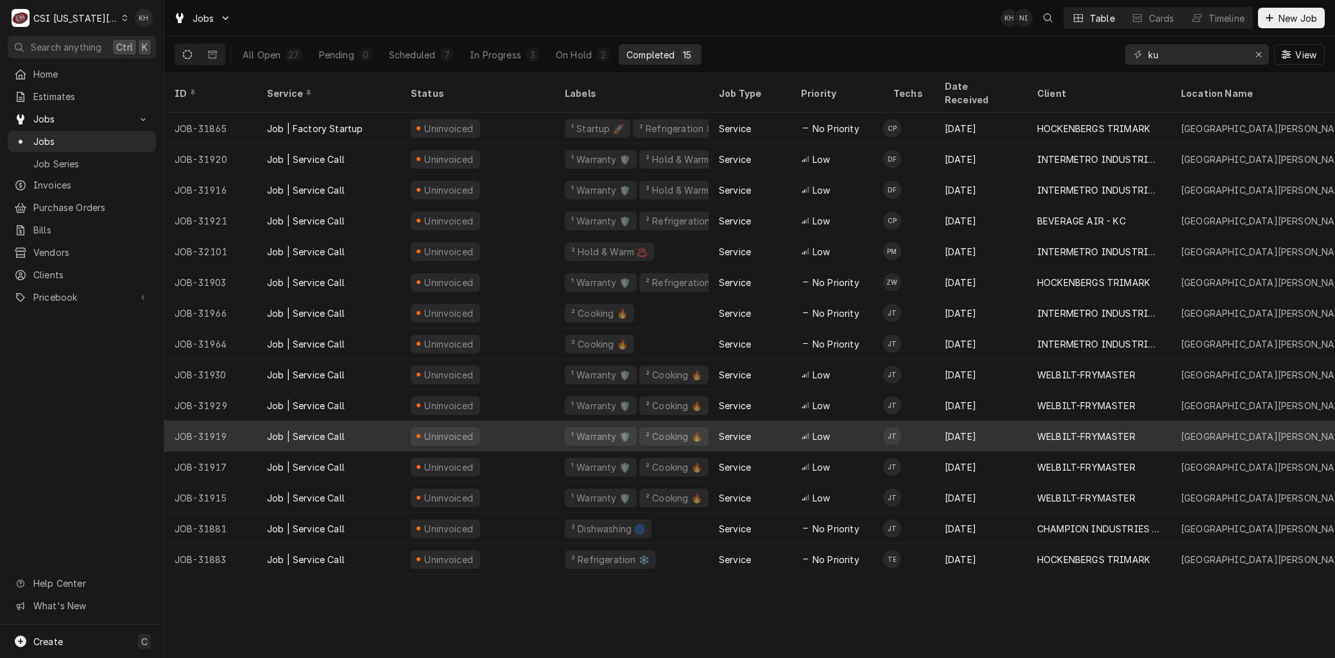
click at [247, 421] on div "JOB-31919" at bounding box center [210, 436] width 92 height 31
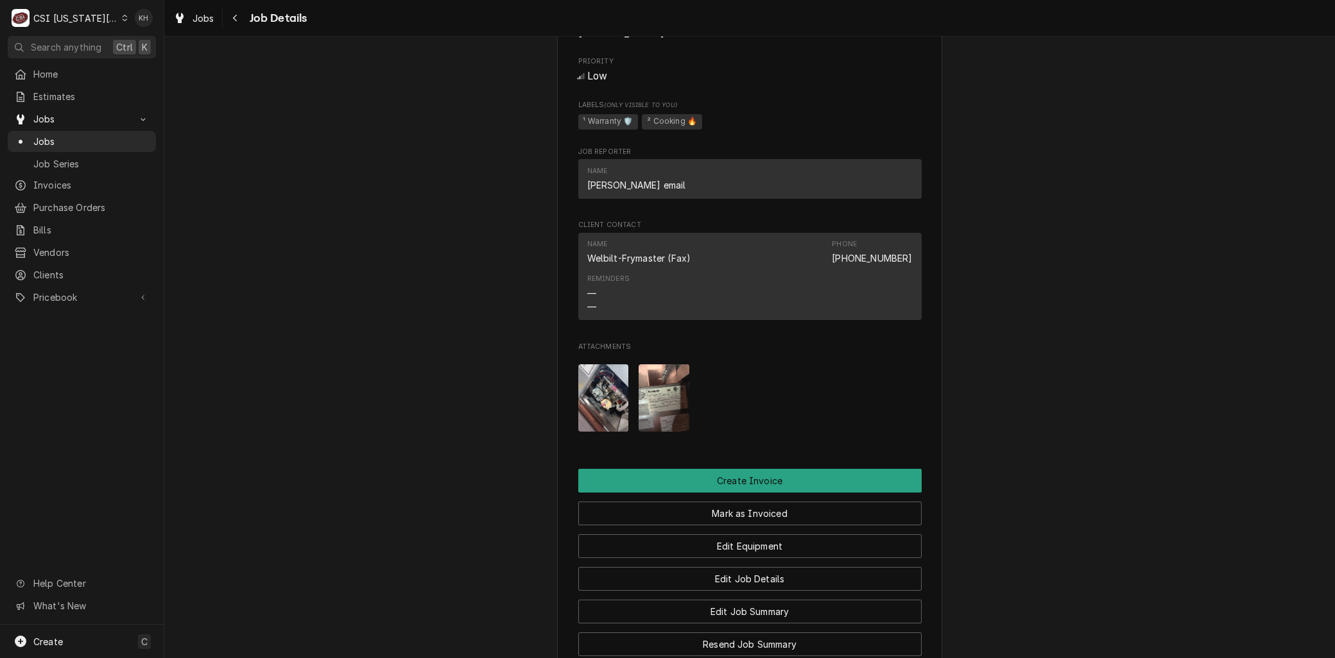
scroll to position [1640, 0]
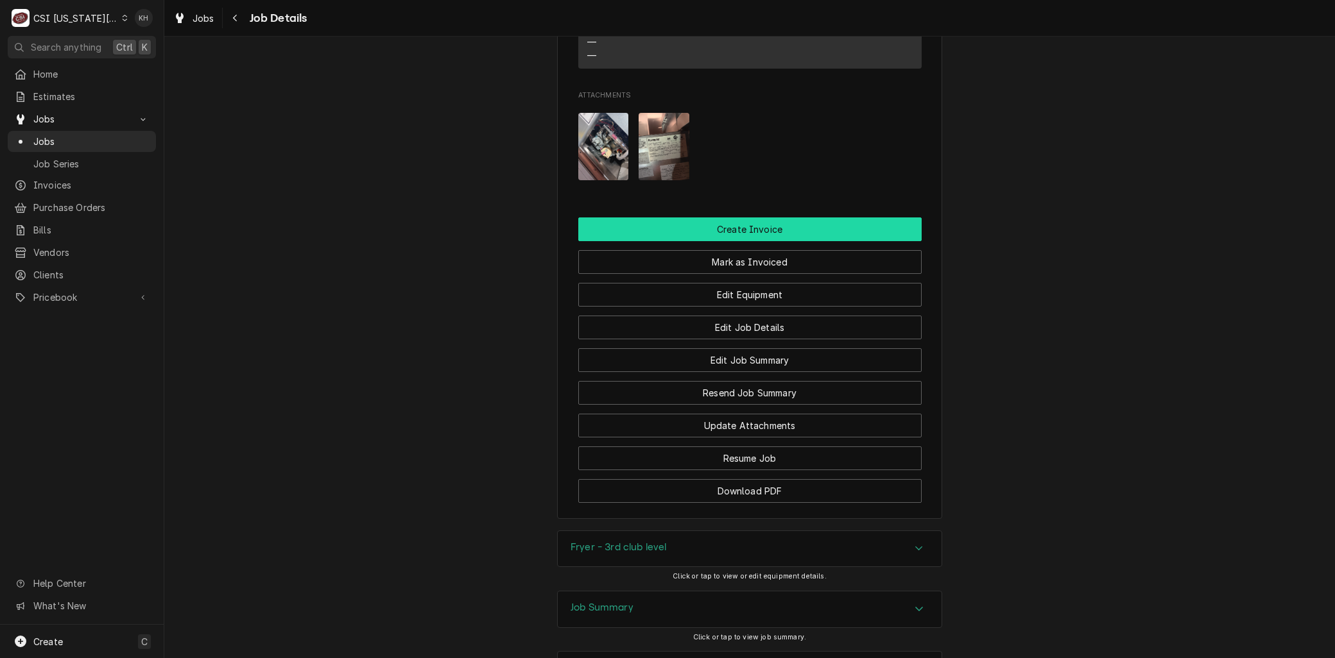
click at [696, 218] on button "Create Invoice" at bounding box center [749, 230] width 343 height 24
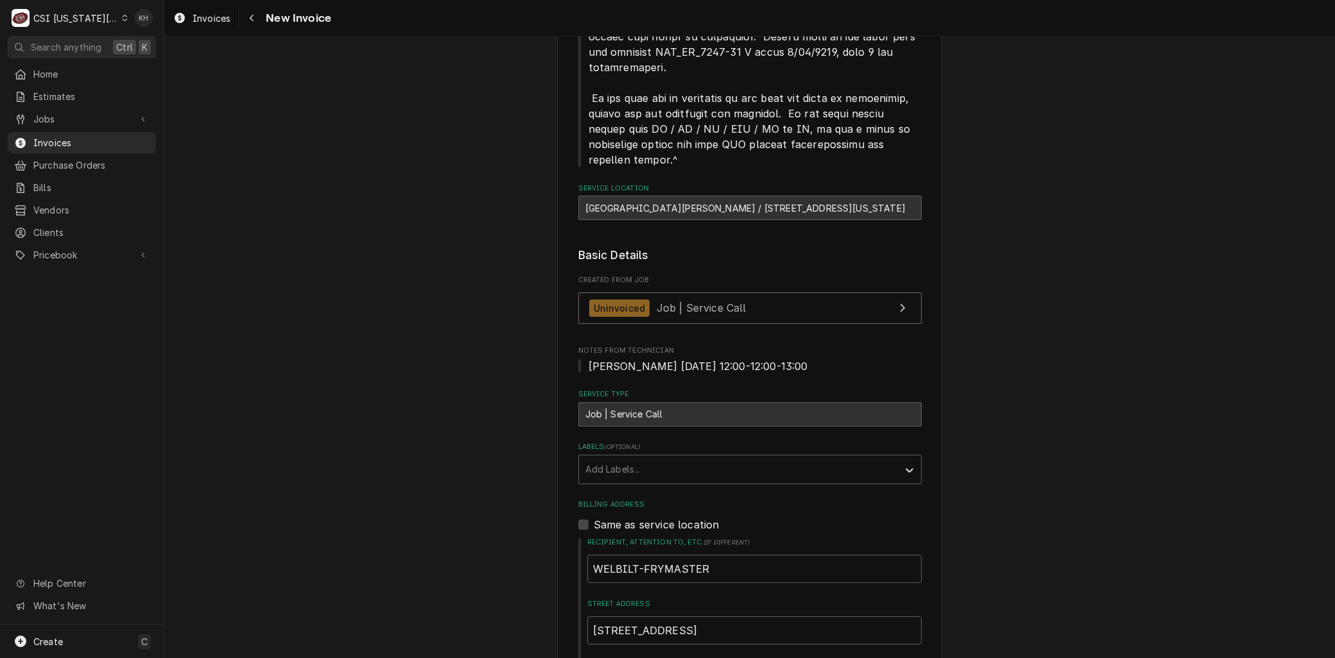
scroll to position [713, 0]
click at [693, 458] on div "Labels" at bounding box center [738, 469] width 306 height 23
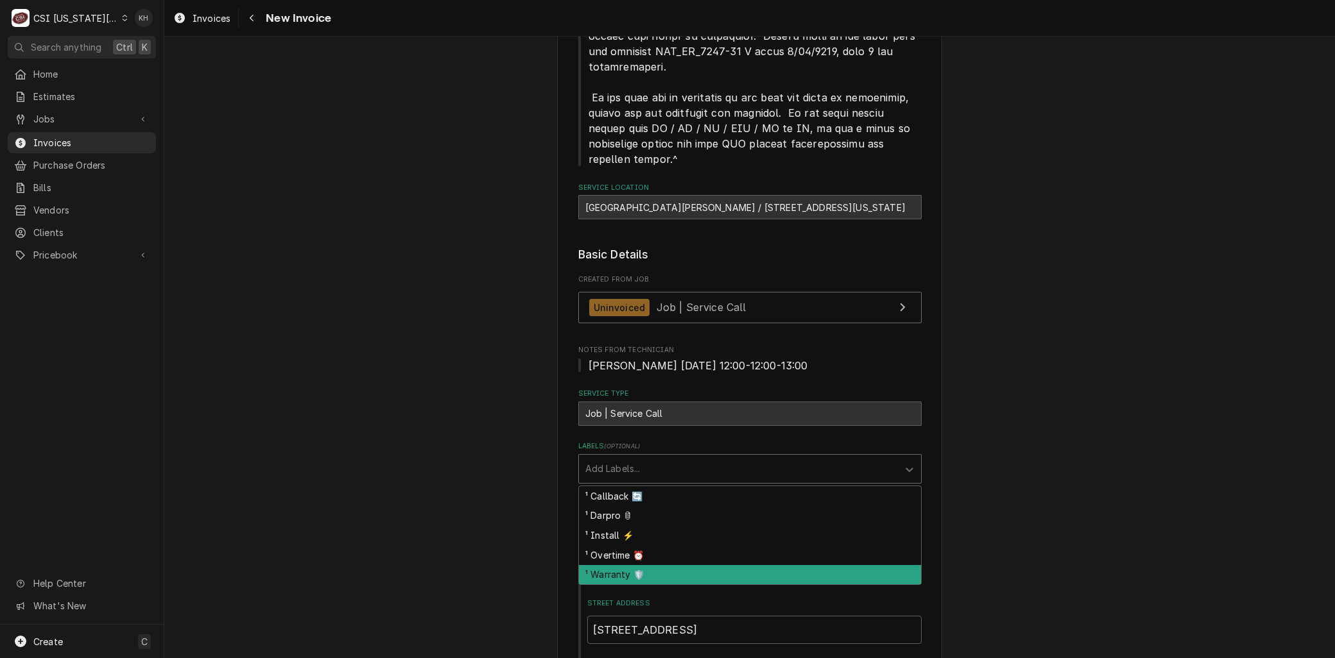
click at [610, 565] on div "¹ Warranty 🛡️" at bounding box center [750, 575] width 342 height 20
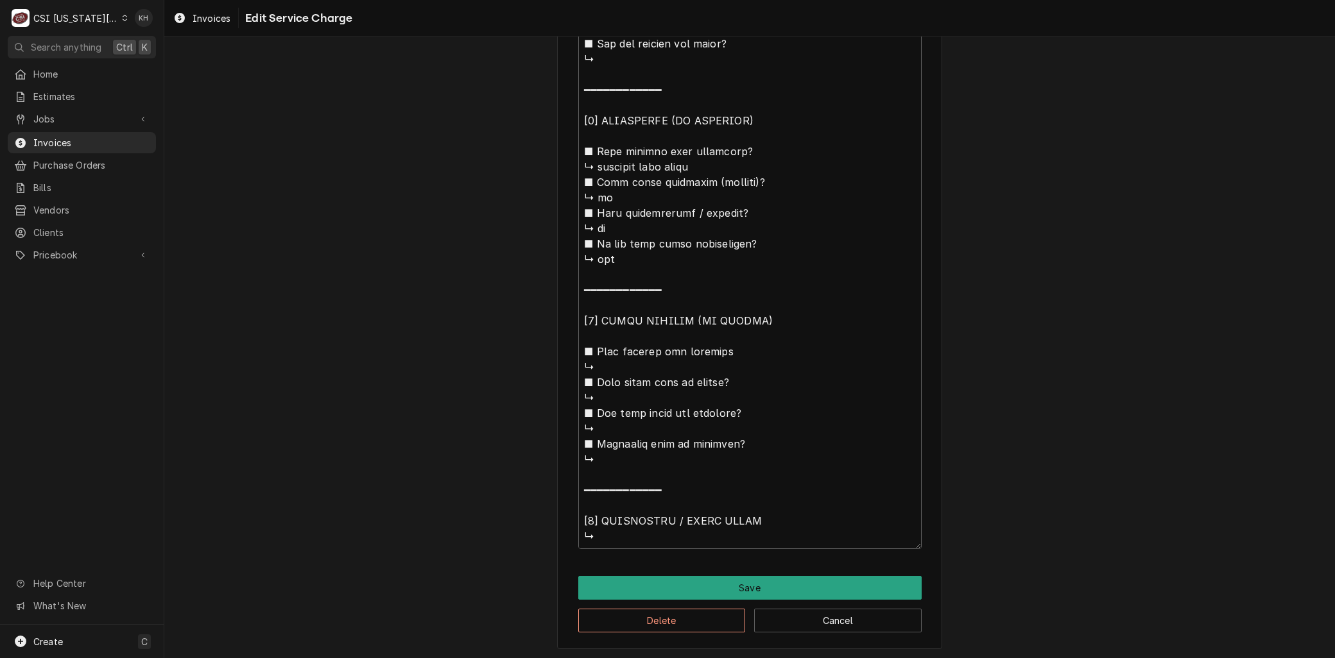
click at [643, 618] on button "Delete" at bounding box center [662, 621] width 168 height 24
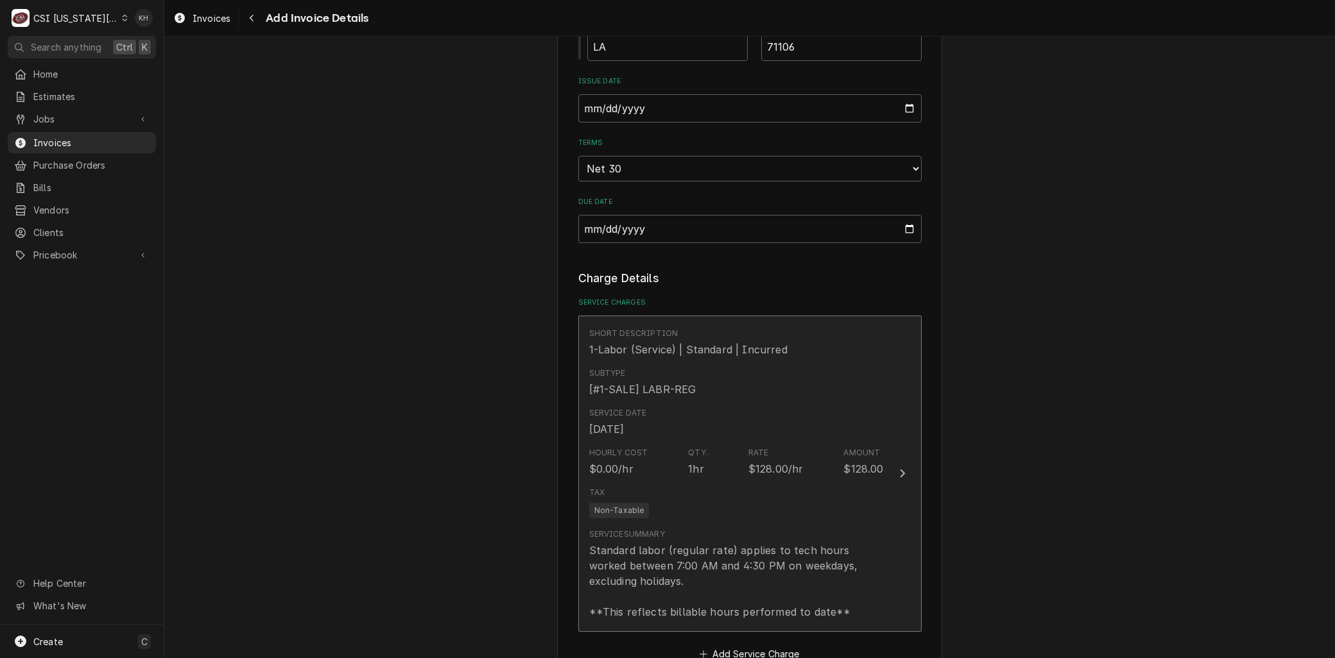
click at [703, 529] on div "Service Summary Standard labor (regular rate) applies to tech hours worked betw…" at bounding box center [736, 574] width 295 height 91
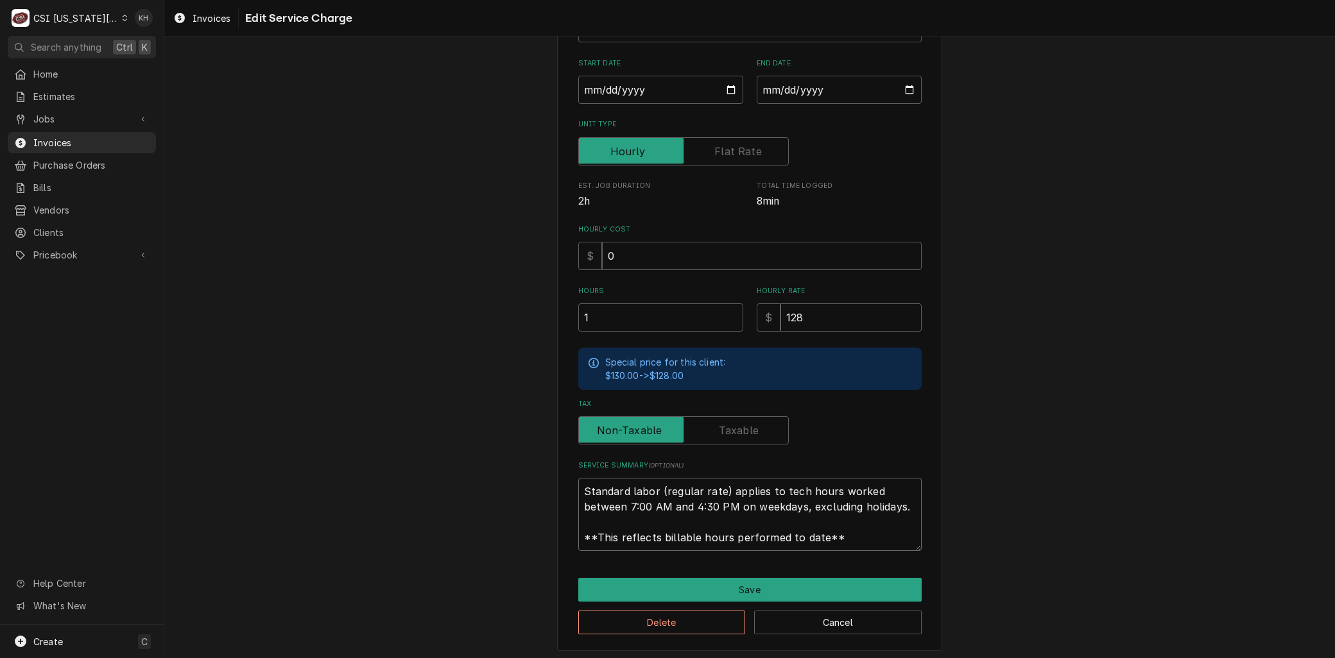
drag, startPoint x: 850, startPoint y: 539, endPoint x: 372, endPoint y: 375, distance: 505.6
click at [372, 375] on div "Use the fields below to edit this service charge Short Description 1-Labor (Ser…" at bounding box center [749, 262] width 1171 height 802
paste textarea "⚠️ LORE IPSUMDOLORSI ⚠️ ✪ Ametcons adi elitsedd eiusmodt ✪ Incidid utlabore etd…"
type textarea "x"
type textarea "⚠️ LORE IPSUMDOLORSI ⚠️ ✪ Ametcons adi elitsedd eiusmodt ✪ Incidid utlabore etd…"
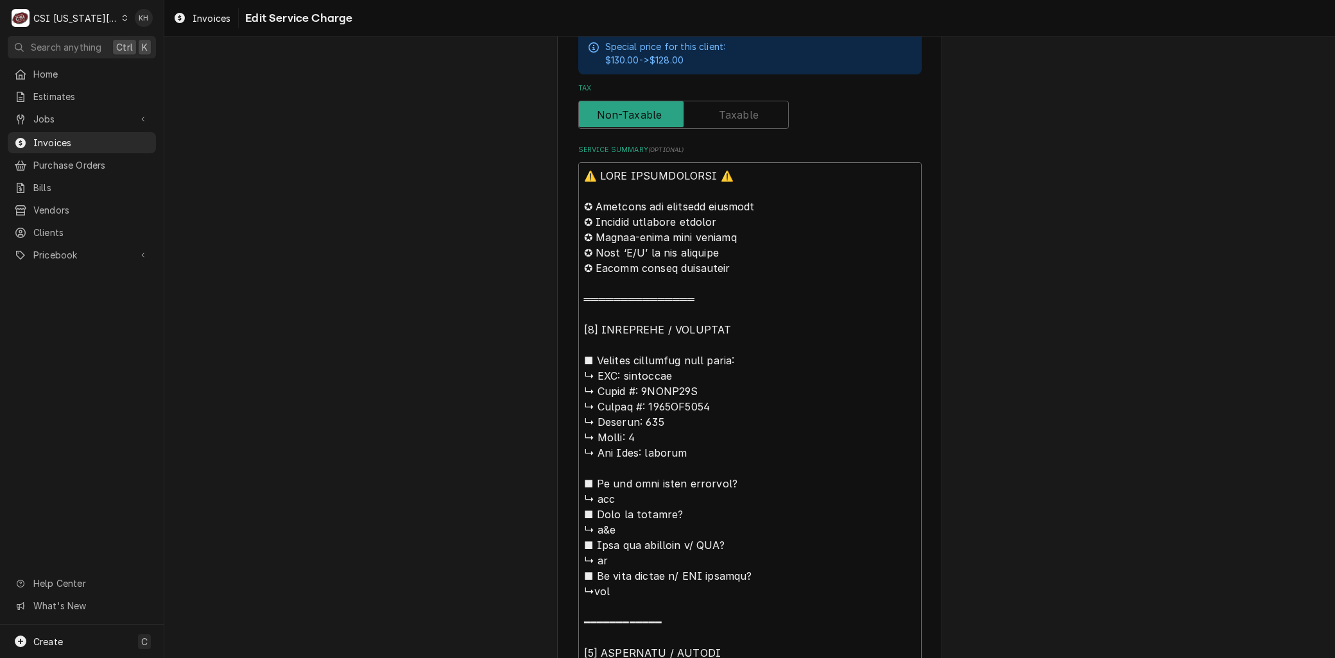
scroll to position [350, 0]
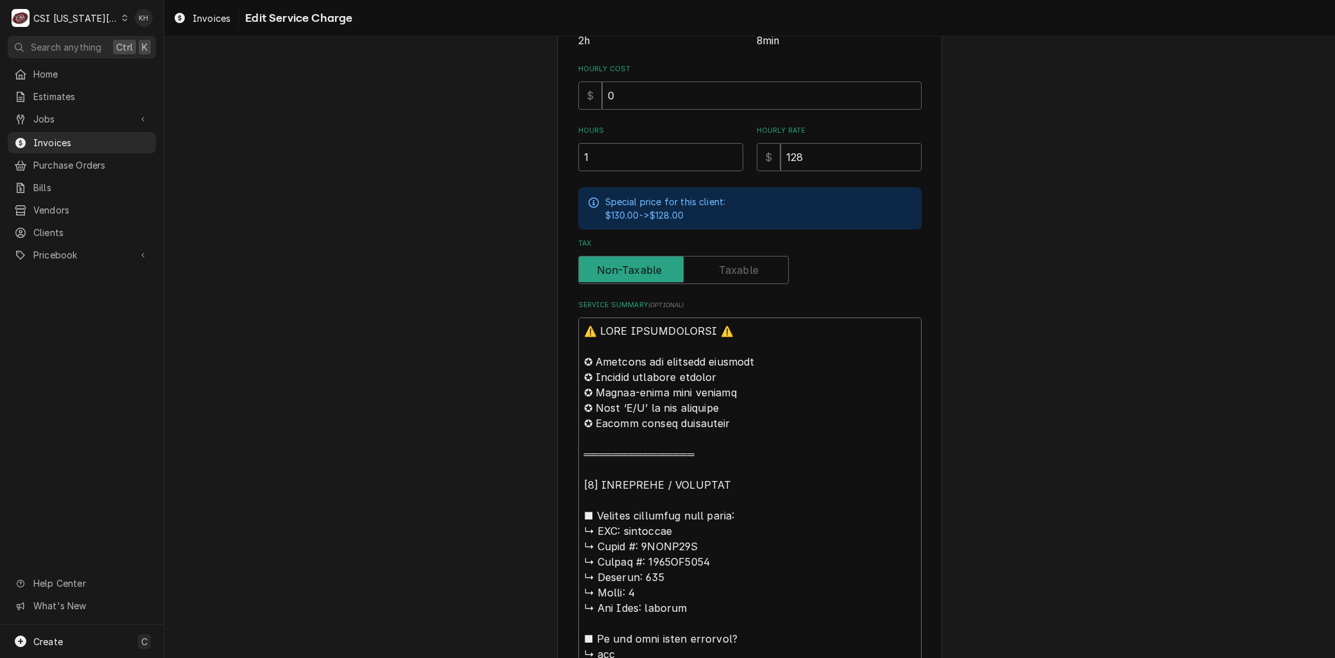
drag, startPoint x: 625, startPoint y: 526, endPoint x: 465, endPoint y: 252, distance: 317.2
click at [465, 252] on div "Use the fields below to edit this service charge Short Description 1-Labor (Ser…" at bounding box center [749, 632] width 1171 height 1864
type textarea "x"
type textarea "Loremips ↳ Dolor #: 4SITA86C ↳ Adipis #: 2040EL3940 ↳ Seddoei: 363 ↳ Tempo: 5 ↳…"
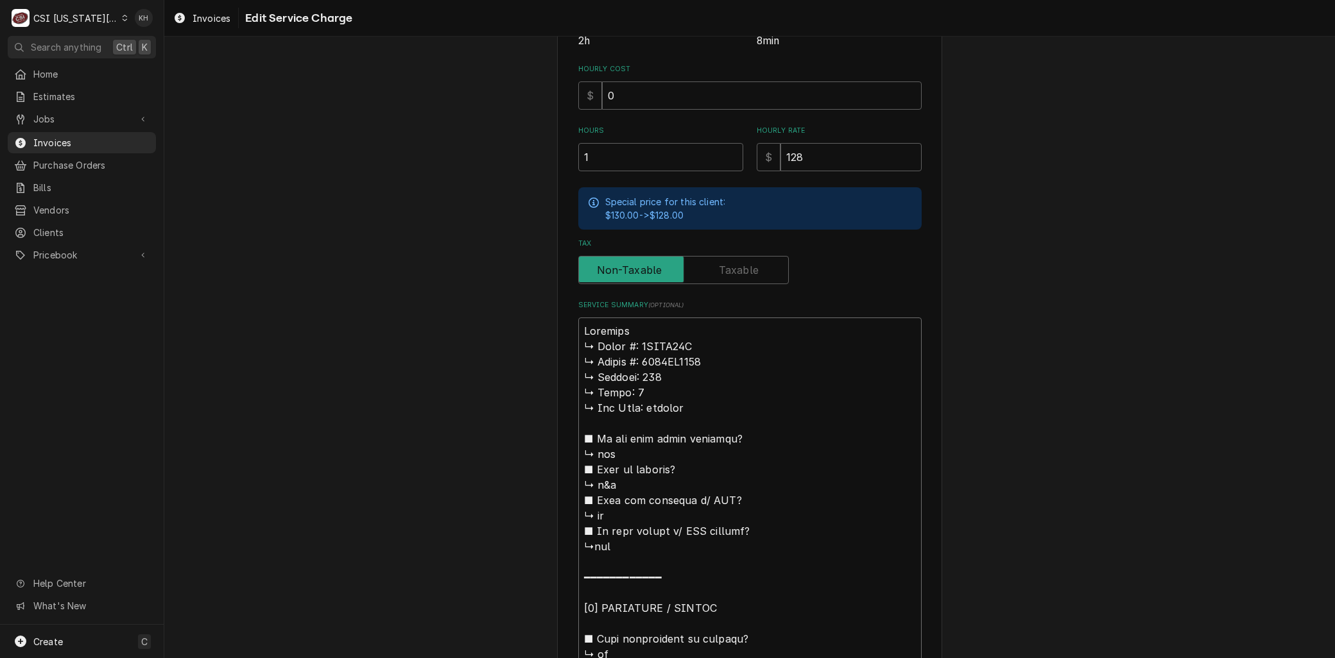
type textarea "x"
type textarea "Loremipsu ↳ Dolor #: 4SITA08C ↳ Adipis #: 3557EL2855 ↳ Seddoei: 313 ↳ Tempo: 4 …"
type textarea "x"
type textarea "Loremipsum ↳ Dolor #: 3SITA03C ↳ Adipis #: 7518EL7526 ↳ Seddoei: 556 ↳ Tempo: 6…"
type textarea "x"
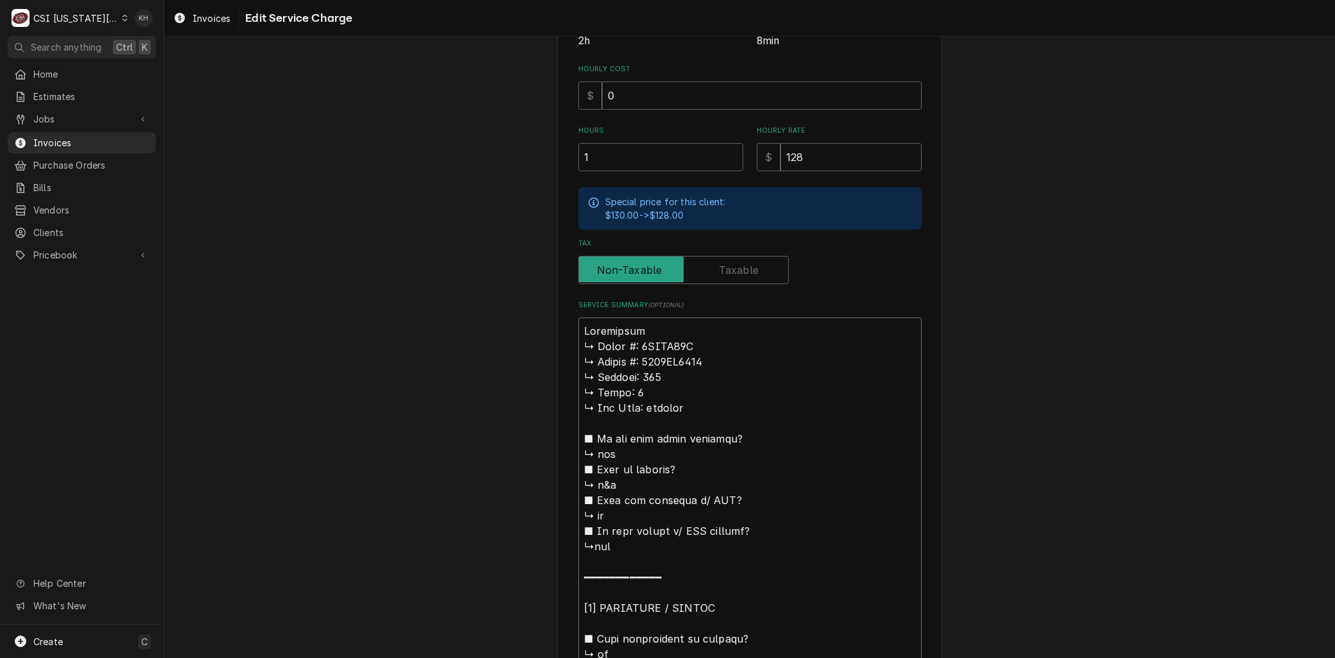
type textarea "Loremipsumd ↳ Sitam #: 3CONS20A ↳ Elitse #: 3713DO9208 ↳ Eiusmod: 824 ↳ Tempo: …"
type textarea "x"
type textarea "Brandymaster ↳ 𝗠𝗼𝗱𝗲𝗹 #: 2FPRG50T ↳ 𝗦𝗲𝗿𝗶𝗮𝗹 #: 2502PR0040 ↳ 𝗩𝗼𝗹𝘁𝗮𝗴𝗲: 120 ↳ 𝗣𝗵𝗮𝘀𝗲:…"
type textarea "x"
type textarea "Brand:ymaster ↳ 𝗠𝗼𝗱𝗲𝗹 #: 2FPRG50T ↳ 𝗦𝗲𝗿𝗶𝗮𝗹 #: 2502PR0040 ↳ 𝗩𝗼𝗹𝘁𝗮𝗴𝗲: 120 ↳ 𝗣𝗵𝗮𝘀𝗲…"
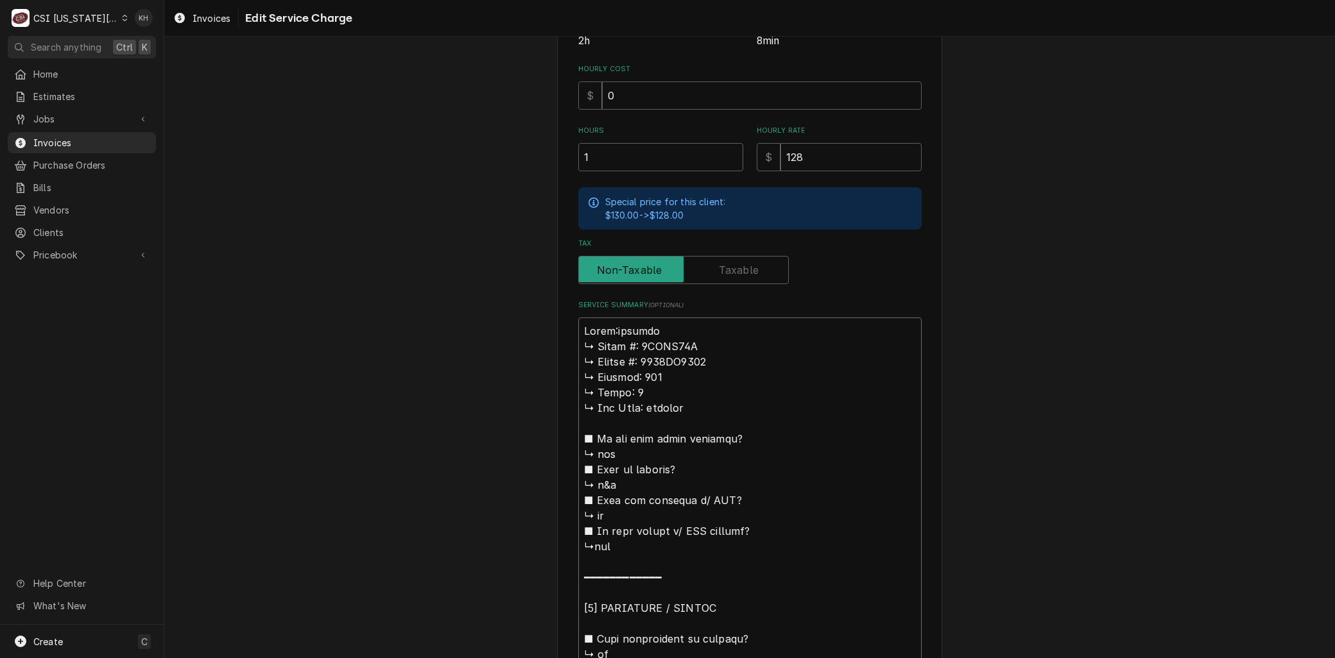
type textarea "x"
type textarea "Brand: ymaster ↳ 𝗠𝗼𝗱𝗲𝗹 #: 2FPRG50T ↳ 𝗦𝗲𝗿𝗶𝗮𝗹 #: 2502PR0040 ↳ 𝗩𝗼𝗹𝘁𝗮𝗴𝗲: 120 ↳ 𝗣𝗵𝗮𝘀…"
type textarea "x"
type textarea "Brand: Fymaster ↳ 𝗠𝗼𝗱𝗲𝗹 #: 2FPRG50T ↳ 𝗦𝗲𝗿𝗶𝗮𝗹 #: 2502PR0040 ↳ 𝗩𝗼𝗹𝘁𝗮𝗴𝗲: 120 ↳ 𝗣𝗵𝗮…"
type textarea "x"
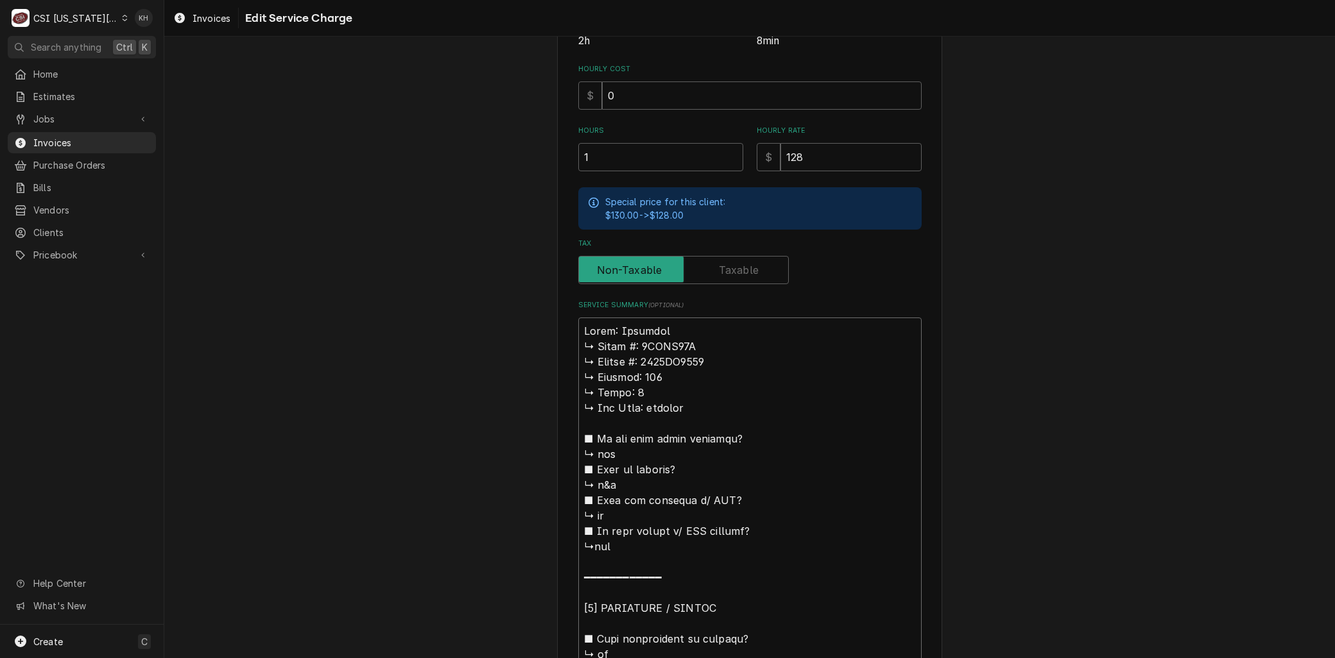
type textarea "Brand: Frymaster ↳ 𝗠𝗼𝗱𝗲𝗹 #: 2FPRG50T ↳ 𝗦𝗲𝗿𝗶𝗮𝗹 #: 2502PR0040 ↳ 𝗩𝗼𝗹𝘁𝗮𝗴𝗲: 120 ↳ 𝗣𝗵…"
type textarea "x"
type textarea "Brand: Frymaster 𝗠𝗼𝗱𝗲𝗹 #: 2FPRG50T ↳ 𝗦𝗲𝗿𝗶𝗮𝗹 #: 2502PR0040 ↳ 𝗩𝗼𝗹𝘁𝗮𝗴𝗲: 120 ↳ 𝗣𝗵𝗮𝘀…"
type textarea "x"
type textarea "Brand: Frymaster 𝗠𝗼𝗱𝗲𝗹 #: 2FPRG50T ↳ 𝗦𝗲𝗿𝗶𝗮𝗹 #: 2502PR0040 ↳ 𝗩𝗼𝗹𝘁𝗮𝗴𝗲: 120 ↳ 𝗣𝗵𝗮𝘀…"
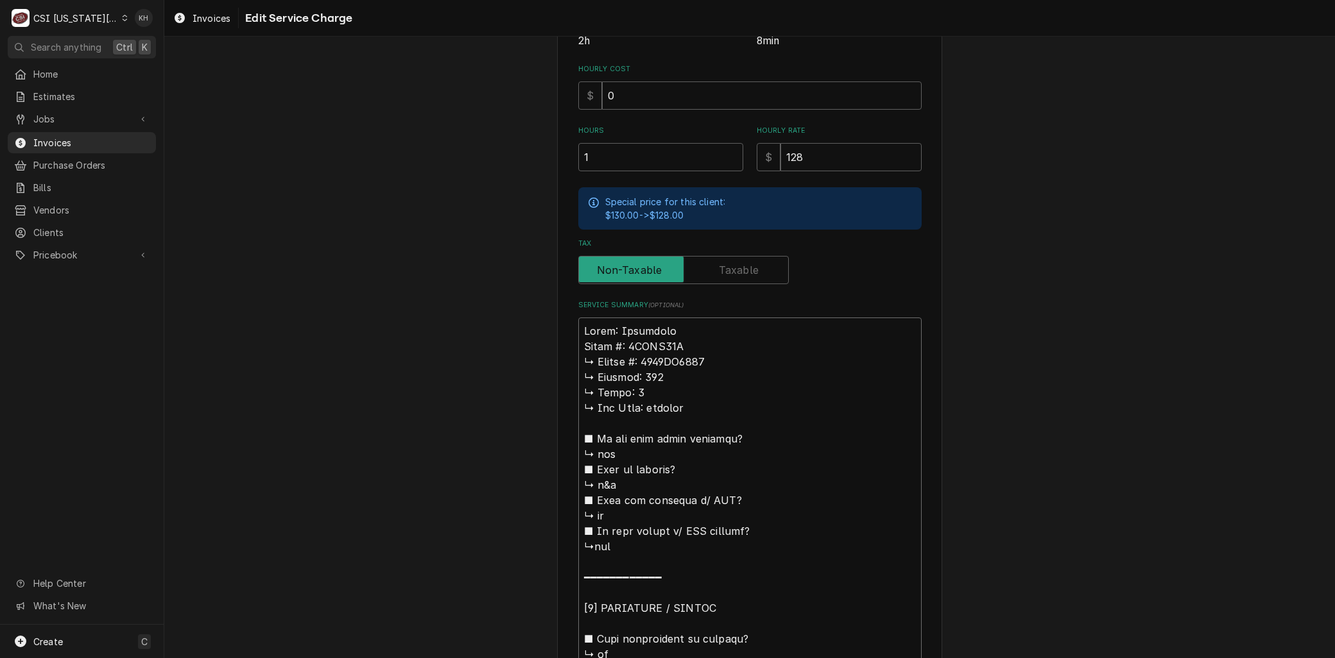
type textarea "x"
type textarea "Brand: Frymaster 𝗼𝗱𝗲𝗹 #: 2FPRG50T ↳ 𝗦𝗲𝗿𝗶𝗮𝗹 #: 2502PR0040 ↳ 𝗩𝗼𝗹𝘁𝗮𝗴𝗲: 120 ↳ 𝗣𝗵𝗮𝘀𝗲…"
type textarea "x"
type textarea "Brand: Frymaster 𝗱𝗲𝗹 #: 2FPRG50T ↳ 𝗦𝗲𝗿𝗶𝗮𝗹 #: 2502PR0040 ↳ 𝗩𝗼𝗹𝘁𝗮𝗴𝗲: 120 ↳ 𝗣𝗵𝗮𝘀𝗲:…"
type textarea "x"
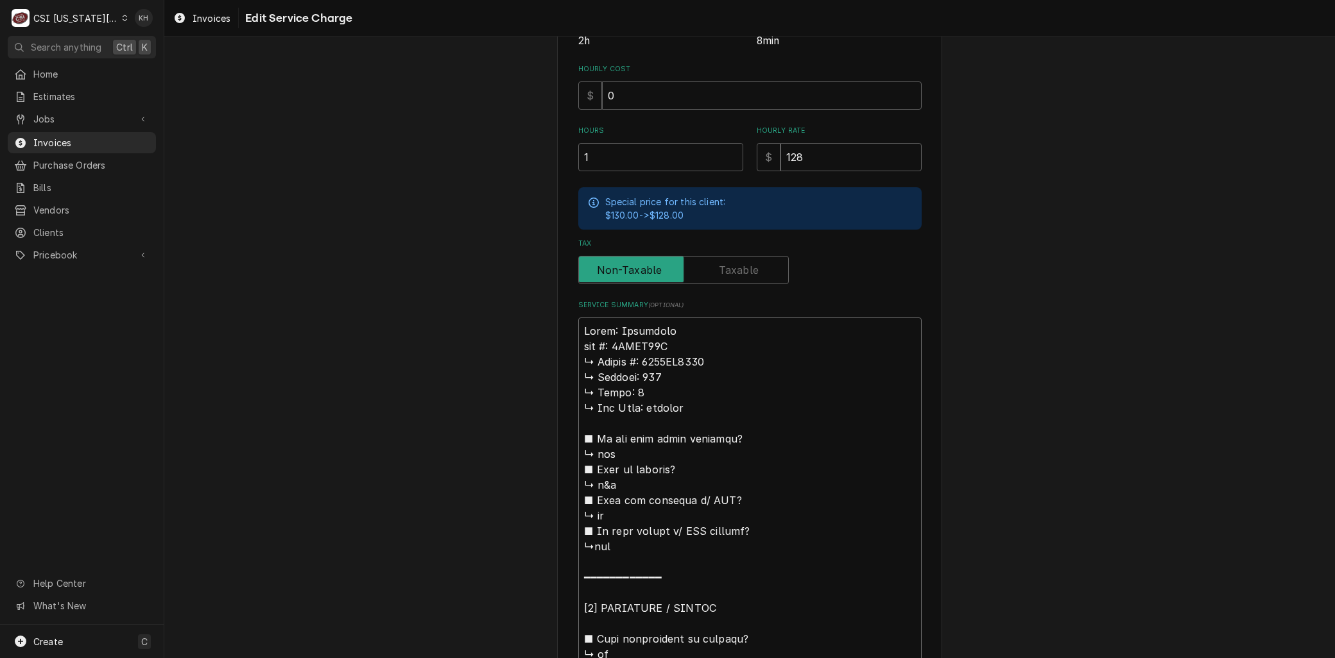
type textarea "Brand: Frymaster 𝗲𝗹 #: 2FPRG50T ↳ 𝗦𝗲𝗿𝗶𝗮𝗹 #: 2502PR0040 ↳ 𝗩𝗼𝗹𝘁𝗮𝗴𝗲: 120 ↳ 𝗣𝗵𝗮𝘀𝗲: …"
type textarea "x"
type textarea "Brand: Frymaster 𝗹 #: 2FPRG50T ↳ 𝗦𝗲𝗿𝗶𝗮𝗹 #: 2502PR0040 ↳ 𝗩𝗼𝗹𝘁𝗮𝗴𝗲: 120 ↳ 𝗣𝗵𝗮𝘀𝗲: 1…"
type textarea "x"
type textarea "Brand: Frymaster #: 2FPRG50T ↳ 𝗦𝗲𝗿𝗶𝗮𝗹 #: 2502PR0040 ↳ 𝗩𝗼𝗹𝘁𝗮𝗴𝗲: 120 ↳ 𝗣𝗵𝗮𝘀𝗲: 1 ↳…"
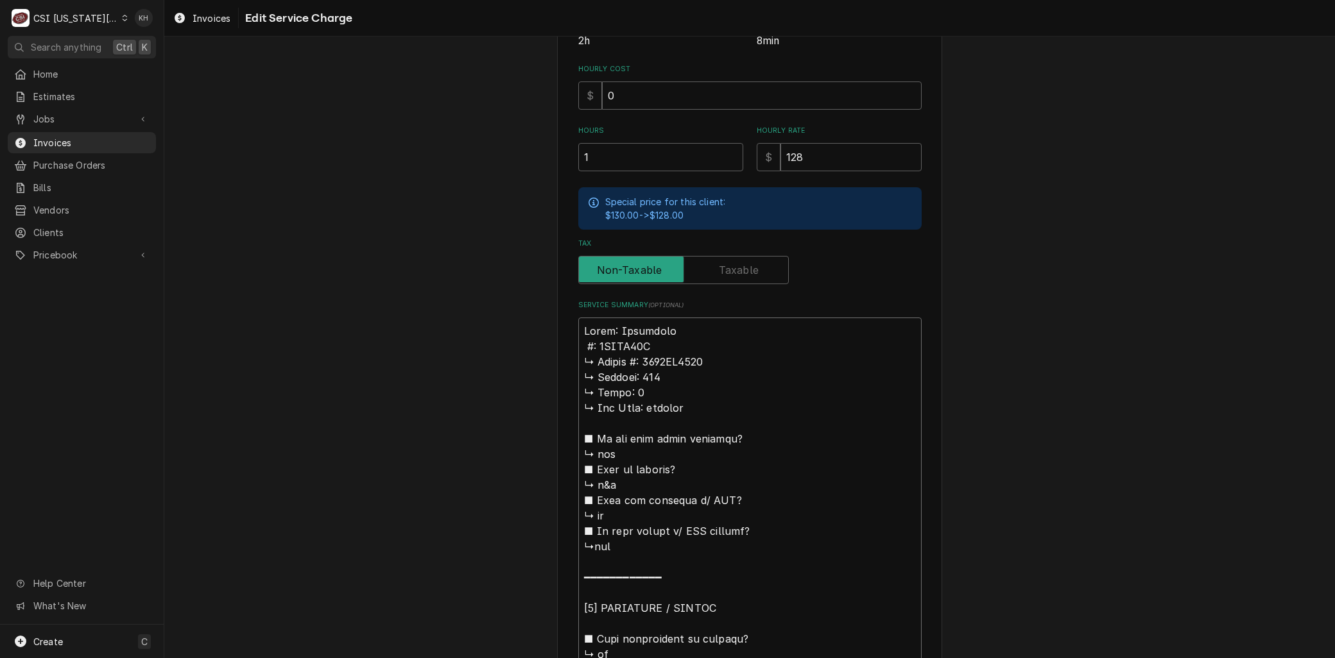
type textarea "x"
type textarea "Brand: Frymaster #: 2FPRG50T ↳ 𝗦𝗲𝗿𝗶𝗮𝗹 #: 2502PR0040 ↳ 𝗩𝗼𝗹𝘁𝗮𝗴𝗲: 120 ↳ 𝗣𝗵𝗮𝘀𝗲: 1 ↳…"
type textarea "x"
type textarea "Brand: Frymaster : 2FPRG50T ↳ 𝗦𝗲𝗿𝗶𝗮𝗹 #: 2502PR0040 ↳ 𝗩𝗼𝗹𝘁𝗮𝗴𝗲: 120 ↳ 𝗣𝗵𝗮𝘀𝗲: 1 ↳ …"
type textarea "x"
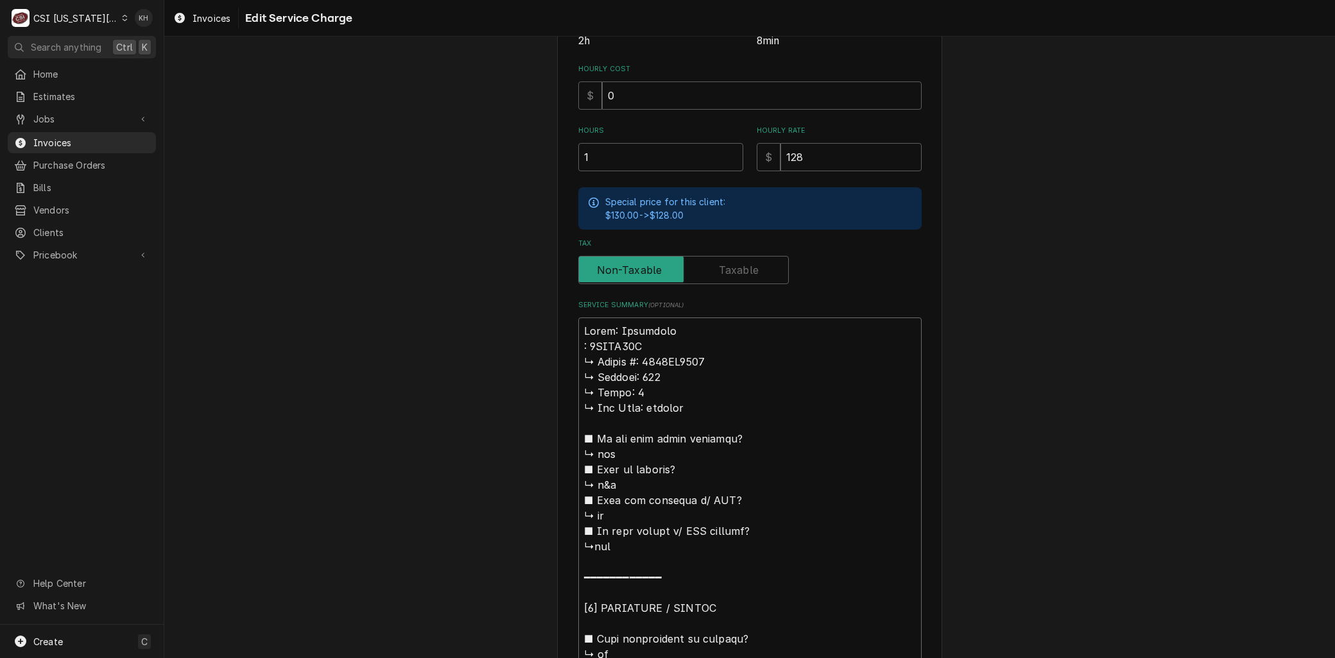
type textarea "Brand: Frymaster M: 2FPRG50T ↳ 𝗦𝗲𝗿𝗶𝗮𝗹 #: 2502PR0040 ↳ 𝗩𝗼𝗹𝘁𝗮𝗴𝗲: 120 ↳ 𝗣𝗵𝗮𝘀𝗲: 1 ↳…"
type textarea "x"
type textarea "Brand: Frymaster Mo: 2FPRG50T ↳ 𝗦𝗲𝗿𝗶𝗮𝗹 #: 2502PR0040 ↳ 𝗩𝗼𝗹𝘁𝗮𝗴𝗲: 120 ↳ 𝗣𝗵𝗮𝘀𝗲: 1 …"
type textarea "x"
type textarea "Brand: Frymaster Mod: 2FPRG50T ↳ 𝗦𝗲𝗿𝗶𝗮𝗹 #: 2502PR0040 ↳ 𝗩𝗼𝗹𝘁𝗮𝗴𝗲: 120 ↳ 𝗣𝗵𝗮𝘀𝗲: 1…"
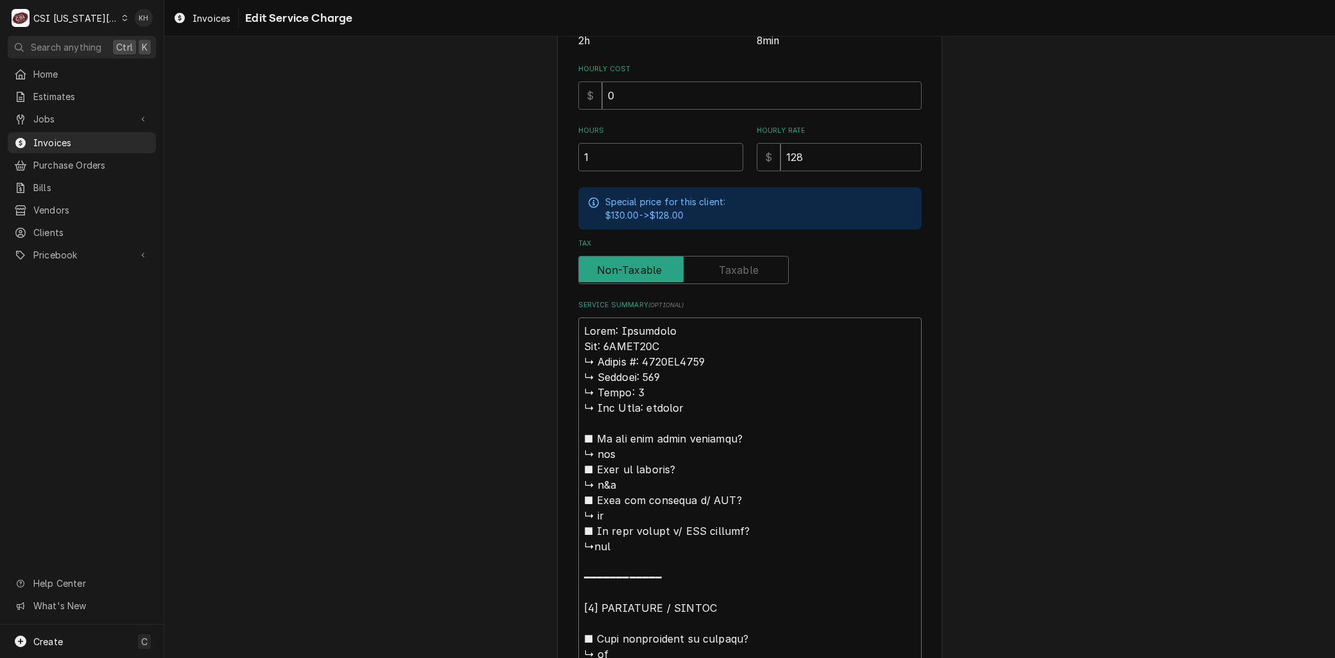
type textarea "x"
type textarea "Brand: Frymaster Mode: 2FPRG50T ↳ 𝗦𝗲𝗿𝗶𝗮𝗹 #: 2502PR0040 ↳ 𝗩𝗼𝗹𝘁𝗮𝗴𝗲: 120 ↳ 𝗣𝗵𝗮𝘀𝗲: …"
type textarea "x"
type textarea "Brand: Frymaster Model: 2FPRG50T ↳ 𝗦𝗲𝗿𝗶𝗮𝗹 #: 2502PR0040 ↳ 𝗩𝗼𝗹𝘁𝗮𝗴𝗲: 120 ↳ 𝗣𝗵𝗮𝘀𝗲:…"
type textarea "x"
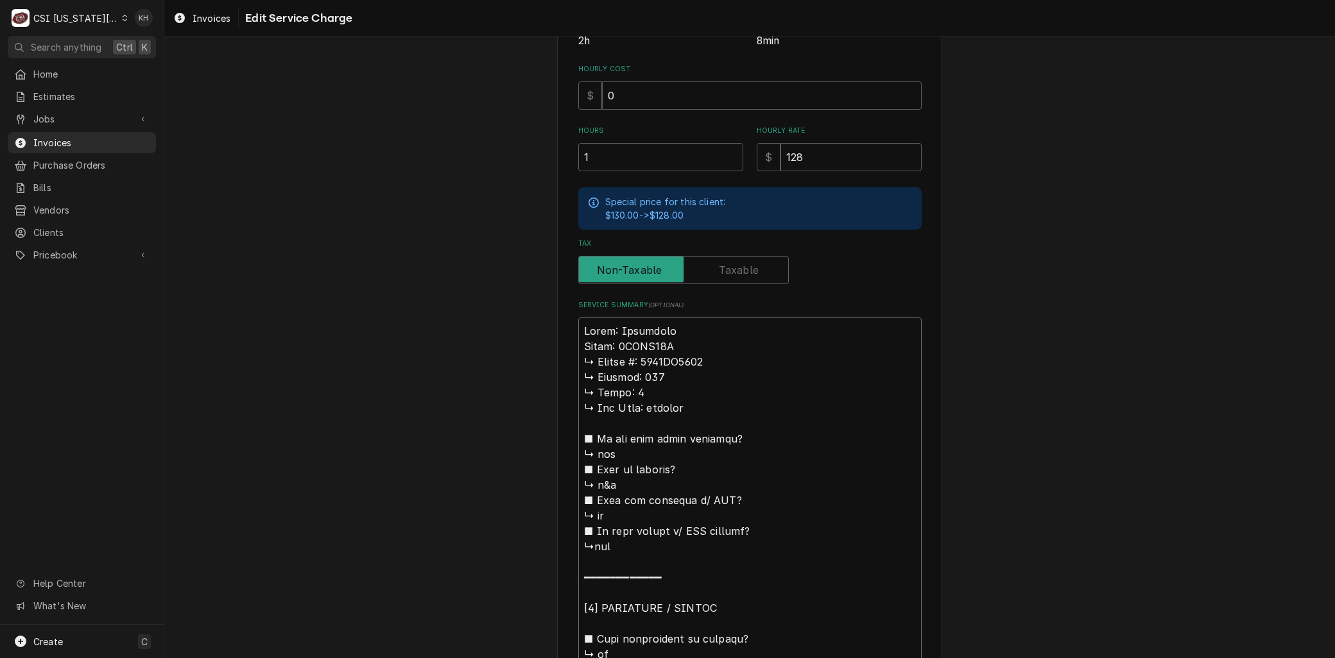
type textarea "Brand: Frymaster Model: 2FPRG50T 𝗦𝗲𝗿𝗶𝗮𝗹 #: 2502PR0040 ↳ 𝗩𝗼𝗹𝘁𝗮𝗴𝗲: 120 ↳ 𝗣𝗵𝗮𝘀𝗲: 1…"
type textarea "x"
type textarea "Brand: Frymaster Model: 2FPRG50T 𝗦𝗲𝗿𝗶𝗮𝗹 #: 2502PR0040 ↳ 𝗩𝗼𝗹𝘁𝗮𝗴𝗲: 120 ↳ 𝗣𝗵𝗮𝘀𝗲: 1…"
type textarea "x"
type textarea "Brand: Frymaster Model: 2FPRG50T 𝗲𝗿𝗶𝗮𝗹 #: 2502PR0040 ↳ 𝗩𝗼𝗹𝘁𝗮𝗴𝗲: 120 ↳ 𝗣𝗵𝗮𝘀𝗲: 1 …"
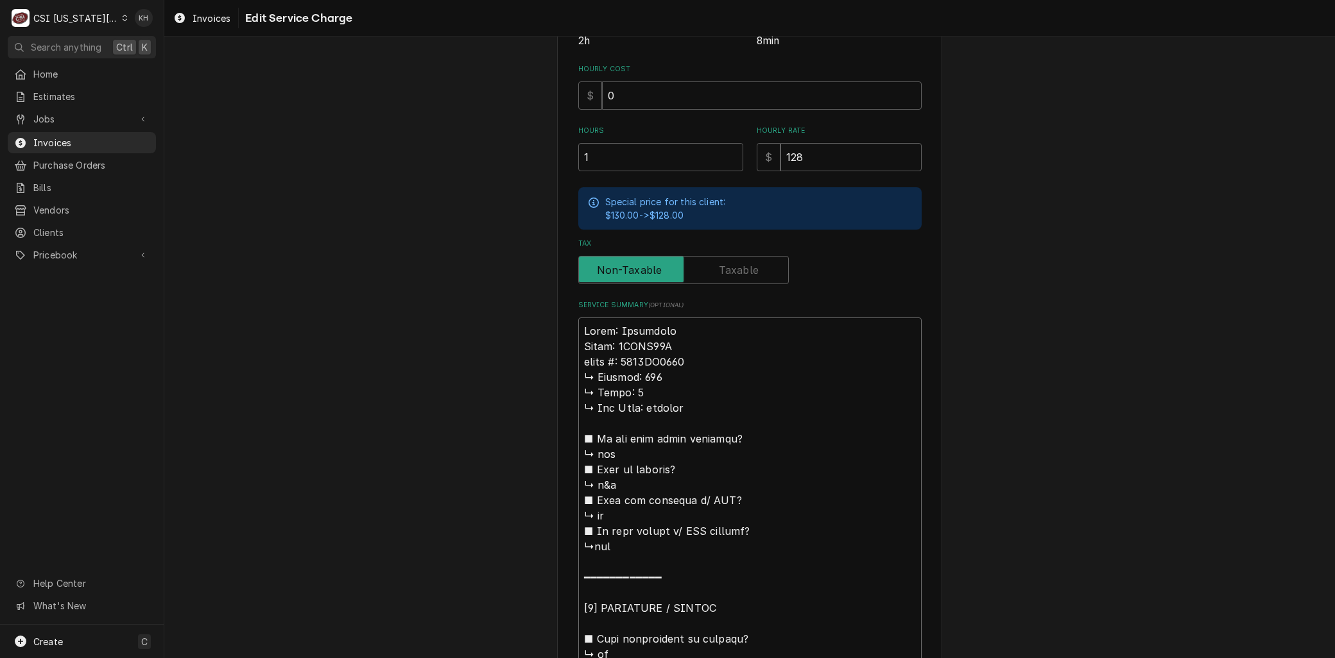
type textarea "x"
type textarea "Brand: Frymaster Model: 2FPRG50T 𝗿𝗶𝗮𝗹 #: 2502PR0040 ↳ 𝗩𝗼𝗹𝘁𝗮𝗴𝗲: 120 ↳ 𝗣𝗵𝗮𝘀𝗲: 1 ↳…"
type textarea "x"
type textarea "Brand: Frymaster Model: 2FPRG50T 𝗶𝗮𝗹 #: 2502PR0040 ↳ 𝗩𝗼𝗹𝘁𝗮𝗴𝗲: 120 ↳ 𝗣𝗵𝗮𝘀𝗲: 1 ↳ …"
type textarea "x"
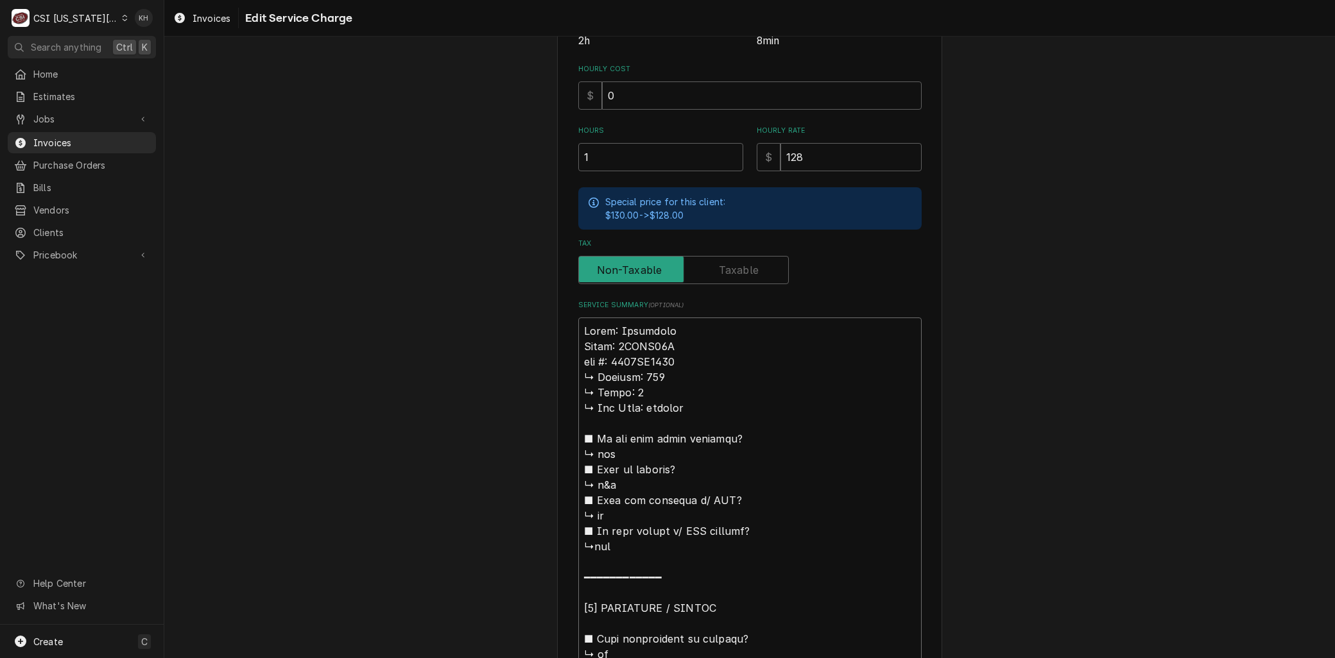
type textarea "Brand: Frymaster Model: 2FPRG50T 𝗮𝗹 #: 2502PR0040 ↳ 𝗩𝗼𝗹𝘁𝗮𝗴𝗲: 120 ↳ 𝗣𝗵𝗮𝘀𝗲: 1 ↳ 𝗚…"
type textarea "x"
type textarea "Brand: Frymaster Model: 2FPRG50T 𝗹 #: 2502PR0040 ↳ 𝗩𝗼𝗹𝘁𝗮𝗴𝗲: 120 ↳ 𝗣𝗵𝗮𝘀𝗲: 1 ↳ 𝗚𝗮…"
type textarea "x"
type textarea "Brand: Frymaster Model: 2FPRG50T #: 2502PR0040 ↳ 𝗩𝗼𝗹𝘁𝗮𝗴𝗲: 120 ↳ 𝗣𝗵𝗮𝘀𝗲: 1 ↳ 𝗚𝗮𝘀 …"
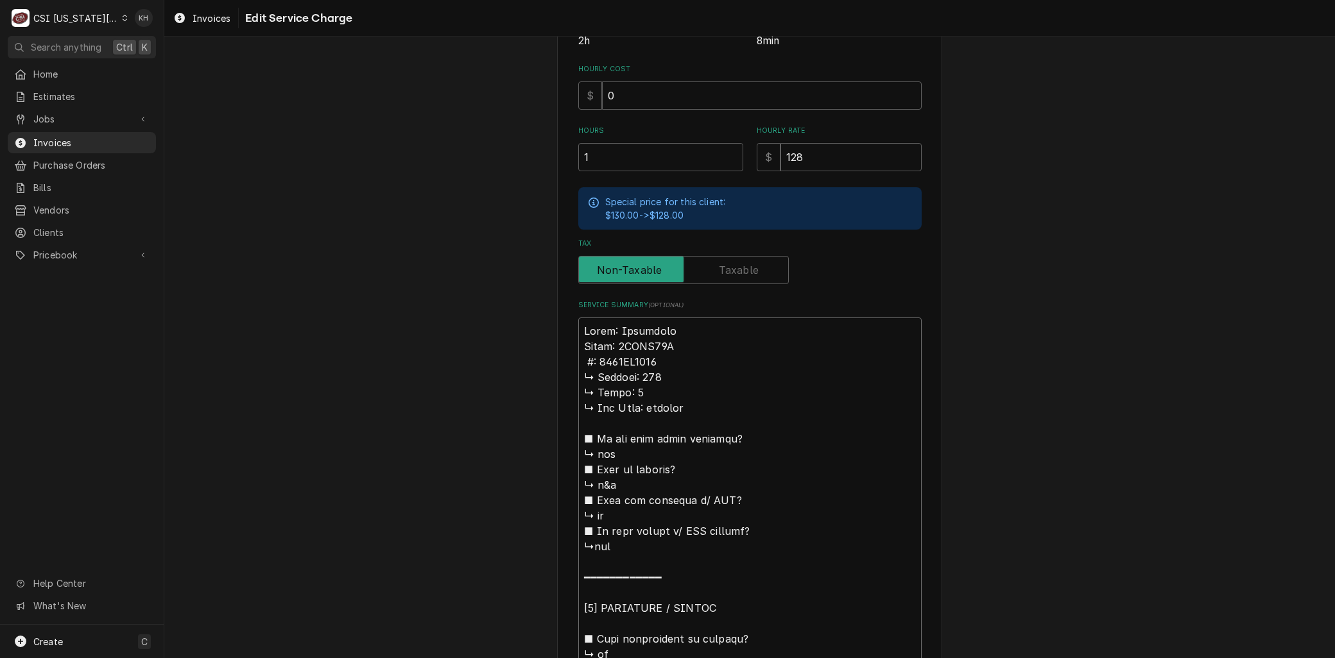
type textarea "x"
type textarea "Brand: Frymaster Model: 2FPRG50T #: 2502PR0040 ↳ 𝗩𝗼𝗹𝘁𝗮𝗴𝗲: 120 ↳ 𝗣𝗵𝗮𝘀𝗲: 1 ↳ 𝗚𝗮𝘀 …"
type textarea "x"
type textarea "Brand: Frymaster Model: 2FPRG50T : 2502PR0040 ↳ 𝗩𝗼𝗹𝘁𝗮𝗴𝗲: 120 ↳ 𝗣𝗵𝗮𝘀𝗲: 1 ↳ 𝗚𝗮𝘀 𝗧…"
type textarea "x"
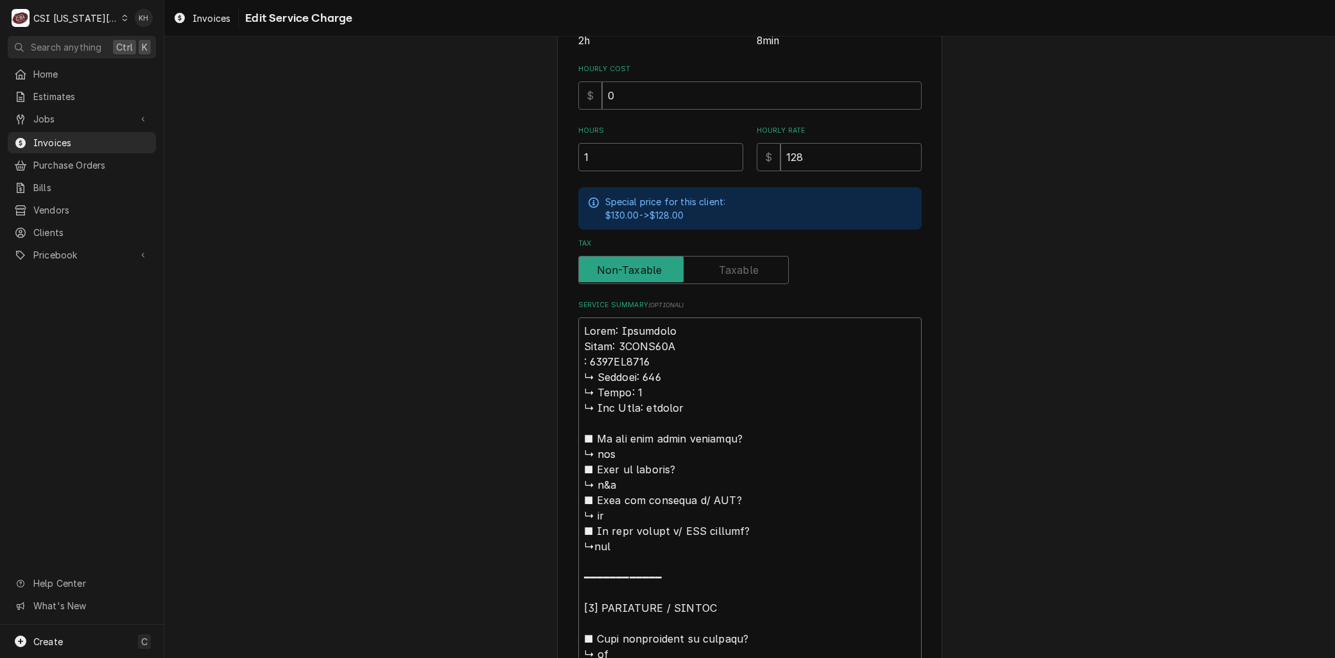
type textarea "Brand: Frymaster Model: 2FPRG50T 2502PR0040 ↳ 𝗩𝗼𝗹𝘁𝗮𝗴𝗲: 120 ↳ 𝗣𝗵𝗮𝘀𝗲: 1 ↳ 𝗚𝗮𝘀 𝗧𝘆𝗽…"
type textarea "x"
type textarea "Brand: Frymaster Model: 2FPRG50T S 2502PR0040 ↳ 𝗩𝗼𝗹𝘁𝗮𝗴𝗲: 120 ↳ 𝗣𝗵𝗮𝘀𝗲: 1 ↳ 𝗚𝗮𝘀 𝗧…"
type textarea "x"
type textarea "Brand: Frymaster Model: 2FPRG50T Se 2502PR0040 ↳ 𝗩𝗼𝗹𝘁𝗮𝗴𝗲: 120 ↳ 𝗣𝗵𝗮𝘀𝗲: 1 ↳ 𝗚𝗮𝘀 …"
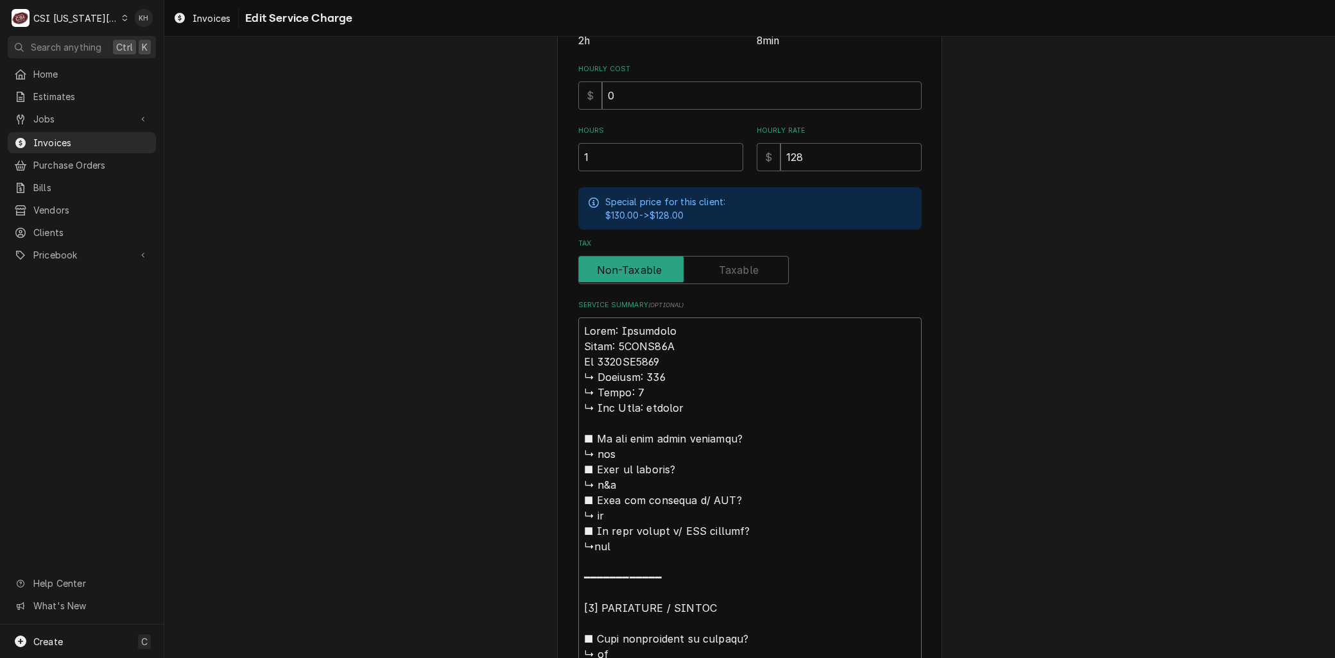
type textarea "x"
type textarea "Brand: Frymaster Model: 2FPRG50T Ser 2502PR0040 ↳ 𝗩𝗼𝗹𝘁𝗮𝗴𝗲: 120 ↳ 𝗣𝗵𝗮𝘀𝗲: 1 ↳ 𝗚𝗮𝘀…"
type textarea "x"
type textarea "Brand: Frymaster Model: 2FPRG50T Seri 2502PR0040 ↳ 𝗩𝗼𝗹𝘁𝗮𝗴𝗲: 120 ↳ 𝗣𝗵𝗮𝘀𝗲: 1 ↳ 𝗚𝗮…"
type textarea "x"
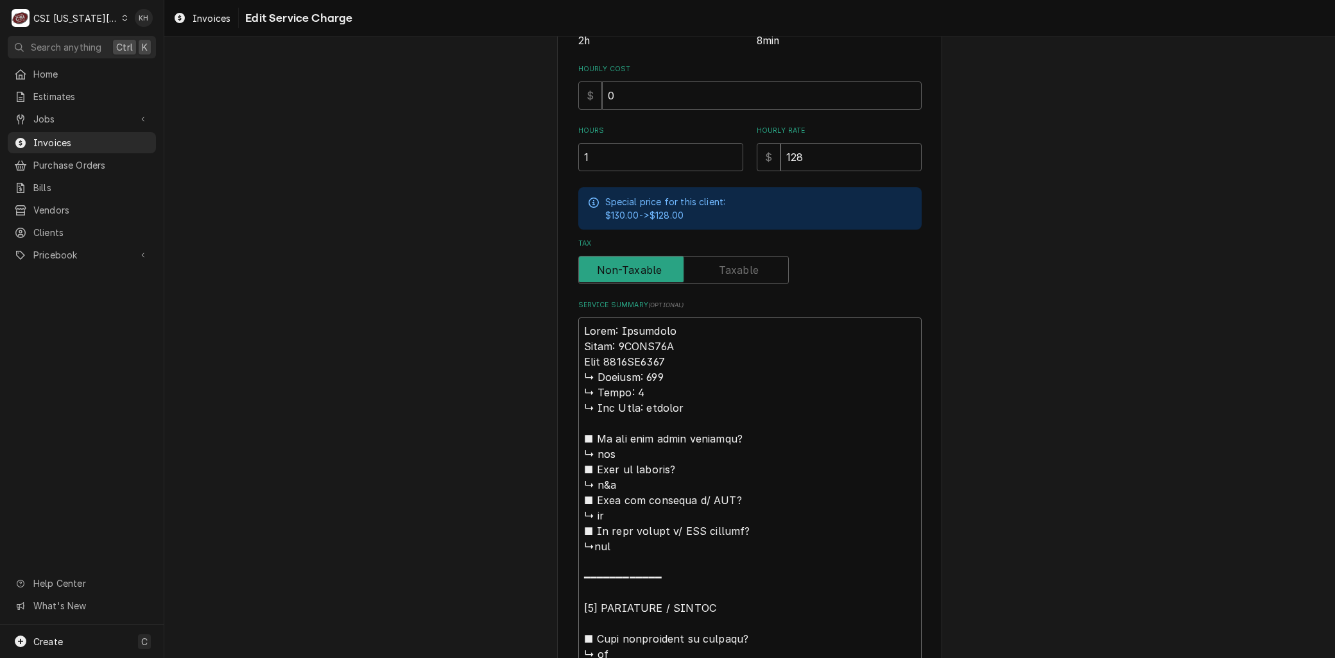
type textarea "Brand: Frymaster Model: 2FPRG50T Seria 2502PR0040 ↳ 𝗩𝗼𝗹𝘁𝗮𝗴𝗲: 120 ↳ 𝗣𝗵𝗮𝘀𝗲: 1 ↳ 𝗚…"
type textarea "x"
type textarea "Brand: Frymaster Model: 2FPRG50T Serial 2502PR0040 ↳ 𝗩𝗼𝗹𝘁𝗮𝗴𝗲: 120 ↳ 𝗣𝗵𝗮𝘀𝗲: 1 ↳ …"
type textarea "x"
type textarea "Brand: Frymaster Model: 2FPRG50T Serial: 2502PR0040 ↳ 𝗩𝗼𝗹𝘁𝗮𝗴𝗲: 120 ↳ 𝗣𝗵𝗮𝘀𝗲: 1 ↳…"
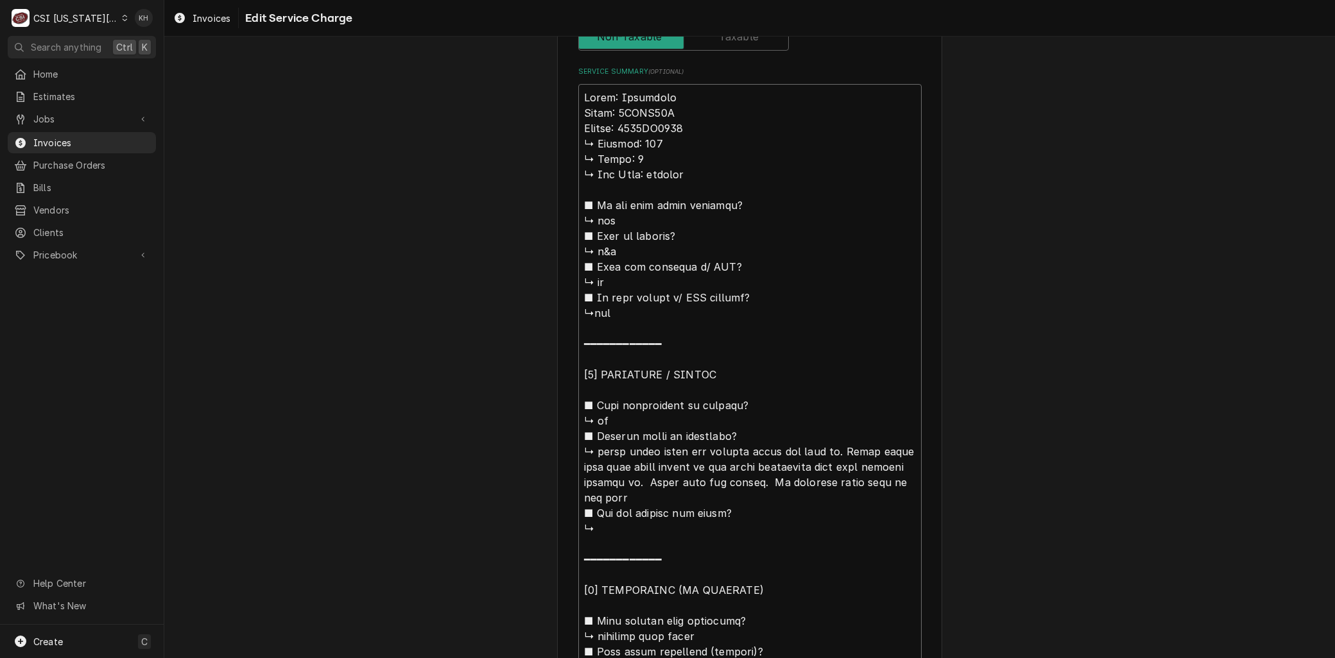
scroll to position [0, 0]
drag, startPoint x: 595, startPoint y: 324, endPoint x: 538, endPoint y: 137, distance: 195.9
click at [538, 137] on div "Use the fields below to edit this service charge Short Description 1-Labor (Ser…" at bounding box center [749, 299] width 1171 height 1664
type textarea "x"
type textarea "Brand: Frymaster Model: 2FPRG50T Serial: 2502PR0040 ilot would light but burner…"
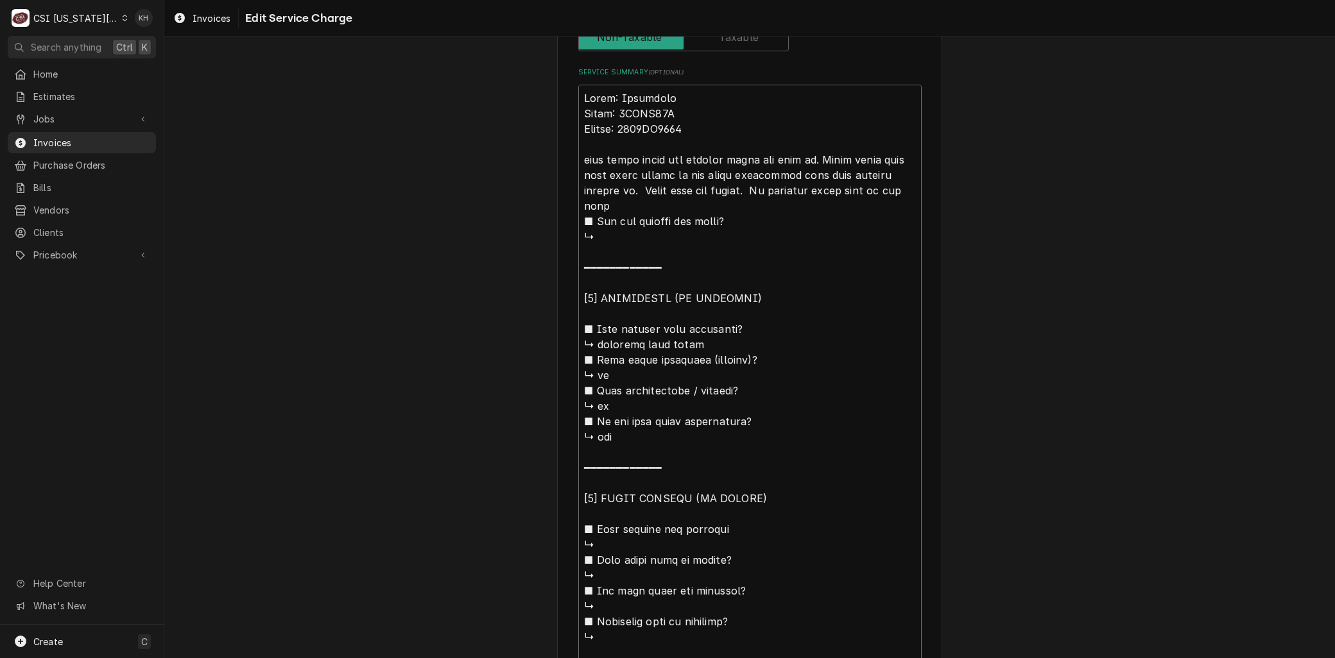
type textarea "x"
type textarea "Brand: Frymaster Model: 2FPRG50T Serial: 2502PR0040 ilot would light but burner…"
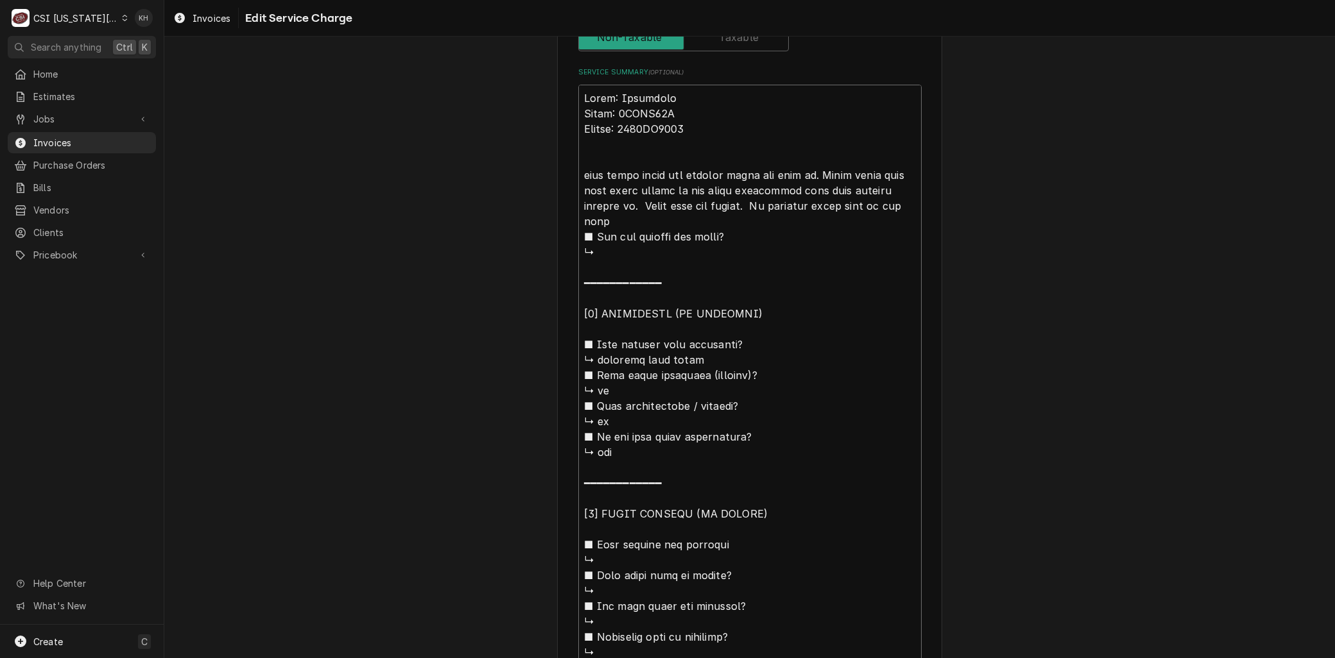
type textarea "x"
type textarea "Brand: Frymaster Model: 2FPRG50T Serial: 2502PR0040 Ailot would light but burne…"
type textarea "x"
type textarea "Brand: Frymaster Model: 2FPRG50T Serial: 2502PR0040 Arilot would light but burn…"
type textarea "x"
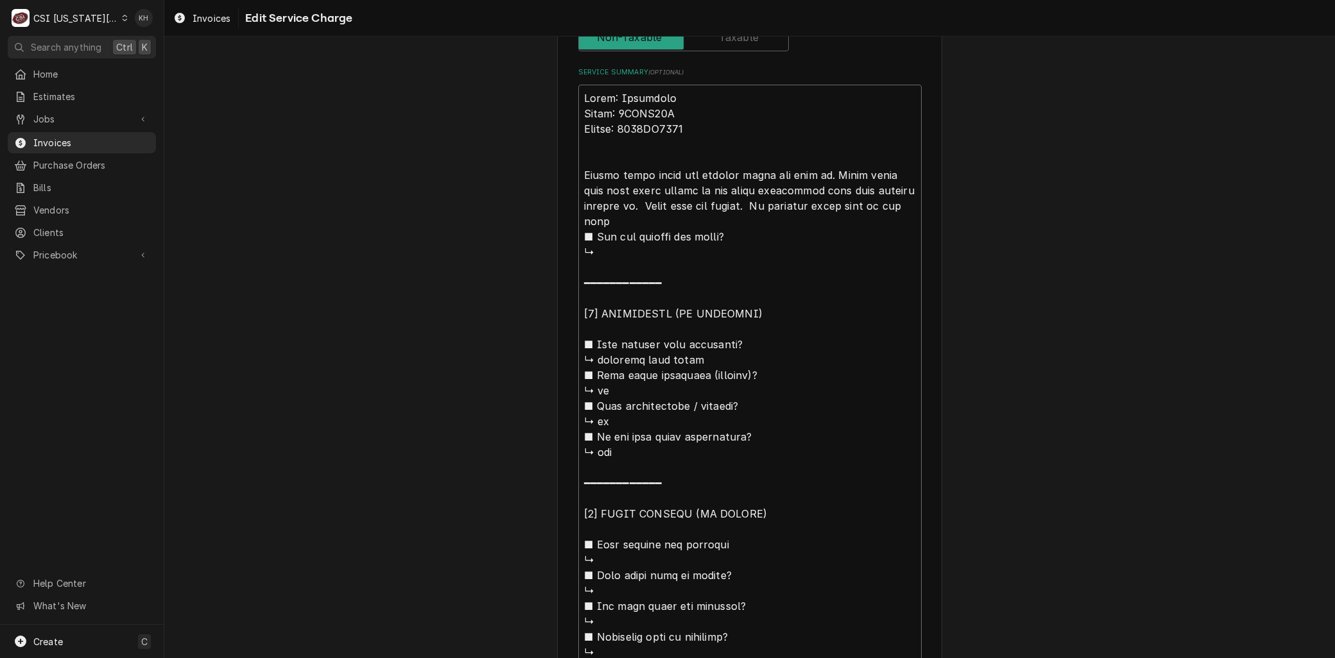
type textarea "Brand: Frymaster Model: 2FPRG50T Serial: 2502PR0040 Arrilot would light but bur…"
type textarea "x"
type textarea "Brand: Frymaster Model: 2FPRG50T Serial: 2502PR0040 Arriilot would light but bu…"
type textarea "x"
type textarea "Brand: Frymaster Model: 2FPRG50T Serial: 2502PR0040 Arrivilot would light but b…"
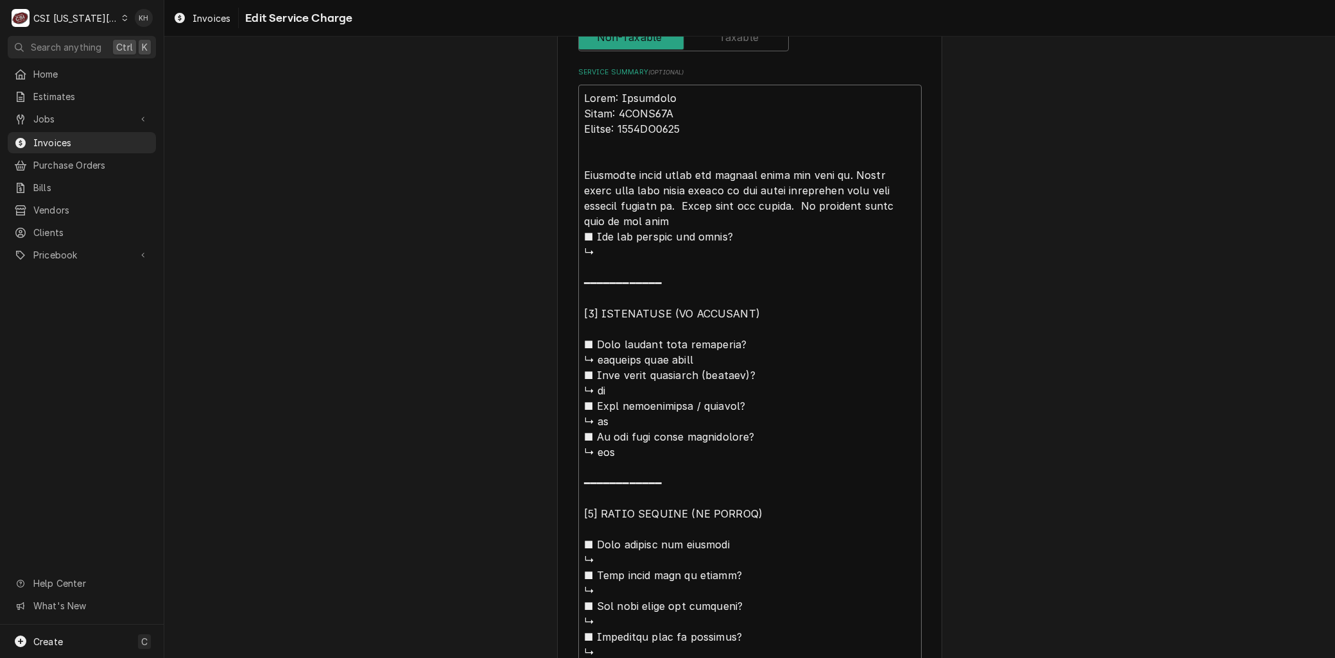
type textarea "x"
type textarea "Brand: Frymaster Model: 2FPRG50T Serial: 2502PR0040 Arriveilot would light but …"
type textarea "x"
type textarea "Brand: Frymaster Model: 2FPRG50T Serial: 2502PR0040 Arrivedilot would light but…"
type textarea "x"
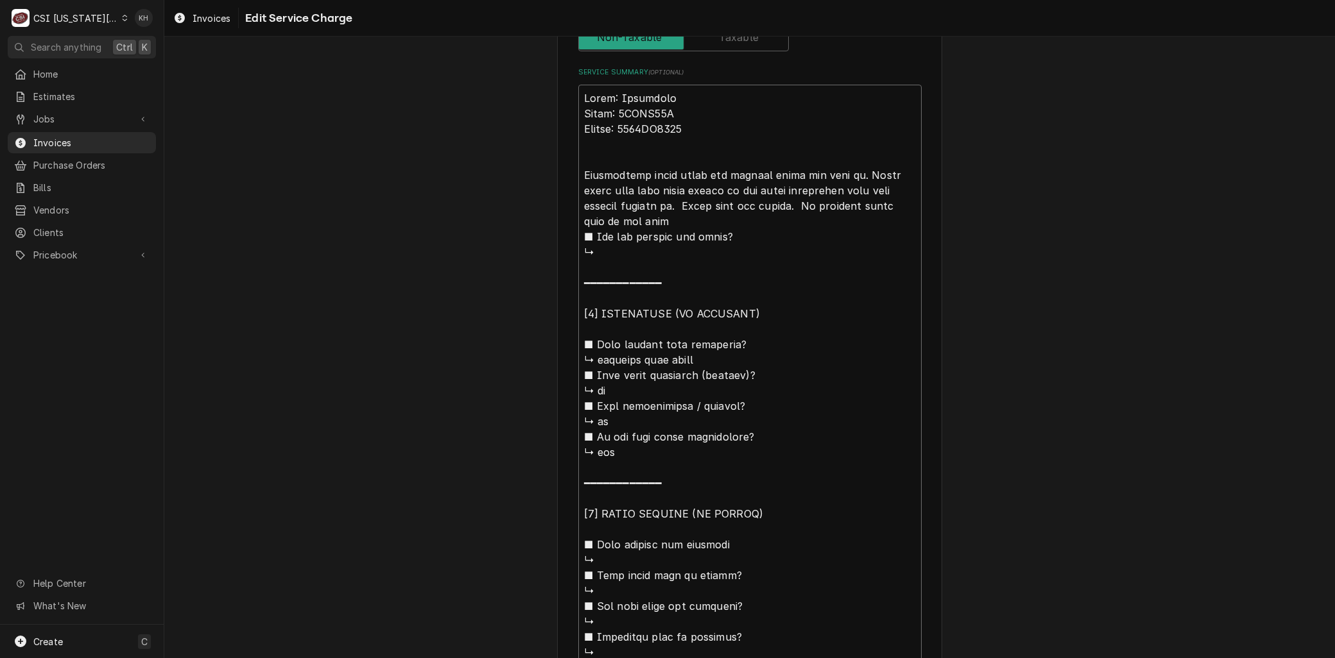
type textarea "Brand: Frymaster Model: 2FPRG50T Serial: 2502PR0040 Arrived ilot would light bu…"
type textarea "x"
type textarea "Brand: Frymaster Model: 2FPRG50T Serial: 2502PR0040 Arrived oilot would light b…"
type textarea "x"
type textarea "Brand: Frymaster Model: 2FPRG50T Serial: 2502PR0040 Arrived onilot would light …"
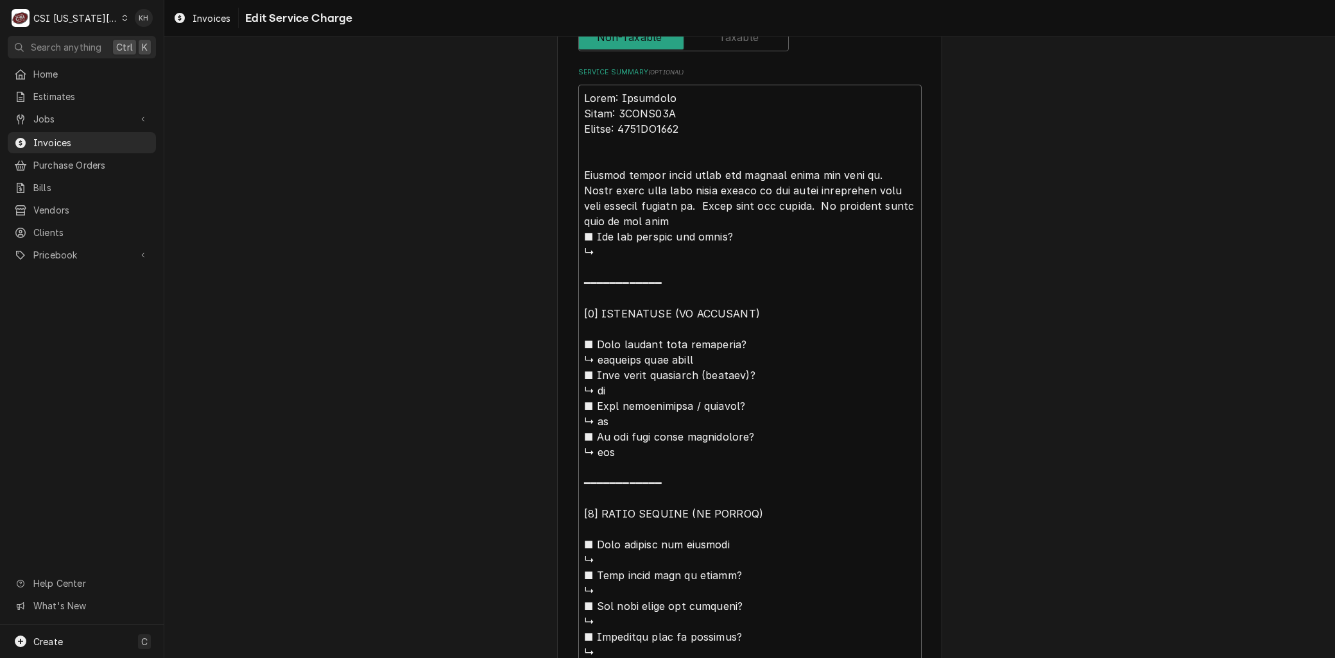
type textarea "x"
type textarea "Brand: Frymaster Model: 2FPRG50T Serial: 2502PR0040 Arrived on ilot would light…"
type textarea "x"
type textarea "Brand: Frymaster Model: 2FPRG50T Serial: 2502PR0040 Arrived on silot would ligh…"
type textarea "x"
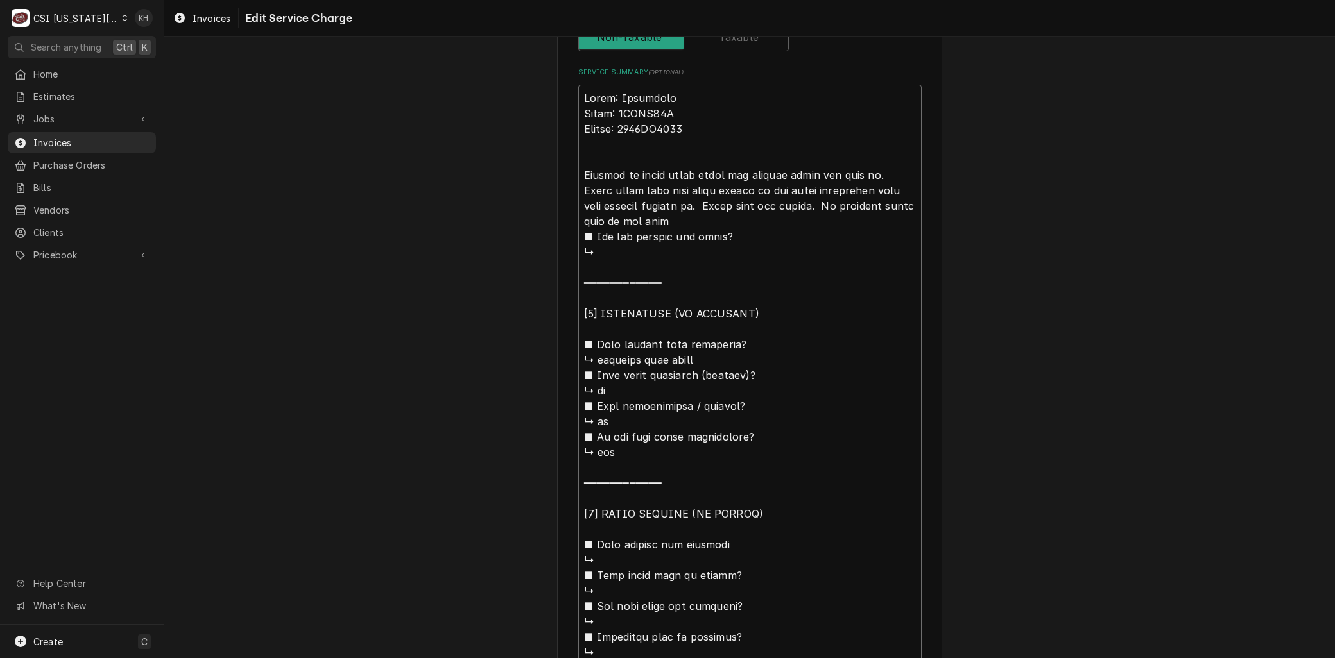
type textarea "Brand: Frymaster Model: 2FPRG50T Serial: 2502PR0040 Arrived on siilot would lig…"
type textarea "x"
type textarea "Brand: Frymaster Model: 2FPRG50T Serial: 2502PR0040 Arrived on sitilot would li…"
type textarea "x"
type textarea "Brand: Frymaster Model: 2FPRG50T Serial: 2502PR0040 Arrived on siteilot would l…"
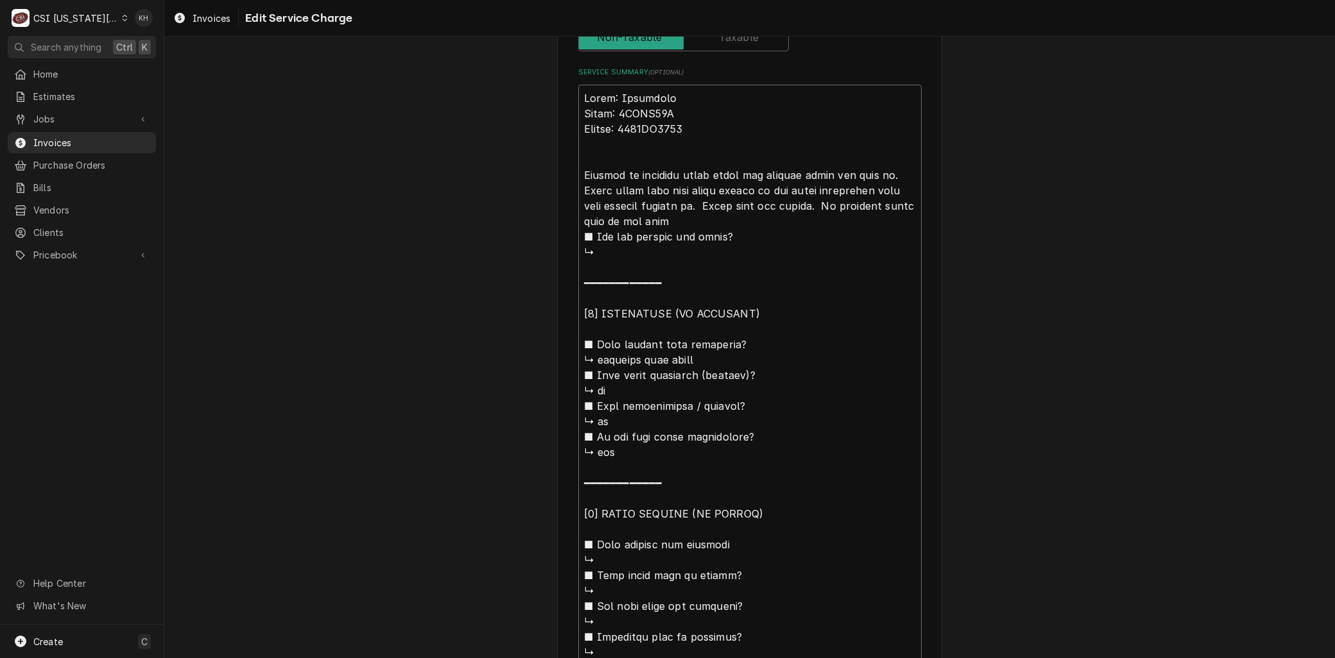
type textarea "x"
type textarea "Brand: Frymaster Model: 2FPRG50T Serial: 2502PR0040 Arrived on site,ilot would …"
type textarea "x"
type textarea "Brand: Frymaster Model: 2FPRG50T Serial: 2502PR0040 Arrived on site, ilot would…"
type textarea "x"
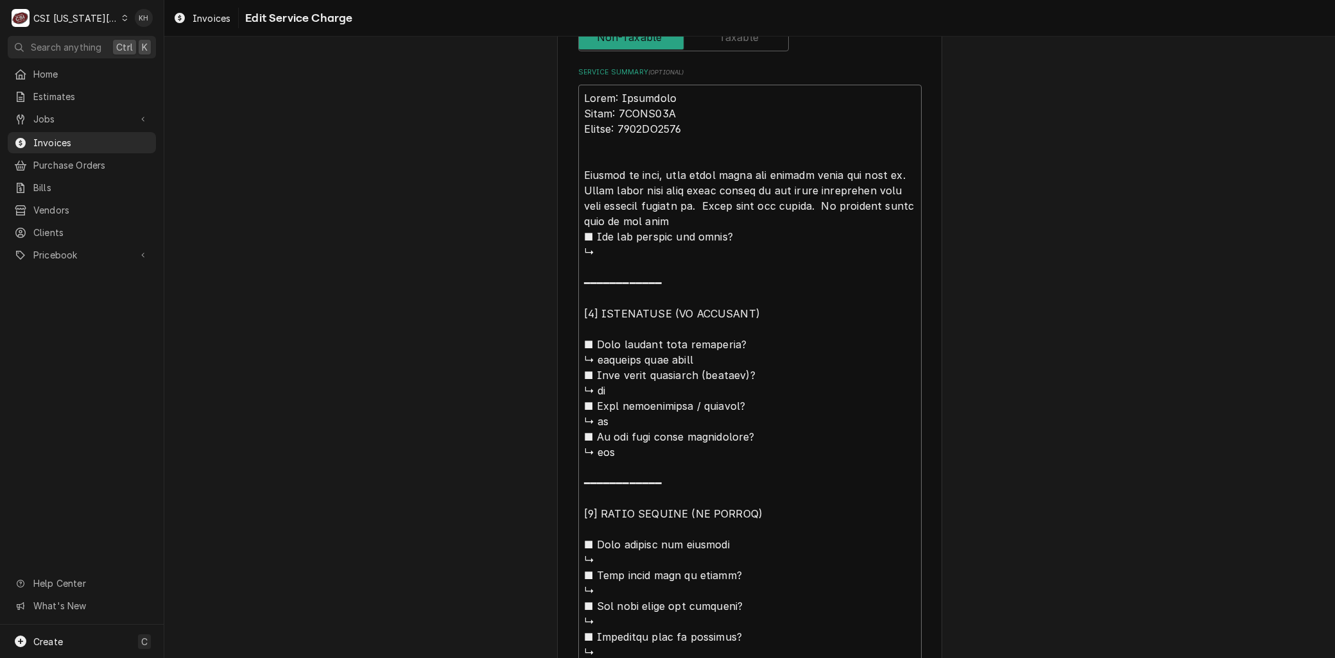
type textarea "Brand: Frymaster Model: 2FPRG50T Serial: 2502PR0040 Arrived on site, cilot woul…"
type textarea "x"
type textarea "Brand: Frymaster Model: 2FPRG50T Serial: 2502PR0040 Arrived on site, cuilot wou…"
type textarea "x"
type textarea "Brand: Frymaster Model: 2FPRG50T Serial: 2502PR0040 Arrived on site, cusilot wo…"
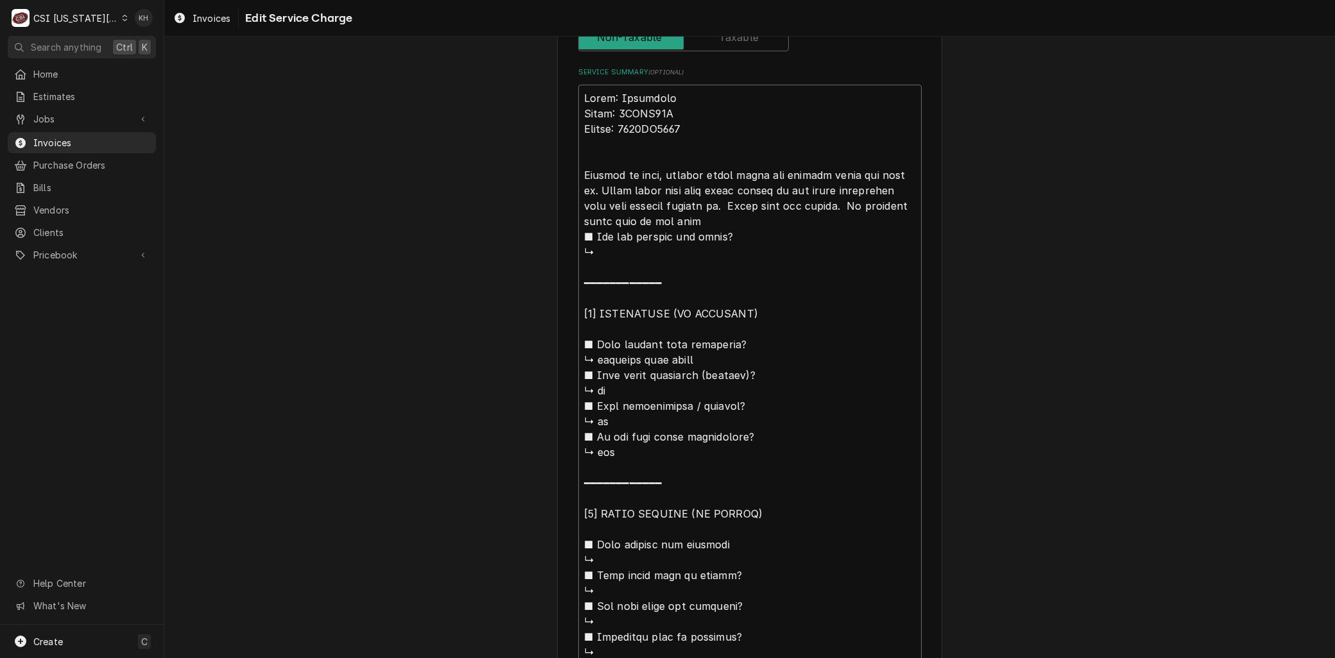
type textarea "x"
type textarea "Brand: Frymaster Model: 2FPRG50T Serial: 2502PR0040 Arrived on site, custilot w…"
type textarea "x"
type textarea "Brand: Frymaster Model: 2FPRG50T Serial: 2502PR0040 Arrived on site, custoilot …"
type textarea "x"
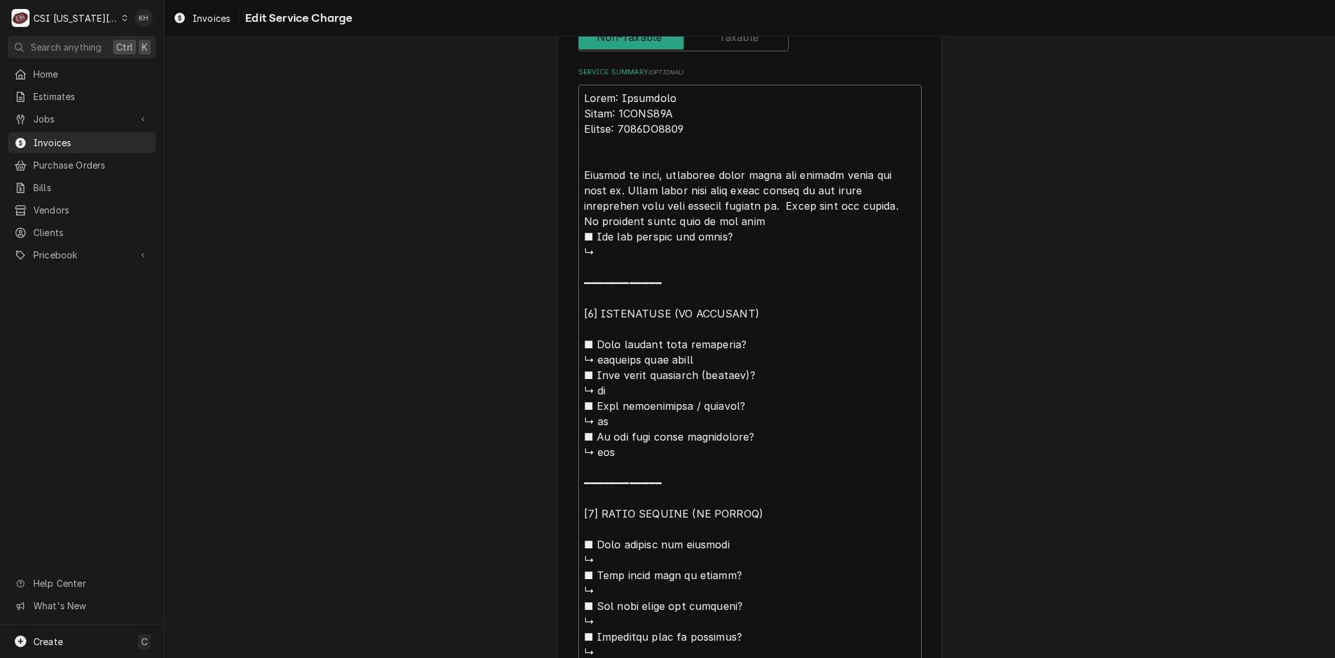
type textarea "Brand: Frymaster Model: 2FPRG50T Serial: 2502PR0040 Arrived on site, custoeilot…"
type textarea "x"
type textarea "Brand: Frymaster Model: 2FPRG50T Serial: 2502PR0040 Arrived on site, custoemilo…"
type textarea "x"
type textarea "Brand: Frymaster Model: 2FPRG50T Serial: 2502PR0040 Arrived on site, custoemril…"
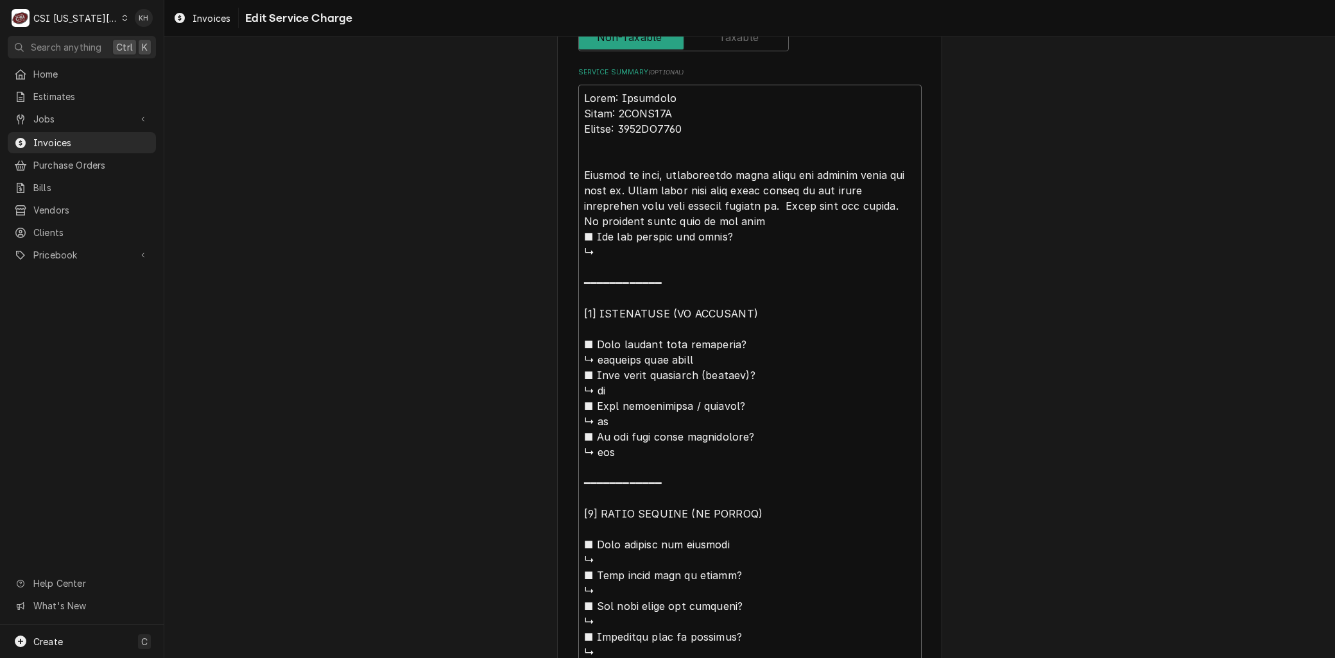
type textarea "x"
type textarea "Brand: Frymaster Model: 2FPRG50T Serial: 2502PR0040 Arrived on site, custoemr i…"
type textarea "x"
type textarea "Brand: Frymaster Model: 2FPRG50T Serial: 2502PR0040 Arrived on site, custoemr s…"
type textarea "x"
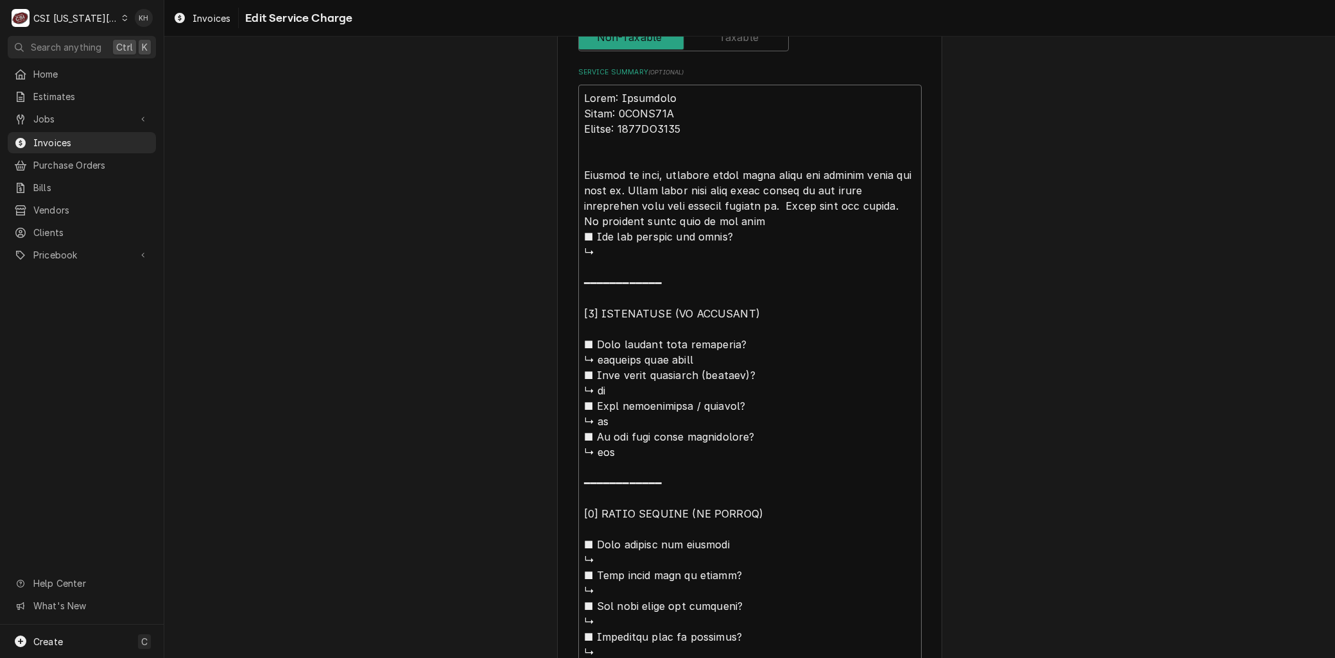
type textarea "Brand: Frymaster Model: 2FPRG50T Serial: 2502PR0040 Arrived on site, custoemr s…"
type textarea "x"
type textarea "Brand: Frymaster Model: 2FPRG50T Serial: 2502PR0040 Arrived on site, custoemr s…"
type textarea "x"
type textarea "Brand: Frymaster Model: 2FPRG50T Serial: 2502PR0040 Arrived on site, custoemr s…"
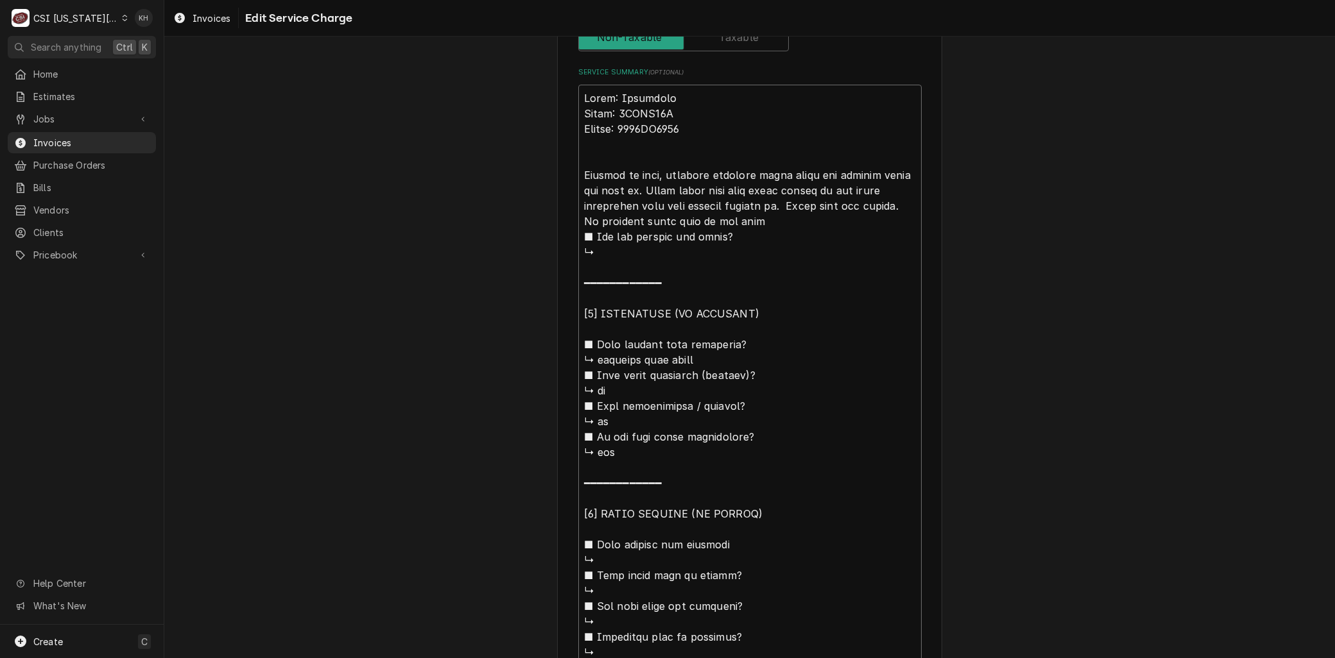
type textarea "x"
type textarea "Brand: Frymaster Model: 2FPRG50T Serial: 2502PR0040 Arrived on site, custoemr s…"
type textarea "x"
type textarea "Brand: Frymaster Model: 2FPRG50T Serial: 2502PR0040 Arrived on site, custoemr s…"
type textarea "x"
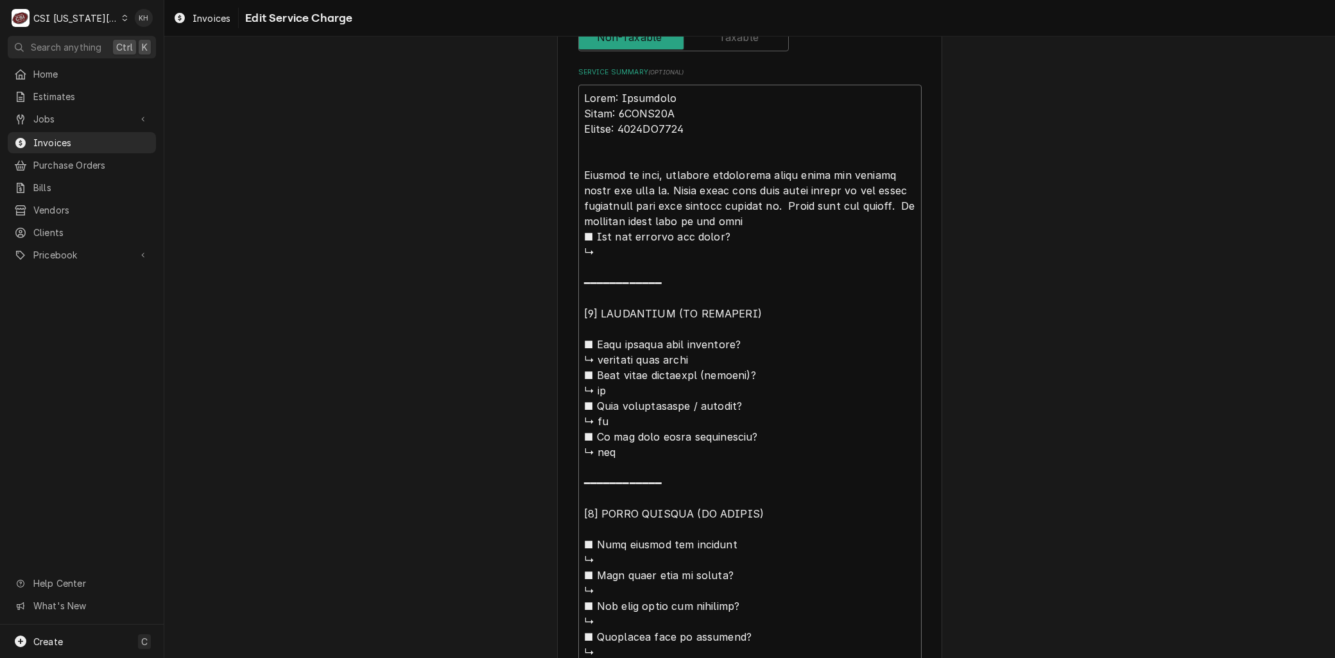
type textarea "Brand: Frymaster Model: 2FPRG50T Serial: 2502PR0040 Arrived on site, custoemr s…"
type textarea "x"
type textarea "Brand: Frymaster Model: 2FPRG50T Serial: 2502PR0040 Arrived on site, custoemr s…"
type textarea "x"
type textarea "Brand: Frymaster Model: 2FPRG50T Serial: 2502PR0040 Arrived on site, customer s…"
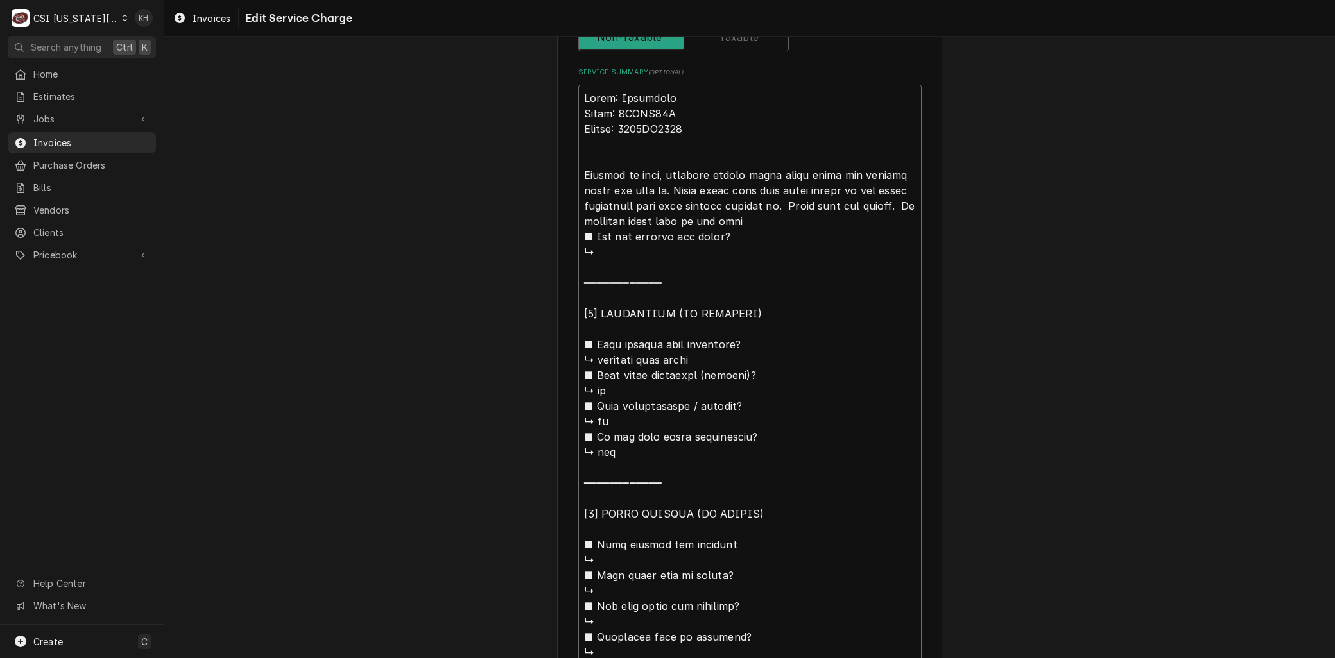
click at [818, 168] on textarea "Service Summary ( optional )" at bounding box center [749, 414] width 343 height 658
type textarea "x"
type textarea "Brand: Frymaster Model: 2FPRG50T Serial: 2502PR0040 Arrived on site, customer s…"
click at [759, 187] on textarea "Service Summary ( optional )" at bounding box center [749, 414] width 343 height 658
type textarea "x"
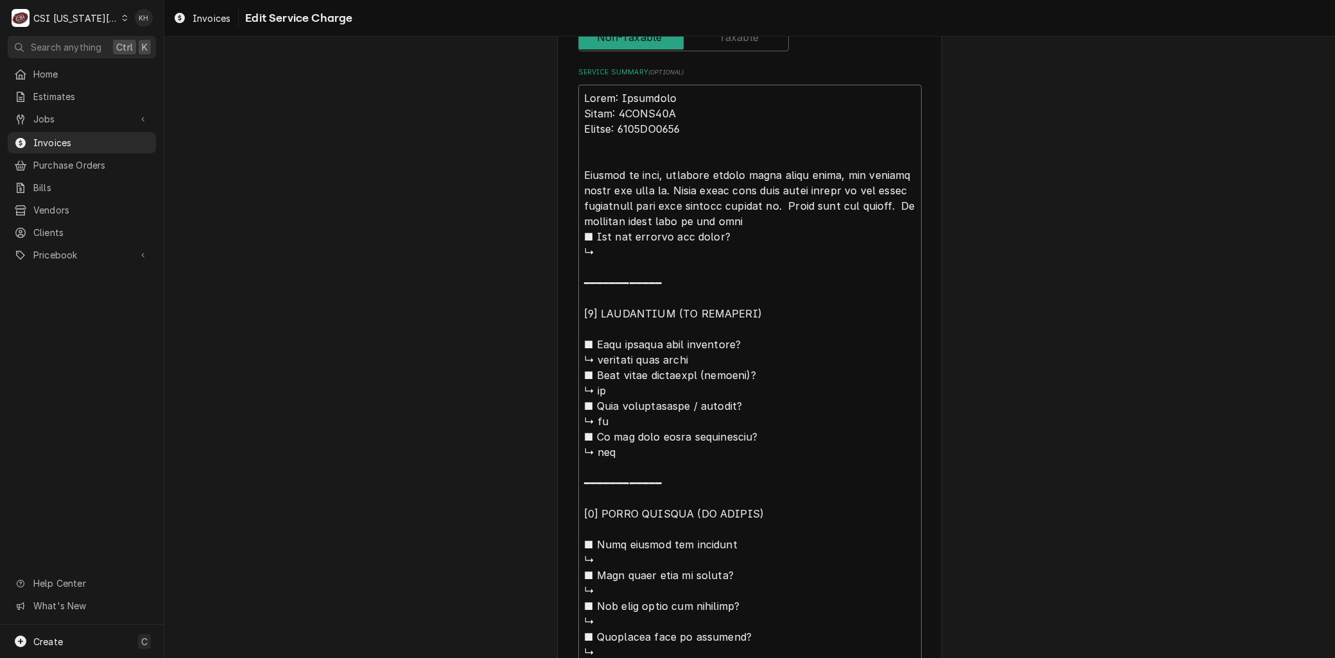
type textarea "Brand: Frymaster Model: 2FPRG50T Serial: 2502PR0040 Arrived on site, customer s…"
type textarea "x"
type textarea "Brand: Frymaster Model: 2FPRG50T Serial: 2502PR0040 Arrived on site, customer s…"
click at [810, 202] on textarea "Service Summary ( optional )" at bounding box center [749, 414] width 343 height 658
type textarea "x"
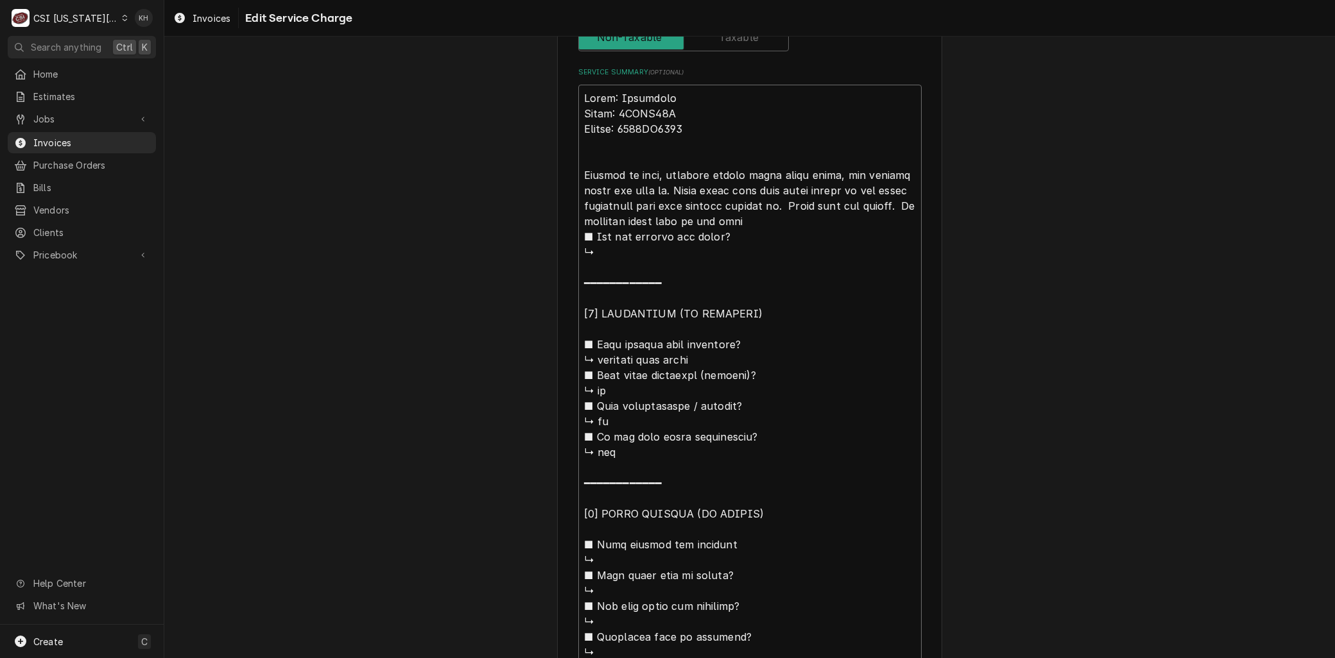
type textarea "Brand: Frymaster Model: 2FPRG50T Serial: 2502PR0040 Arrived on site, customer s…"
click at [617, 219] on textarea "Service Summary ( optional )" at bounding box center [749, 414] width 343 height 658
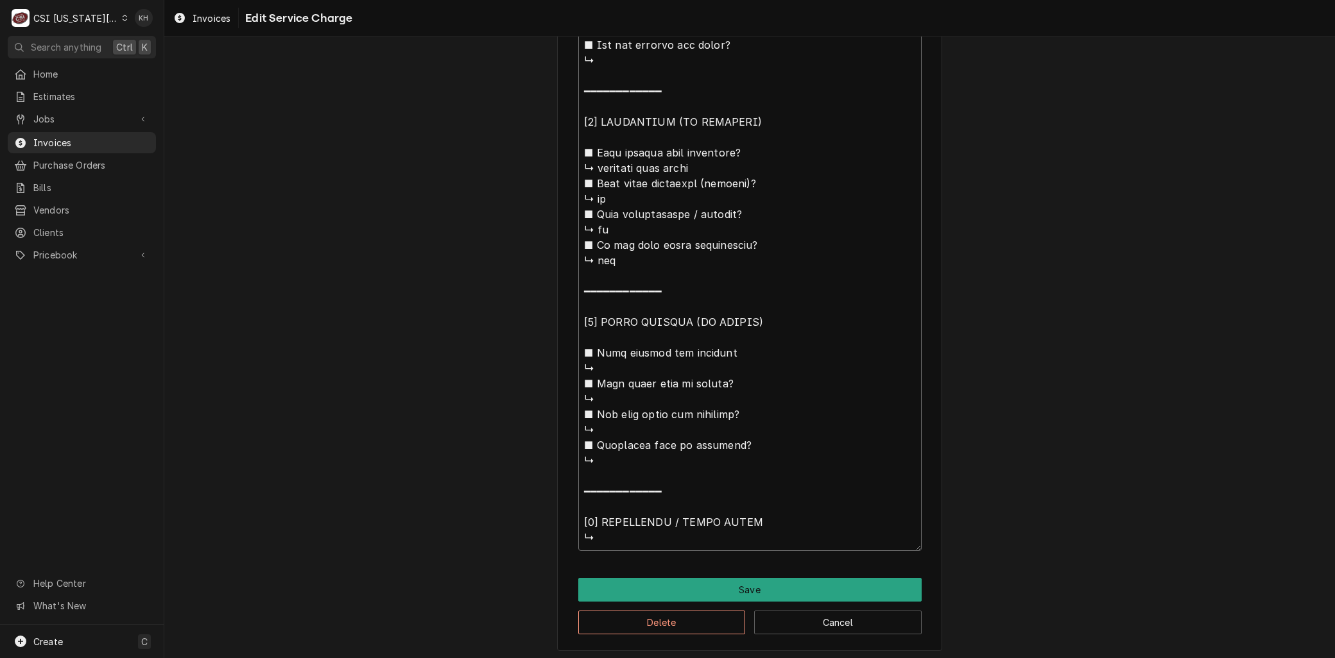
drag, startPoint x: 613, startPoint y: 218, endPoint x: 992, endPoint y: 695, distance: 609.3
click at [992, 658] on html "C CSI Kansas City KH Search anything Ctrl K Home Estimates Jobs Jobs Job Series…" at bounding box center [667, 329] width 1335 height 658
type textarea "x"
type textarea "Brand: Frymaster Model: 2FPRG50T Serial: 2502PR0040 Arrived on site, customer s…"
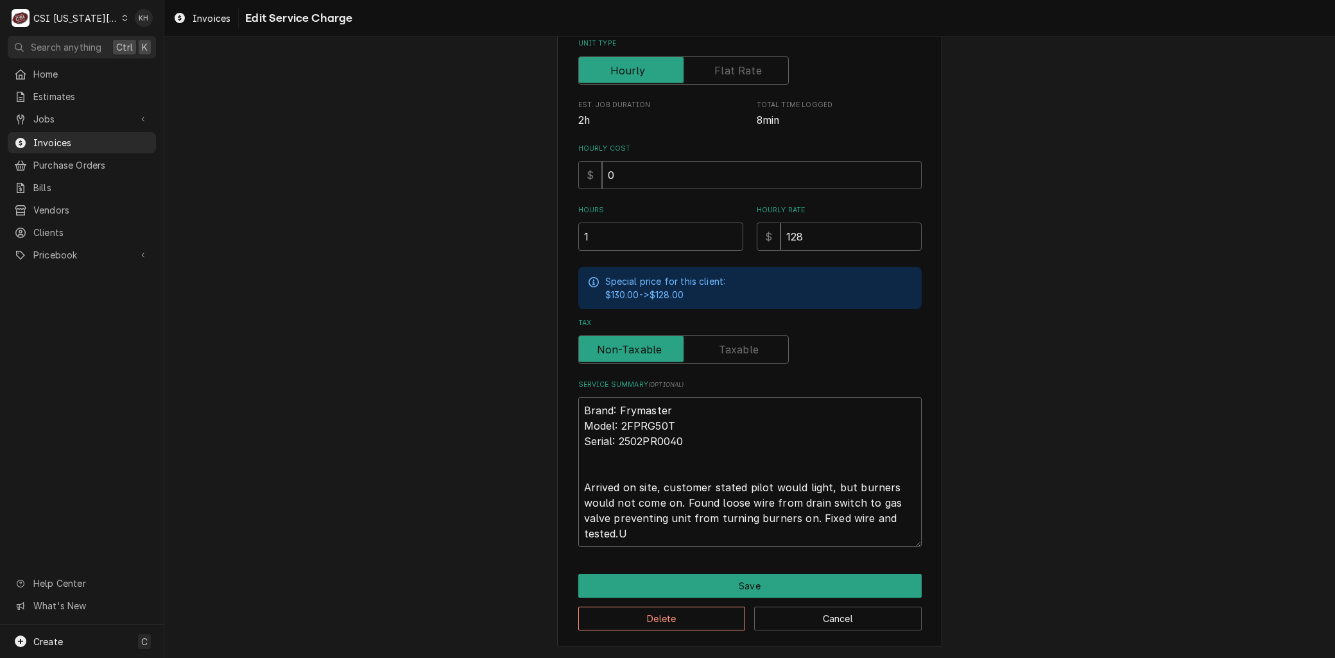
scroll to position [266, 0]
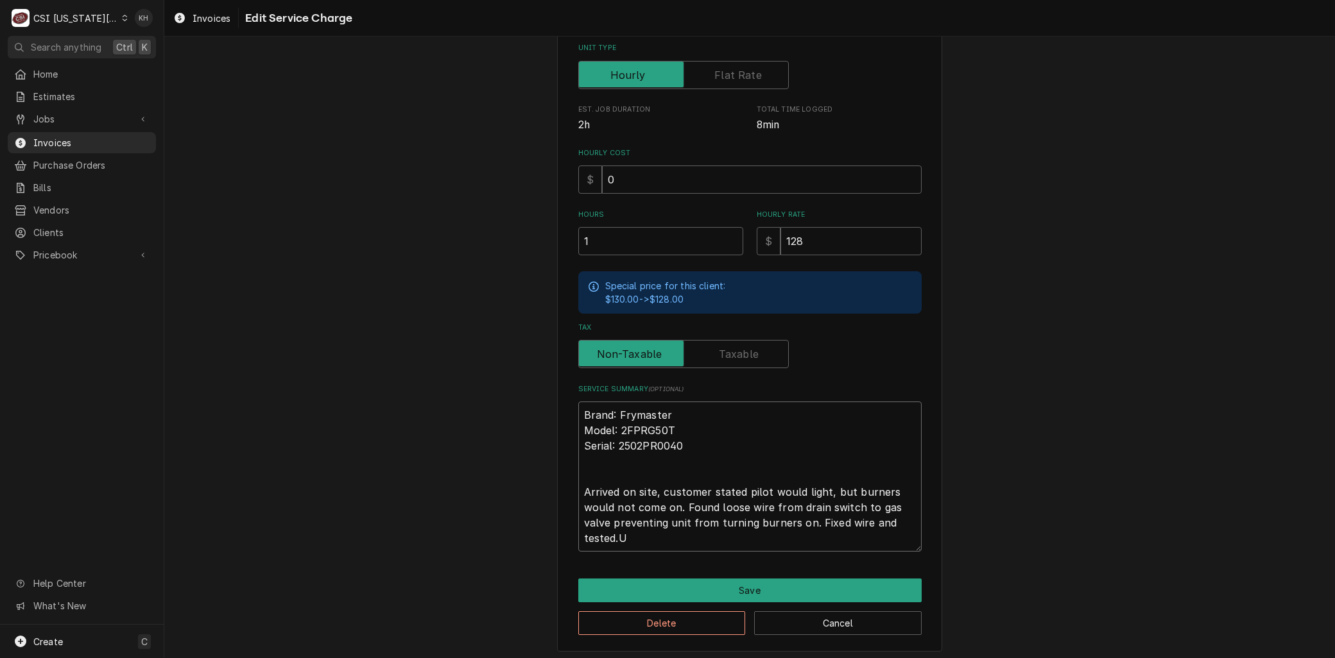
type textarea "x"
type textarea "Brand: Frymaster Model: 2FPRG50T Serial: 2502PR0040 Arrived on site, customer s…"
type textarea "x"
type textarea "Brand: Frymaster Model: 2FPRG50T Serial: 2502PR0040 Arrived on site, customer s…"
type textarea "x"
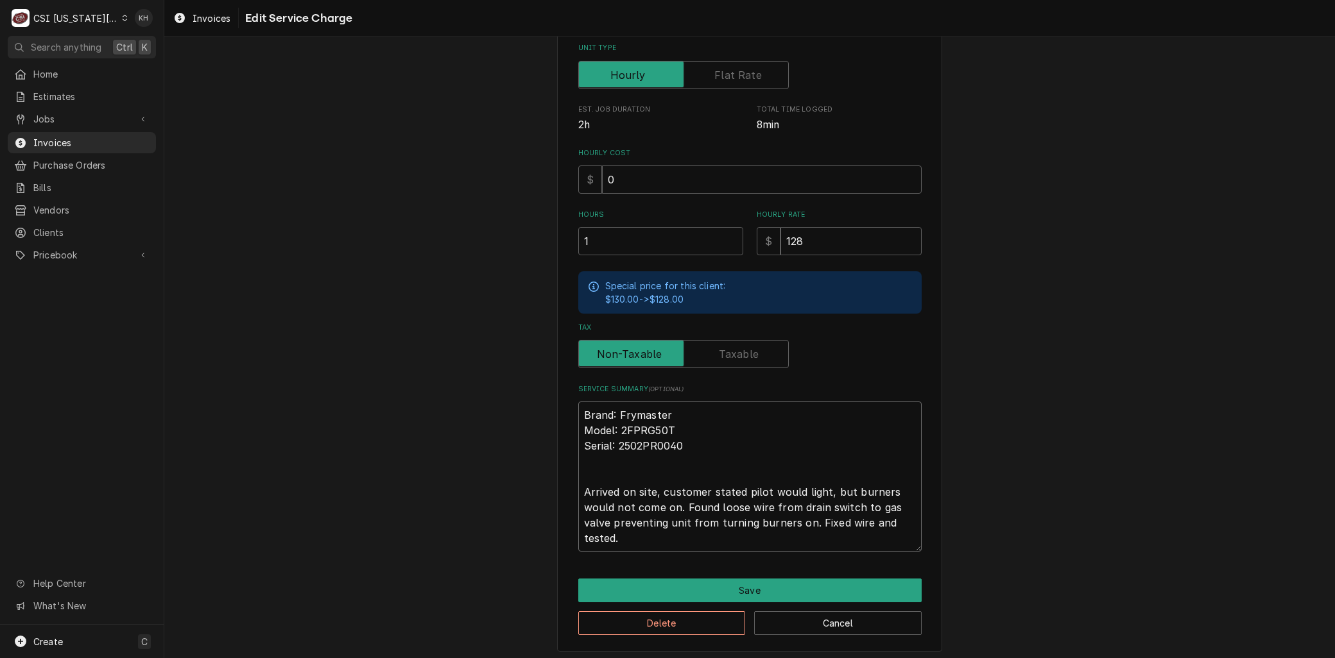
type textarea "Brand: Frymaster Model: 2FPRG50T Serial: 2502PR0040 Arrived on site, customer s…"
type textarea "x"
type textarea "Brand: Frymaster Model: 2FPRG50T Serial: 2502PR0040 Arrived on site, customer s…"
type textarea "x"
type textarea "Brand: Frymaster Model: 2FPRG50T Serial: 2502PR0040 Arrived on site, customer s…"
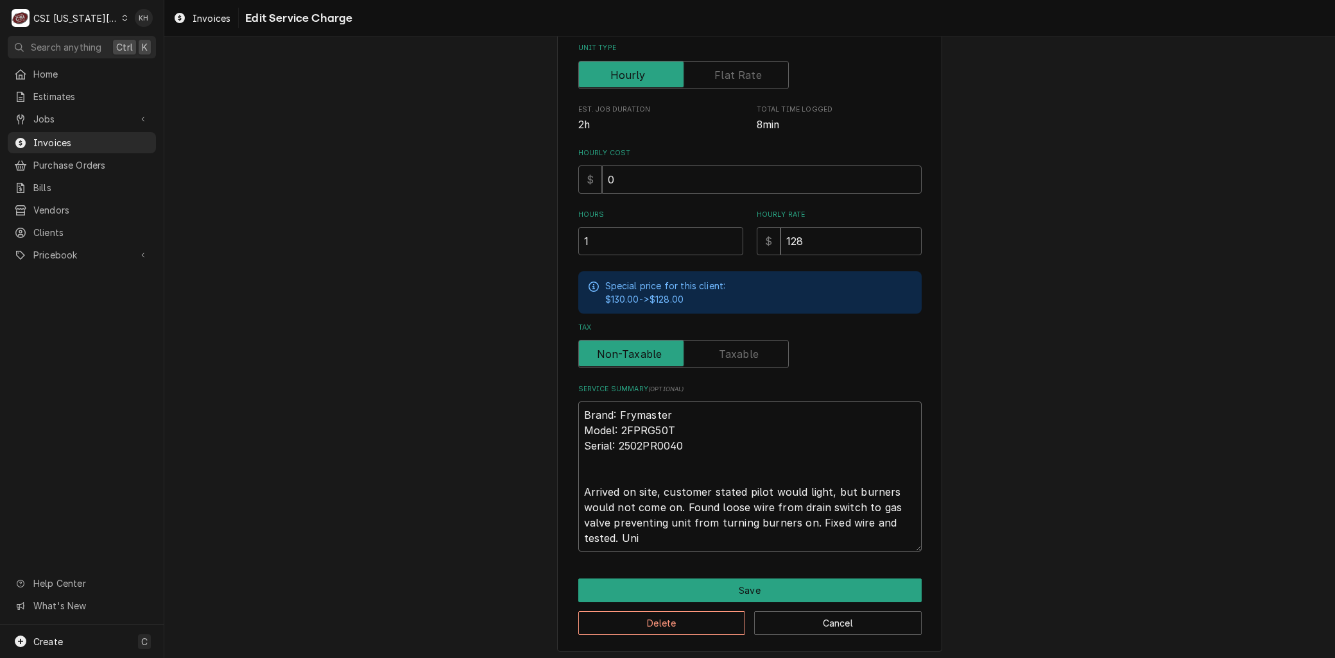
type textarea "x"
type textarea "Brand: Frymaster Model: 2FPRG50T Serial: 2502PR0040 Arrived on site, customer s…"
type textarea "x"
type textarea "Brand: Frymaster Model: 2FPRG50T Serial: 2502PR0040 Arrived on site, customer s…"
type textarea "x"
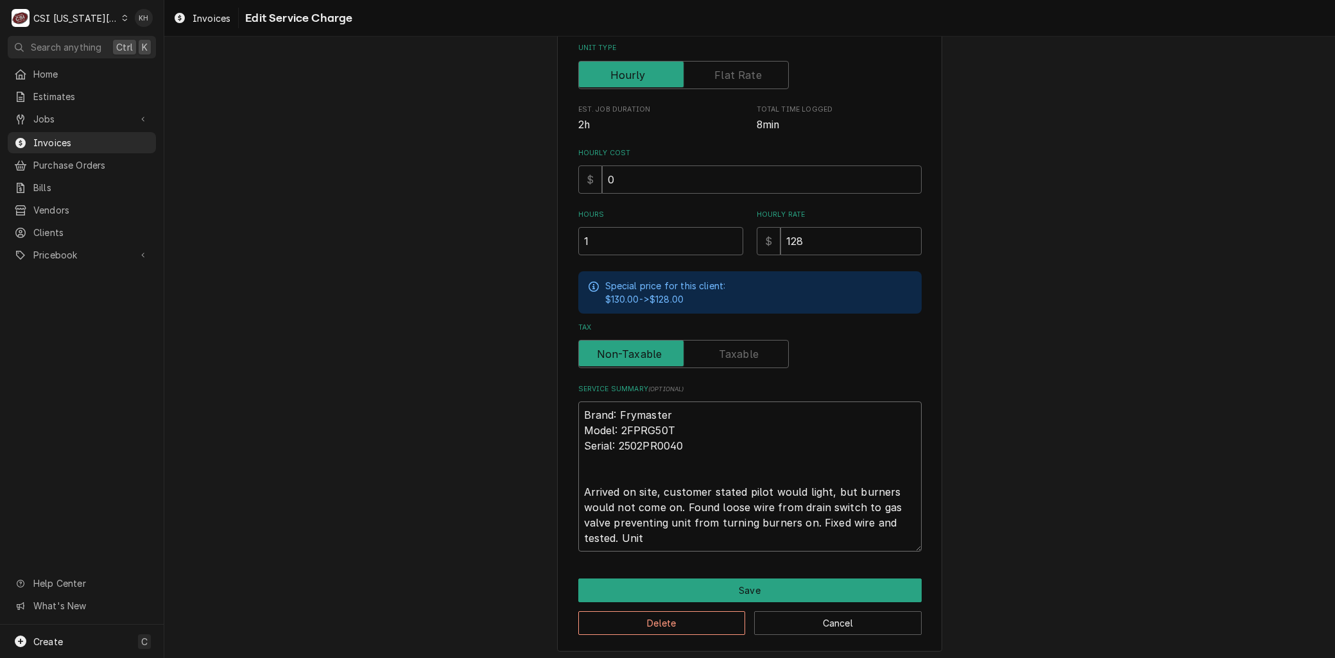
type textarea "Brand: Frymaster Model: 2FPRG50T Serial: 2502PR0040 Arrived on site, customer s…"
type textarea "x"
type textarea "Brand: Frymaster Model: 2FPRG50T Serial: 2502PR0040 Arrived on site, customer s…"
type textarea "x"
type textarea "Brand: Frymaster Model: 2FPRG50T Serial: 2502PR0040 Arrived on site, customer s…"
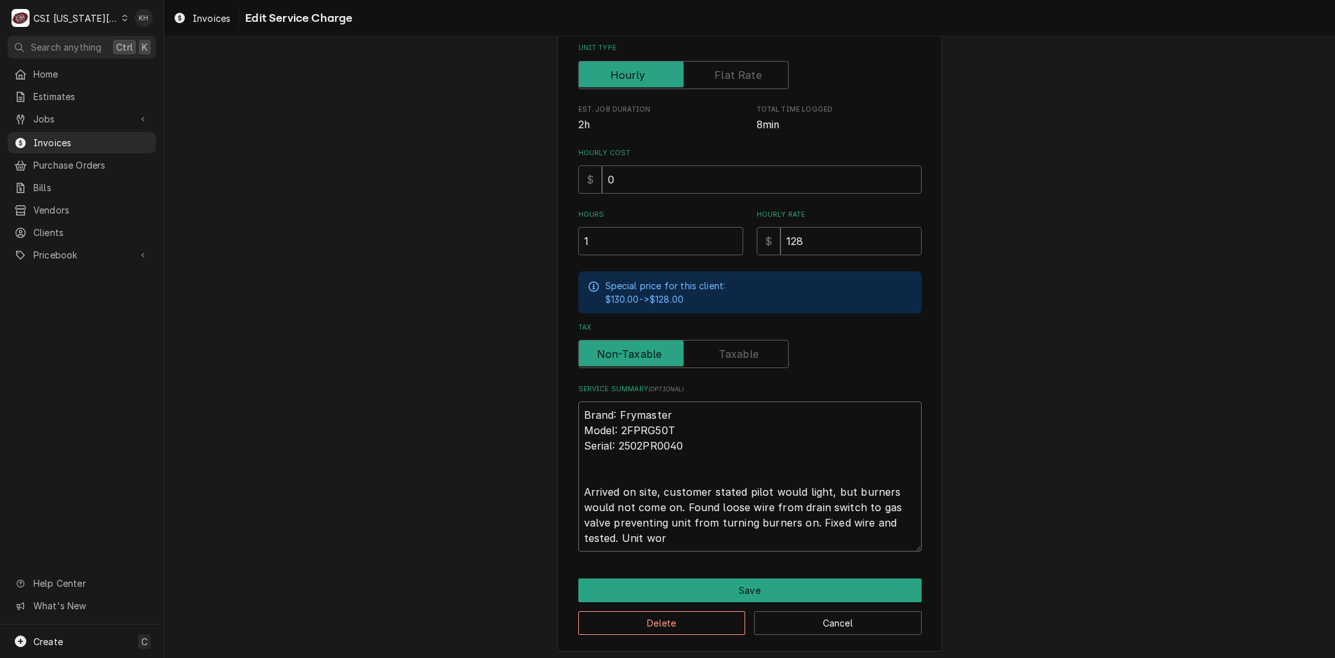
type textarea "x"
type textarea "Brand: Frymaster Model: 2FPRG50T Serial: 2502PR0040 Arrived on site, customer s…"
type textarea "x"
type textarea "Brand: Frymaster Model: 2FPRG50T Serial: 2502PR0040 Arrived on site, customer s…"
type textarea "x"
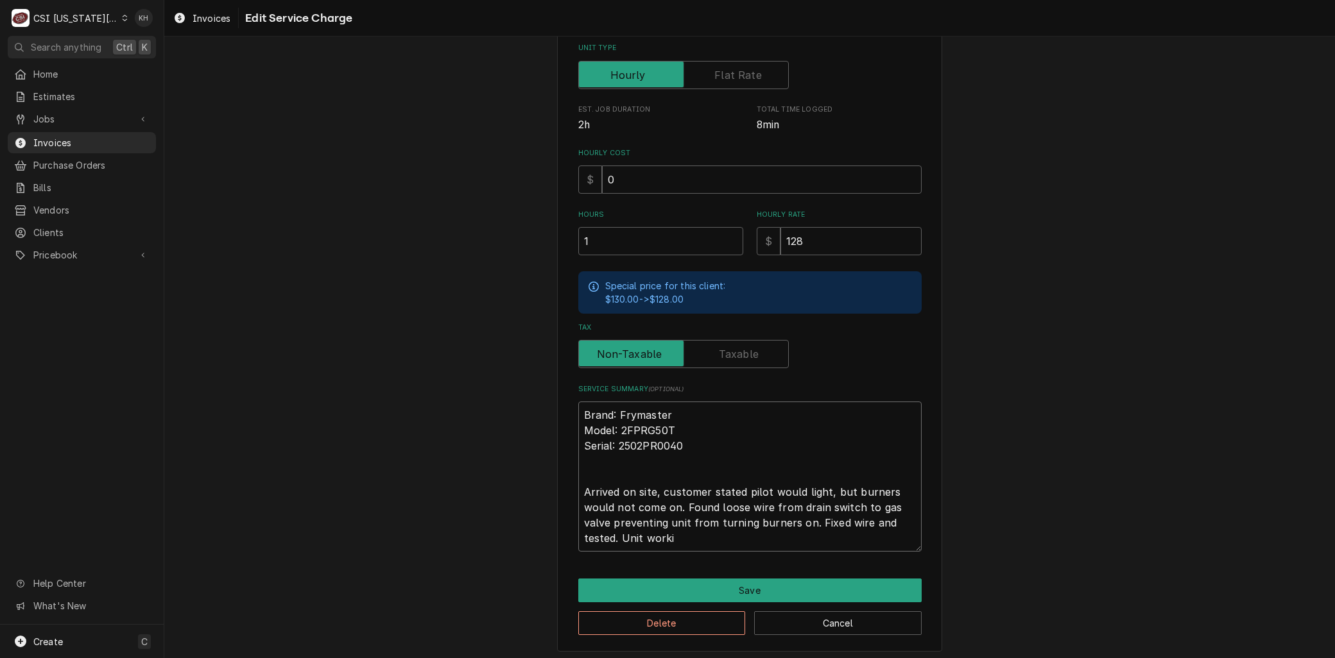
type textarea "Brand: Frymaster Model: 2FPRG50T Serial: 2502PR0040 Arrived on site, customer s…"
type textarea "x"
type textarea "Brand: Frymaster Model: 2FPRG50T Serial: 2502PR0040 Arrived on site, customer s…"
type textarea "x"
type textarea "Brand: Frymaster Model: 2FPRG50T Serial: 2502PR0040 Arrived on site, customer s…"
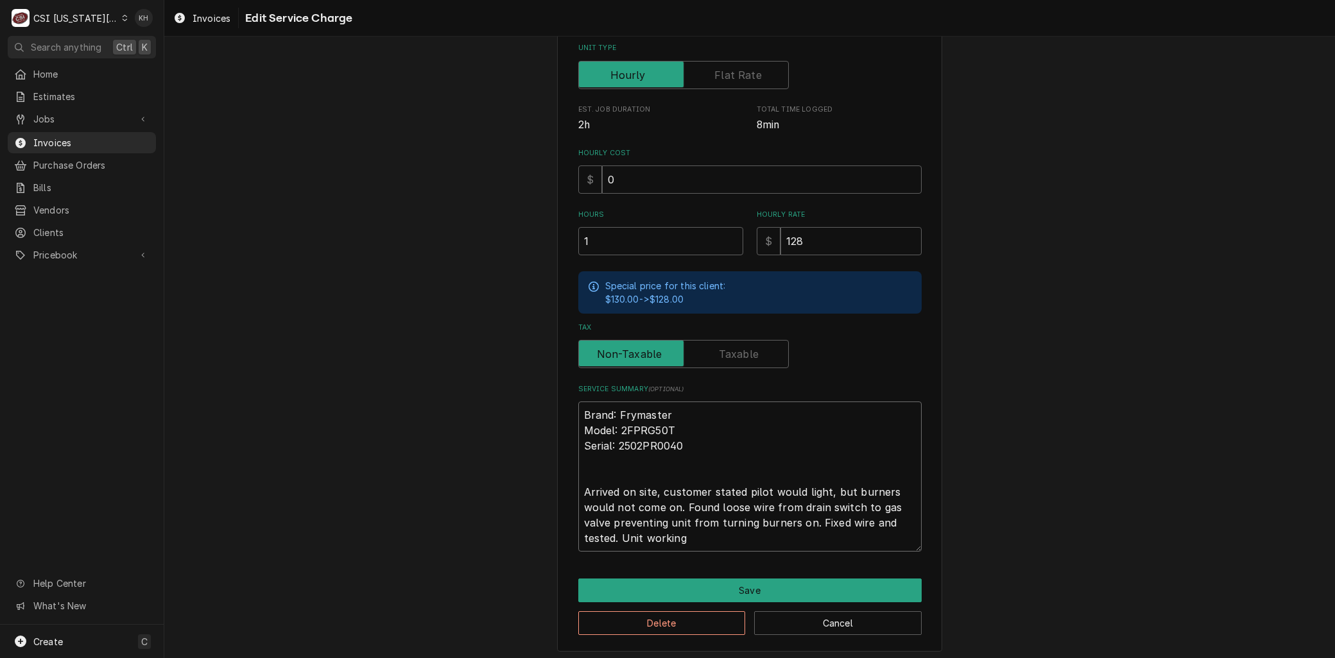
type textarea "x"
type textarea "Brand: Frymaster Model: 2FPRG50T Serial: 2502PR0040 Arrived on site, customer s…"
click at [747, 591] on button "Save" at bounding box center [749, 591] width 343 height 24
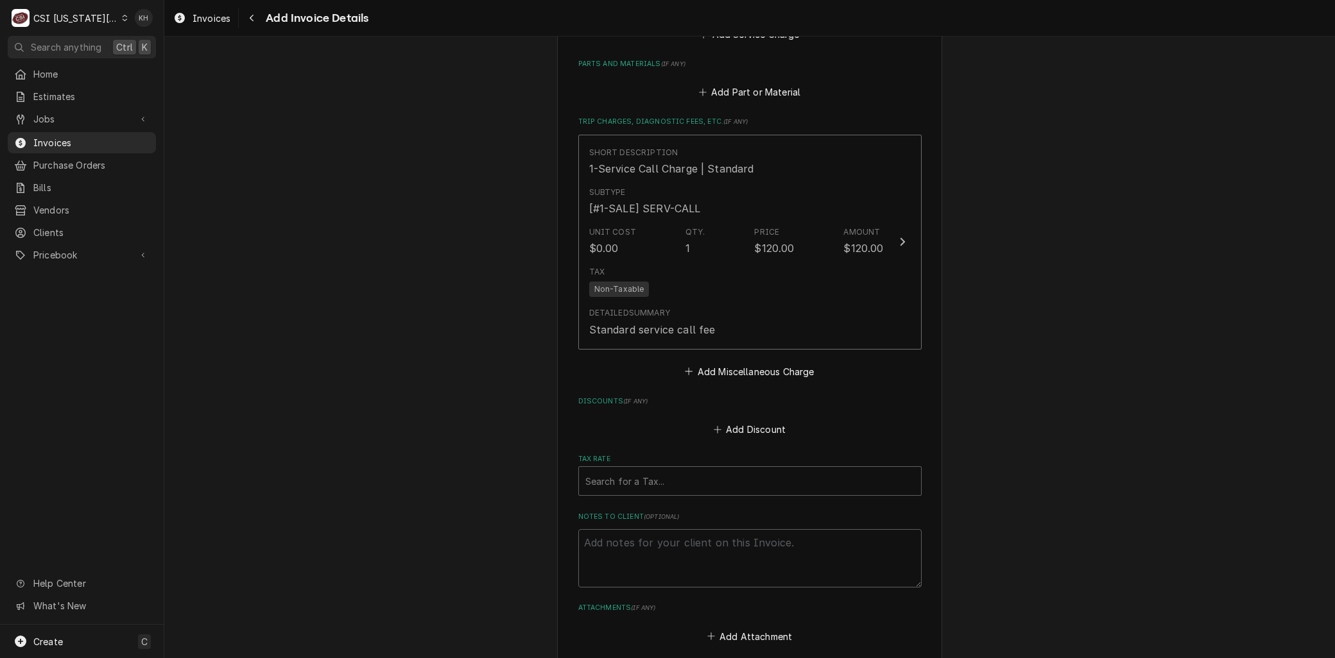
scroll to position [2179, 0]
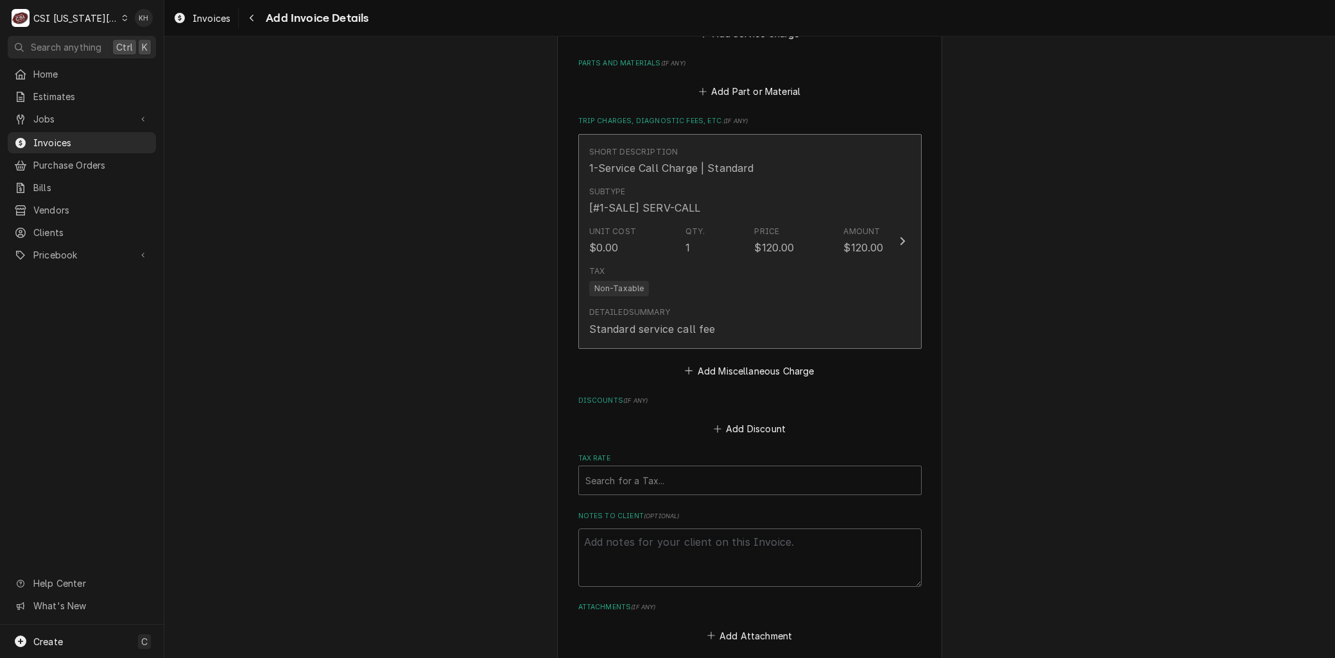
click at [650, 261] on div "Tax Non-Taxable" at bounding box center [736, 281] width 295 height 41
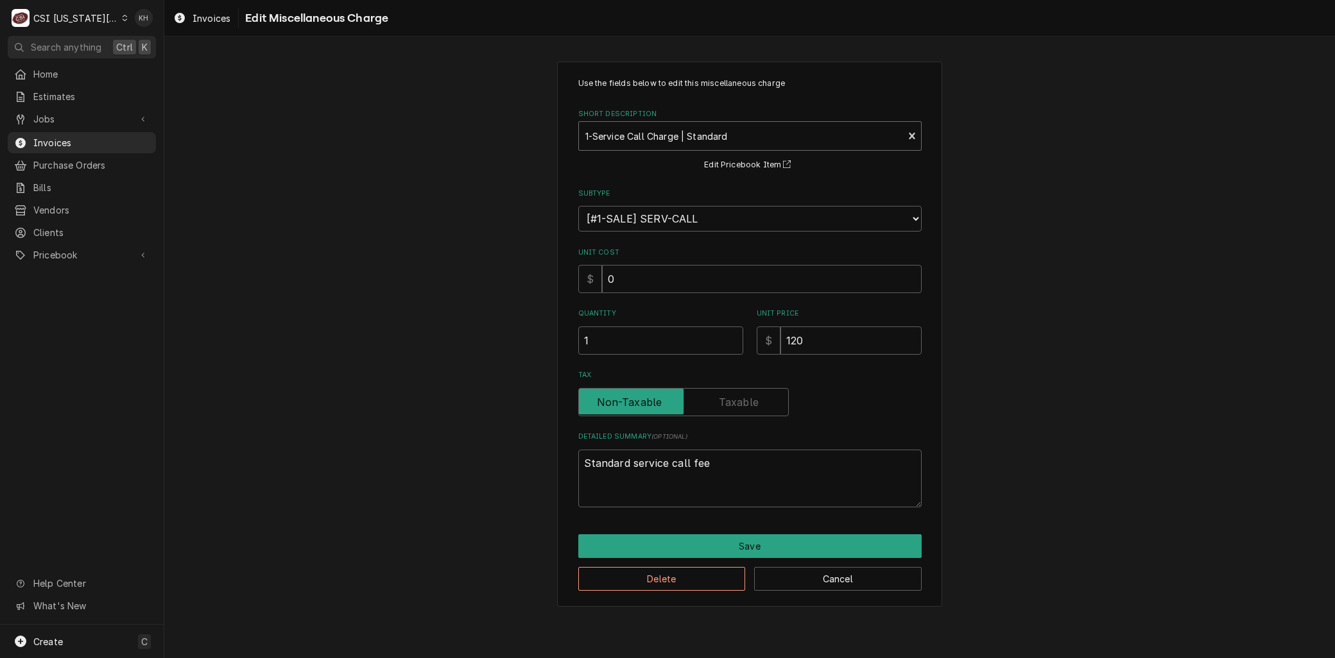
click at [630, 125] on div "Short Description" at bounding box center [741, 136] width 312 height 23
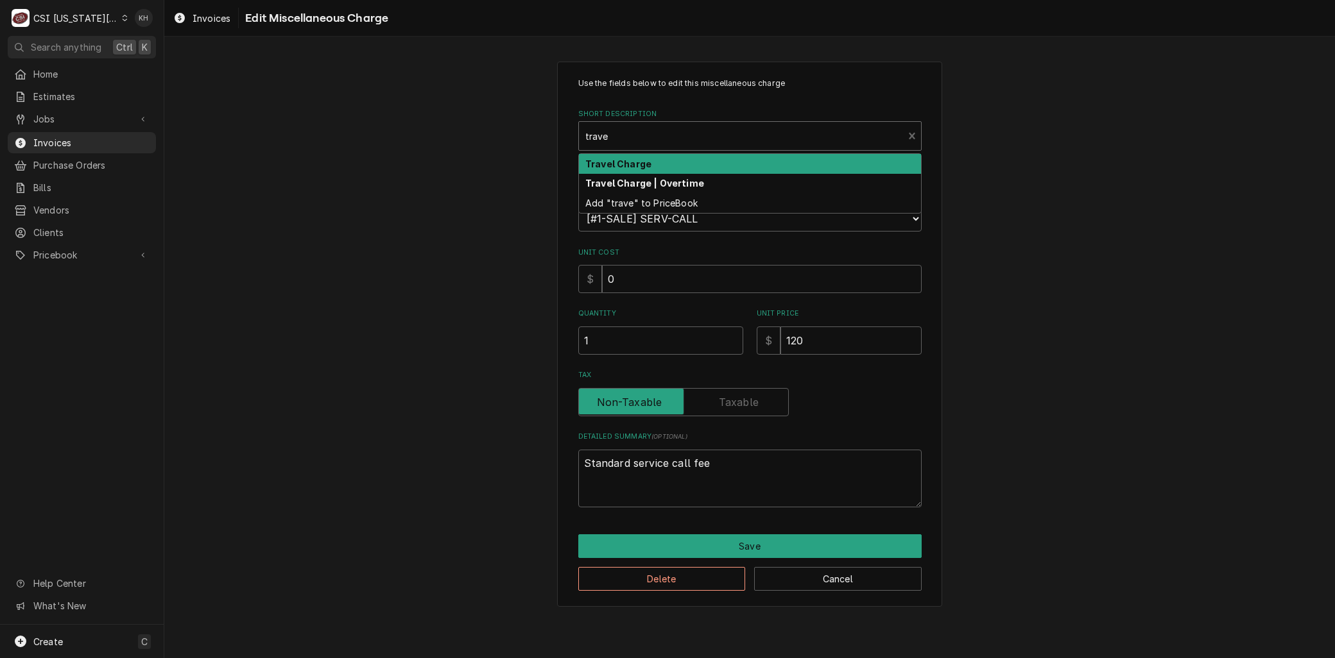
click at [626, 166] on strong "Travel Charge" at bounding box center [618, 164] width 66 height 11
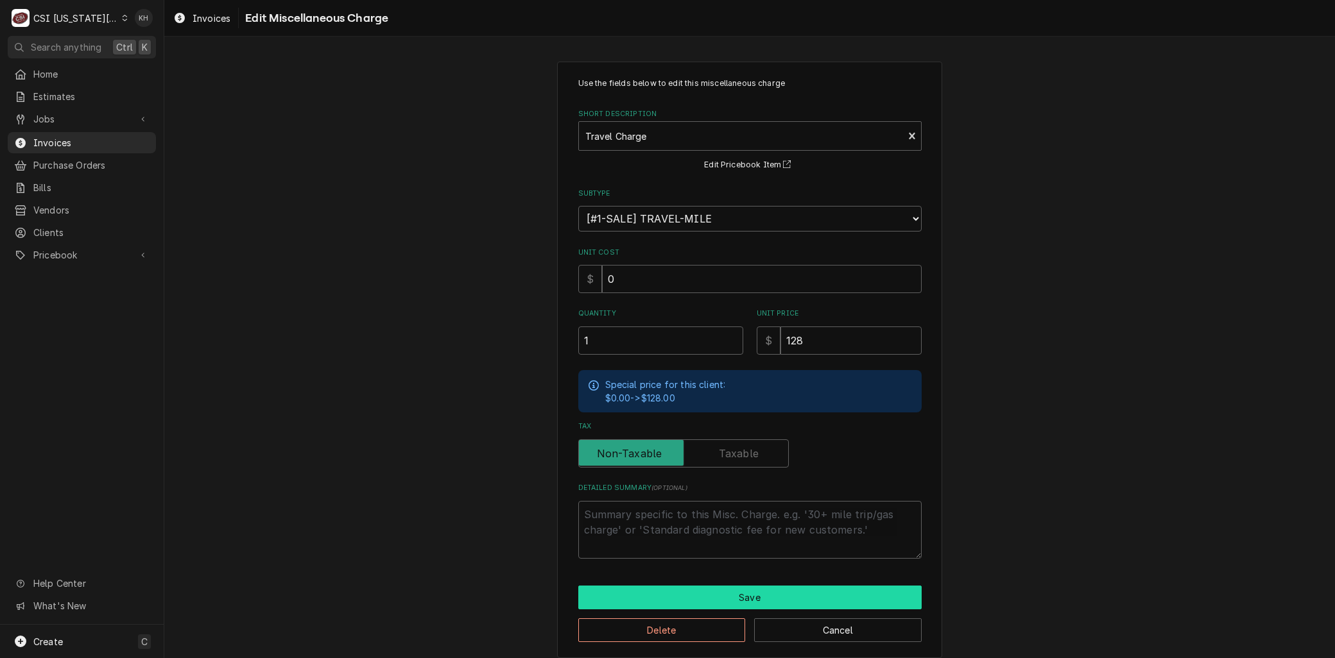
click at [751, 590] on button "Save" at bounding box center [749, 598] width 343 height 24
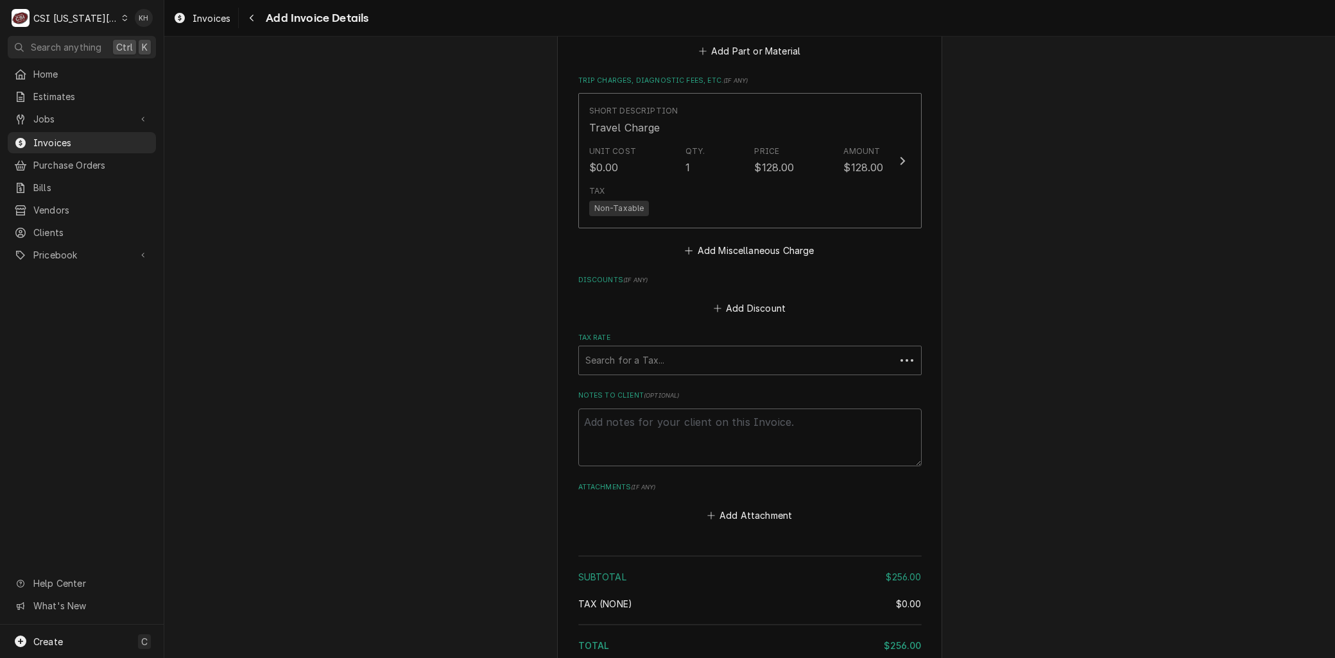
scroll to position [2219, 0]
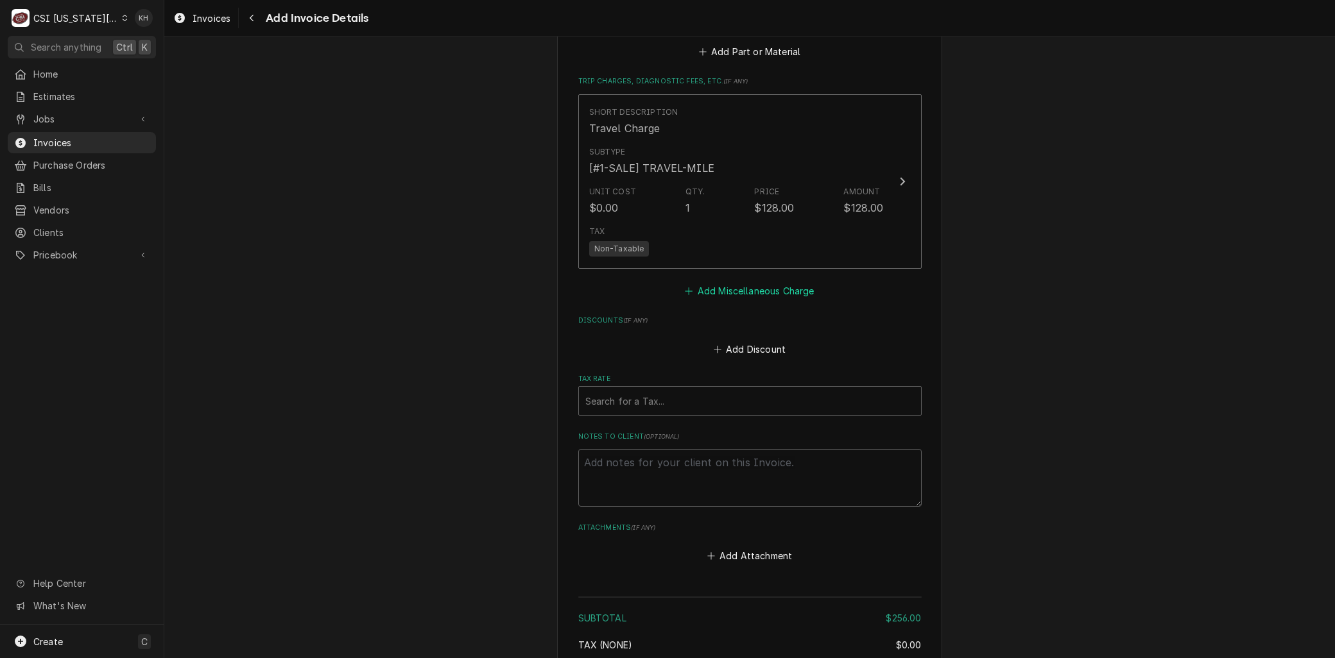
click at [702, 282] on button "Add Miscellaneous Charge" at bounding box center [749, 291] width 133 height 18
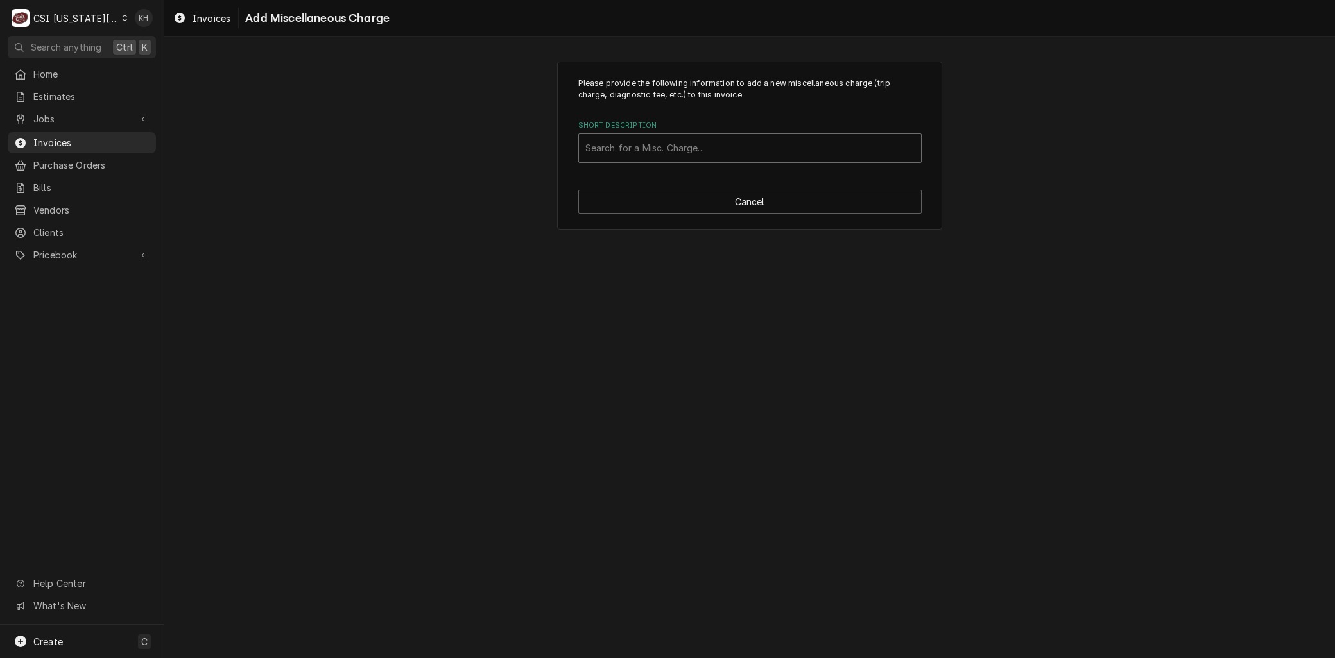
click at [629, 150] on div "Short Description" at bounding box center [749, 148] width 329 height 23
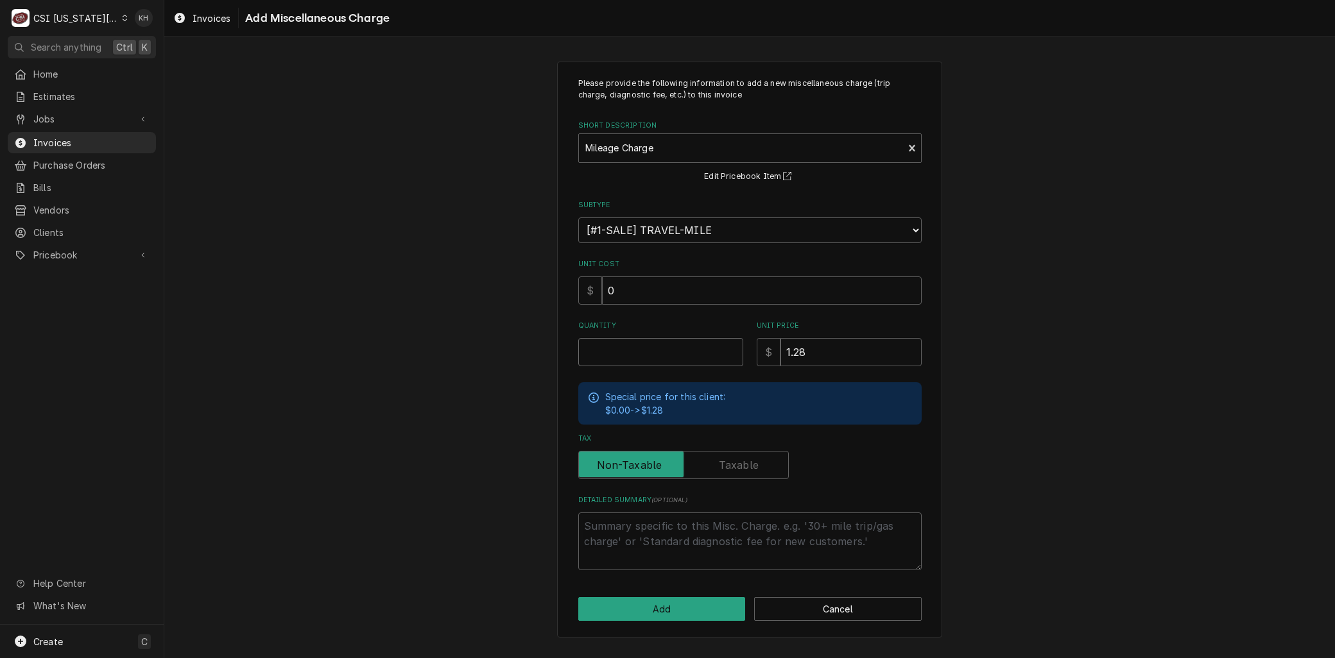
click at [627, 344] on input "Quantity" at bounding box center [660, 352] width 165 height 28
click at [635, 600] on button "Add" at bounding box center [662, 610] width 168 height 24
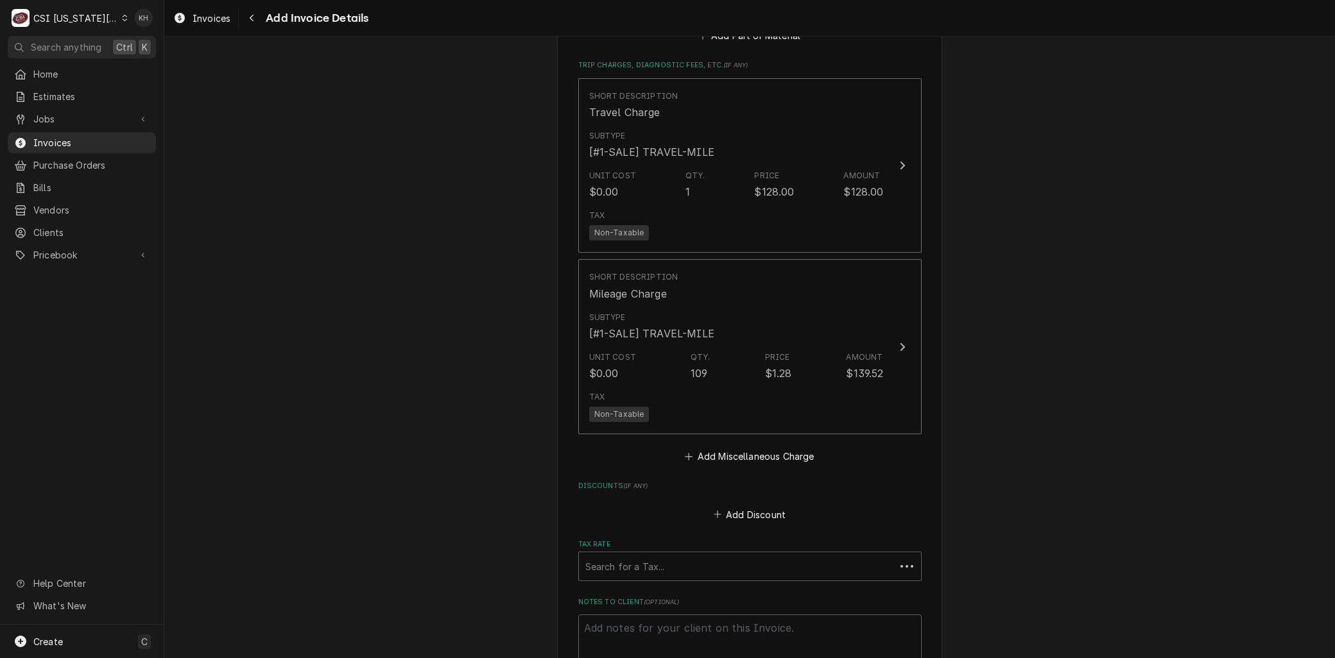
scroll to position [2299, 0]
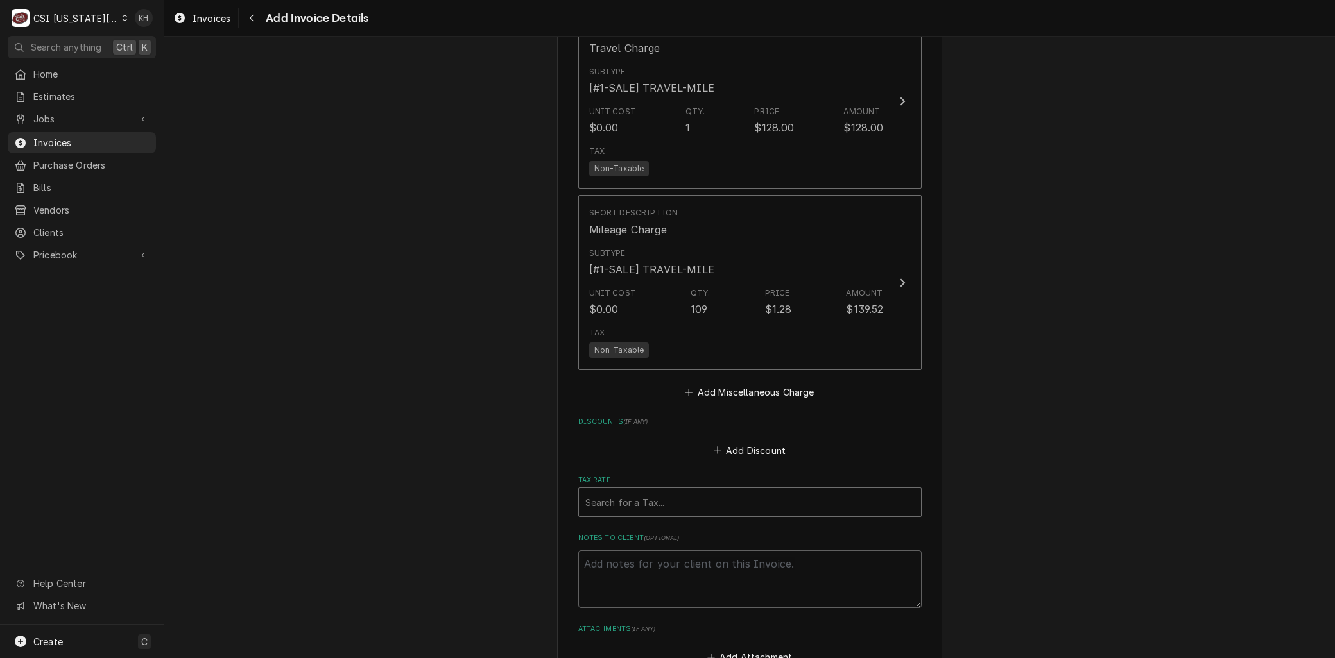
click at [630, 491] on div "Tax Rate" at bounding box center [749, 502] width 329 height 23
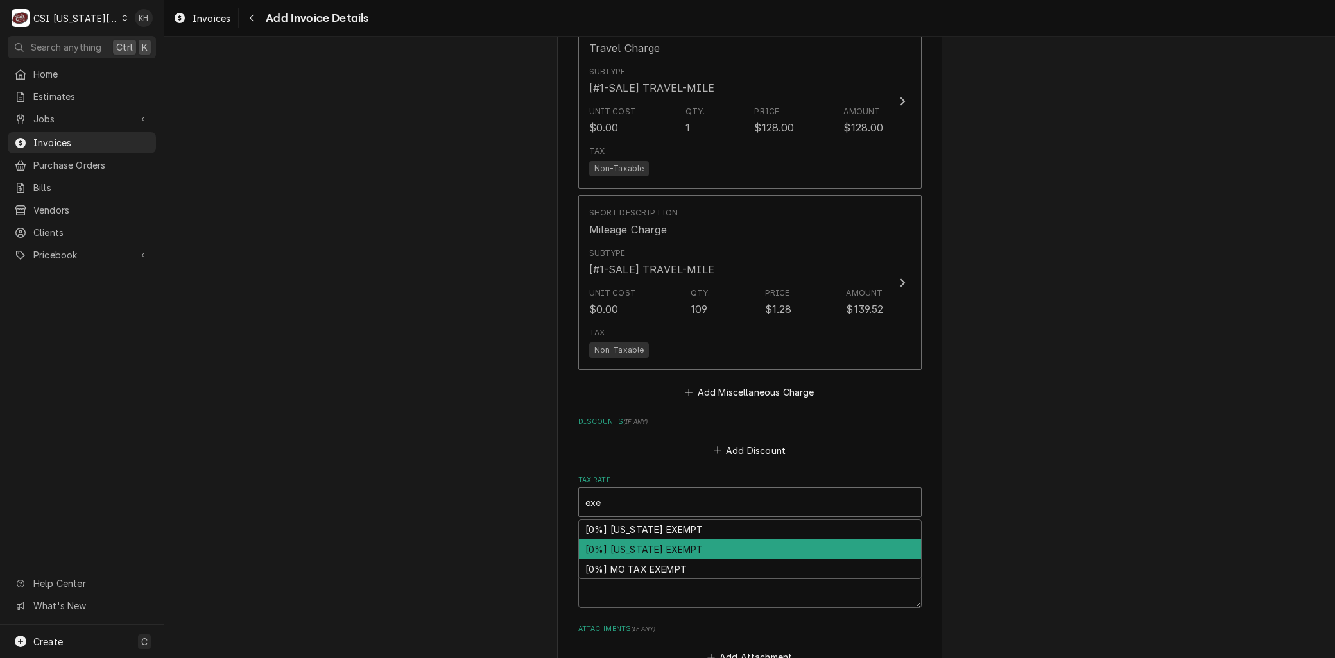
click at [631, 540] on div "[0%] KANSAS EXEMPT" at bounding box center [750, 550] width 342 height 20
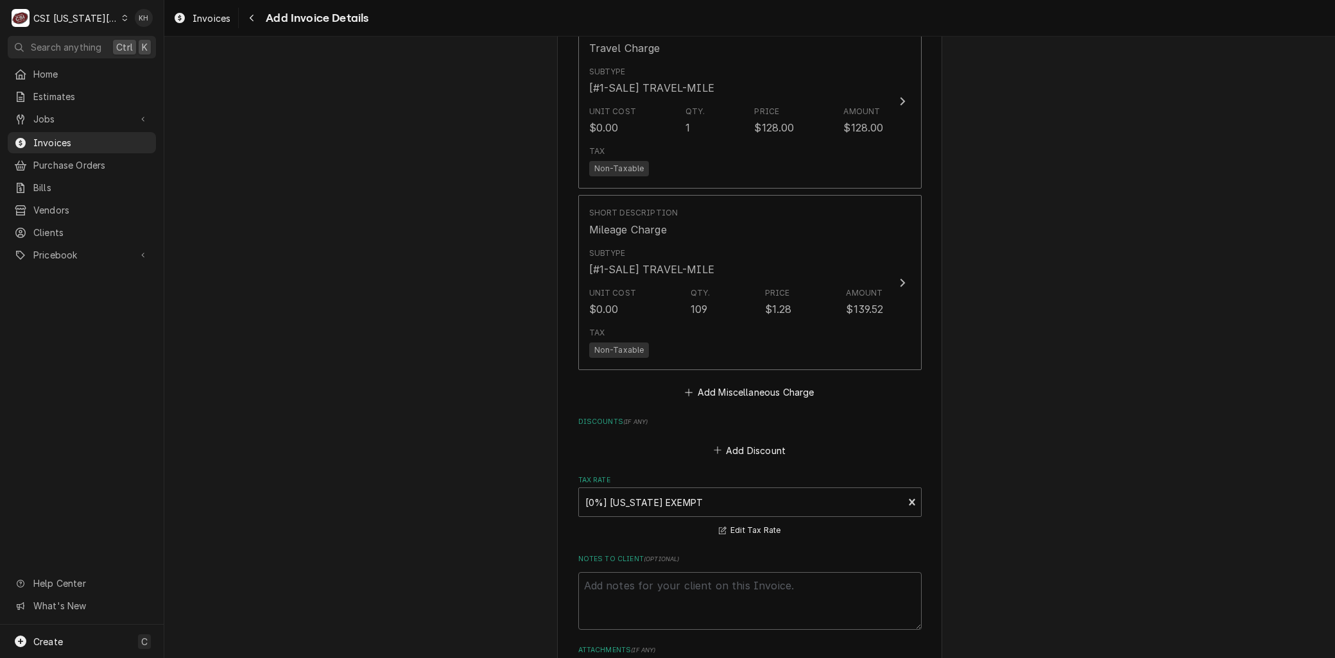
scroll to position [2522, 0]
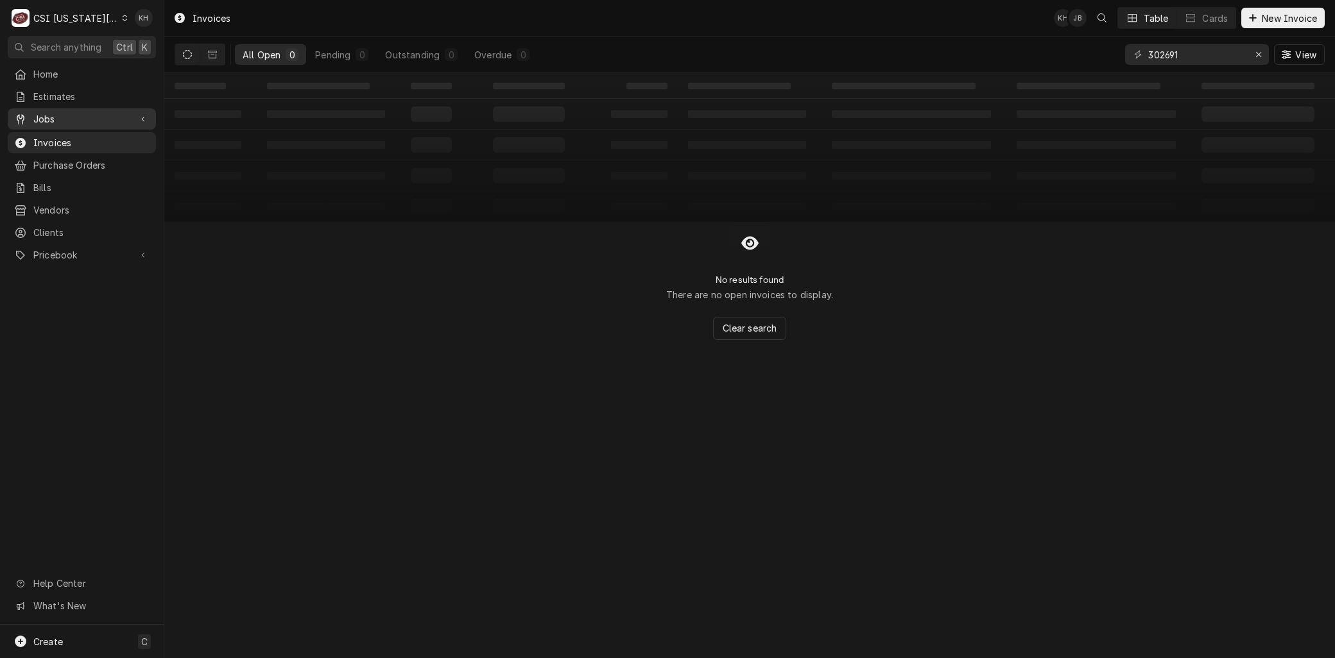
click at [46, 117] on span "Jobs" at bounding box center [81, 118] width 97 height 13
click at [53, 137] on span "Jobs" at bounding box center [91, 141] width 116 height 13
